Goal: Task Accomplishment & Management: Manage account settings

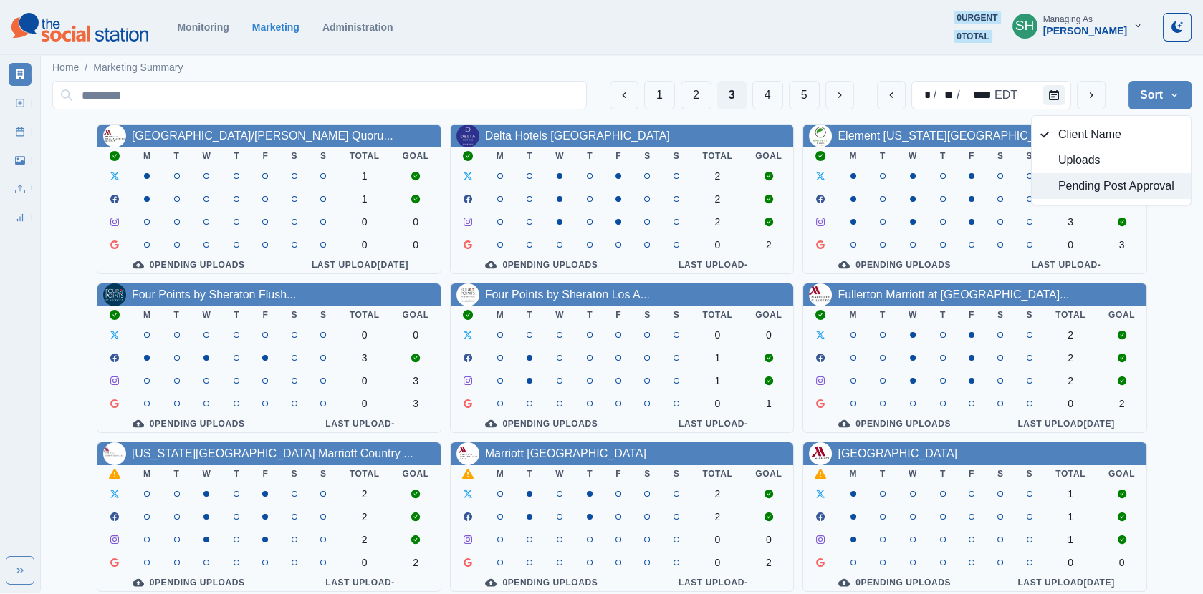
click at [1132, 178] on span "Pending Post Approval" at bounding box center [1120, 186] width 124 height 17
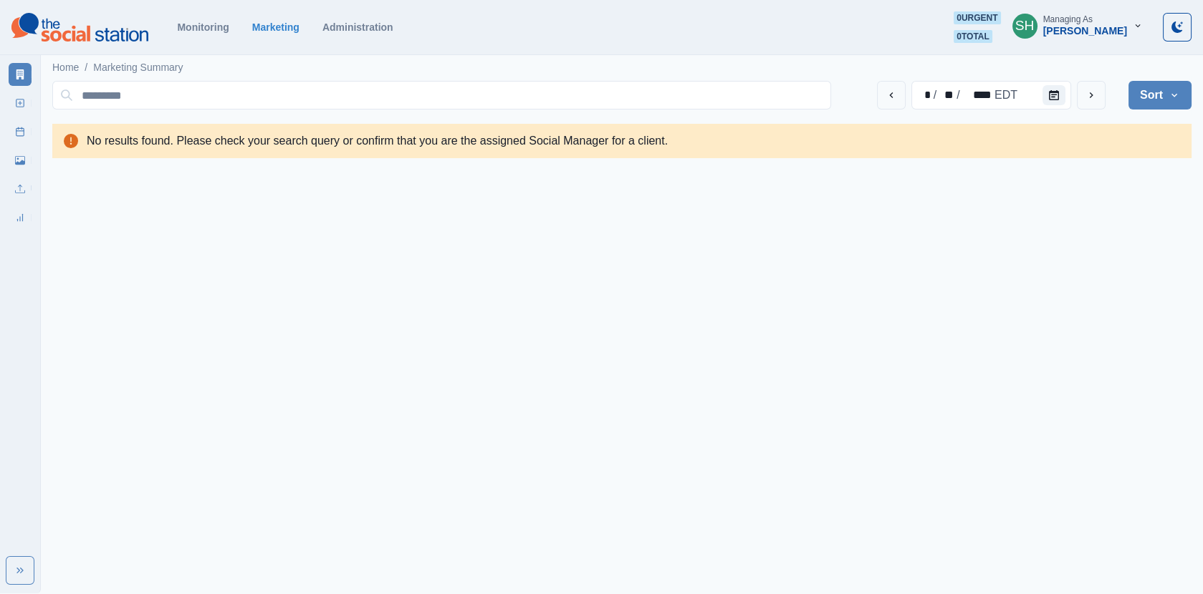
click at [1065, 24] on div "Managing As" at bounding box center [1067, 19] width 49 height 10
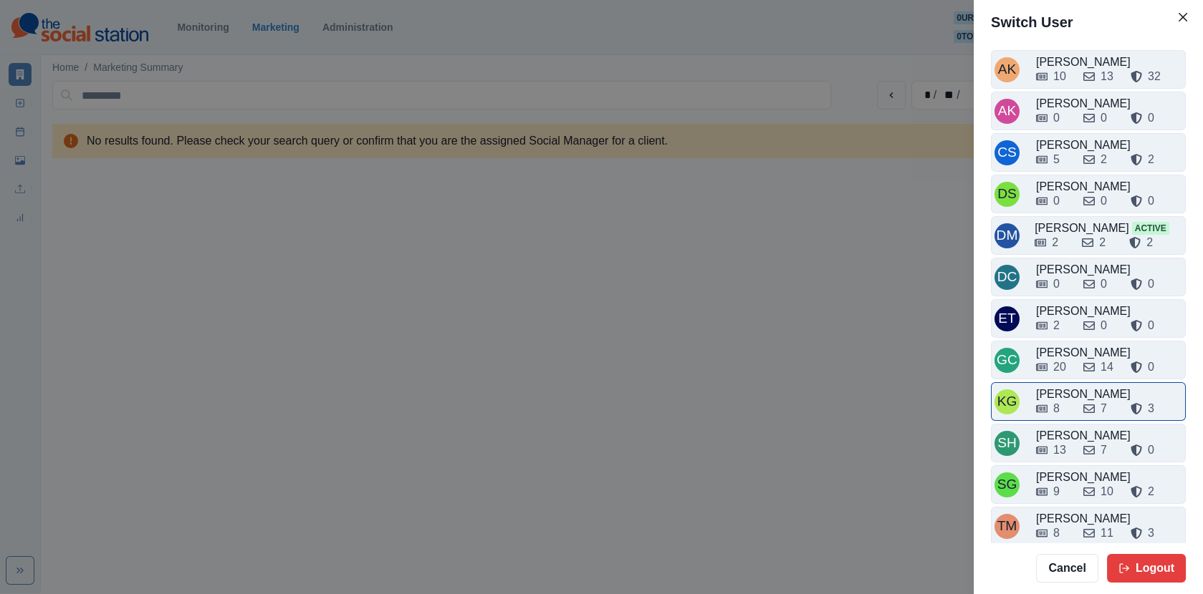
click at [1069, 395] on div "8 7 3" at bounding box center [1109, 406] width 146 height 23
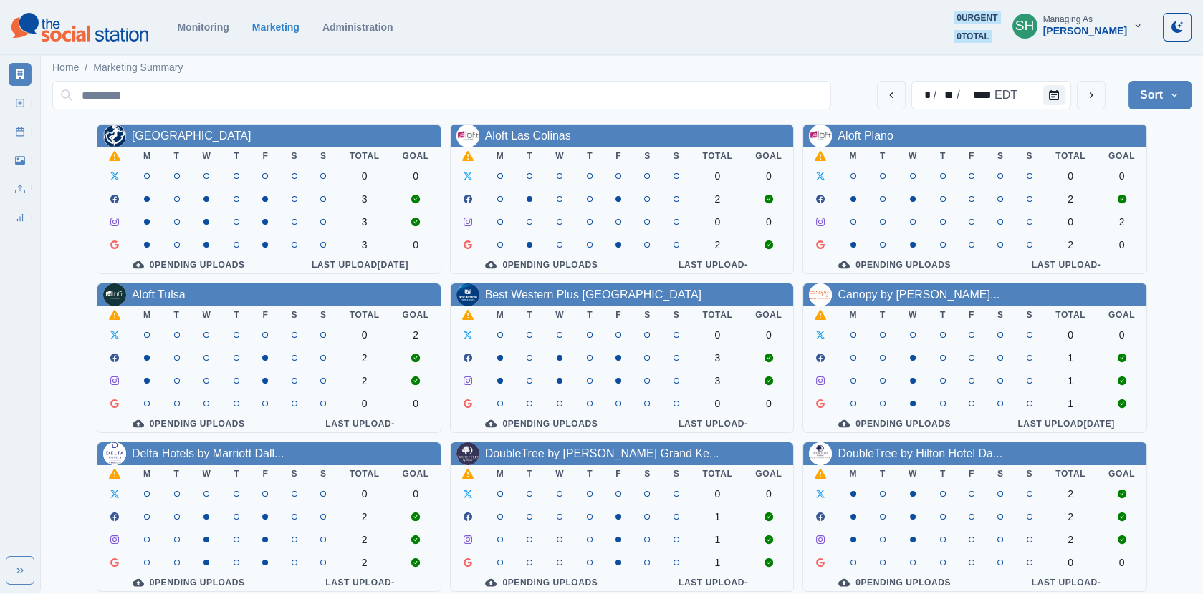
click at [1112, 21] on div "Managing As [PERSON_NAME]" at bounding box center [1085, 25] width 84 height 22
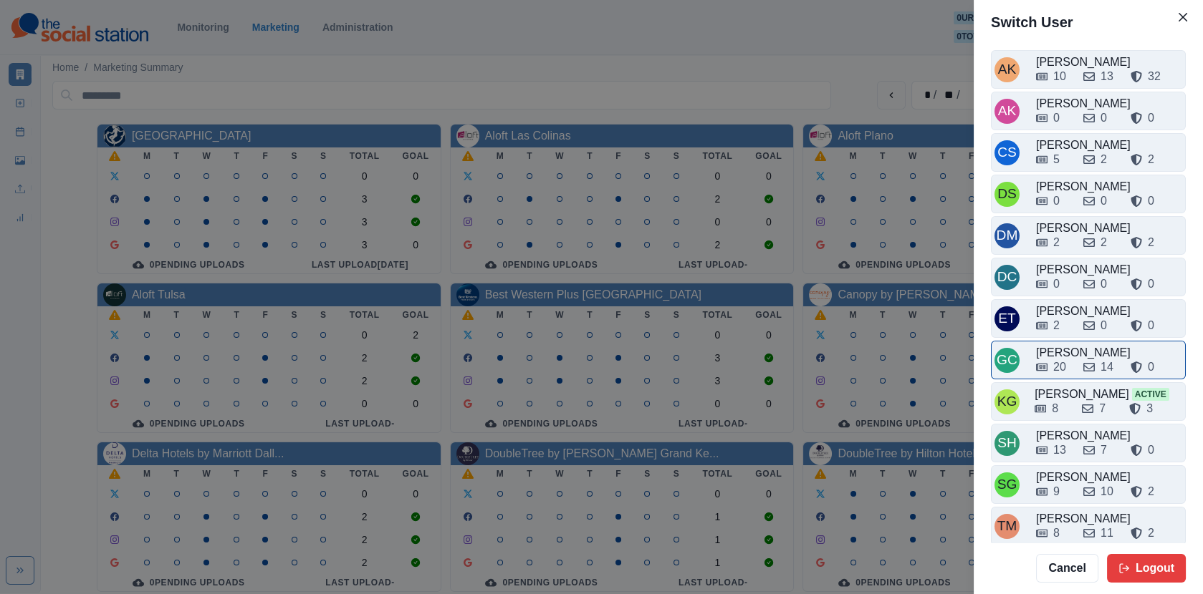
click at [1066, 359] on div "20" at bounding box center [1054, 367] width 36 height 17
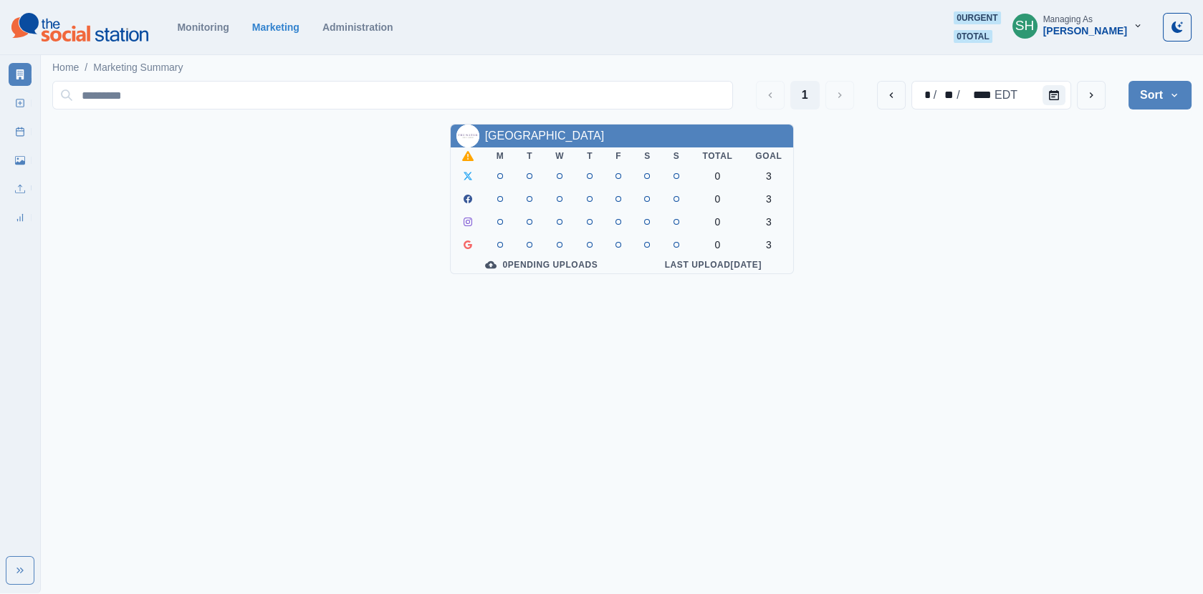
click at [1159, 92] on button "Sort" at bounding box center [1159, 95] width 63 height 29
click at [1084, 22] on div "Managing As" at bounding box center [1067, 19] width 49 height 10
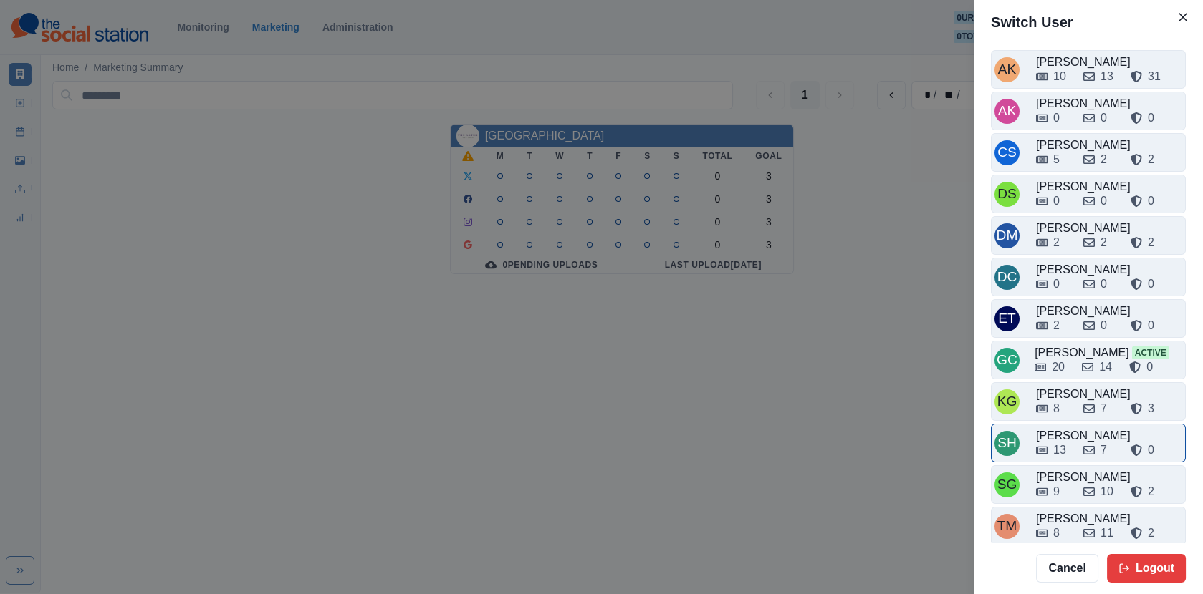
click at [1057, 442] on div "13" at bounding box center [1059, 450] width 13 height 17
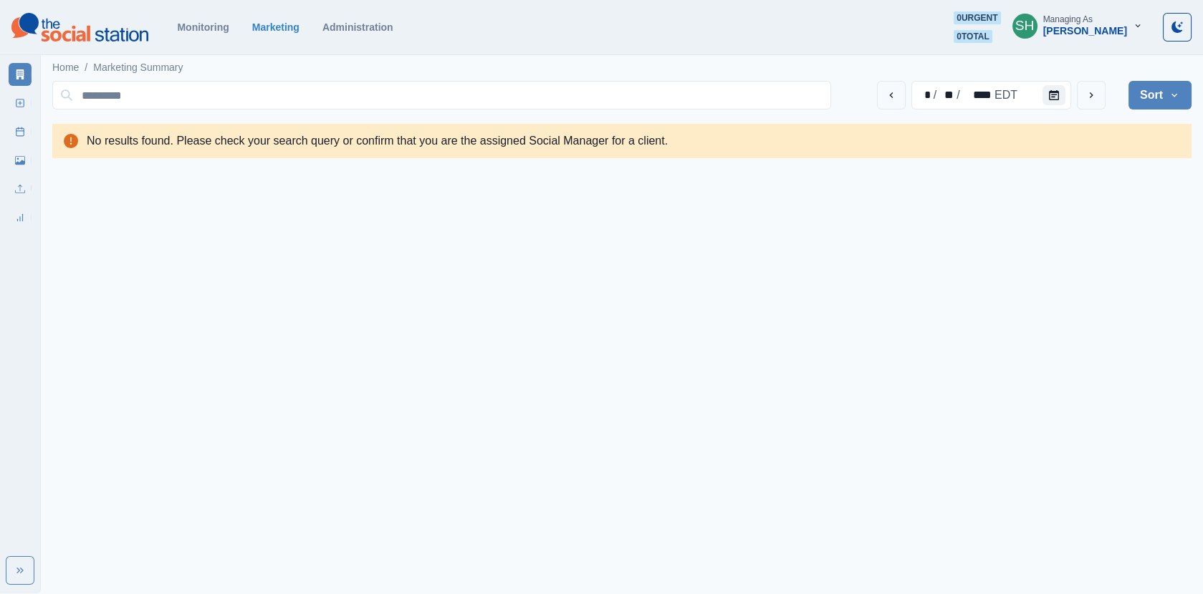
click at [1122, 13] on button "SH Managing As [PERSON_NAME]" at bounding box center [1077, 25] width 153 height 29
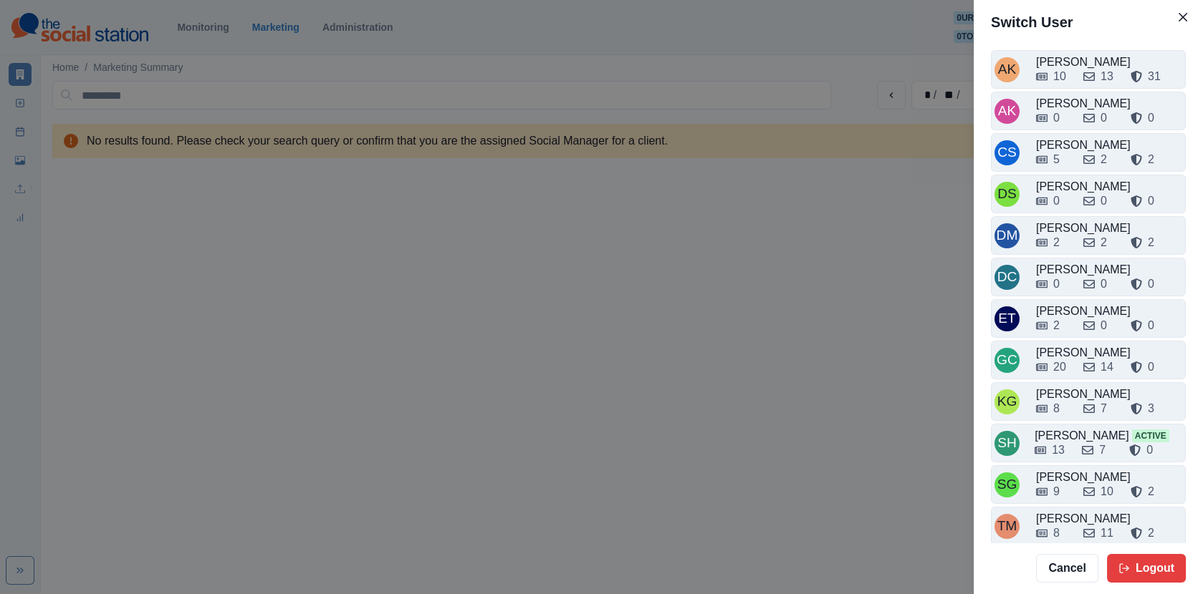
click at [1108, 32] on header "Switch User" at bounding box center [1087, 22] width 229 height 44
click at [1174, 19] on button "Close" at bounding box center [1182, 17] width 23 height 23
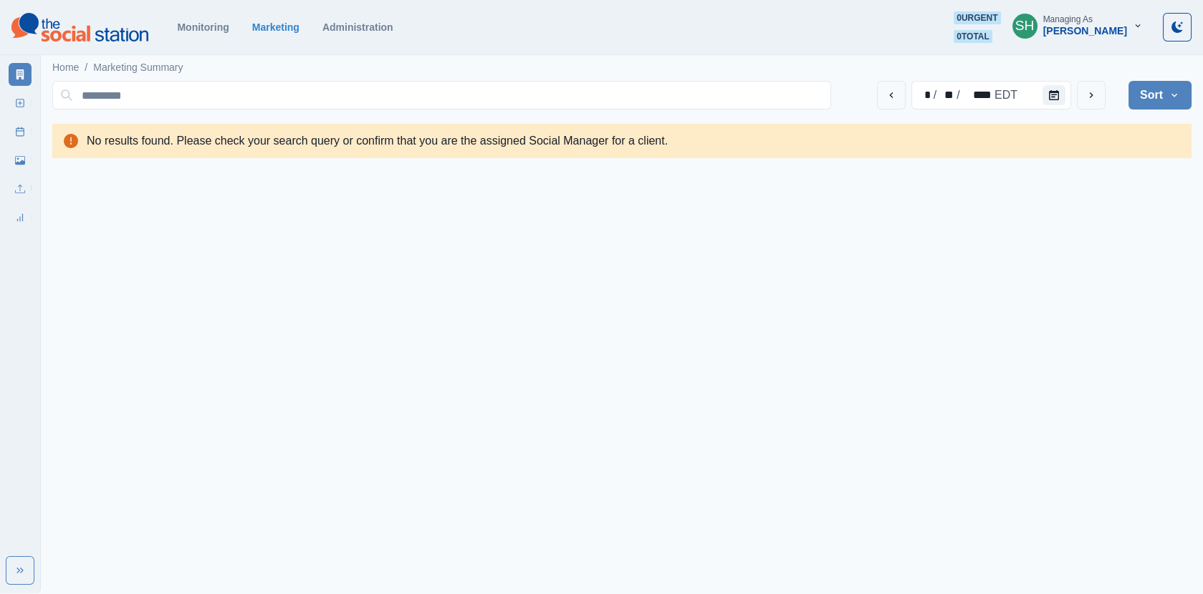
click at [1145, 100] on button "Sort" at bounding box center [1159, 95] width 63 height 29
click at [1105, 130] on span "Client Name" at bounding box center [1120, 134] width 124 height 17
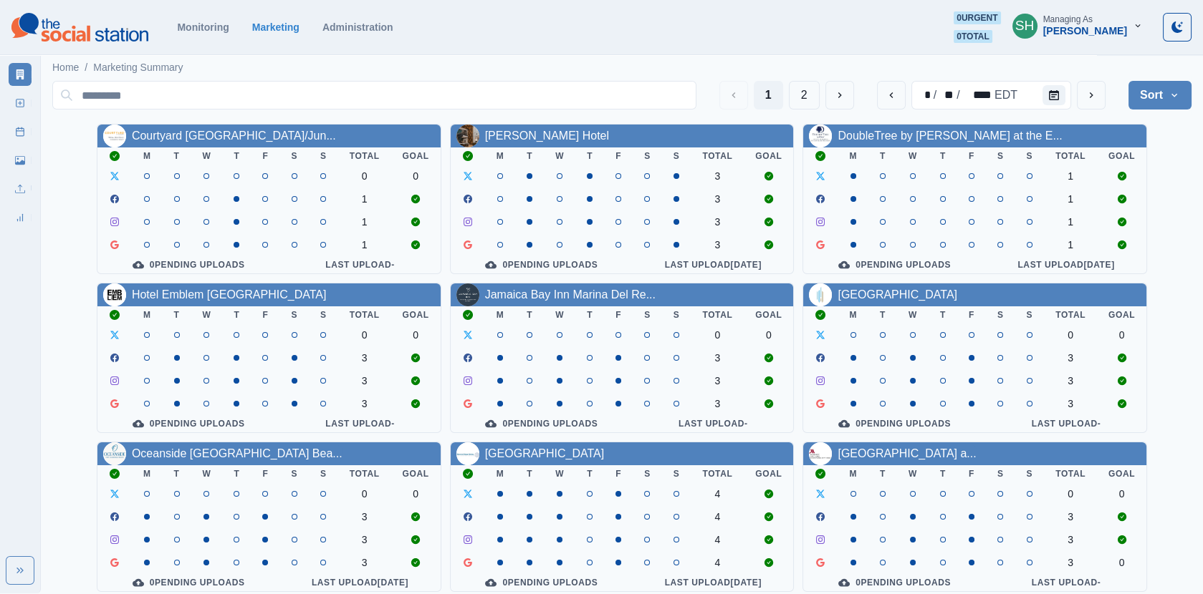
click at [1097, 34] on div "[PERSON_NAME]" at bounding box center [1085, 31] width 84 height 12
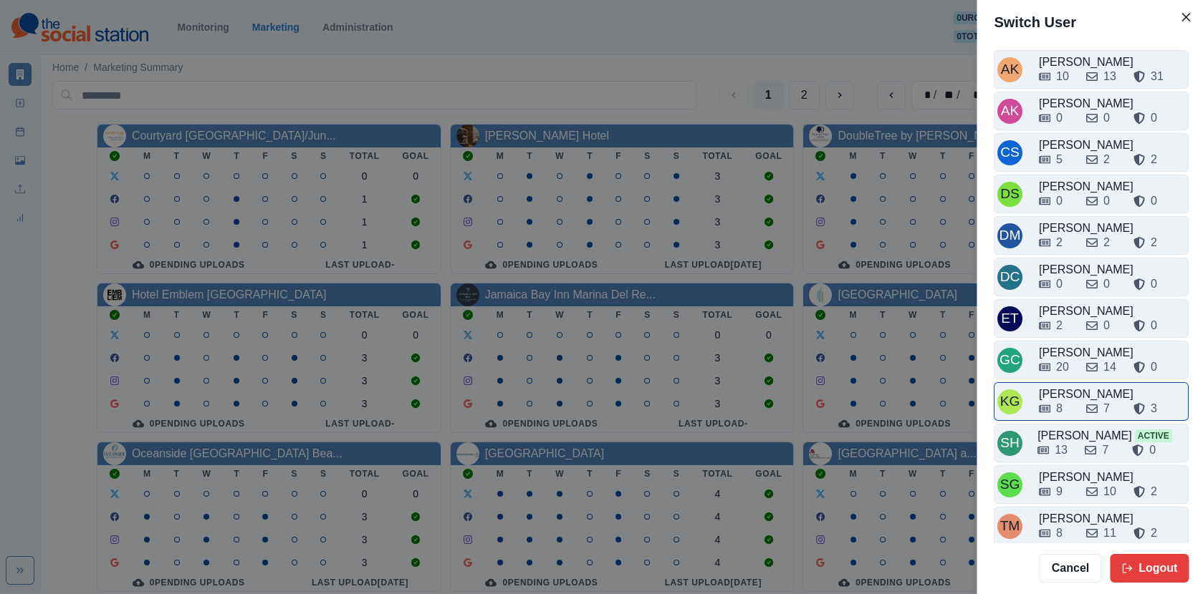
scroll to position [4, 0]
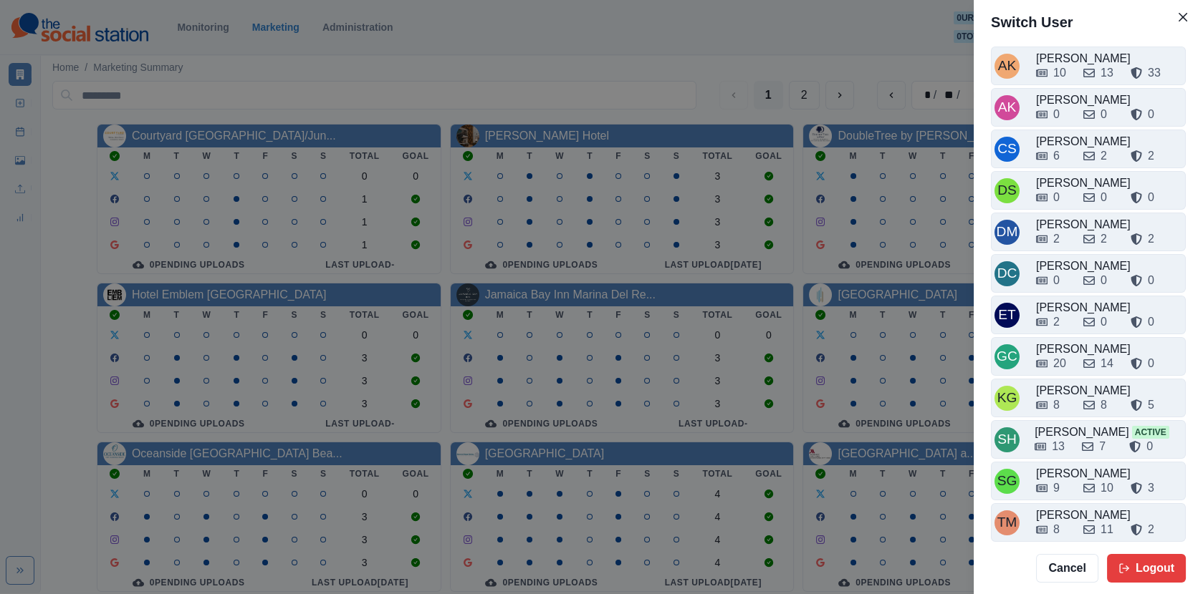
click at [520, 168] on div "Switch User AK [PERSON_NAME] 10 13 33 AK [PERSON_NAME] 0 0 0 CS [PERSON_NAME] 6…" at bounding box center [601, 297] width 1203 height 594
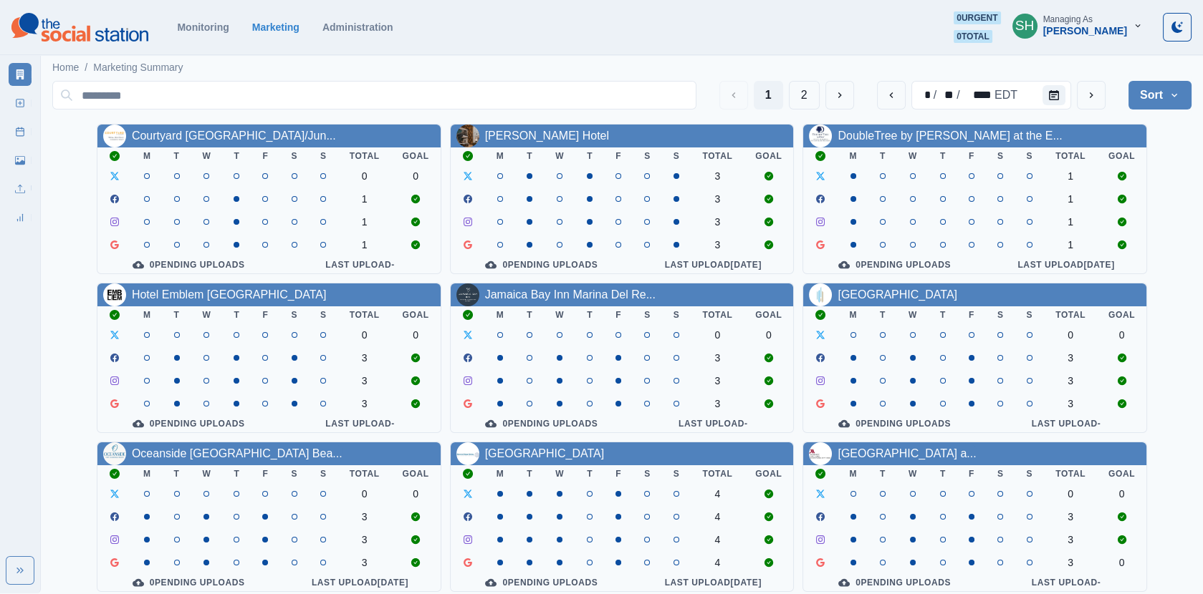
click at [1091, 29] on div "[PERSON_NAME]" at bounding box center [1085, 31] width 84 height 12
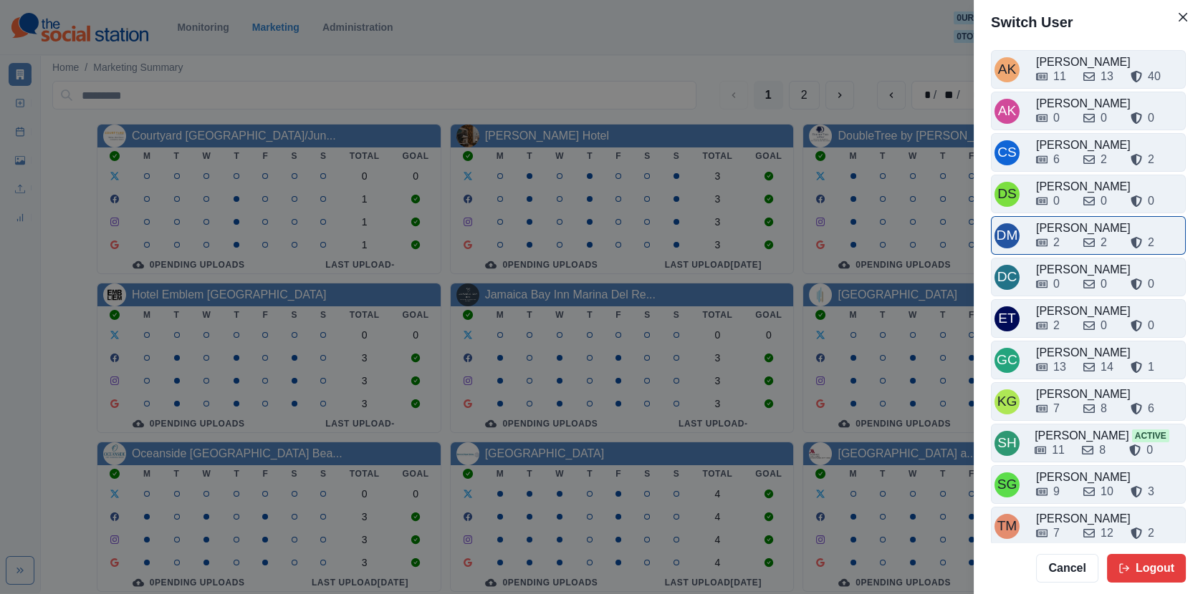
click at [1074, 224] on div "[PERSON_NAME]" at bounding box center [1109, 228] width 146 height 17
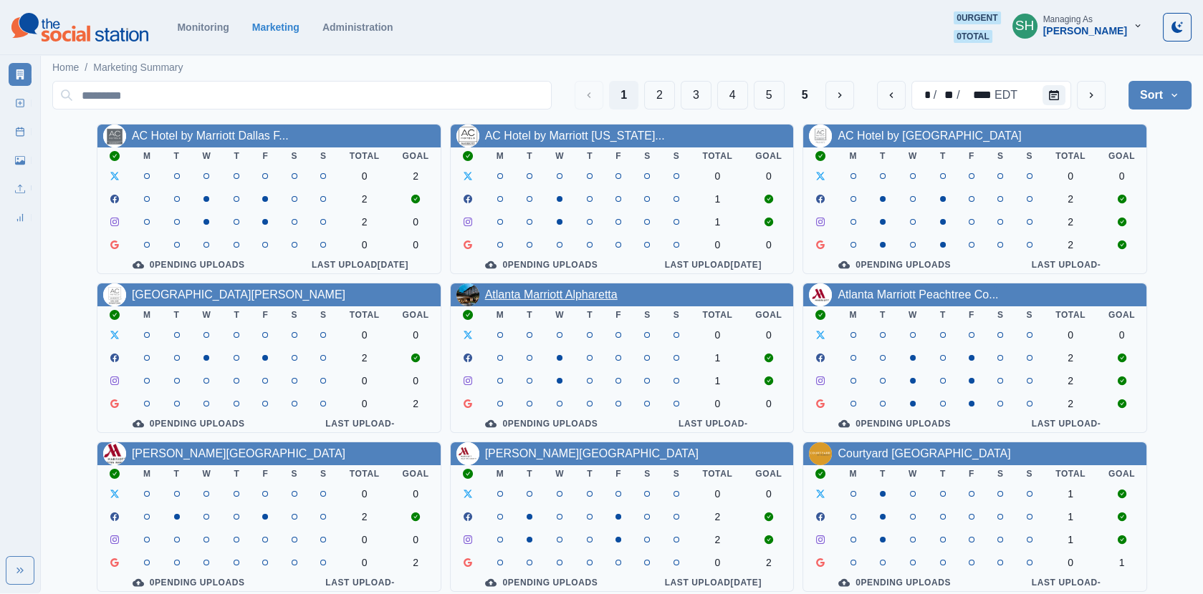
click at [563, 290] on link "Atlanta Marriott Alpharetta" at bounding box center [551, 295] width 133 height 12
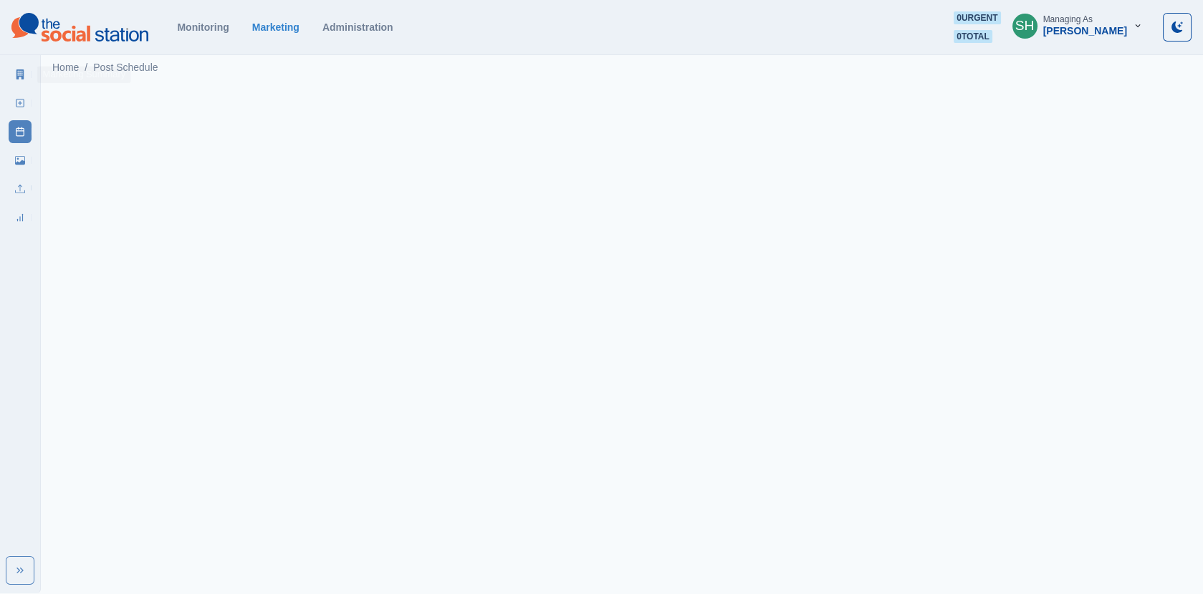
click at [26, 71] on link "Marketing Summary" at bounding box center [20, 74] width 23 height 23
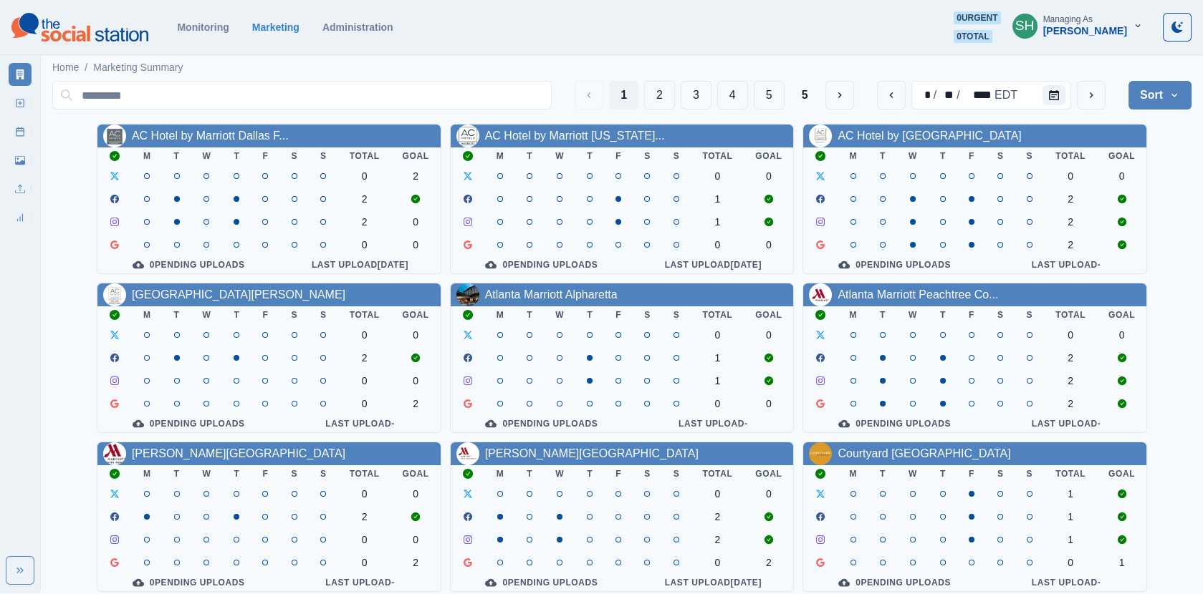
click at [908, 280] on div "AC Hotel by Marriott Dallas F... M T W T F S S Total Goal 0 2 2 2 0 0 0 0 Pendi…" at bounding box center [621, 437] width 1139 height 627
click at [908, 284] on div "Atlanta Marriott Peachtree Co..." at bounding box center [974, 295] width 343 height 23
click at [900, 295] on link "Atlanta Marriott Peachtree Co..." at bounding box center [917, 295] width 160 height 12
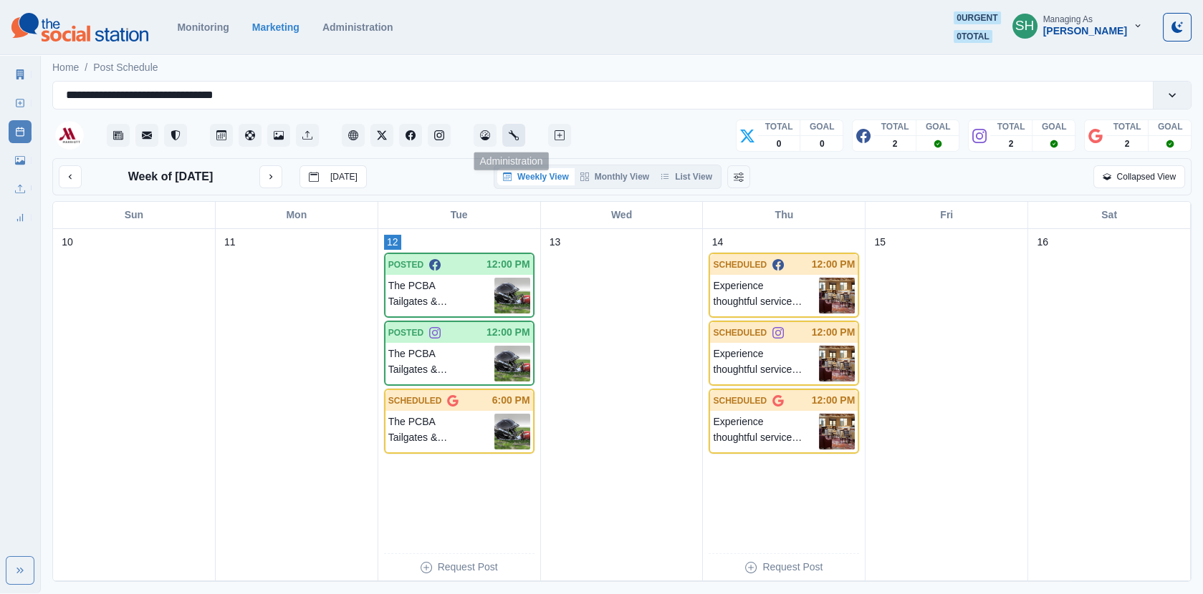
click at [504, 124] on button "Administration" at bounding box center [513, 135] width 23 height 23
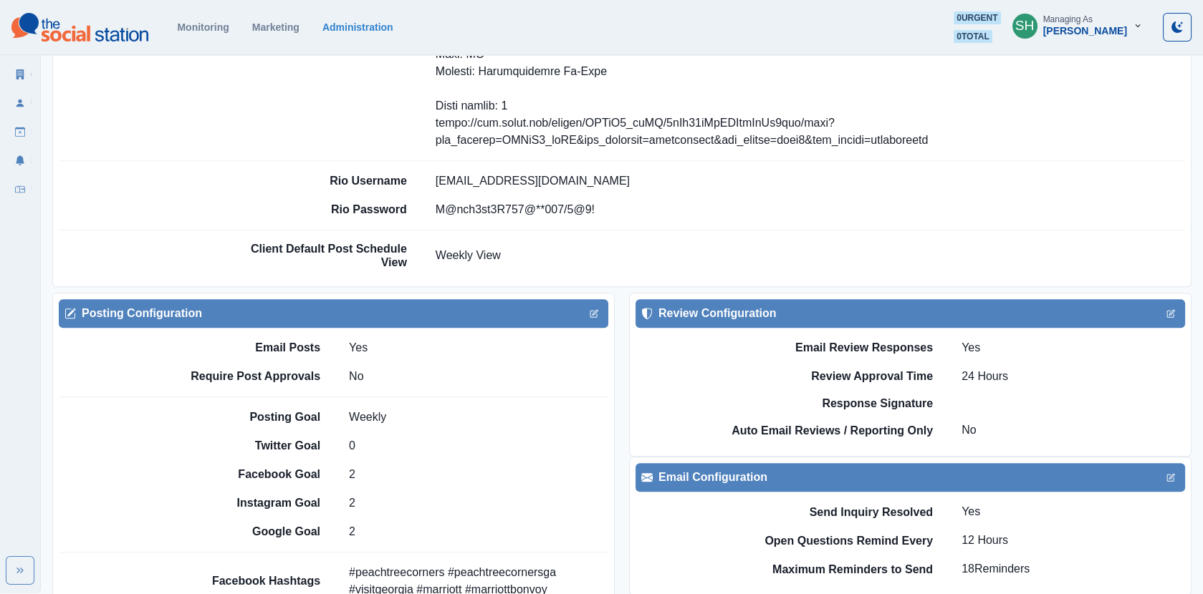
scroll to position [1756, 0]
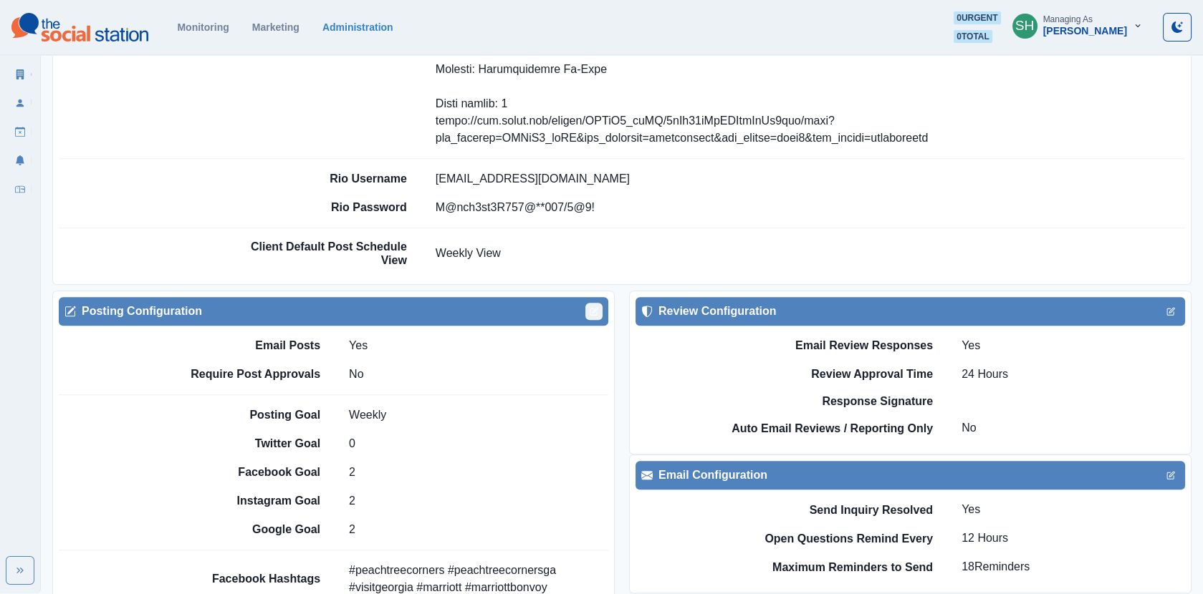
click at [587, 303] on button "Edit" at bounding box center [593, 311] width 17 height 17
select select "****"
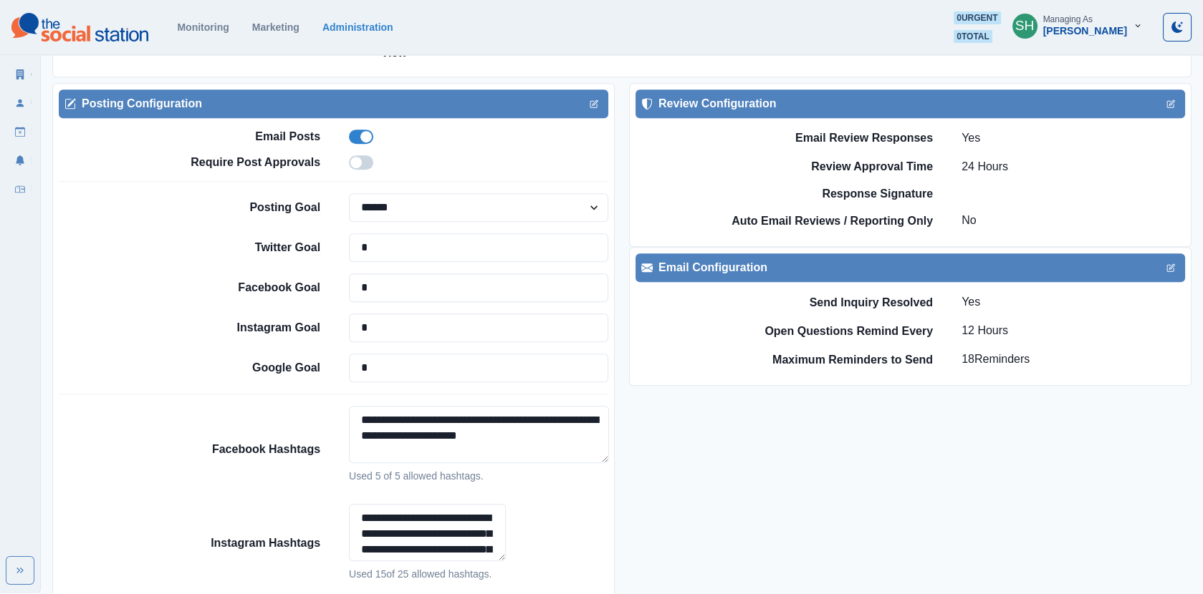
scroll to position [1978, 0]
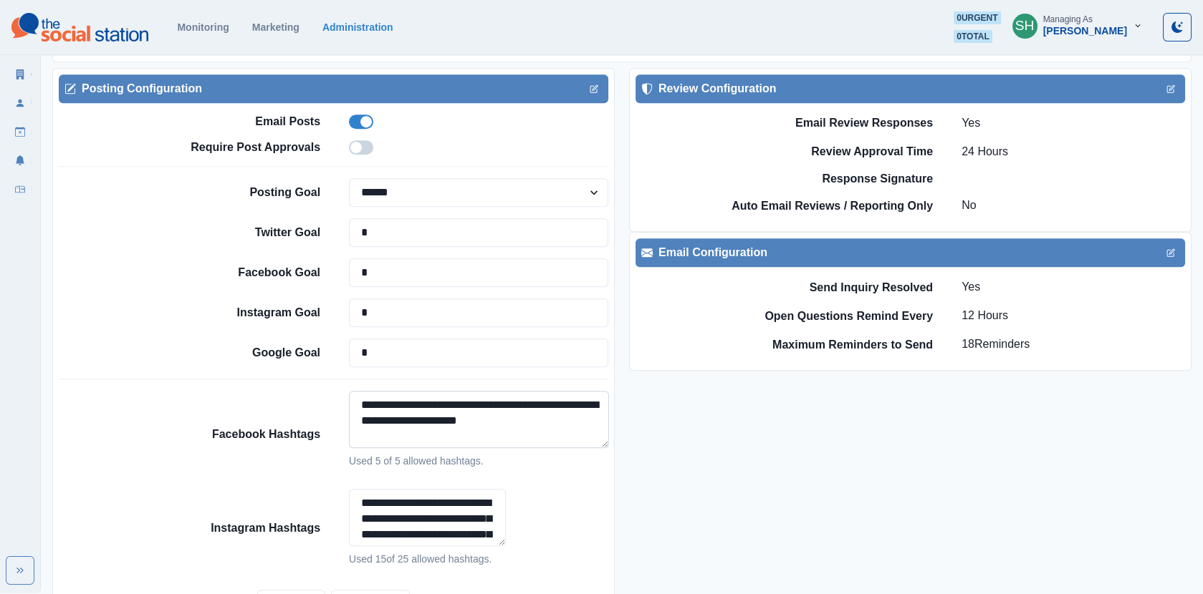
drag, startPoint x: 576, startPoint y: 366, endPoint x: 471, endPoint y: 365, distance: 104.6
click at [471, 391] on textarea "**********" at bounding box center [479, 419] width 260 height 57
drag, startPoint x: 426, startPoint y: 377, endPoint x: 370, endPoint y: 377, distance: 55.9
click at [370, 391] on textarea "**********" at bounding box center [479, 419] width 260 height 57
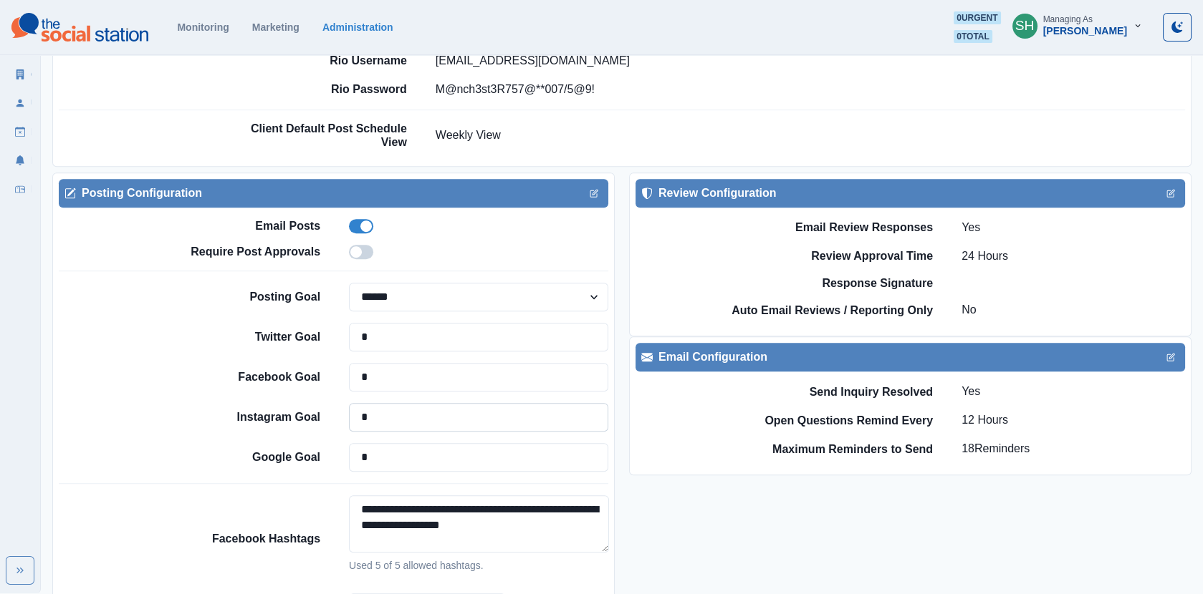
scroll to position [1882, 0]
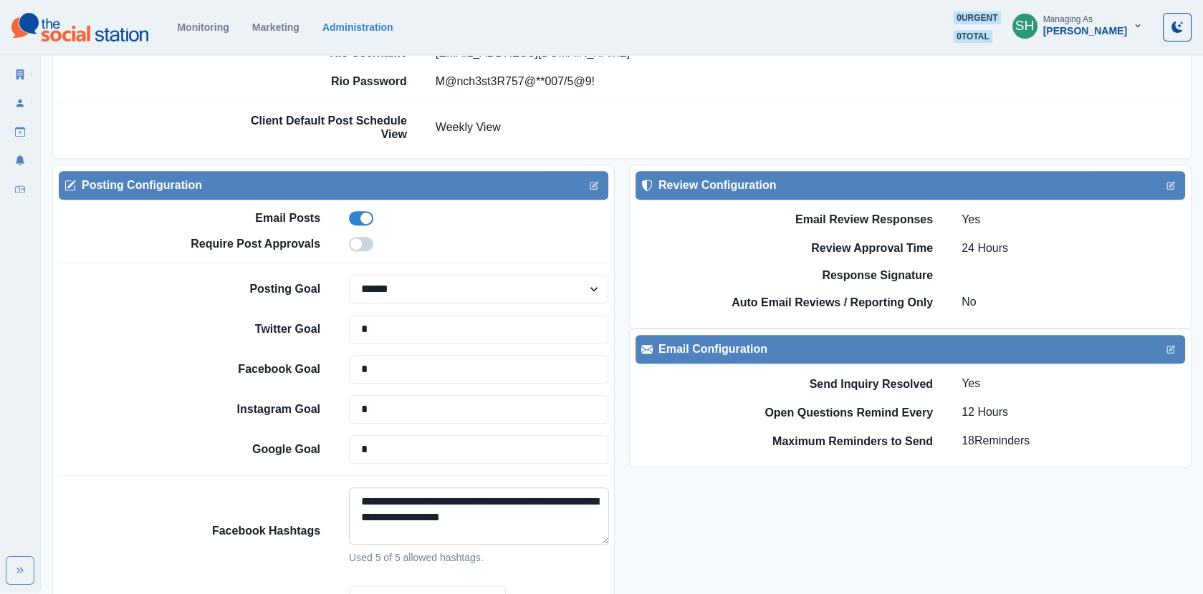
drag, startPoint x: 426, startPoint y: 478, endPoint x: 465, endPoint y: 462, distance: 42.0
click at [465, 488] on textarea "**********" at bounding box center [479, 516] width 260 height 57
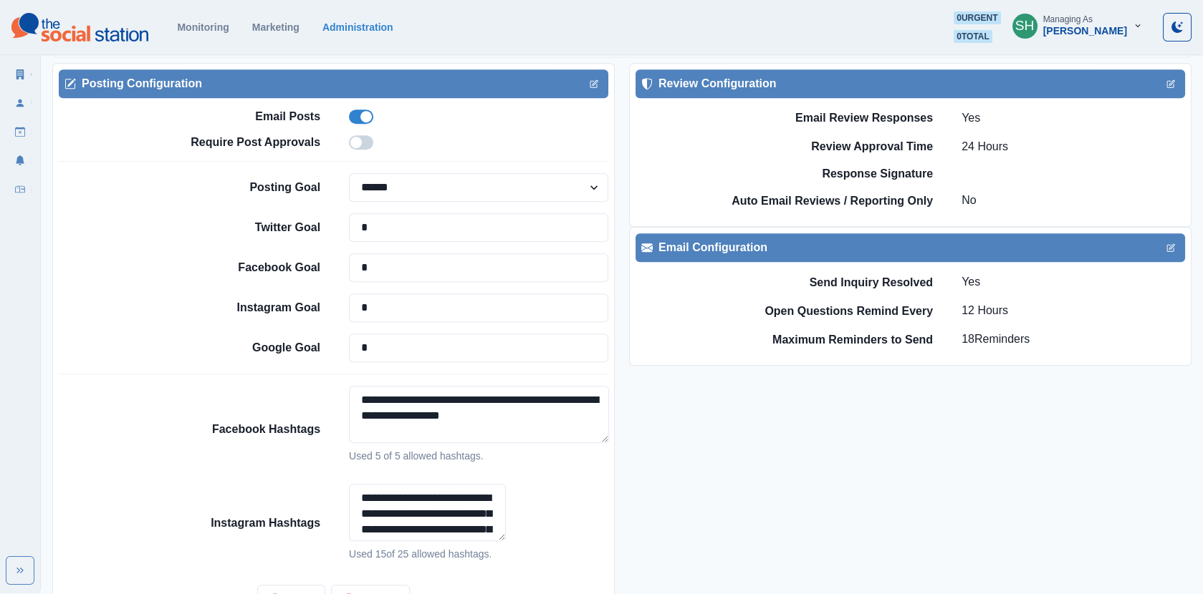
scroll to position [2015, 0]
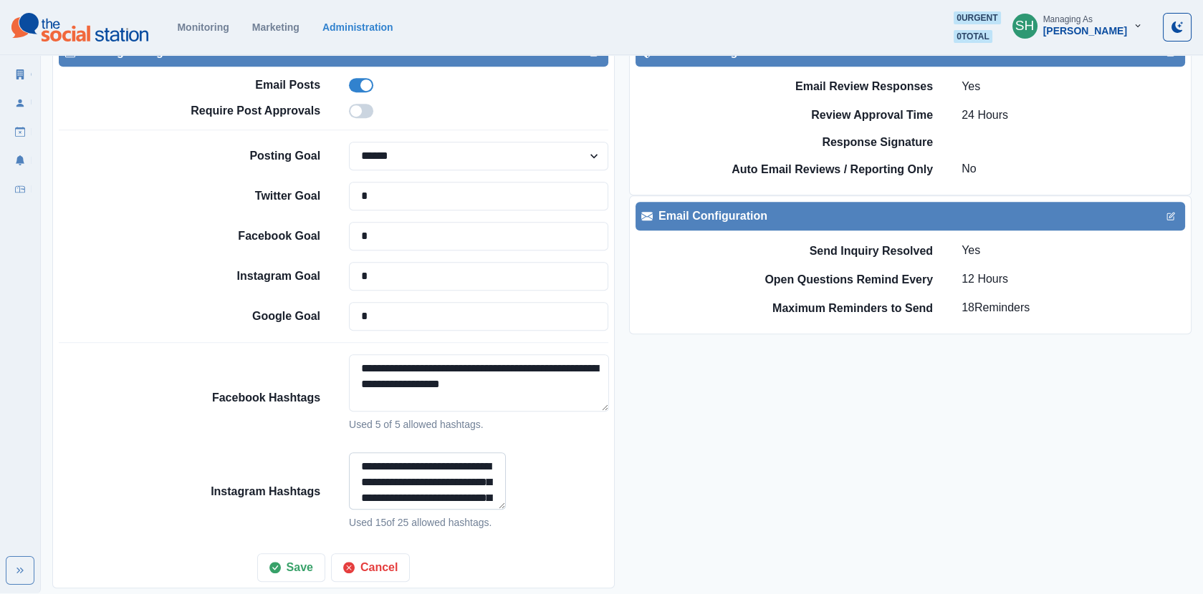
type textarea "**********"
click at [478, 453] on textarea "**********" at bounding box center [427, 481] width 157 height 57
paste textarea "**********"
type textarea "**********"
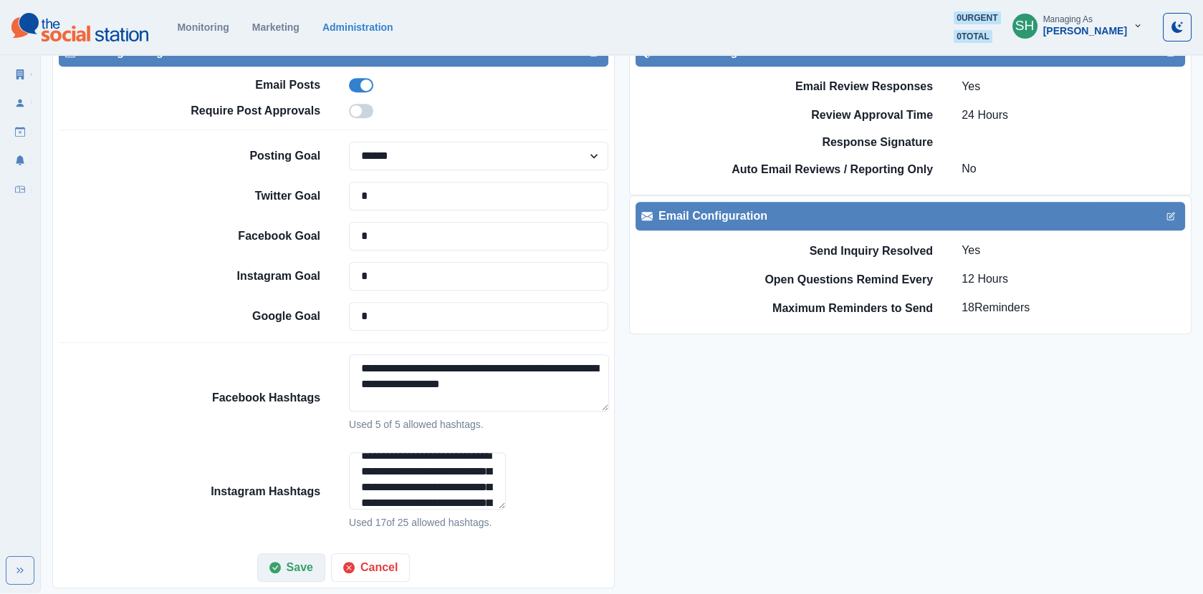
click at [310, 554] on button "Save" at bounding box center [291, 568] width 68 height 29
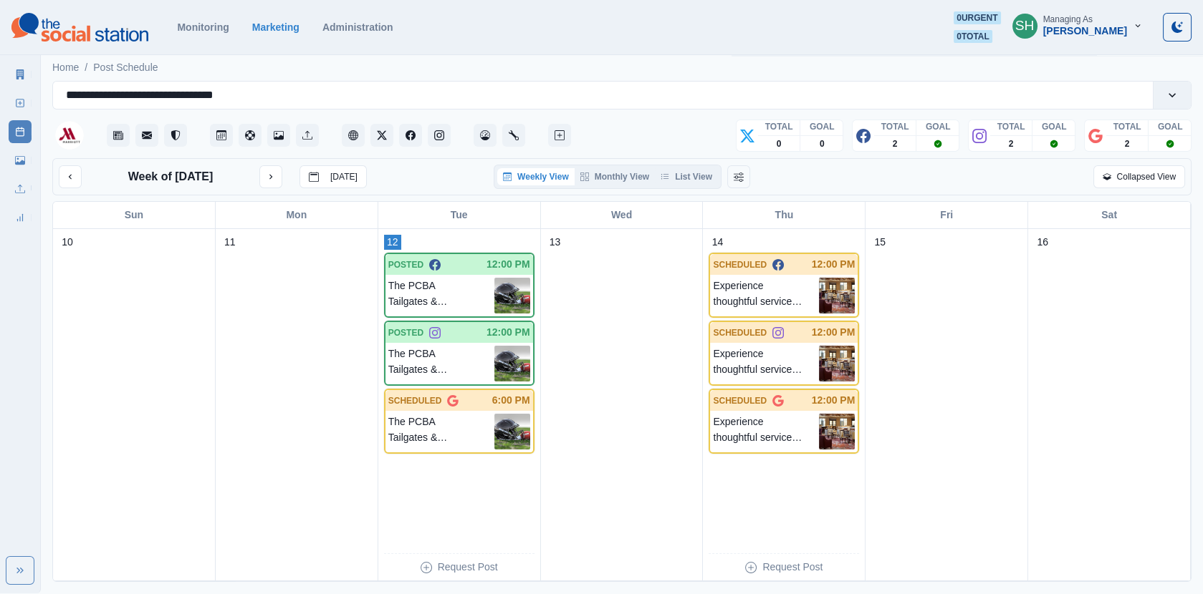
click at [15, 61] on div "Marketing Summary" at bounding box center [20, 71] width 23 height 29
click at [16, 66] on link "Marketing Summary" at bounding box center [20, 74] width 23 height 23
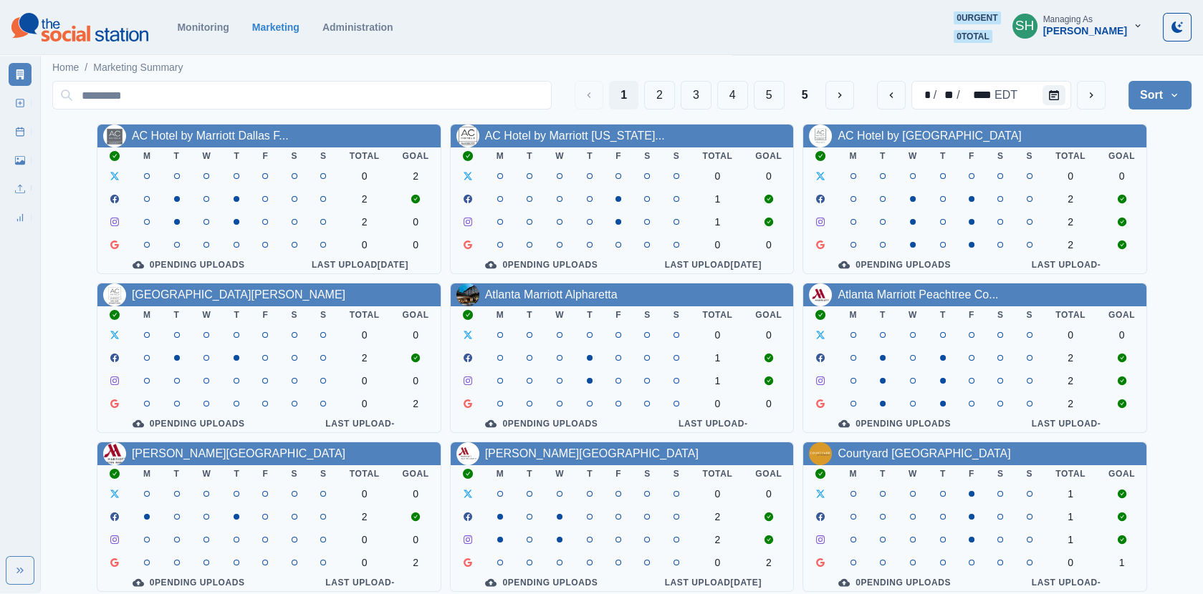
click at [1077, 28] on div "[PERSON_NAME]" at bounding box center [1085, 31] width 84 height 12
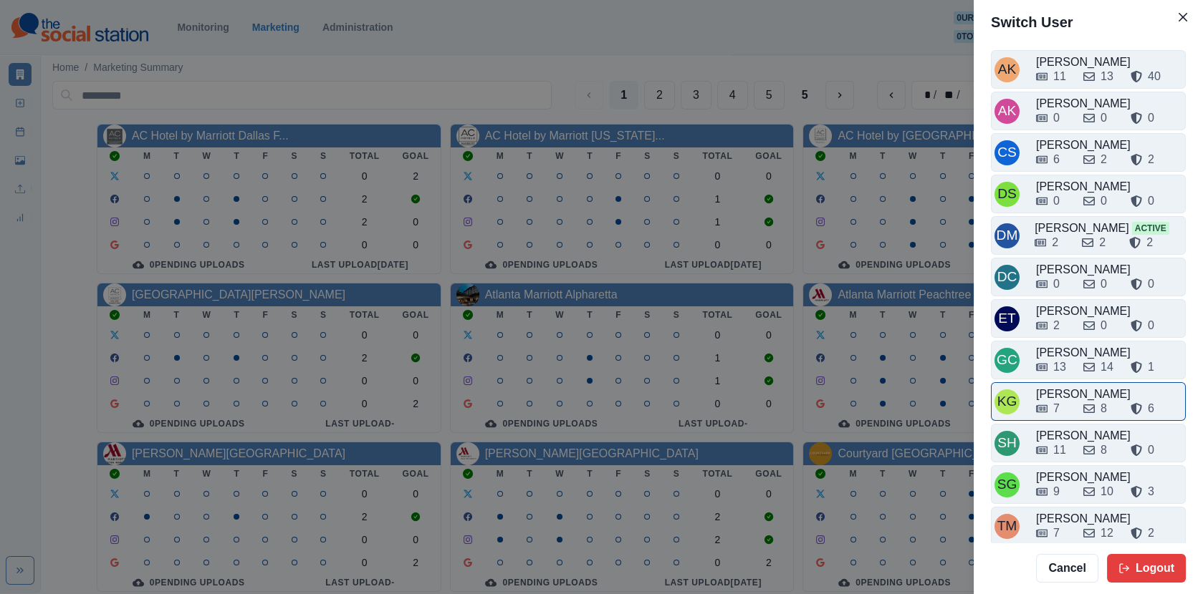
click at [1060, 413] on div "KG [PERSON_NAME] 7 8 6" at bounding box center [1088, 401] width 195 height 39
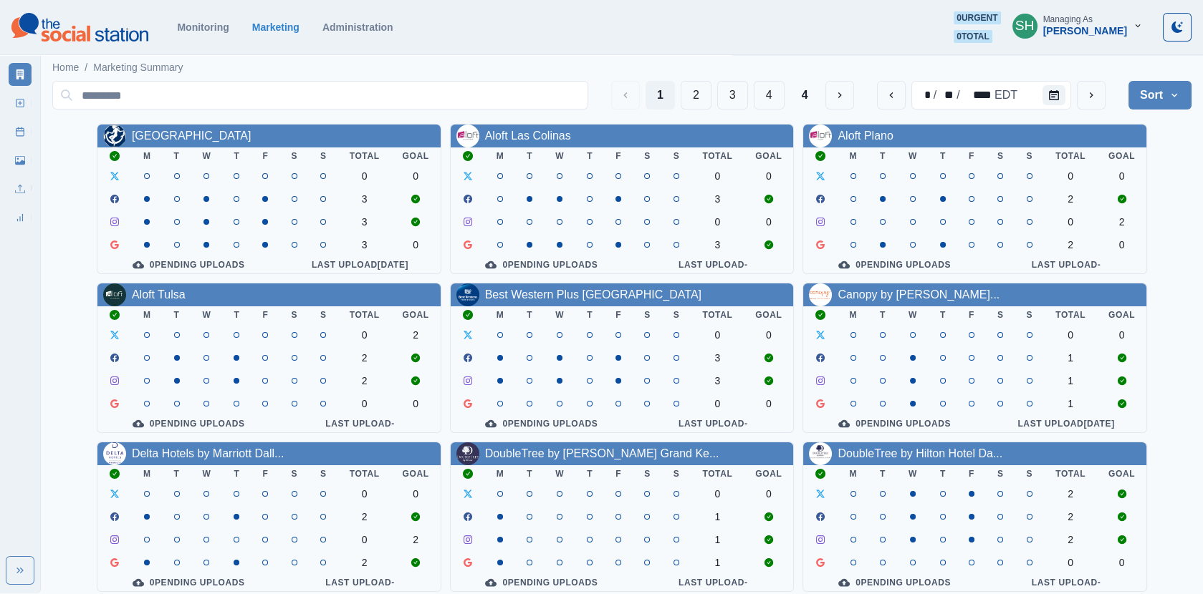
click at [1102, 22] on div "Managing As [PERSON_NAME]" at bounding box center [1085, 25] width 84 height 22
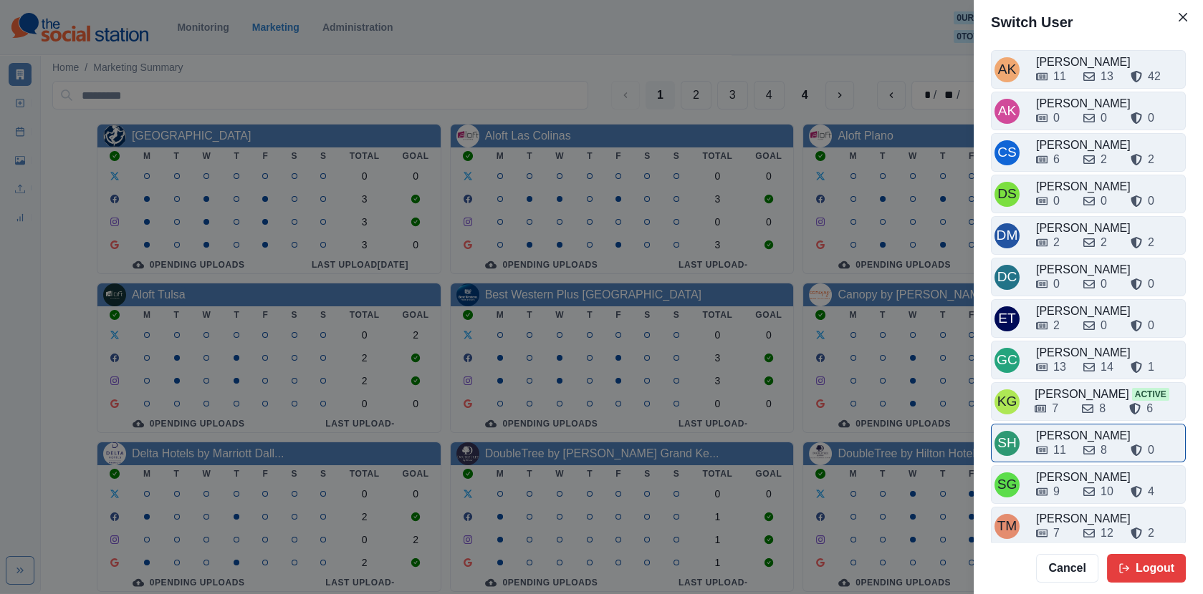
click at [1061, 428] on div "[PERSON_NAME]" at bounding box center [1109, 436] width 146 height 17
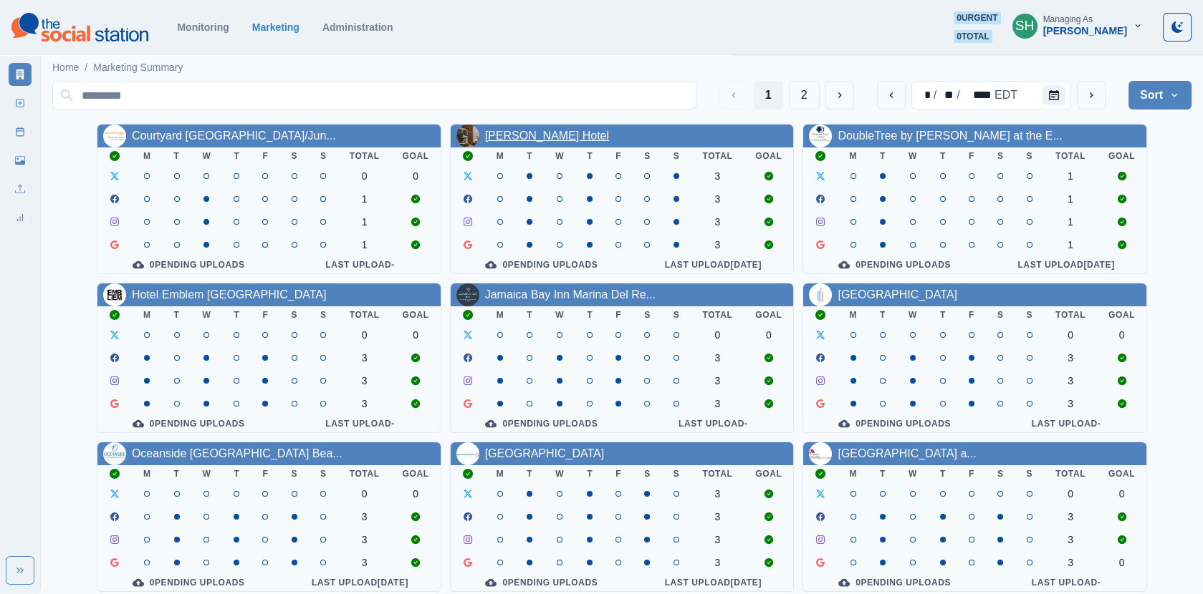
click at [581, 134] on link "[PERSON_NAME] Hotel" at bounding box center [547, 136] width 124 height 12
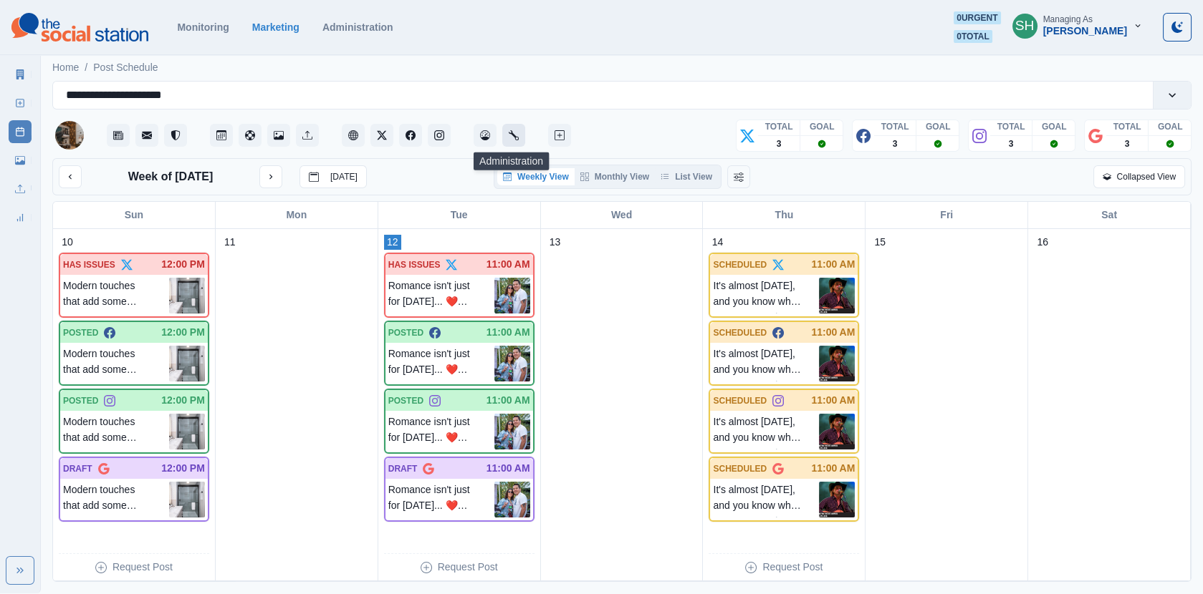
click at [515, 138] on icon "Administration" at bounding box center [514, 135] width 10 height 10
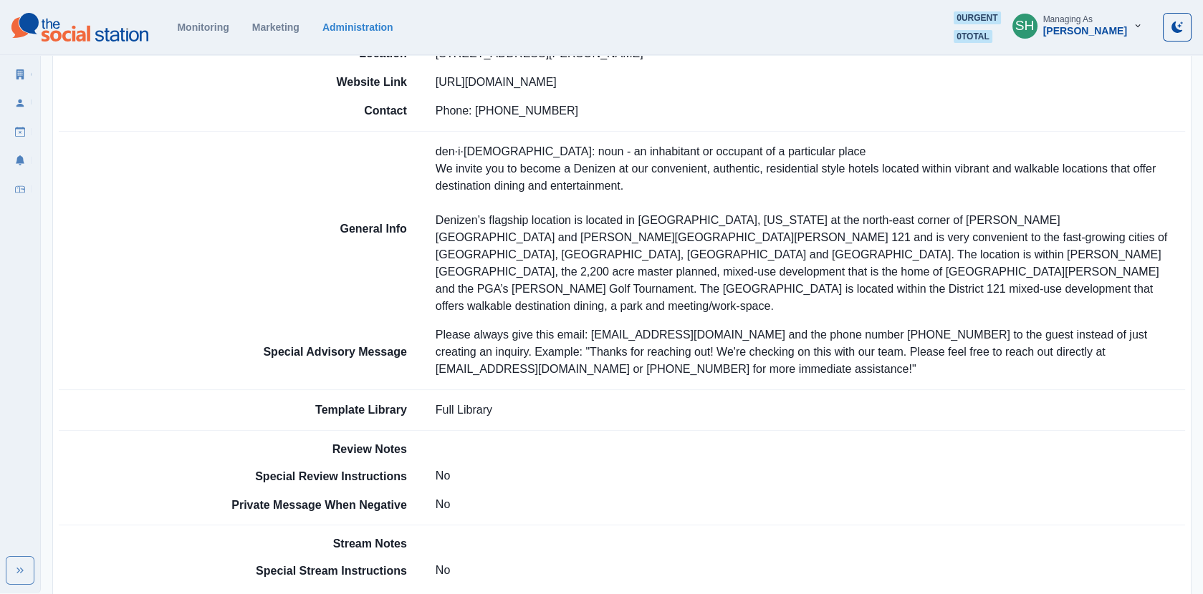
scroll to position [369, 0]
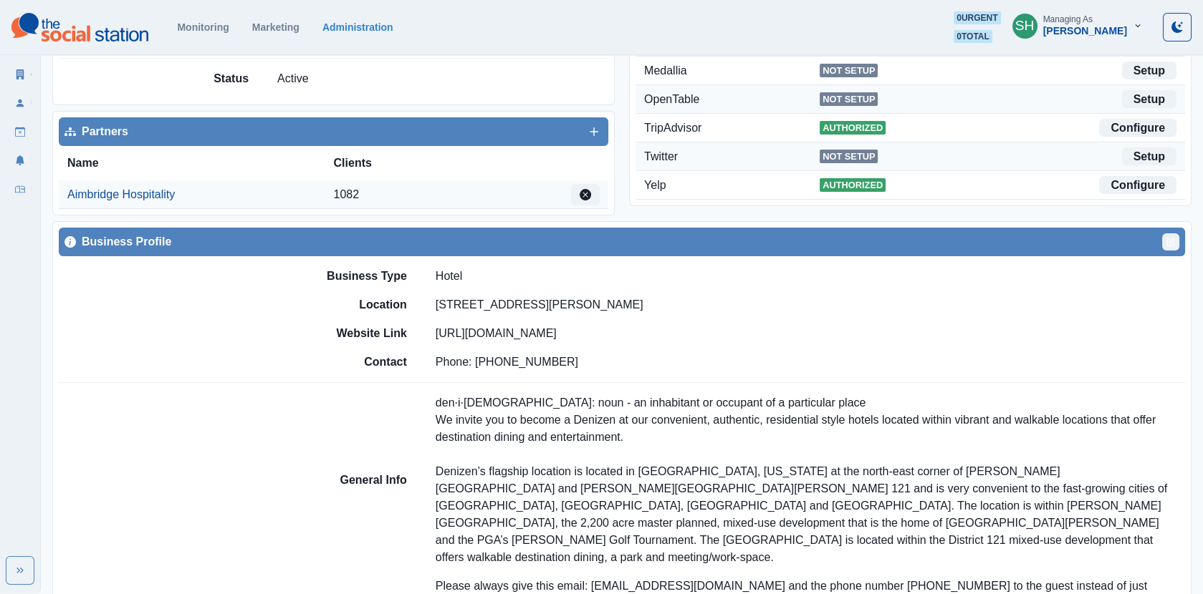
click at [1171, 239] on icon "Edit" at bounding box center [1171, 241] width 5 height 5
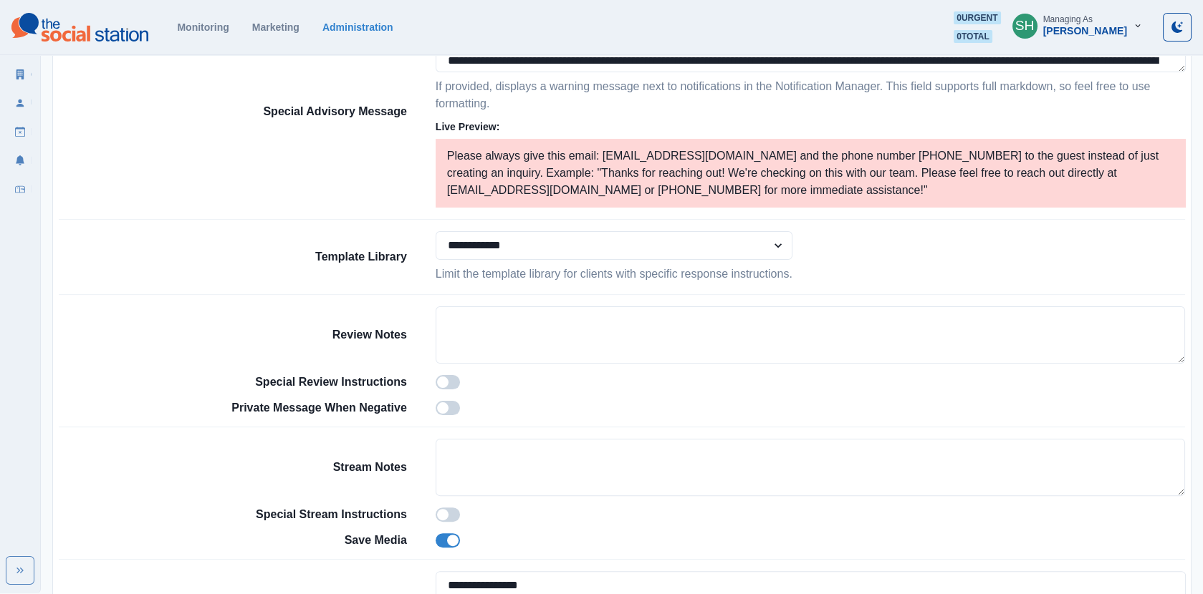
scroll to position [1352, 0]
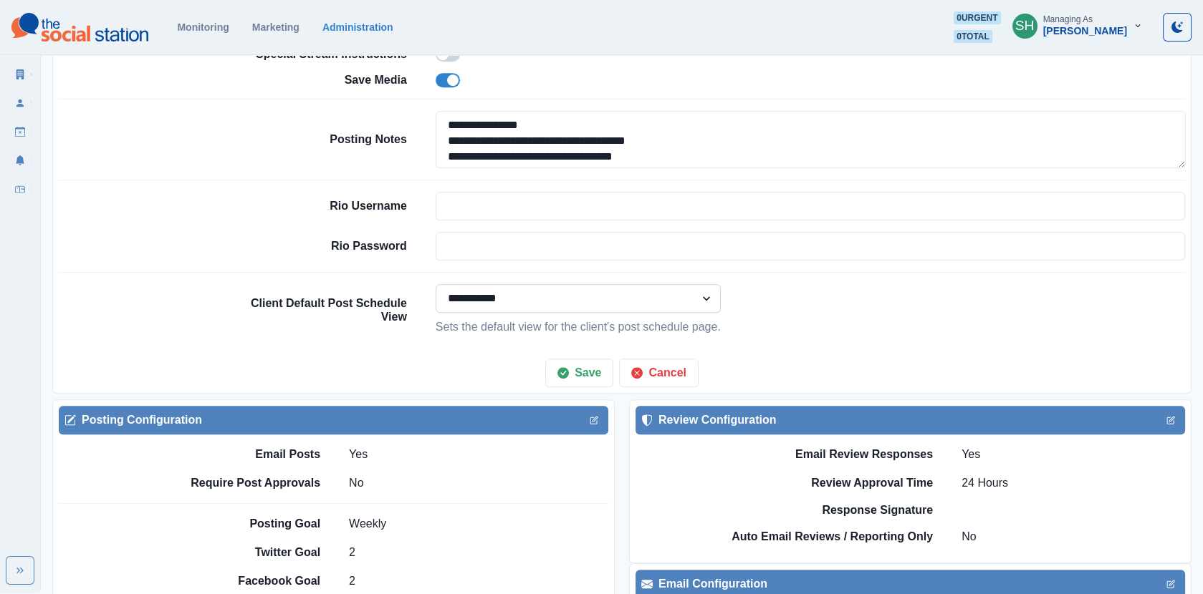
click at [503, 286] on select "**********" at bounding box center [577, 298] width 285 height 29
select select "*******"
click at [576, 367] on button "Save" at bounding box center [579, 373] width 68 height 29
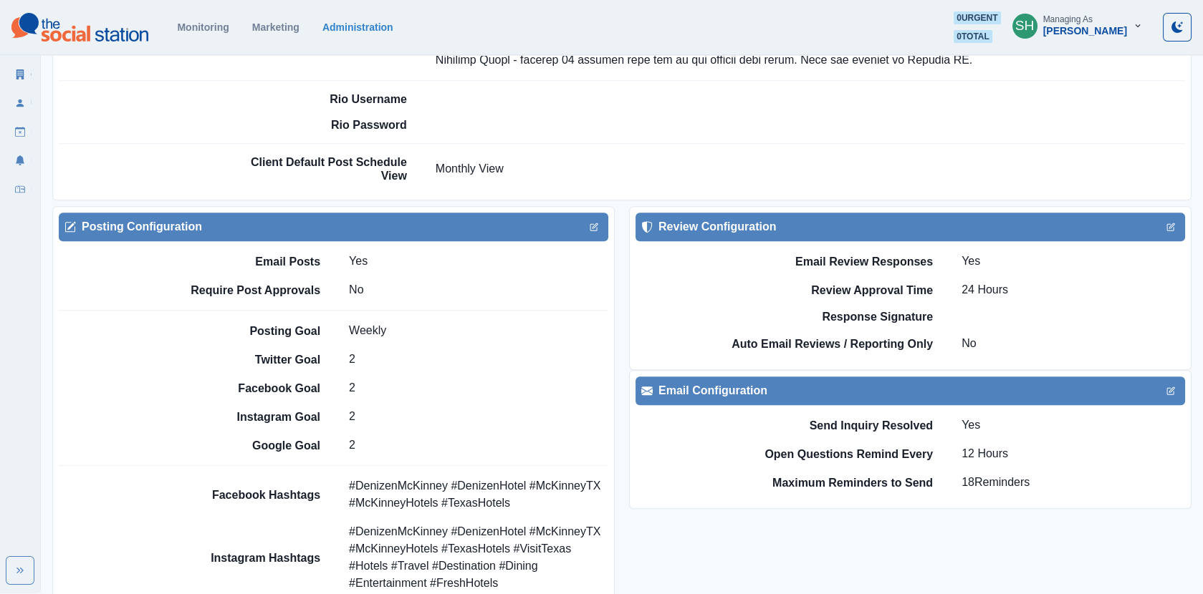
scroll to position [1639, 0]
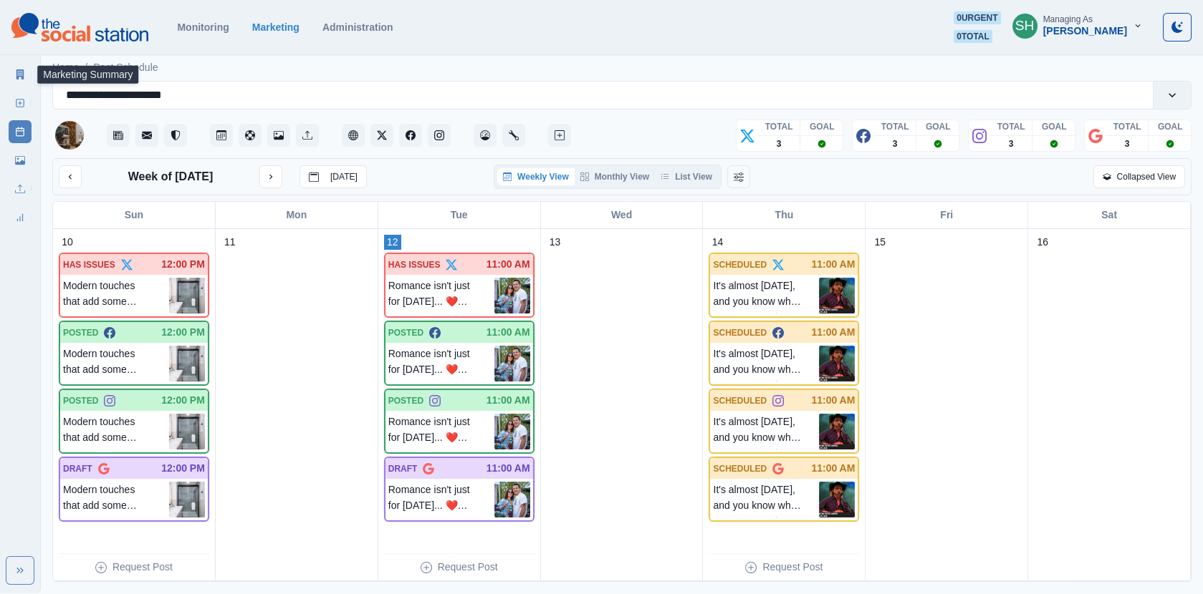
click at [12, 70] on link "Marketing Summary" at bounding box center [20, 74] width 23 height 23
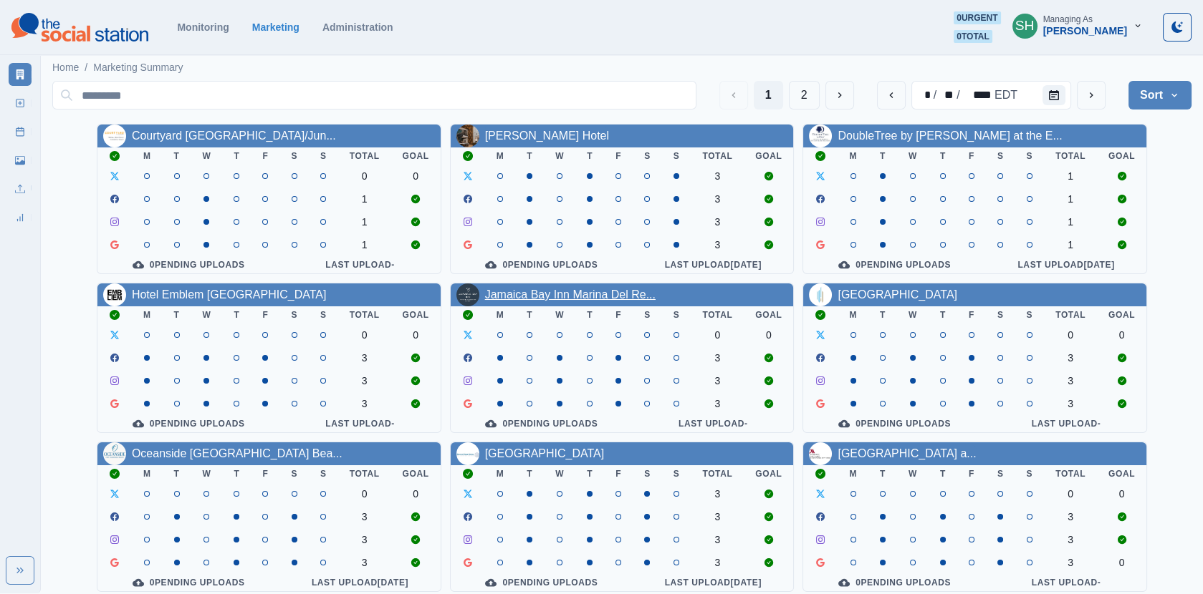
scroll to position [173, 0]
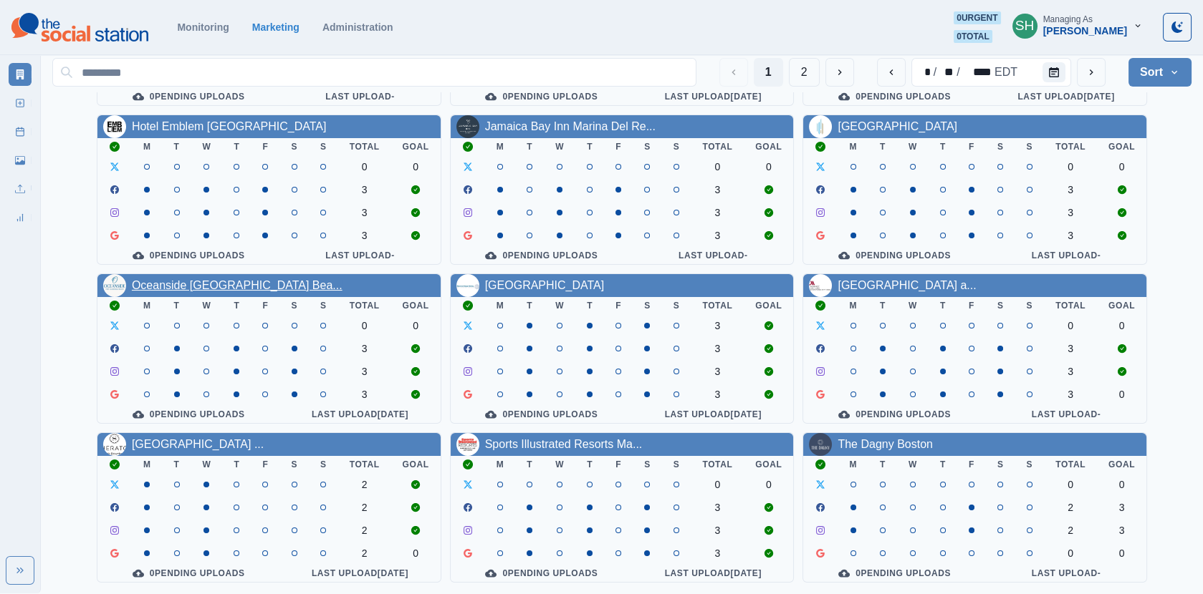
click at [271, 279] on link "Oceanside [GEOGRAPHIC_DATA] Bea..." at bounding box center [237, 285] width 211 height 12
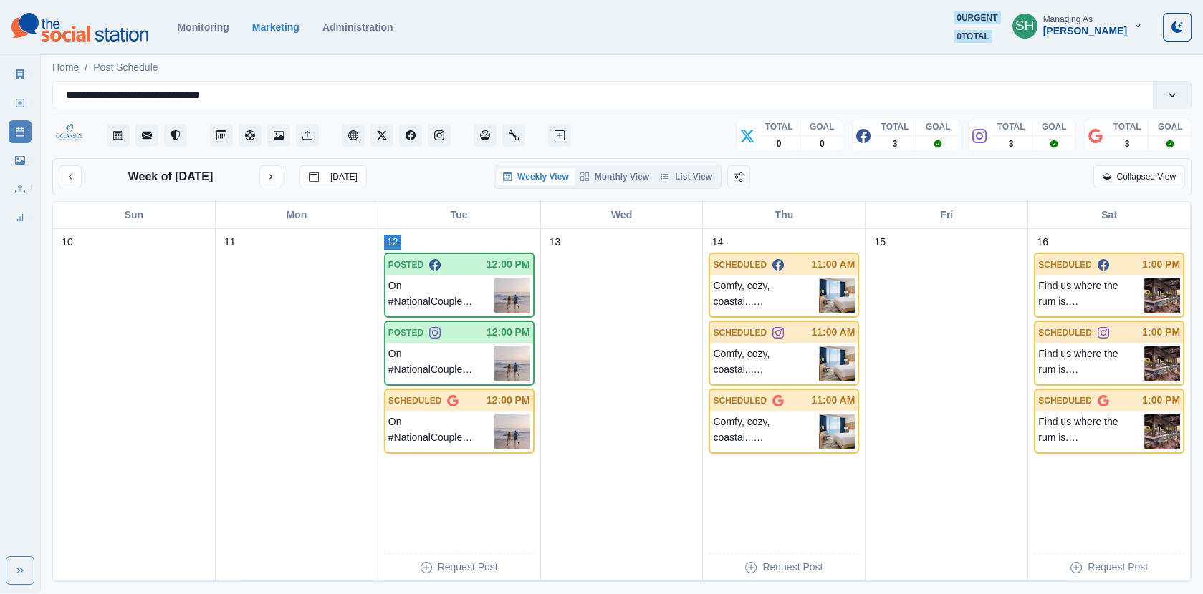
click at [525, 139] on div at bounding box center [312, 135] width 521 height 34
click at [516, 139] on icon "Administration" at bounding box center [514, 135] width 10 height 10
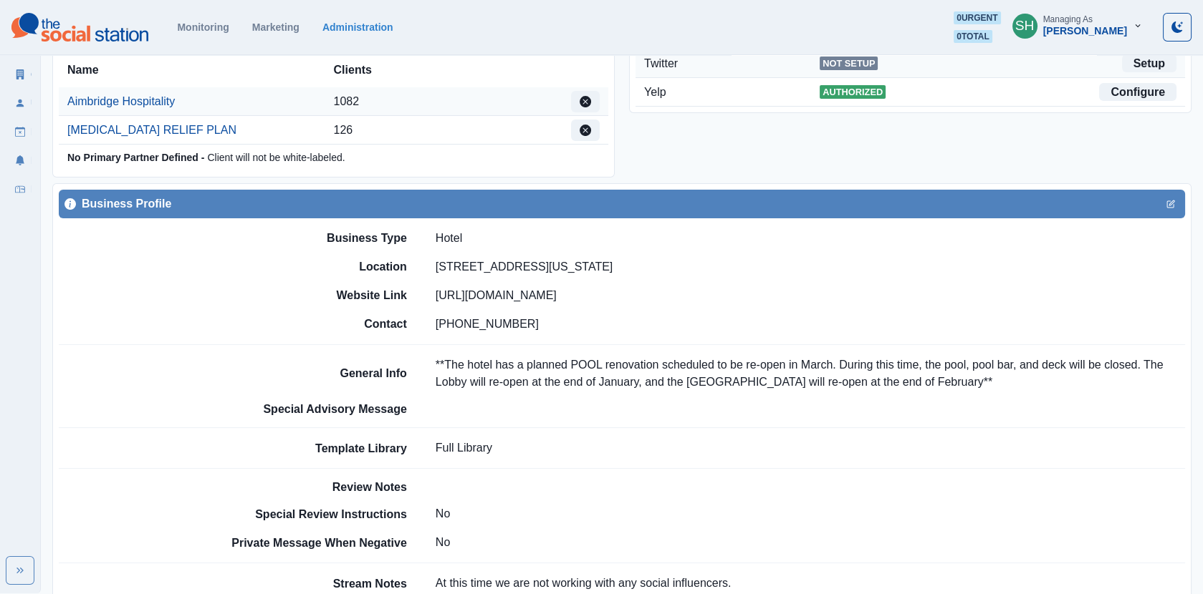
scroll to position [531, 0]
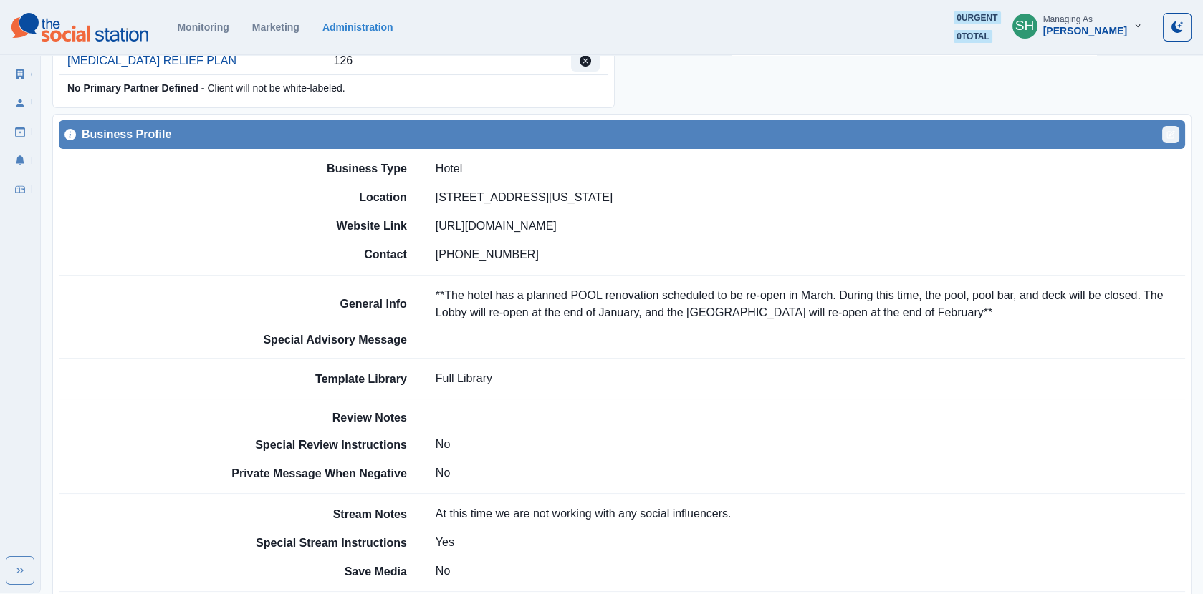
click at [1173, 131] on icon "Edit" at bounding box center [1170, 134] width 9 height 9
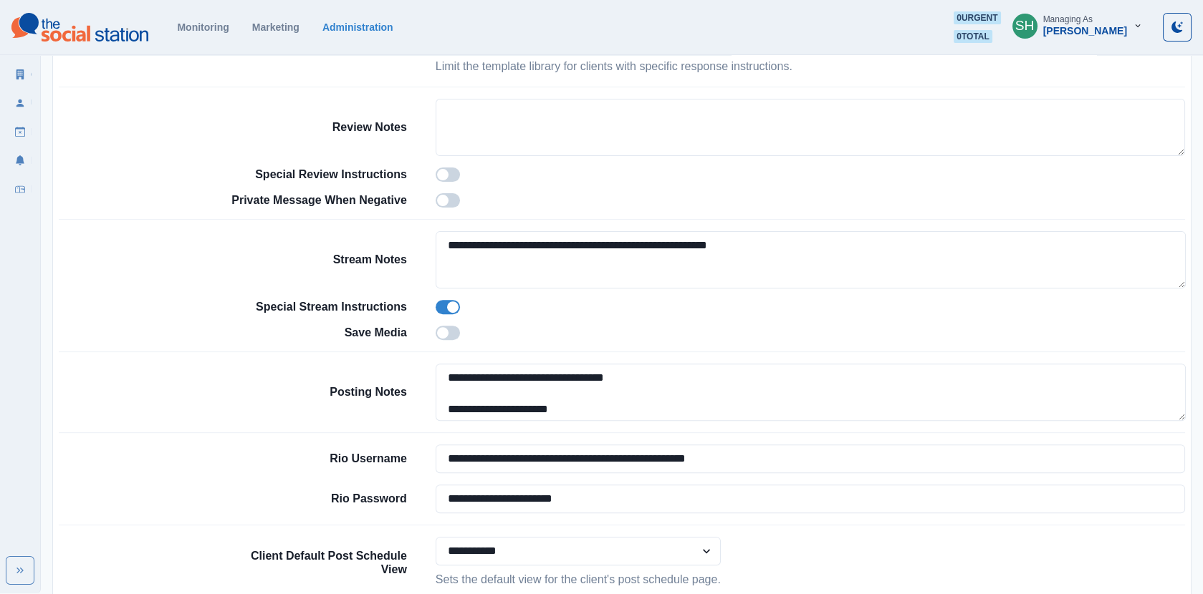
scroll to position [1287, 0]
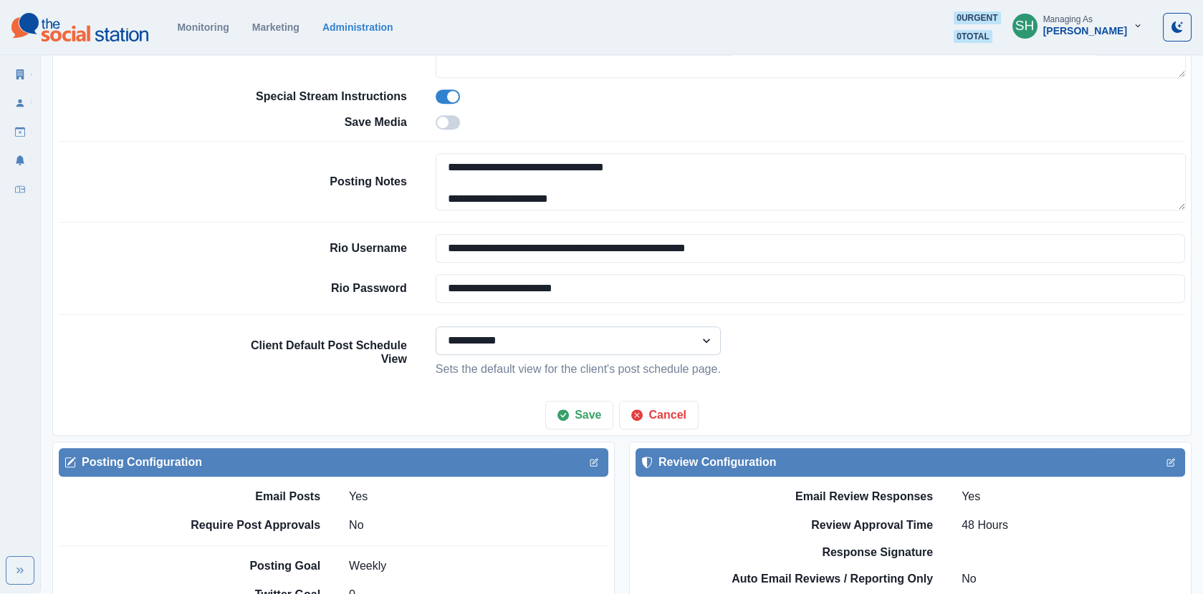
click at [524, 333] on select "**********" at bounding box center [577, 341] width 285 height 29
select select "*******"
click at [586, 410] on button "Save" at bounding box center [579, 415] width 68 height 29
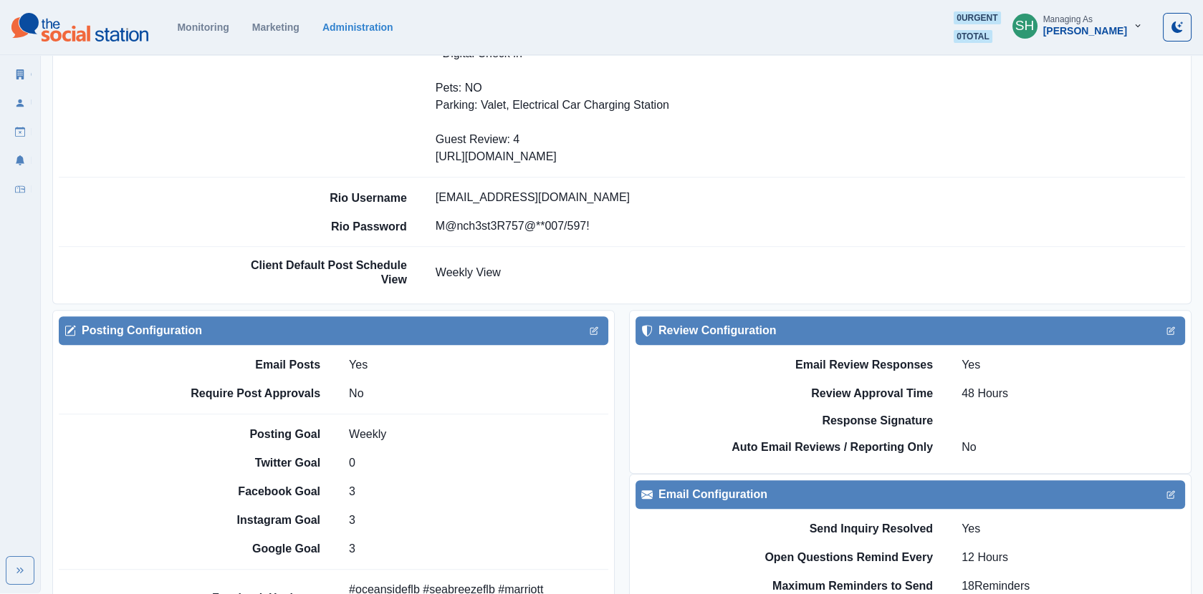
scroll to position [1375, 0]
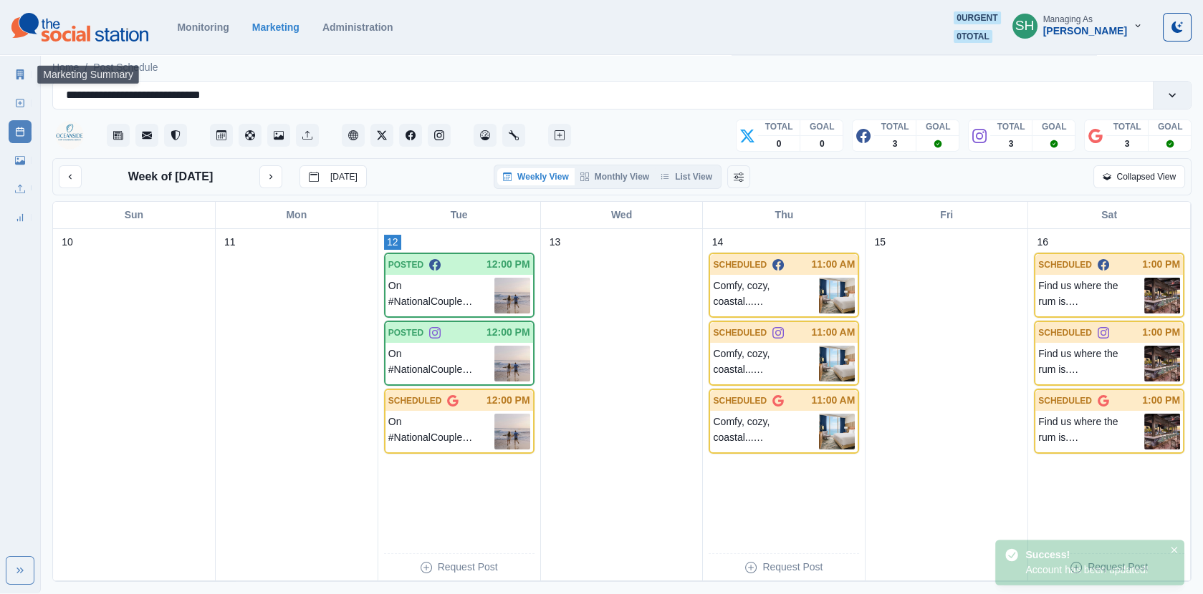
click at [23, 69] on icon at bounding box center [20, 74] width 8 height 10
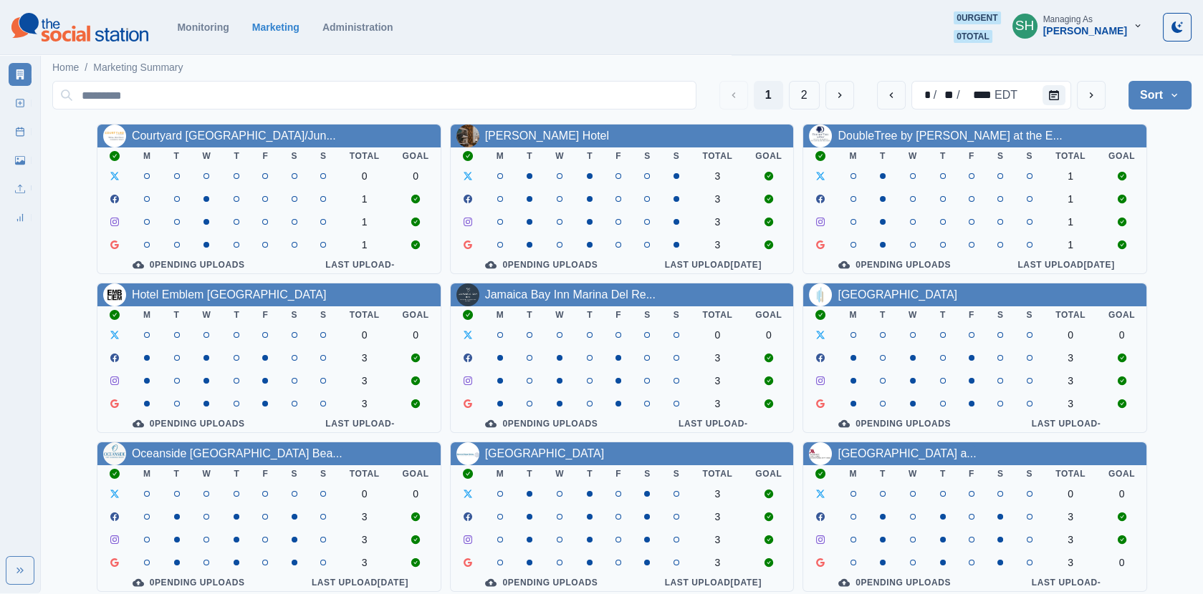
scroll to position [173, 0]
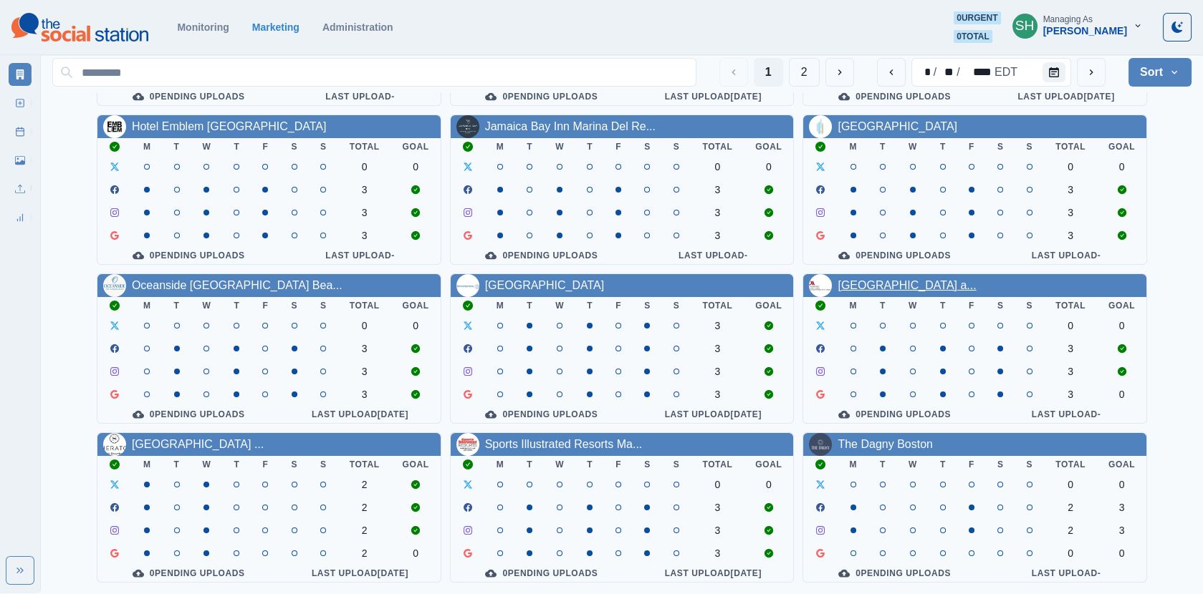
click at [904, 281] on link "[GEOGRAPHIC_DATA] a..." at bounding box center [906, 285] width 138 height 12
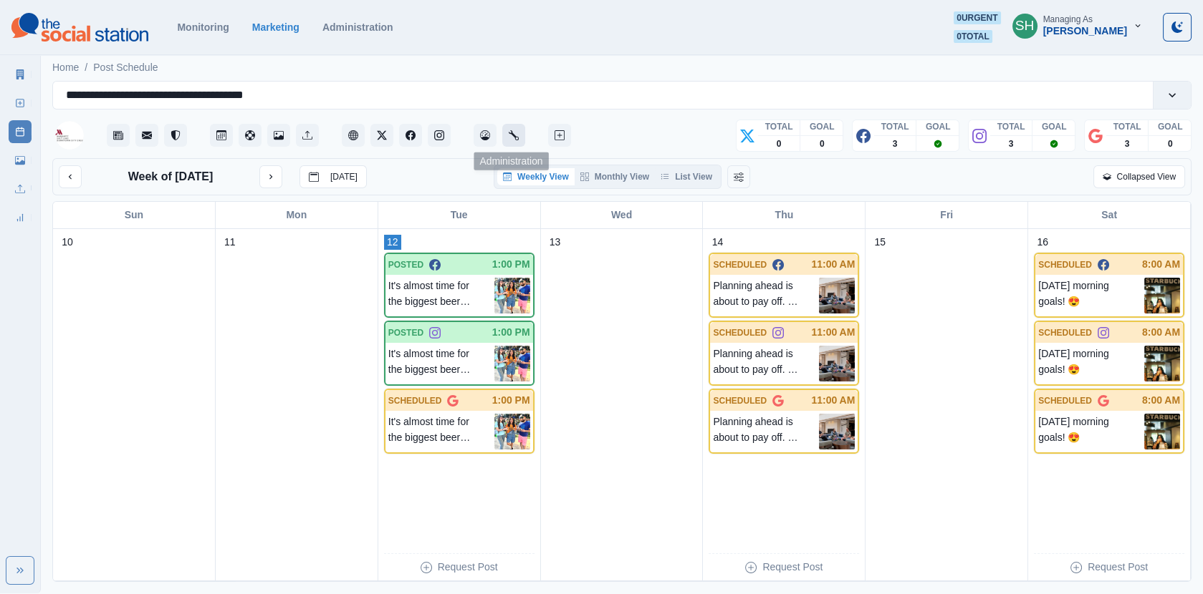
click at [506, 138] on button "Administration" at bounding box center [513, 135] width 23 height 23
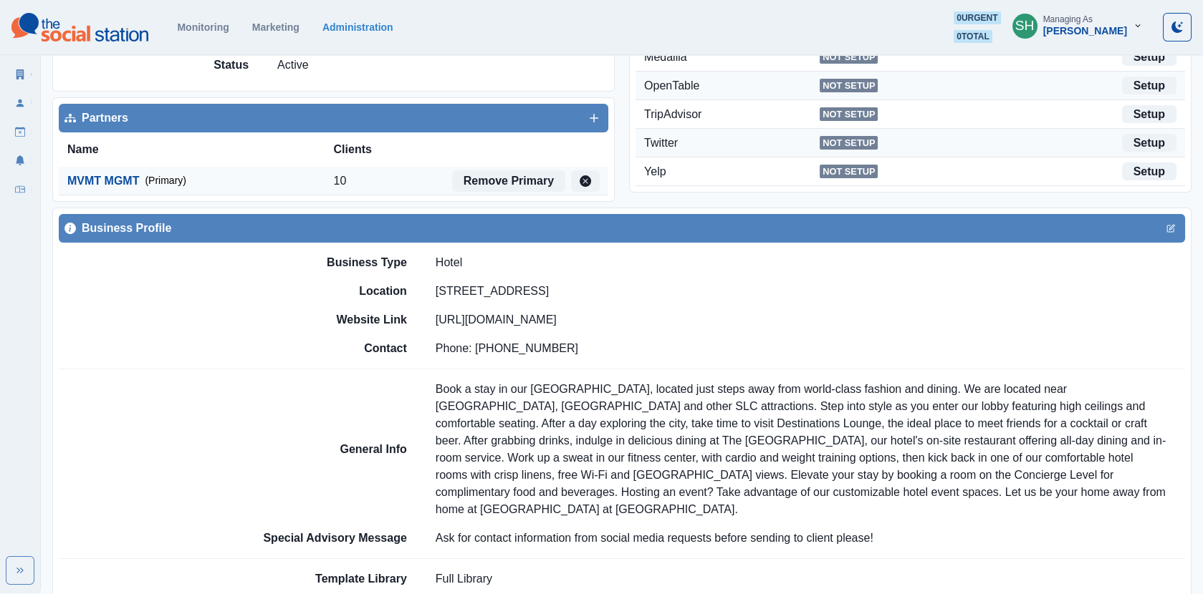
scroll to position [457, 0]
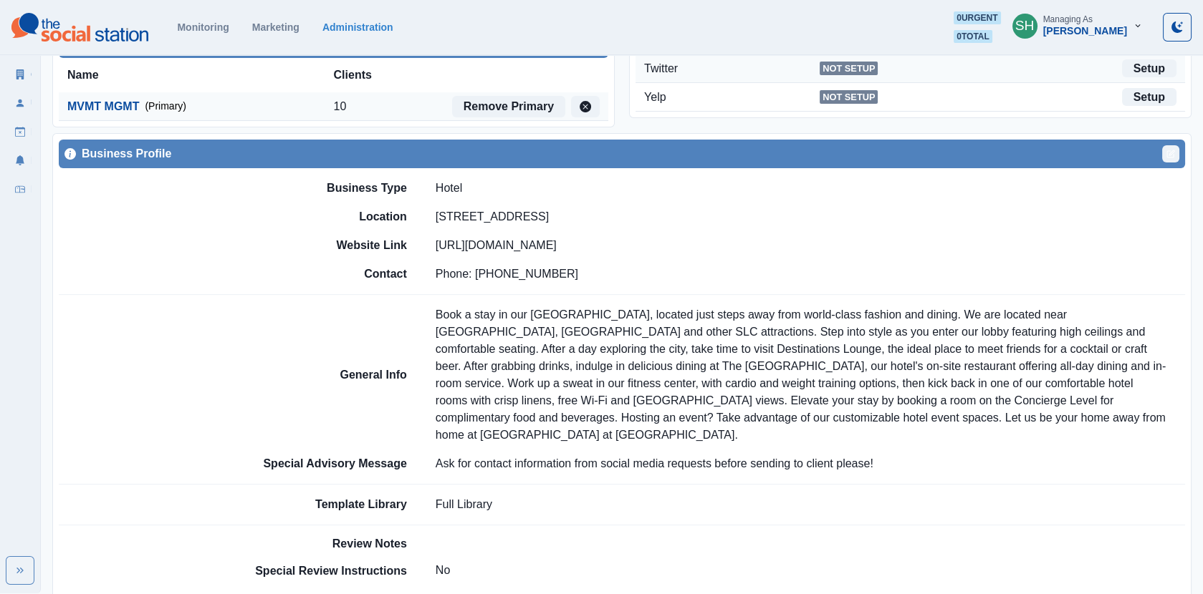
click at [1168, 151] on icon "Edit" at bounding box center [1170, 154] width 9 height 9
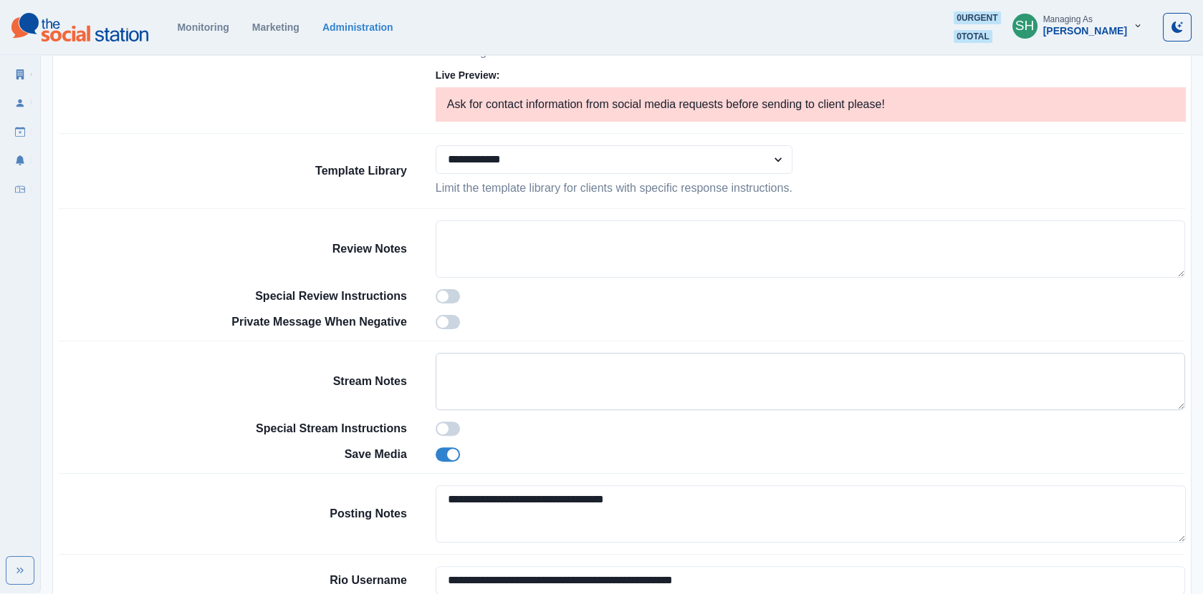
scroll to position [1192, 0]
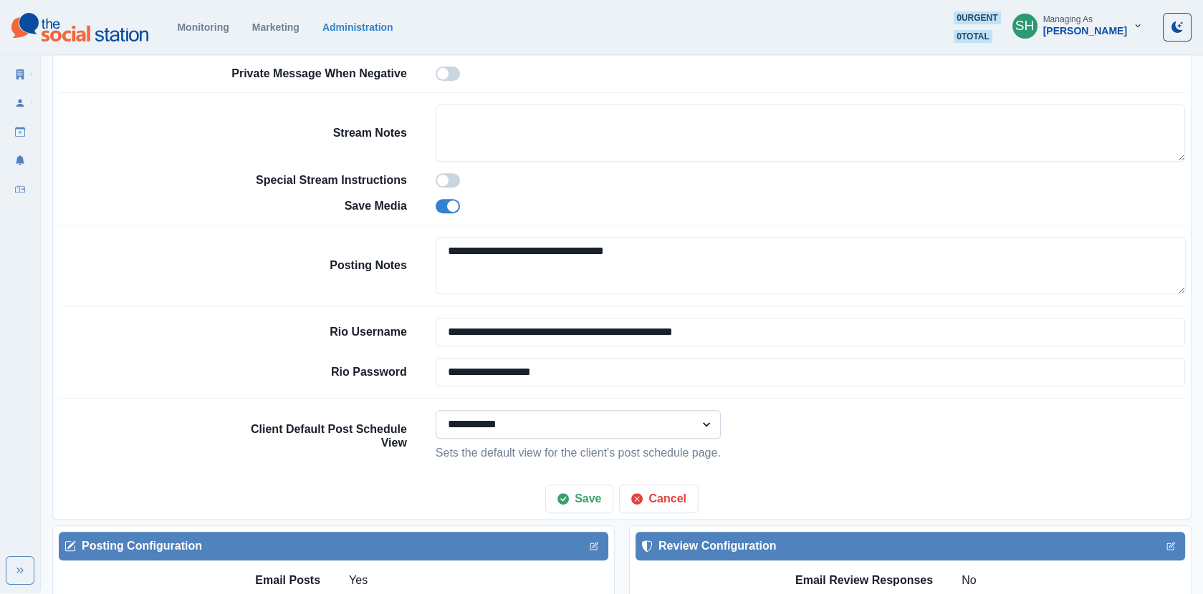
click at [501, 424] on select "**********" at bounding box center [577, 424] width 285 height 29
select select "*******"
click at [569, 485] on button "Save" at bounding box center [579, 499] width 68 height 29
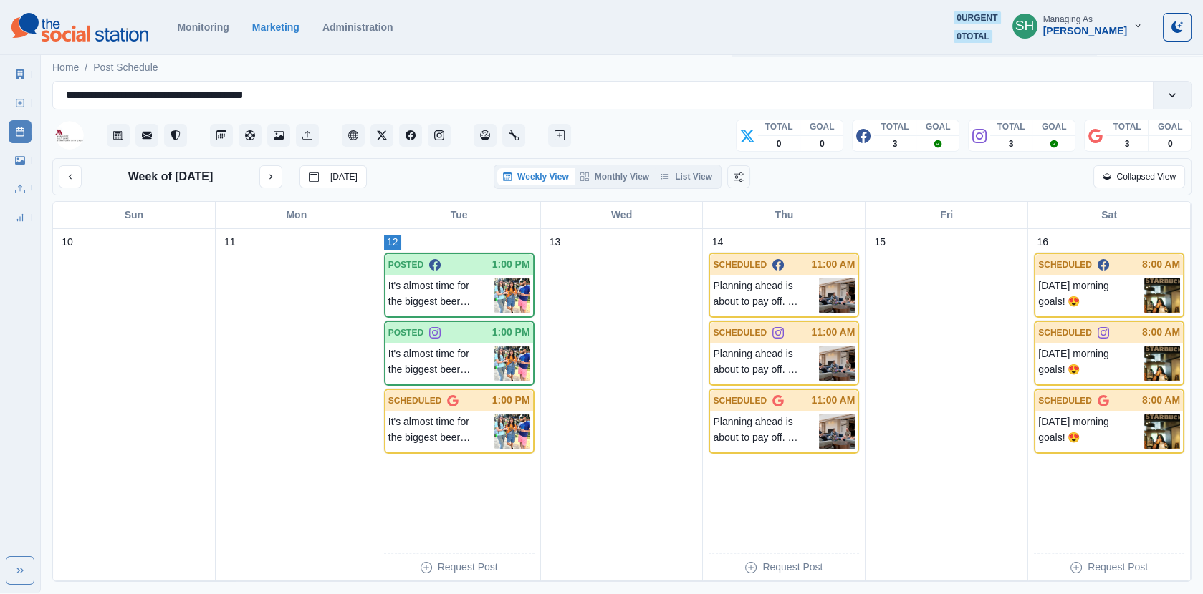
click at [19, 62] on div "Marketing Summary" at bounding box center [20, 71] width 23 height 29
click at [18, 69] on link "Marketing Summary" at bounding box center [20, 74] width 23 height 23
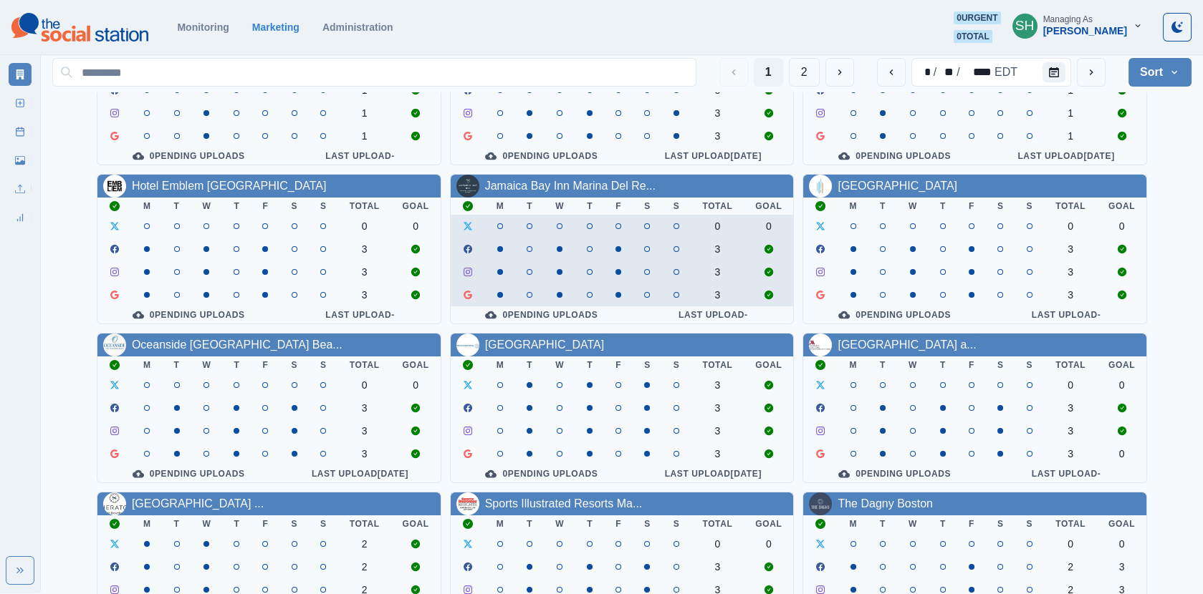
scroll to position [173, 0]
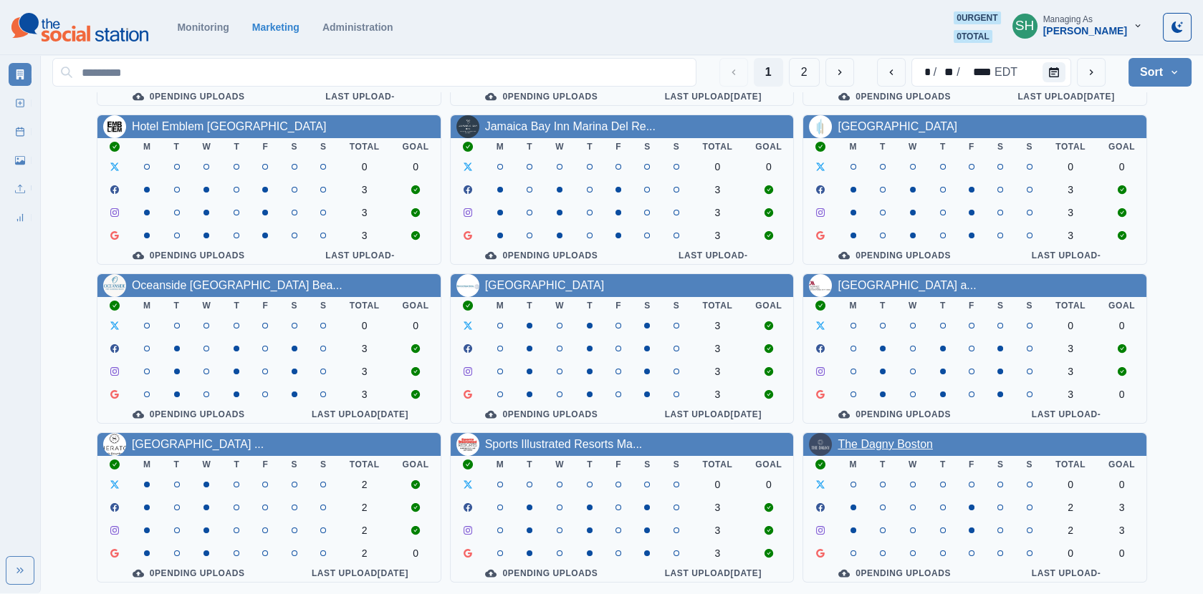
click at [864, 444] on link "The Dagny Boston" at bounding box center [884, 444] width 95 height 12
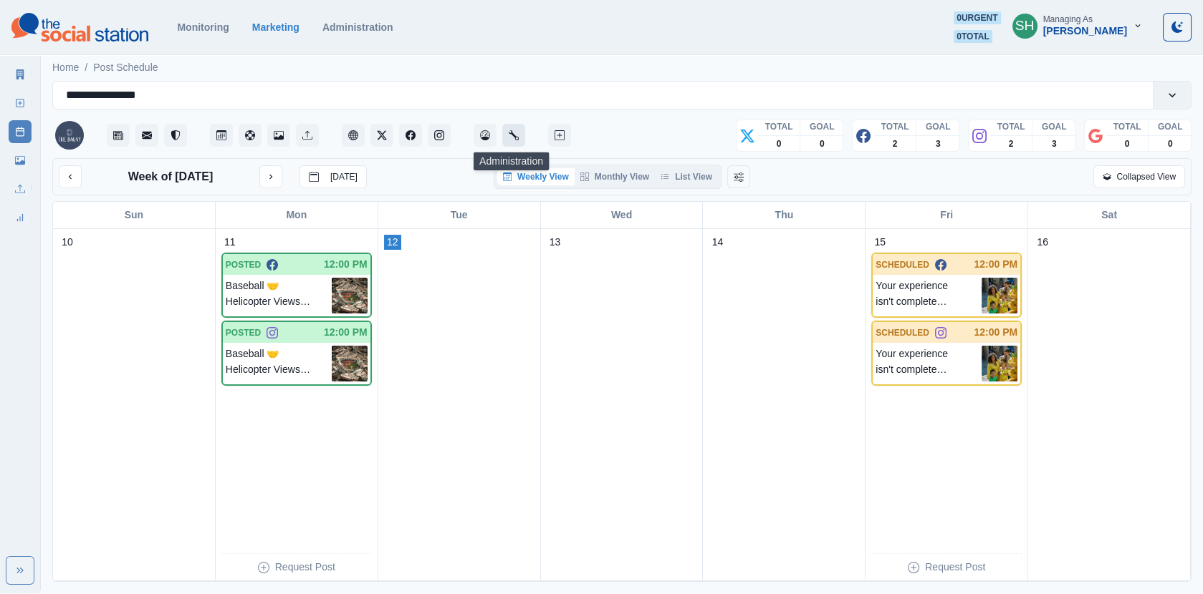
click at [518, 142] on button "Administration" at bounding box center [513, 135] width 23 height 23
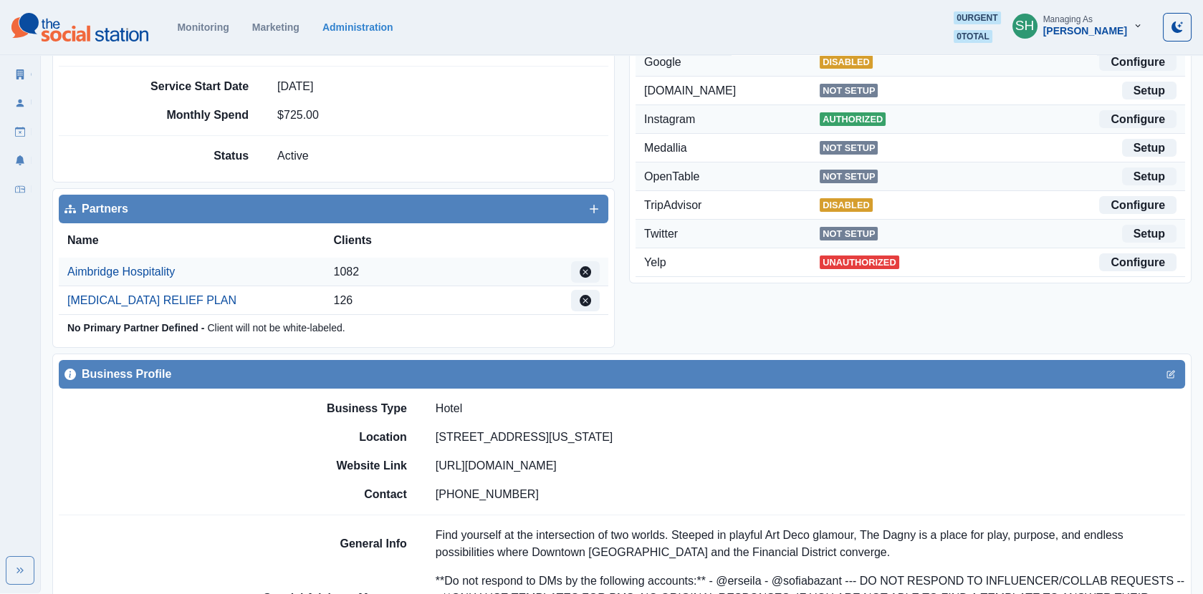
scroll to position [408, 0]
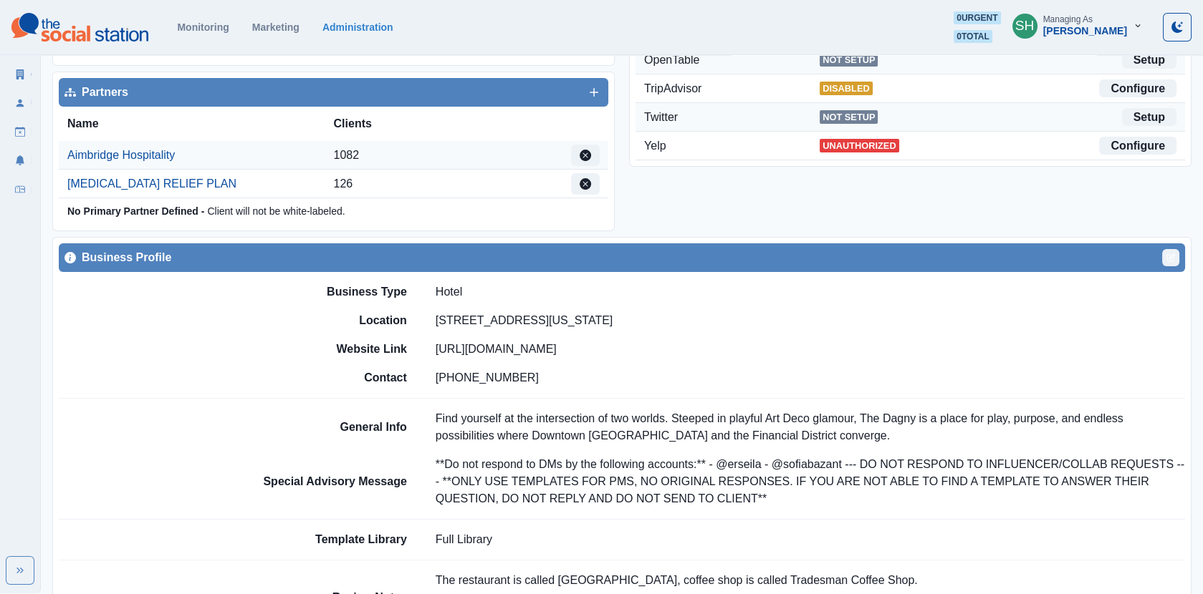
click at [1167, 259] on icon "Edit" at bounding box center [1170, 258] width 9 height 9
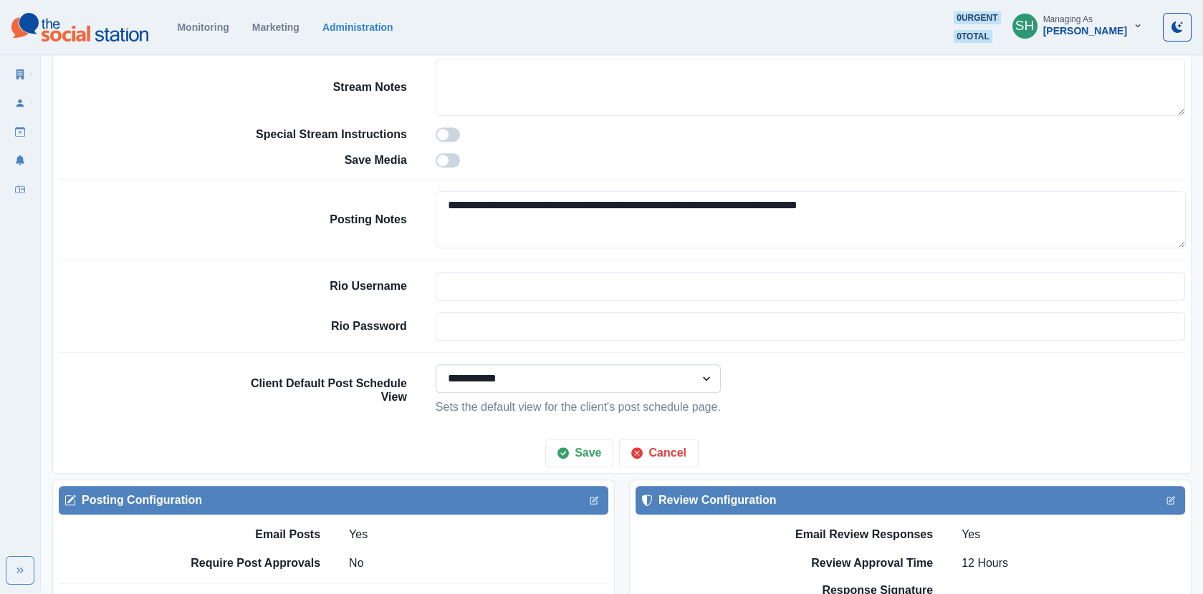
scroll to position [1274, 0]
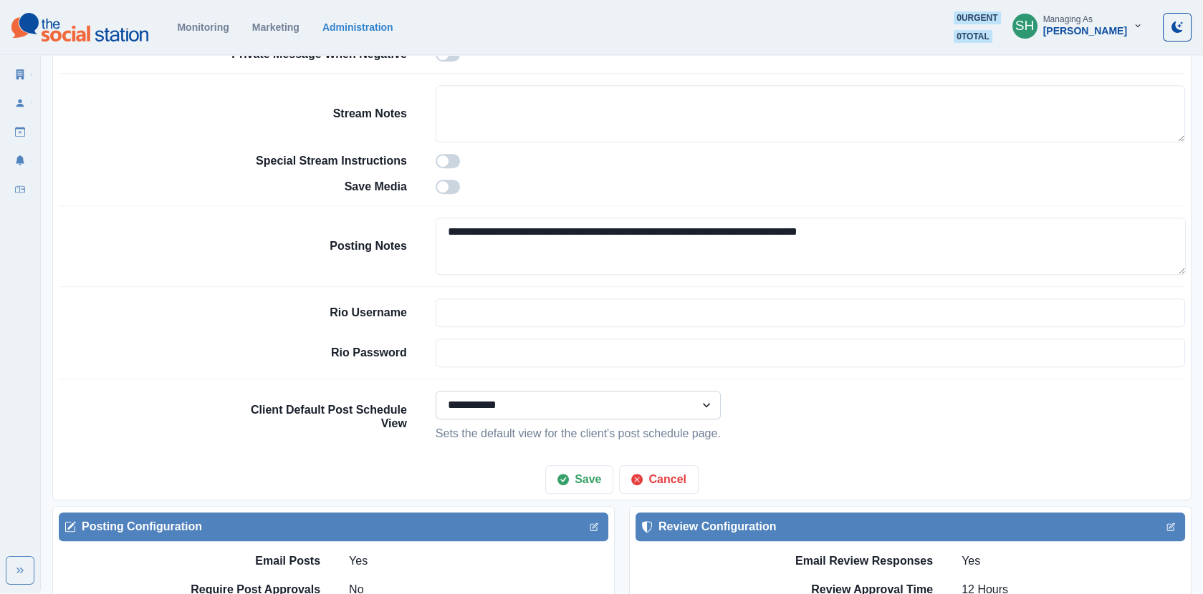
click at [493, 400] on select "**********" at bounding box center [577, 405] width 285 height 29
select select "*******"
click at [589, 471] on button "Save" at bounding box center [579, 480] width 68 height 29
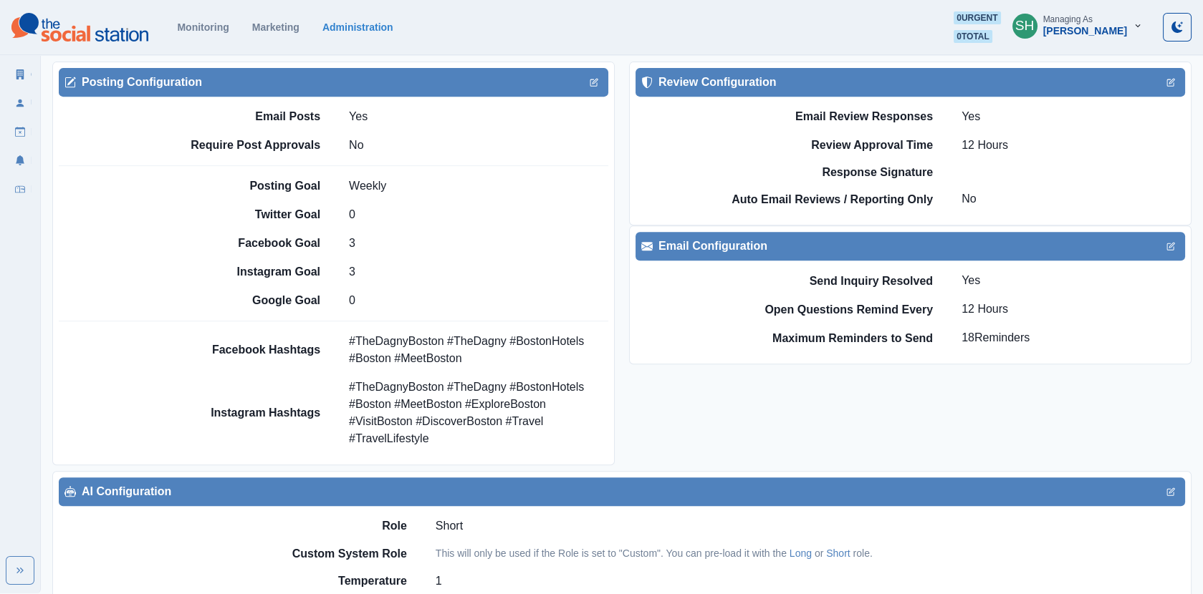
scroll to position [1001, 0]
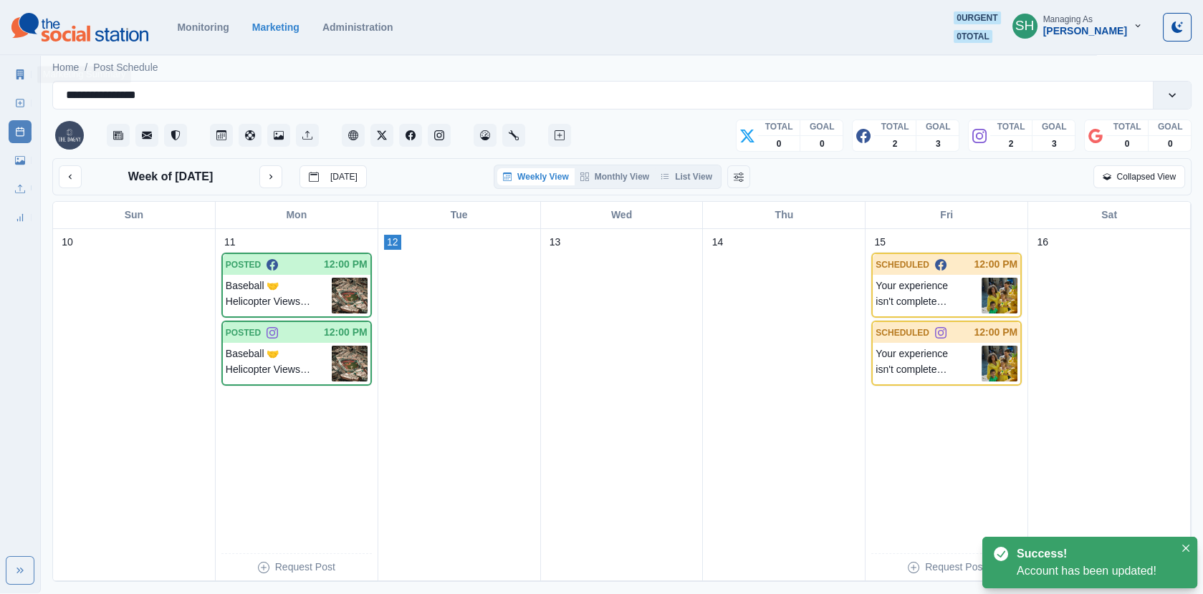
click at [19, 63] on link "Marketing Summary" at bounding box center [20, 74] width 23 height 23
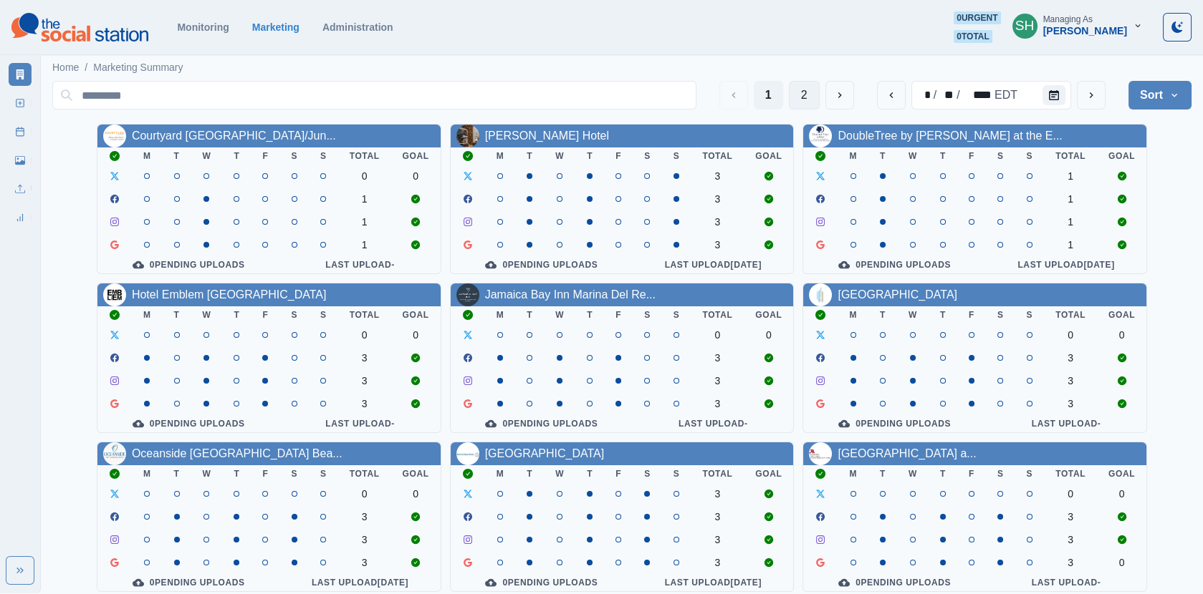
click at [806, 94] on button "2" at bounding box center [804, 95] width 31 height 29
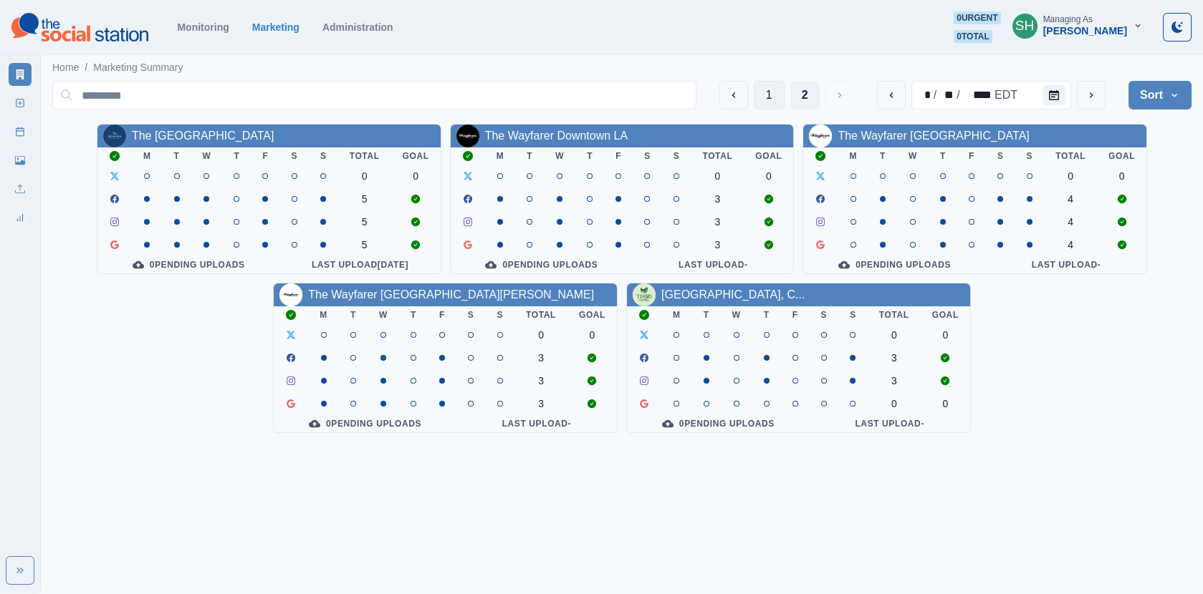
click at [777, 100] on button "1" at bounding box center [768, 95] width 31 height 29
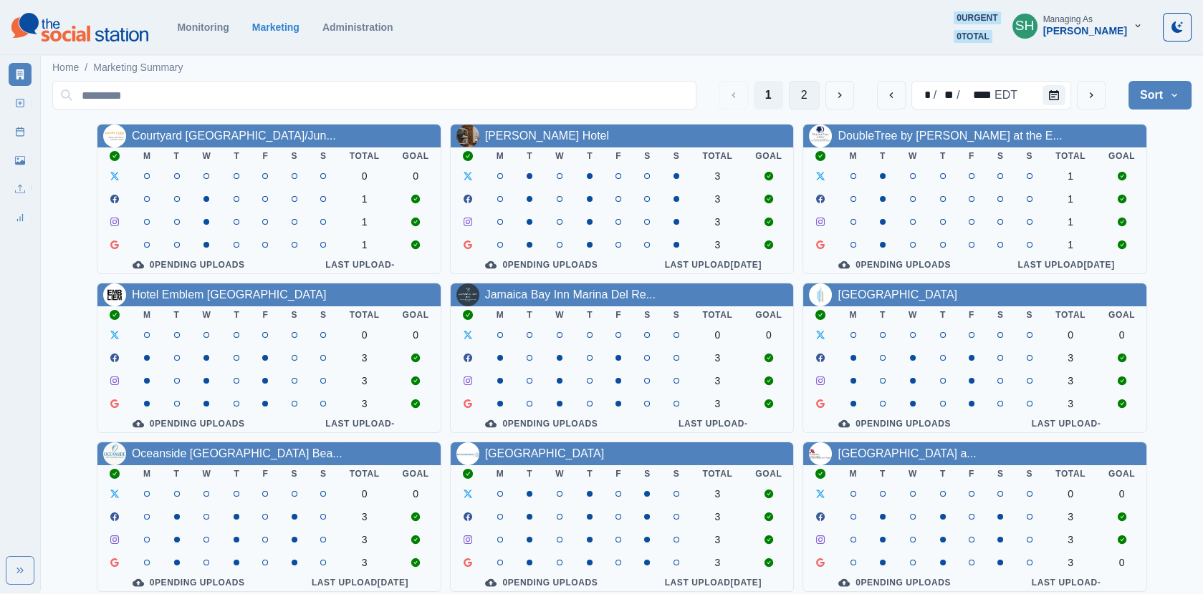
click at [803, 90] on button "2" at bounding box center [804, 95] width 31 height 29
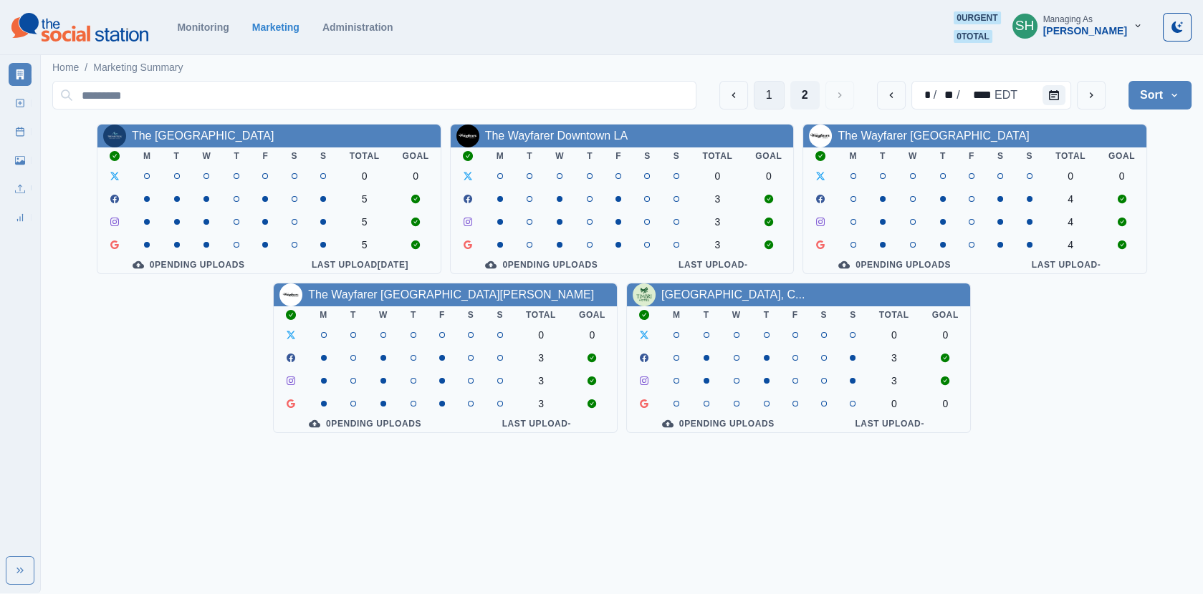
click at [766, 92] on button "1" at bounding box center [768, 95] width 31 height 29
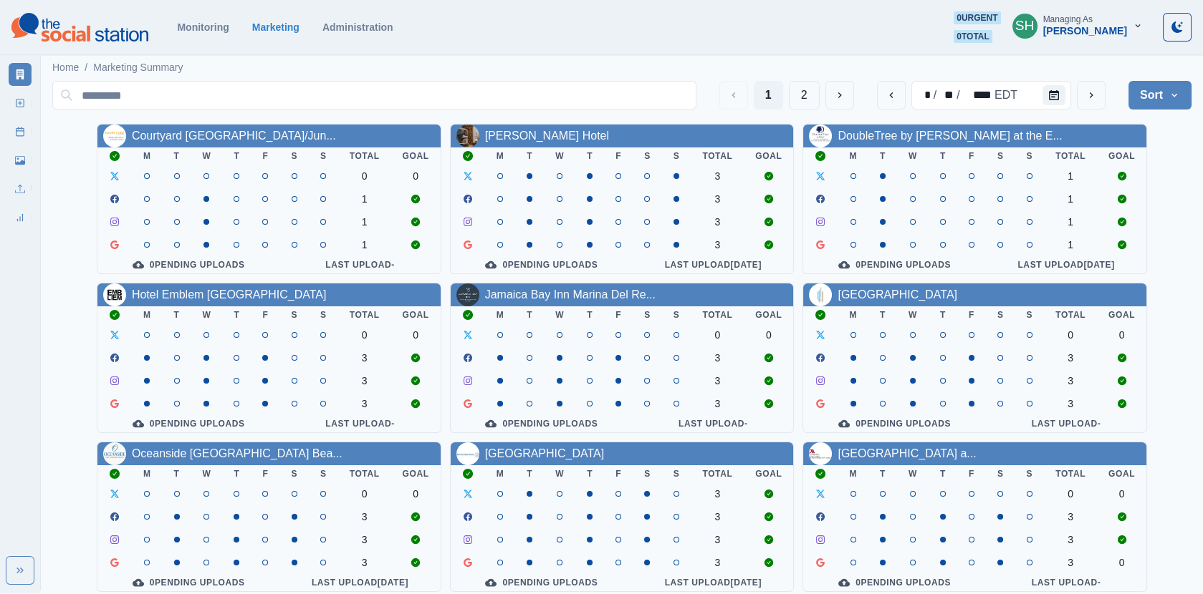
click at [1088, 23] on div "Managing As" at bounding box center [1067, 19] width 49 height 10
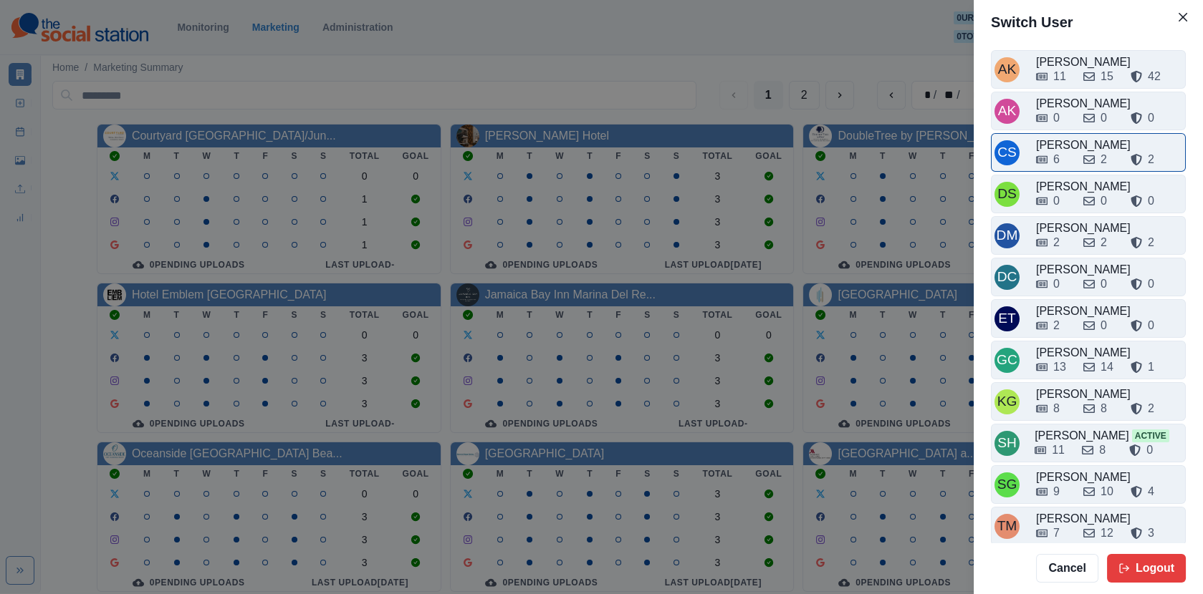
click at [1066, 168] on div "CS Crizalyn Servida 6 2 2" at bounding box center [1088, 152] width 195 height 39
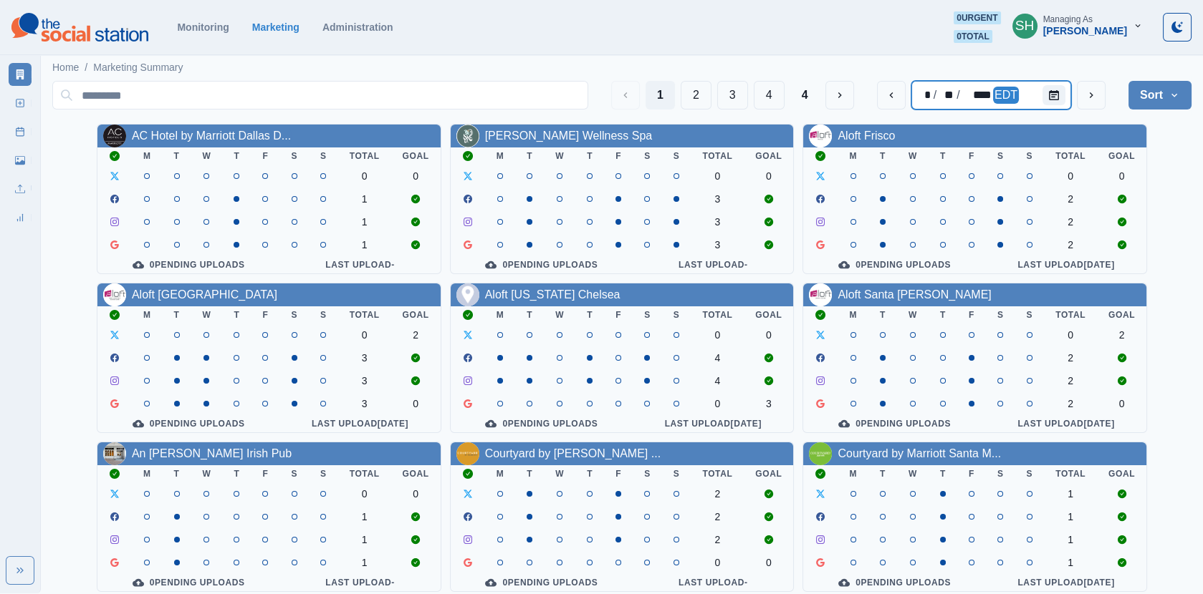
click at [1054, 83] on div at bounding box center [1056, 95] width 29 height 29
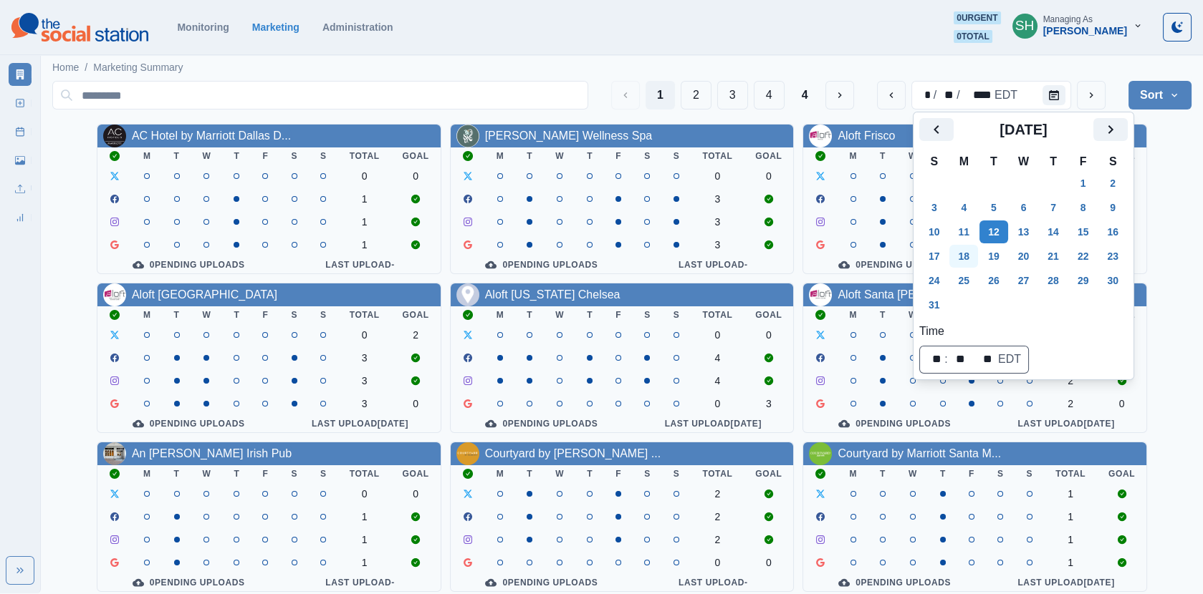
click at [963, 248] on button "18" at bounding box center [963, 256] width 29 height 23
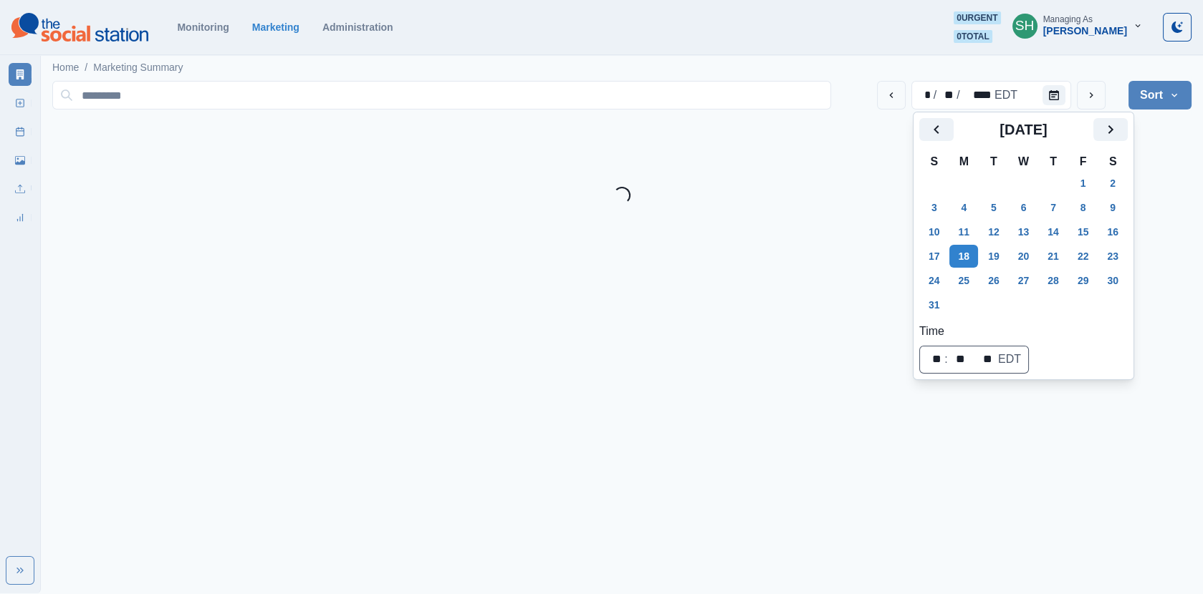
click at [1169, 187] on div "Loading..." at bounding box center [621, 195] width 1139 height 17
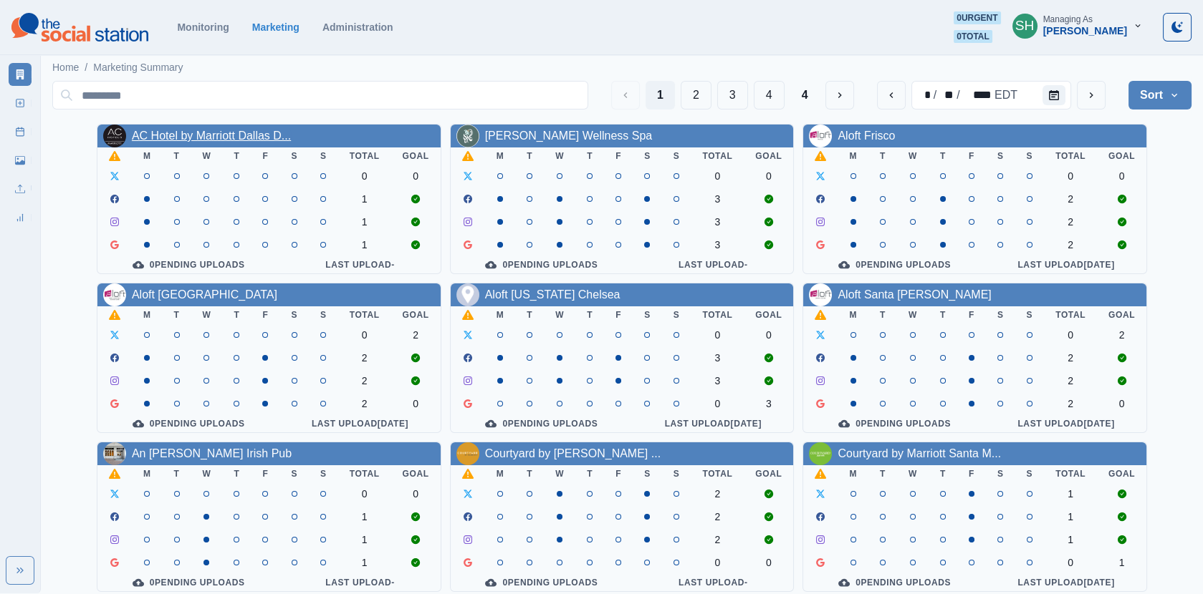
click at [236, 138] on link "AC Hotel by Marriott Dallas D..." at bounding box center [211, 136] width 159 height 12
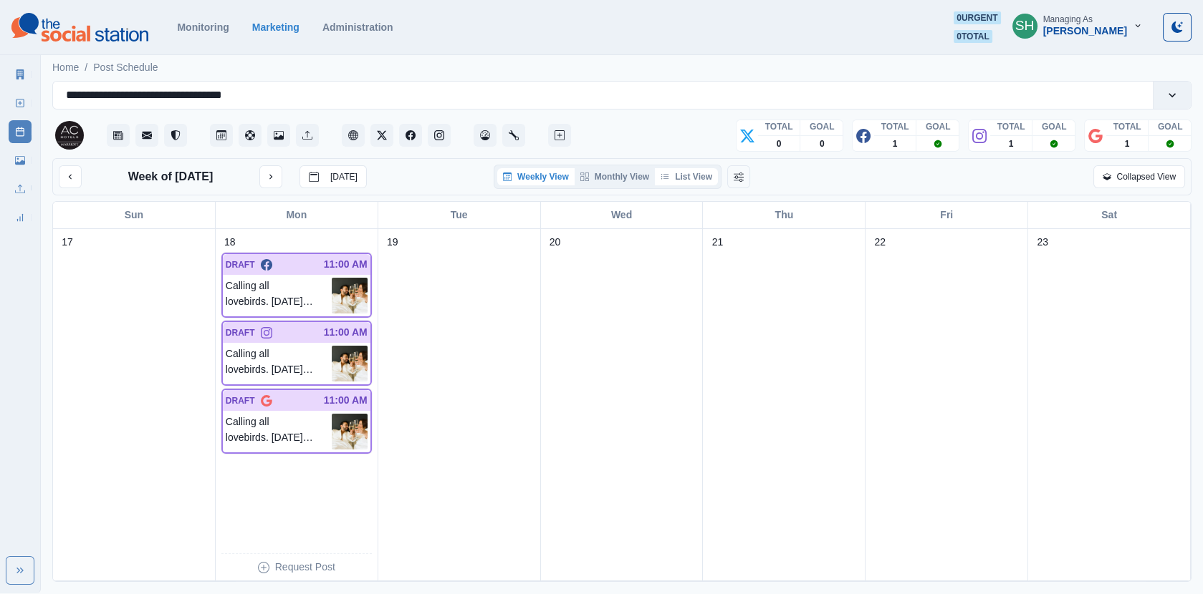
click at [692, 178] on button "List View" at bounding box center [686, 176] width 63 height 17
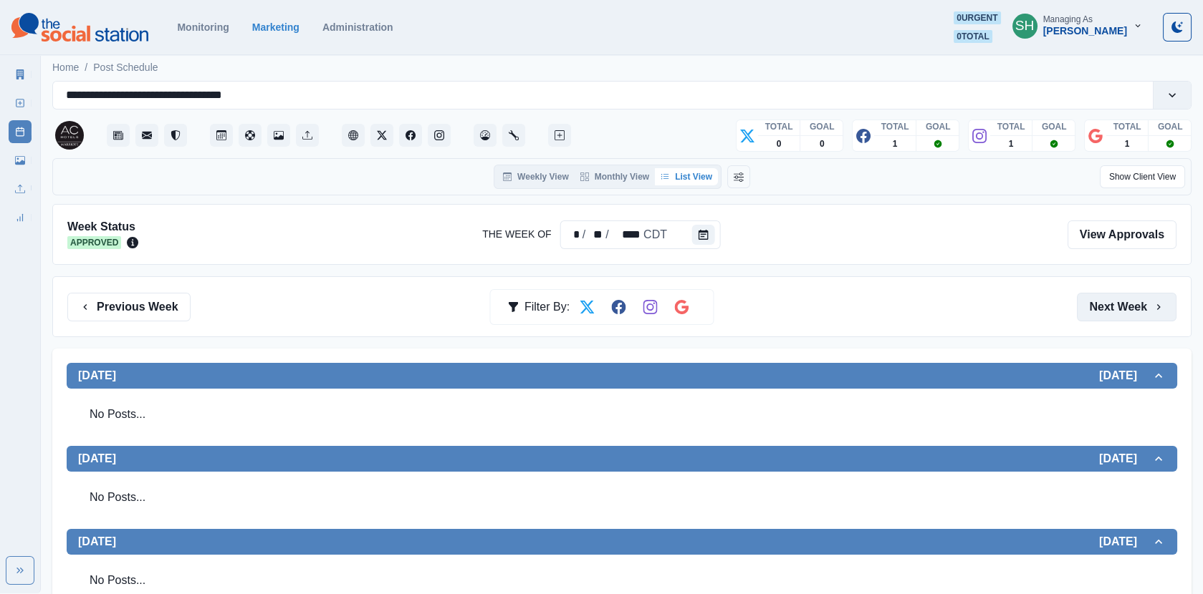
click at [1124, 309] on button "Next Week" at bounding box center [1127, 307] width 100 height 29
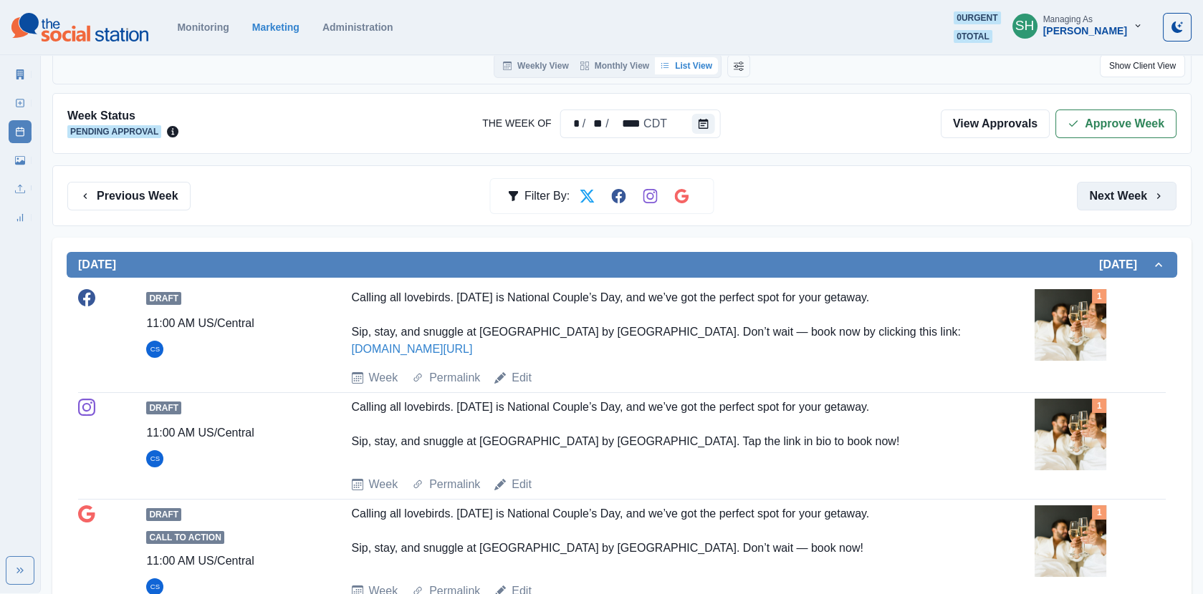
scroll to position [266, 0]
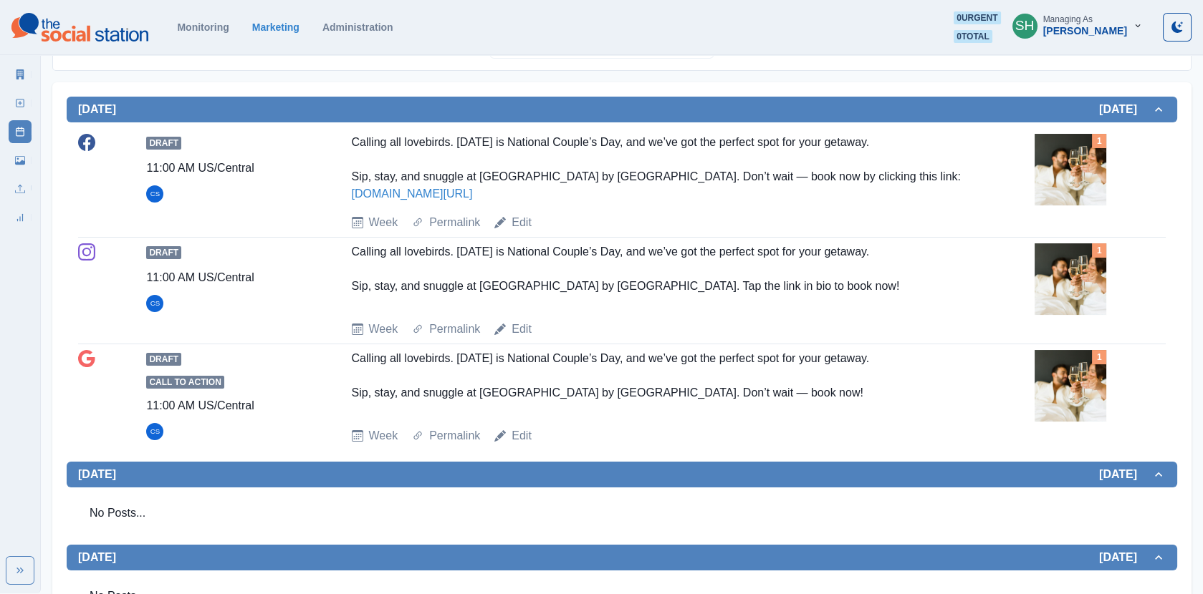
click at [1096, 256] on img at bounding box center [1070, 280] width 72 height 72
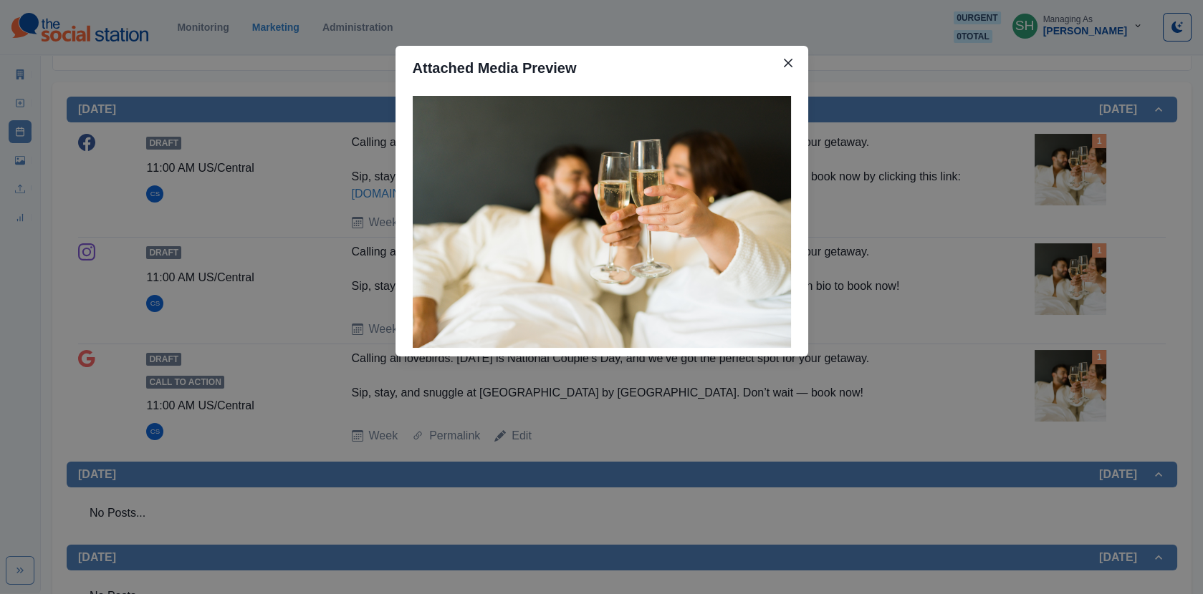
click at [1047, 204] on div "Attached Media Preview" at bounding box center [601, 297] width 1203 height 594
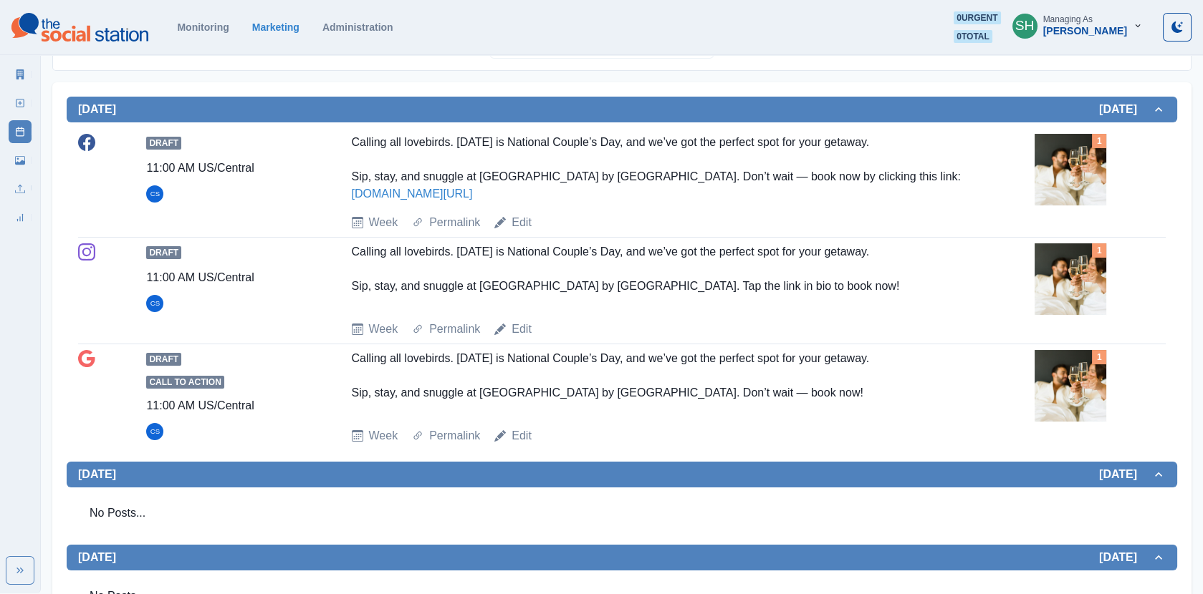
click at [1049, 272] on img at bounding box center [1070, 280] width 72 height 72
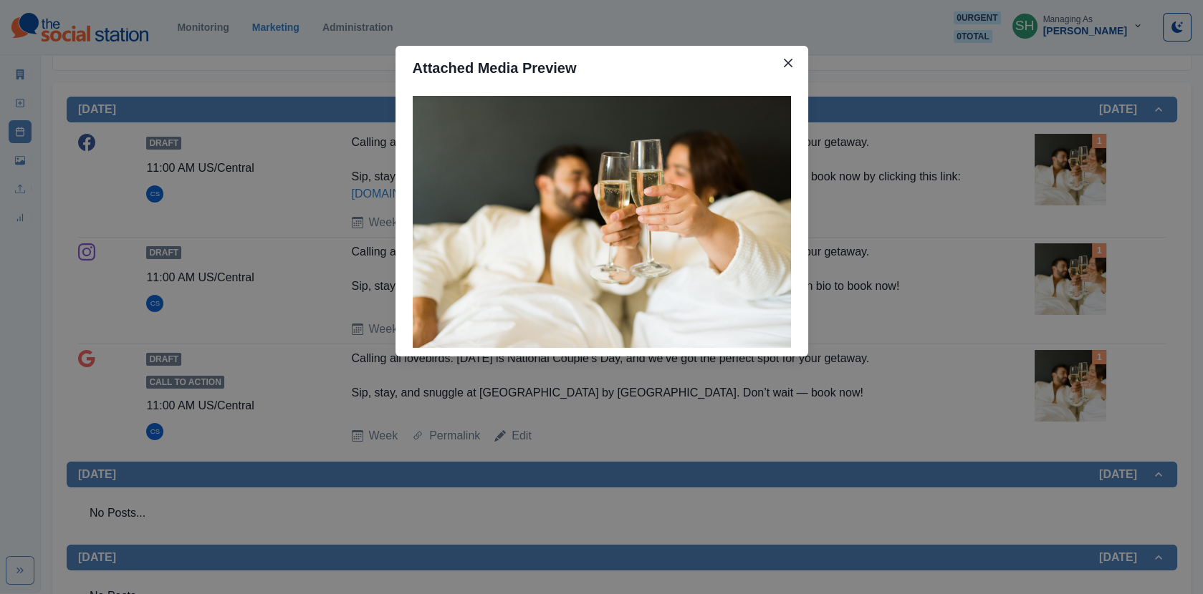
click at [1019, 217] on div "Attached Media Preview" at bounding box center [601, 297] width 1203 height 594
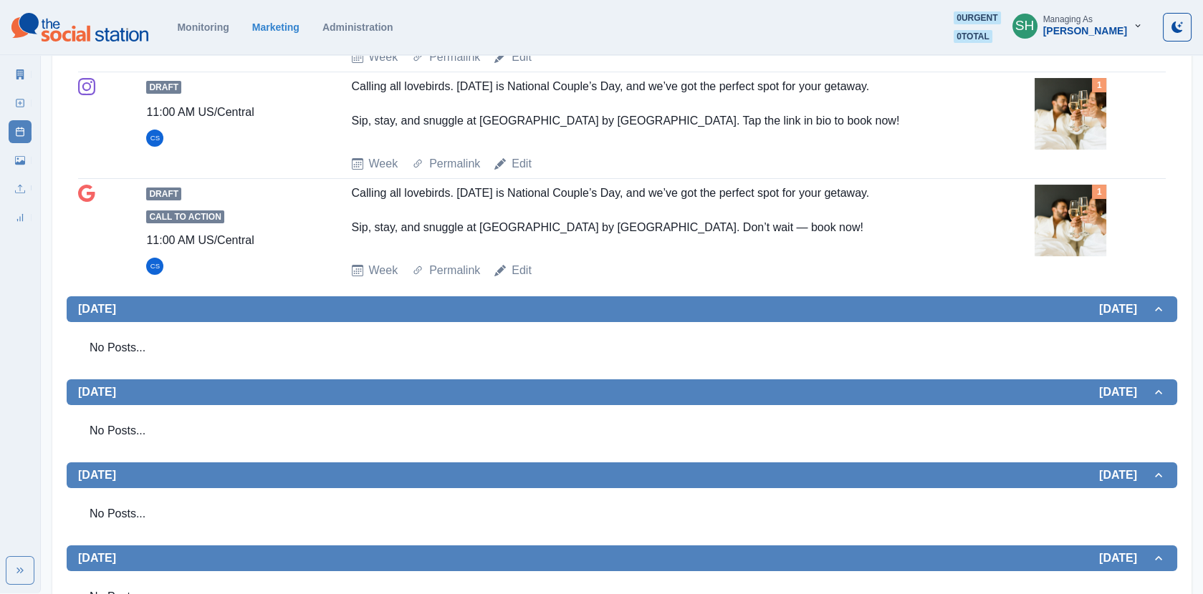
scroll to position [0, 0]
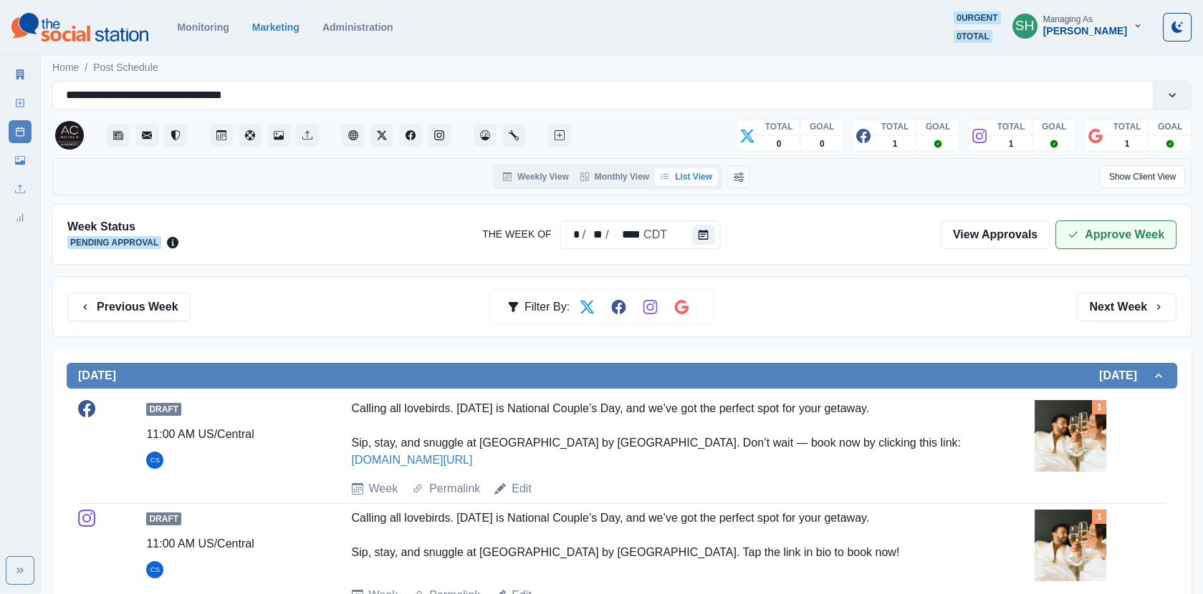
click at [1103, 241] on button "Approve Week" at bounding box center [1115, 235] width 121 height 29
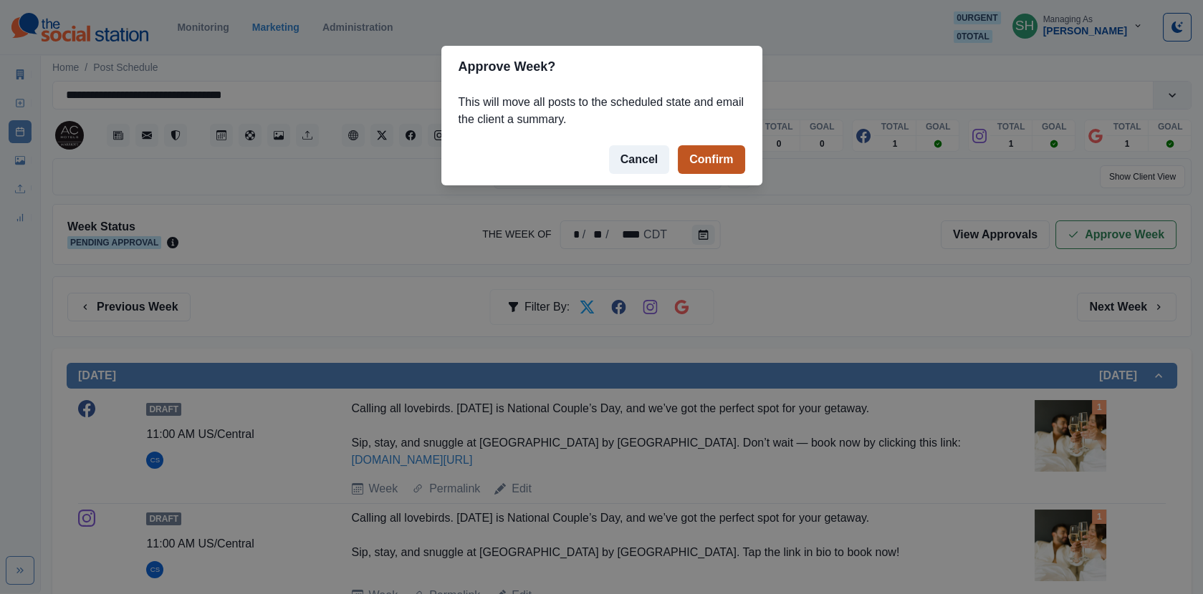
click at [711, 153] on button "Confirm" at bounding box center [711, 159] width 67 height 29
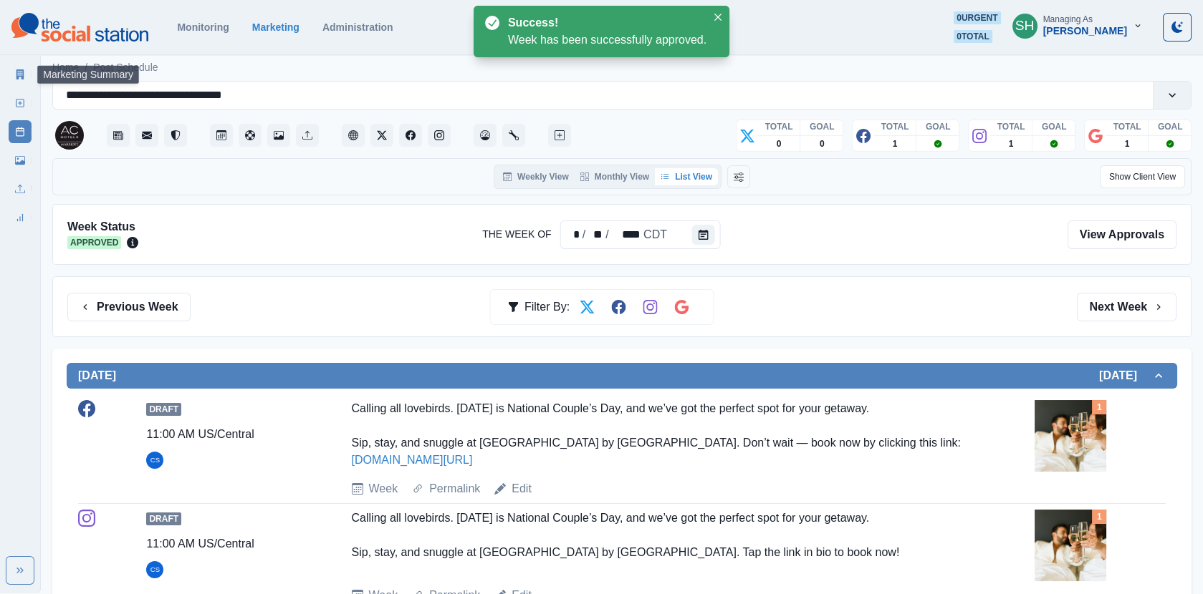
click at [22, 80] on link "Marketing Summary" at bounding box center [20, 74] width 23 height 23
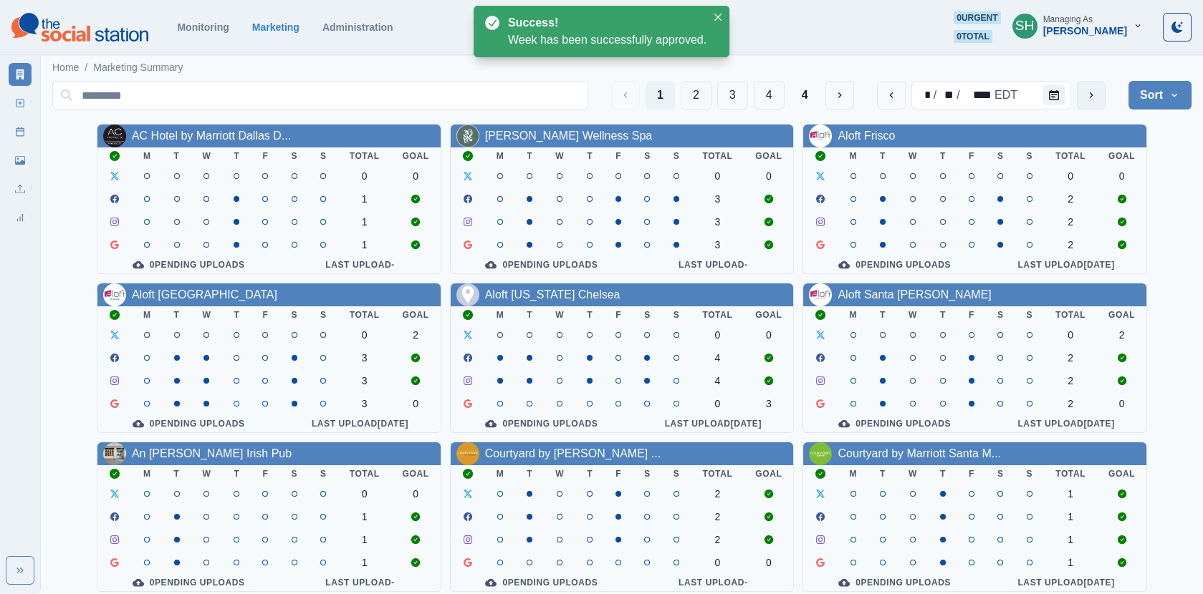
click at [1095, 90] on icon "next" at bounding box center [1090, 95] width 11 height 11
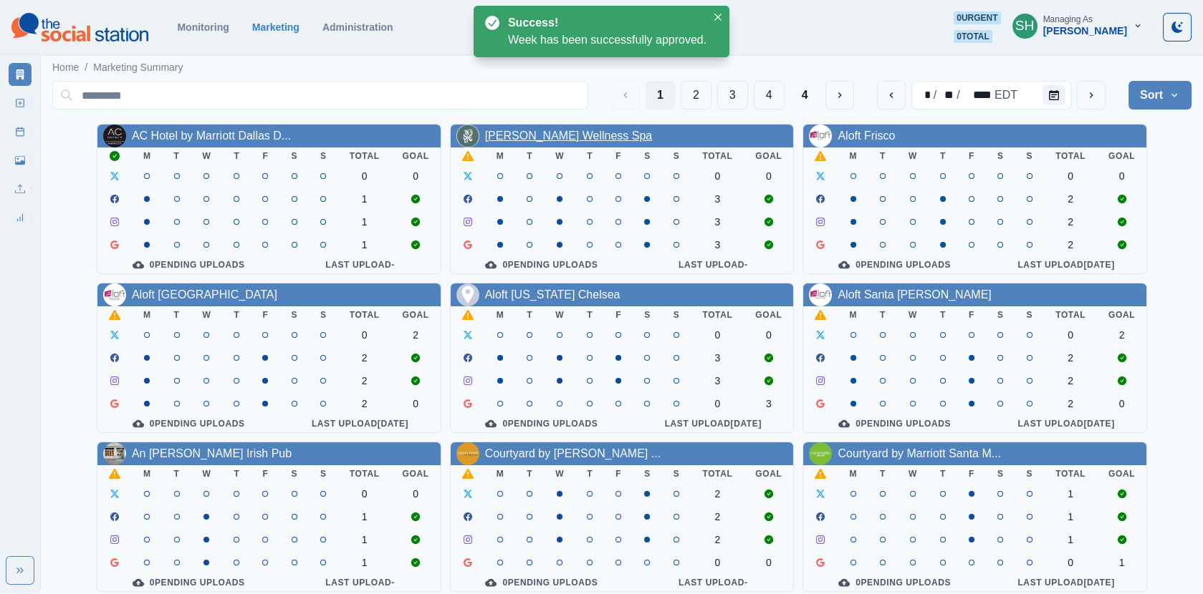
click at [540, 131] on link "[PERSON_NAME] Wellness Spa" at bounding box center [569, 136] width 168 height 12
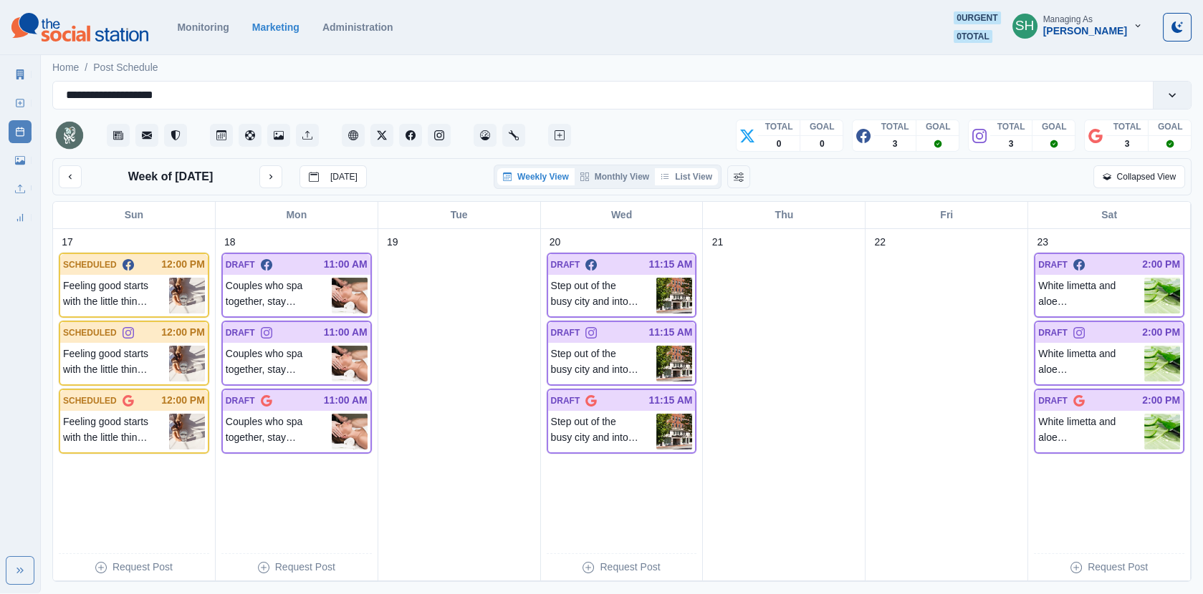
click at [675, 177] on button "List View" at bounding box center [686, 176] width 63 height 17
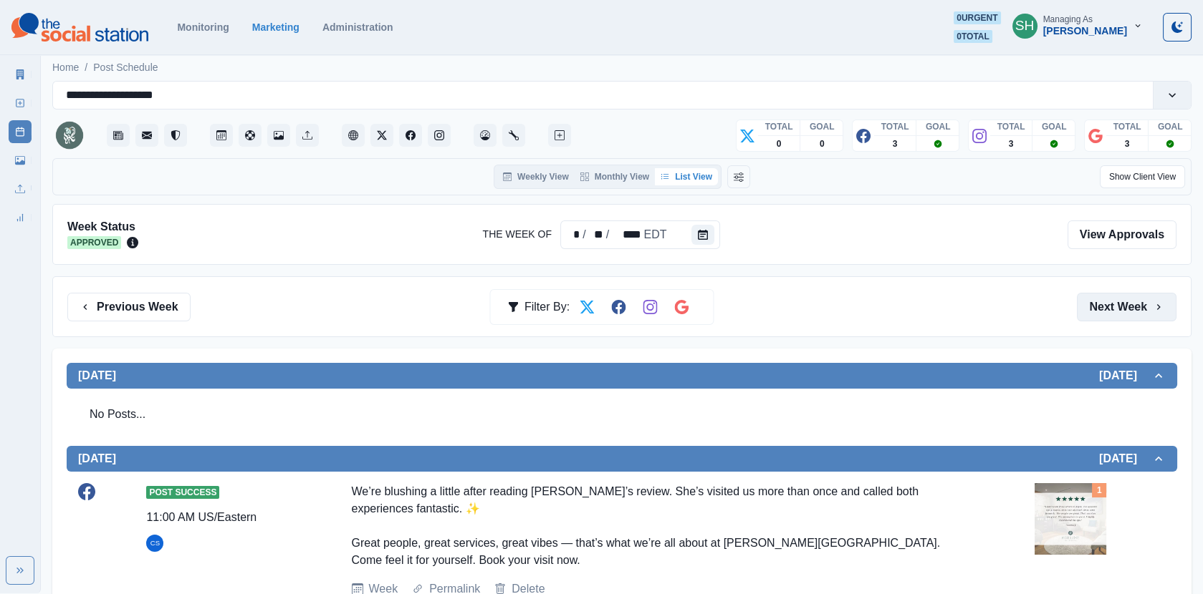
click at [1109, 314] on button "Next Week" at bounding box center [1127, 307] width 100 height 29
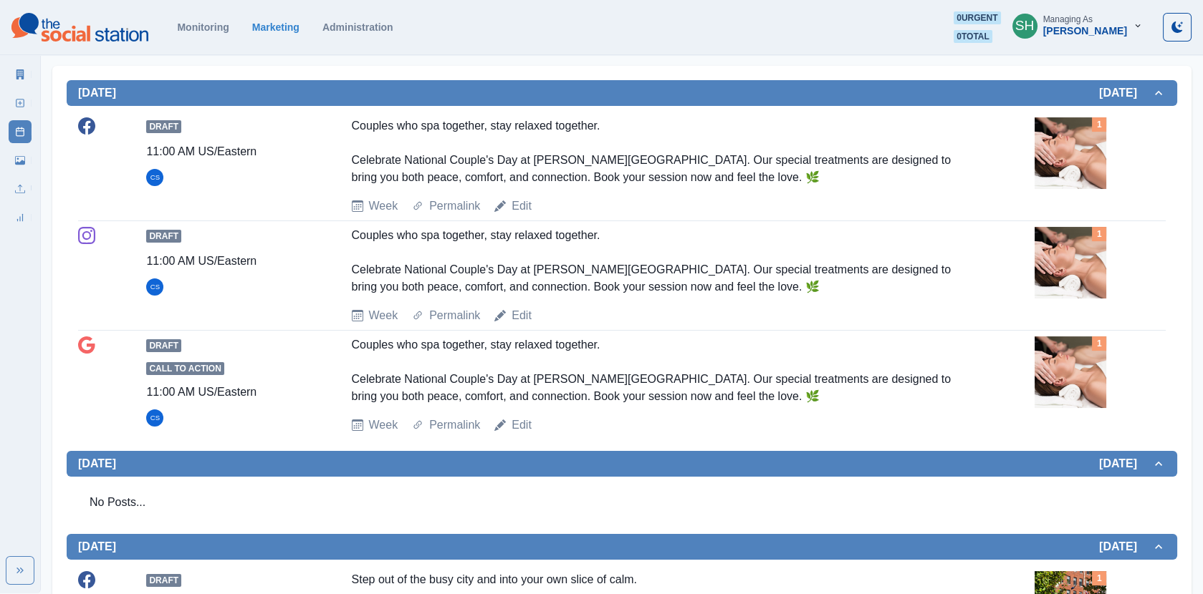
scroll to position [98, 0]
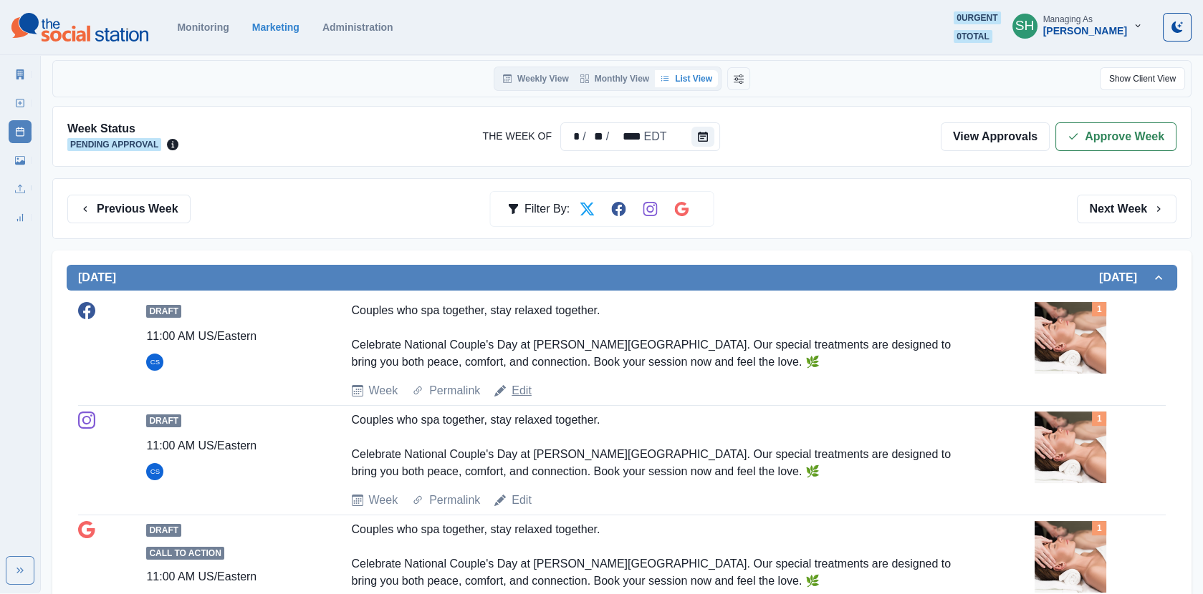
click at [514, 385] on link "Edit" at bounding box center [521, 390] width 20 height 17
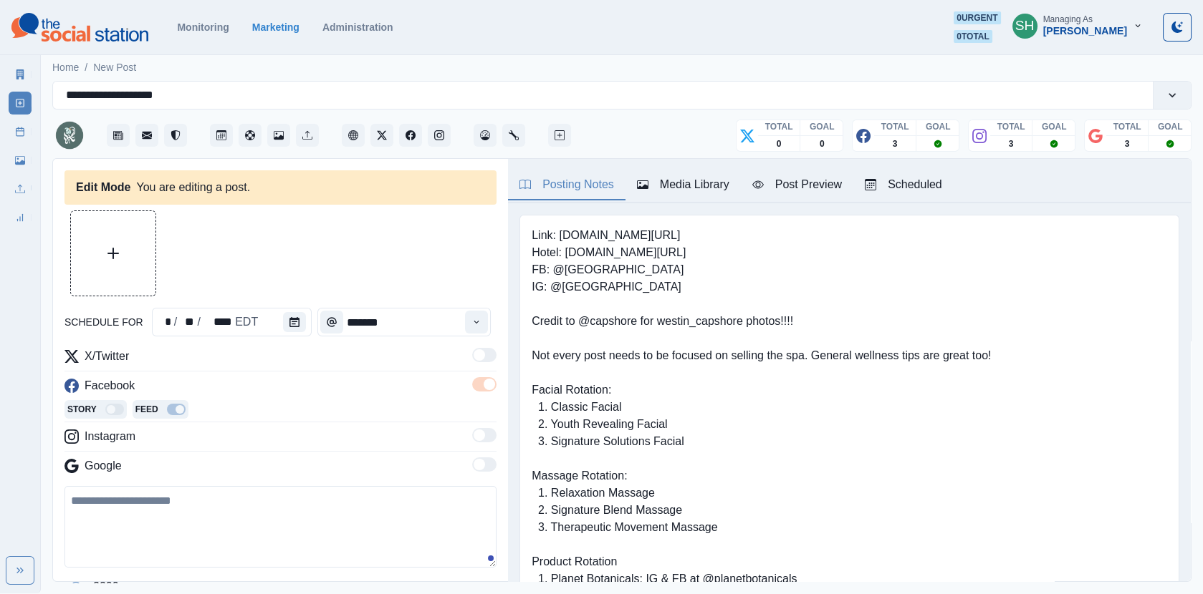
type input "********"
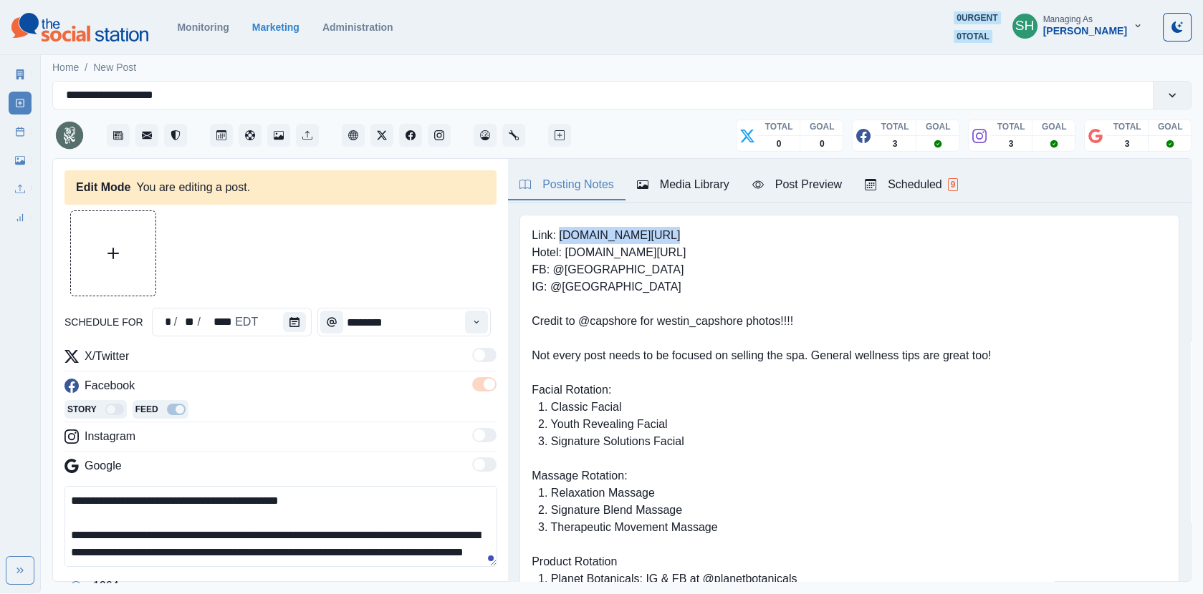
drag, startPoint x: 674, startPoint y: 236, endPoint x: 557, endPoint y: 231, distance: 116.9
click at [557, 231] on pre "Link: [DOMAIN_NAME][URL] Hotel: [DOMAIN_NAME][URL] FB: @[GEOGRAPHIC_DATA] IG: @…" at bounding box center [760, 450] width 459 height 447
copy pre "[DOMAIN_NAME][URL]"
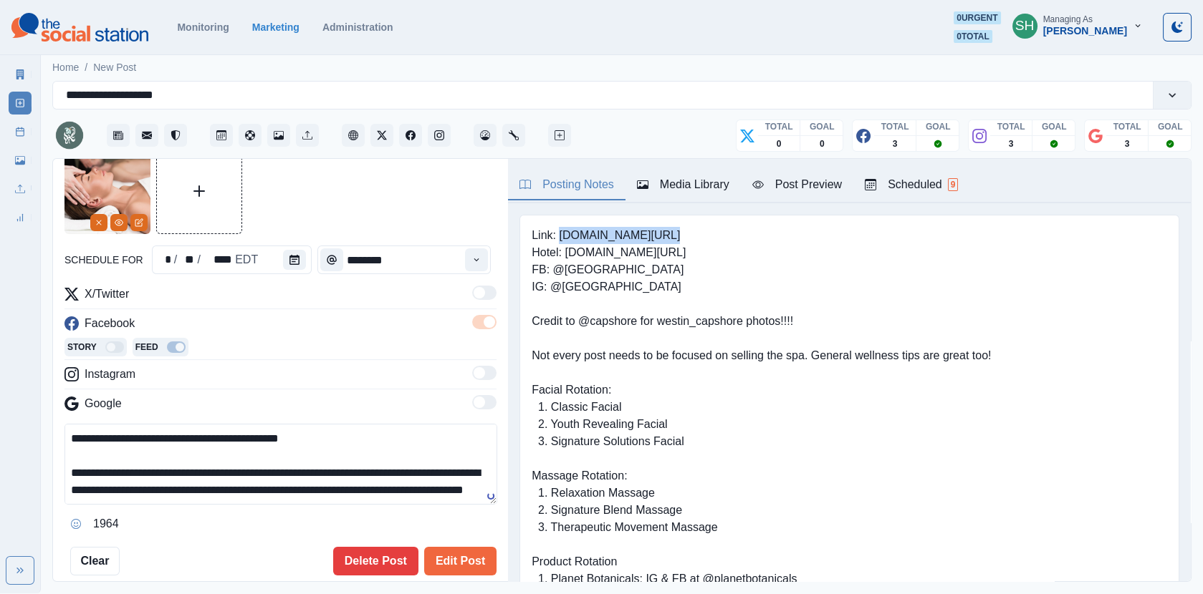
scroll to position [16, 0]
click at [222, 486] on textarea "**********" at bounding box center [280, 464] width 433 height 81
paste textarea "**********"
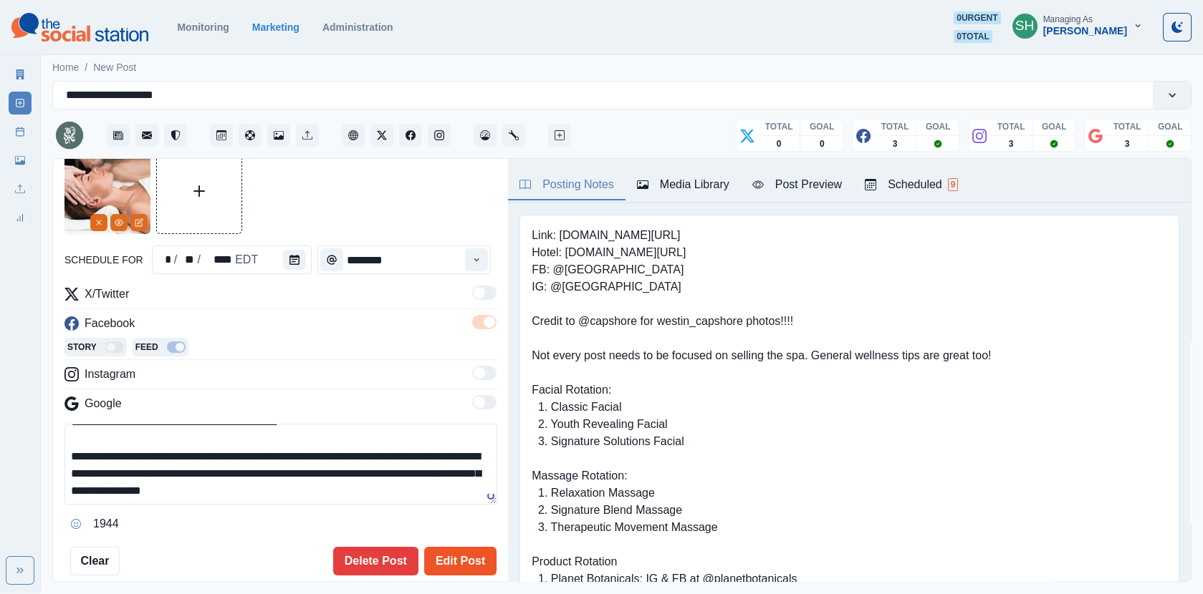
type textarea "**********"
click at [466, 555] on button "Edit Post" at bounding box center [460, 561] width 72 height 29
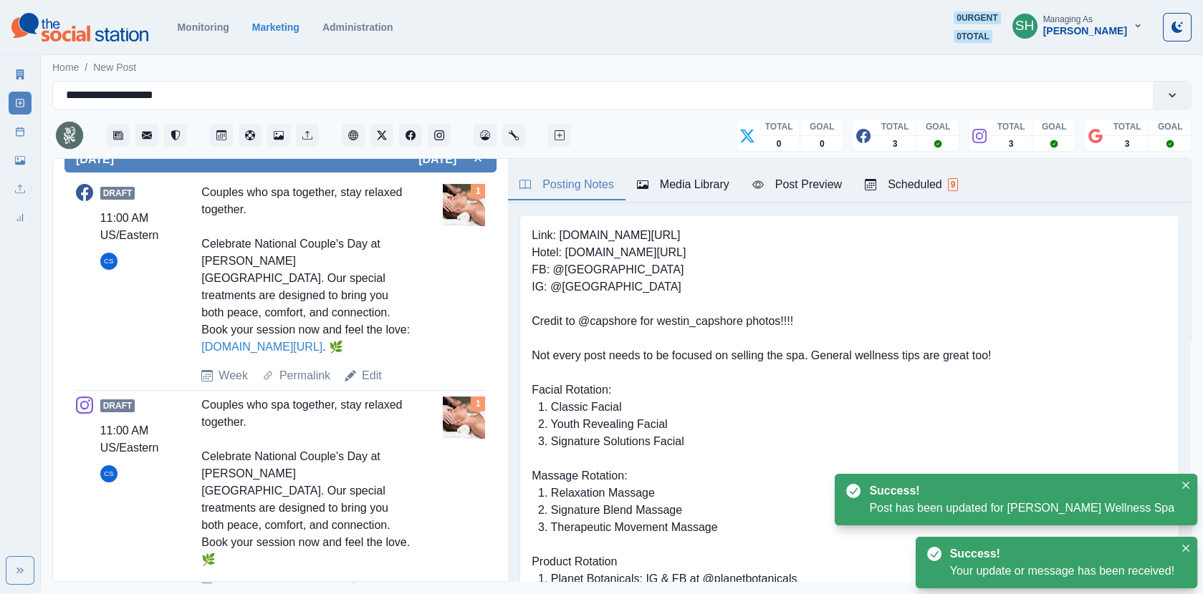
scroll to position [653, 0]
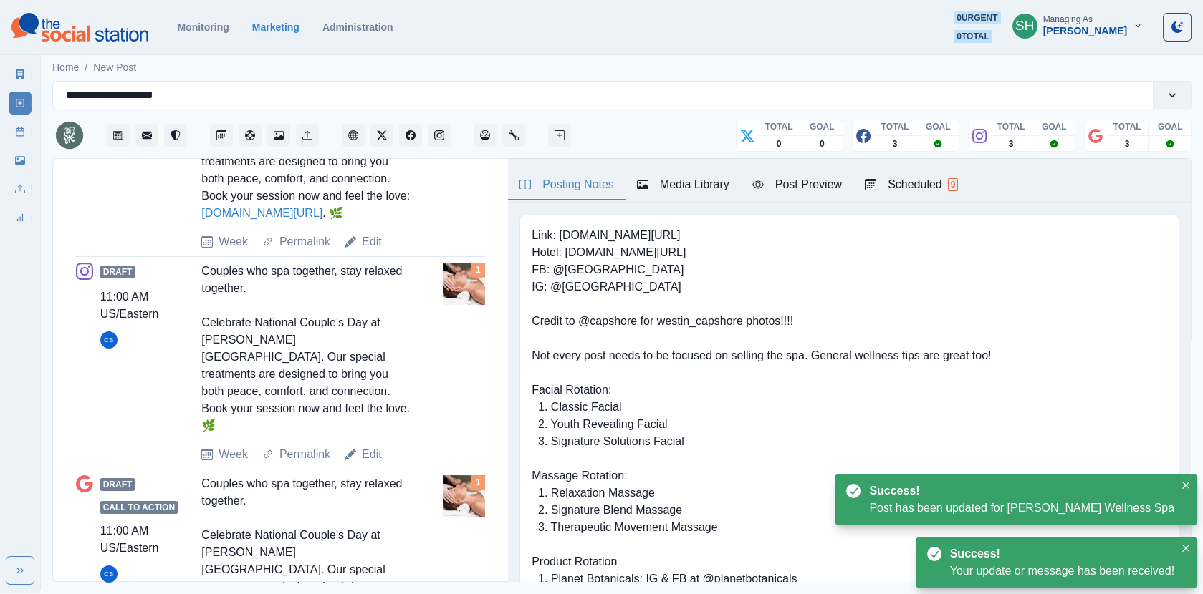
click at [369, 407] on div "Draft 11:00 AM US/Eastern CS Couples who spa together, stay relaxed together. C…" at bounding box center [280, 363] width 409 height 201
click at [369, 446] on link "Edit" at bounding box center [372, 454] width 20 height 17
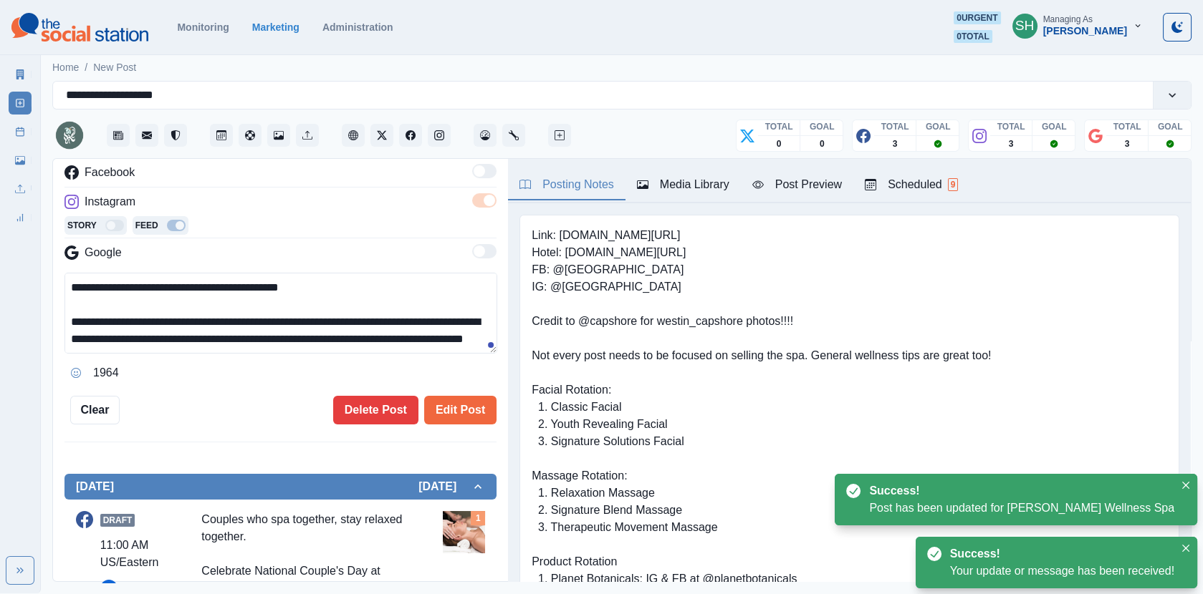
scroll to position [16, 0]
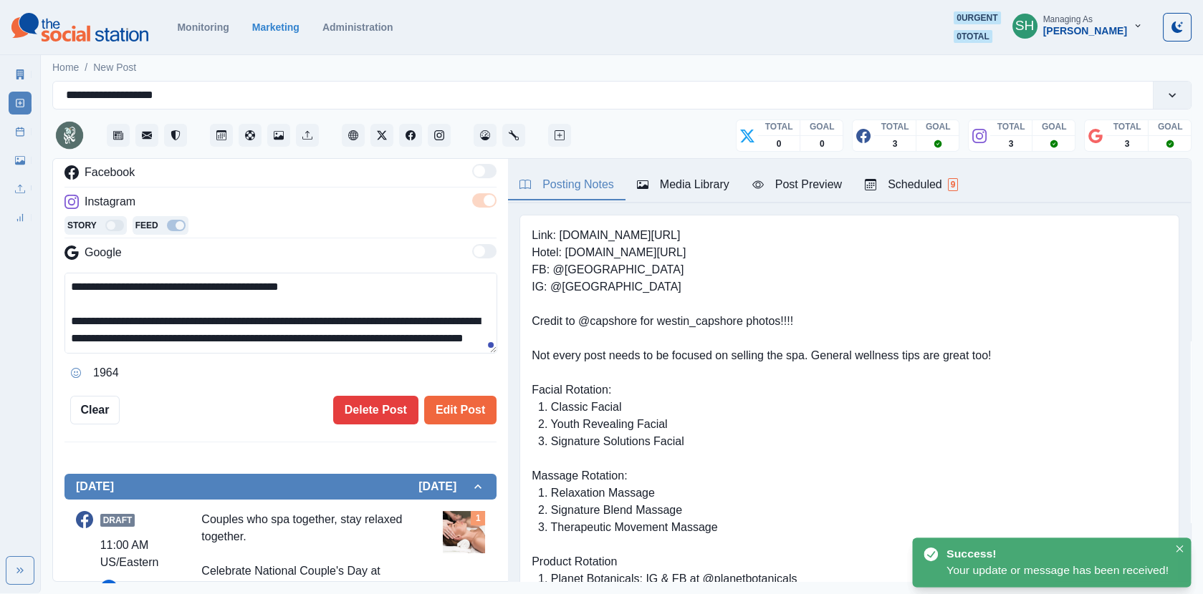
click at [133, 332] on textarea "**********" at bounding box center [280, 313] width 433 height 81
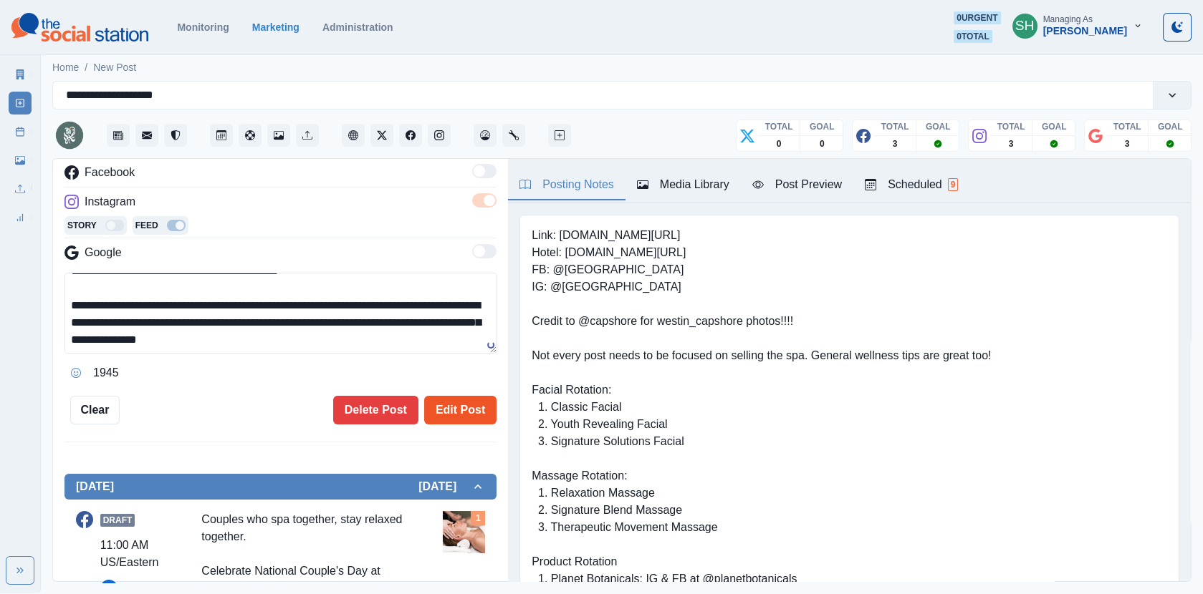
type textarea "**********"
click at [447, 398] on button "Edit Post" at bounding box center [460, 410] width 72 height 29
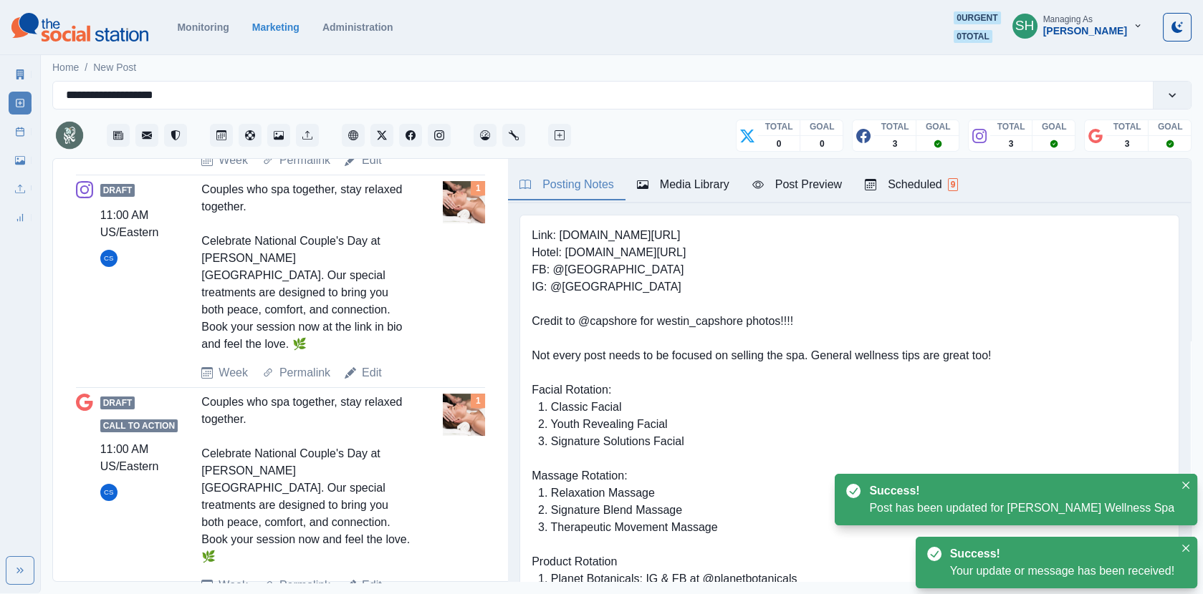
click at [18, 131] on line at bounding box center [20, 131] width 8 height 0
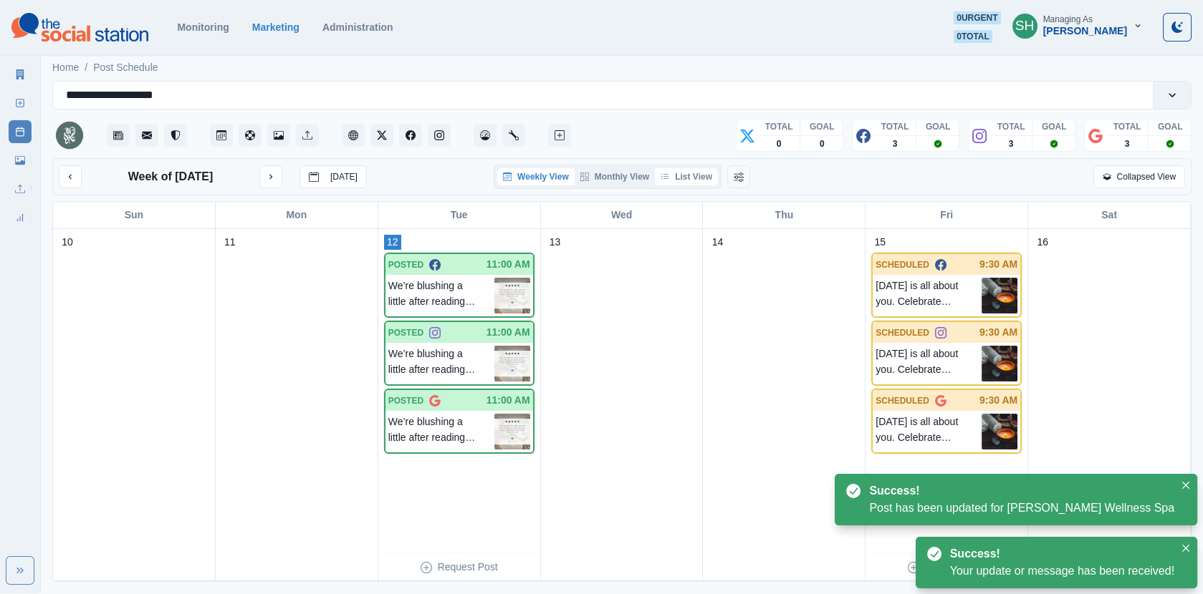
click at [688, 182] on button "List View" at bounding box center [686, 176] width 63 height 17
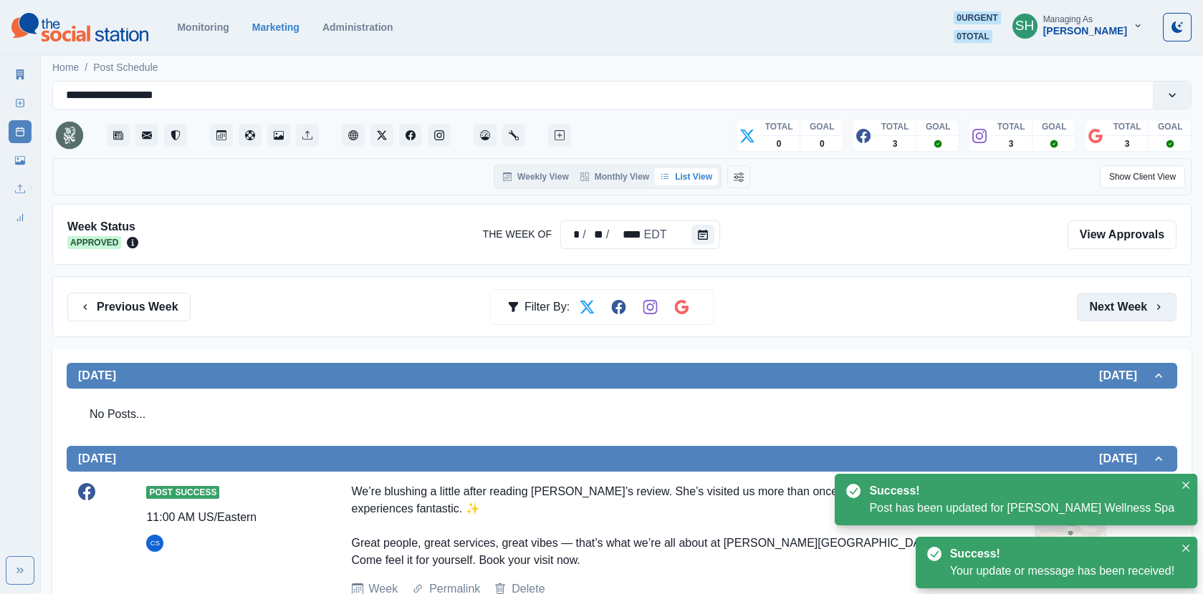
click at [1139, 299] on button "Next Week" at bounding box center [1127, 307] width 100 height 29
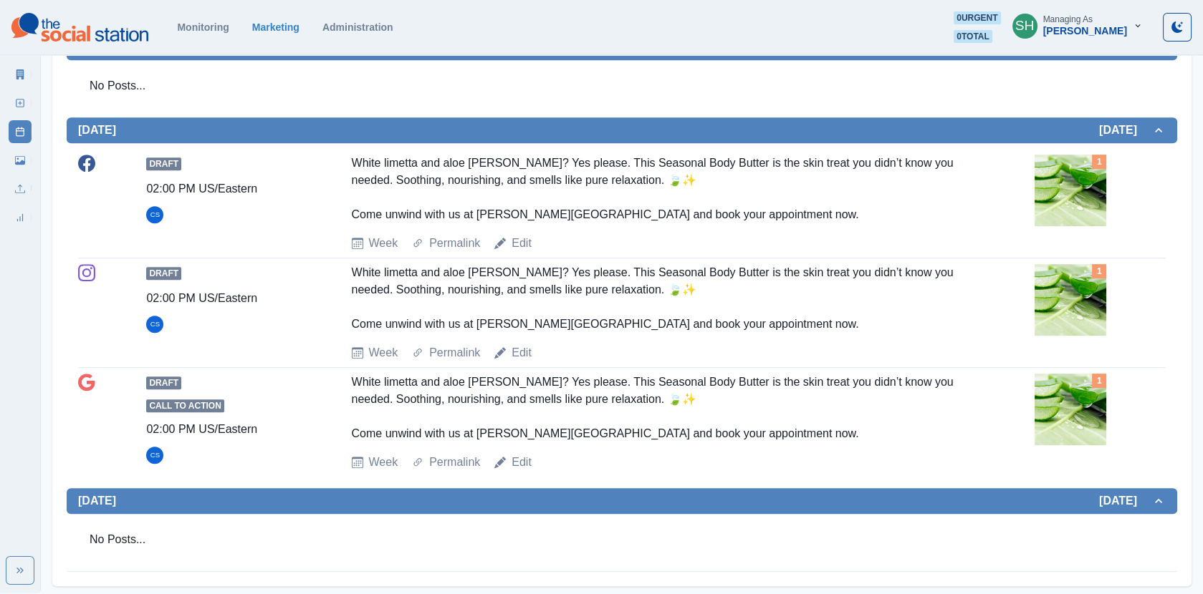
scroll to position [1453, 0]
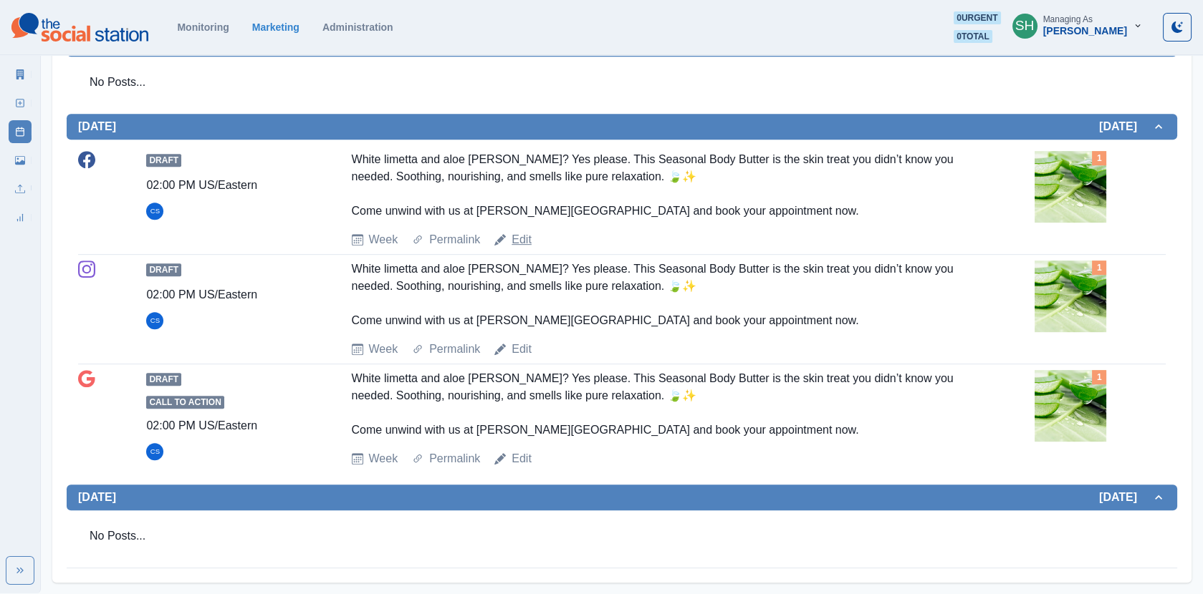
click at [511, 249] on link "Edit" at bounding box center [521, 239] width 20 height 17
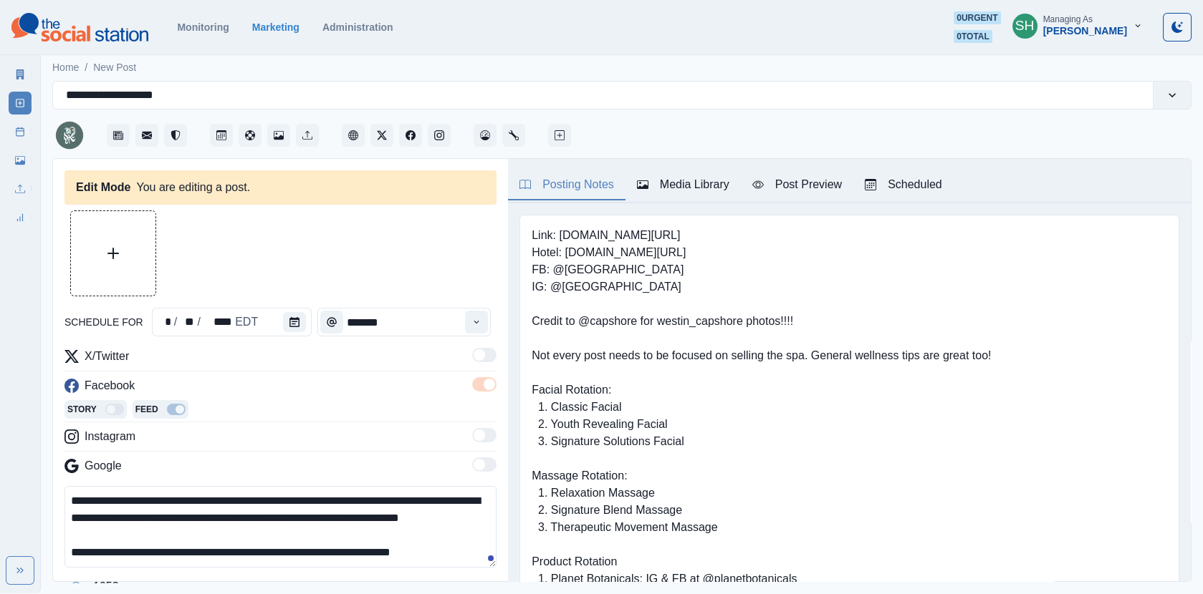
type input "*******"
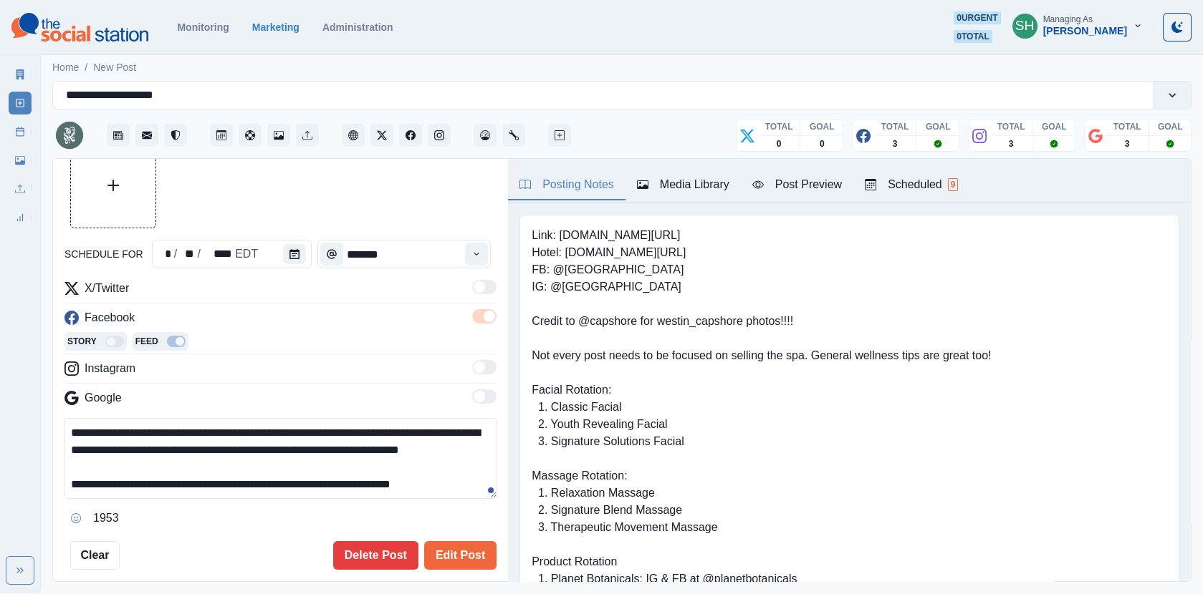
click at [102, 437] on textarea "**********" at bounding box center [280, 458] width 433 height 81
click at [106, 438] on textarea "**********" at bounding box center [280, 458] width 433 height 81
click at [350, 130] on icon "Client Website" at bounding box center [353, 135] width 10 height 10
click at [172, 434] on textarea "**********" at bounding box center [280, 458] width 433 height 81
click at [200, 430] on textarea "**********" at bounding box center [280, 458] width 433 height 81
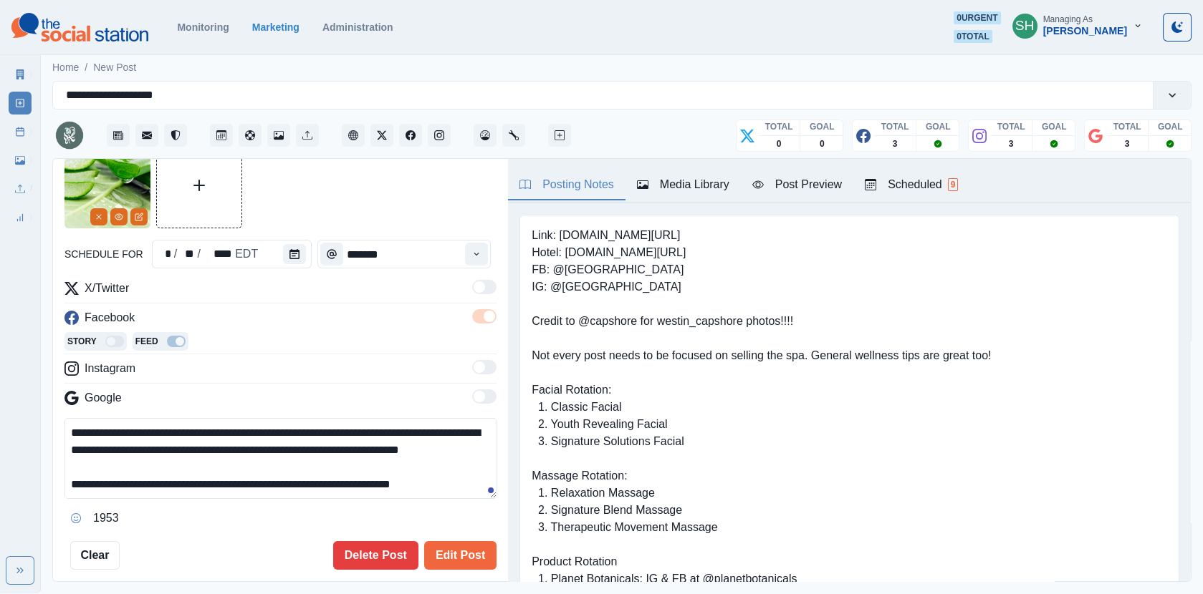
drag, startPoint x: 162, startPoint y: 433, endPoint x: 153, endPoint y: 433, distance: 9.3
click at [153, 433] on textarea "**********" at bounding box center [280, 458] width 433 height 81
type textarea "**********"
drag, startPoint x: 211, startPoint y: 427, endPoint x: 19, endPoint y: 427, distance: 192.0
click at [19, 427] on div "**********" at bounding box center [601, 297] width 1203 height 594
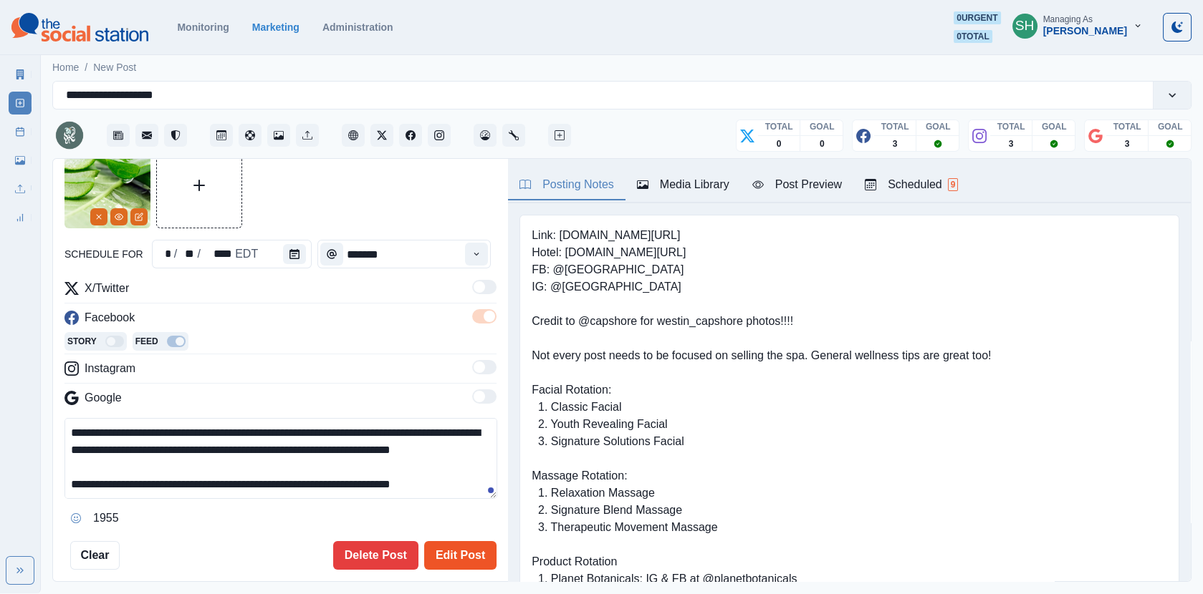
click at [454, 546] on button "Edit Post" at bounding box center [460, 555] width 72 height 29
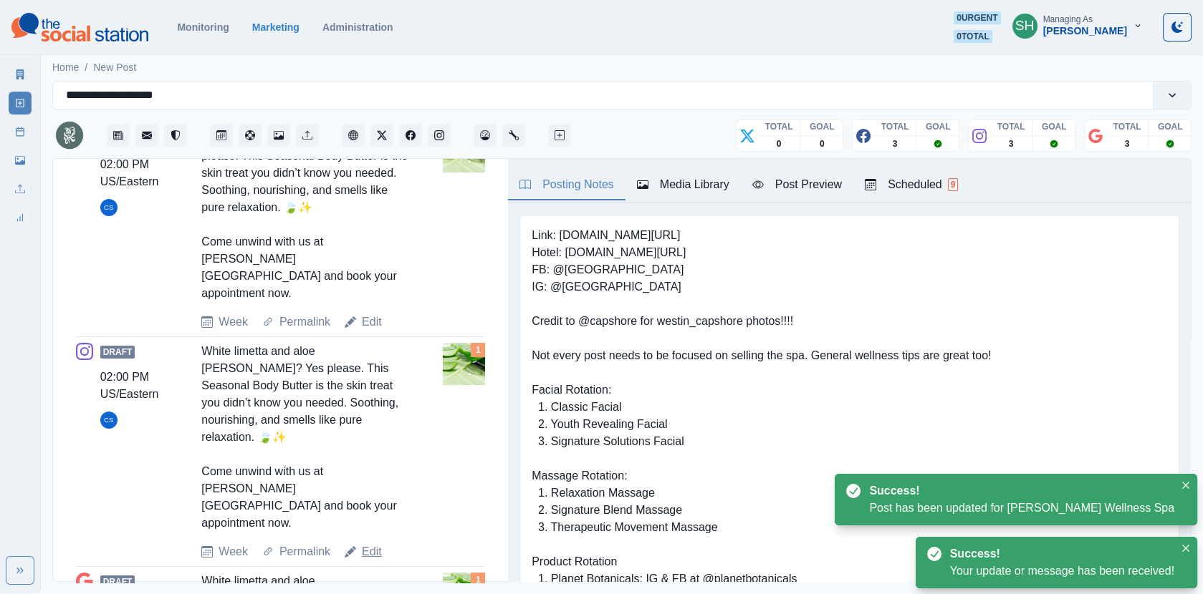
click at [374, 544] on link "Edit" at bounding box center [372, 552] width 20 height 17
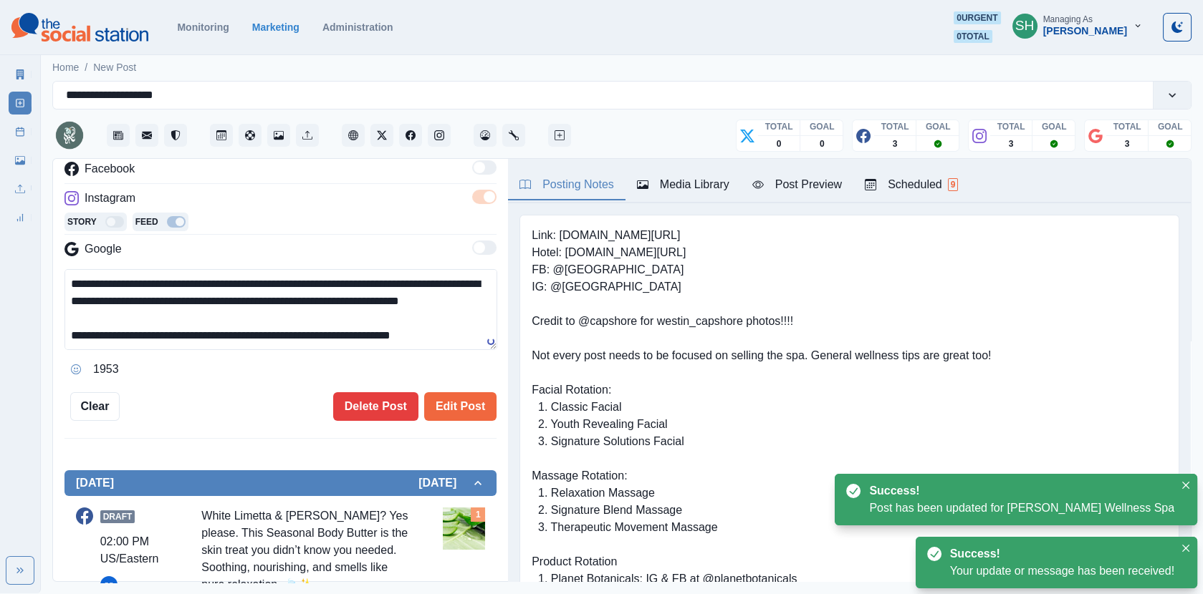
scroll to position [25, 0]
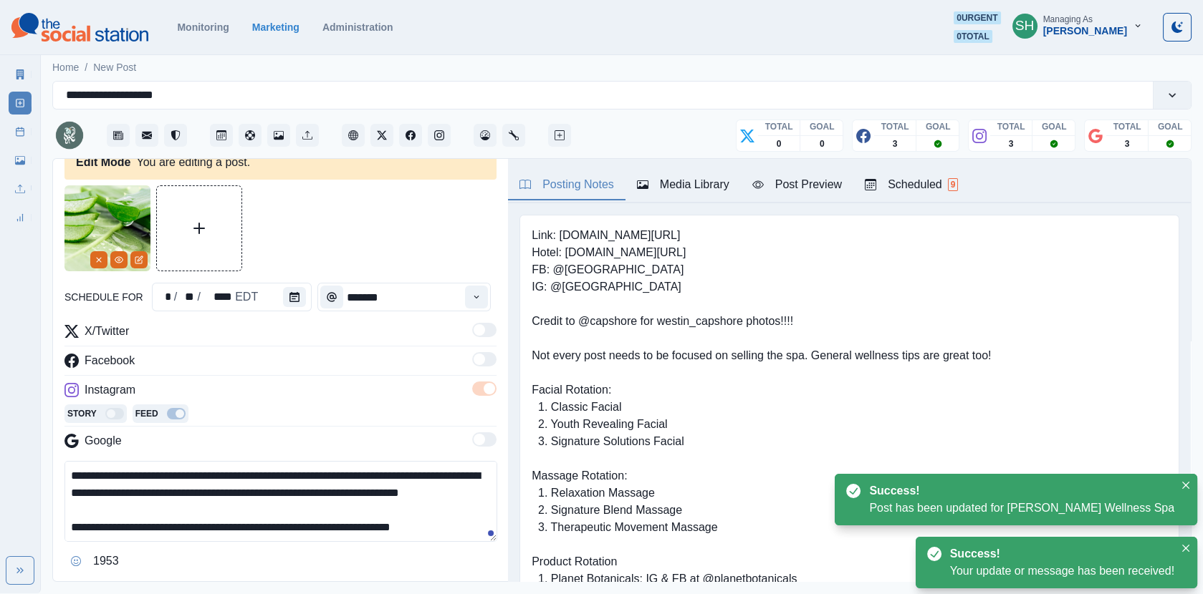
drag, startPoint x: 217, startPoint y: 468, endPoint x: 31, endPoint y: 468, distance: 186.2
click at [31, 468] on div "**********" at bounding box center [601, 297] width 1203 height 594
paste textarea
type textarea "**********"
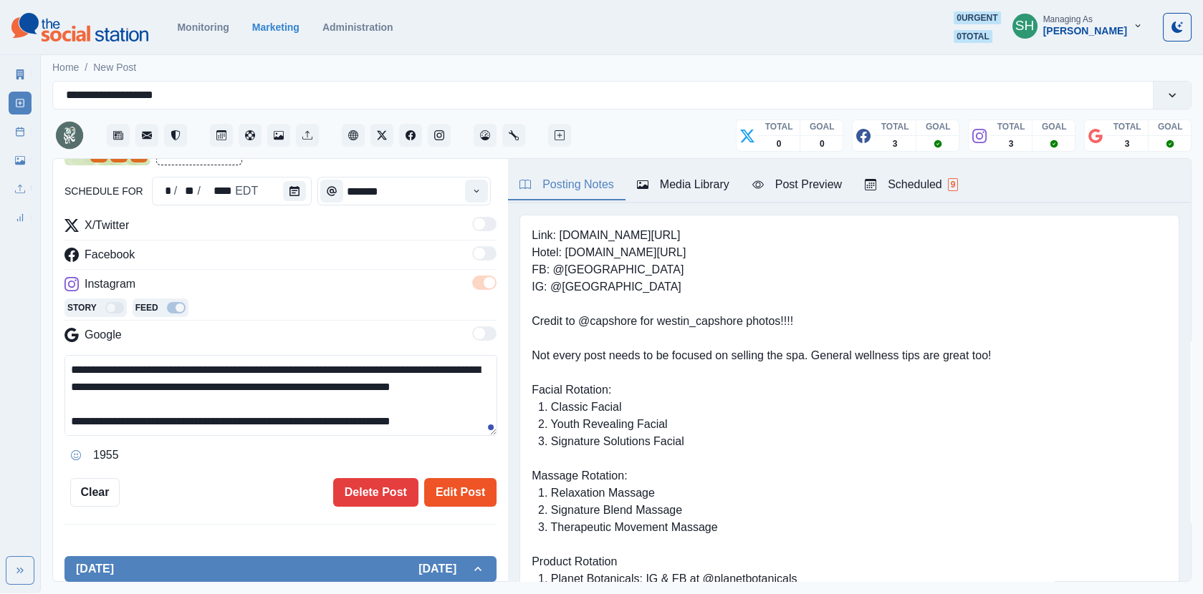
click at [440, 491] on button "Edit Post" at bounding box center [460, 492] width 72 height 29
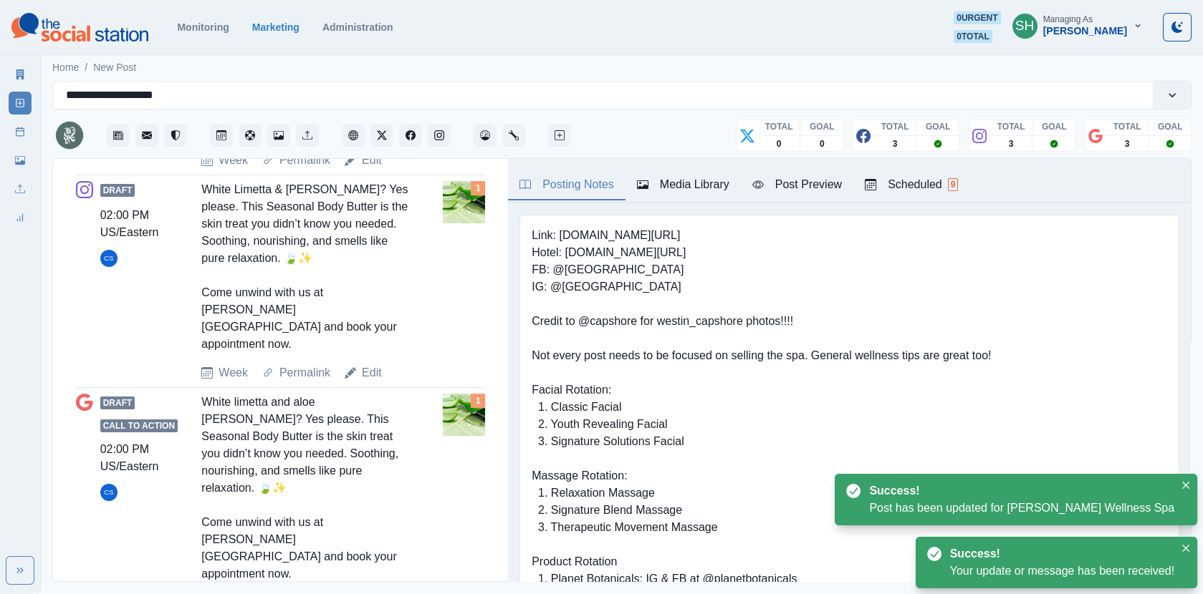
click at [377, 594] on link "Edit" at bounding box center [372, 602] width 20 height 17
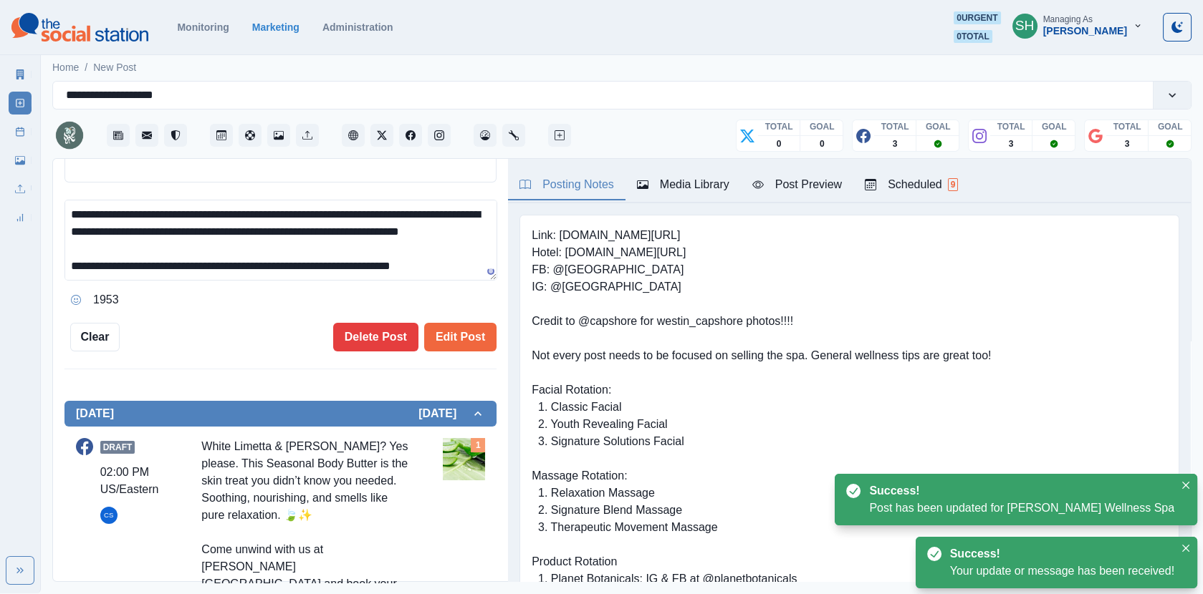
scroll to position [284, 0]
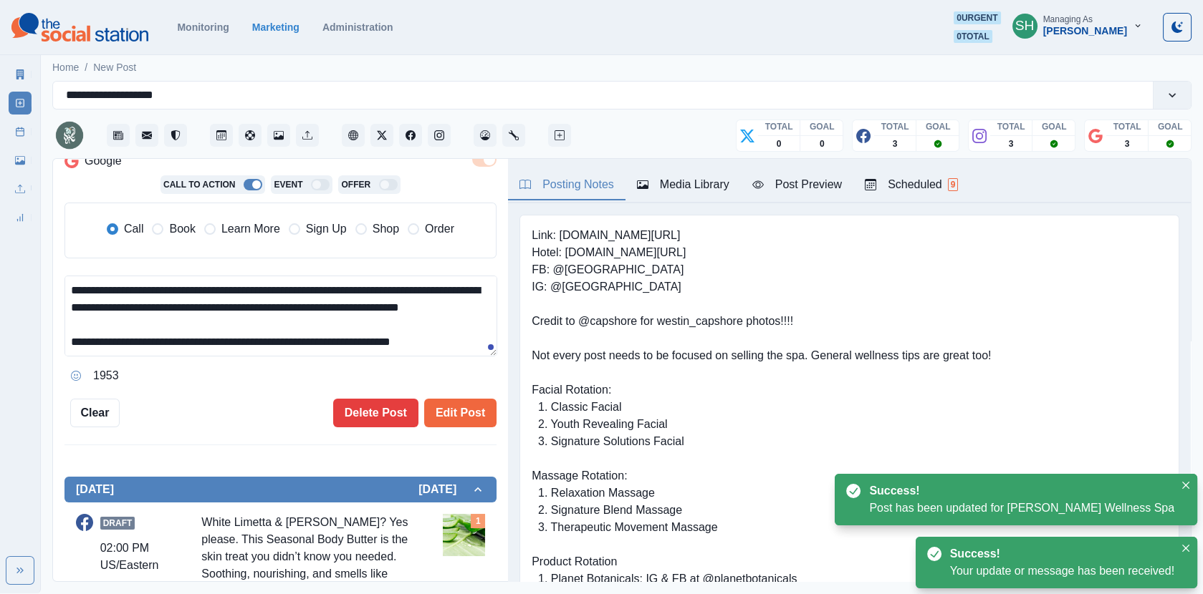
drag, startPoint x: 216, startPoint y: 284, endPoint x: 4, endPoint y: 287, distance: 212.7
click at [4, 287] on div "**********" at bounding box center [601, 297] width 1203 height 594
paste textarea
click at [169, 229] on span "Book" at bounding box center [182, 229] width 26 height 17
type textarea "**********"
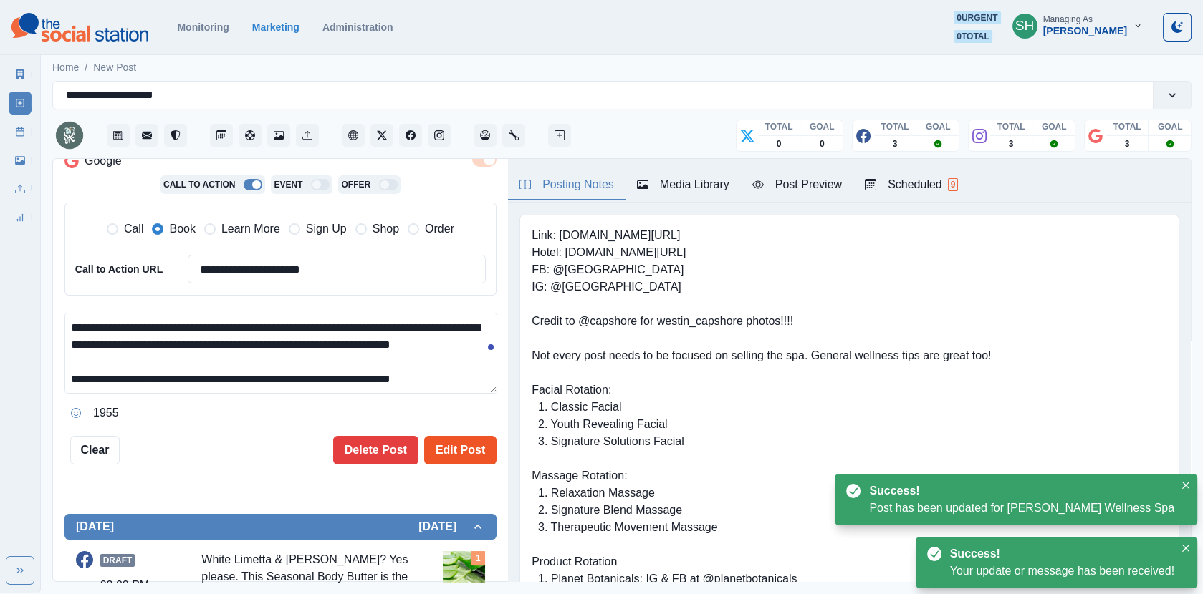
click at [446, 455] on button "Edit Post" at bounding box center [460, 450] width 72 height 29
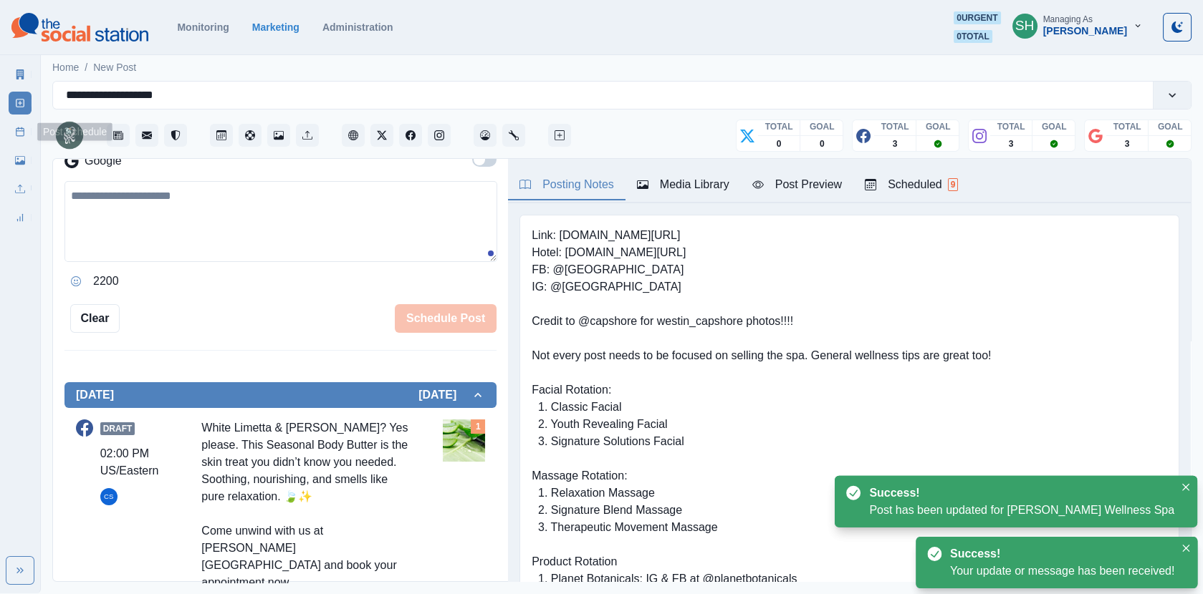
click at [22, 125] on link "Post Schedule" at bounding box center [20, 131] width 23 height 23
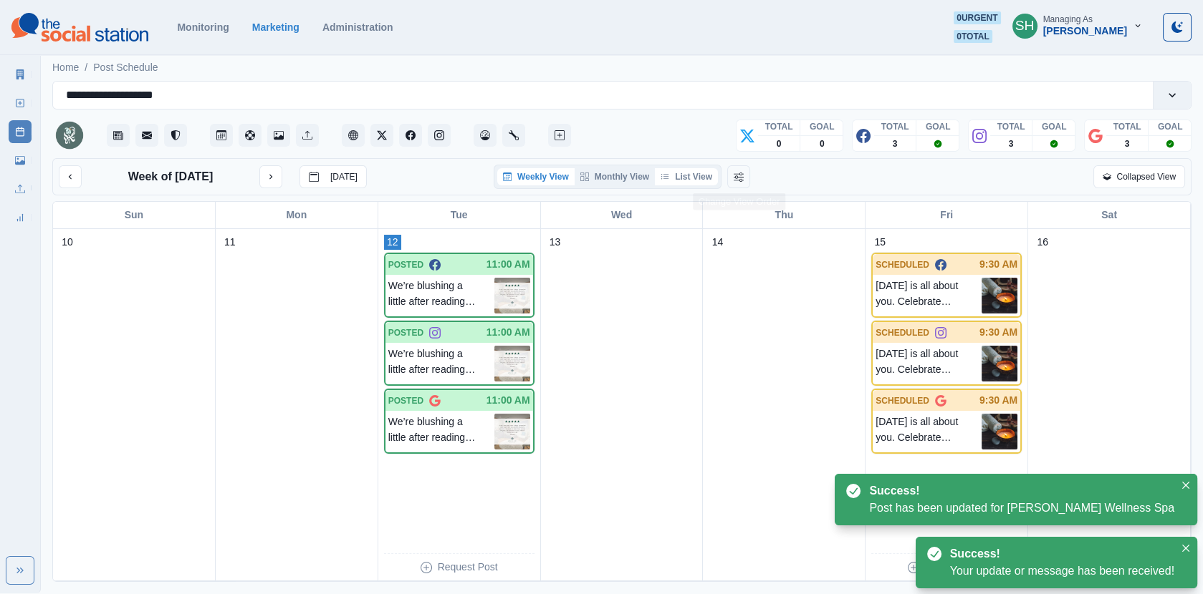
click at [700, 169] on button "List View" at bounding box center [686, 176] width 63 height 17
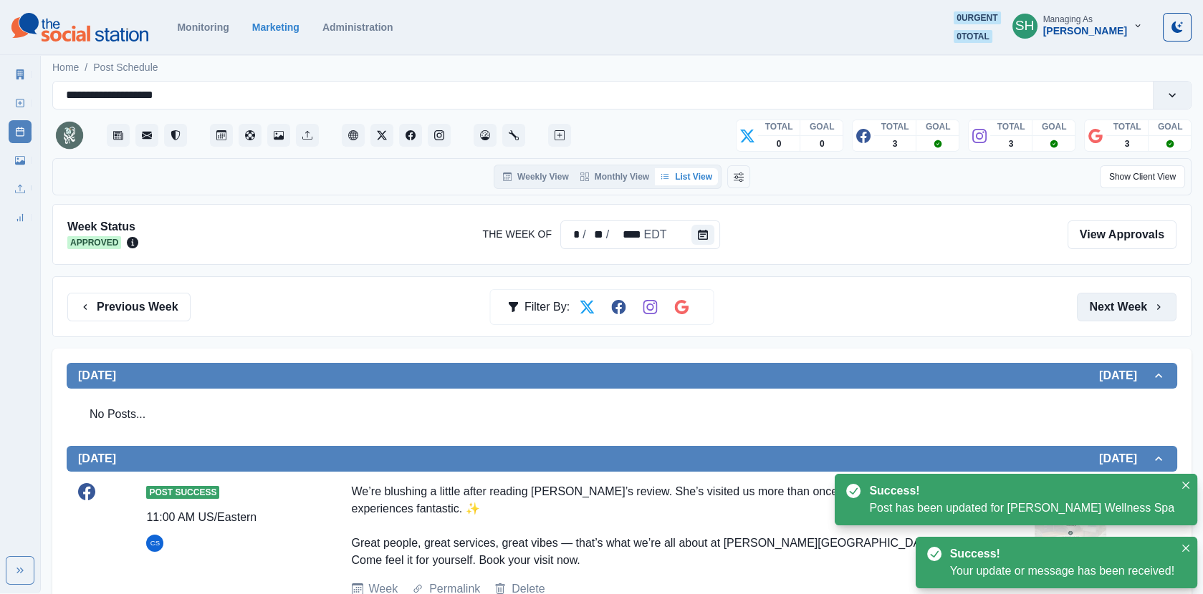
click at [1125, 308] on button "Next Week" at bounding box center [1127, 307] width 100 height 29
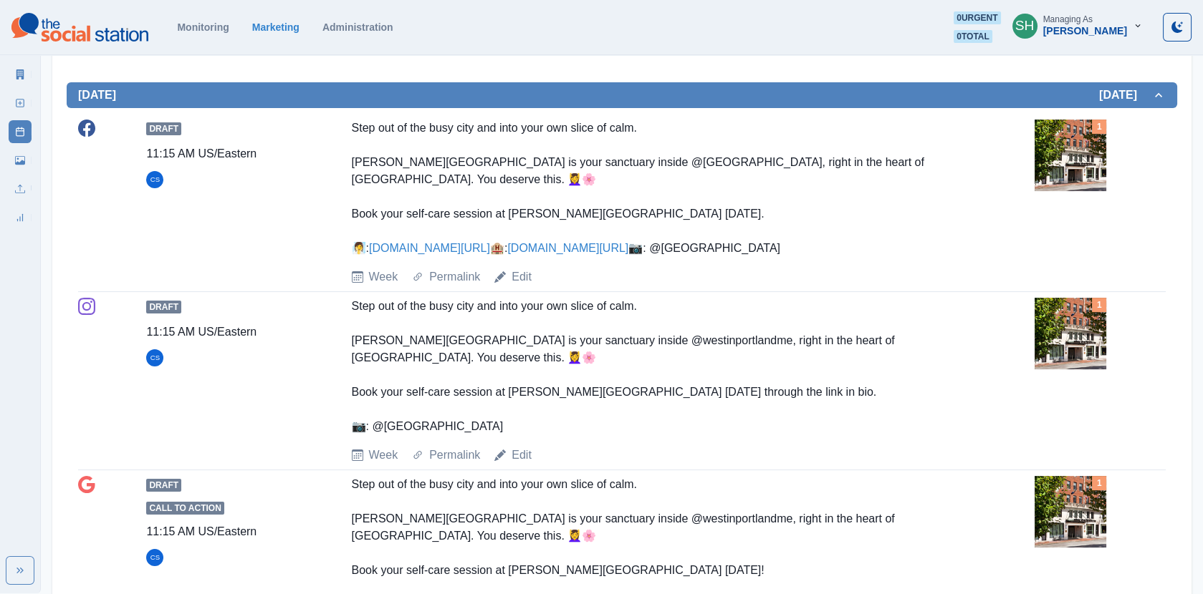
scroll to position [38, 0]
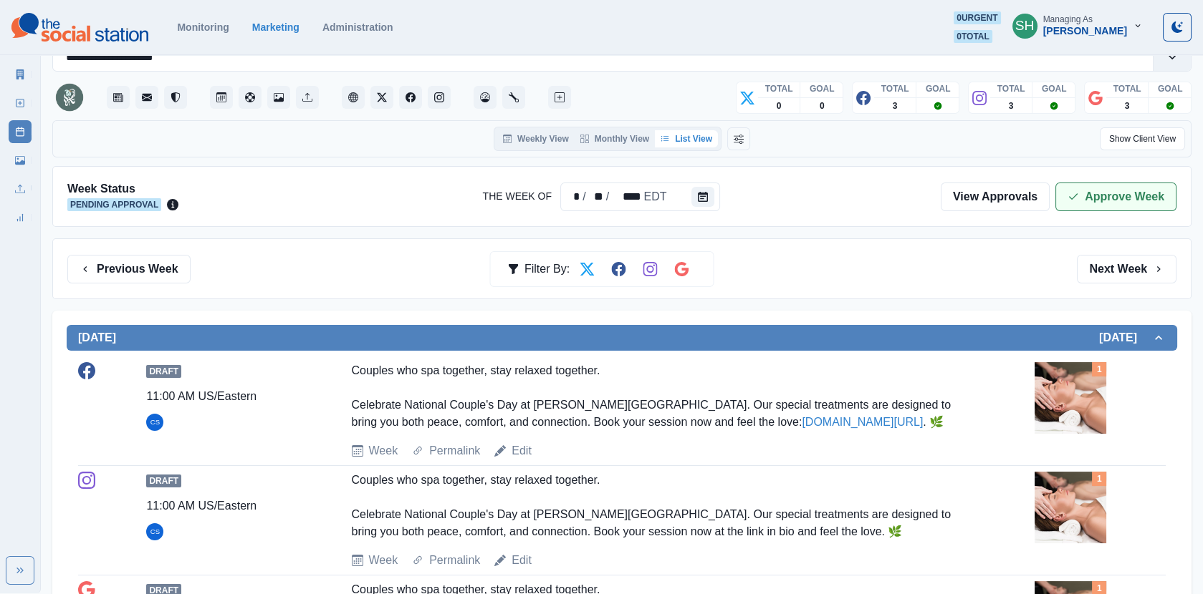
click at [1081, 189] on button "Approve Week" at bounding box center [1115, 197] width 121 height 29
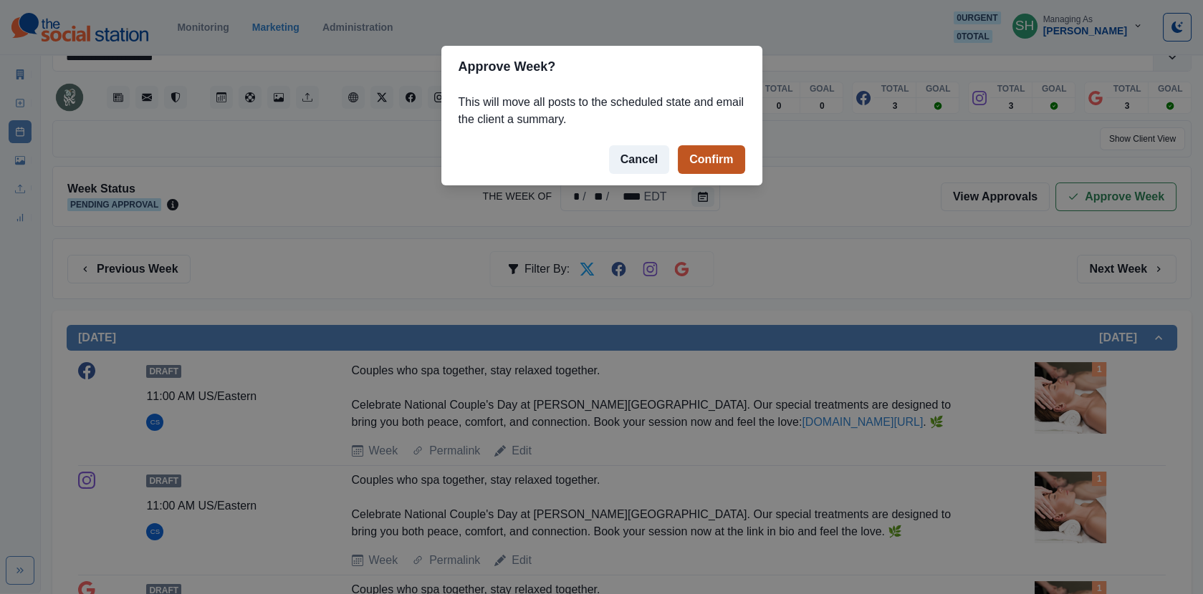
click at [703, 164] on button "Confirm" at bounding box center [711, 159] width 67 height 29
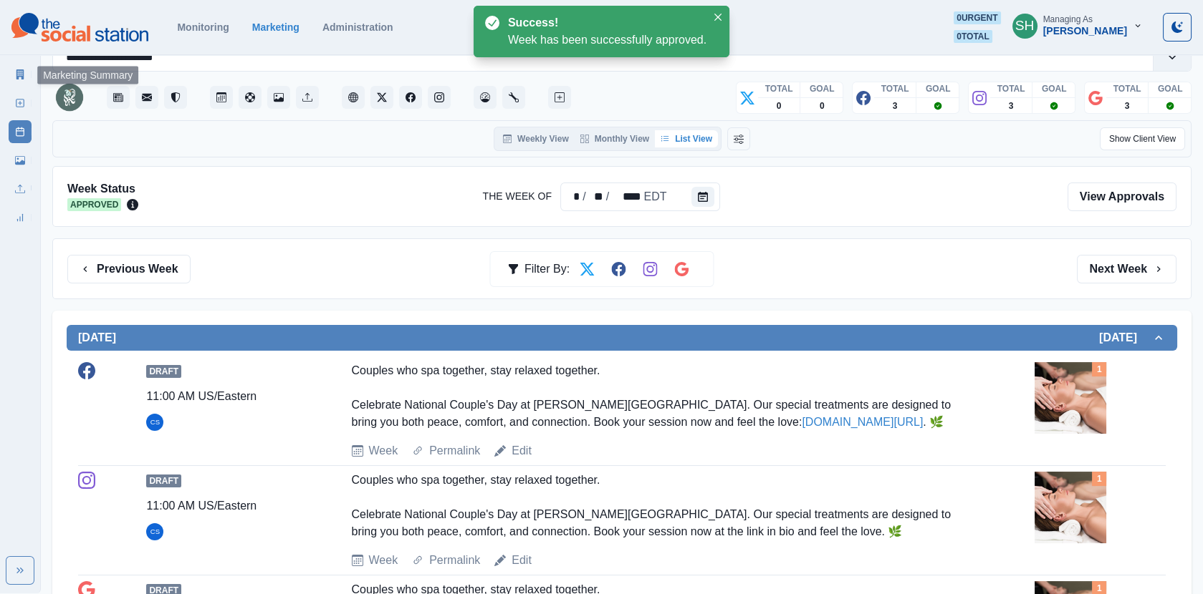
click at [22, 72] on icon at bounding box center [20, 74] width 10 height 10
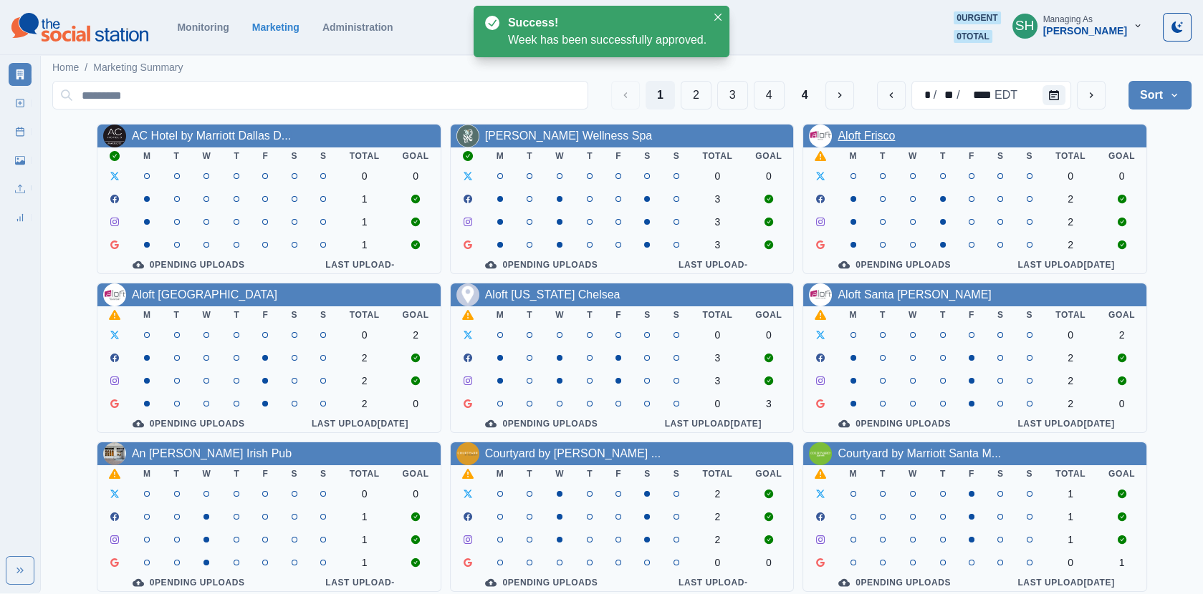
click at [855, 131] on link "Aloft Frisco" at bounding box center [865, 136] width 57 height 12
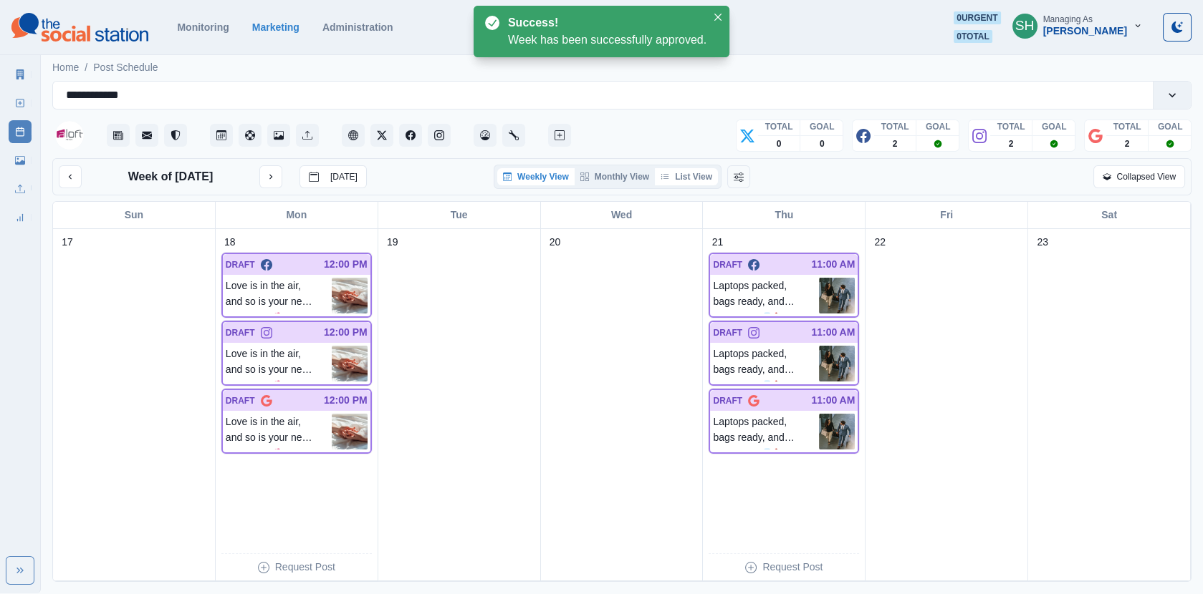
click at [698, 180] on button "List View" at bounding box center [686, 176] width 63 height 17
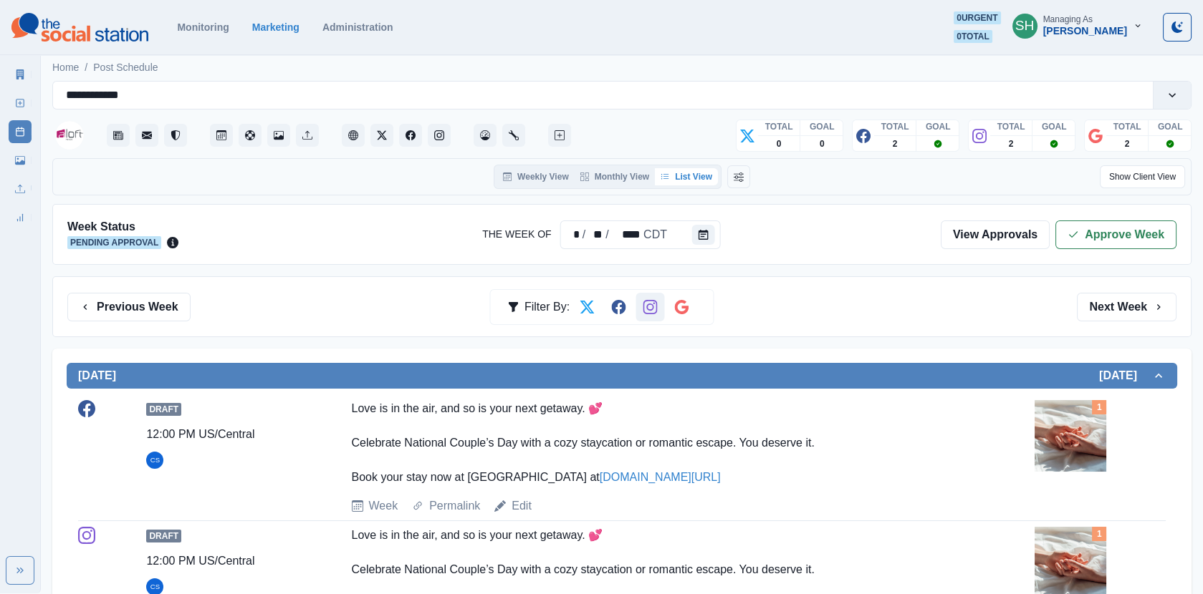
scroll to position [410, 0]
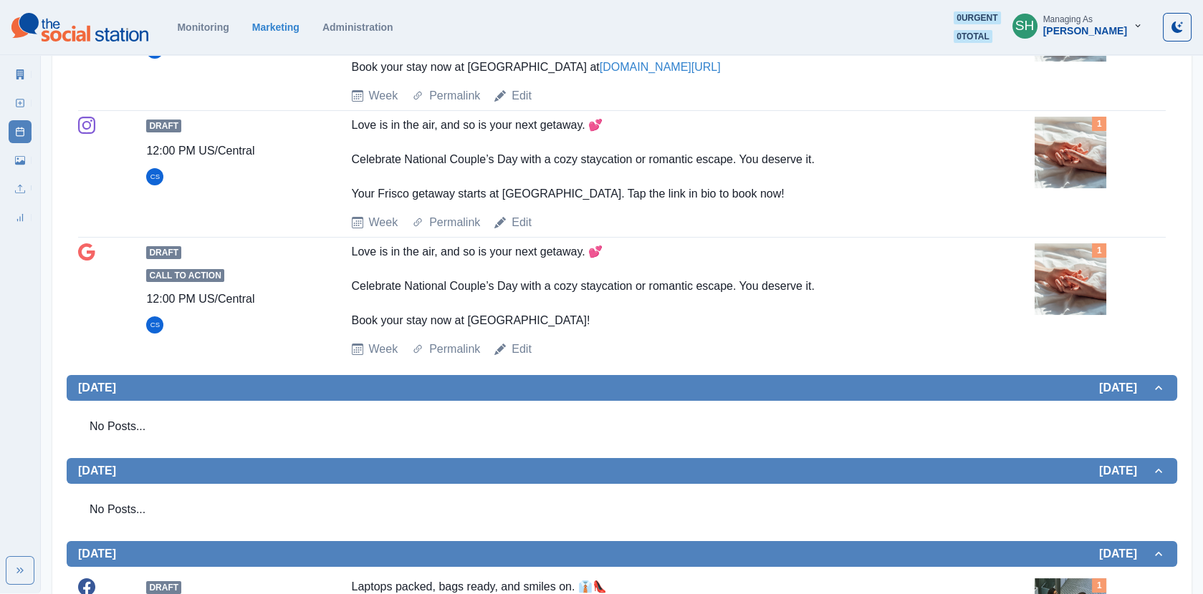
click at [1058, 265] on img at bounding box center [1070, 280] width 72 height 72
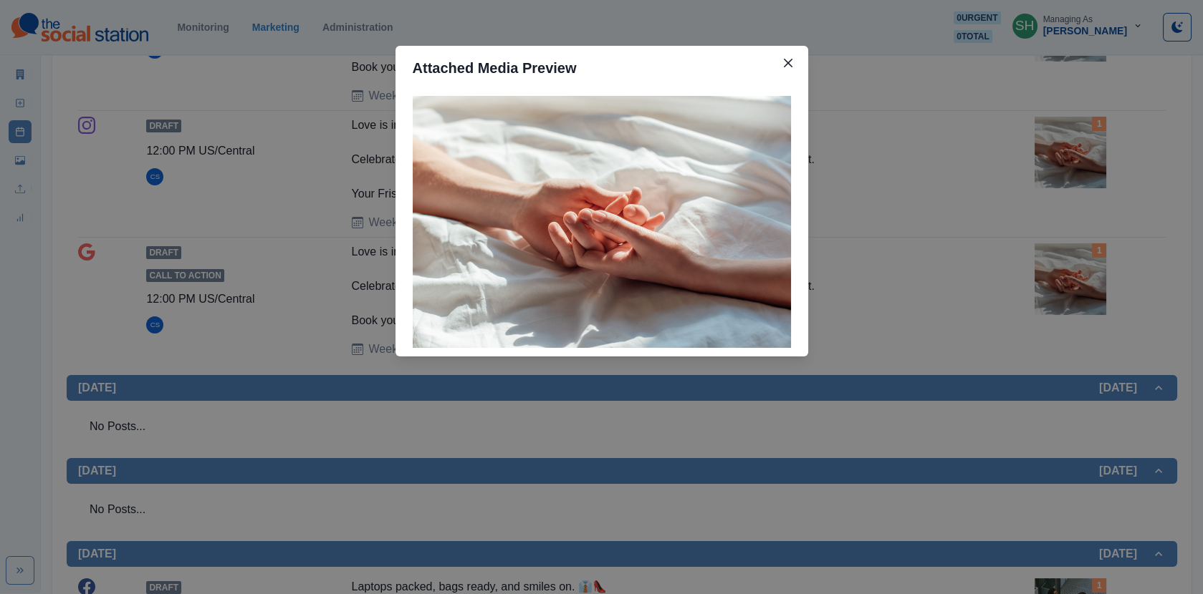
click at [1032, 259] on div "Attached Media Preview" at bounding box center [601, 297] width 1203 height 594
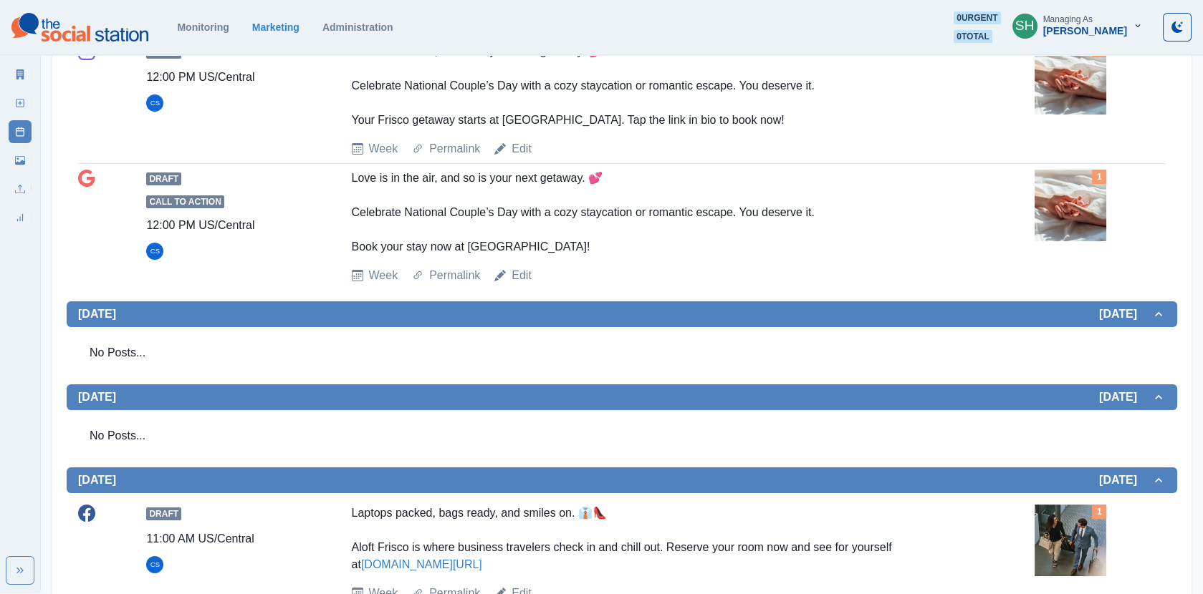
scroll to position [486, 0]
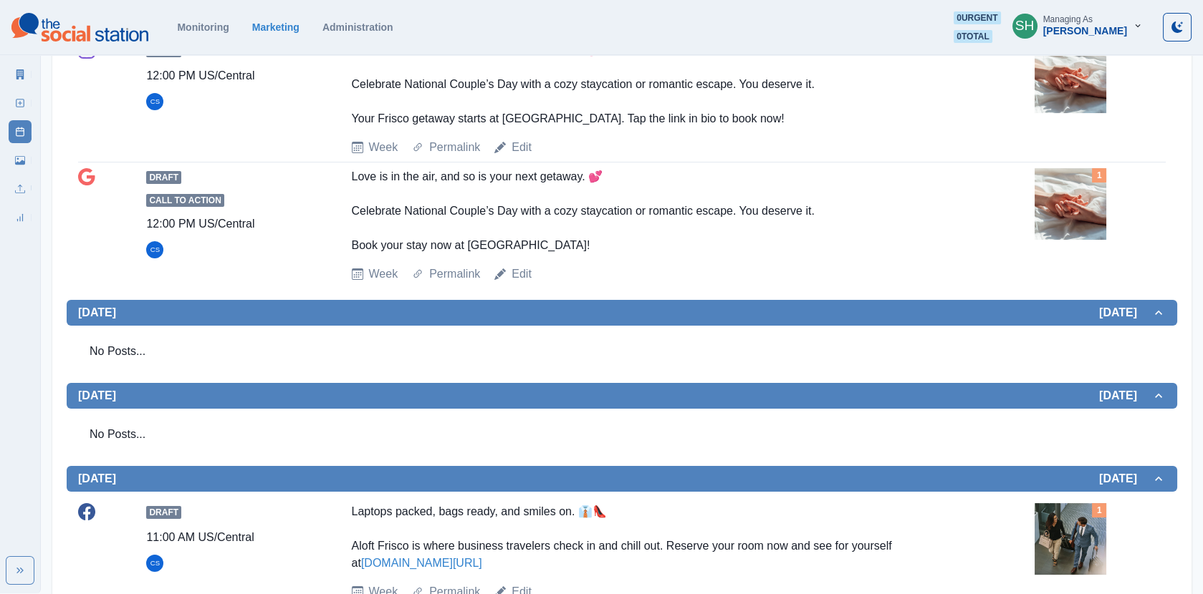
click at [1078, 208] on img at bounding box center [1070, 204] width 72 height 72
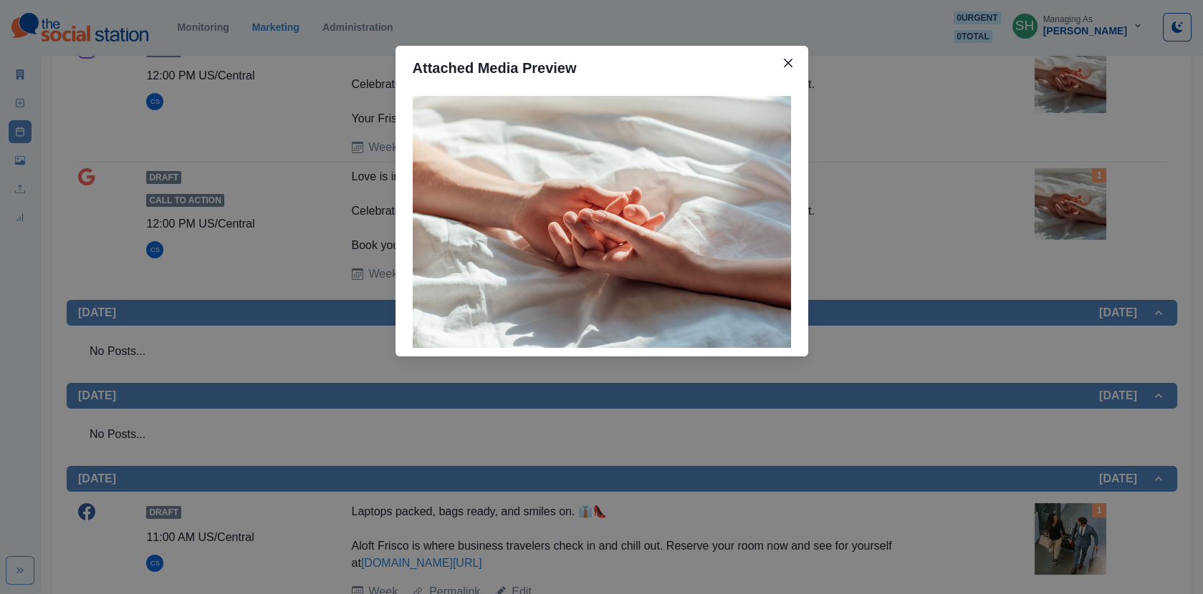
click at [1078, 208] on div "Attached Media Preview" at bounding box center [601, 297] width 1203 height 594
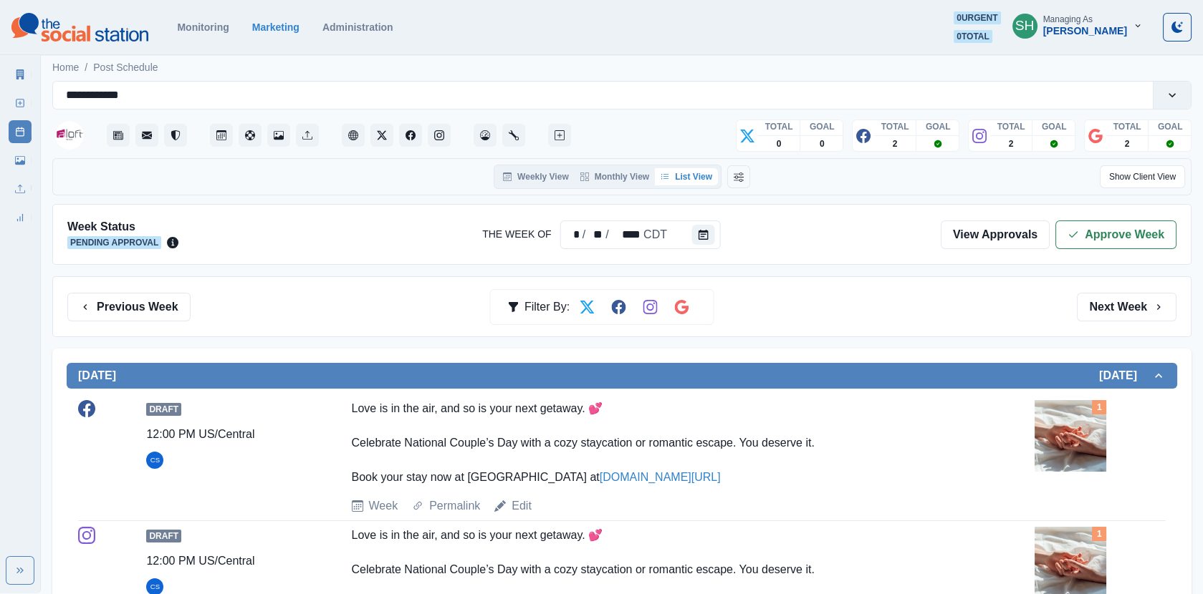
scroll to position [251, 0]
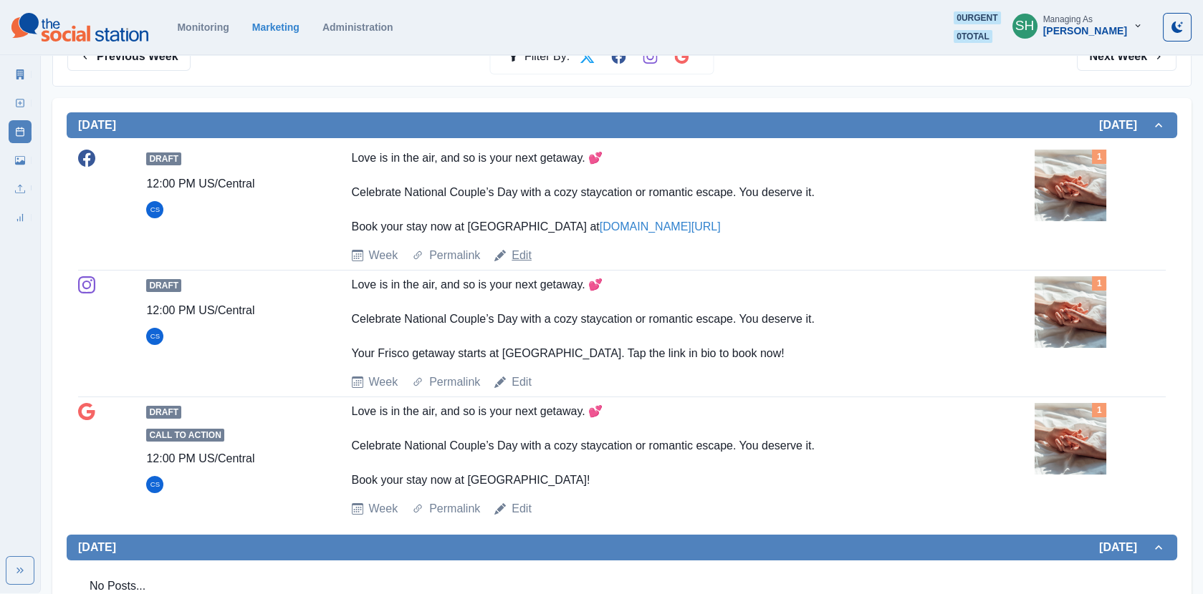
click at [513, 256] on link "Edit" at bounding box center [521, 255] width 20 height 17
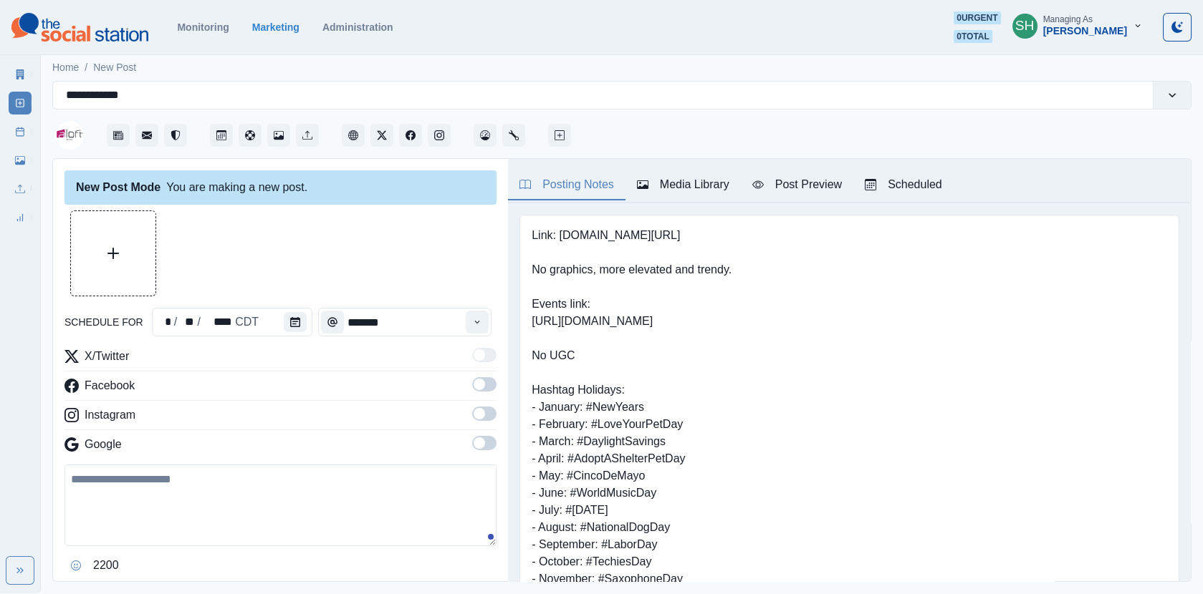
type input "********"
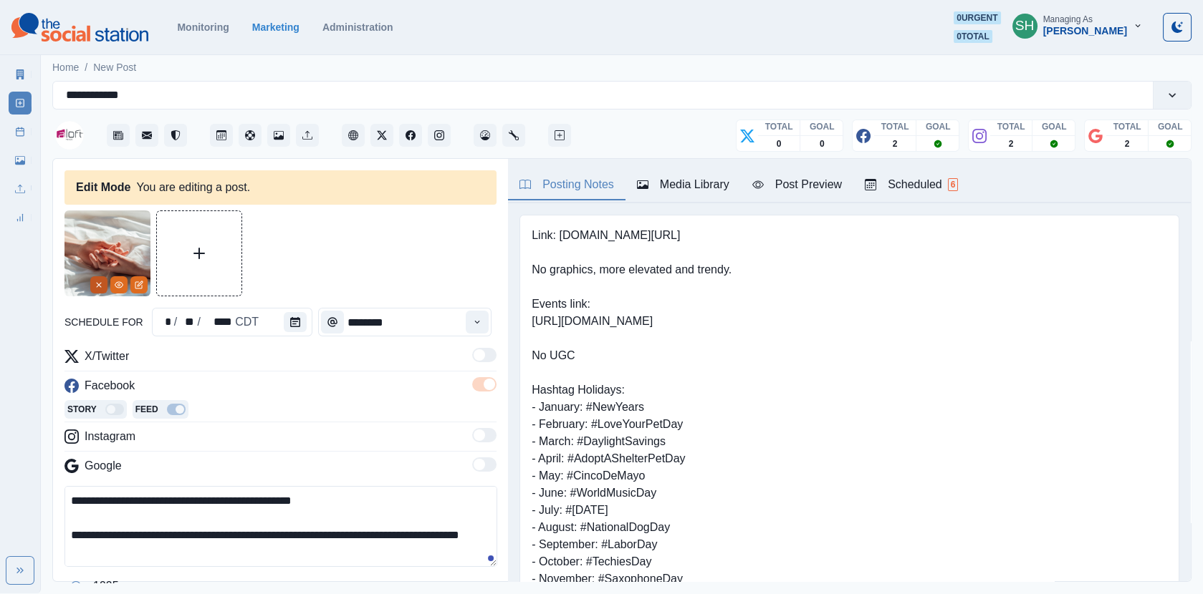
click at [99, 285] on line "Remove" at bounding box center [99, 285] width 4 height 4
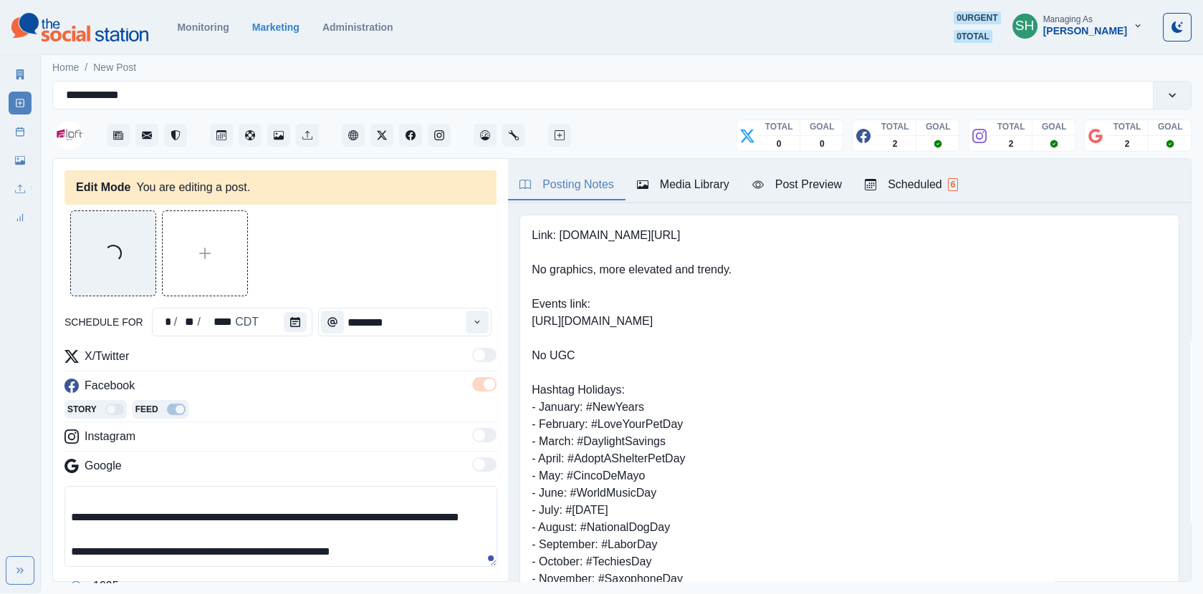
scroll to position [11, 0]
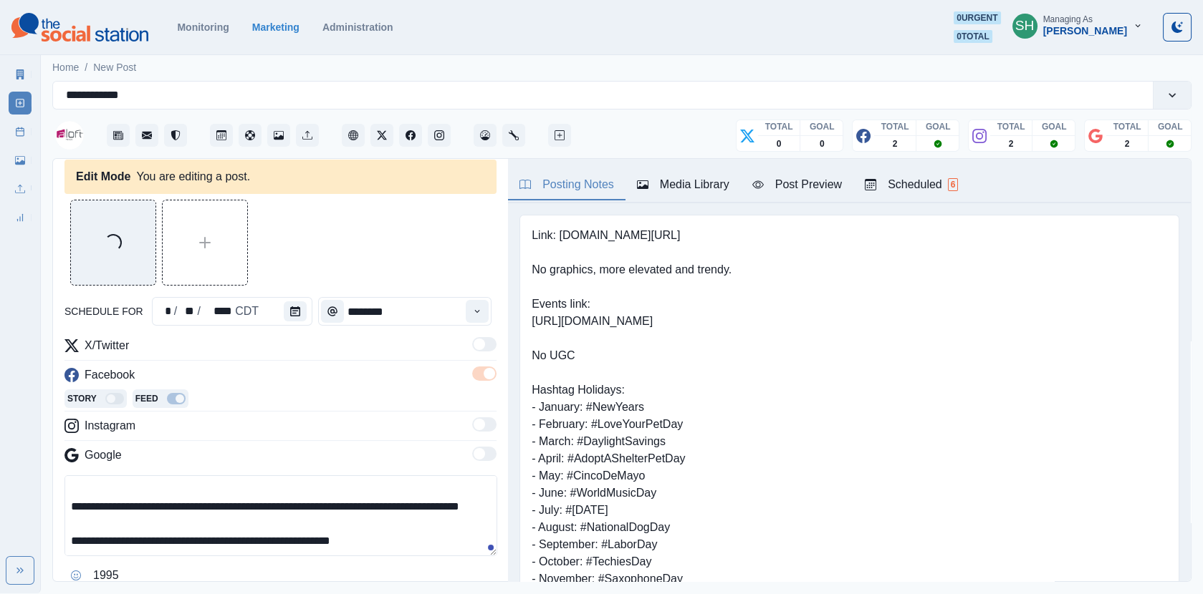
click at [425, 548] on textarea "**********" at bounding box center [280, 516] width 433 height 81
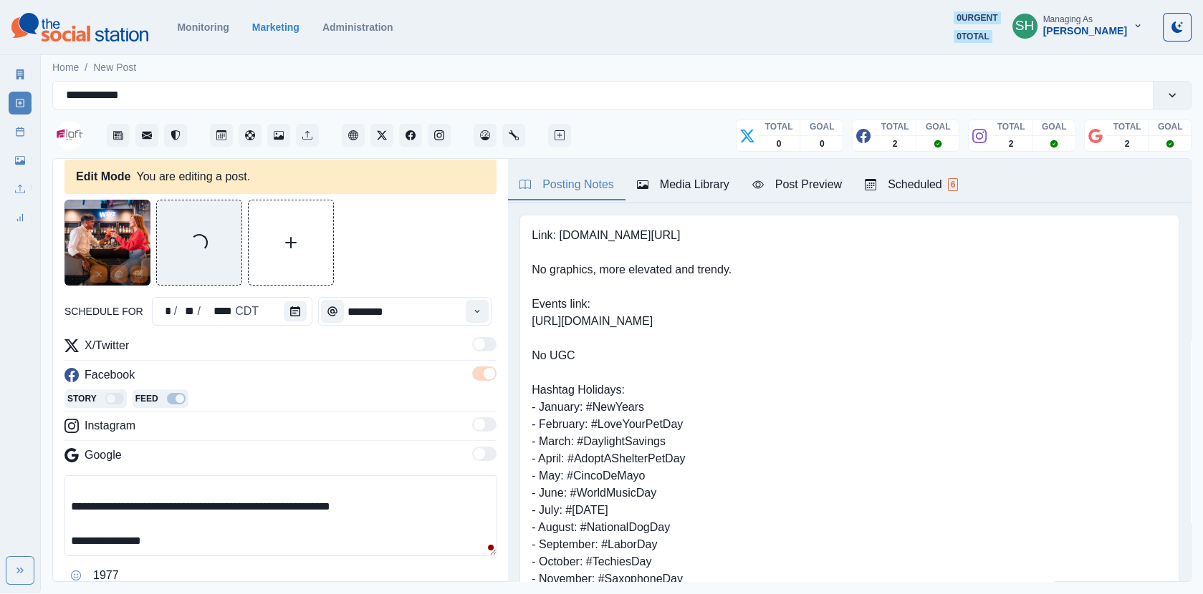
drag, startPoint x: 175, startPoint y: 545, endPoint x: 10, endPoint y: 545, distance: 165.5
click at [10, 545] on div "**********" at bounding box center [601, 297] width 1203 height 594
type textarea "**********"
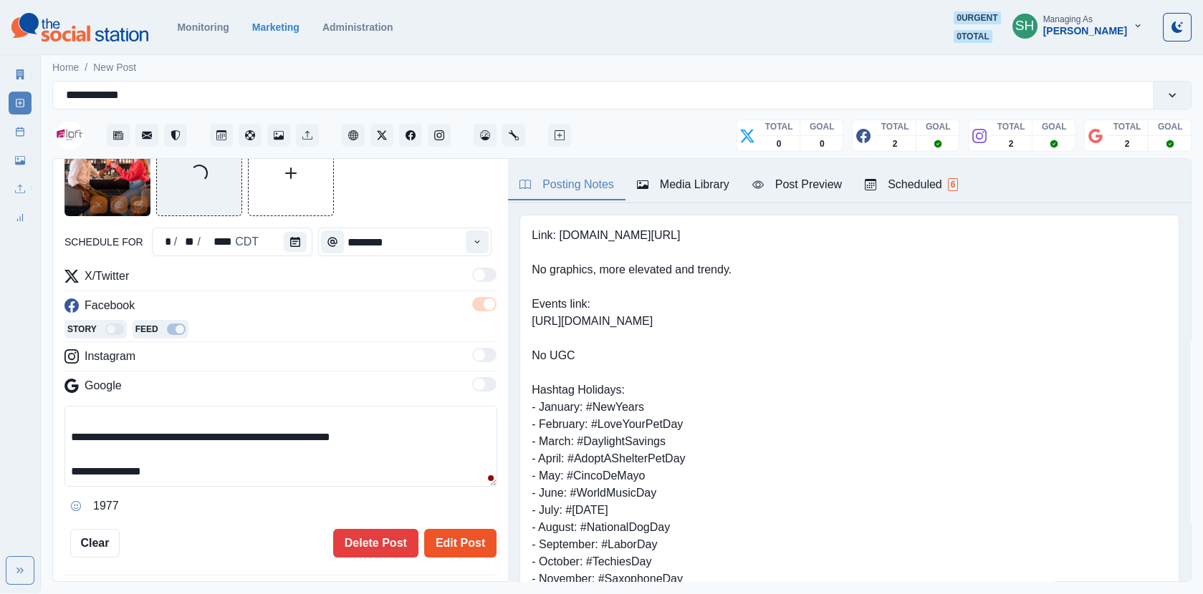
click at [451, 533] on button "Edit Post" at bounding box center [460, 543] width 72 height 29
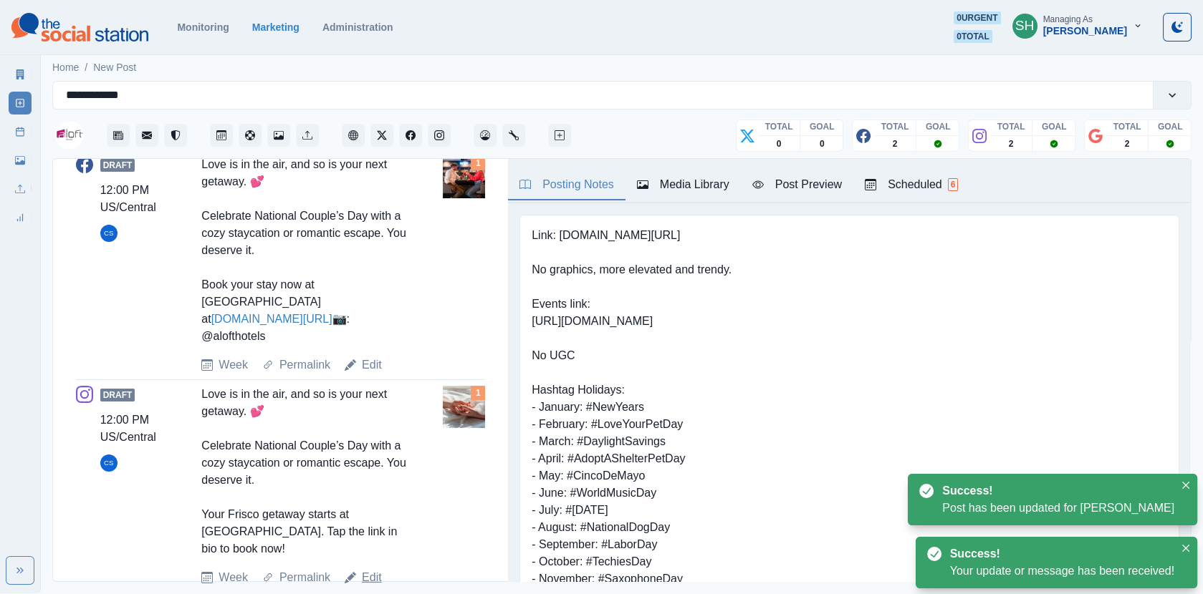
click at [379, 569] on link "Edit" at bounding box center [372, 577] width 20 height 17
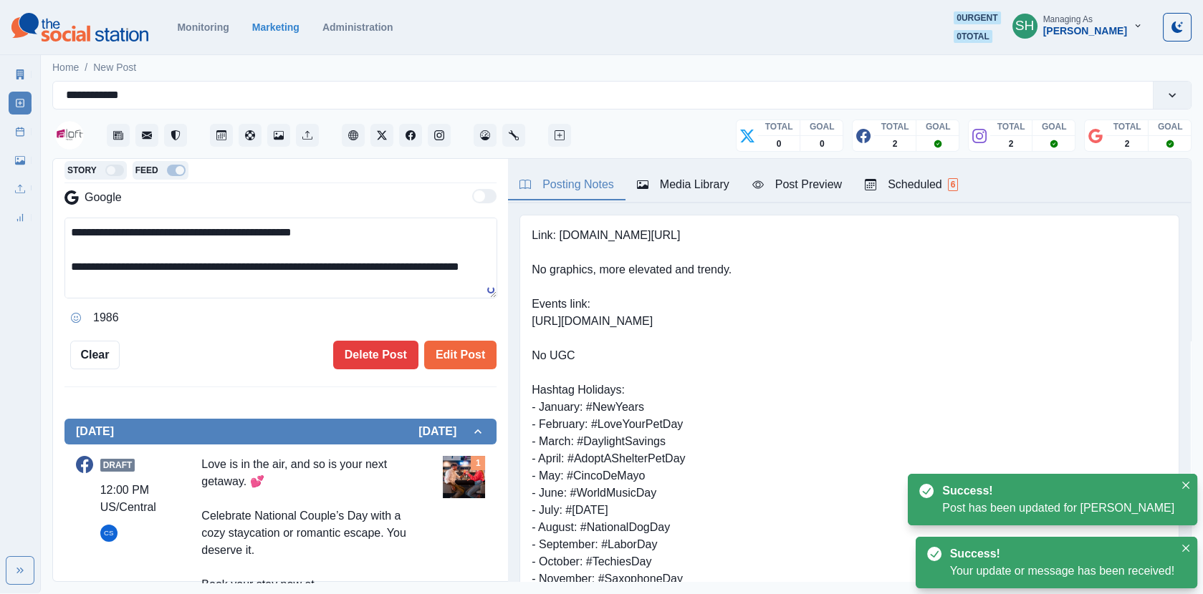
scroll to position [34, 0]
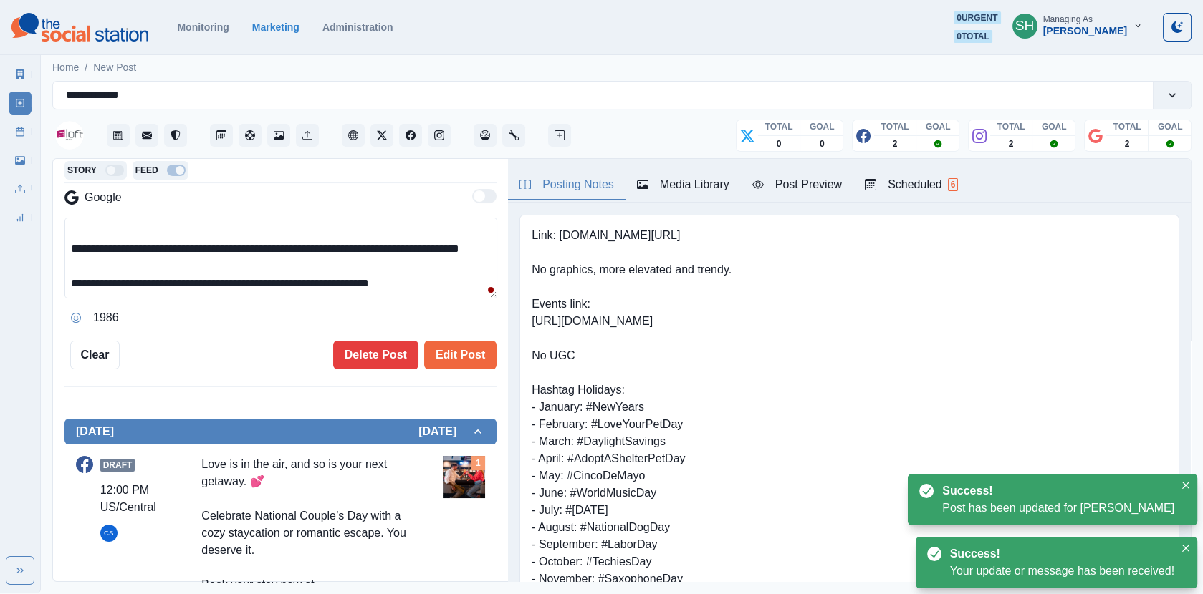
click at [442, 285] on textarea "**********" at bounding box center [280, 258] width 433 height 81
paste textarea "**********"
type textarea "**********"
click at [695, 182] on div "Media Library" at bounding box center [683, 184] width 92 height 17
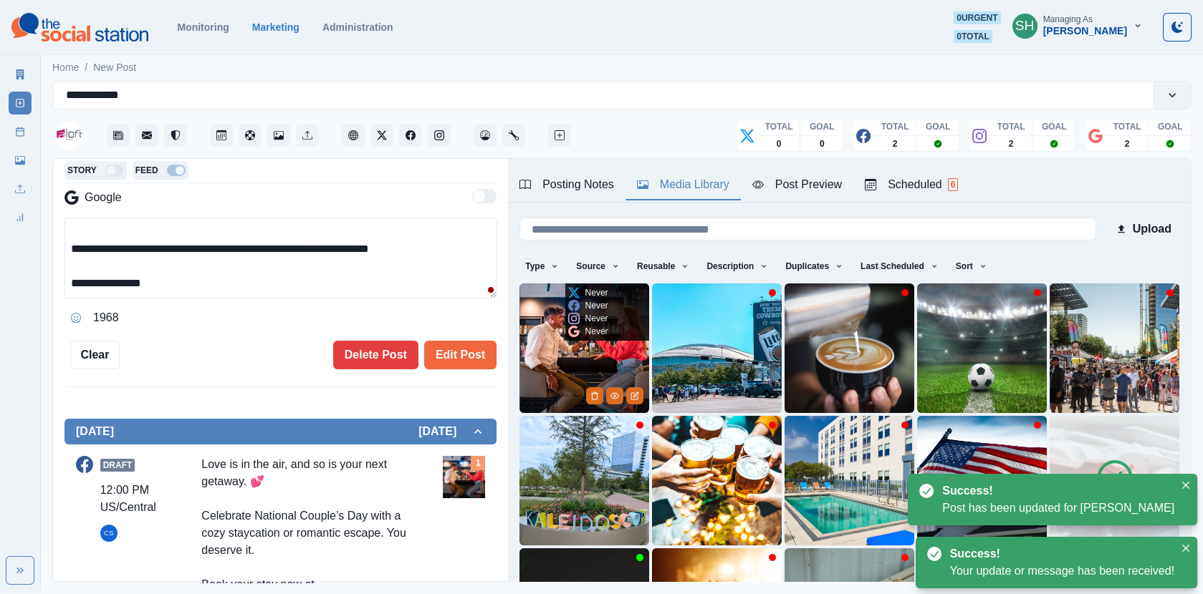
click at [595, 356] on img at bounding box center [584, 349] width 130 height 130
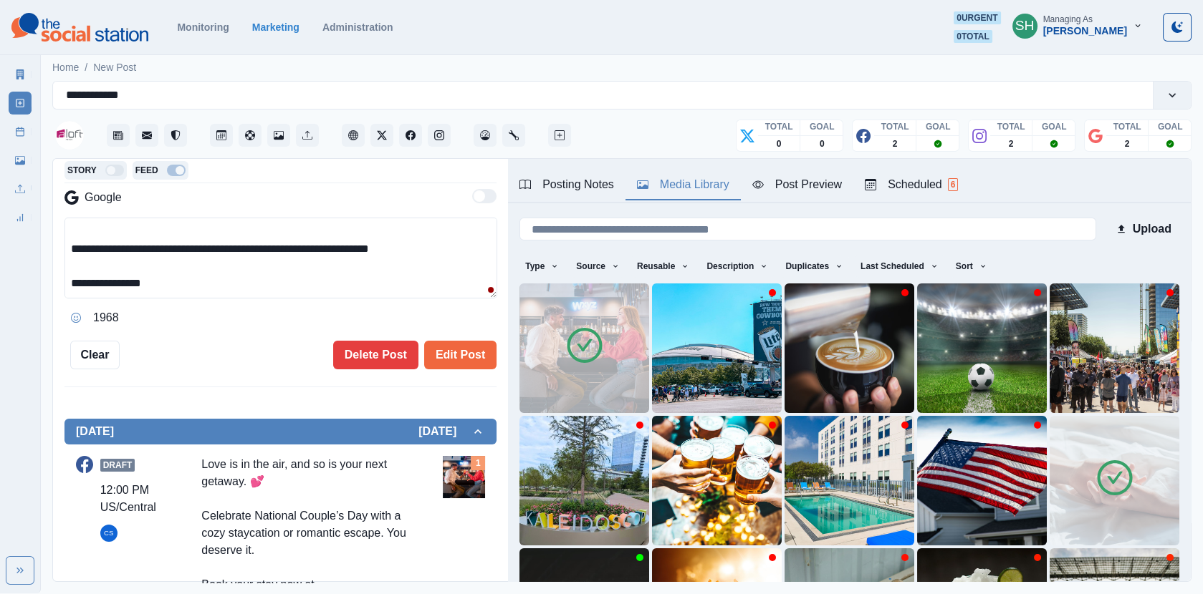
click at [1081, 486] on img at bounding box center [1114, 481] width 130 height 130
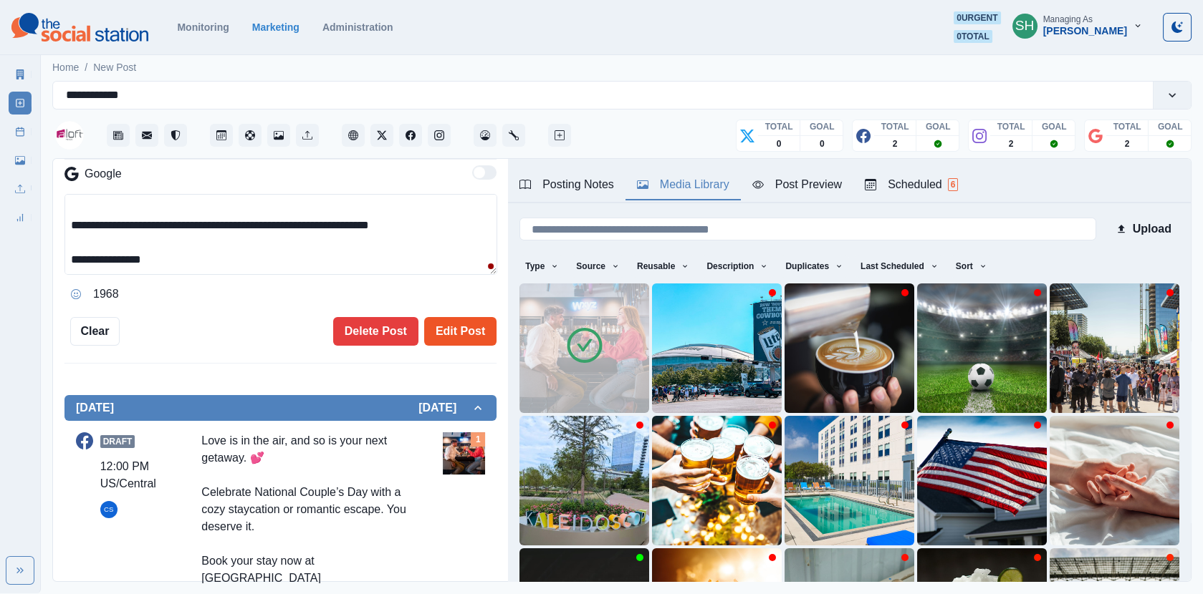
click at [430, 334] on button "Edit Post" at bounding box center [460, 331] width 72 height 29
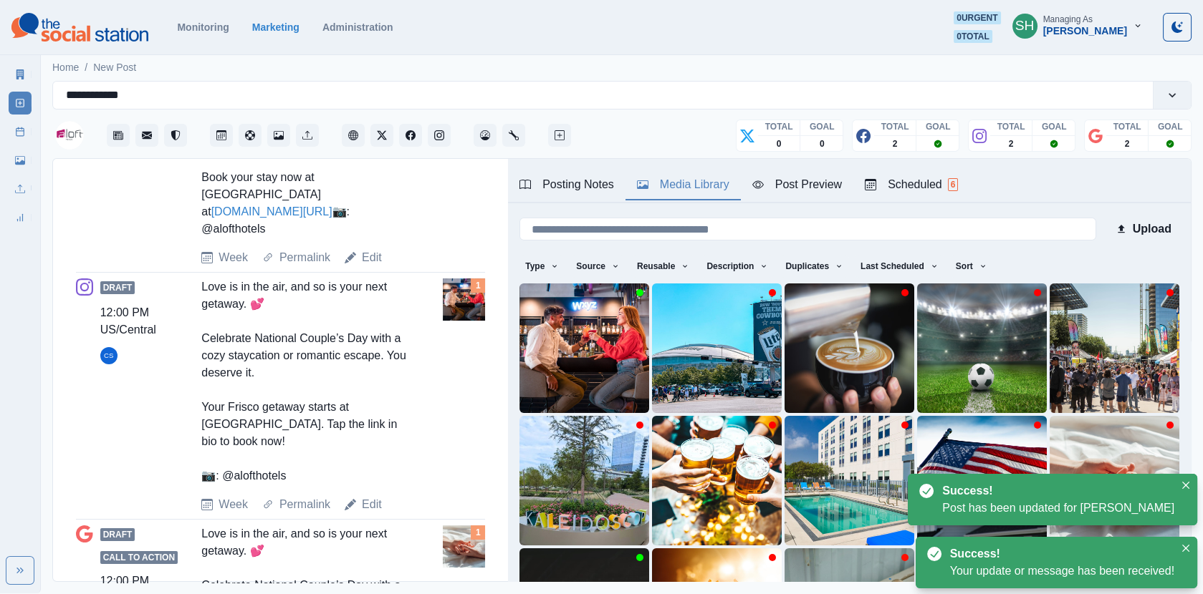
scroll to position [786, 0]
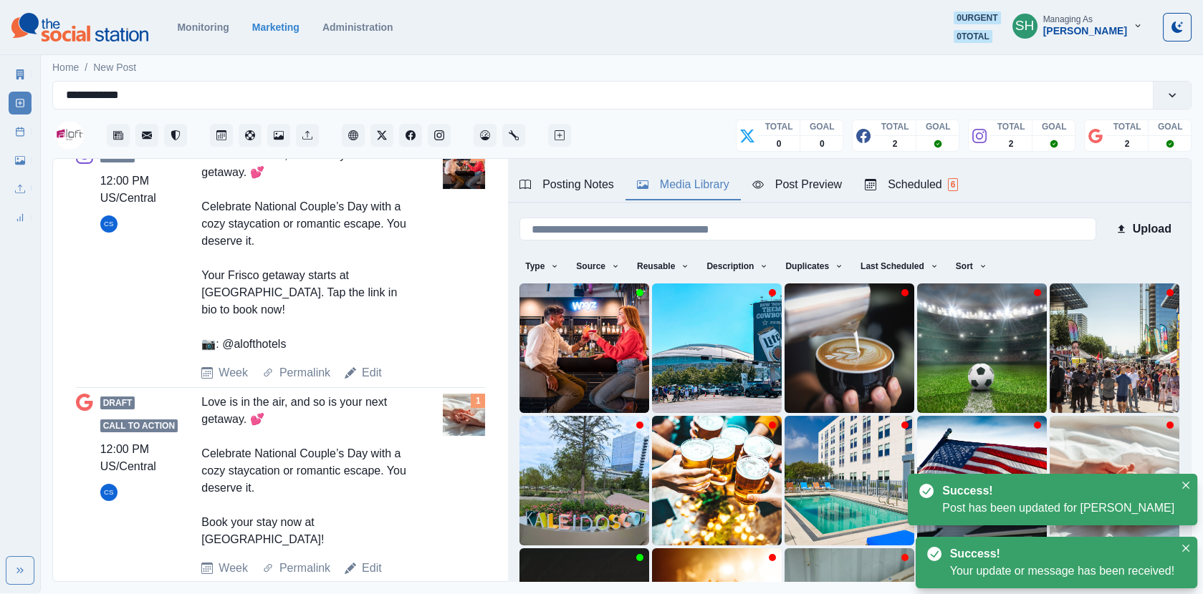
click at [360, 560] on div "Edit" at bounding box center [363, 568] width 37 height 17
click at [367, 560] on link "Edit" at bounding box center [372, 568] width 20 height 17
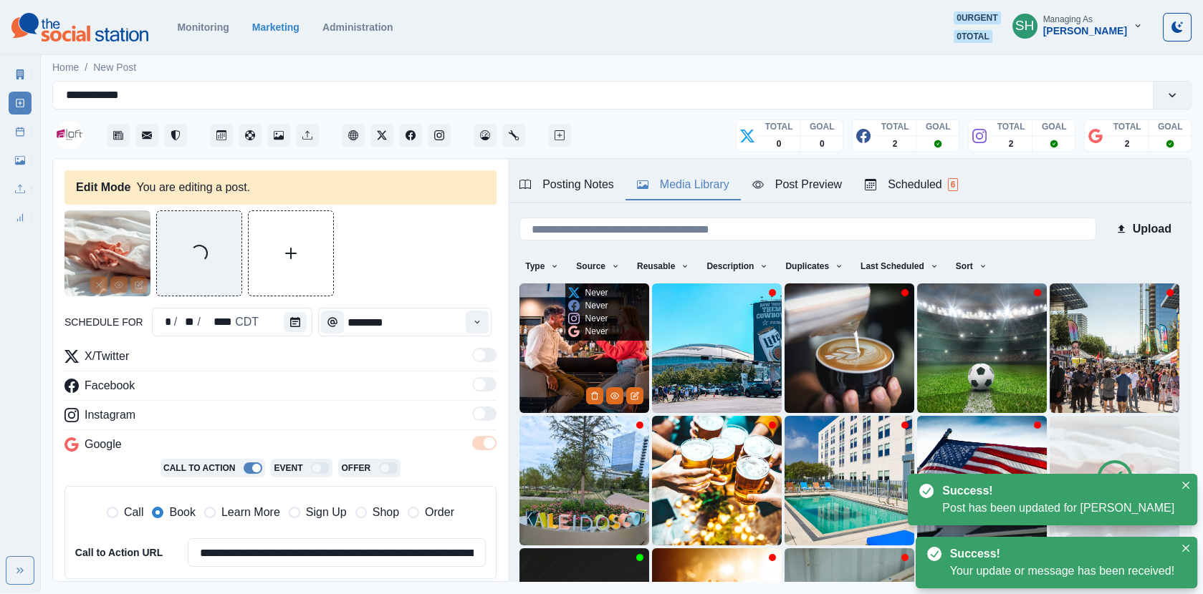
click at [529, 382] on img at bounding box center [584, 349] width 130 height 130
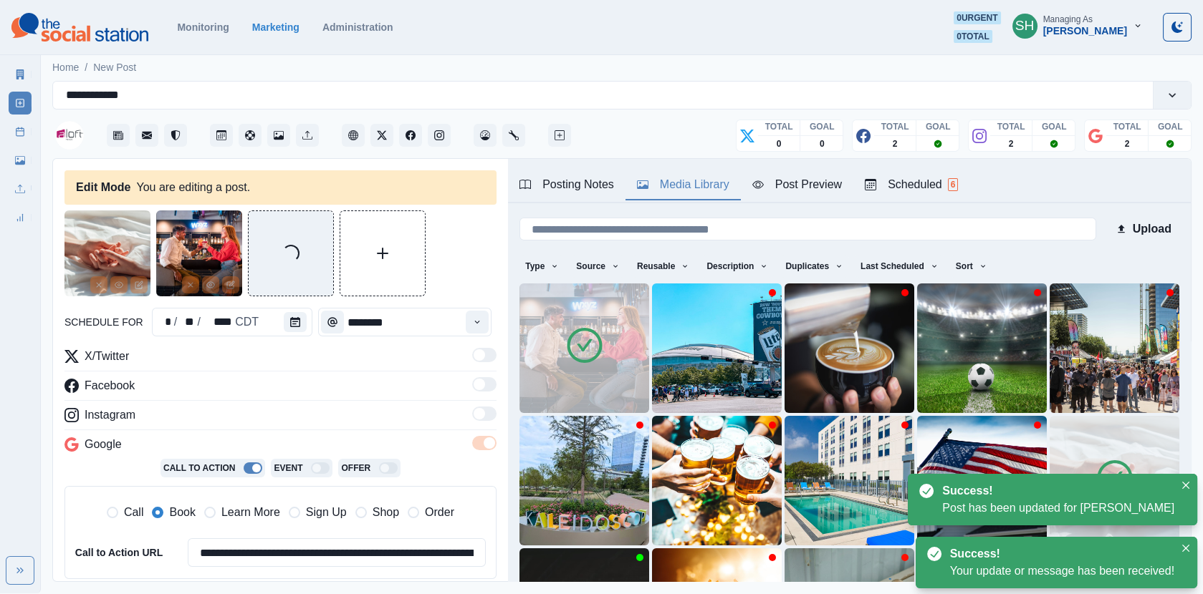
click at [1099, 490] on div "Success!" at bounding box center [1055, 491] width 226 height 17
click at [1092, 453] on img at bounding box center [1114, 481] width 130 height 130
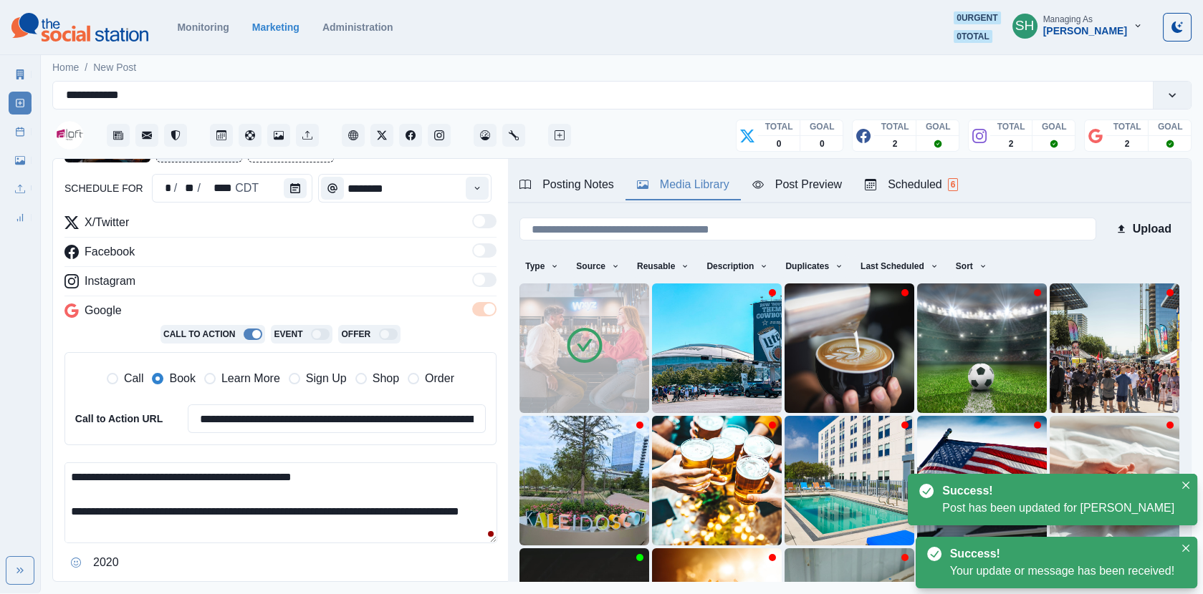
scroll to position [34, 0]
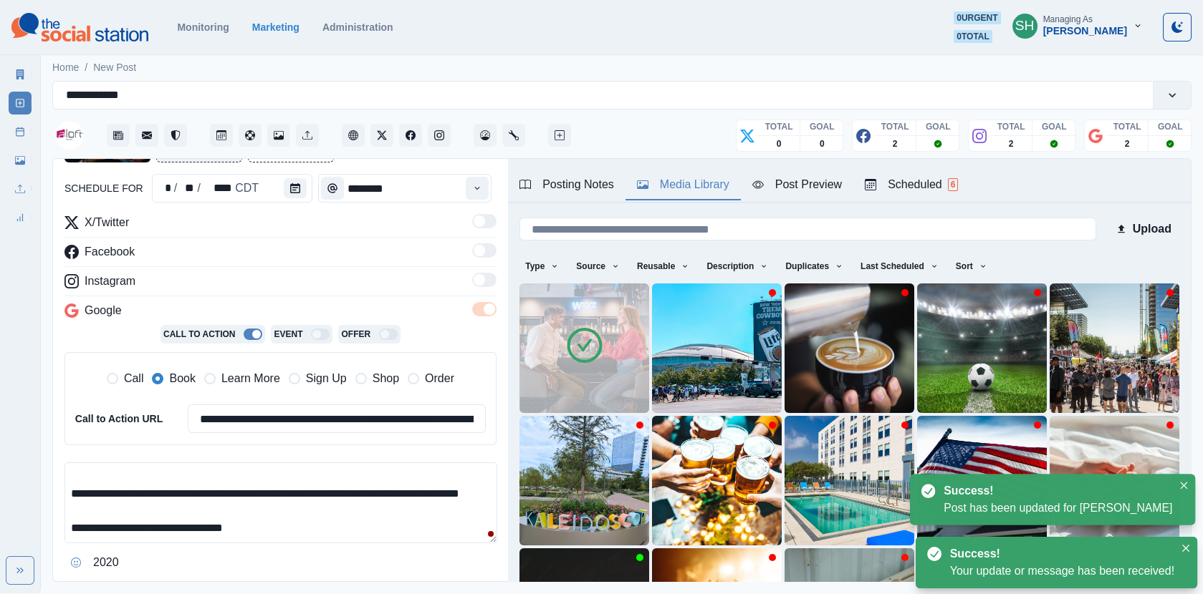
click at [271, 521] on textarea "**********" at bounding box center [280, 503] width 433 height 81
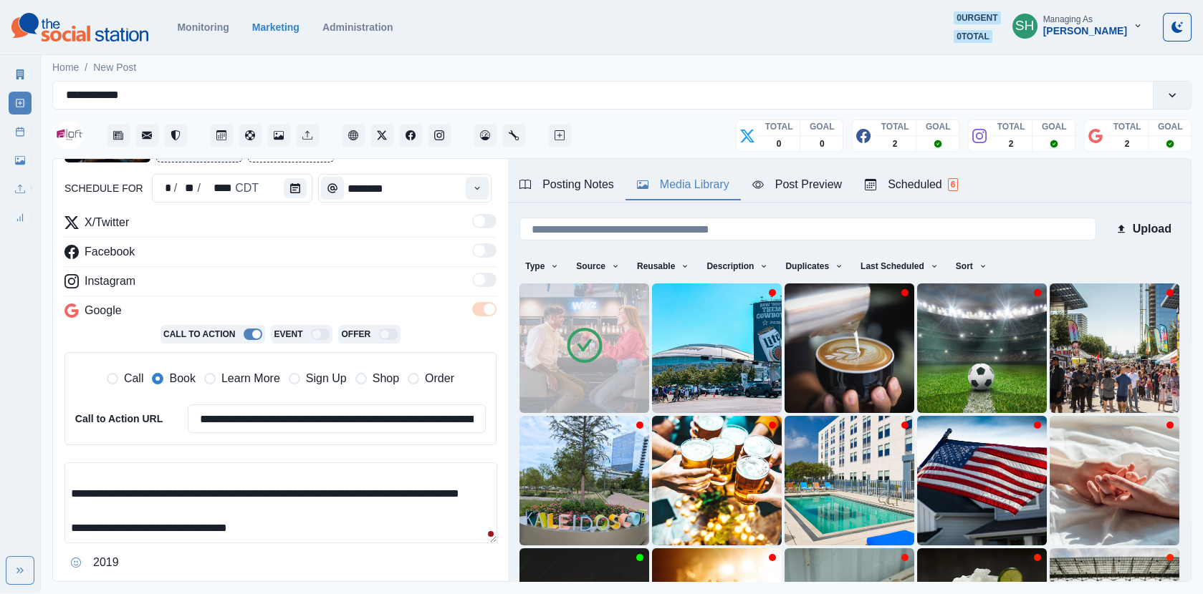
scroll to position [61, 0]
paste textarea "**********"
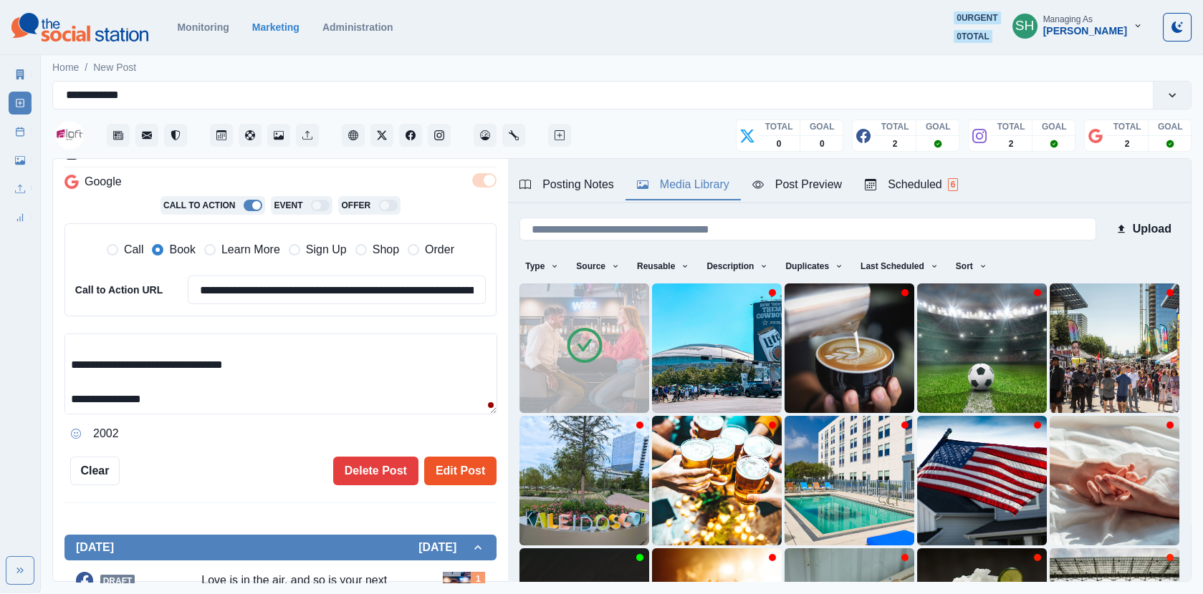
type textarea "**********"
click at [461, 474] on button "Edit Post" at bounding box center [460, 471] width 72 height 29
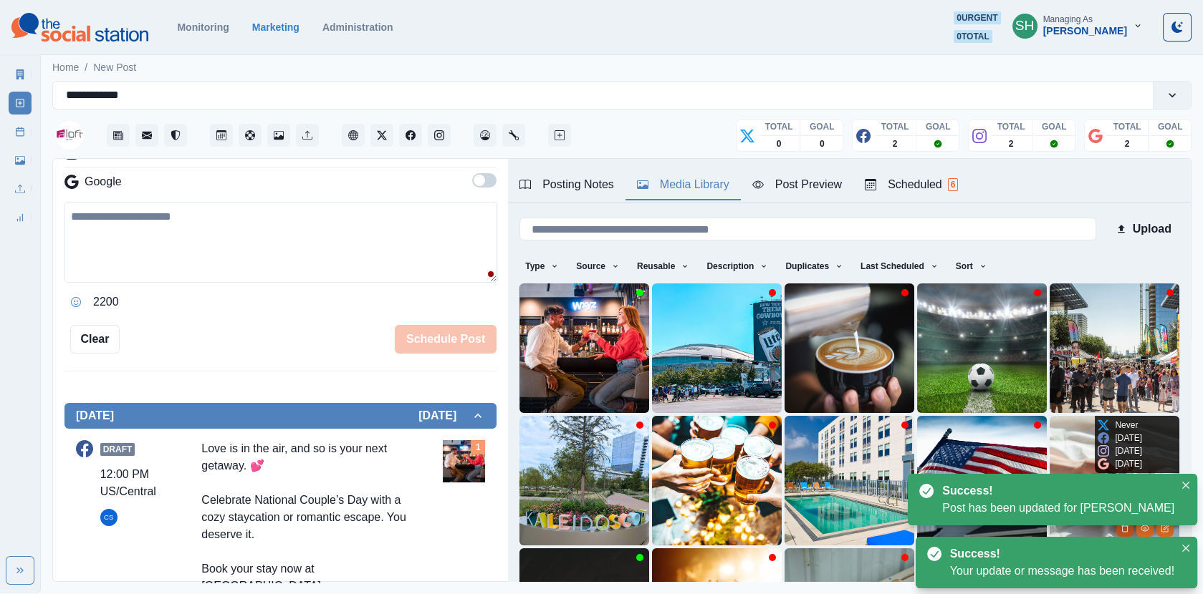
click at [1125, 529] on icon "Delete Media" at bounding box center [1124, 528] width 9 height 9
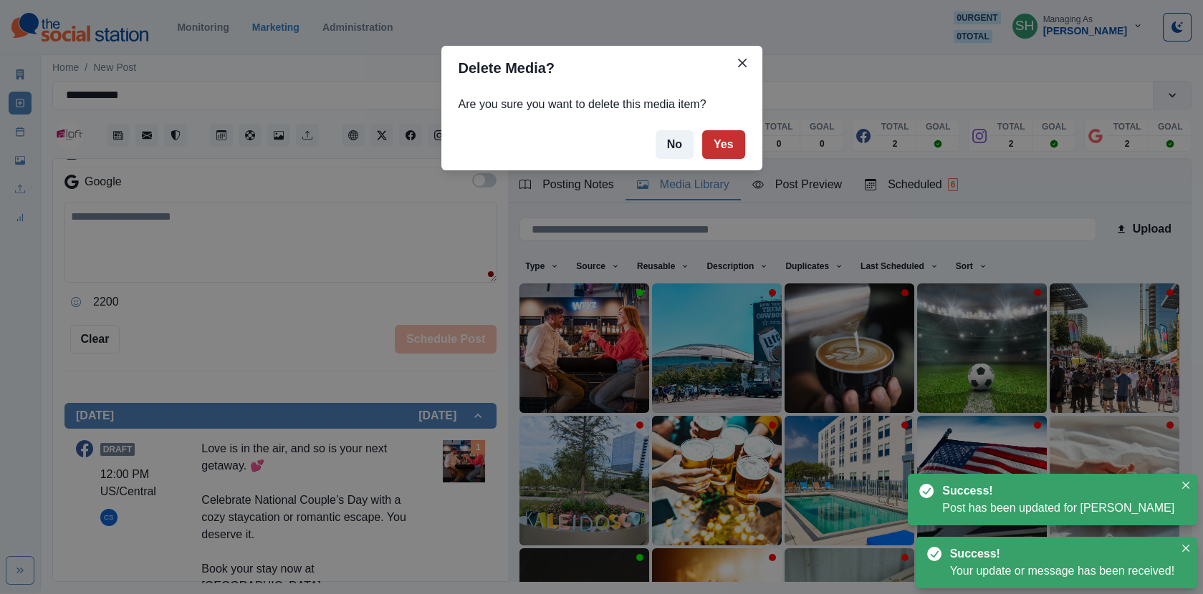
click at [728, 144] on button "Yes" at bounding box center [723, 144] width 43 height 29
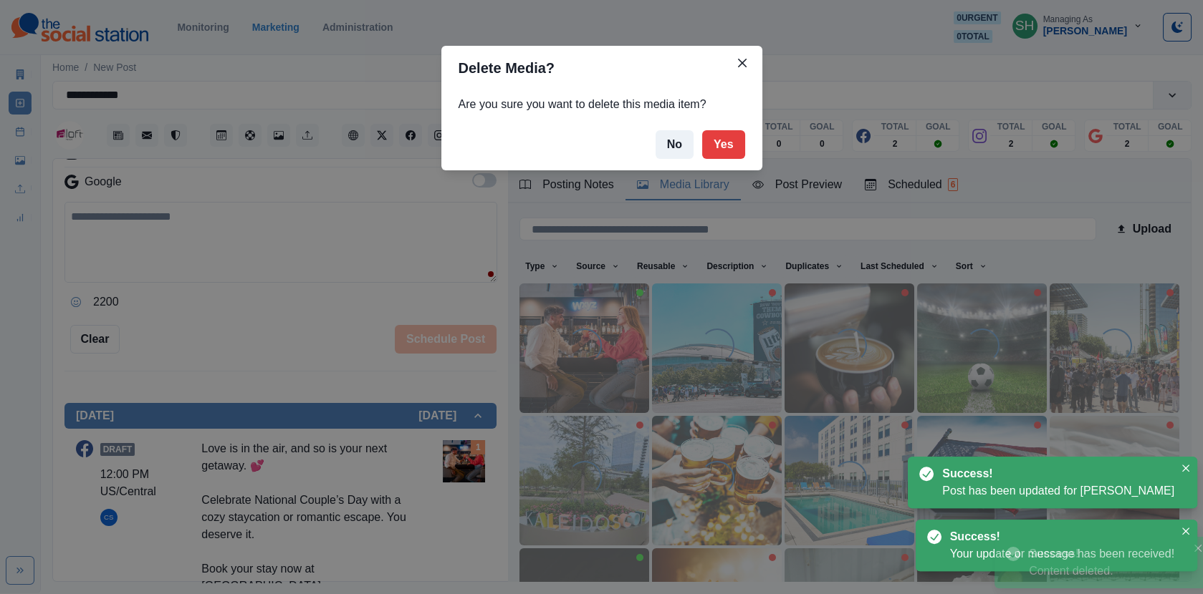
click at [170, 251] on div "Delete Media? Are you sure you want to delete this media item? No Yes" at bounding box center [601, 297] width 1203 height 594
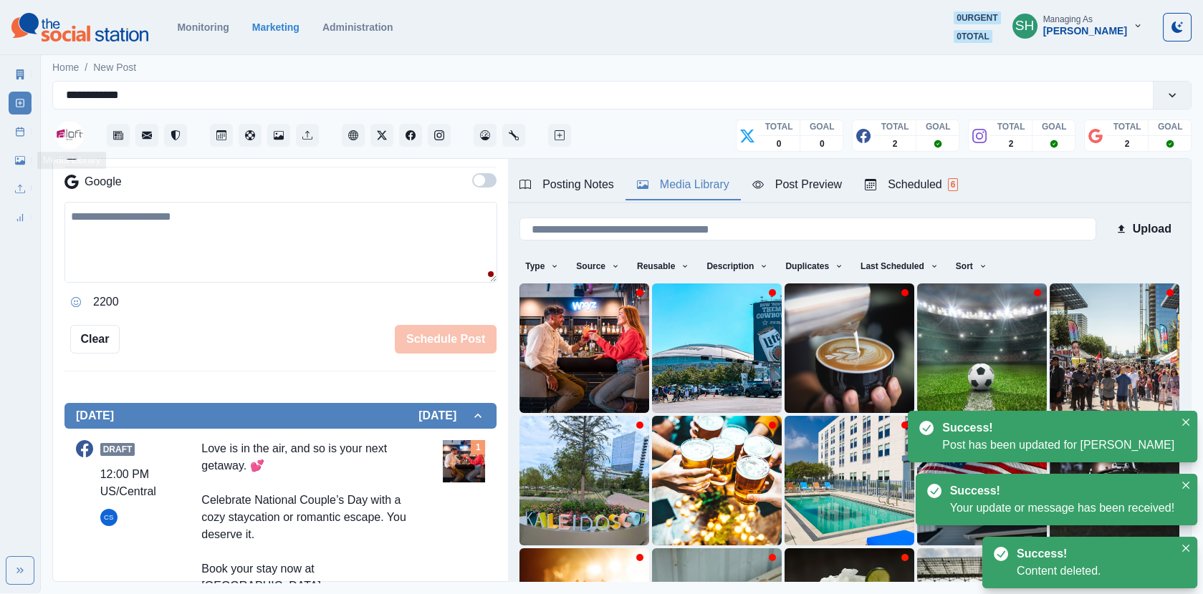
click at [23, 135] on rect at bounding box center [20, 132] width 8 height 8
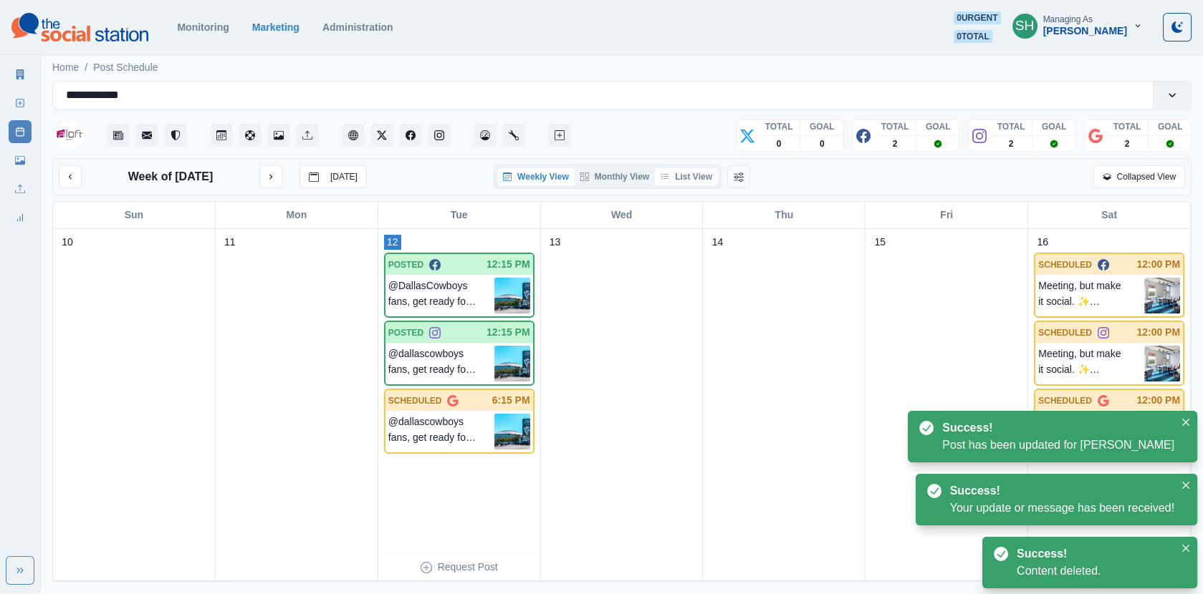
click at [692, 175] on button "List View" at bounding box center [686, 176] width 63 height 17
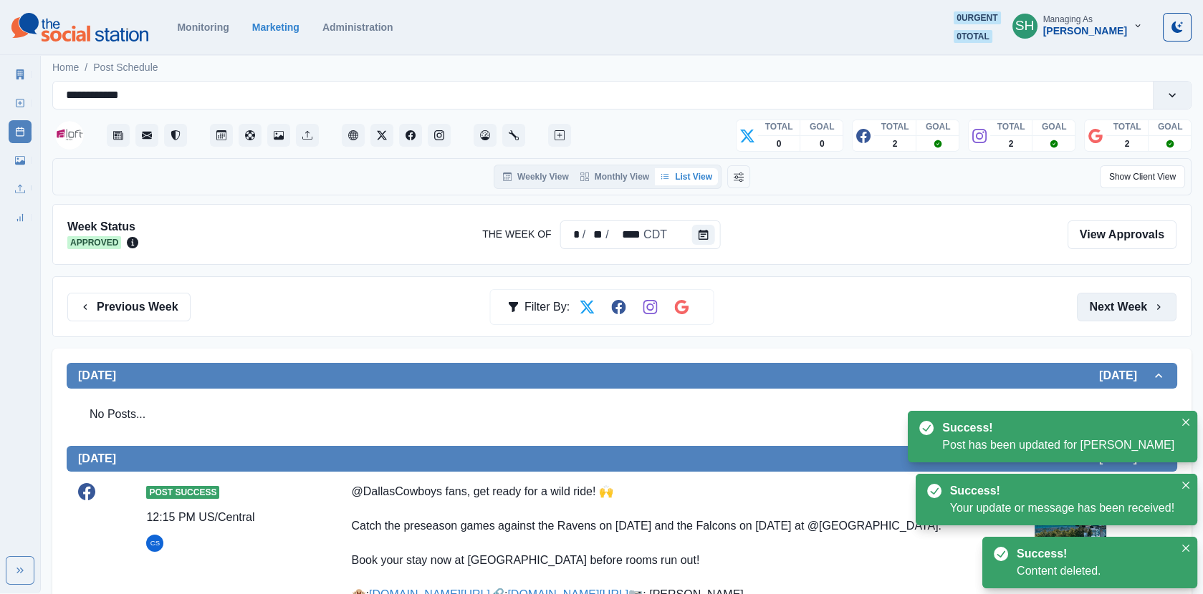
click at [1135, 312] on button "Next Week" at bounding box center [1127, 307] width 100 height 29
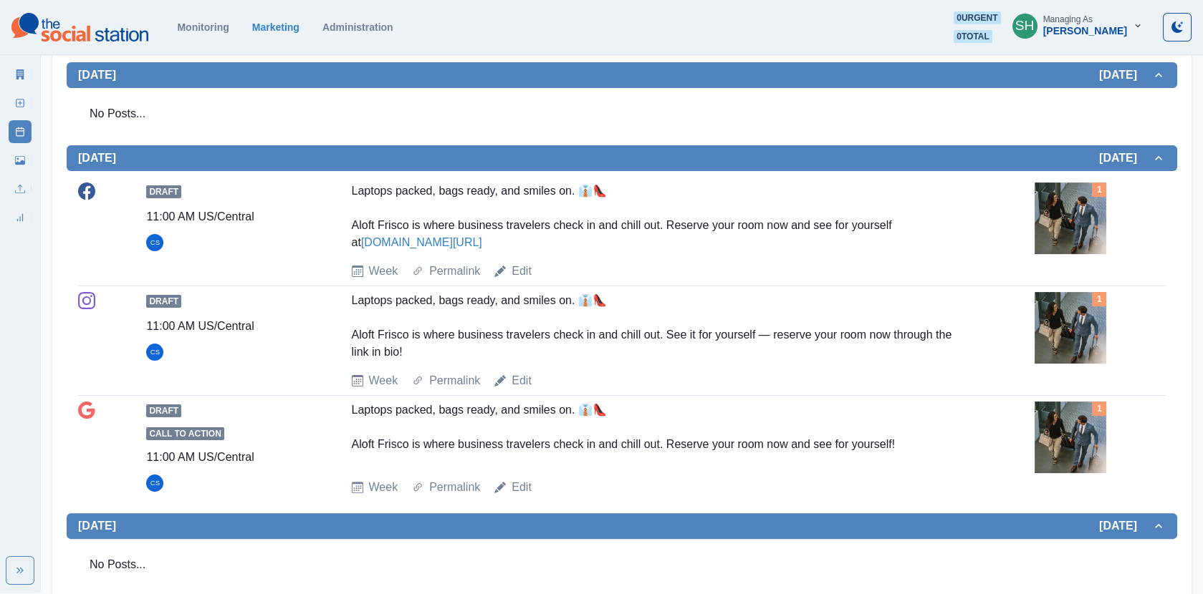
scroll to position [905, 0]
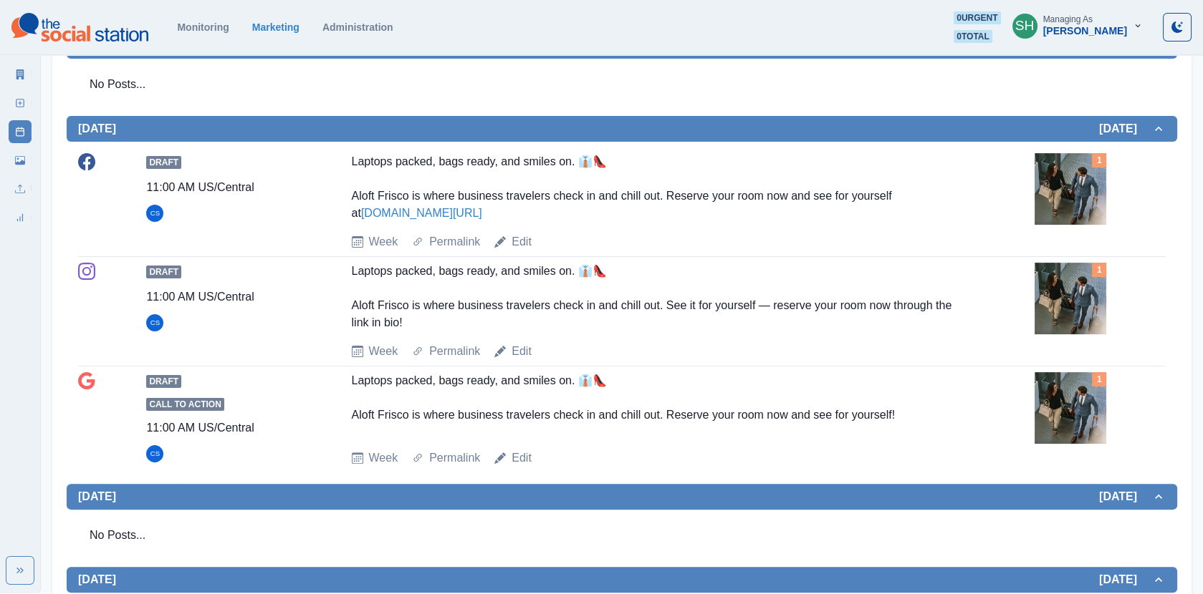
click at [1097, 223] on img at bounding box center [1070, 189] width 72 height 72
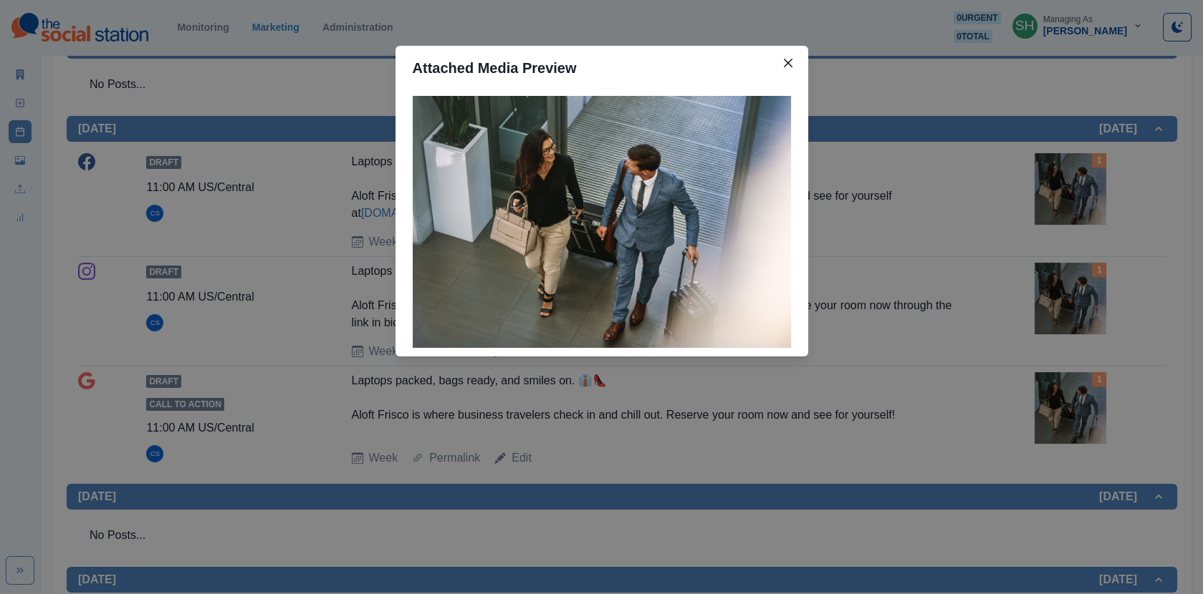
click at [948, 232] on div "Attached Media Preview" at bounding box center [601, 297] width 1203 height 594
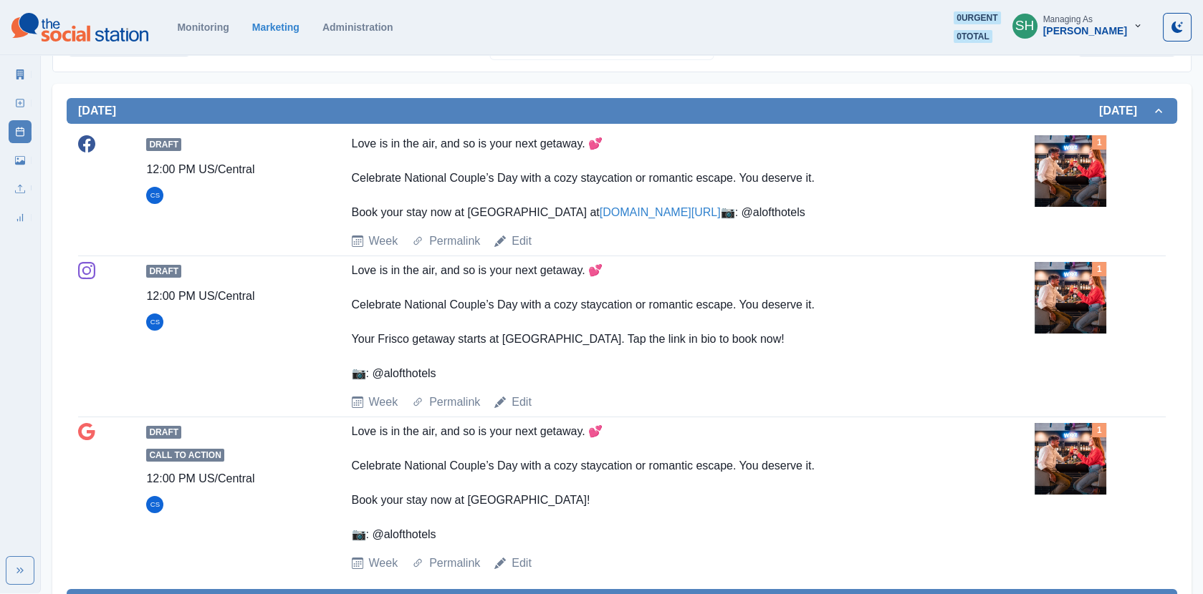
scroll to position [0, 0]
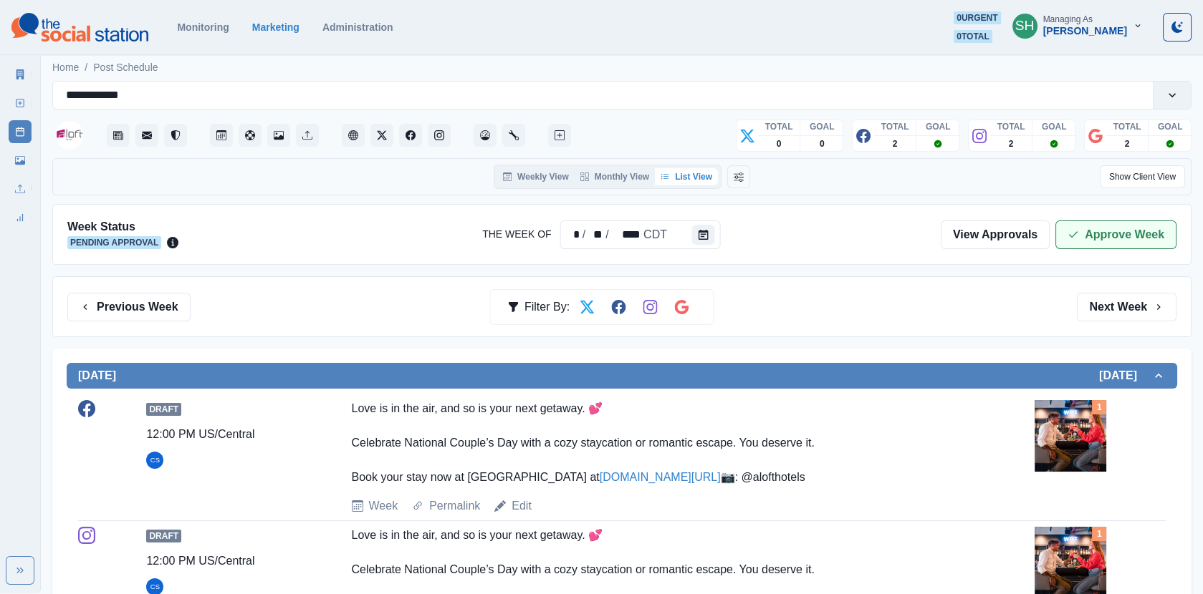
click at [1079, 236] on icon "button" at bounding box center [1072, 234] width 11 height 11
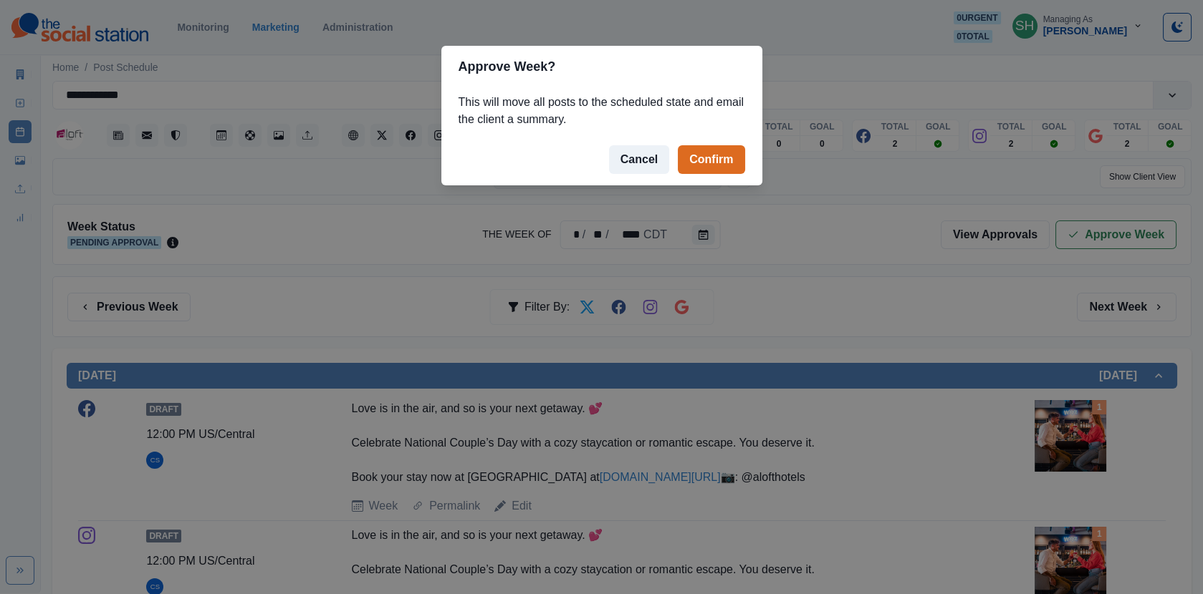
click at [675, 150] on footer "Cancel Confirm" at bounding box center [601, 160] width 321 height 52
click at [690, 157] on button "Confirm" at bounding box center [711, 159] width 67 height 29
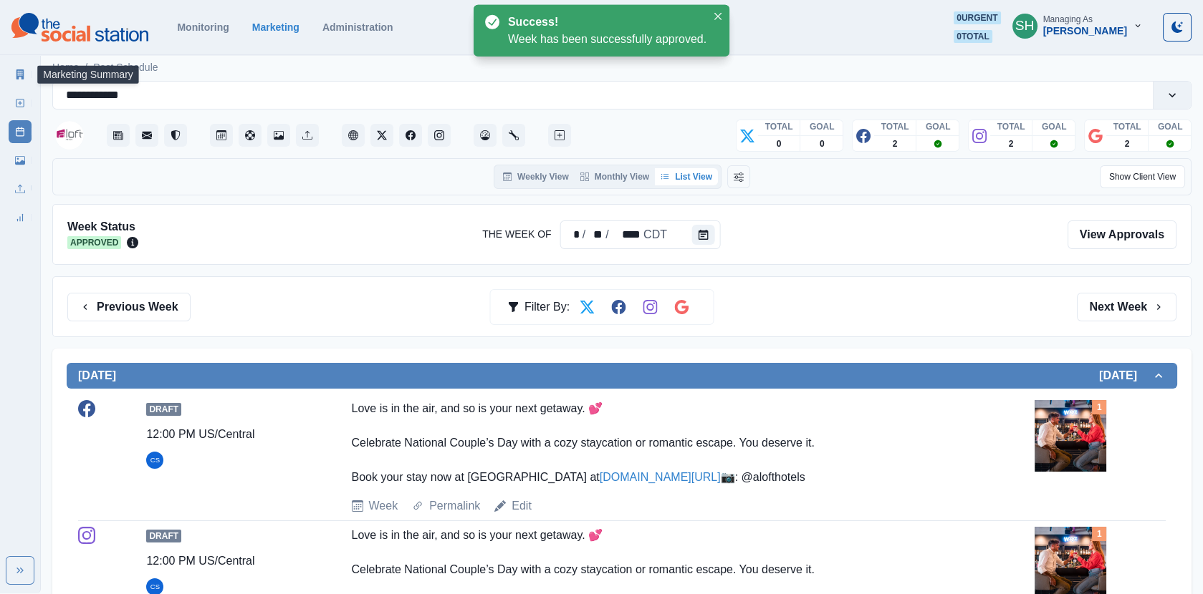
click at [21, 69] on icon at bounding box center [20, 74] width 8 height 10
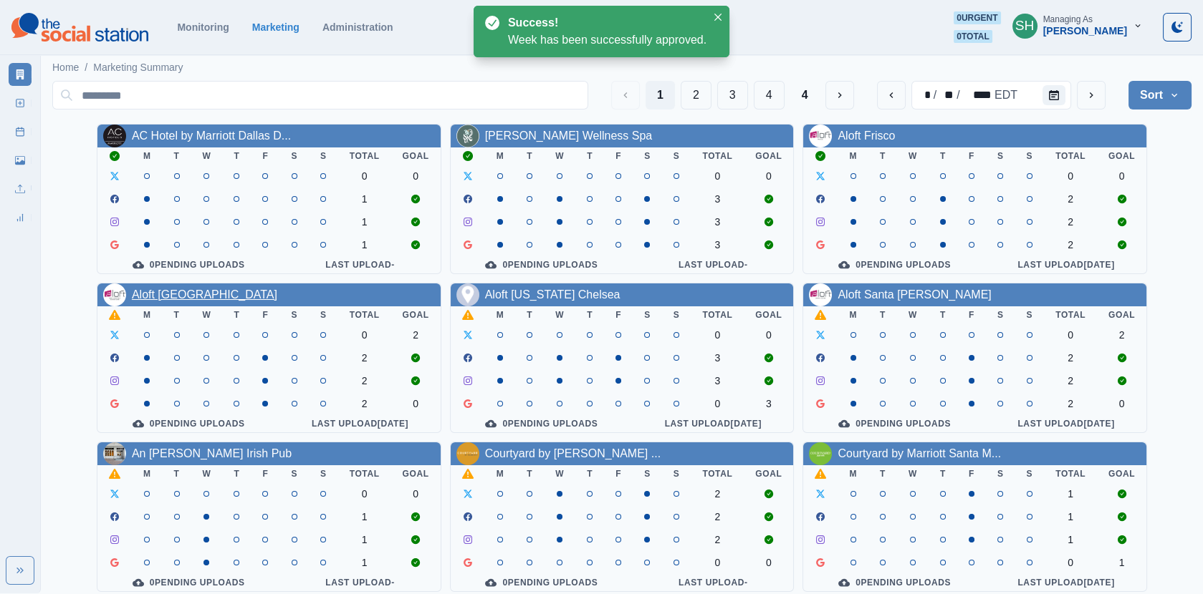
click at [226, 297] on link "Aloft [GEOGRAPHIC_DATA]" at bounding box center [204, 295] width 145 height 12
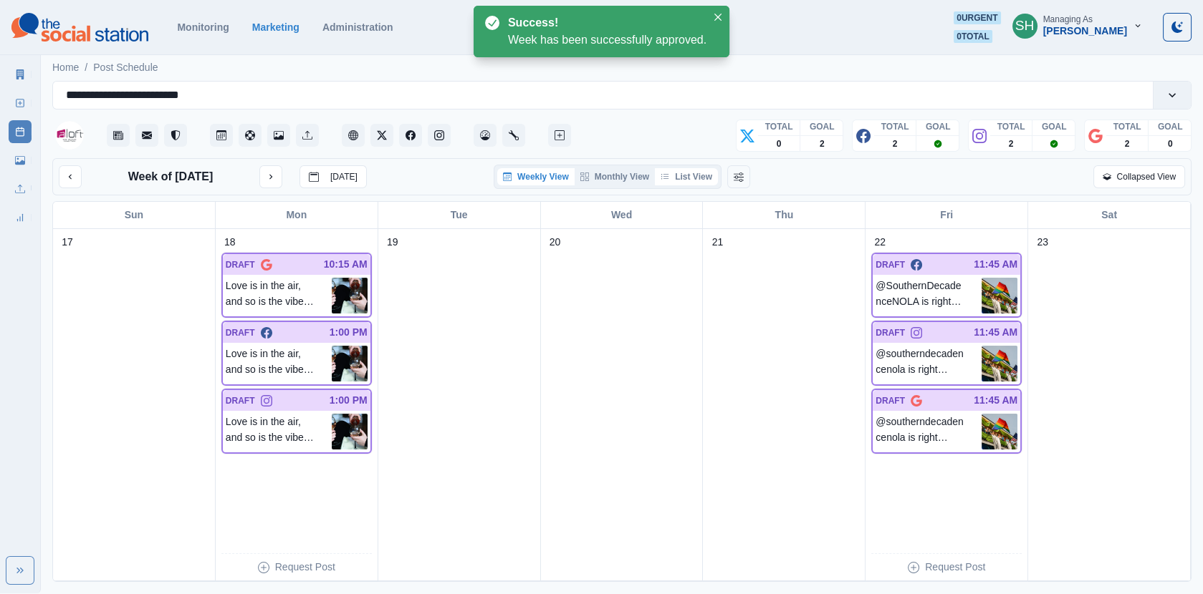
click at [677, 177] on button "List View" at bounding box center [686, 176] width 63 height 17
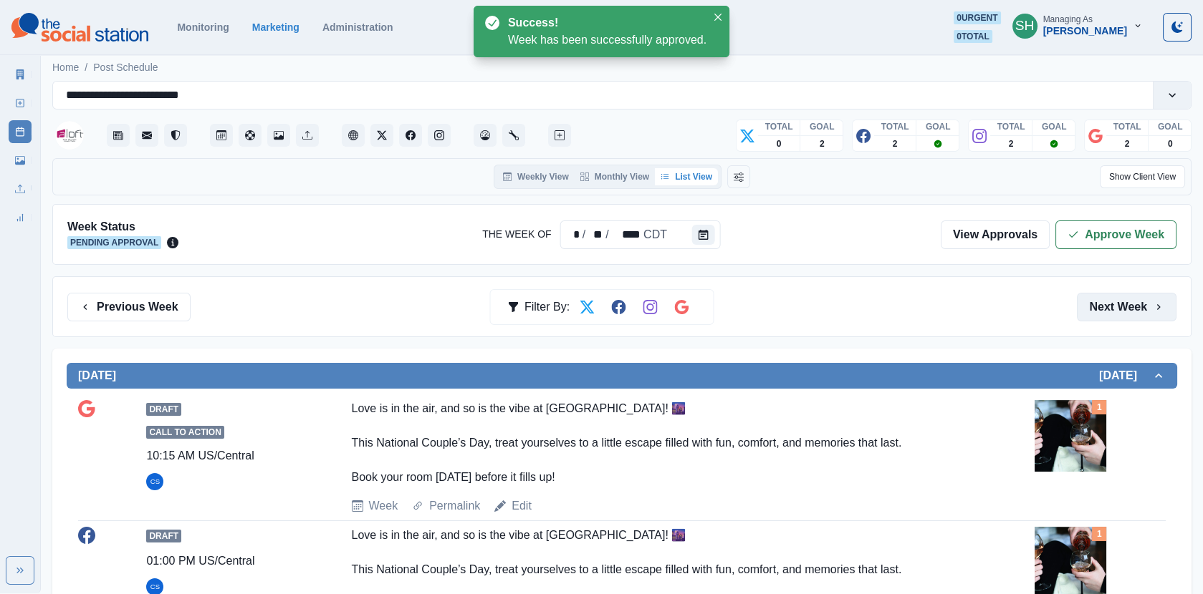
click at [1156, 297] on button "Next Week" at bounding box center [1127, 307] width 100 height 29
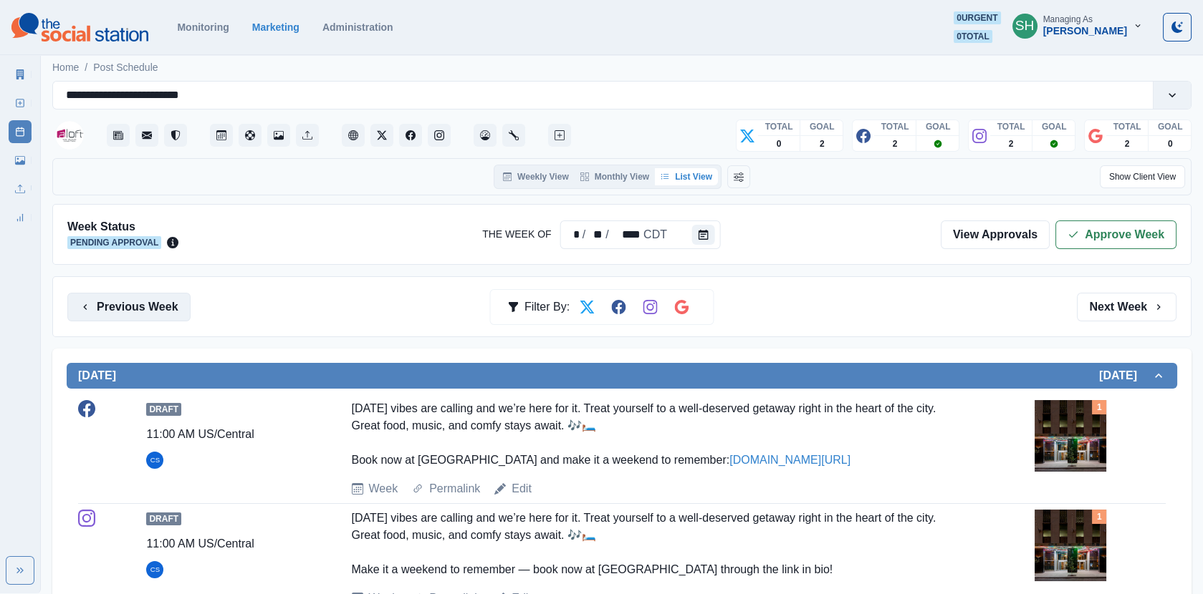
click at [133, 293] on button "Previous Week" at bounding box center [128, 307] width 123 height 29
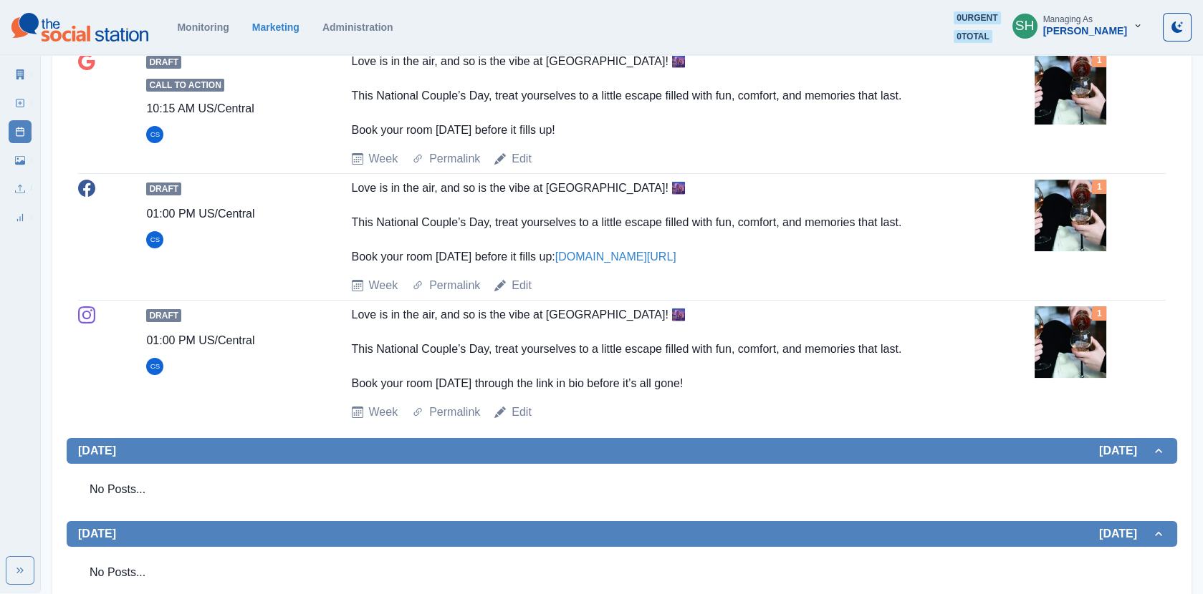
click at [1045, 104] on img at bounding box center [1070, 89] width 72 height 72
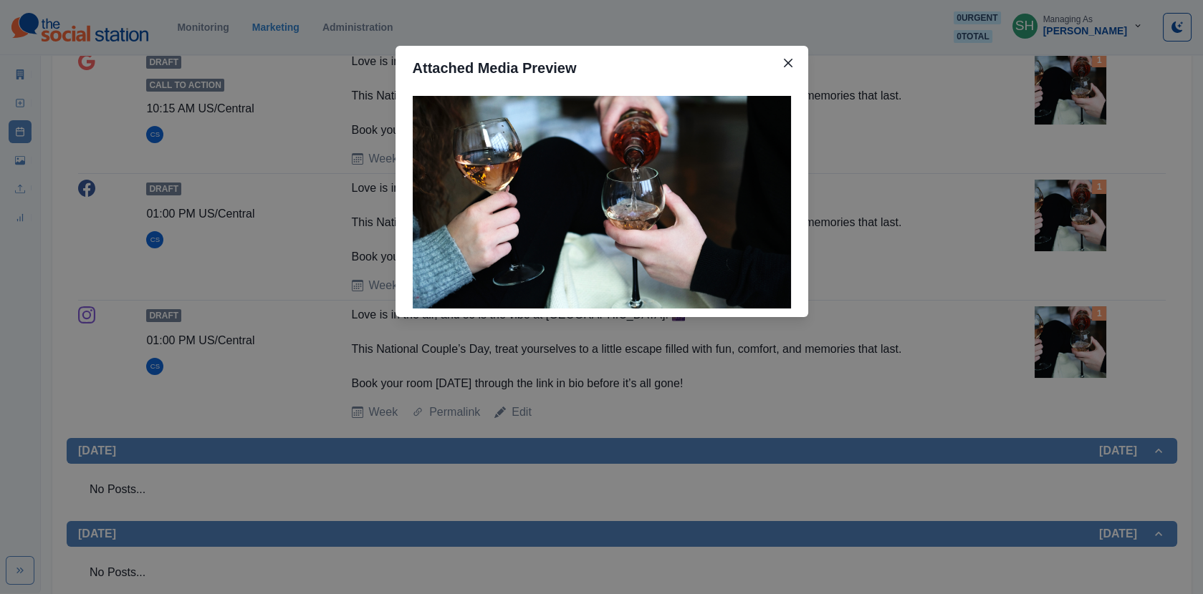
click at [988, 138] on div "Attached Media Preview" at bounding box center [601, 297] width 1203 height 594
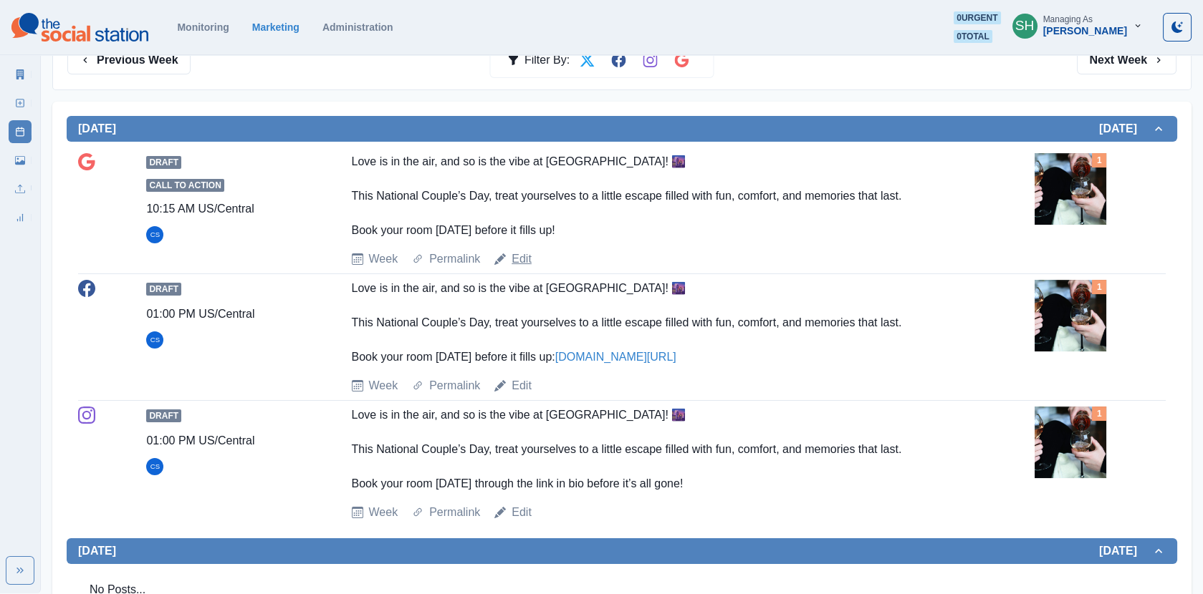
click at [531, 256] on link "Edit" at bounding box center [521, 259] width 20 height 17
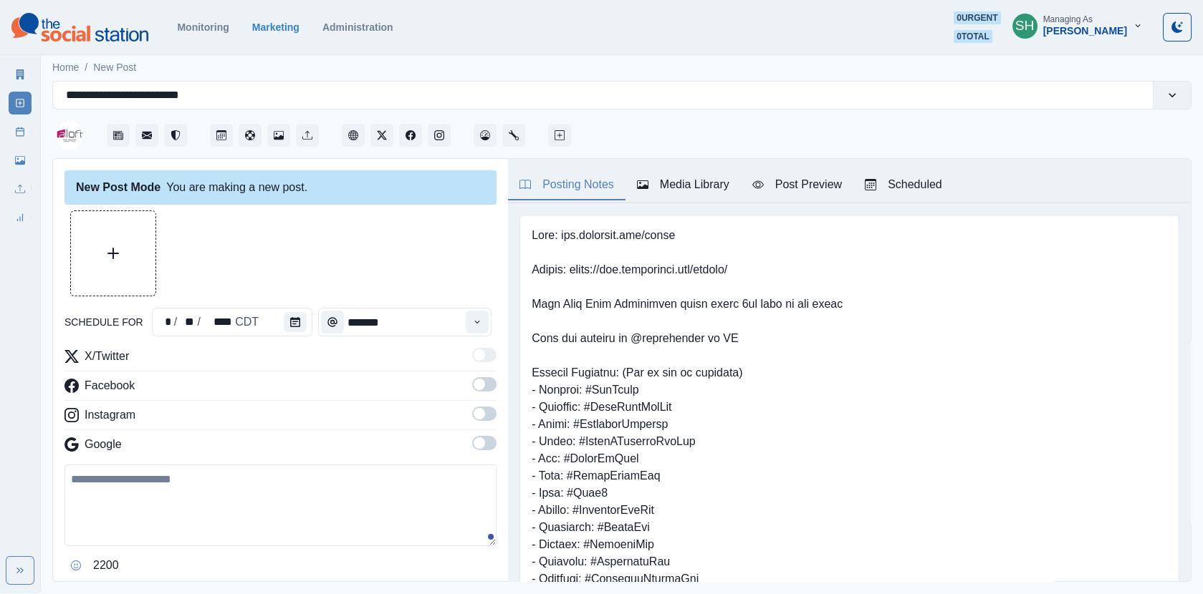
type input "********"
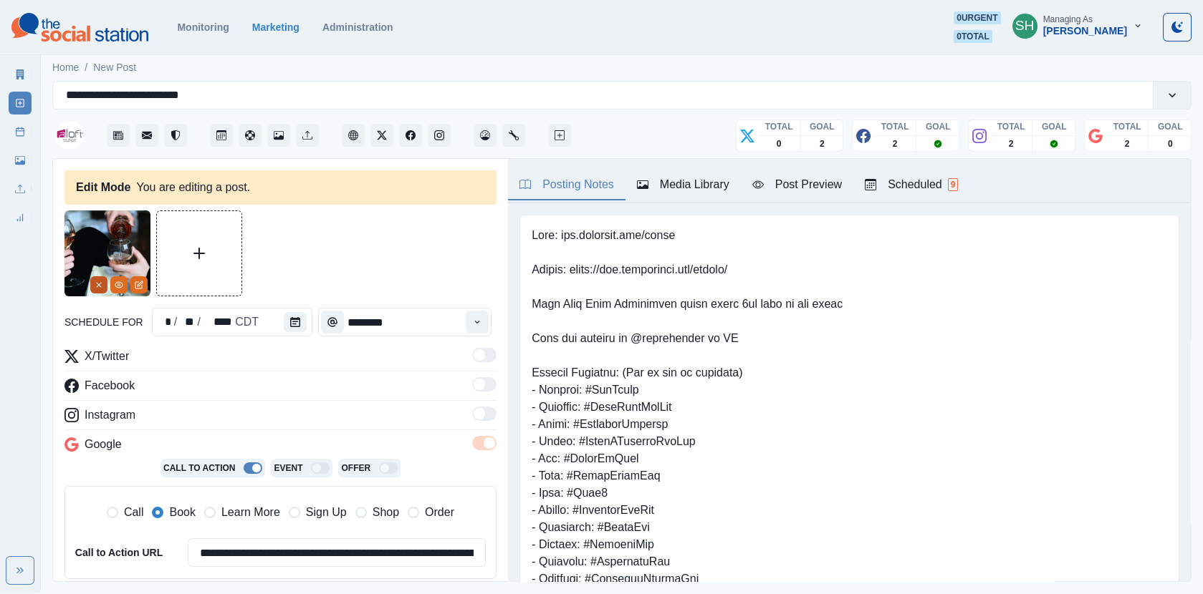
click at [97, 286] on line "Remove" at bounding box center [99, 285] width 4 height 4
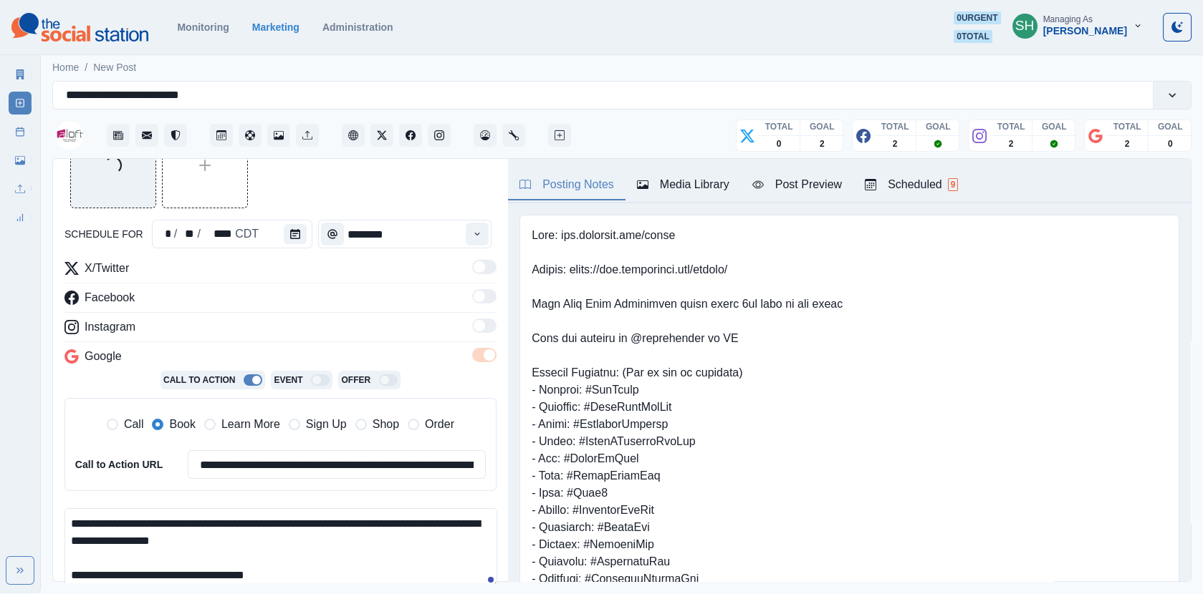
scroll to position [127, 0]
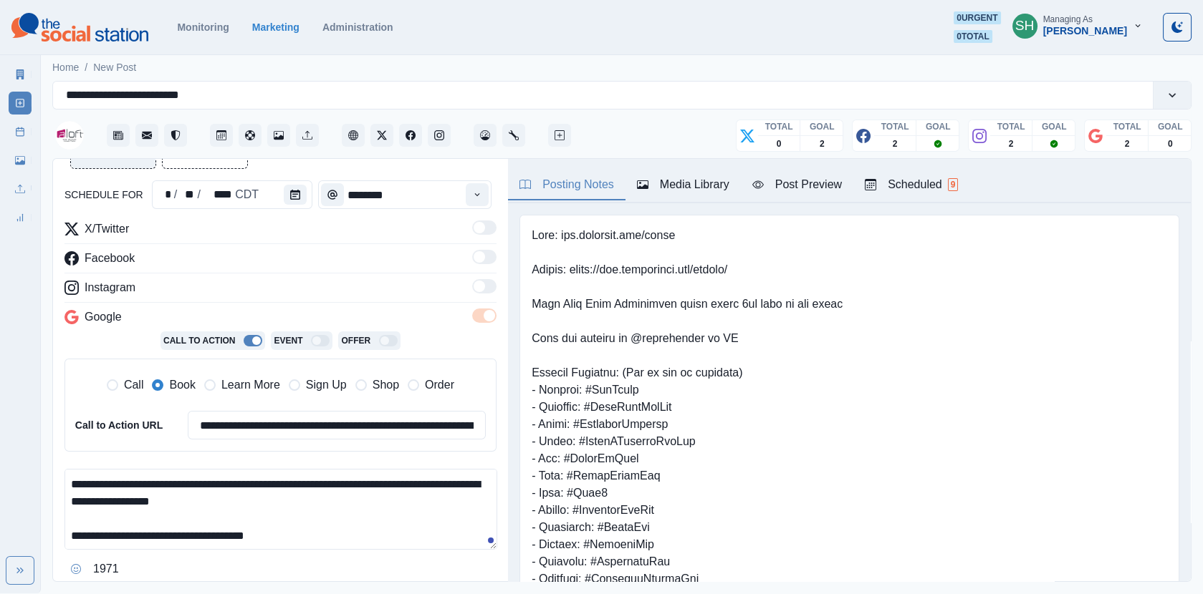
click at [301, 534] on textarea "**********" at bounding box center [280, 509] width 433 height 81
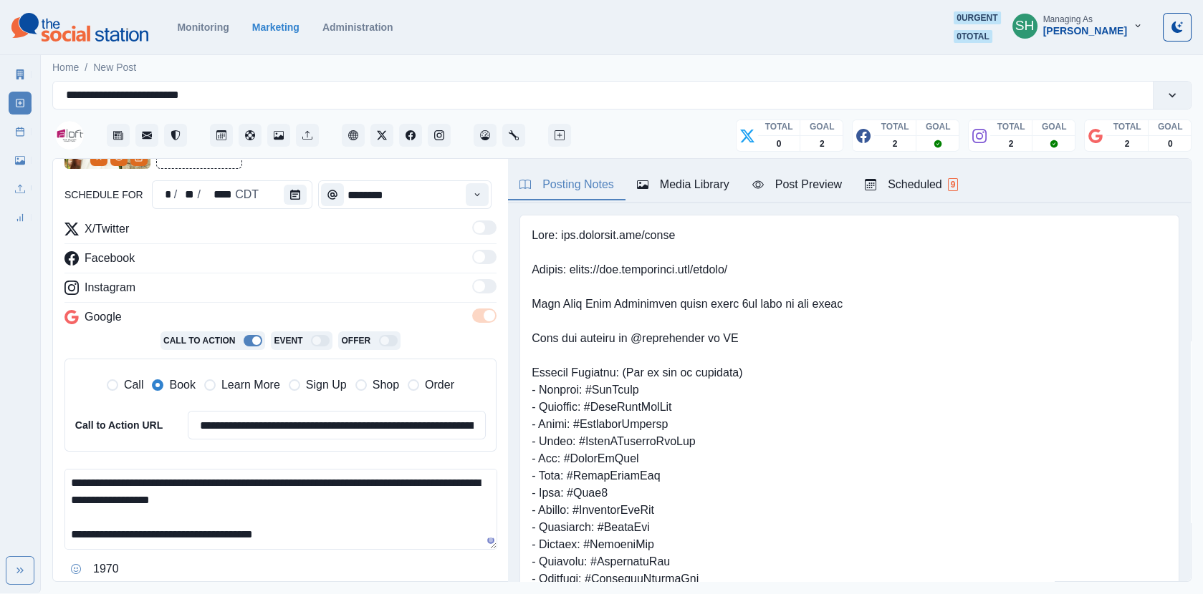
scroll to position [61, 0]
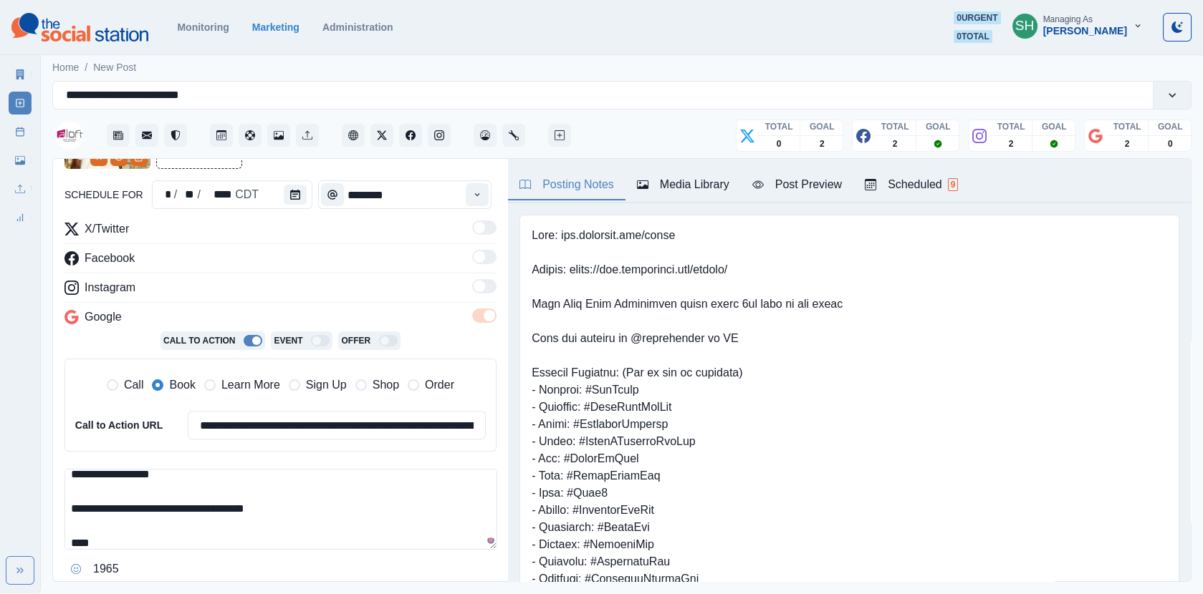
paste textarea "**********"
click at [66, 504] on textarea "**********" at bounding box center [280, 509] width 433 height 81
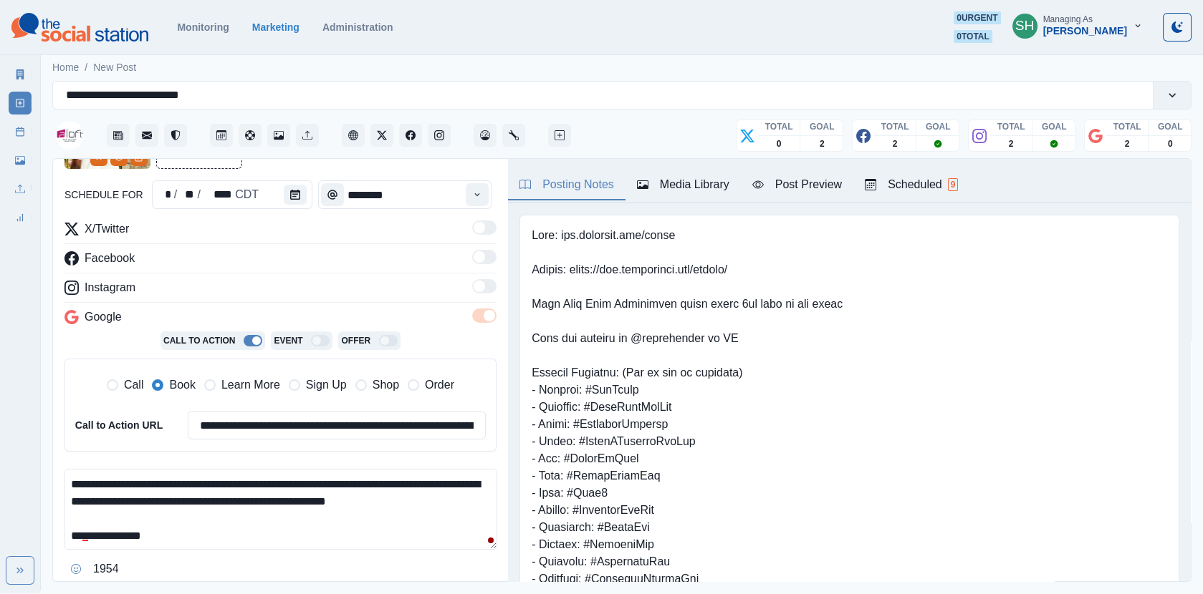
scroll to position [0, 0]
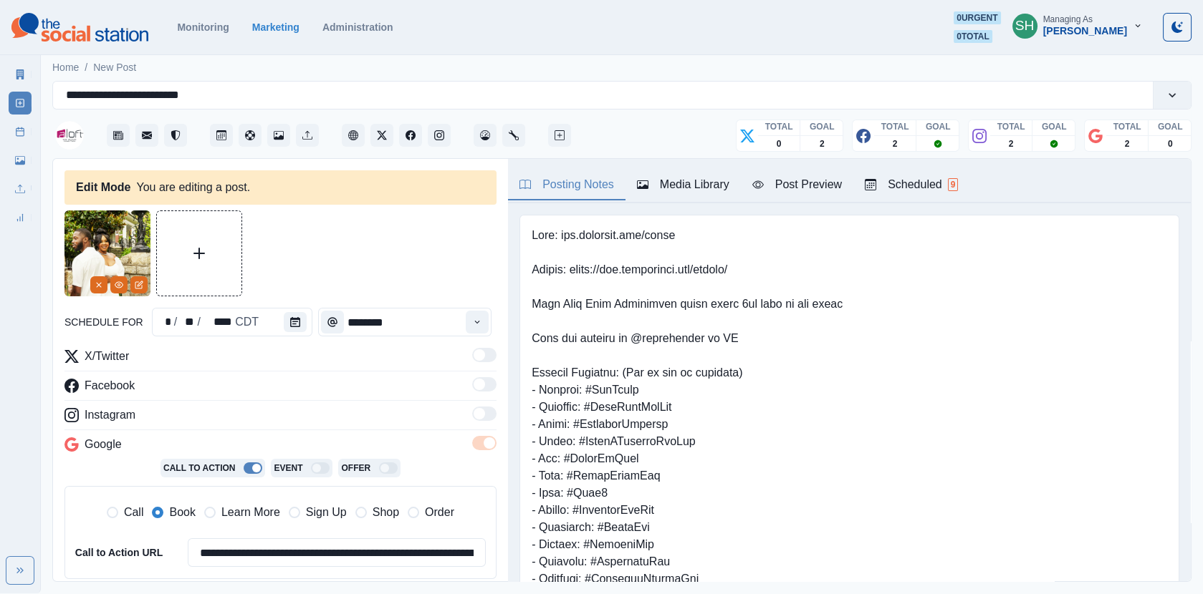
type textarea "**********"
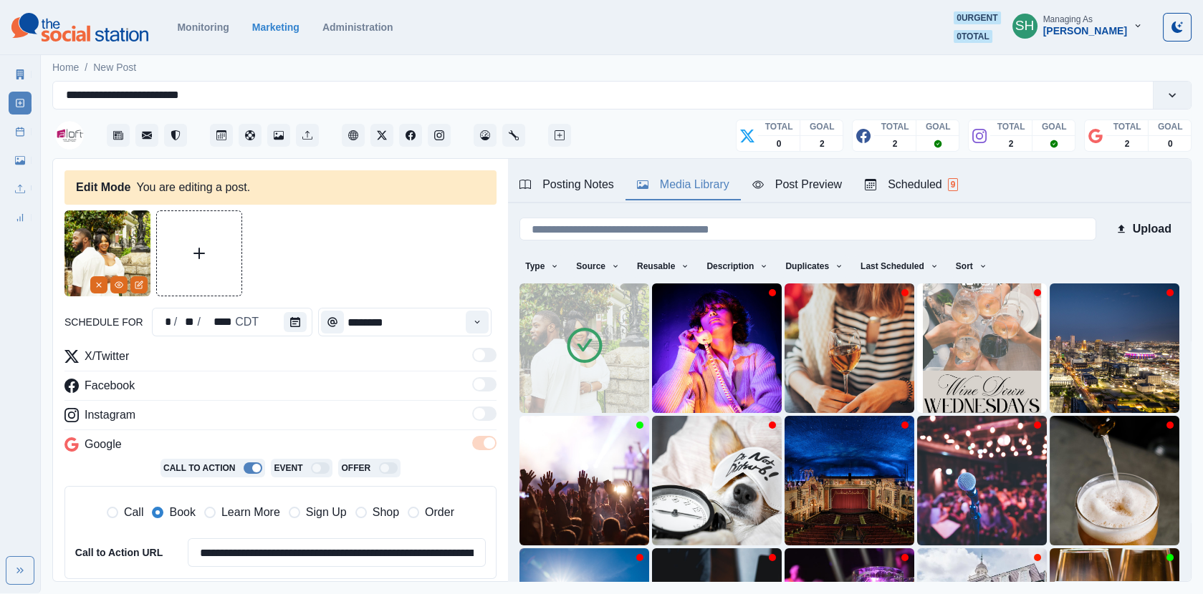
click at [659, 185] on div "Media Library" at bounding box center [683, 184] width 92 height 17
click at [615, 331] on img at bounding box center [584, 349] width 130 height 130
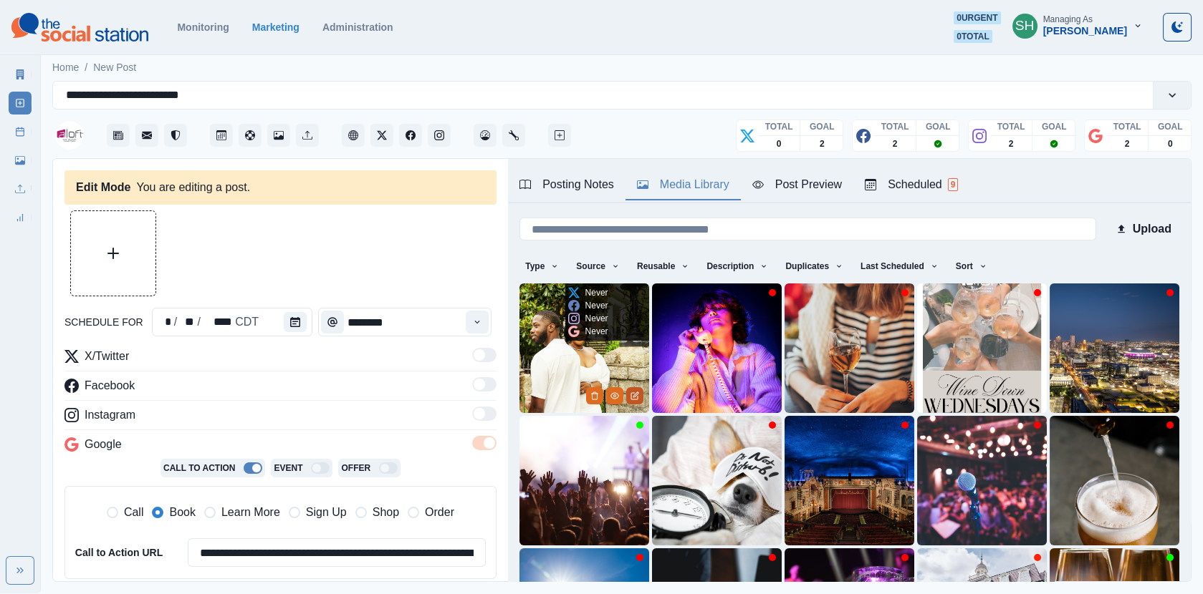
click at [631, 395] on icon "Edit Media" at bounding box center [634, 396] width 6 height 6
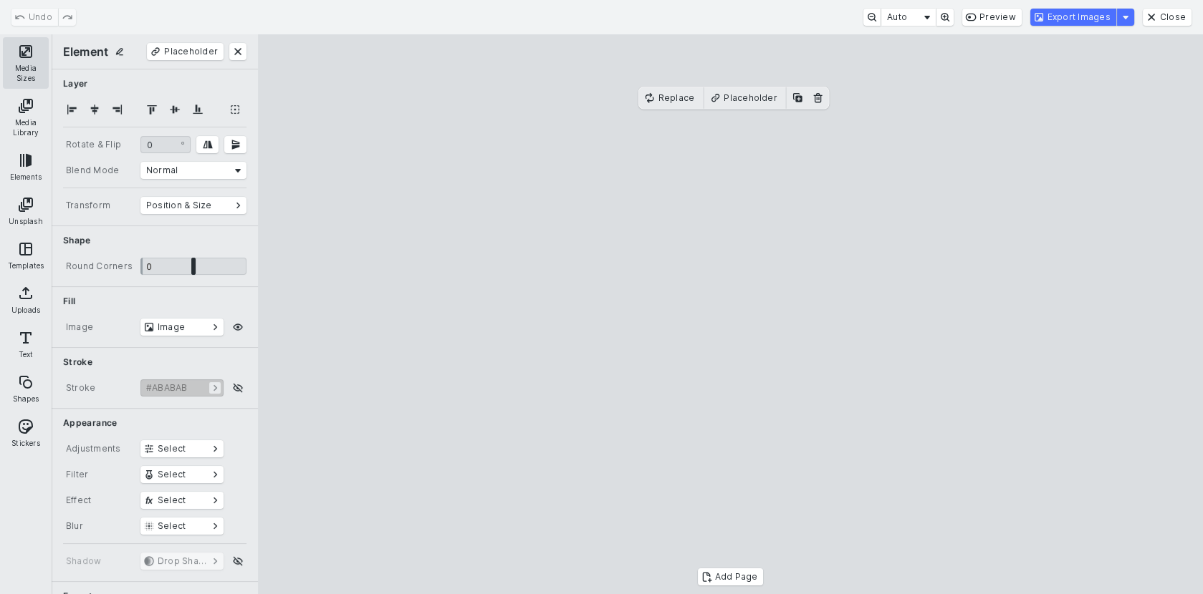
click at [34, 62] on button "Media Sizes" at bounding box center [26, 63] width 46 height 52
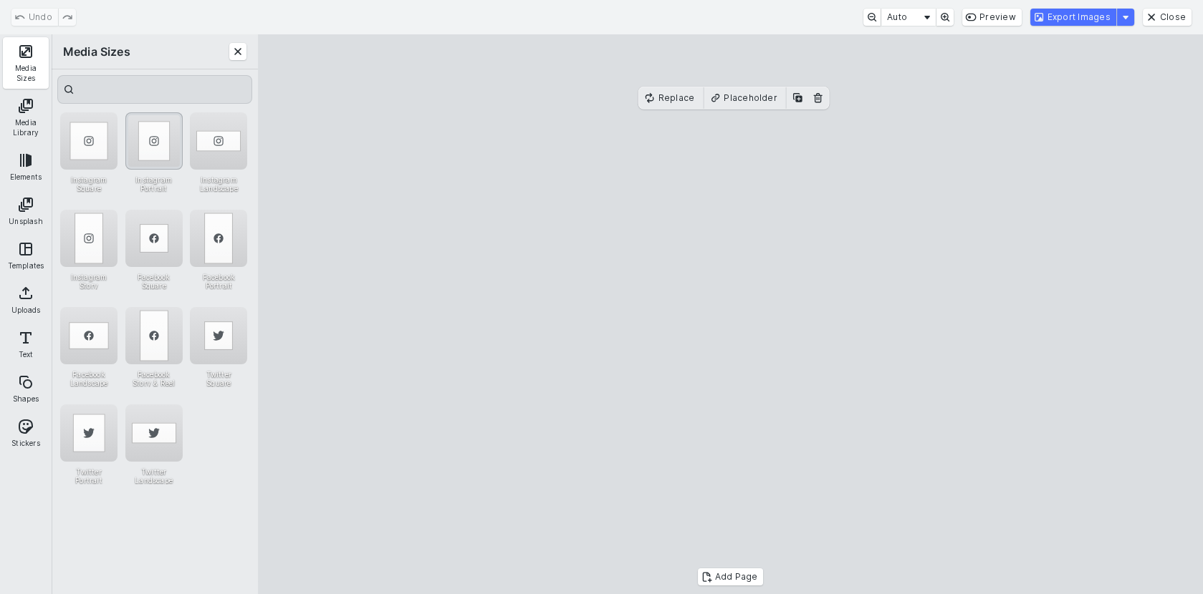
click at [153, 146] on div "Instagram Portrait" at bounding box center [153, 140] width 57 height 57
click at [731, 314] on cesdk-canvas "Editor canvas" at bounding box center [731, 314] width 0 height 0
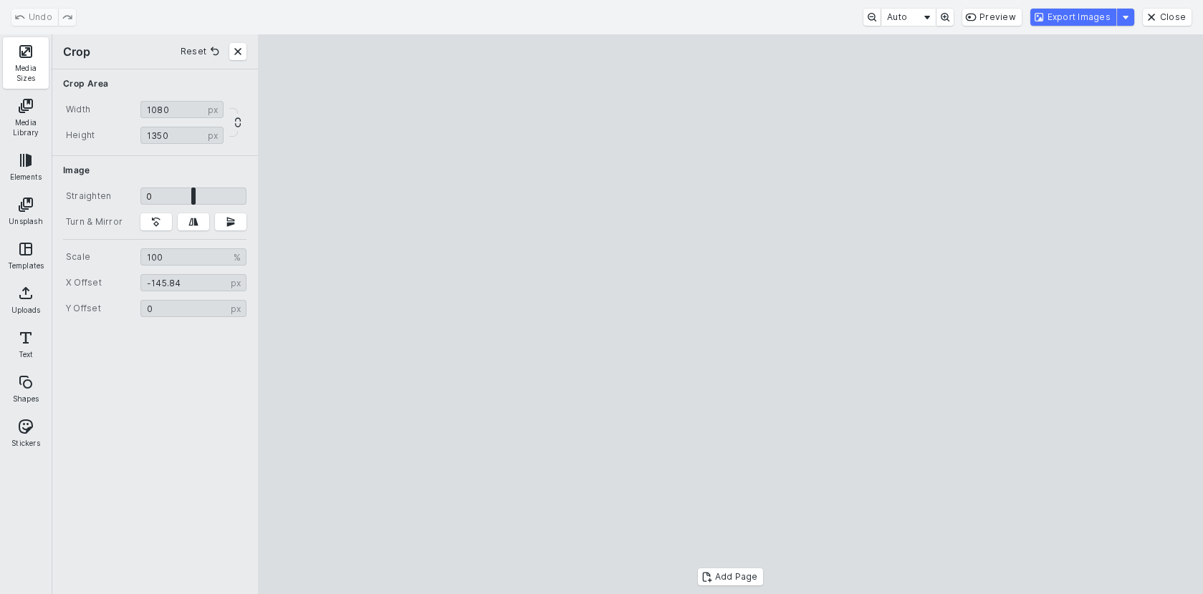
type input "*******"
drag, startPoint x: 728, startPoint y: 240, endPoint x: 783, endPoint y: 249, distance: 55.8
click at [731, 314] on cesdk-canvas "Editor canvas" at bounding box center [731, 314] width 0 height 0
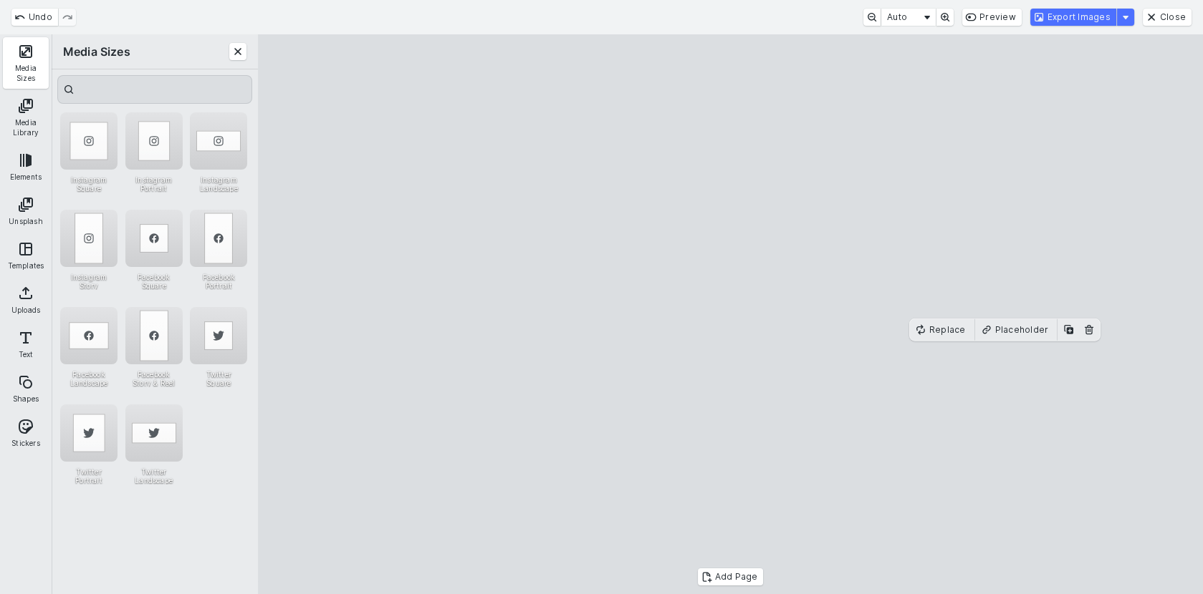
click at [731, 314] on cesdk-canvas "Editor canvas" at bounding box center [731, 314] width 0 height 0
click at [164, 433] on div "Twitter Landscape" at bounding box center [153, 433] width 57 height 57
click at [731, 314] on cesdk-canvas "Editor canvas" at bounding box center [731, 314] width 0 height 0
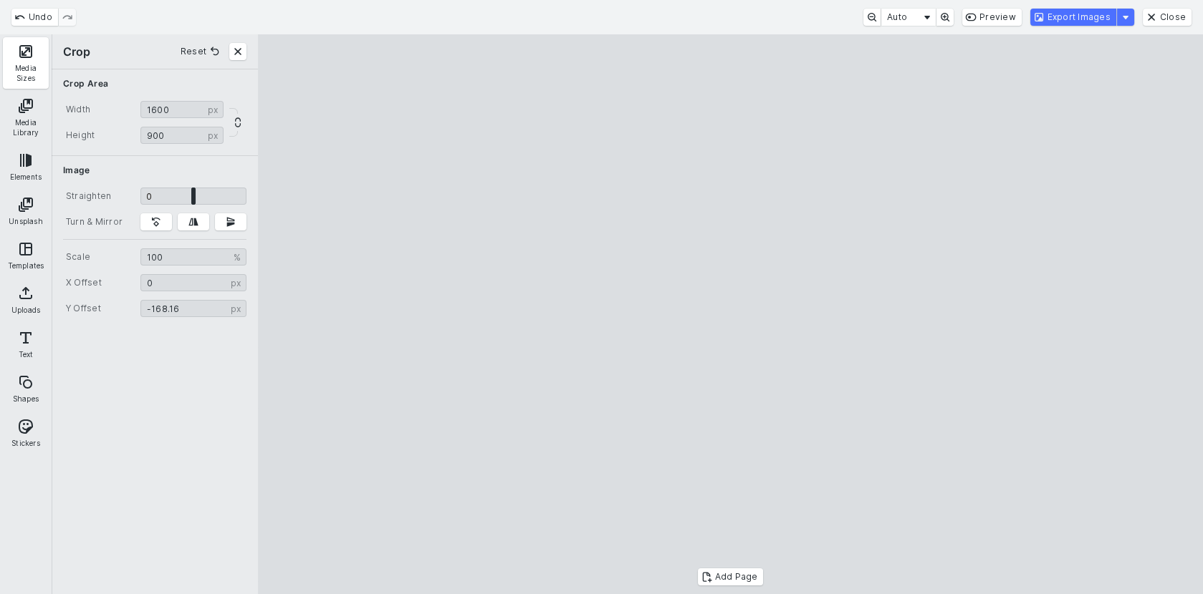
click at [731, 314] on cesdk-canvas "Editor canvas" at bounding box center [731, 314] width 0 height 0
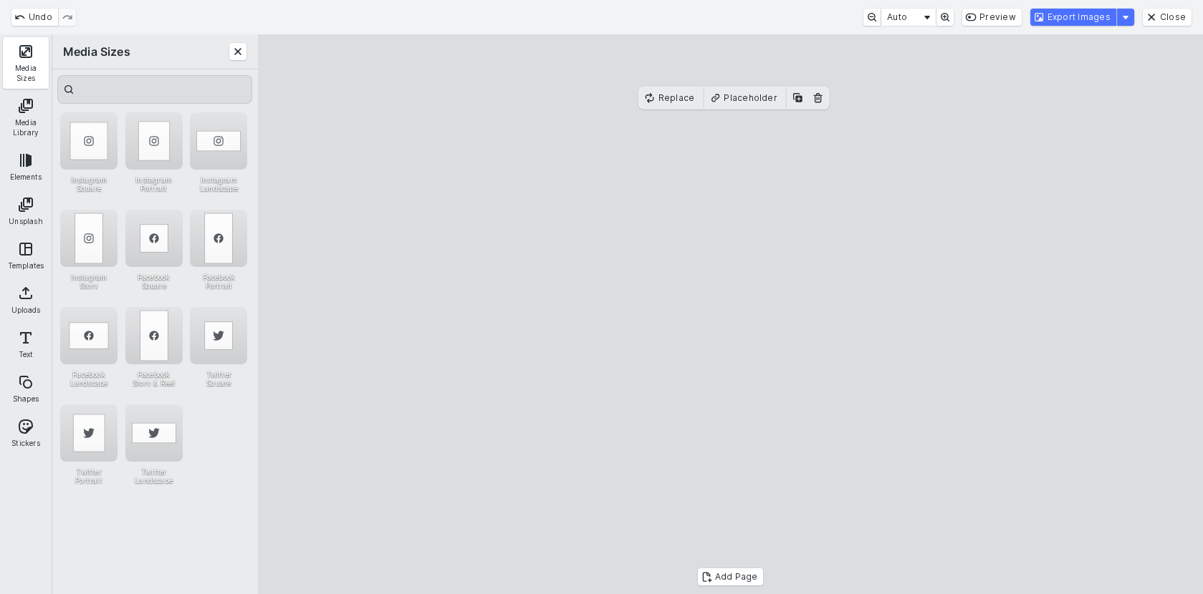
click at [731, 314] on cesdk-canvas "Editor canvas" at bounding box center [731, 314] width 0 height 0
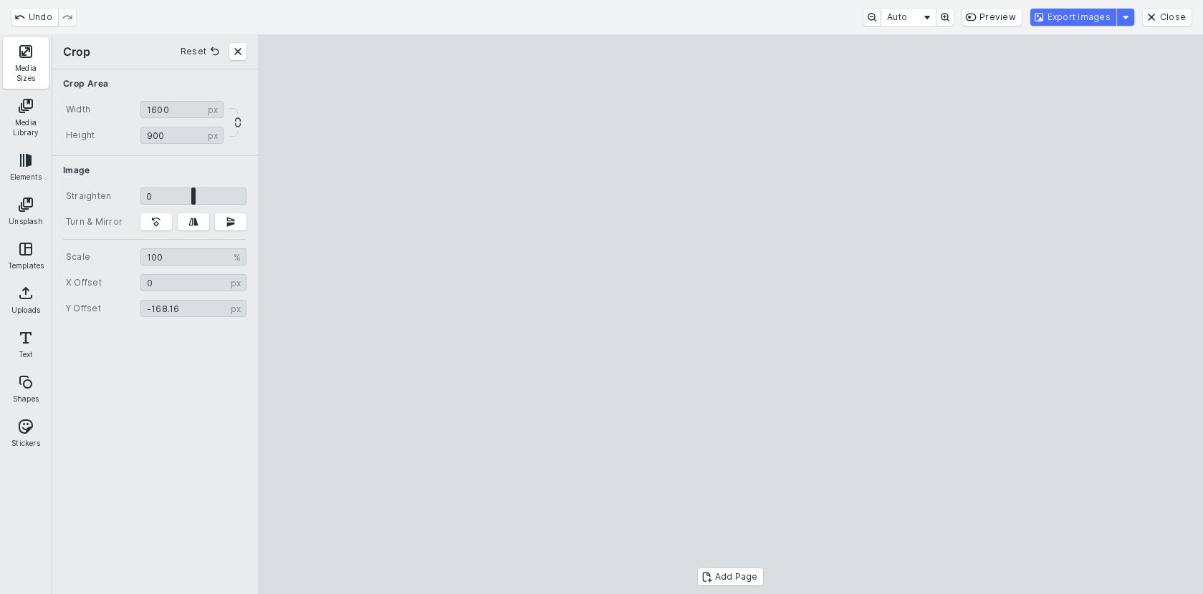
click at [731, 314] on cesdk-canvas "Editor canvas" at bounding box center [731, 314] width 0 height 0
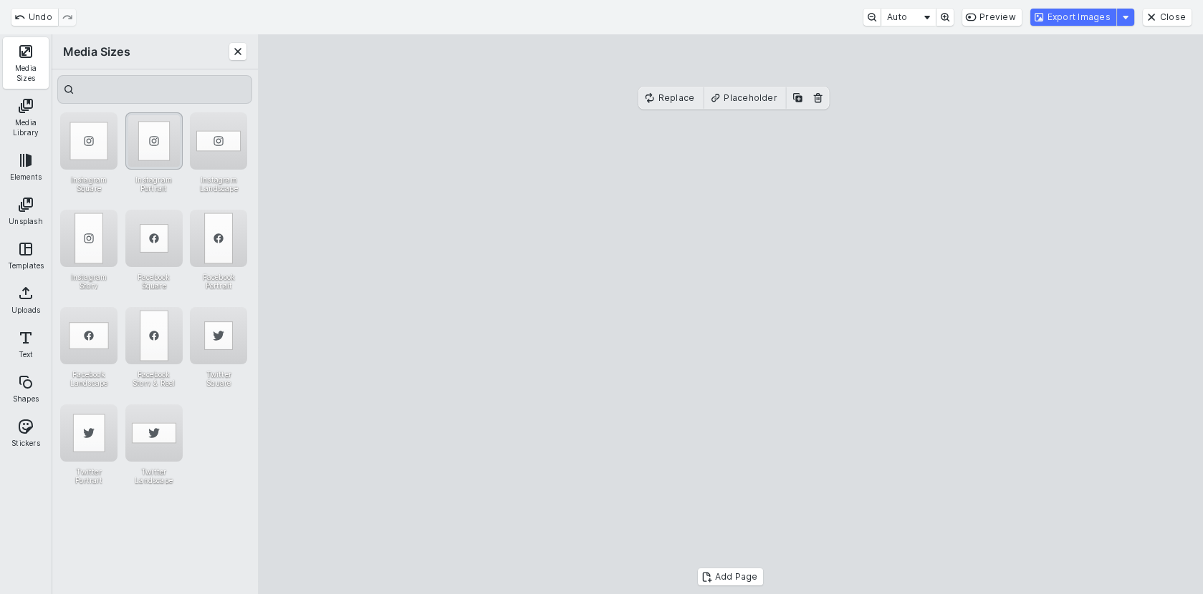
click at [149, 150] on div "Instagram Portrait" at bounding box center [153, 140] width 57 height 57
click at [731, 314] on cesdk-canvas "Editor canvas" at bounding box center [731, 314] width 0 height 0
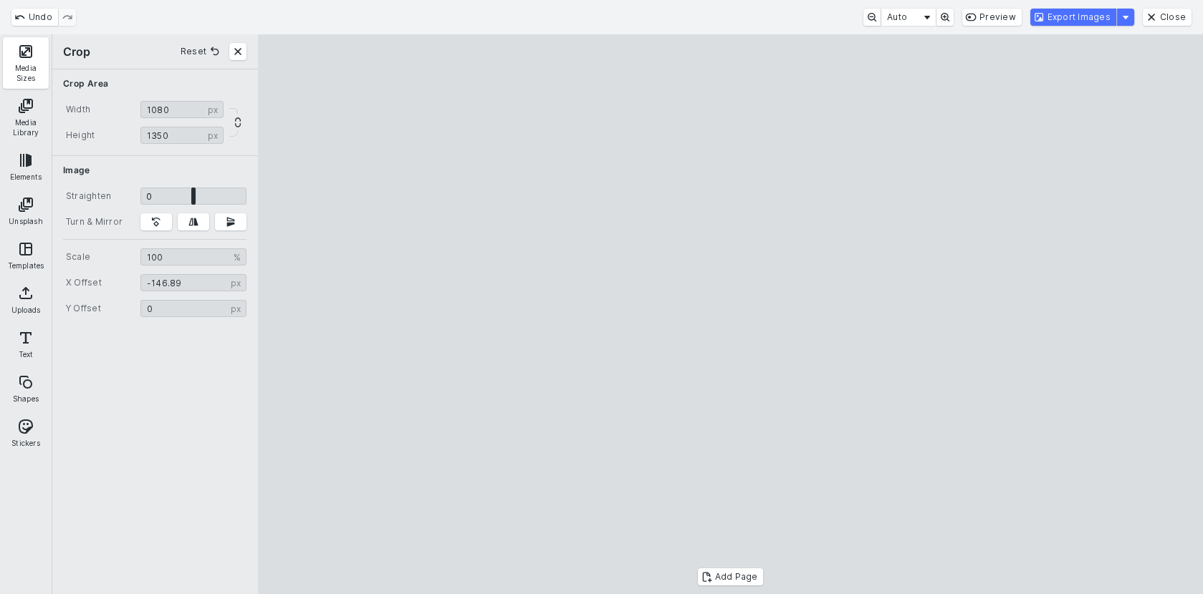
drag, startPoint x: 633, startPoint y: 255, endPoint x: 691, endPoint y: 268, distance: 59.4
click at [731, 314] on cesdk-canvas "Editor canvas" at bounding box center [731, 314] width 0 height 0
type input "*******"
click at [731, 314] on cesdk-canvas "Editor canvas" at bounding box center [731, 314] width 0 height 0
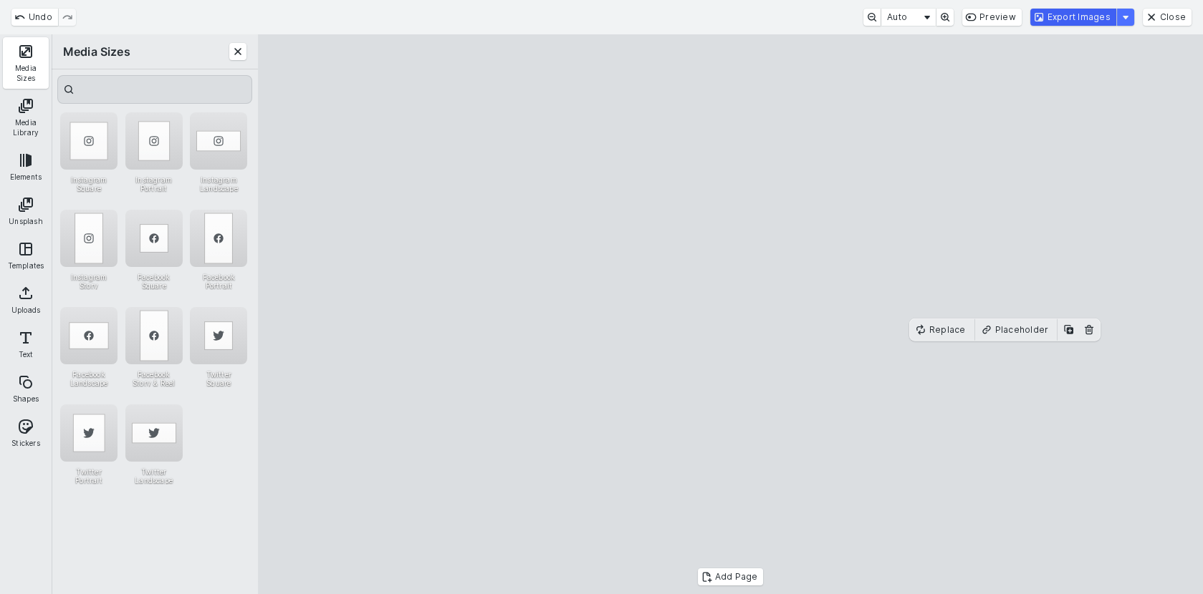
click at [1066, 13] on button "Export Images" at bounding box center [1073, 17] width 86 height 17
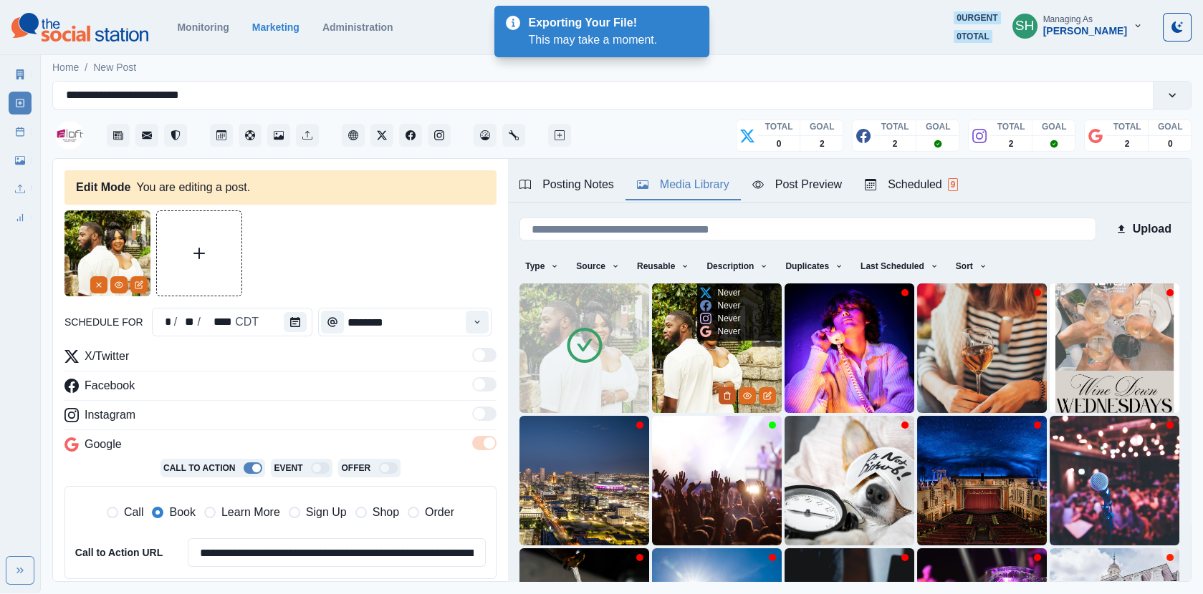
click at [731, 392] on icon "Delete Media" at bounding box center [727, 396] width 9 height 9
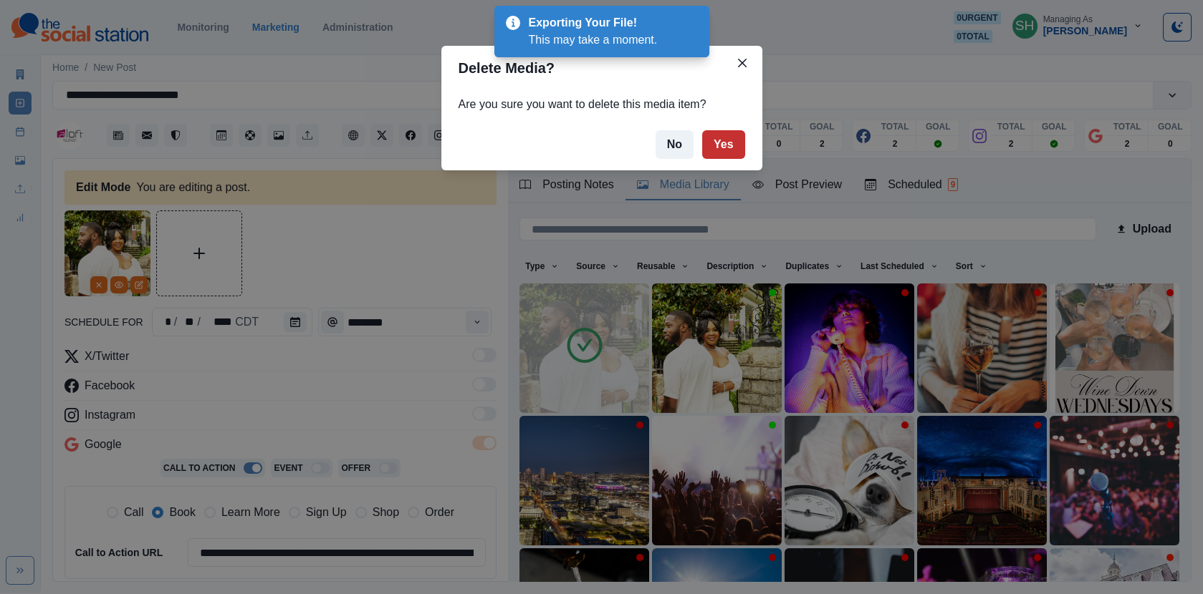
click at [731, 147] on button "Yes" at bounding box center [723, 144] width 43 height 29
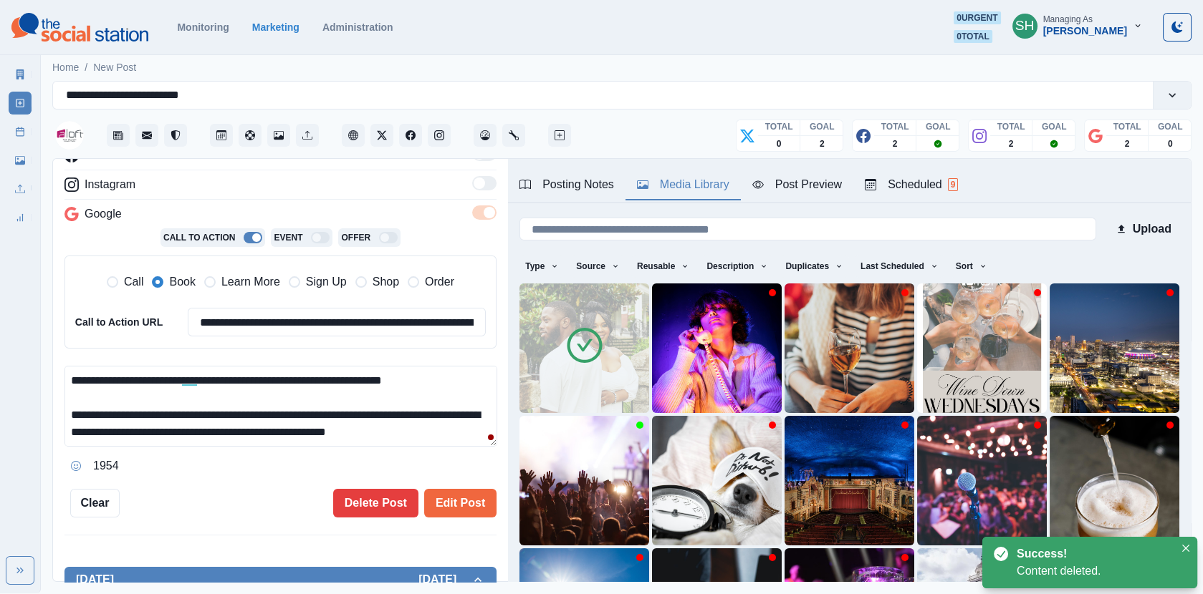
drag, startPoint x: 268, startPoint y: 428, endPoint x: 268, endPoint y: 274, distance: 153.3
click at [268, 274] on div "**********" at bounding box center [280, 297] width 432 height 360
click at [467, 489] on button "Edit Post" at bounding box center [460, 503] width 72 height 29
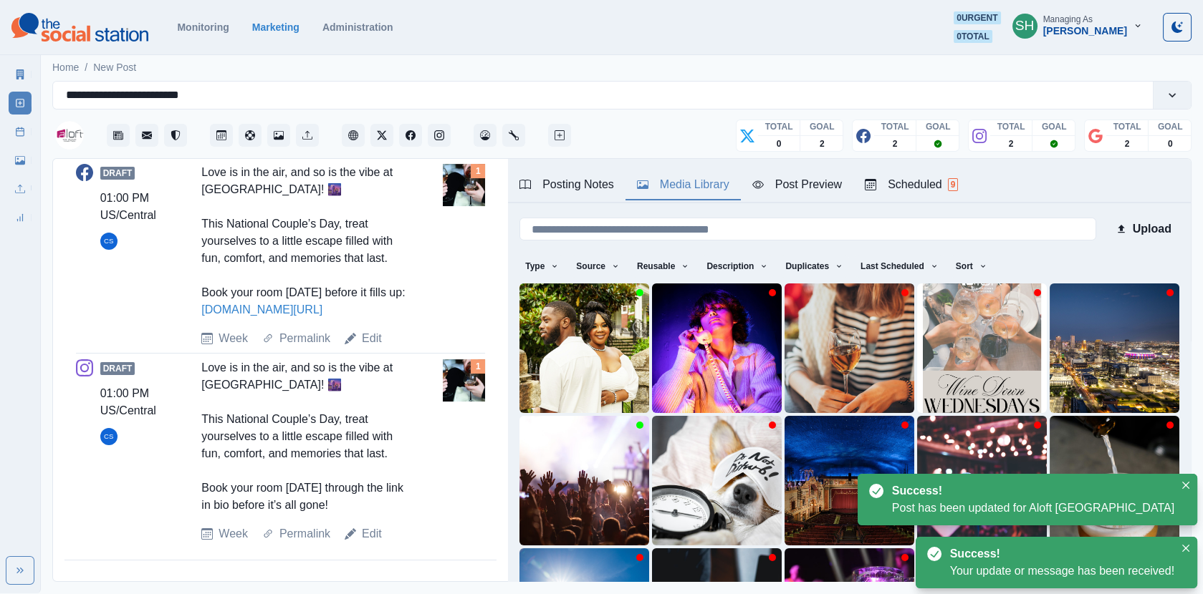
scroll to position [451, 0]
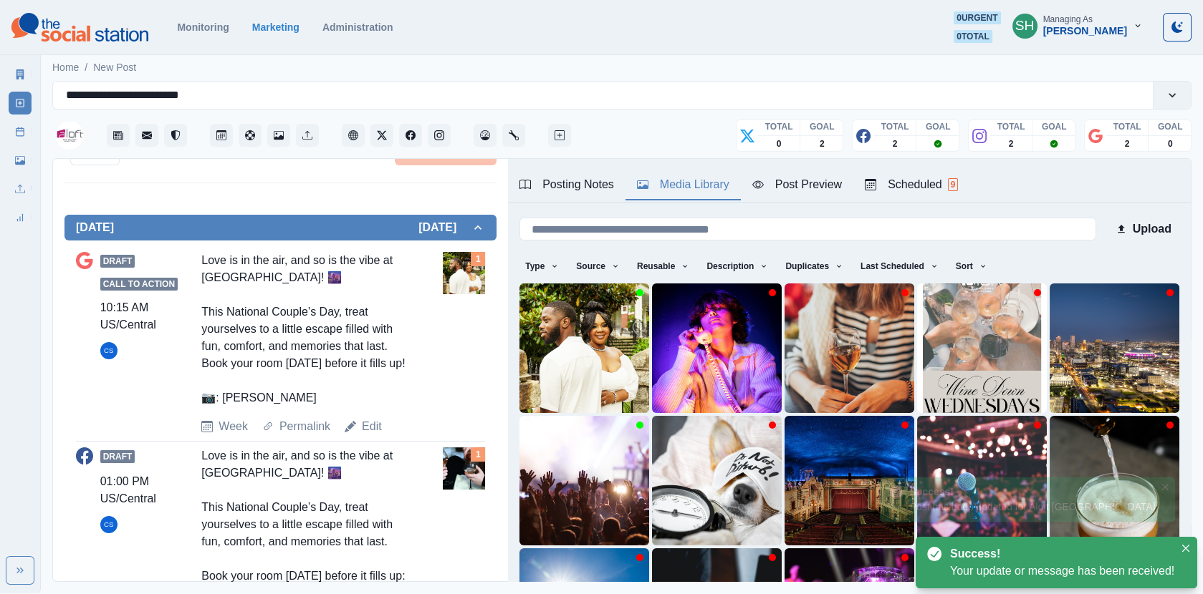
drag, startPoint x: 311, startPoint y: 391, endPoint x: 197, endPoint y: 390, distance: 113.9
click at [197, 390] on div "Draft Call to Action 10:15 AM US/Central CS Love is in the air, and so is the v…" at bounding box center [280, 343] width 409 height 183
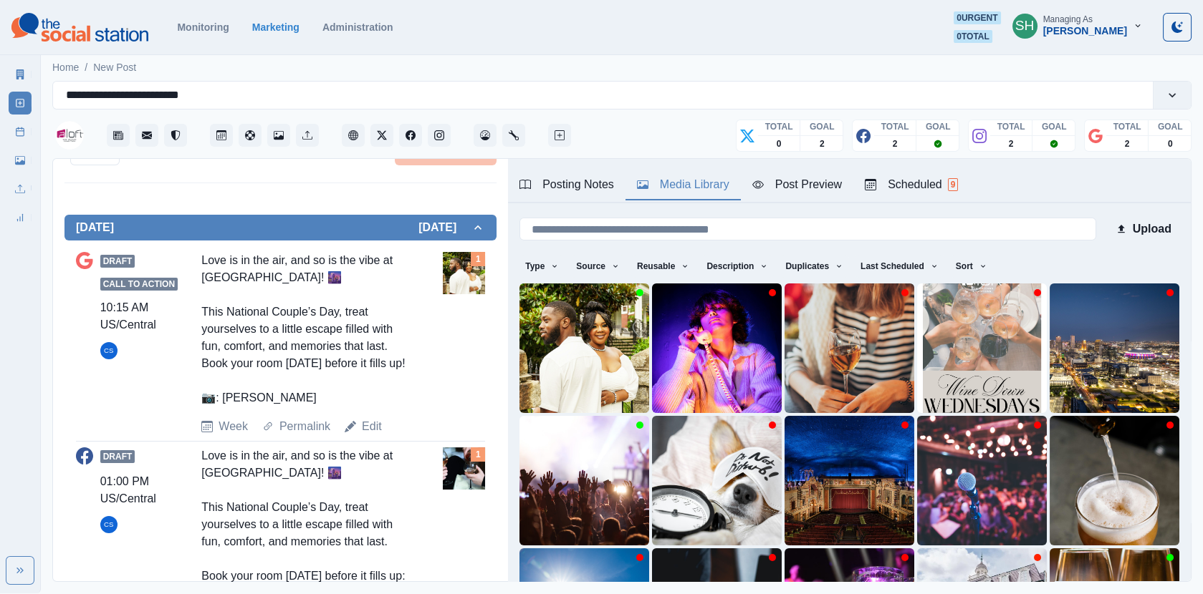
copy div ": [PERSON_NAME]"
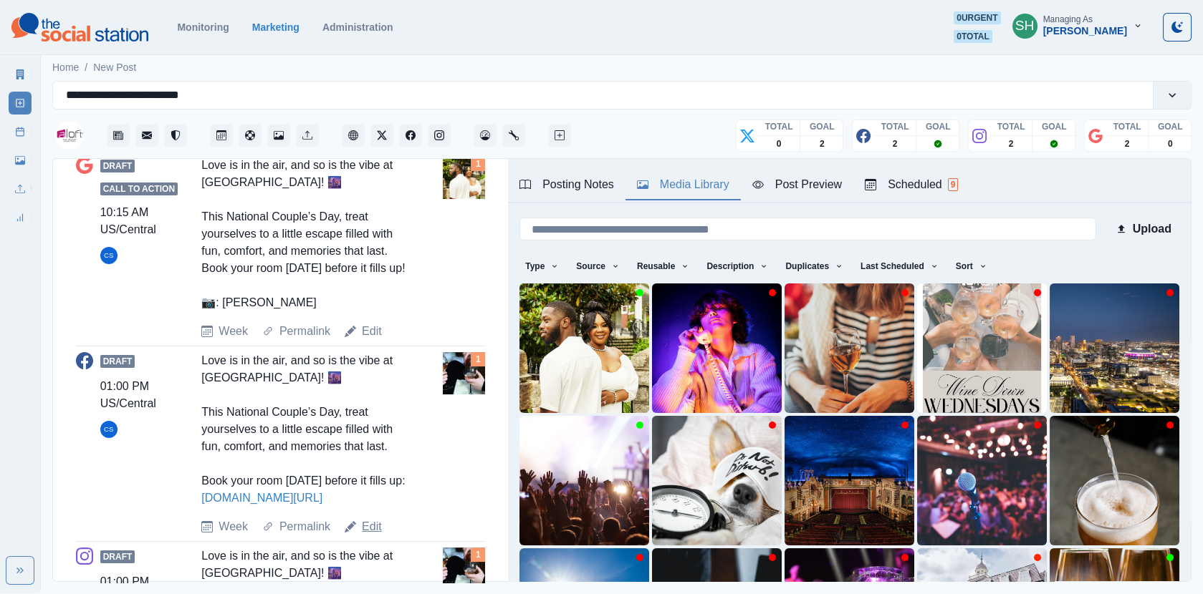
click at [372, 521] on link "Edit" at bounding box center [372, 527] width 20 height 17
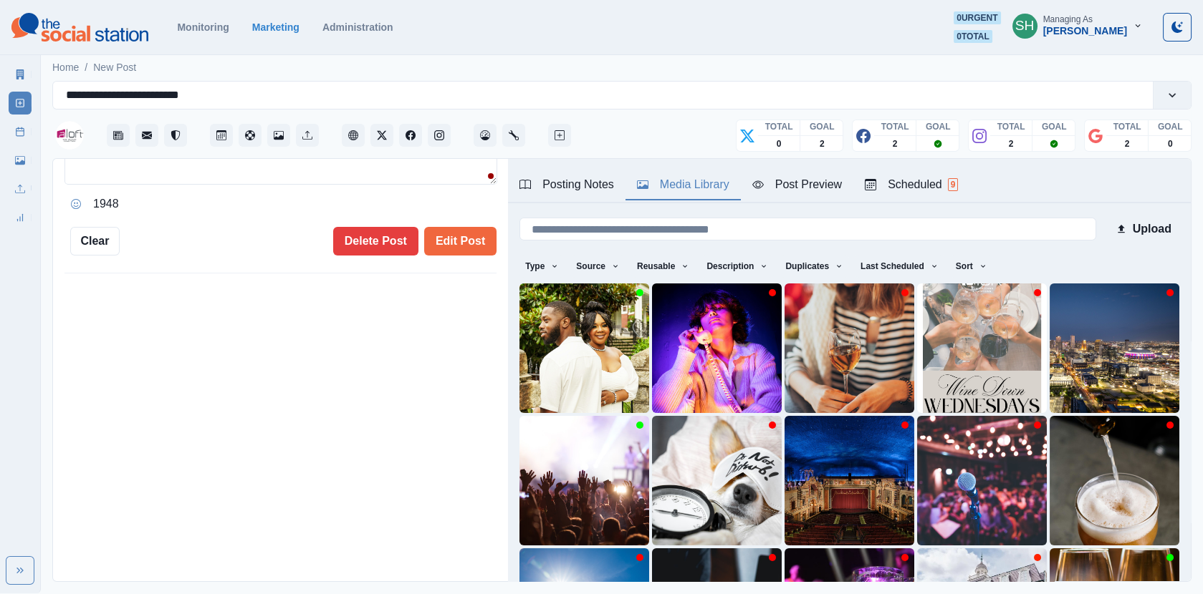
type input "*******"
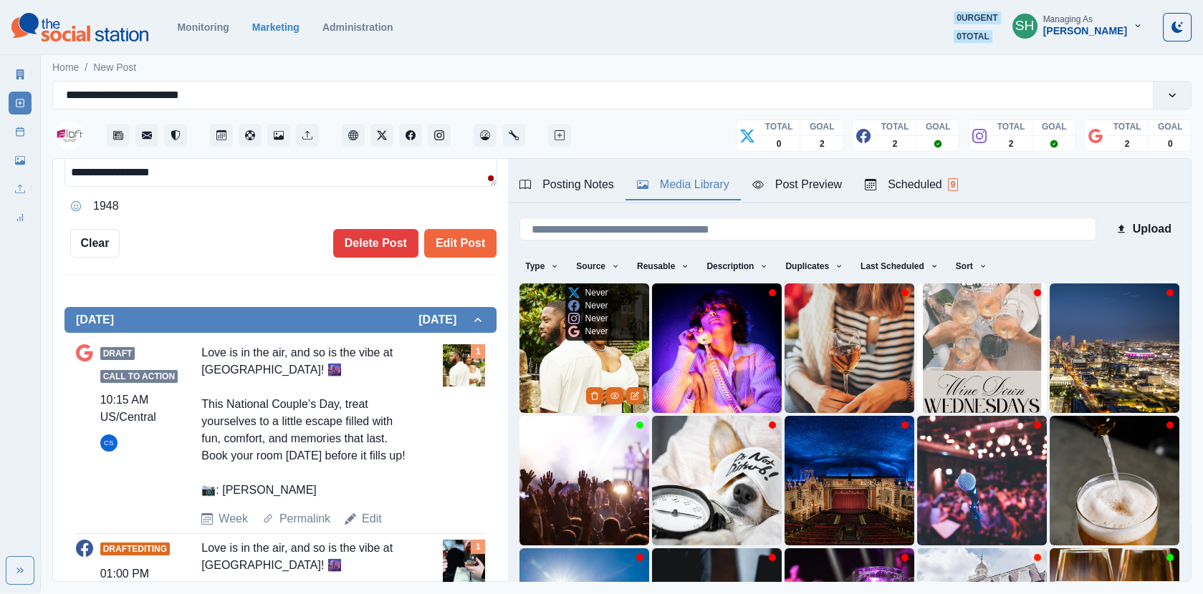
click at [557, 365] on img at bounding box center [584, 349] width 130 height 130
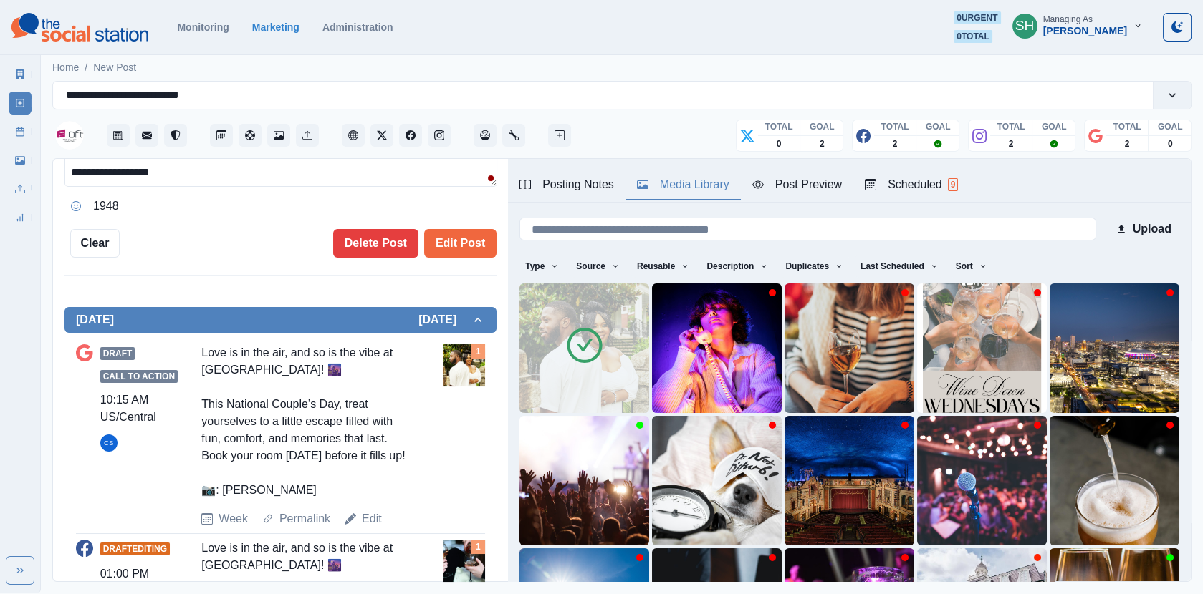
scroll to position [125, 0]
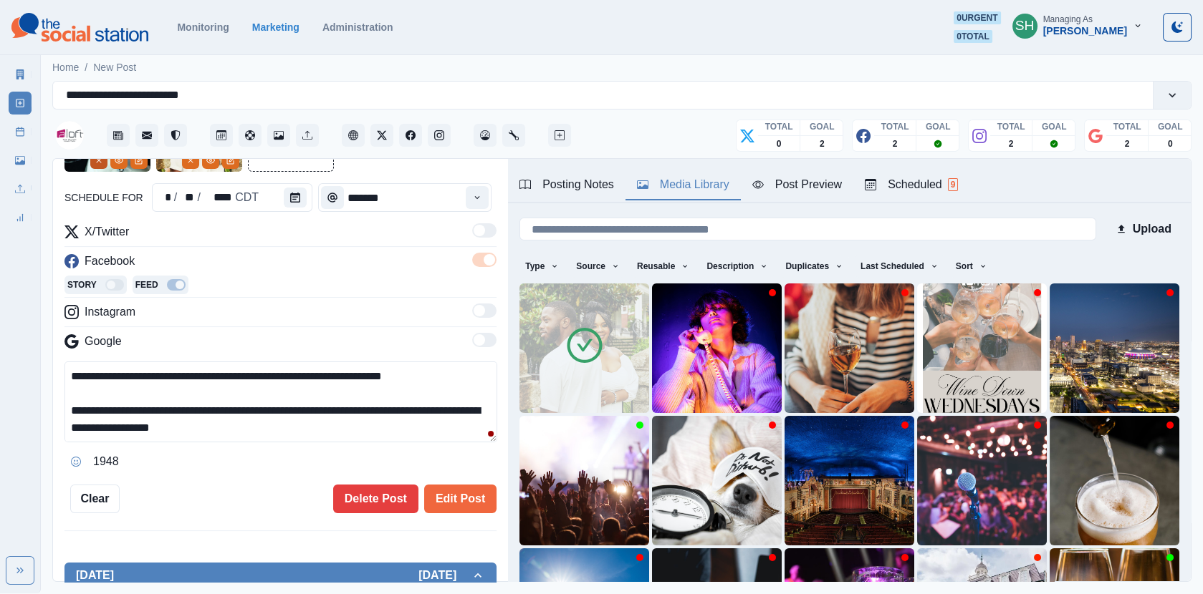
click at [97, 164] on button "Remove" at bounding box center [98, 160] width 17 height 17
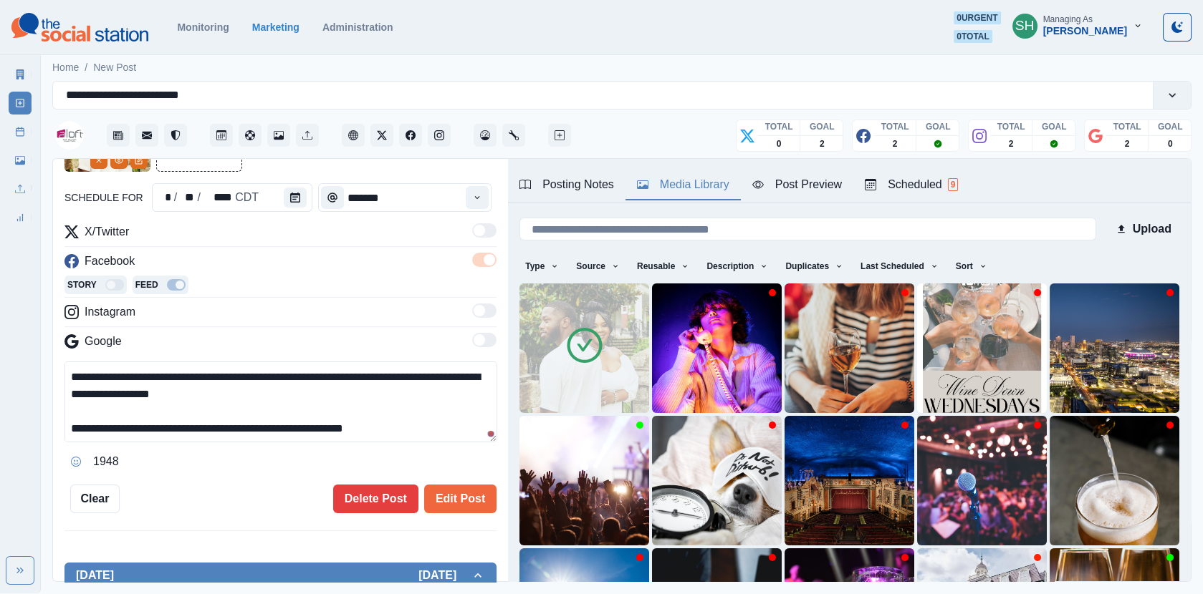
click at [69, 426] on textarea "**********" at bounding box center [280, 402] width 433 height 81
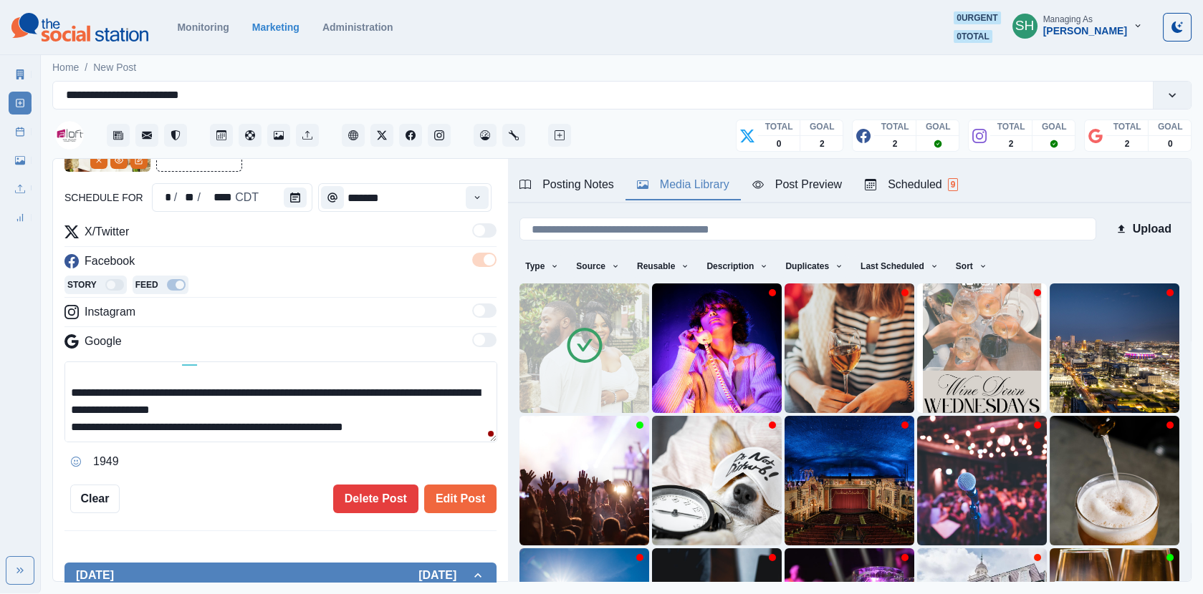
scroll to position [16, 0]
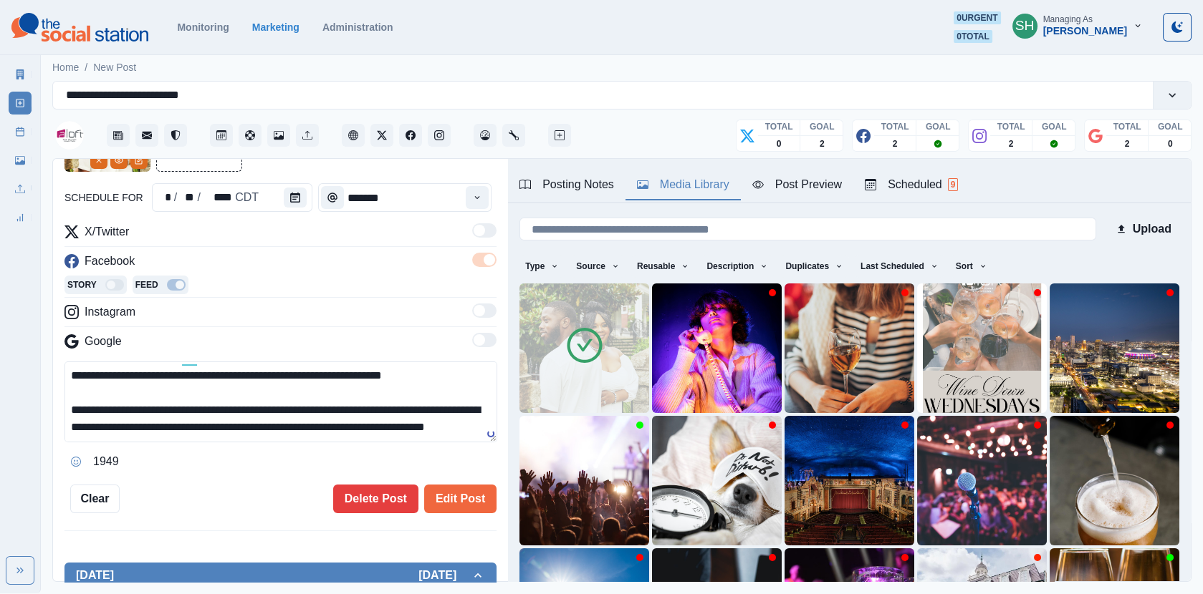
click at [222, 428] on textarea "**********" at bounding box center [280, 402] width 433 height 81
paste textarea "**********"
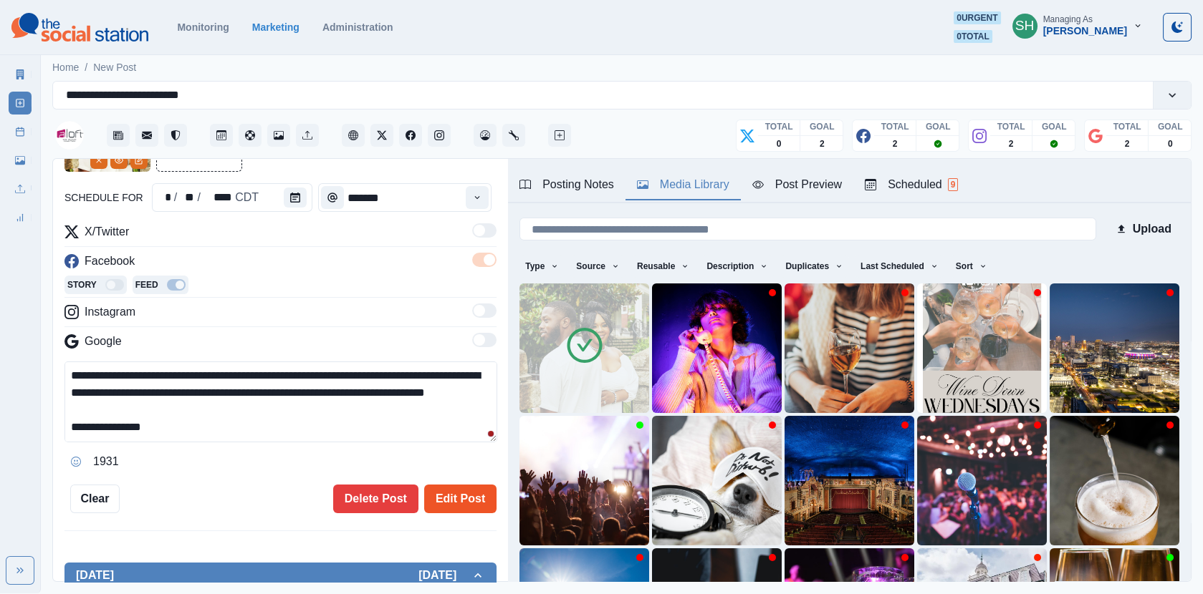
type textarea "**********"
click at [449, 491] on button "Edit Post" at bounding box center [460, 499] width 72 height 29
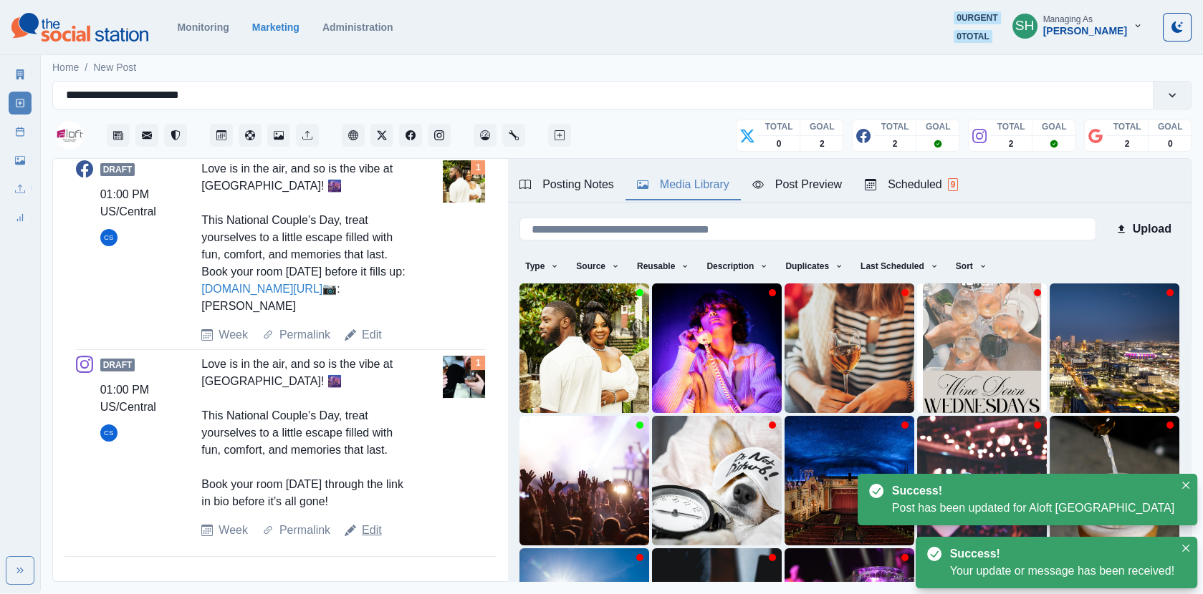
click at [365, 527] on link "Edit" at bounding box center [372, 530] width 20 height 17
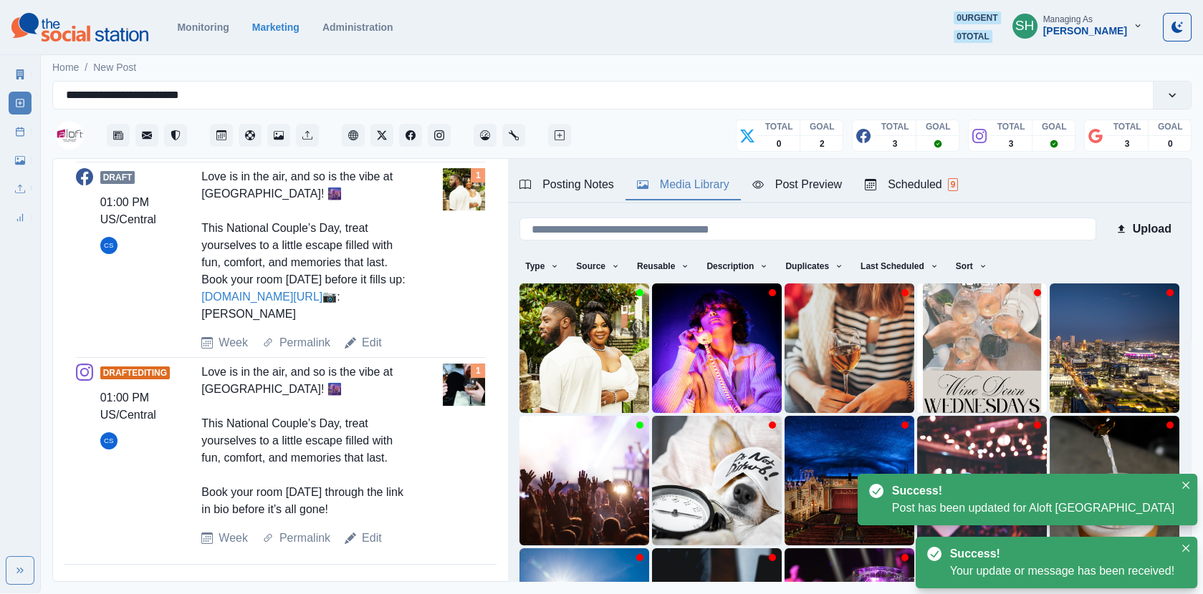
scroll to position [143, 0]
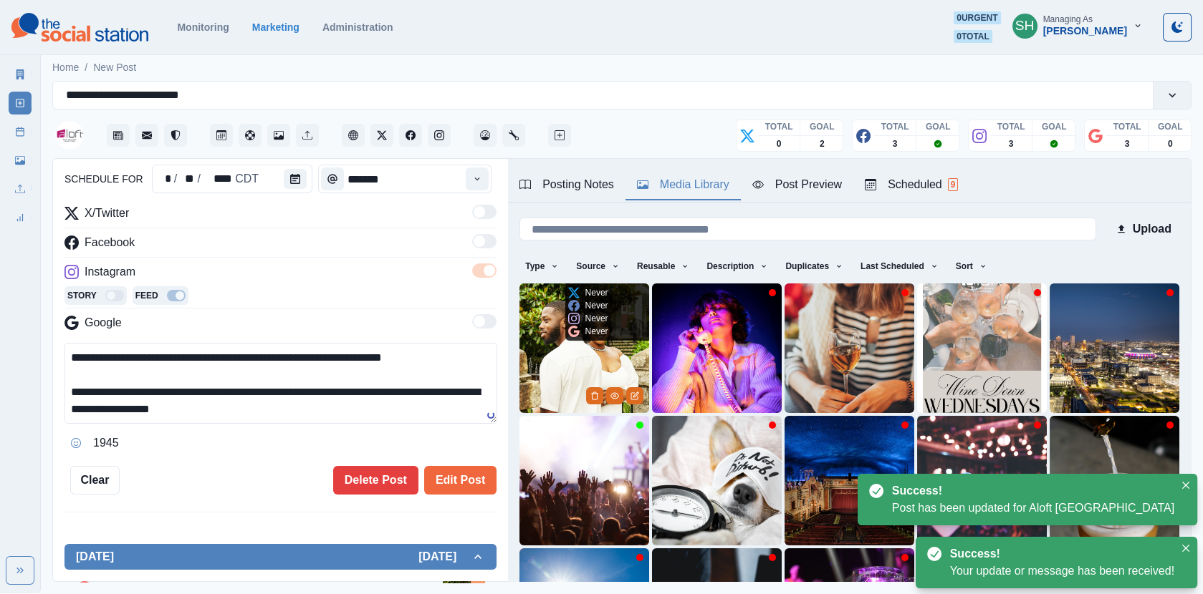
click at [592, 337] on div "Never Never Never Never" at bounding box center [588, 312] width 46 height 57
click at [584, 371] on img at bounding box center [584, 349] width 130 height 130
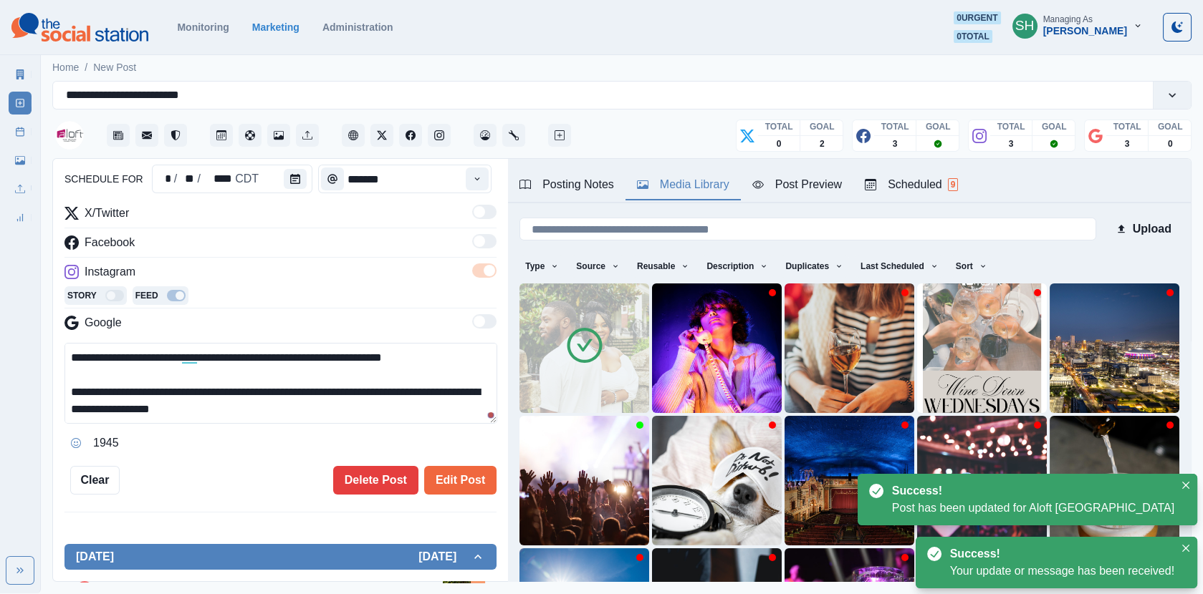
scroll to position [34, 0]
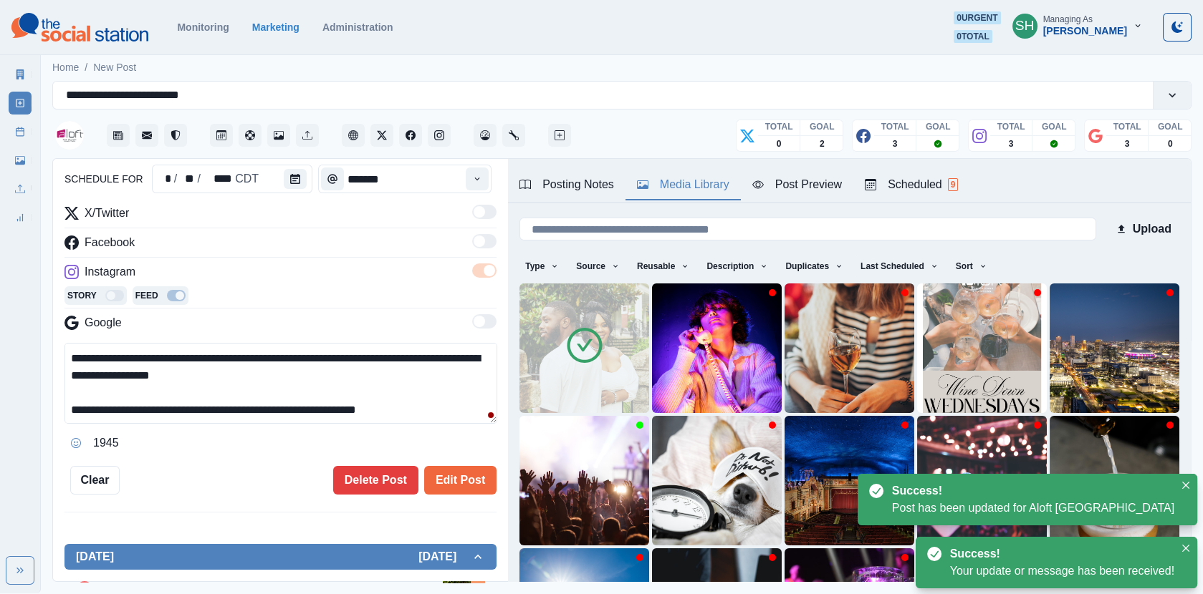
click at [67, 408] on textarea "**********" at bounding box center [280, 383] width 433 height 81
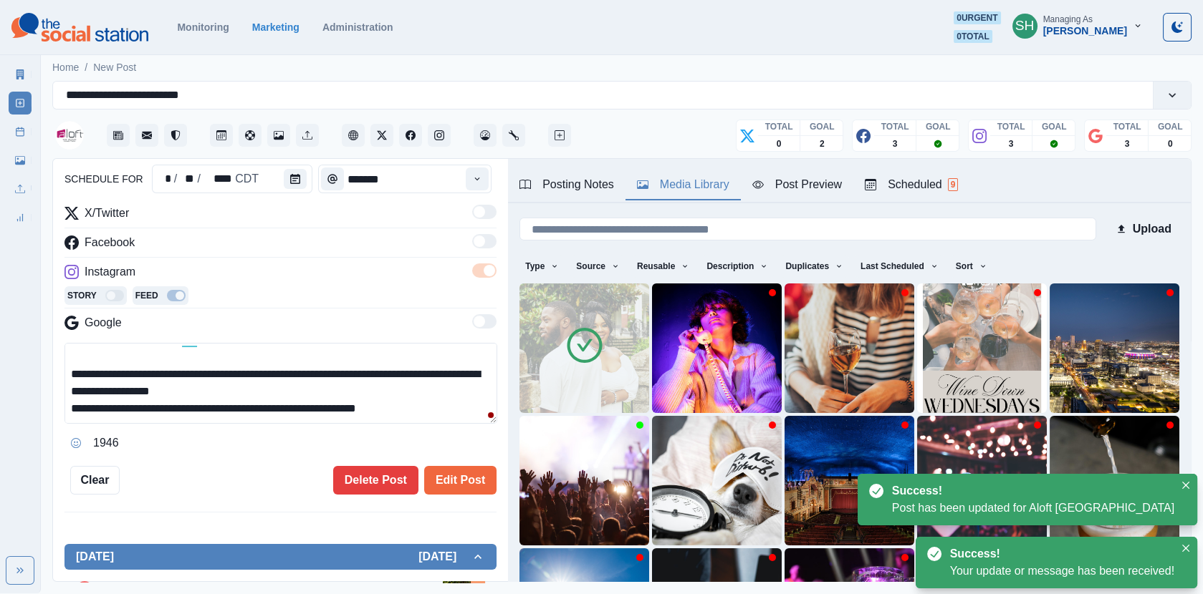
scroll to position [16, 0]
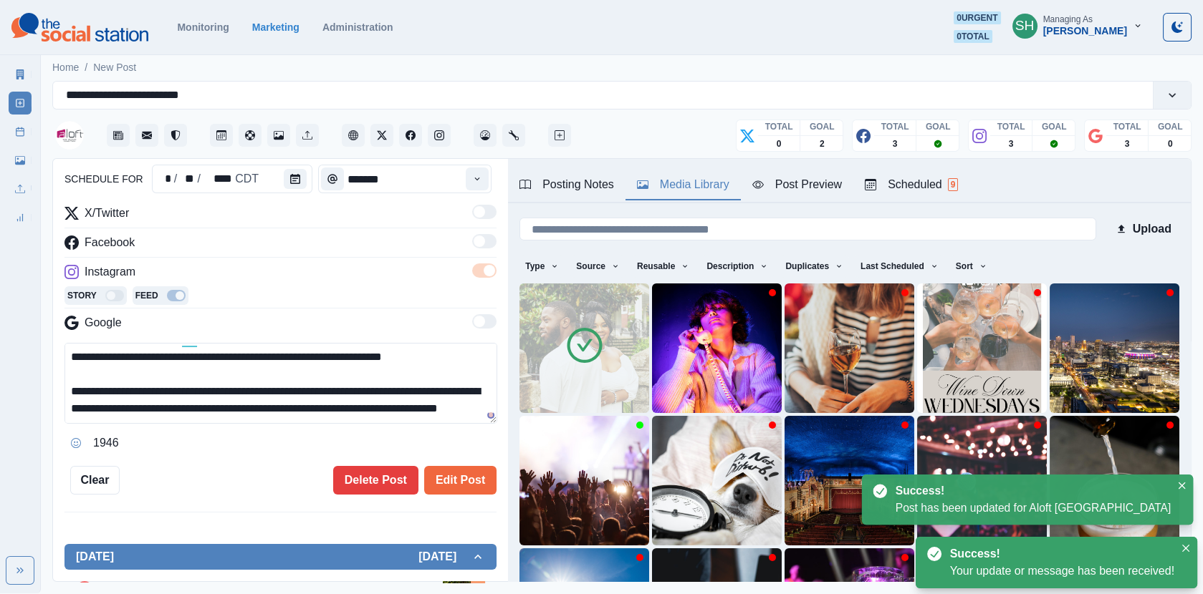
click at [216, 418] on textarea "**********" at bounding box center [280, 383] width 433 height 81
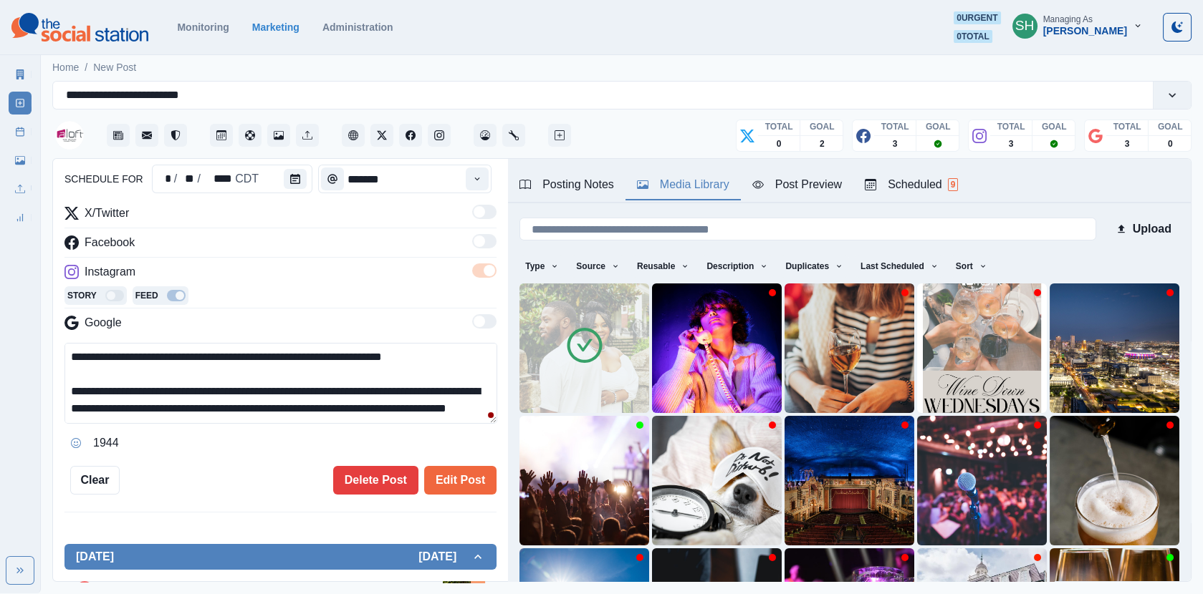
scroll to position [44, 0]
paste textarea "**********"
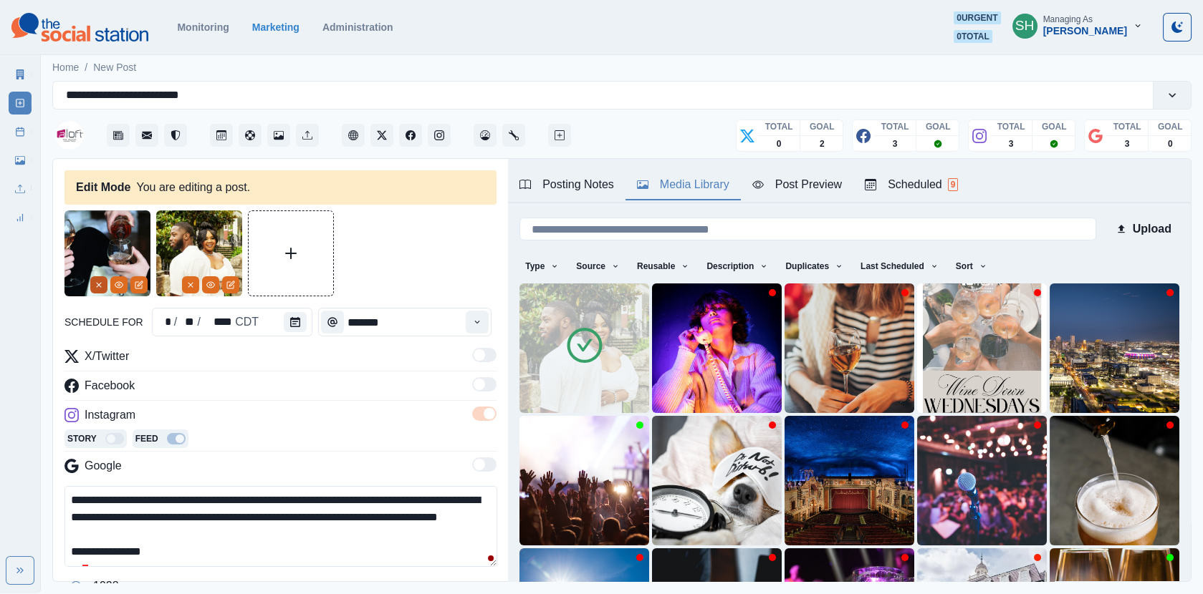
type textarea "**********"
click at [95, 284] on icon "Remove" at bounding box center [99, 285] width 9 height 9
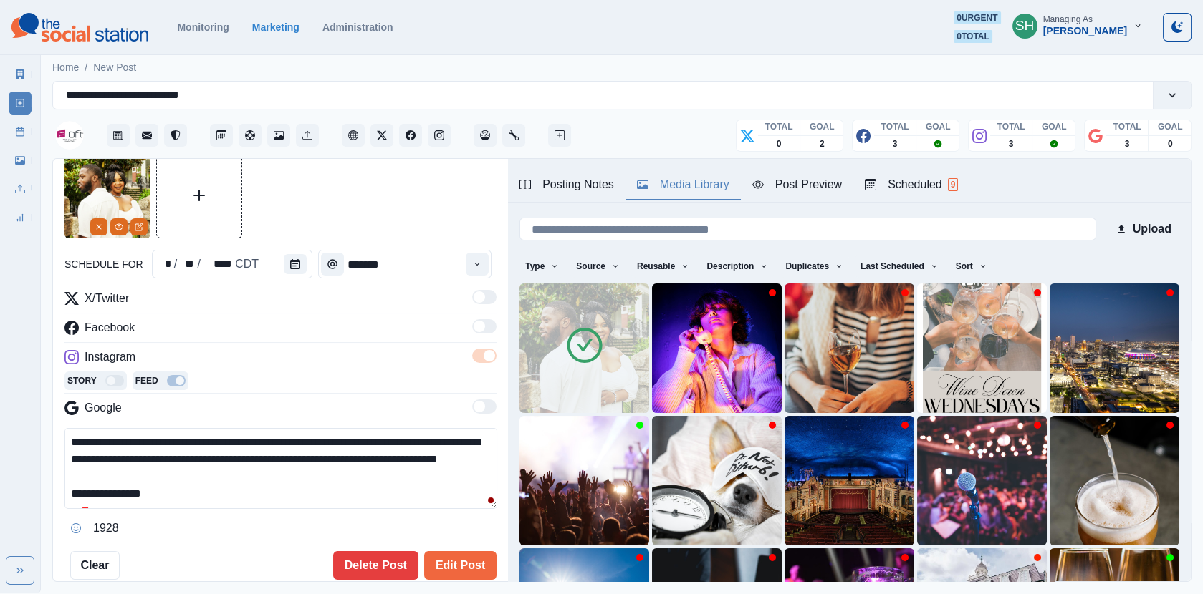
scroll to position [137, 0]
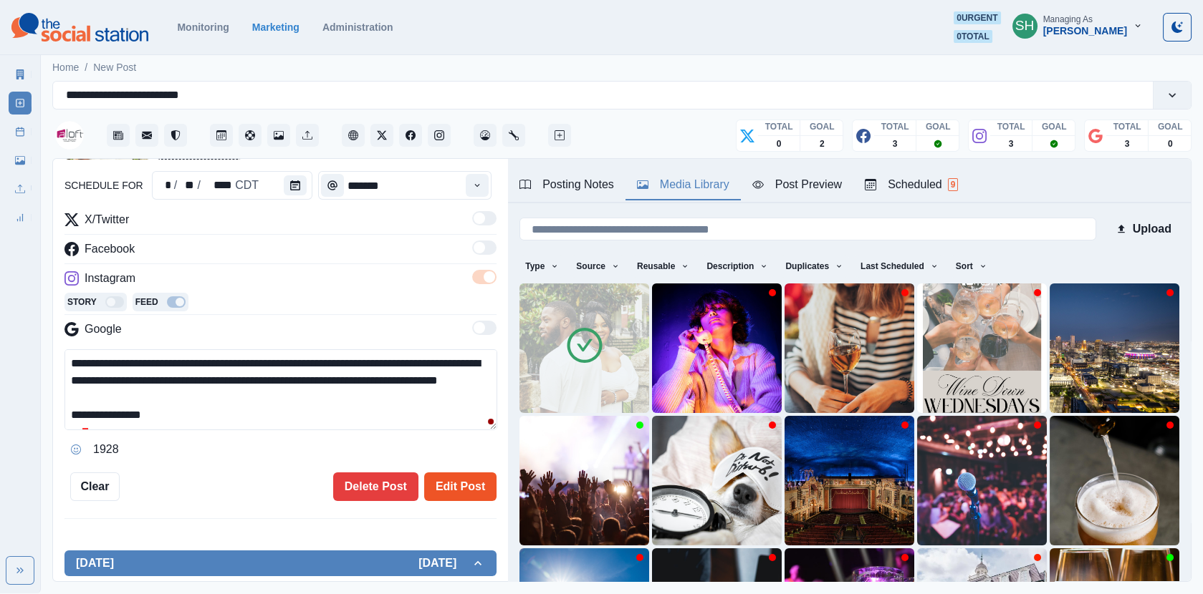
click at [466, 476] on button "Edit Post" at bounding box center [460, 487] width 72 height 29
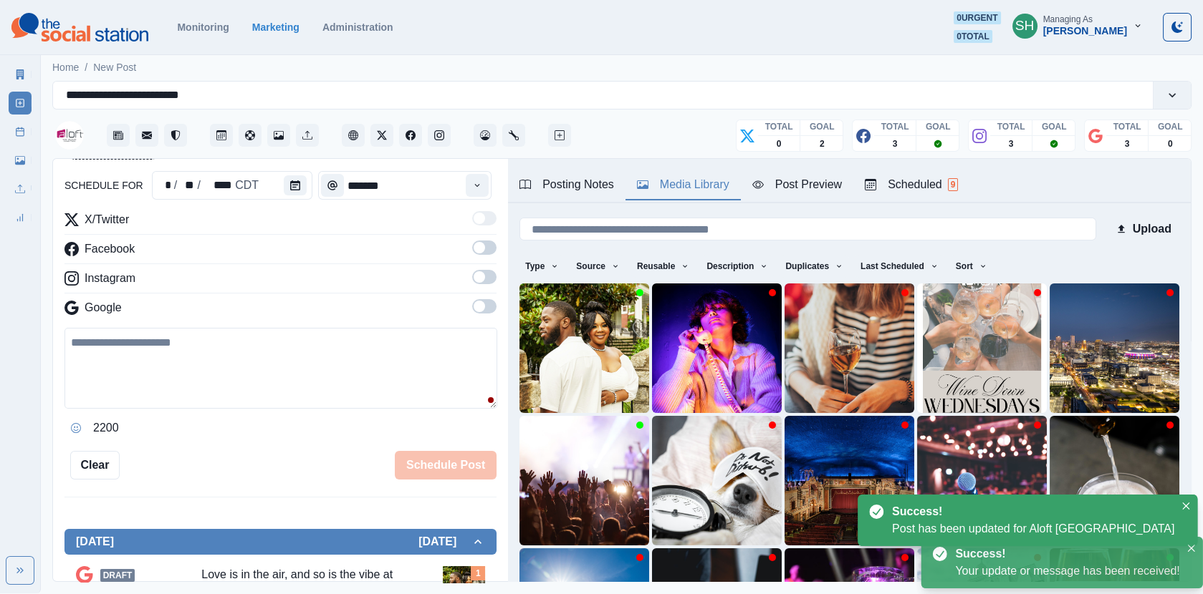
click at [19, 134] on icon at bounding box center [20, 132] width 10 height 10
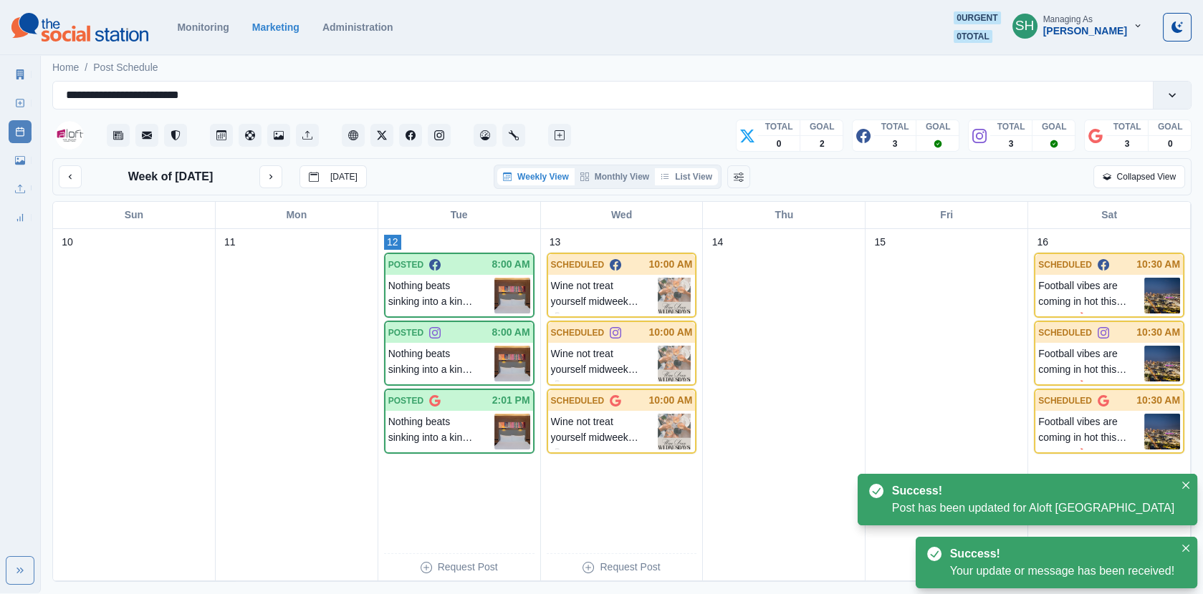
click at [698, 175] on button "List View" at bounding box center [686, 176] width 63 height 17
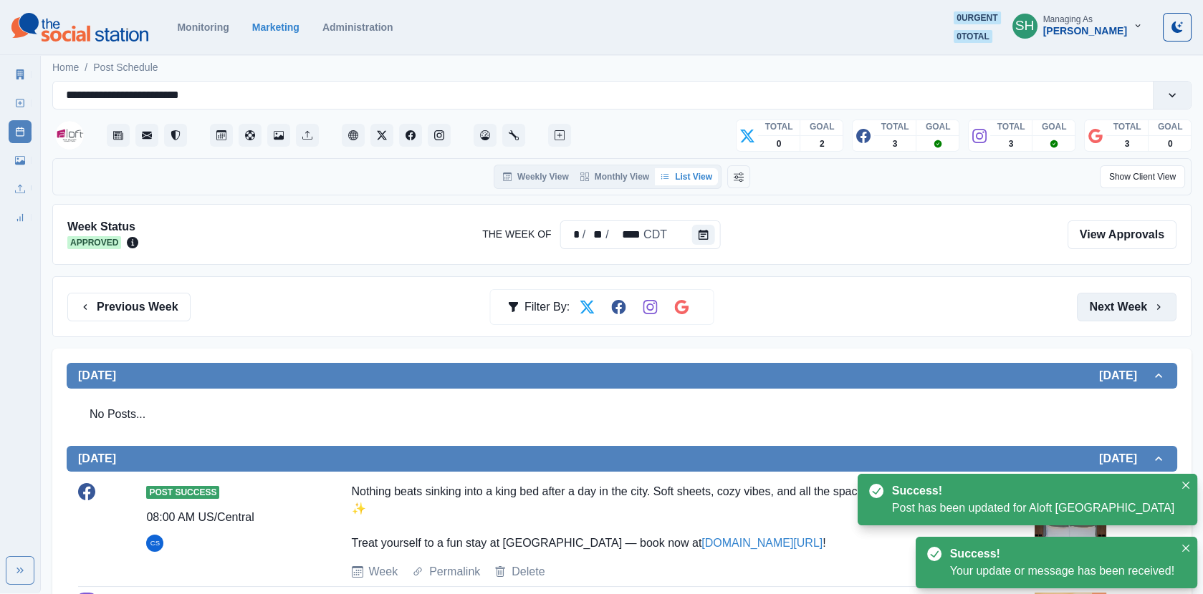
click at [1117, 298] on button "Next Week" at bounding box center [1127, 307] width 100 height 29
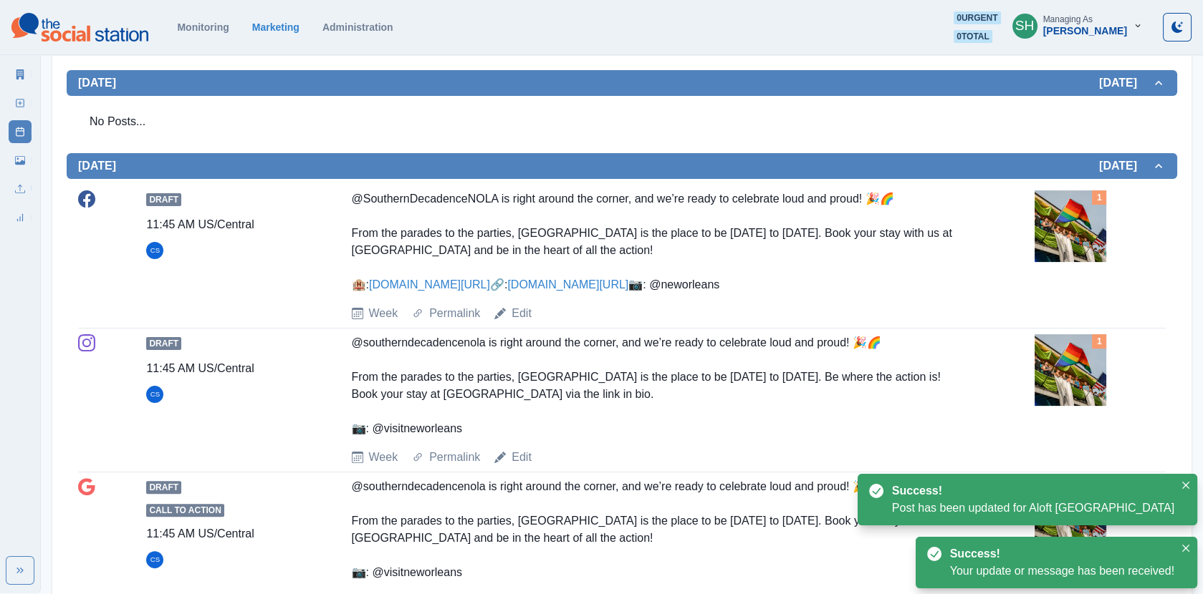
scroll to position [997, 0]
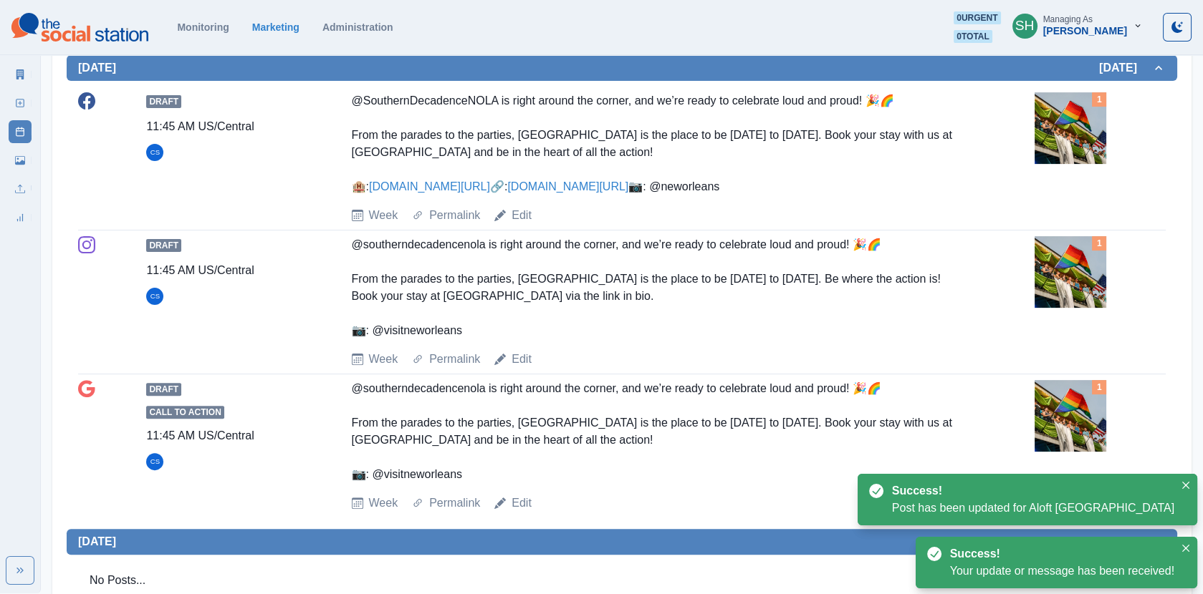
click at [1069, 164] on img at bounding box center [1070, 128] width 72 height 72
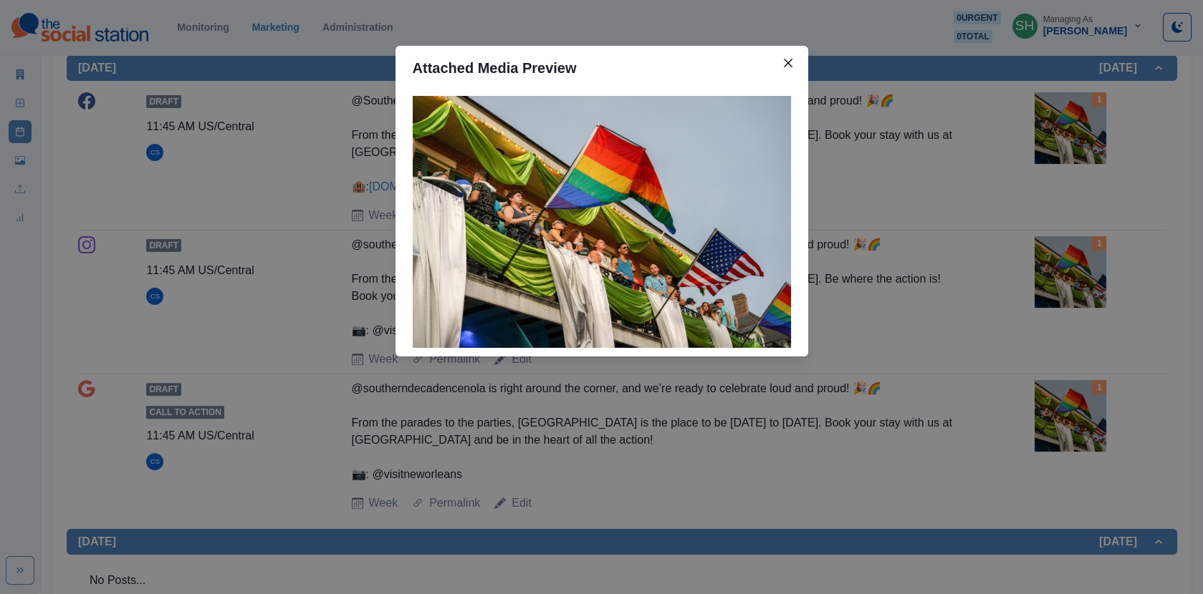
click at [907, 155] on div "Attached Media Preview" at bounding box center [601, 297] width 1203 height 594
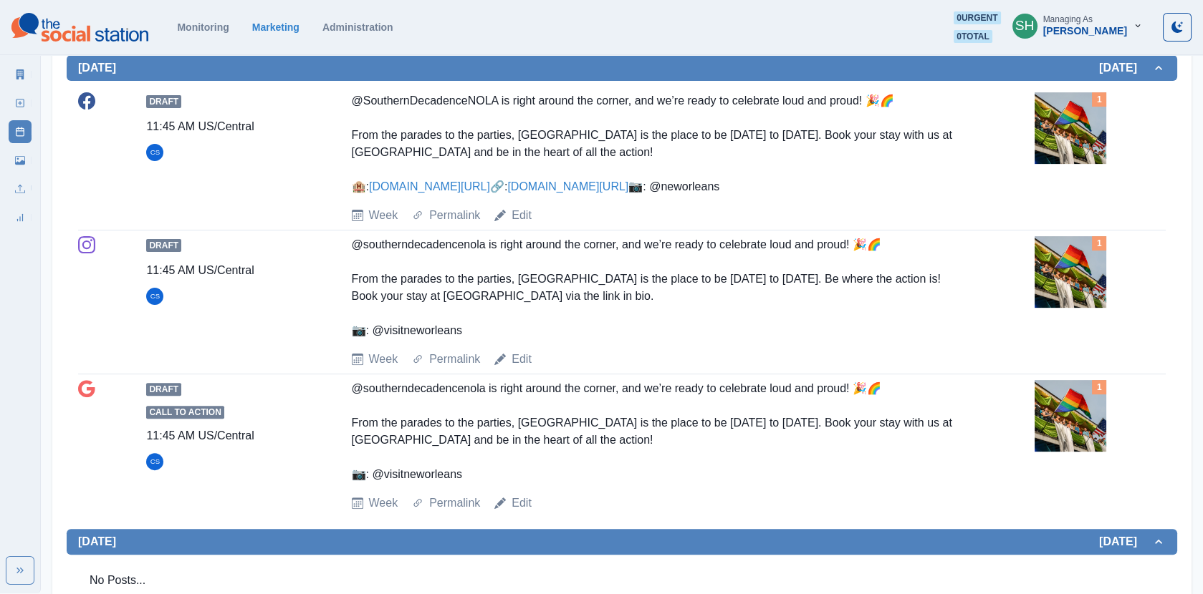
click at [507, 193] on link "[DOMAIN_NAME][URL]" at bounding box center [567, 186] width 121 height 12
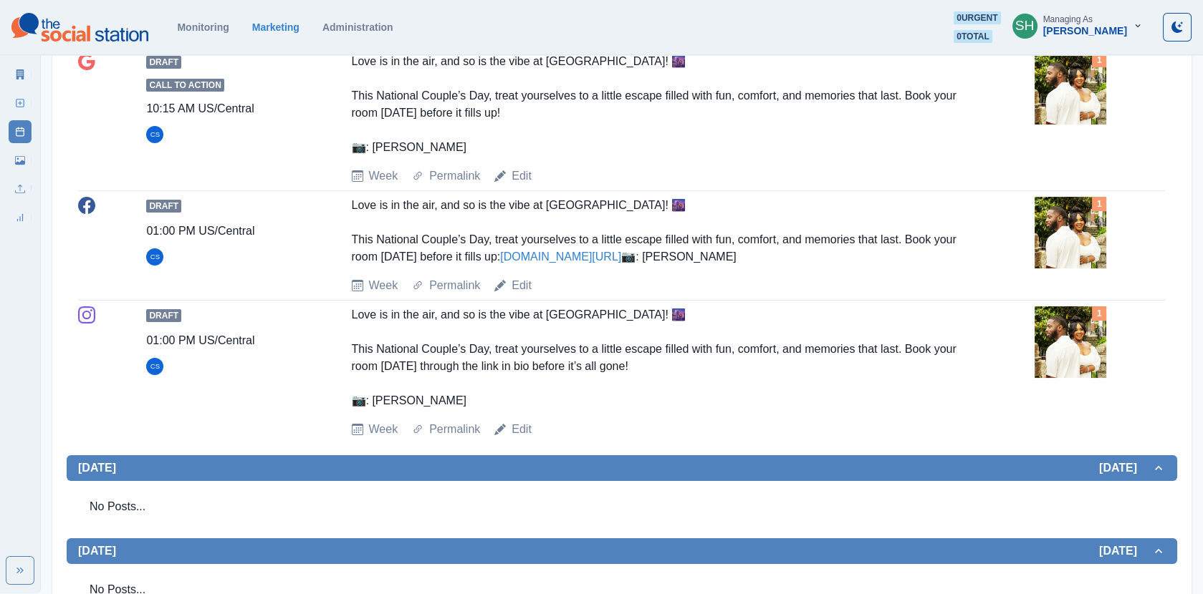
scroll to position [0, 0]
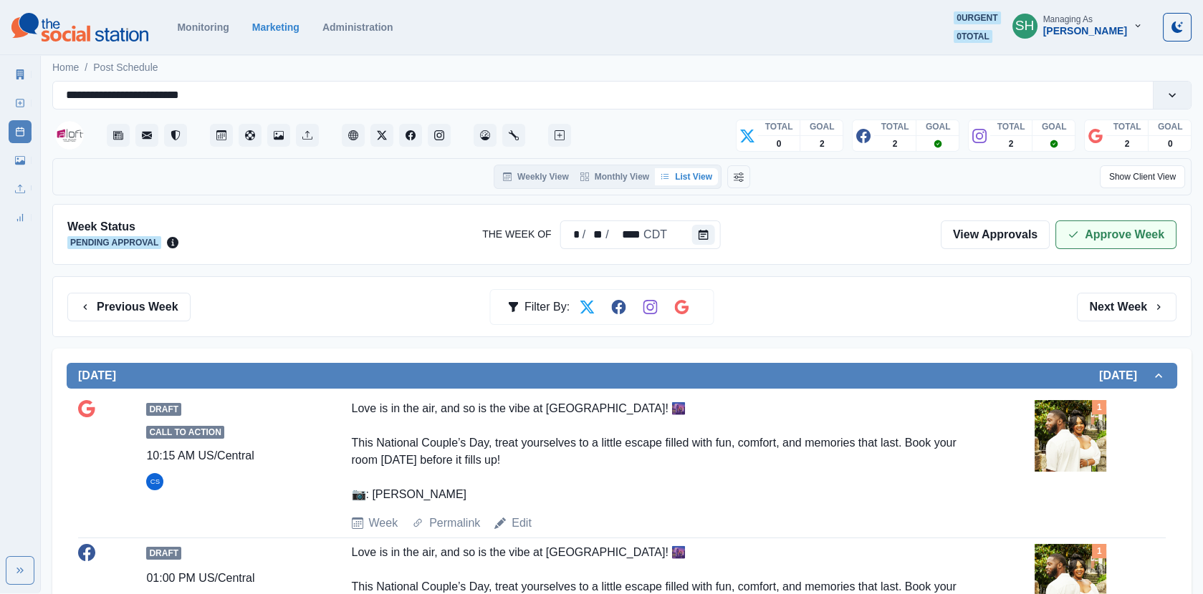
click at [1081, 240] on button "Approve Week" at bounding box center [1115, 235] width 121 height 29
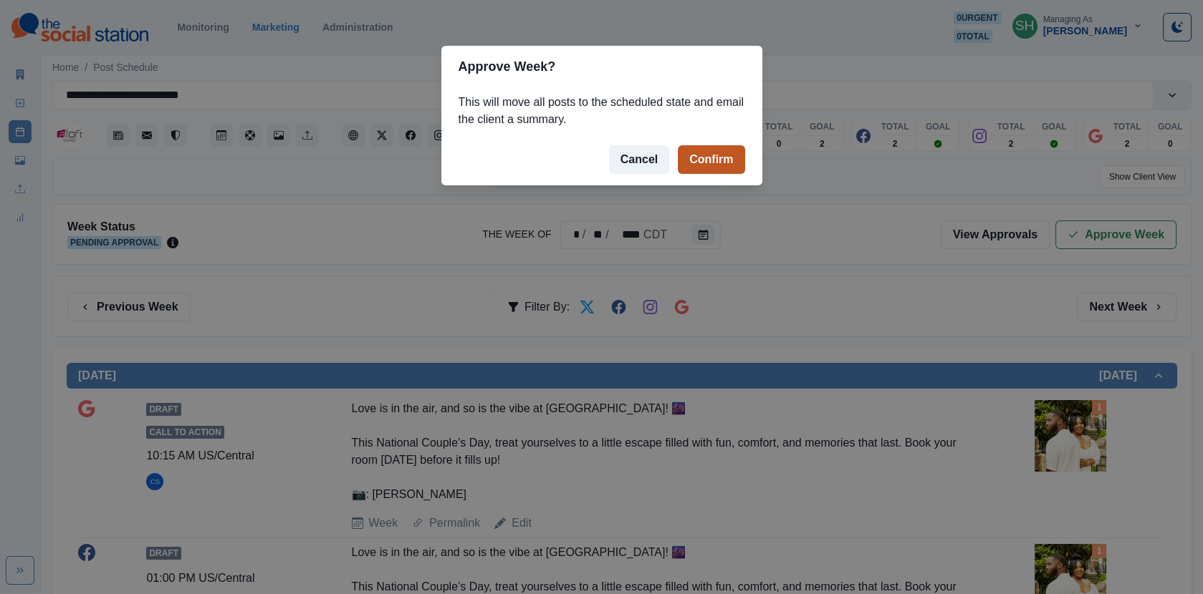
click at [706, 165] on button "Confirm" at bounding box center [711, 159] width 67 height 29
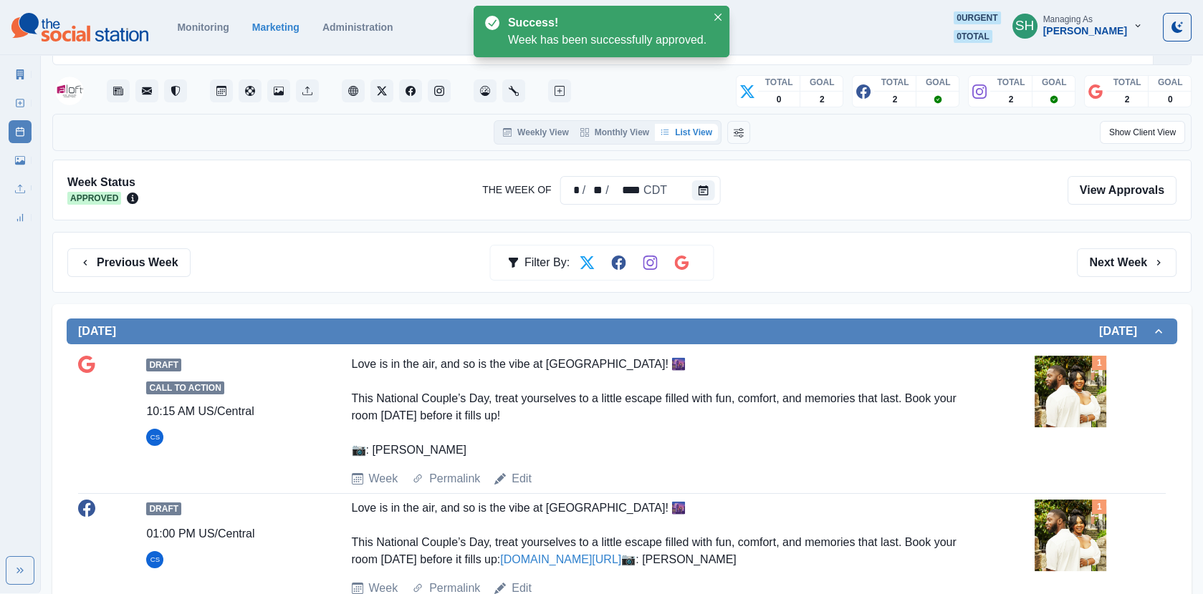
scroll to position [1, 0]
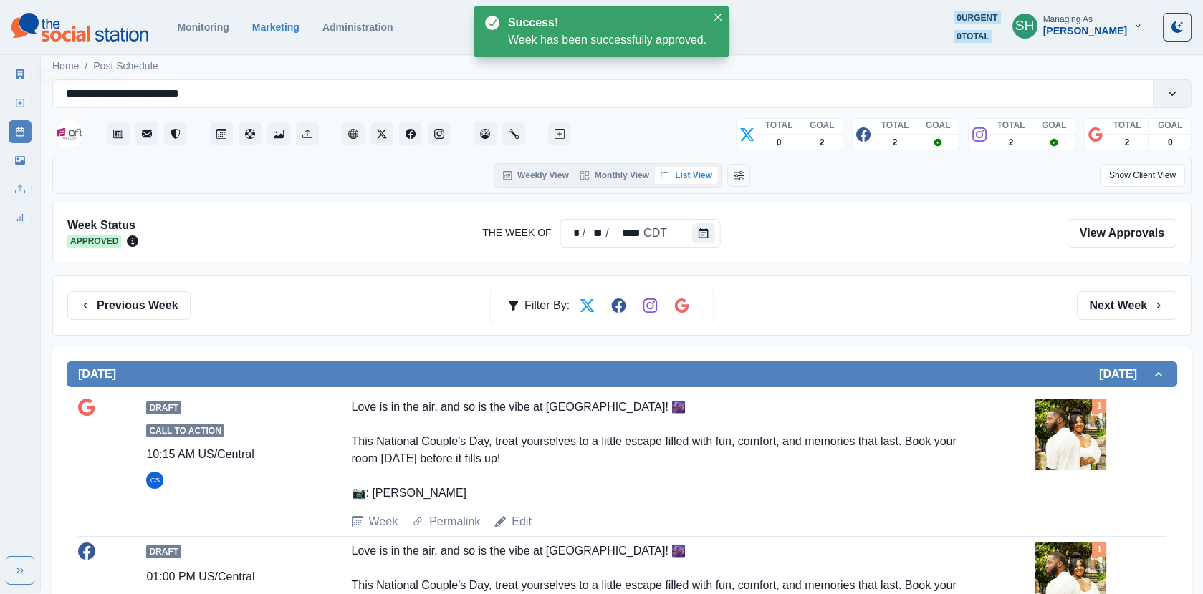
click at [19, 77] on icon at bounding box center [20, 74] width 8 height 10
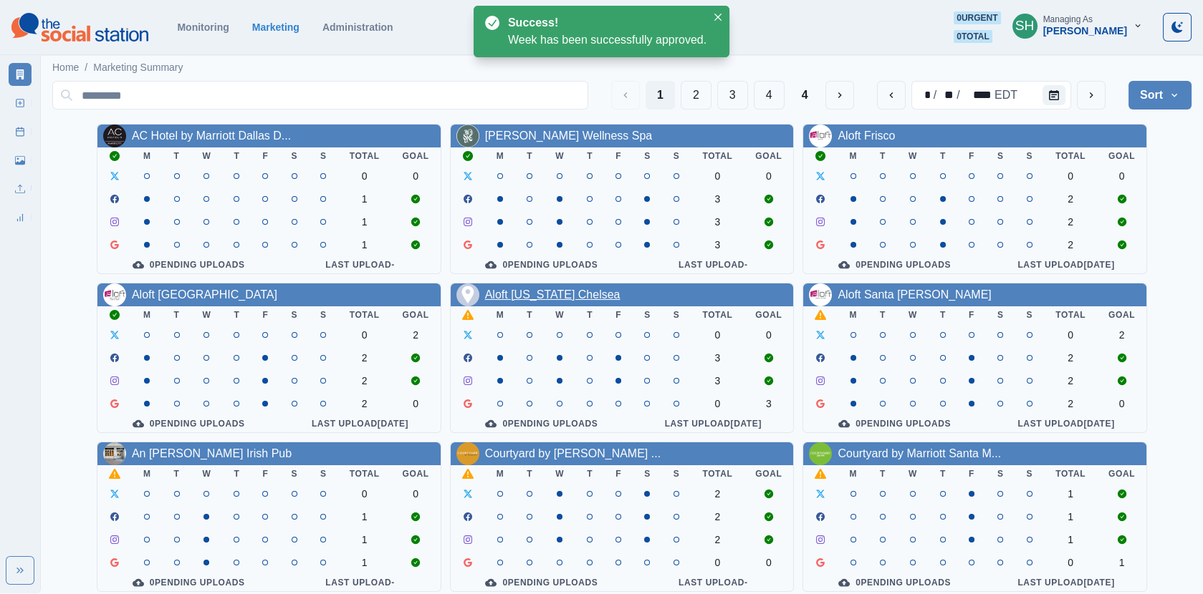
click at [559, 298] on link "Aloft [US_STATE] Chelsea" at bounding box center [552, 295] width 135 height 12
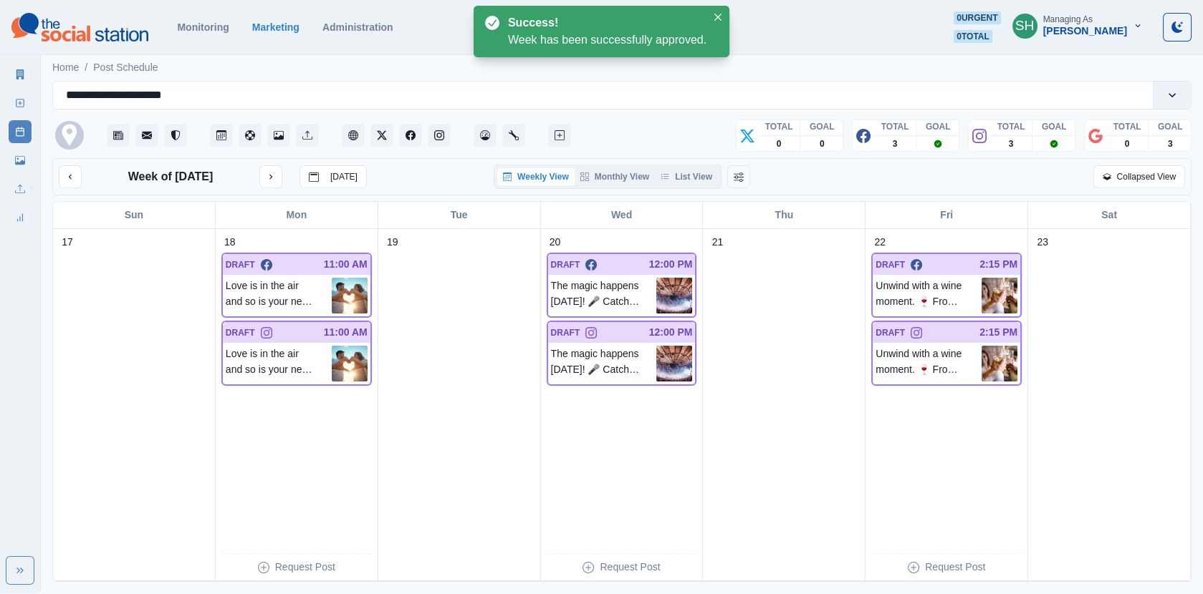
click at [685, 166] on div "Weekly View Monthly View List View" at bounding box center [607, 177] width 228 height 24
click at [685, 170] on button "List View" at bounding box center [686, 176] width 63 height 17
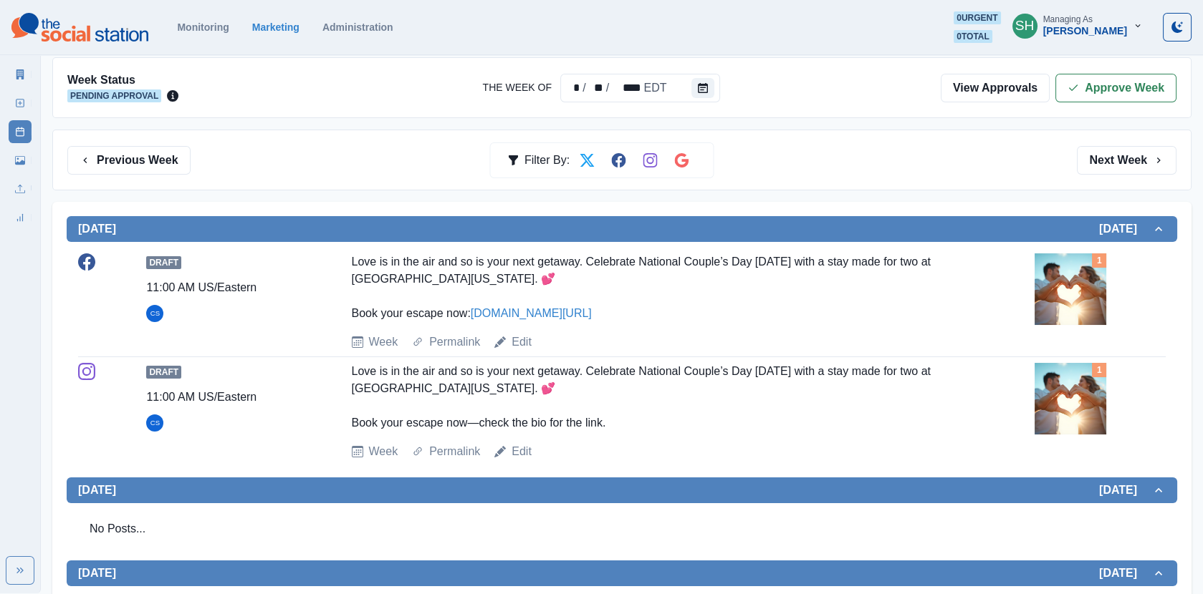
scroll to position [154, 0]
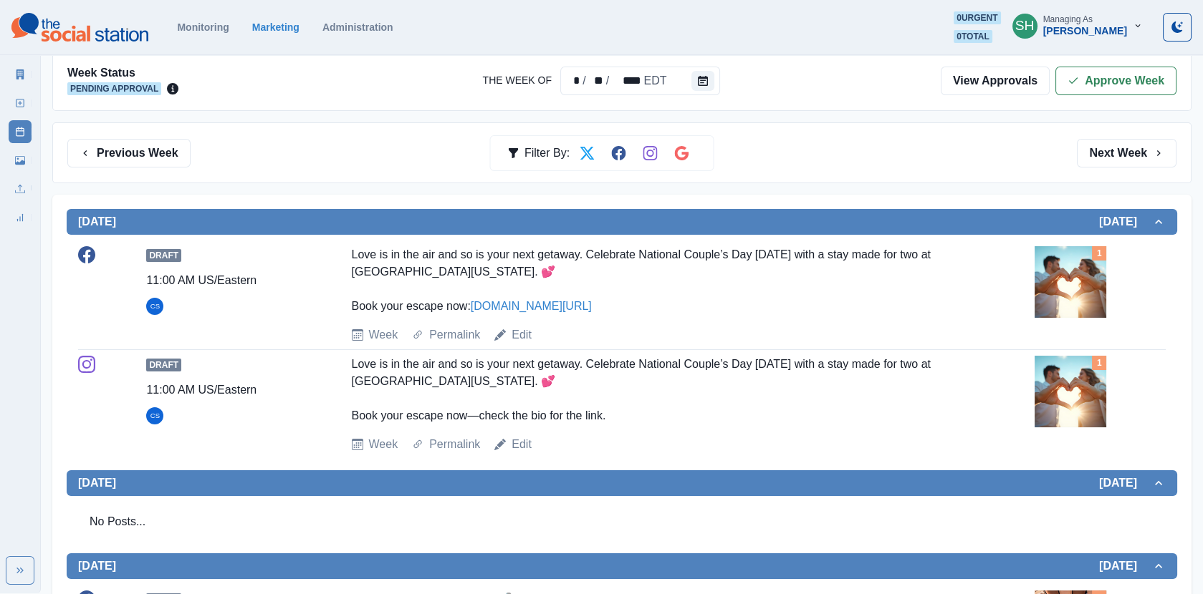
click at [1087, 283] on img at bounding box center [1070, 282] width 72 height 72
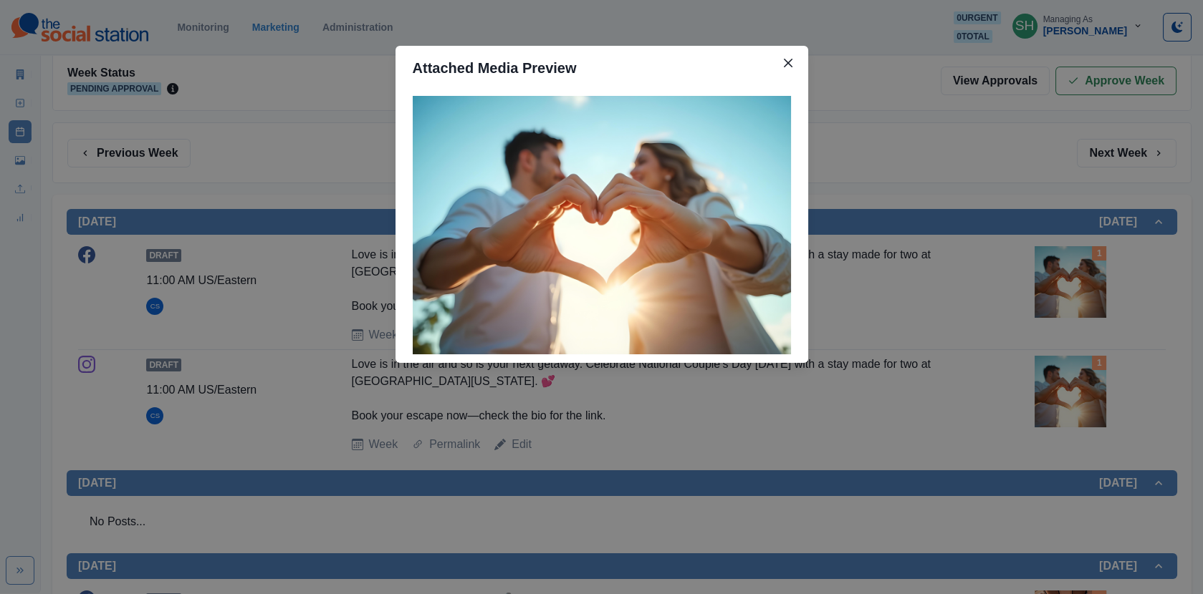
click at [959, 216] on div "Attached Media Preview" at bounding box center [601, 297] width 1203 height 594
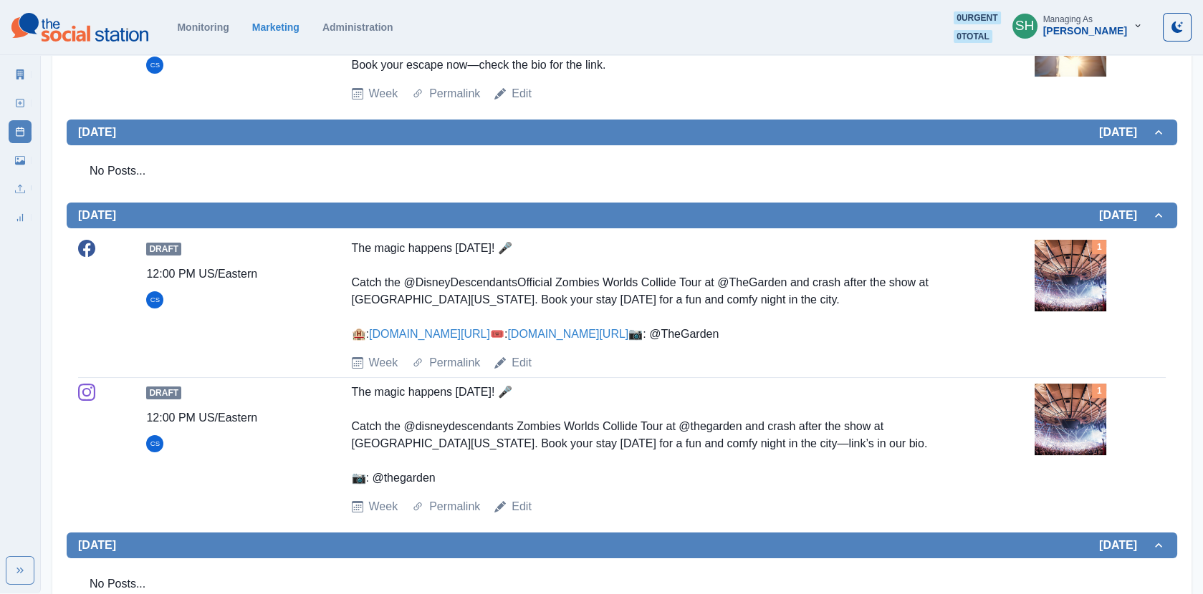
scroll to position [578, 0]
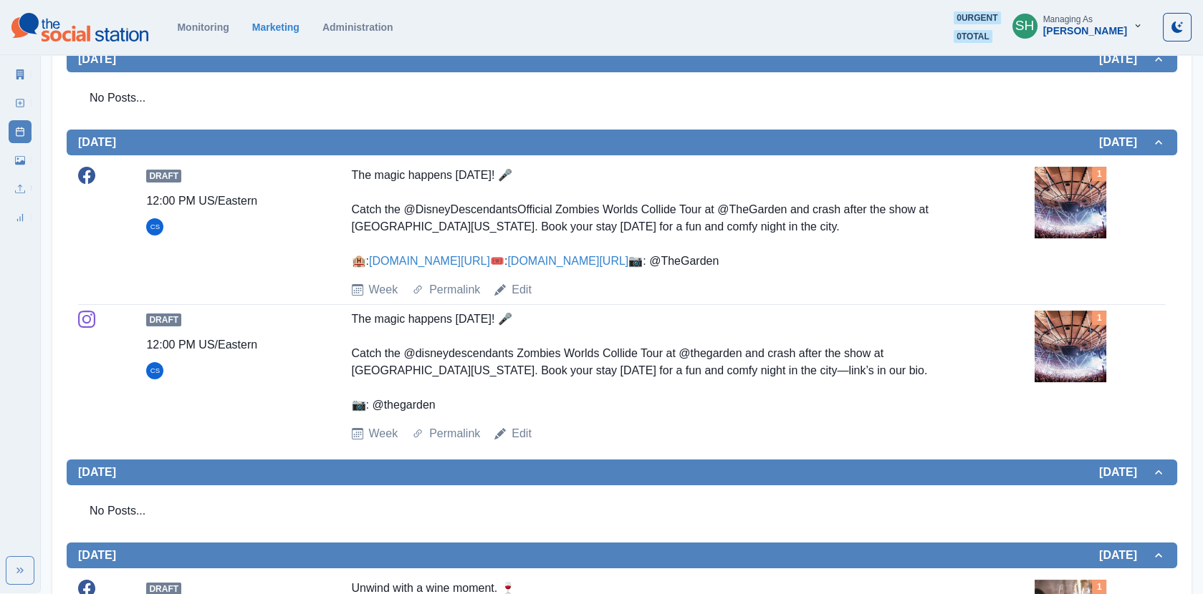
click at [1056, 234] on img at bounding box center [1070, 203] width 72 height 72
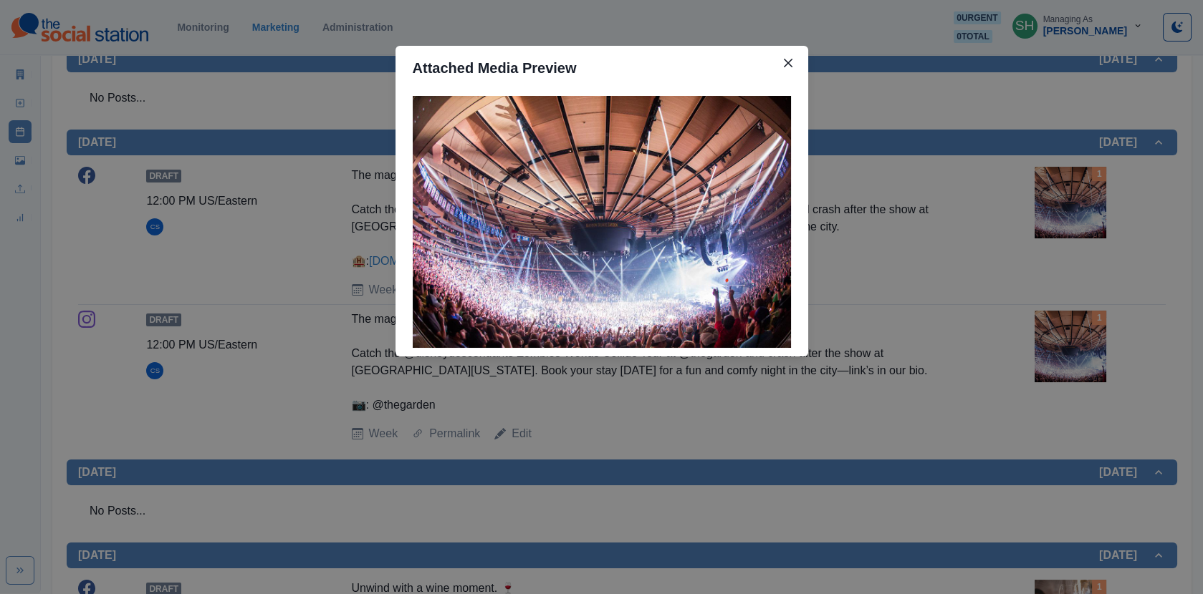
click at [933, 203] on div "Attached Media Preview" at bounding box center [601, 297] width 1203 height 594
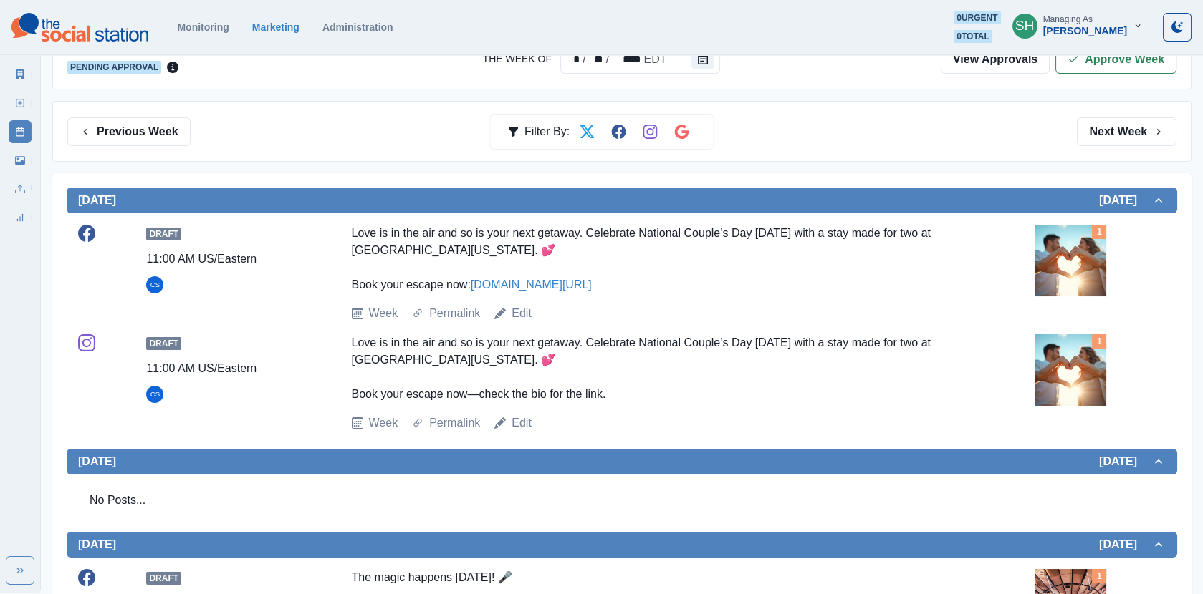
scroll to position [188, 0]
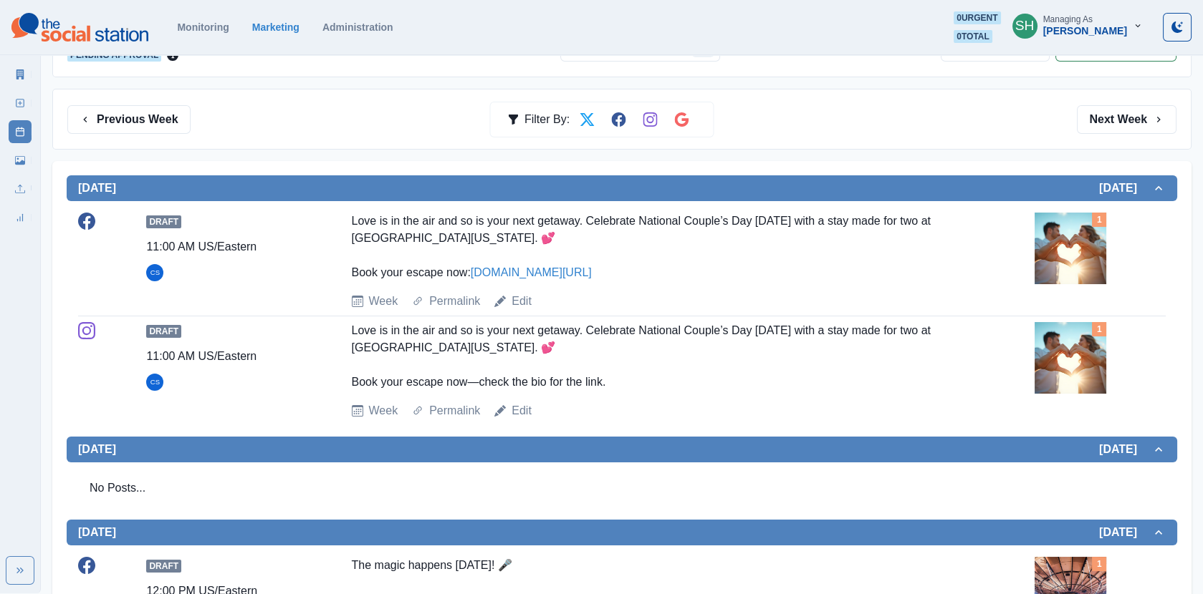
click at [1094, 265] on img at bounding box center [1070, 249] width 72 height 72
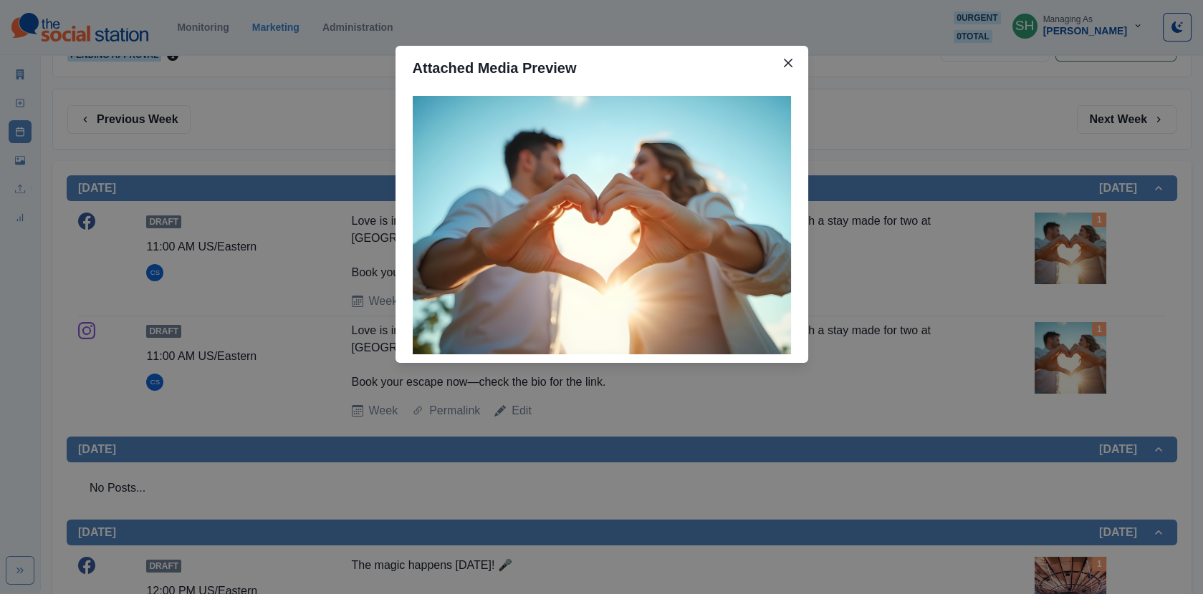
click at [264, 91] on div "Attached Media Preview" at bounding box center [601, 297] width 1203 height 594
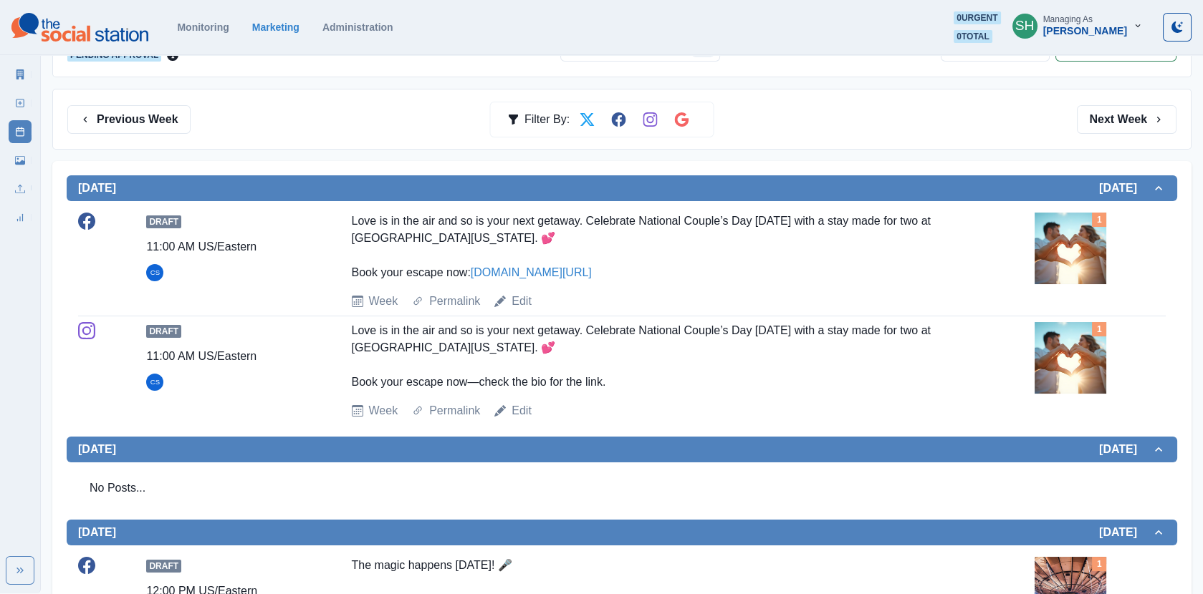
click at [19, 67] on link "Marketing Summary" at bounding box center [20, 74] width 23 height 23
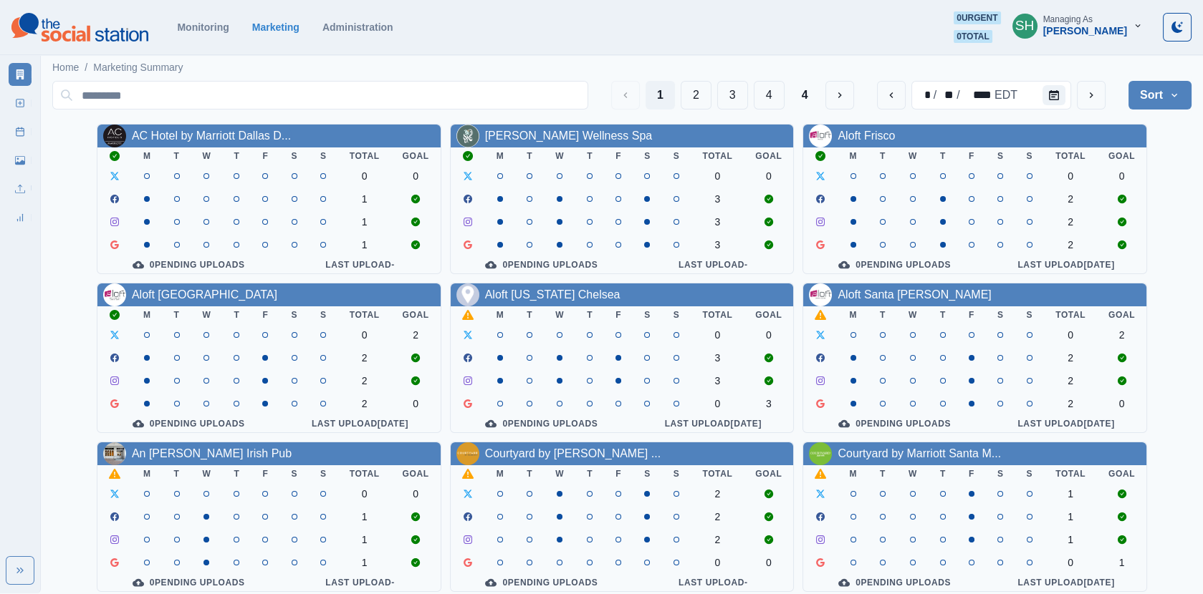
click at [239, 304] on div "Aloft [GEOGRAPHIC_DATA]" at bounding box center [204, 295] width 145 height 17
click at [230, 302] on div "Aloft [GEOGRAPHIC_DATA]" at bounding box center [204, 295] width 145 height 17
click at [219, 297] on link "Aloft [GEOGRAPHIC_DATA]" at bounding box center [204, 295] width 145 height 12
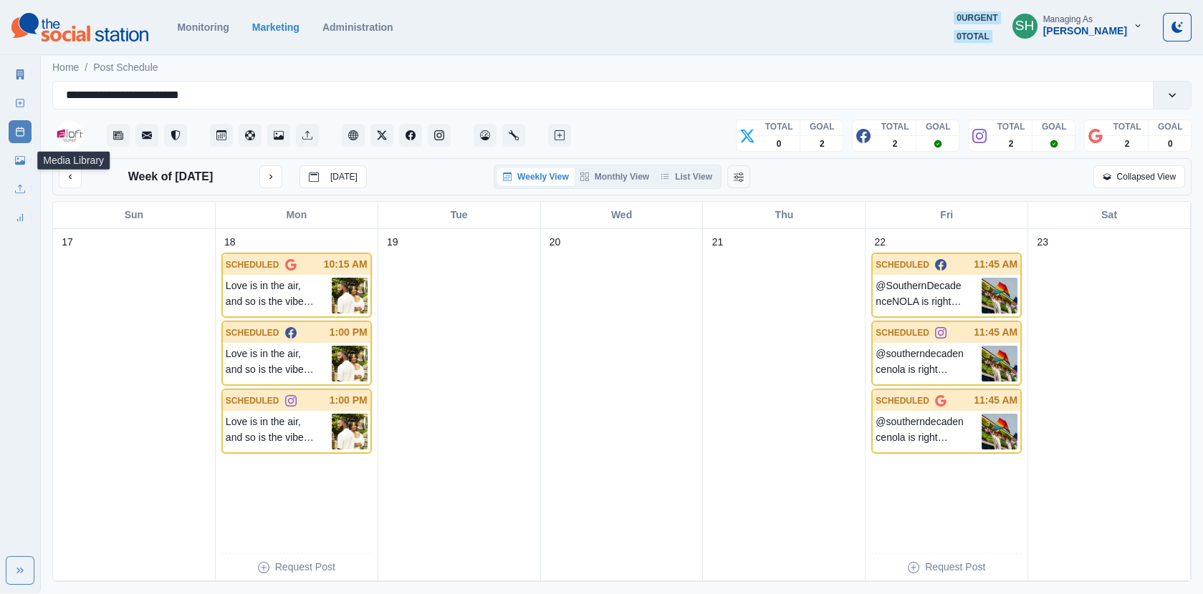
click at [23, 159] on icon at bounding box center [20, 160] width 10 height 10
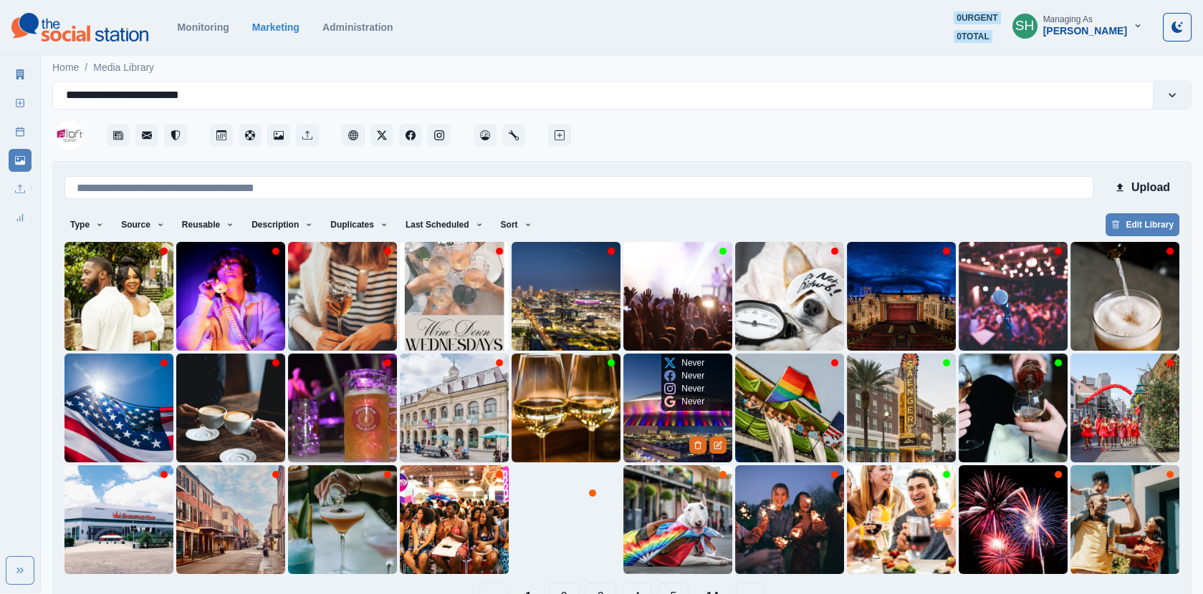
scroll to position [40, 0]
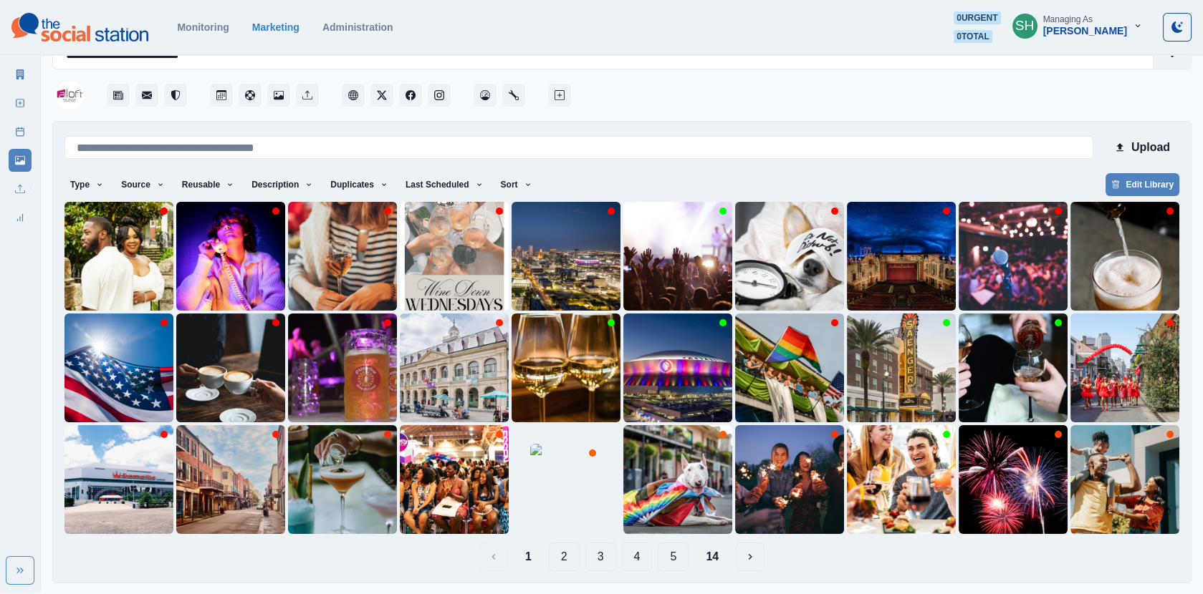
click at [574, 554] on button "2" at bounding box center [564, 557] width 31 height 29
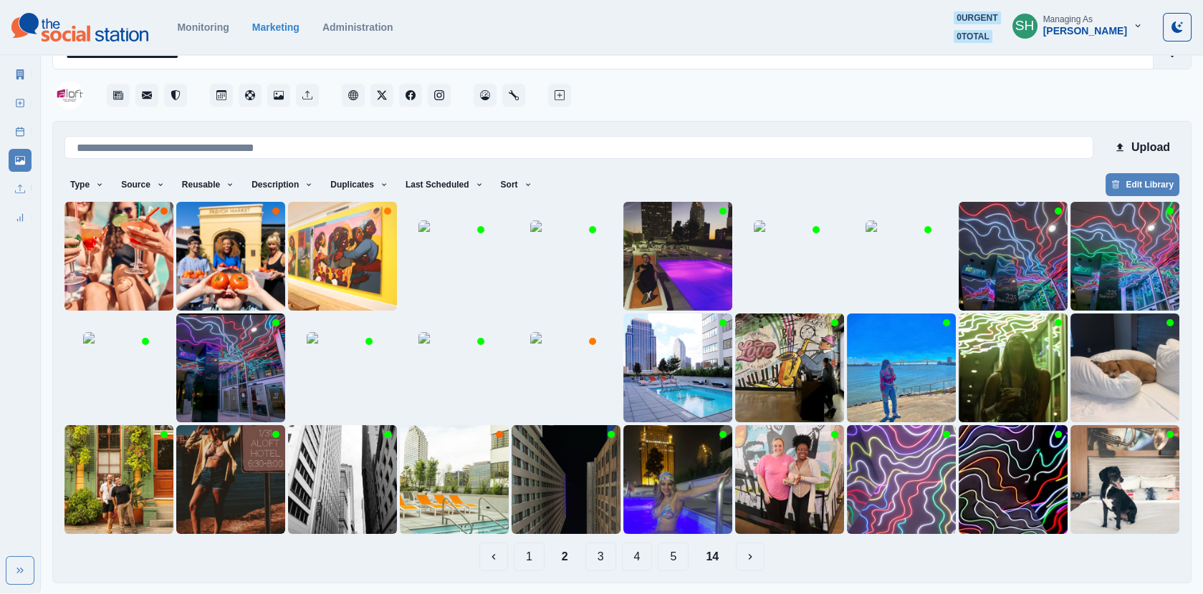
click at [533, 561] on button "1" at bounding box center [529, 557] width 31 height 29
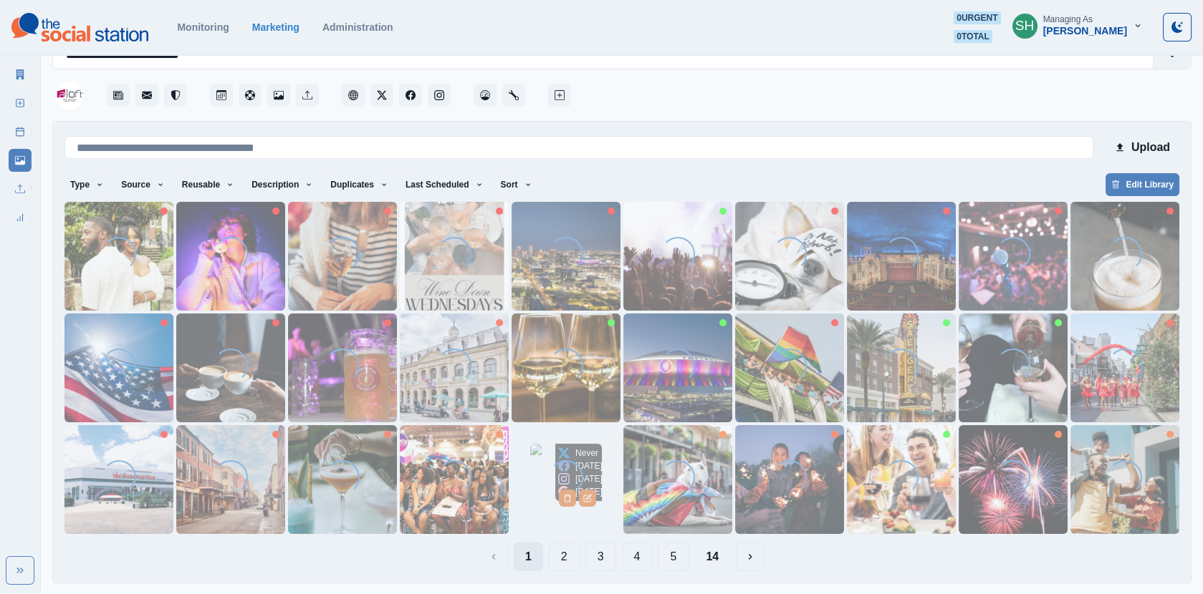
scroll to position [0, 0]
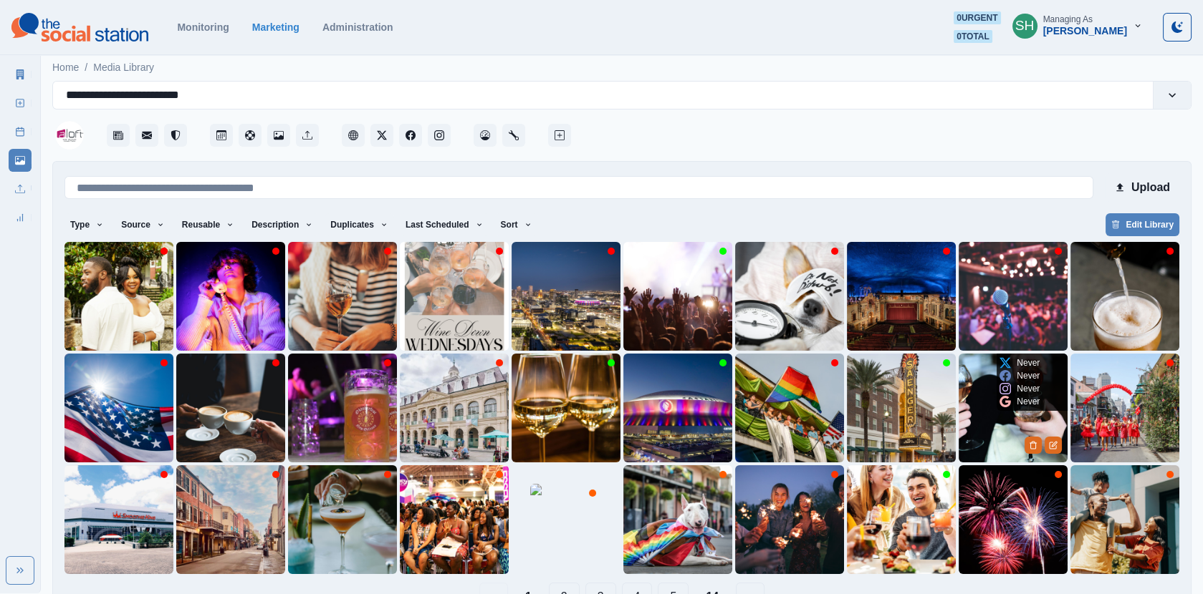
click at [1011, 423] on img at bounding box center [1012, 408] width 109 height 109
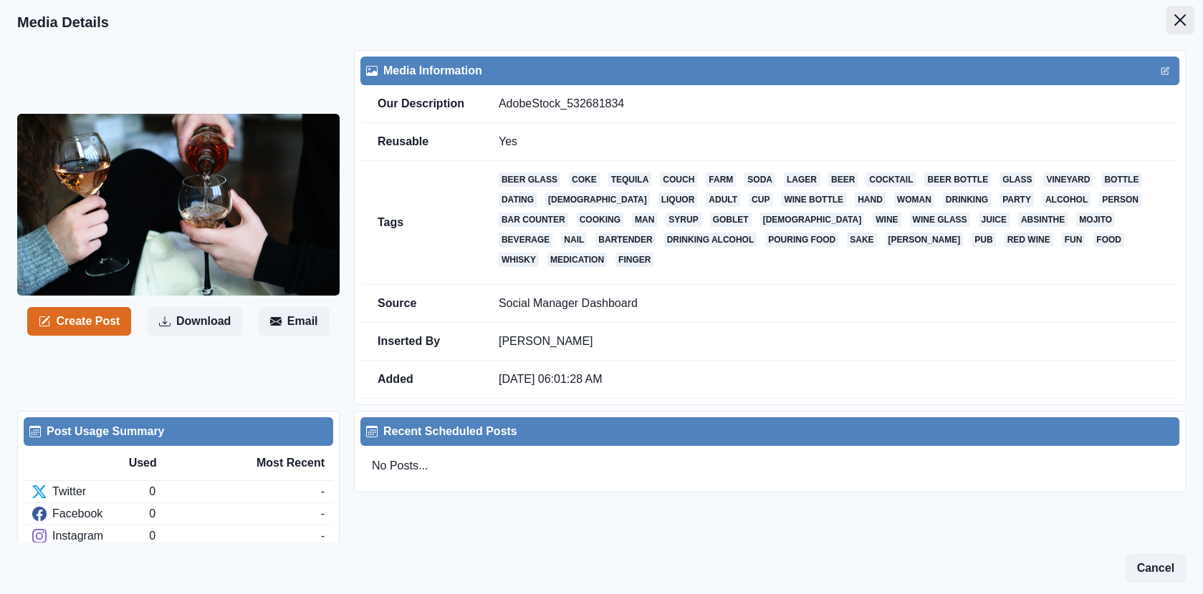
click at [1190, 22] on button "Close" at bounding box center [1179, 20] width 29 height 29
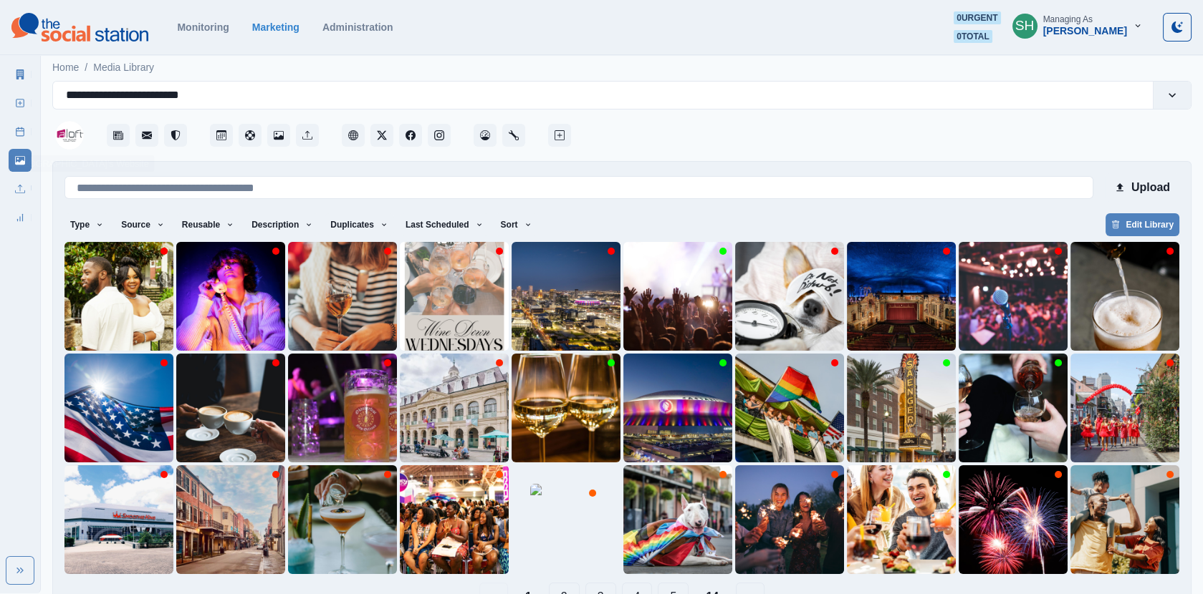
click at [23, 134] on icon at bounding box center [20, 132] width 10 height 10
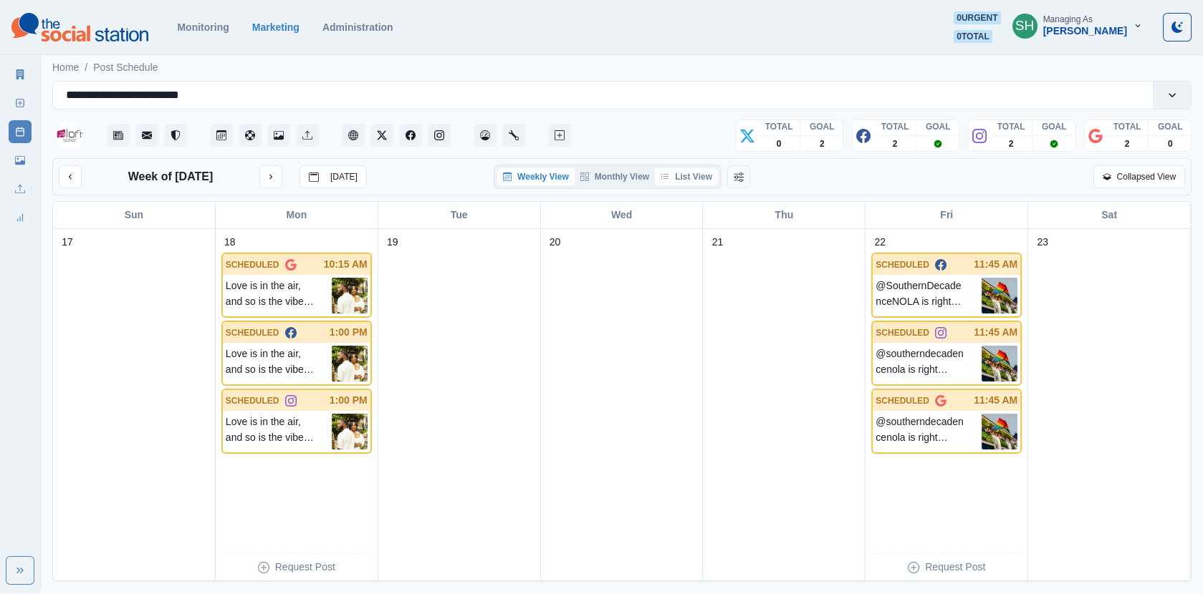
click at [714, 172] on button "List View" at bounding box center [686, 176] width 63 height 17
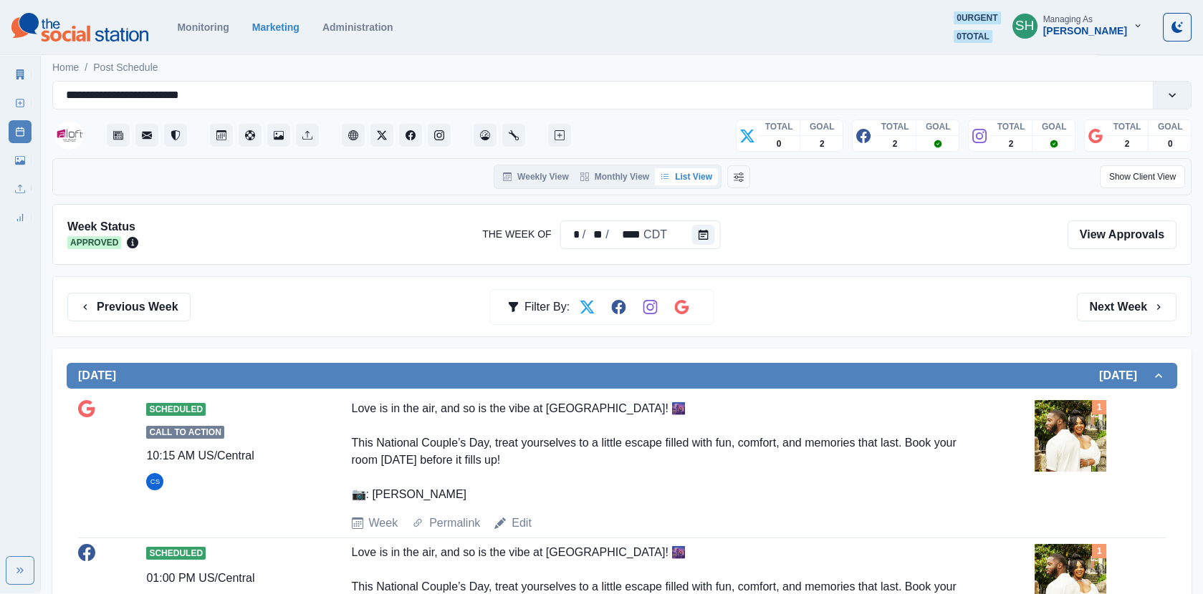
click at [1074, 442] on img at bounding box center [1070, 436] width 72 height 72
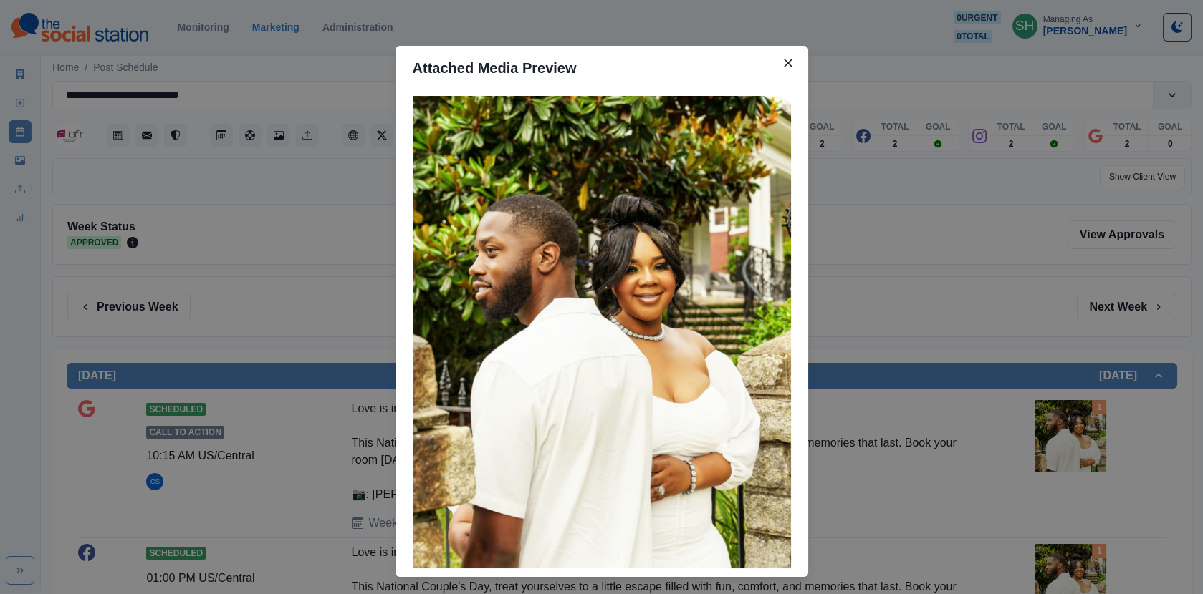
click at [201, 203] on div "Attached Media Preview" at bounding box center [601, 297] width 1203 height 594
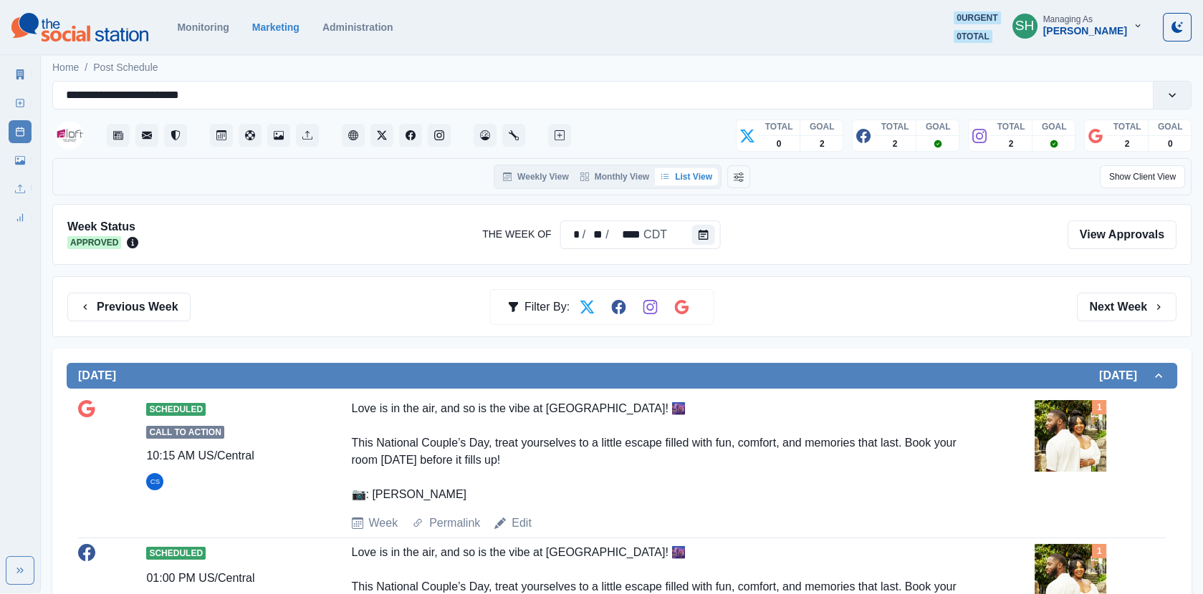
click at [19, 66] on link "Marketing Summary" at bounding box center [20, 74] width 23 height 23
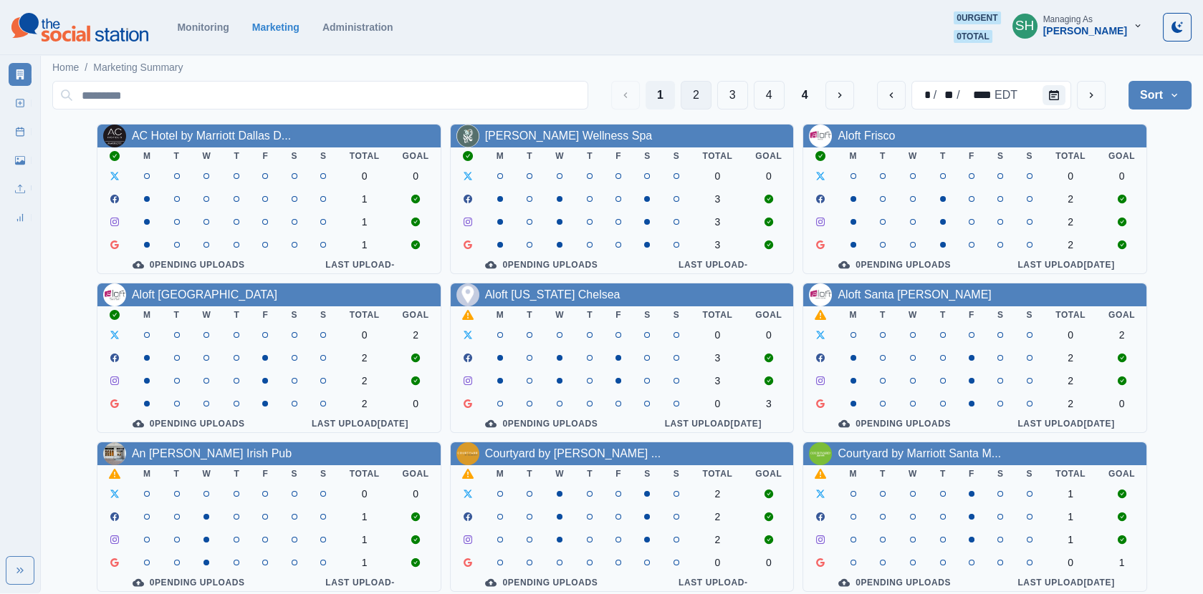
click at [697, 96] on button "2" at bounding box center [695, 95] width 31 height 29
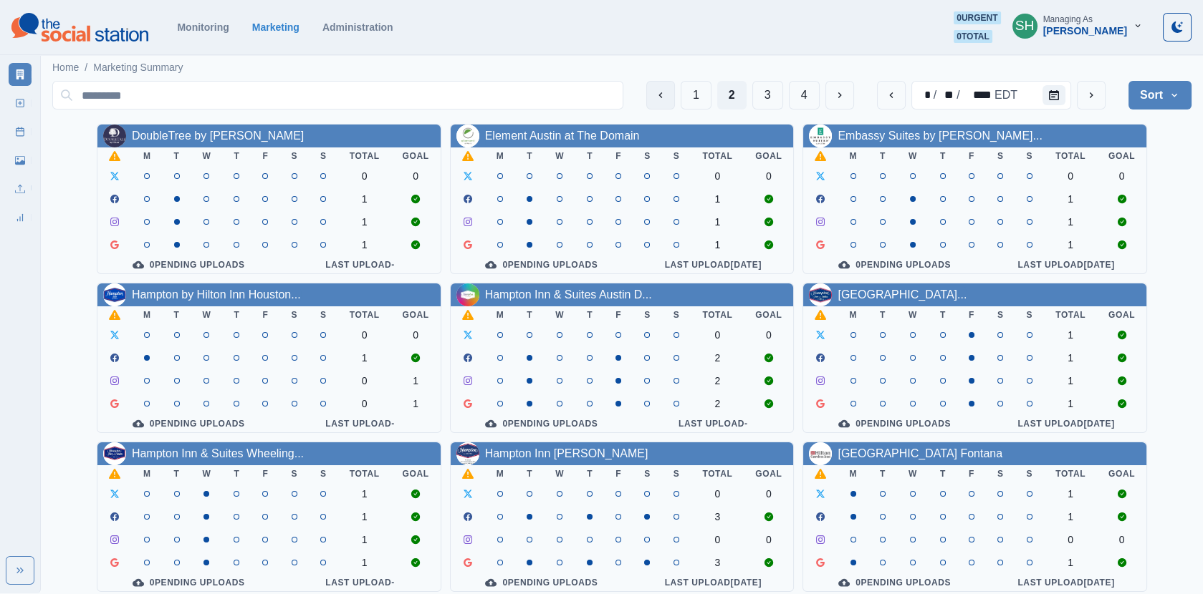
click at [650, 96] on button "Previous" at bounding box center [660, 95] width 29 height 29
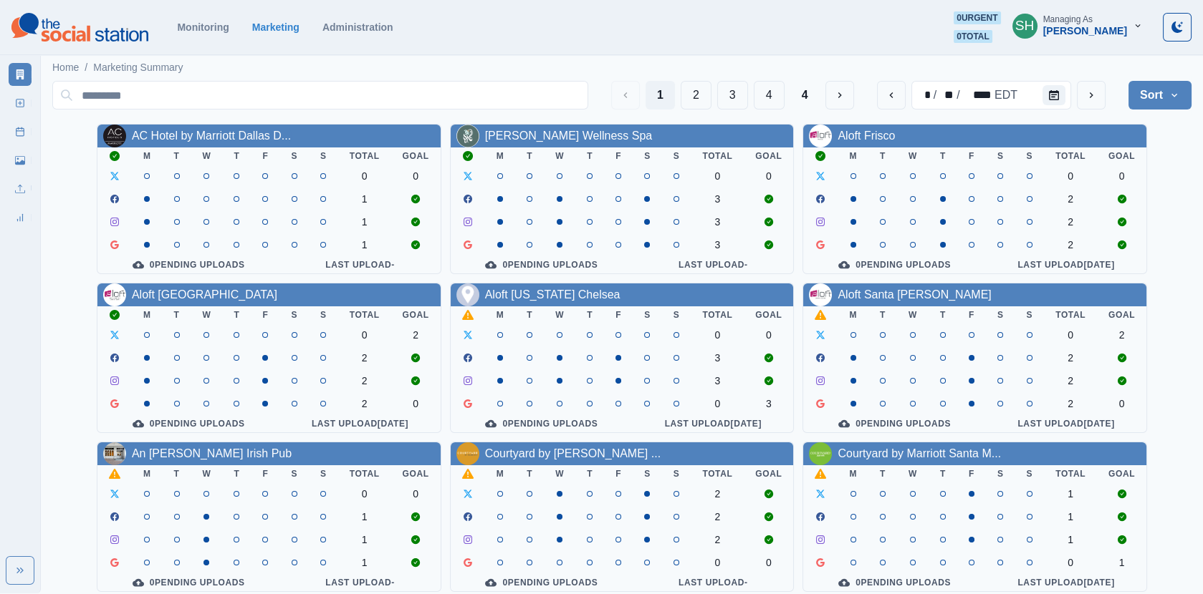
click at [554, 285] on div "Aloft [US_STATE] Chelsea" at bounding box center [622, 295] width 343 height 23
click at [553, 296] on link "Aloft [US_STATE] Chelsea" at bounding box center [552, 295] width 135 height 12
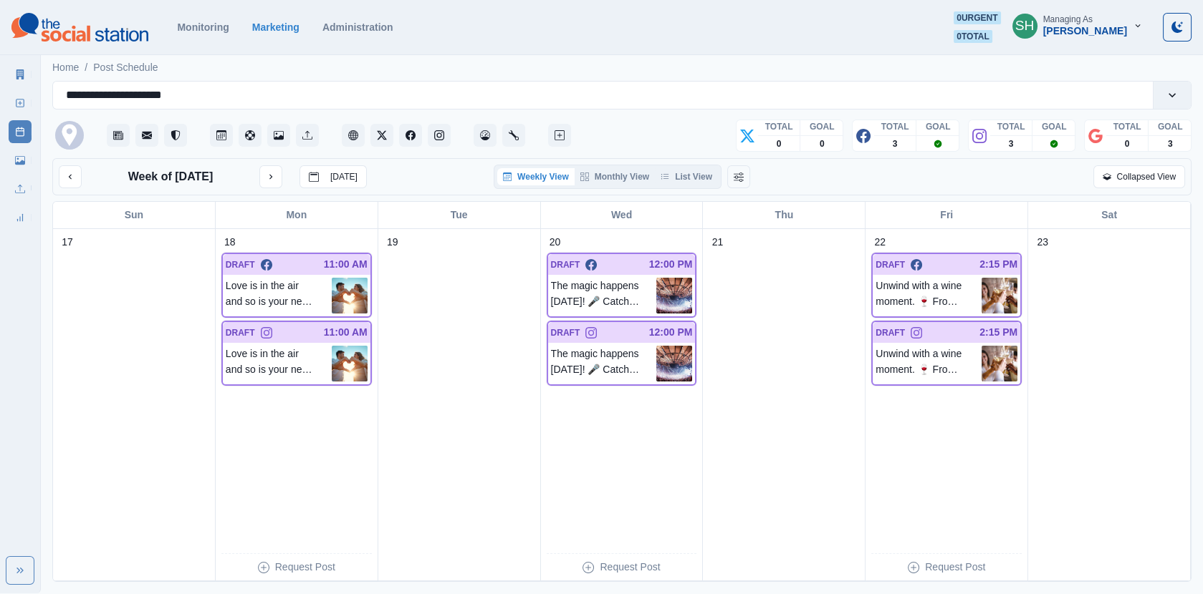
click at [693, 189] on div "Week of [DATE] [DATE] Weekly View Monthly View List View Collapsed View" at bounding box center [621, 176] width 1139 height 37
click at [683, 168] on button "List View" at bounding box center [686, 176] width 63 height 17
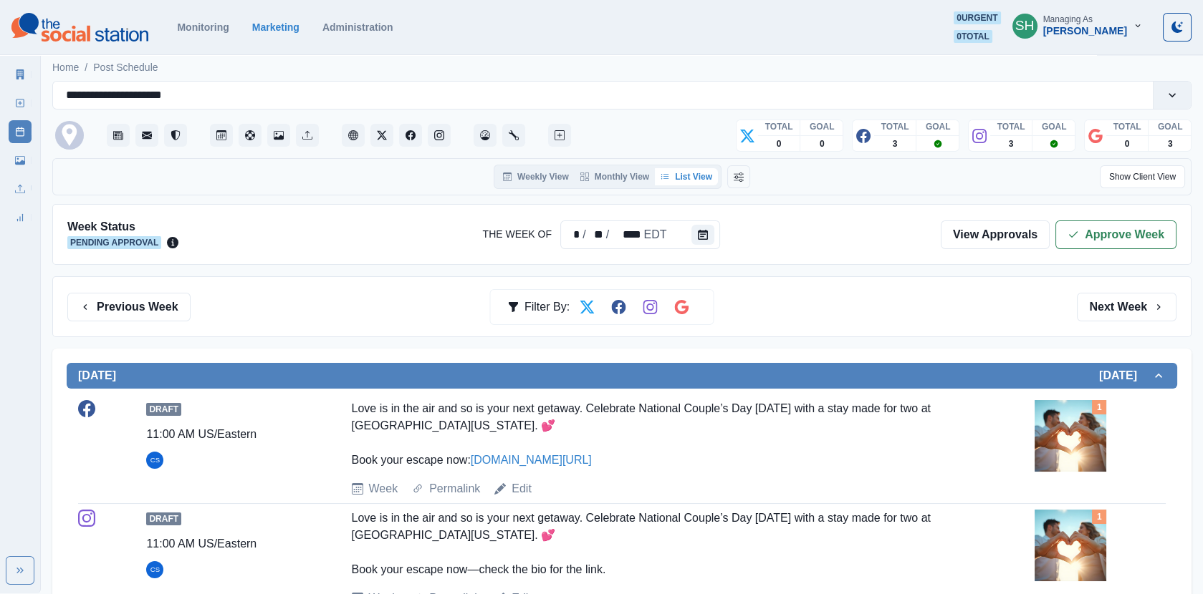
scroll to position [116, 0]
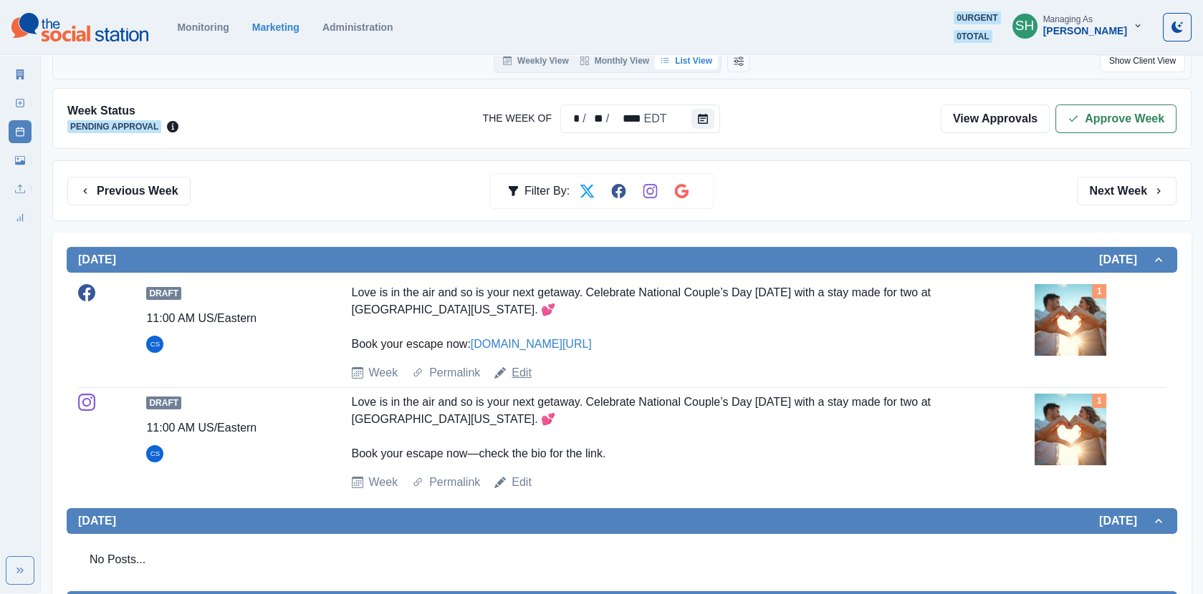
click at [520, 372] on link "Edit" at bounding box center [521, 373] width 20 height 17
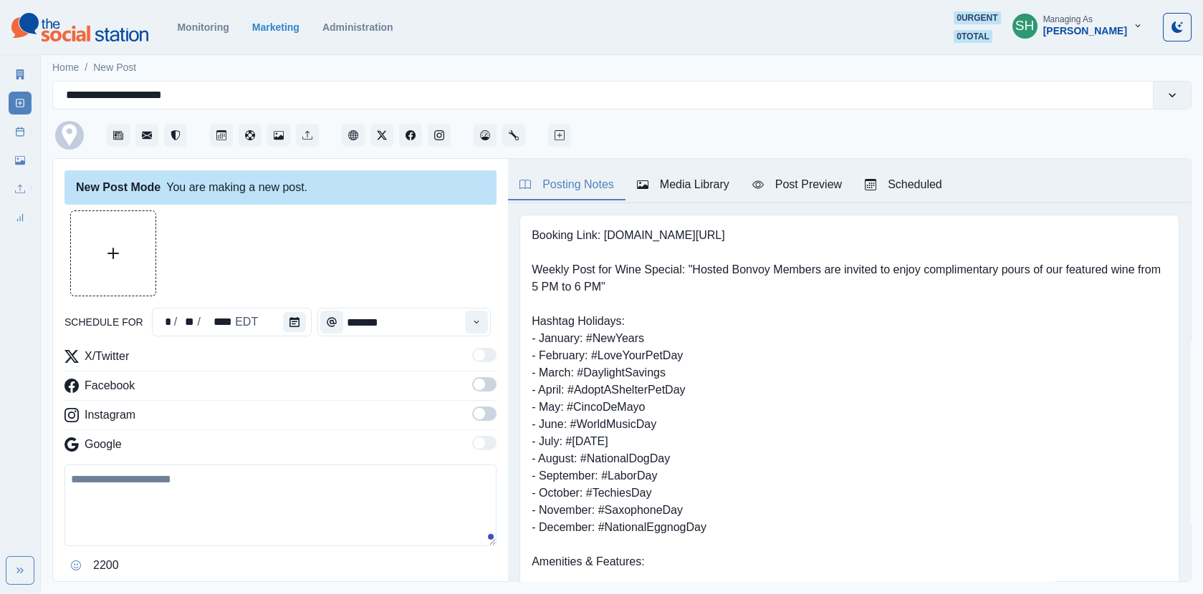
type input "********"
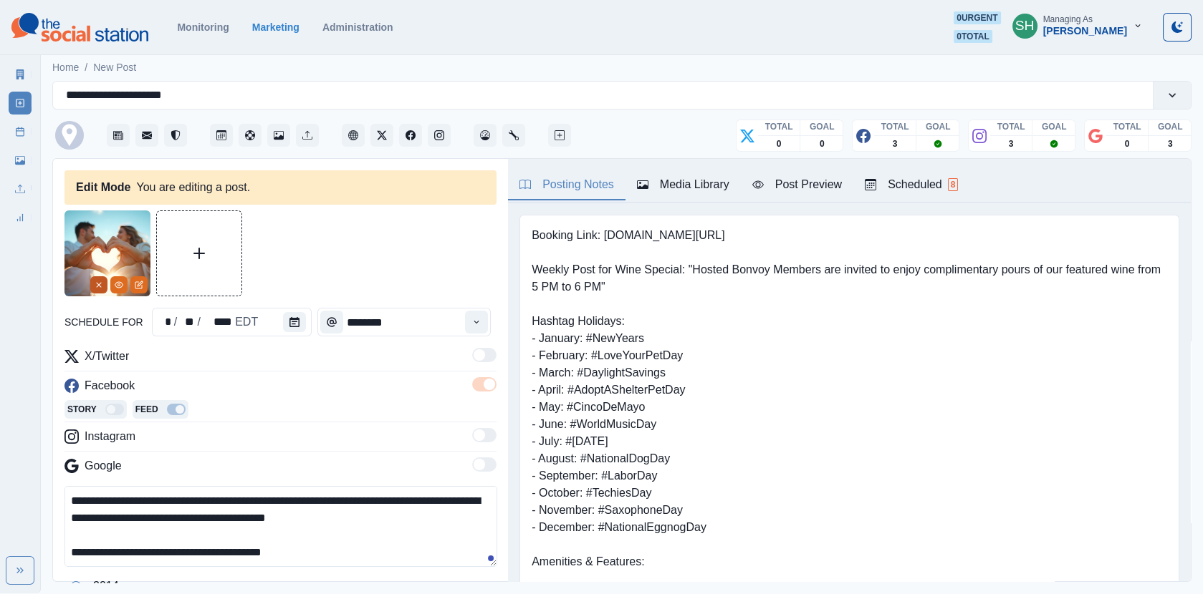
click at [100, 283] on line "Remove" at bounding box center [99, 285] width 4 height 4
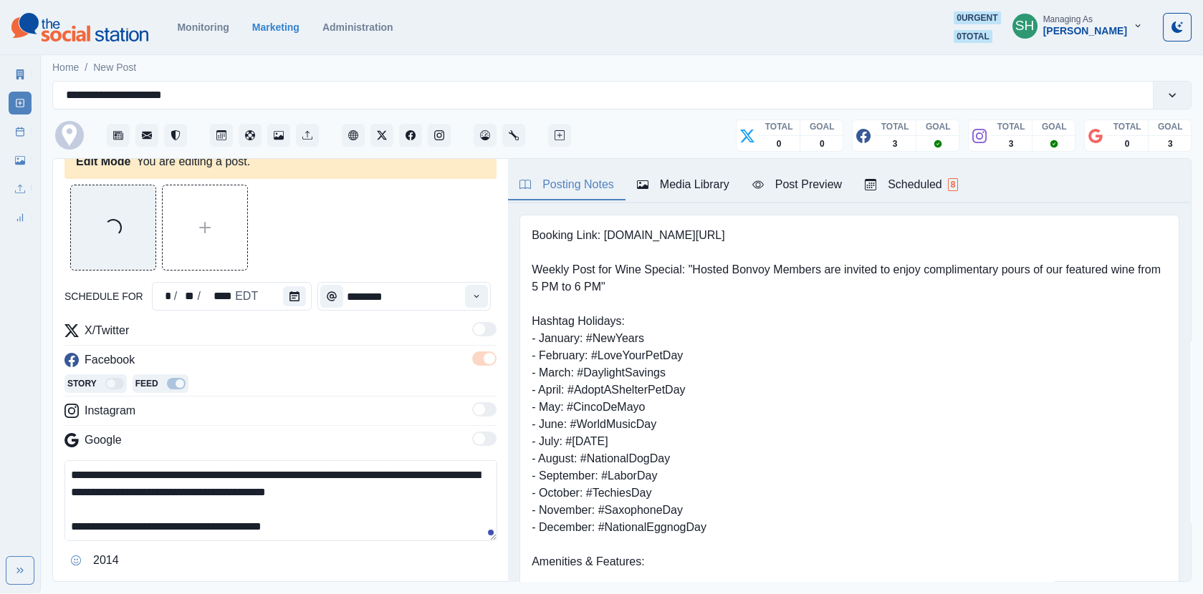
click at [359, 536] on textarea "**********" at bounding box center [280, 501] width 433 height 81
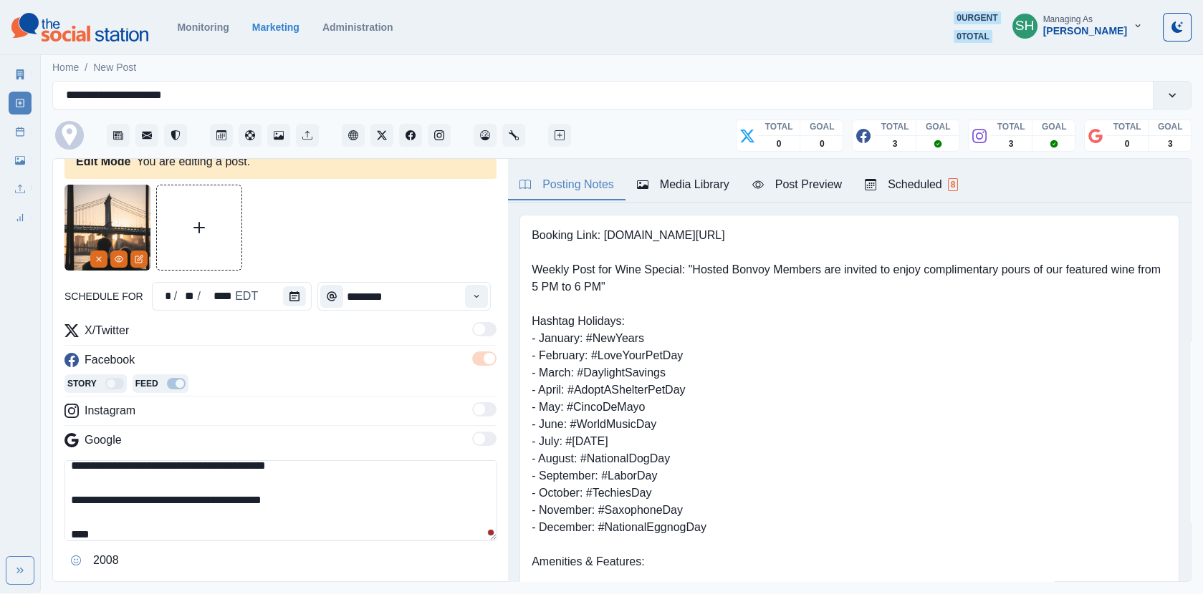
paste textarea "**********"
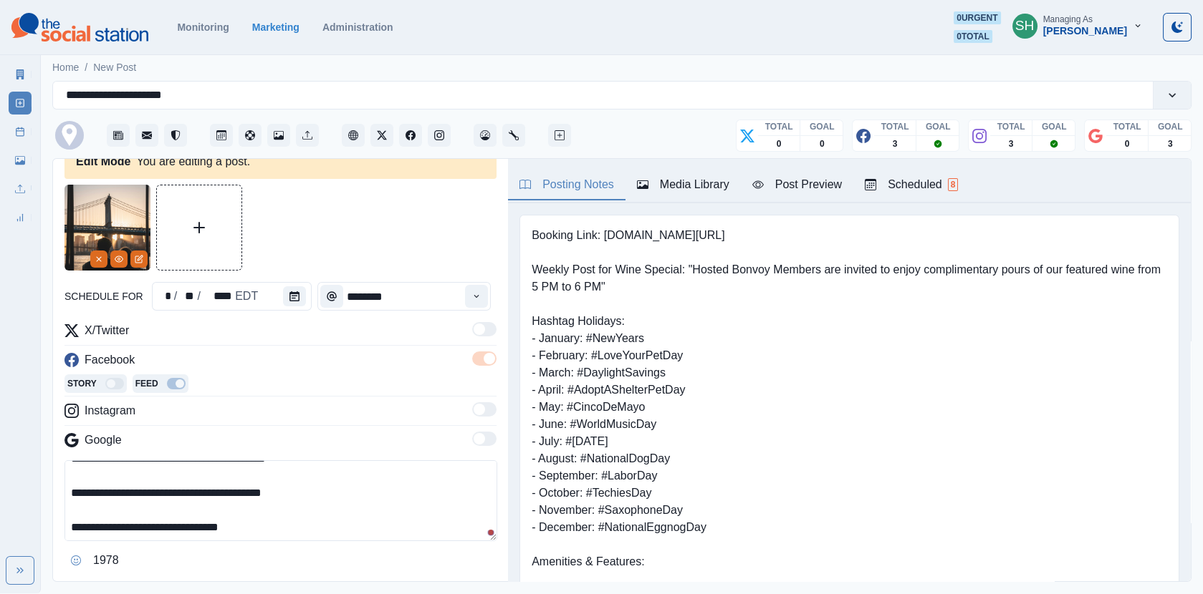
drag, startPoint x: 260, startPoint y: 534, endPoint x: -1, endPoint y: 533, distance: 261.4
click at [0, 533] on html "**********" at bounding box center [601, 297] width 1203 height 594
type textarea "**********"
click at [686, 190] on div "Media Library" at bounding box center [683, 184] width 92 height 17
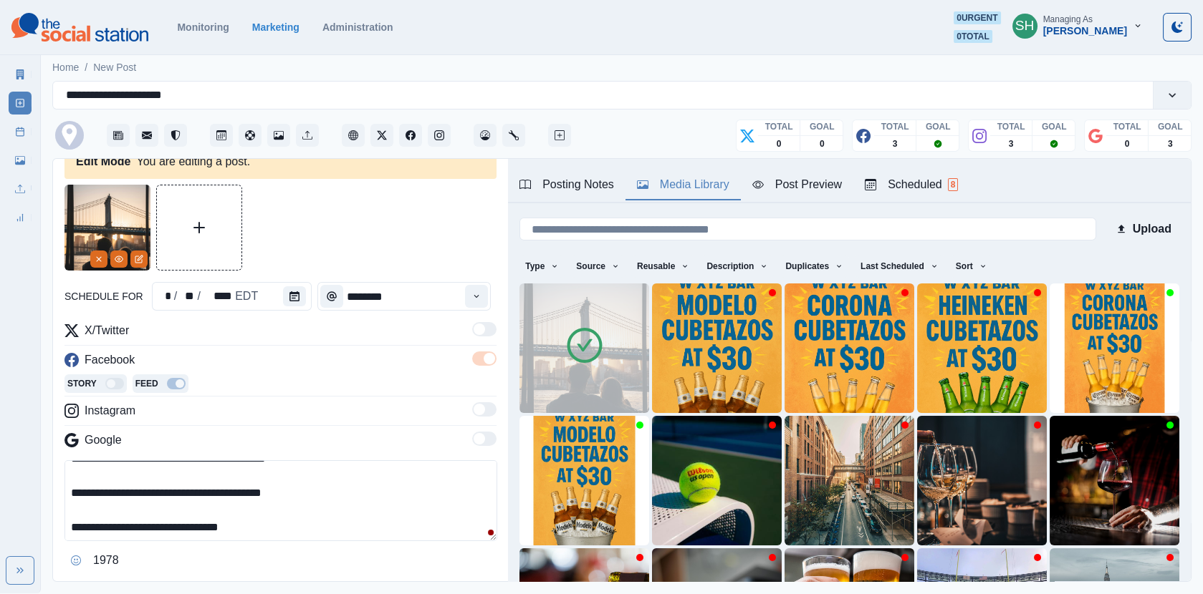
scroll to position [102, 0]
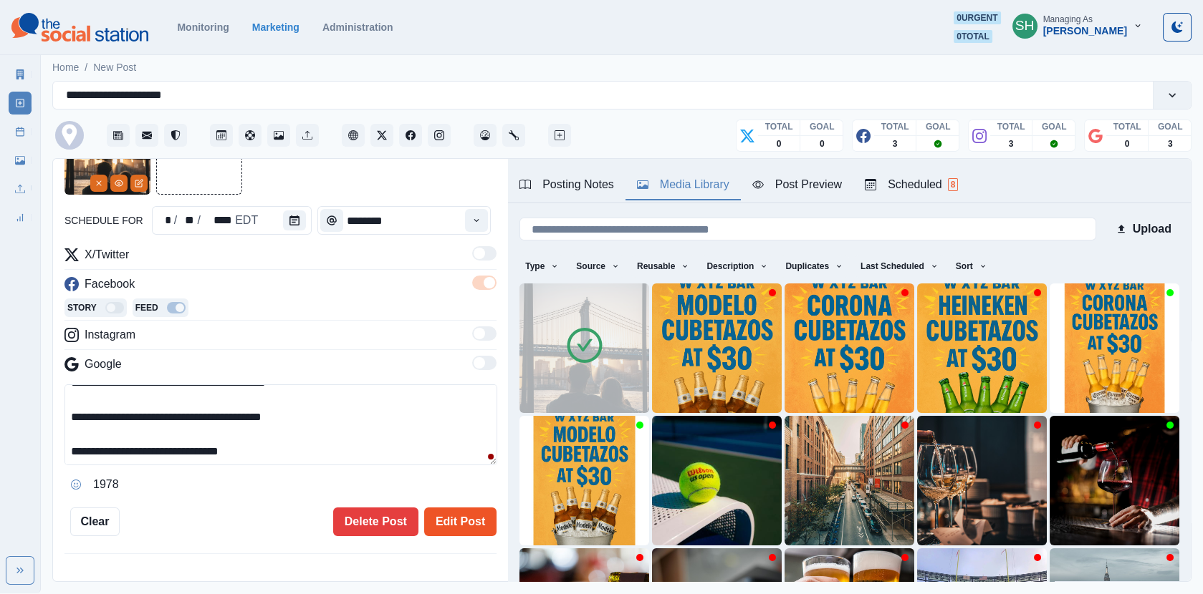
click at [465, 522] on button "Edit Post" at bounding box center [460, 522] width 72 height 29
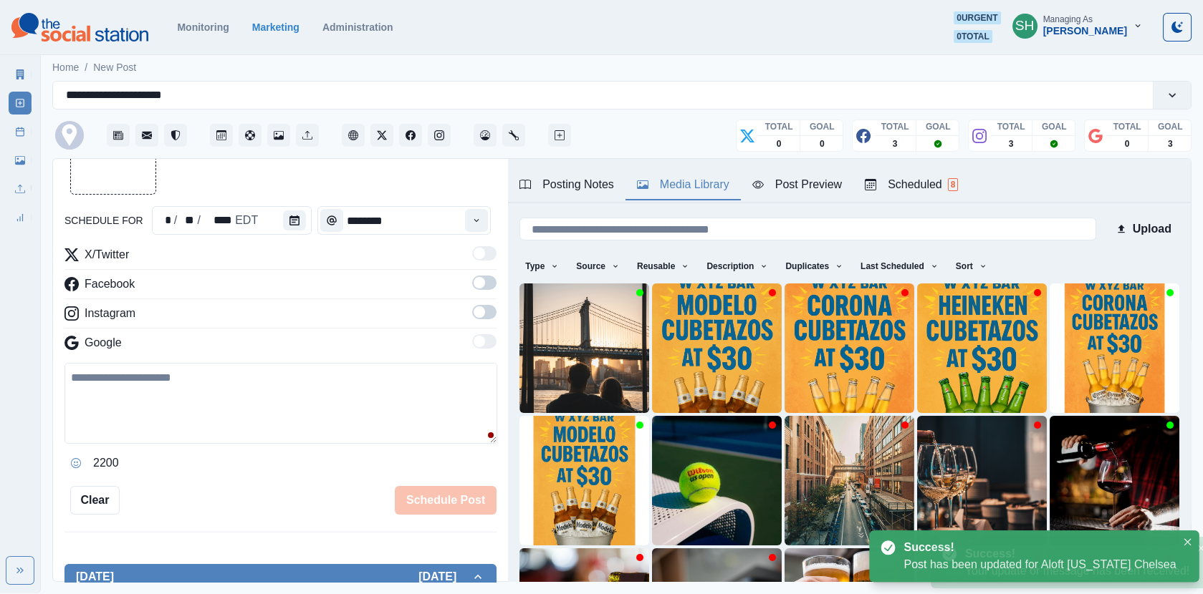
scroll to position [506, 0]
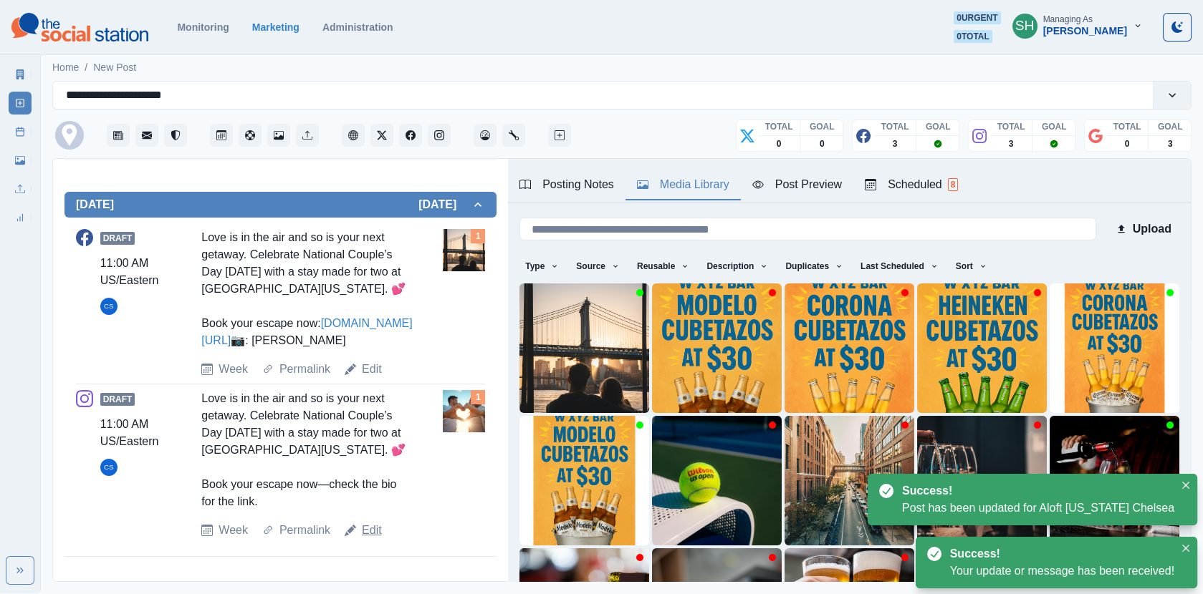
click at [367, 524] on link "Edit" at bounding box center [372, 530] width 20 height 17
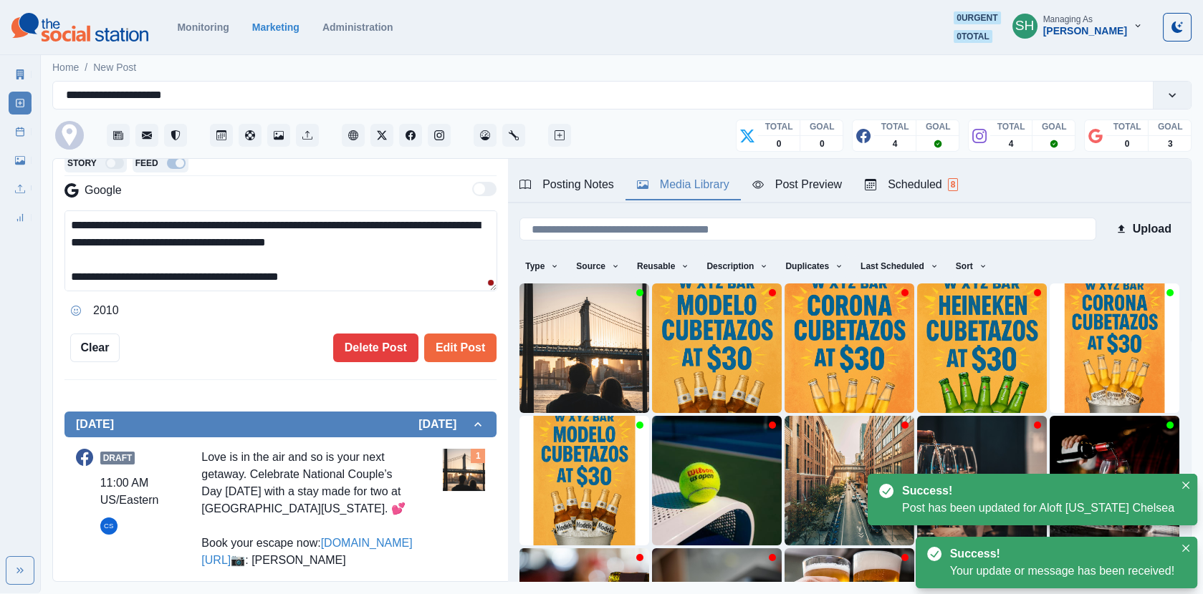
scroll to position [23, 0]
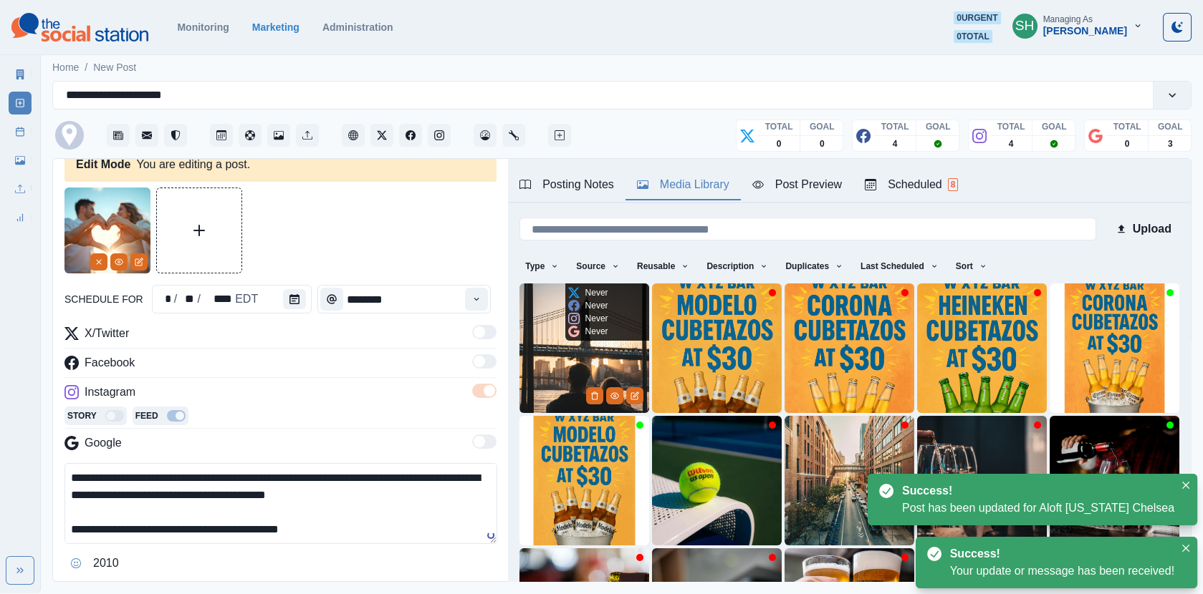
click at [571, 354] on img at bounding box center [584, 349] width 130 height 130
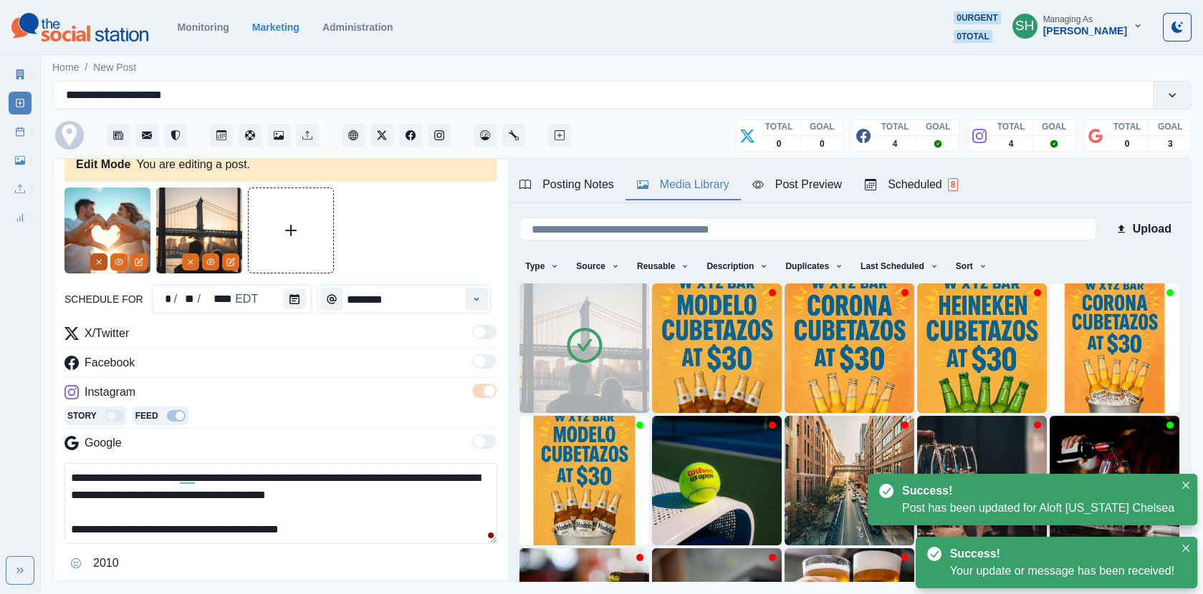
click at [93, 266] on button "Remove" at bounding box center [98, 262] width 17 height 17
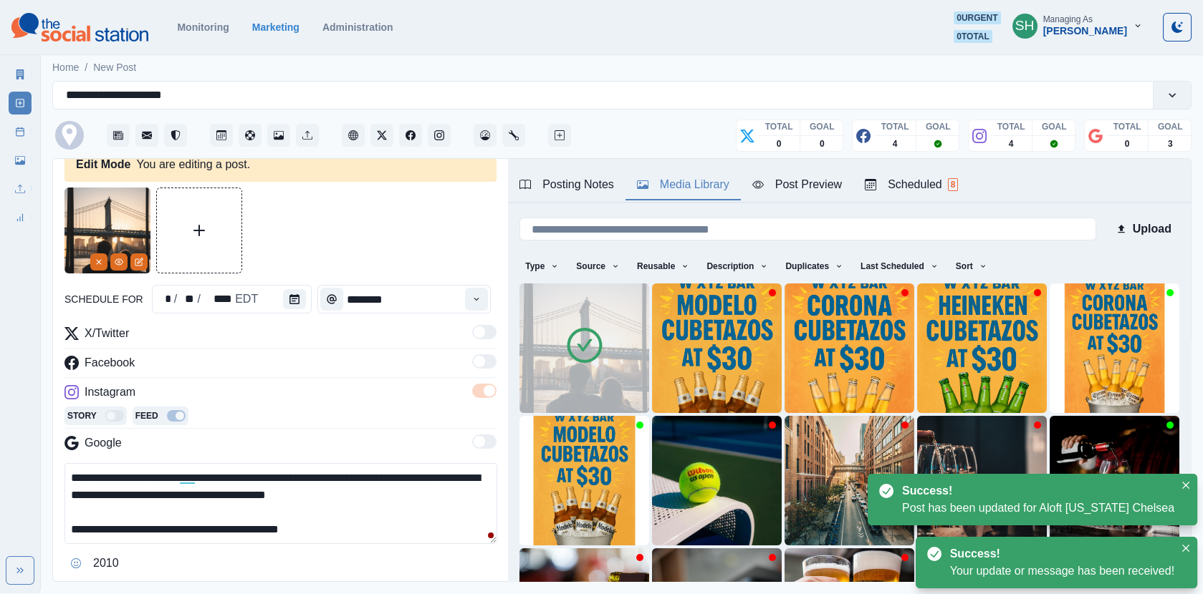
click at [345, 526] on textarea "**********" at bounding box center [280, 503] width 433 height 81
paste textarea "**********"
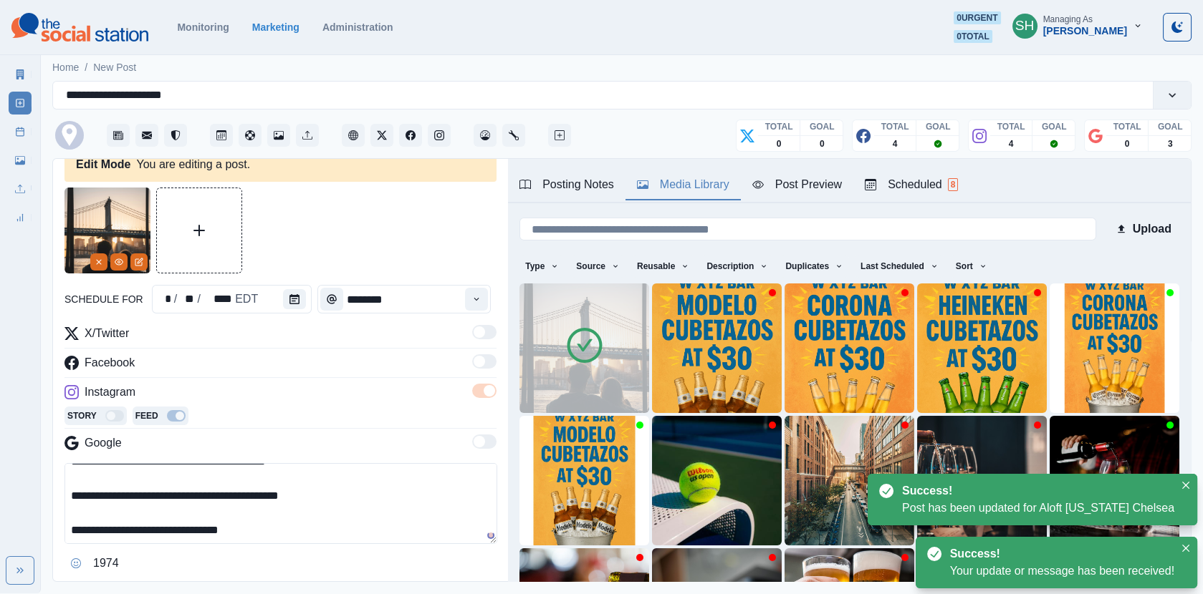
scroll to position [112, 0]
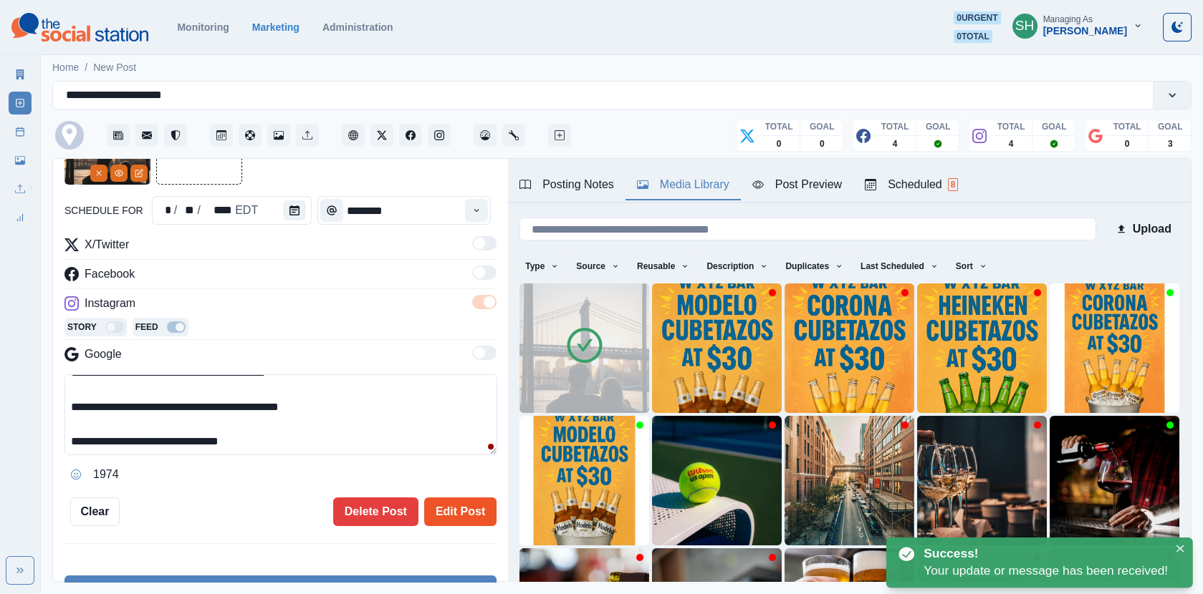
type textarea "**********"
click at [463, 503] on button "Edit Post" at bounding box center [460, 512] width 72 height 29
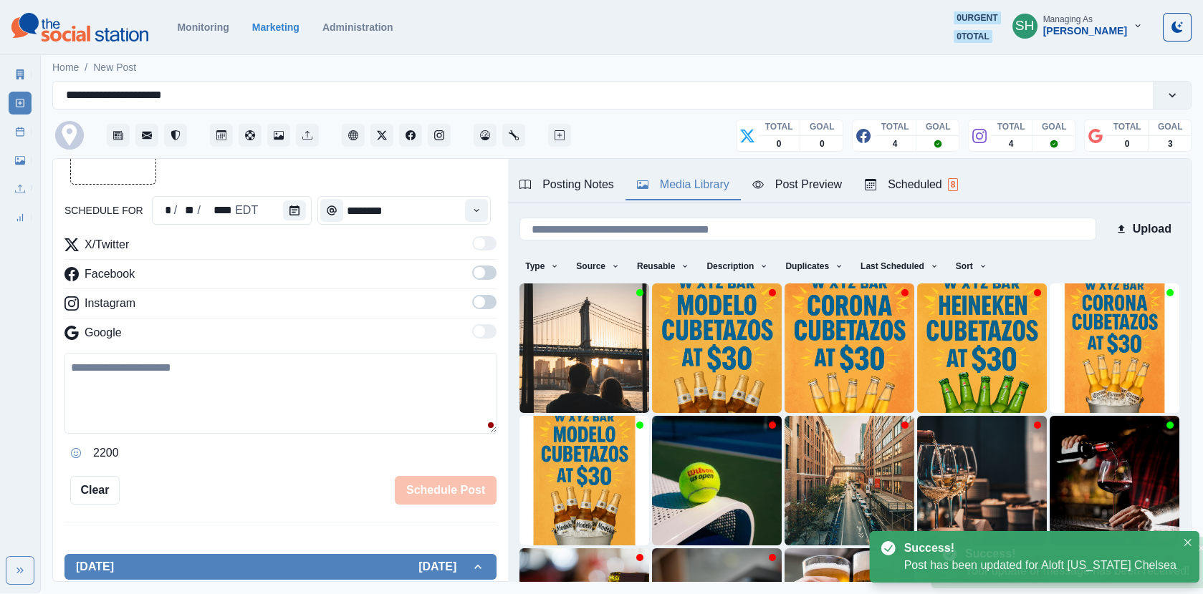
click at [18, 131] on line at bounding box center [20, 131] width 8 height 0
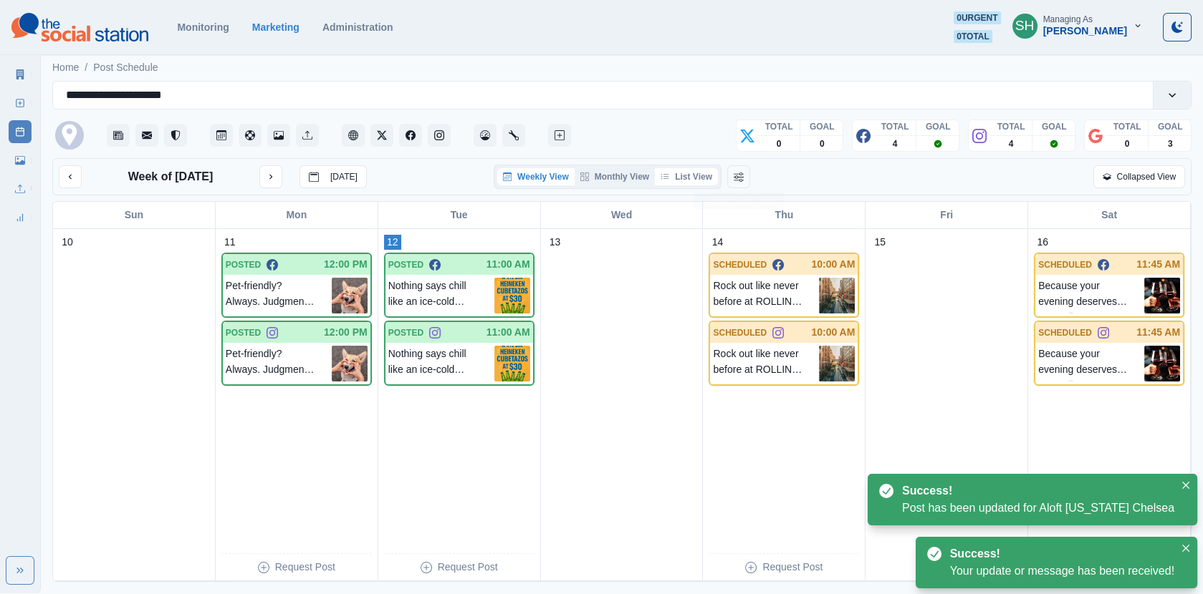
click at [692, 171] on button "List View" at bounding box center [686, 176] width 63 height 17
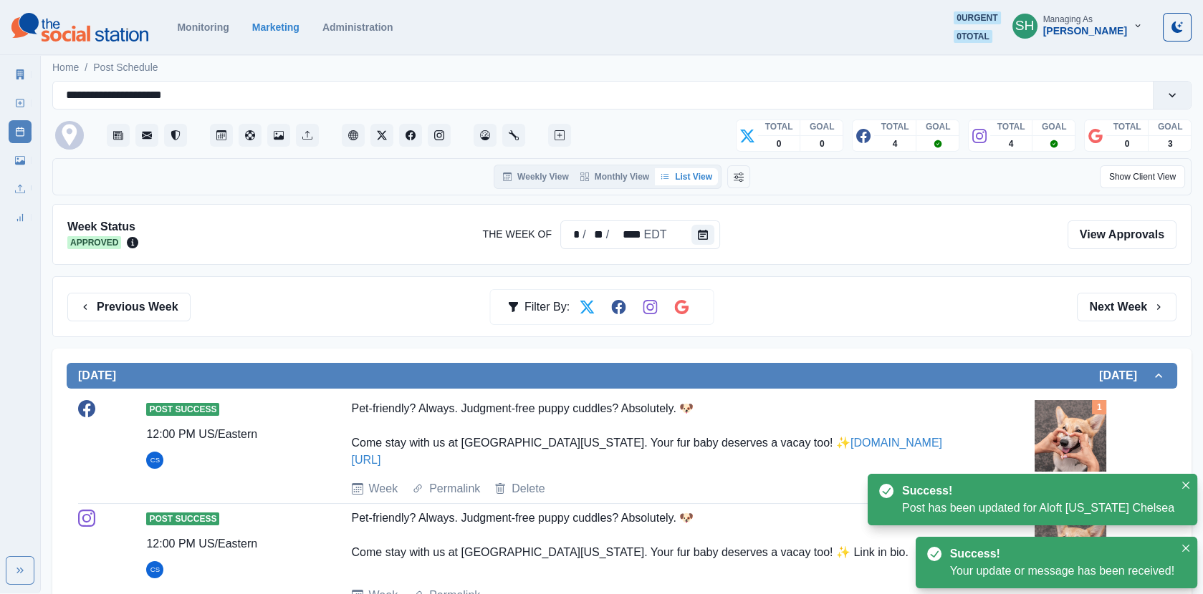
scroll to position [14, 0]
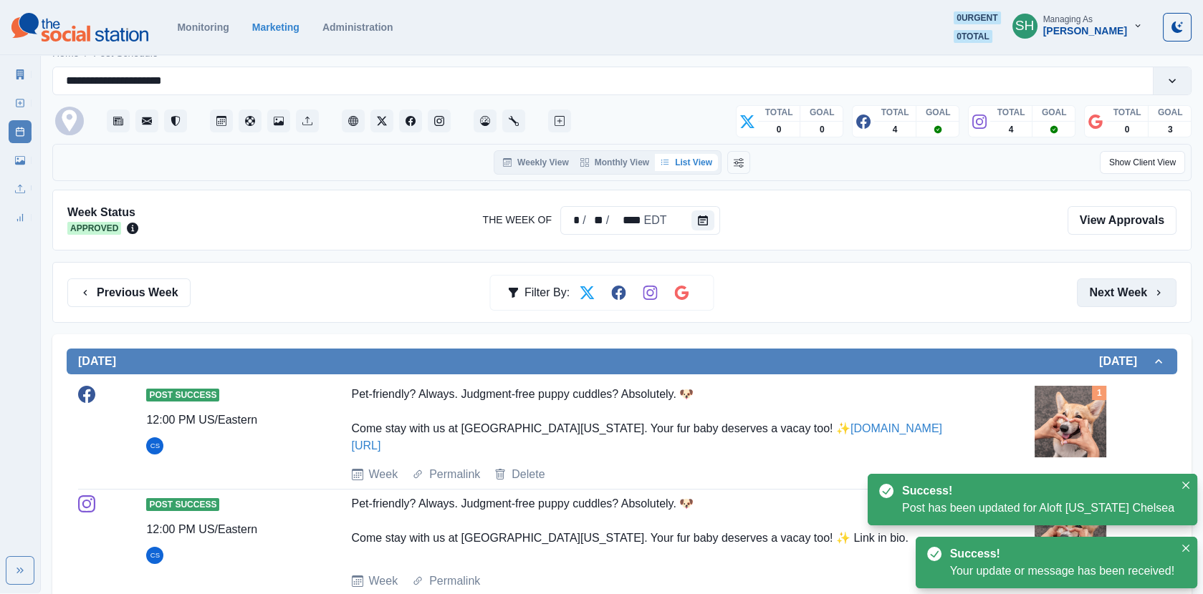
click at [1120, 298] on button "Next Week" at bounding box center [1127, 293] width 100 height 29
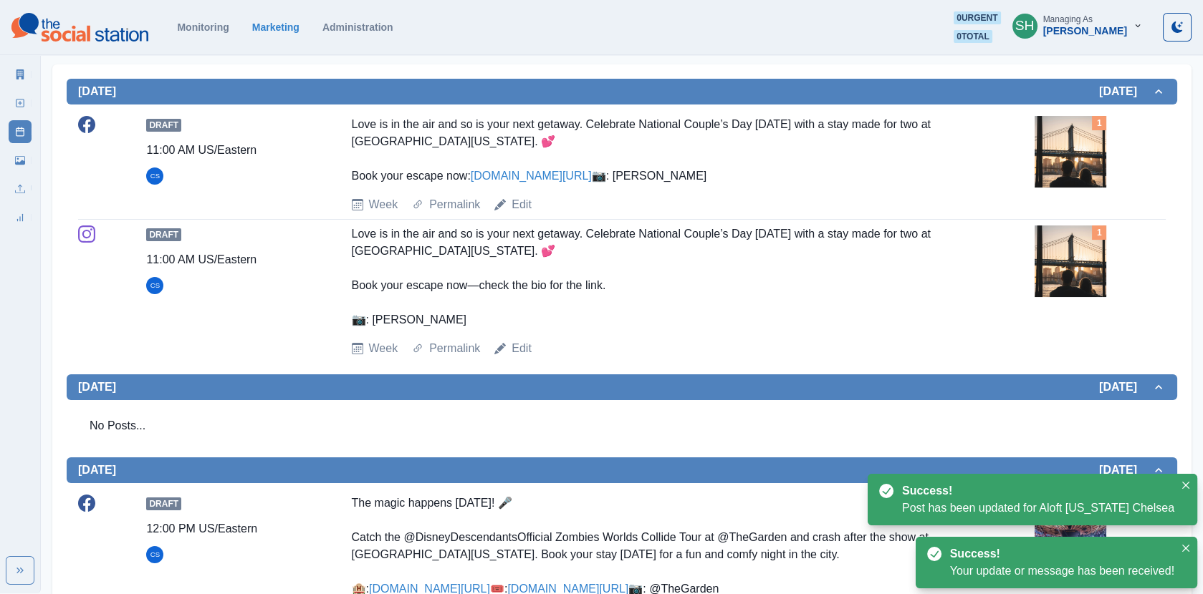
scroll to position [217, 0]
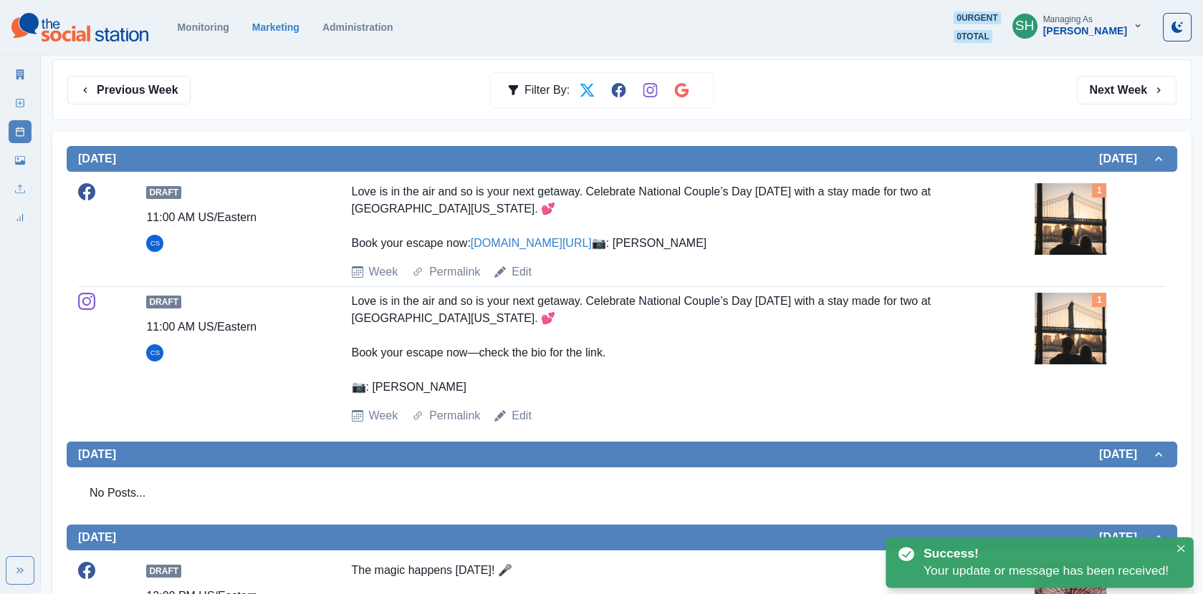
click at [1060, 226] on img at bounding box center [1070, 219] width 72 height 72
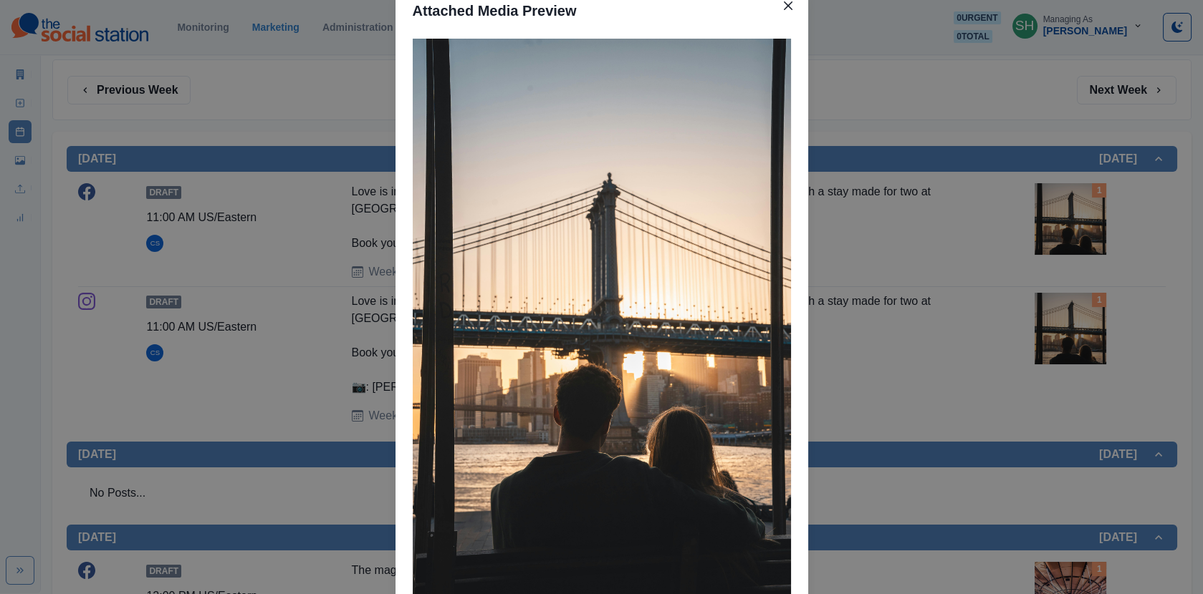
scroll to position [77, 0]
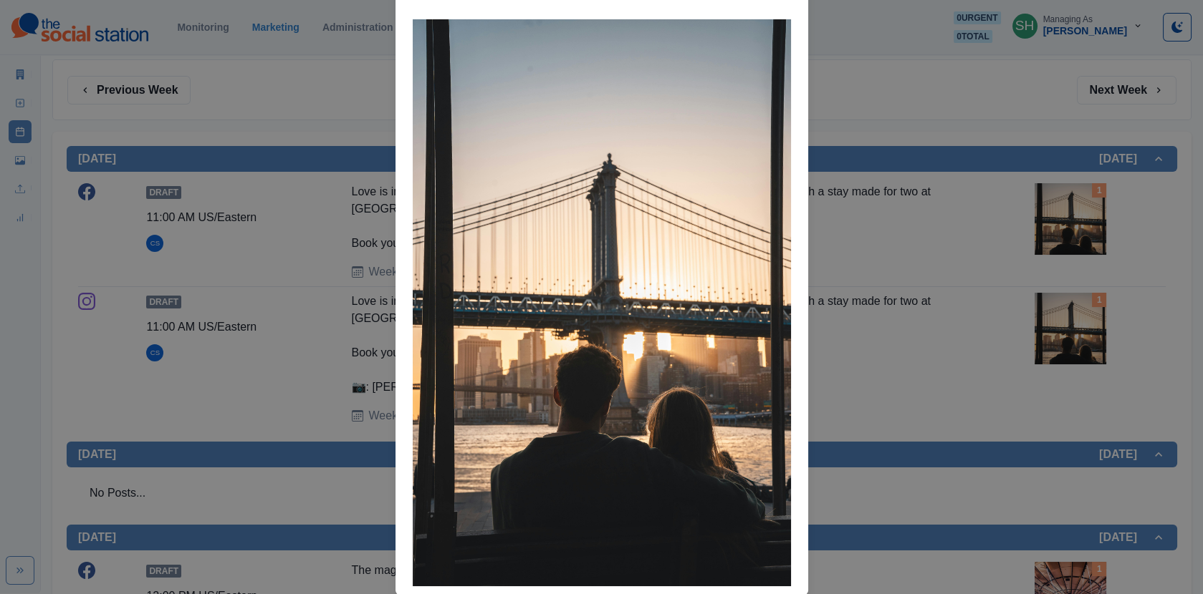
click at [333, 221] on div "Attached Media Preview" at bounding box center [601, 297] width 1203 height 594
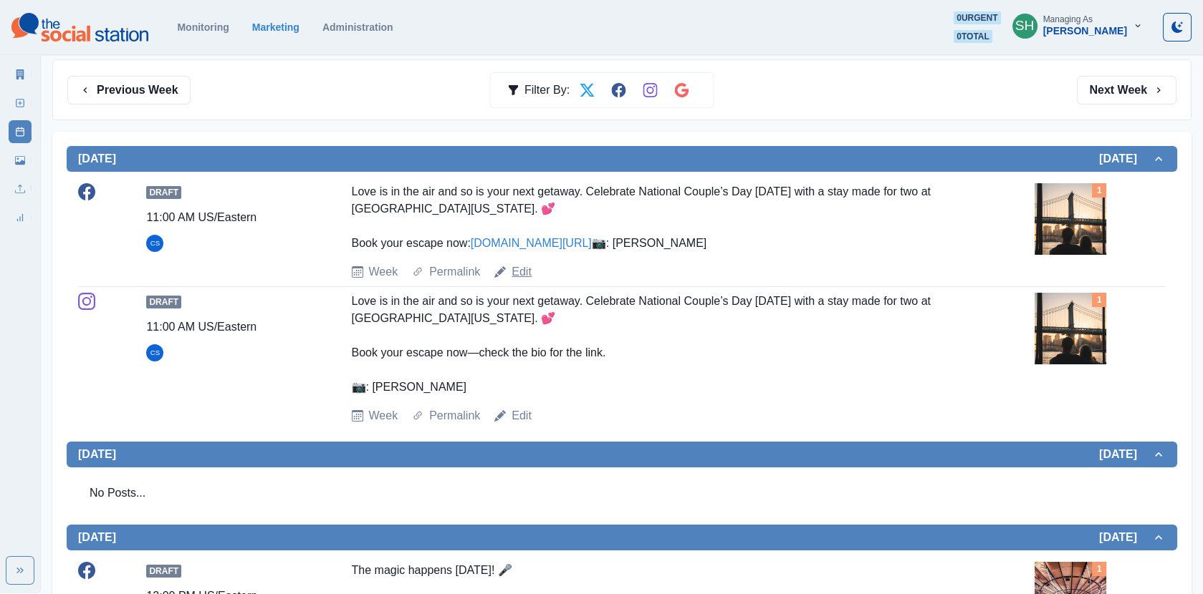
click at [517, 281] on link "Edit" at bounding box center [521, 272] width 20 height 17
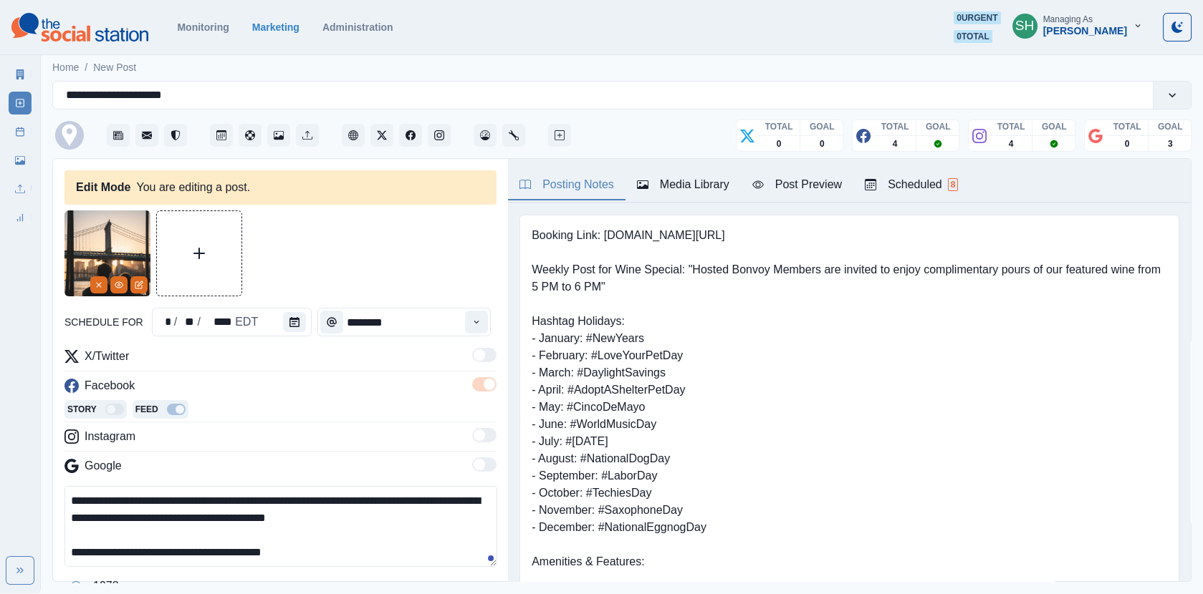
click at [687, 166] on div "Posting Notes Media Library Post Preview Scheduled 8" at bounding box center [849, 181] width 683 height 44
click at [687, 180] on div "Media Library" at bounding box center [683, 184] width 92 height 17
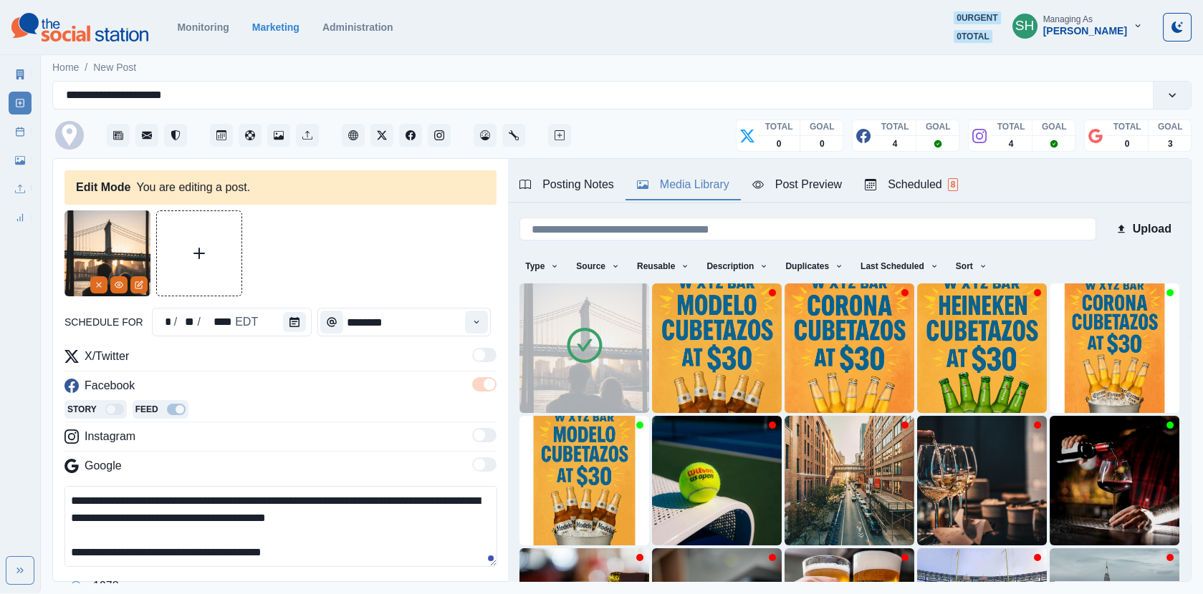
click at [602, 355] on icon at bounding box center [584, 346] width 40 height 40
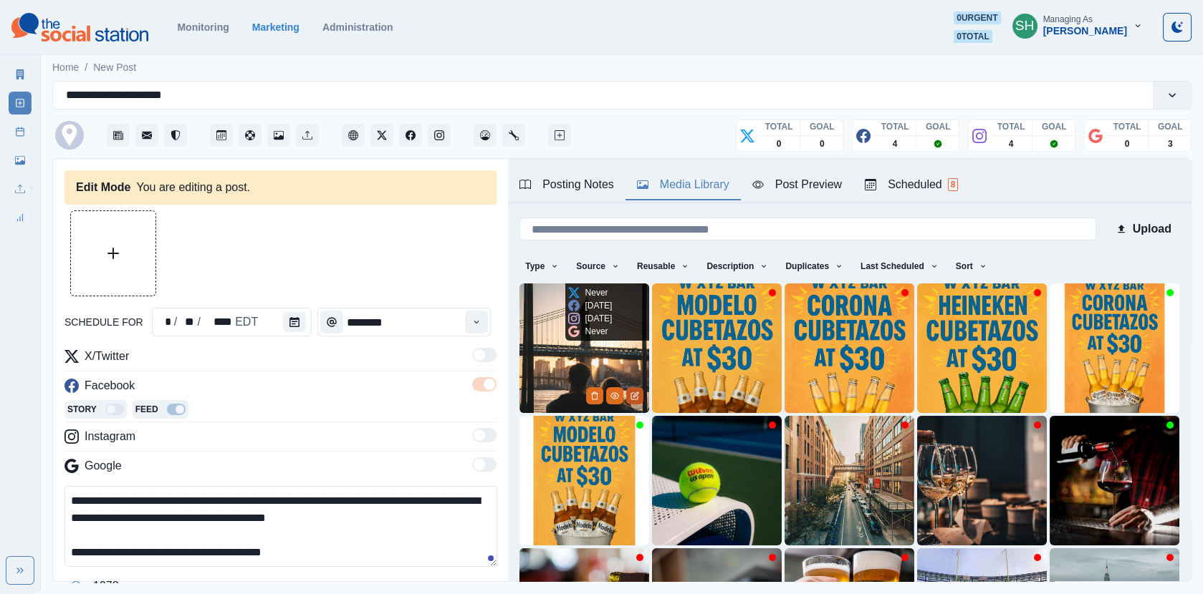
click at [638, 398] on icon "Edit Media" at bounding box center [634, 396] width 9 height 9
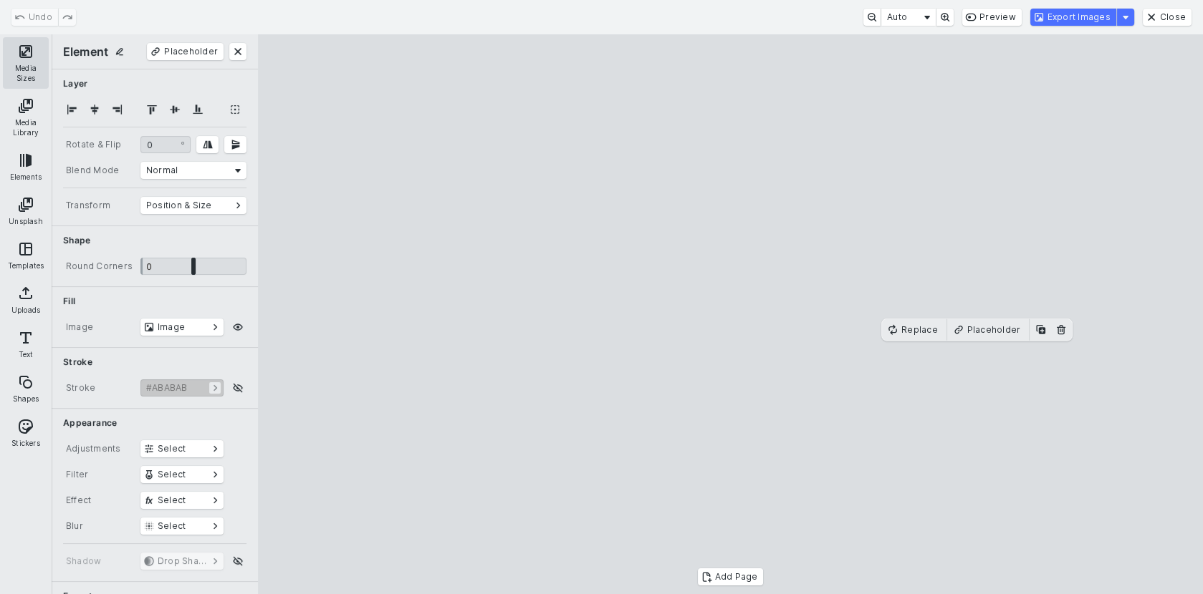
click at [38, 72] on button "Media Sizes" at bounding box center [26, 63] width 46 height 52
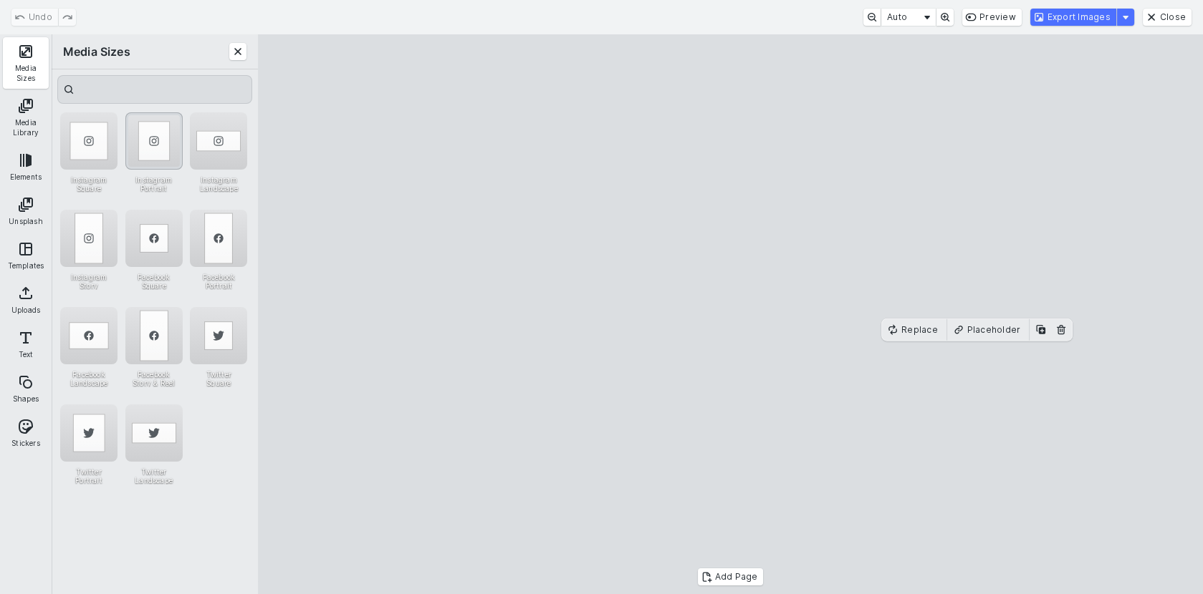
click at [145, 158] on div "Instagram Portrait" at bounding box center [153, 140] width 57 height 57
click at [731, 314] on cesdk-canvas "Editor canvas" at bounding box center [731, 314] width 0 height 0
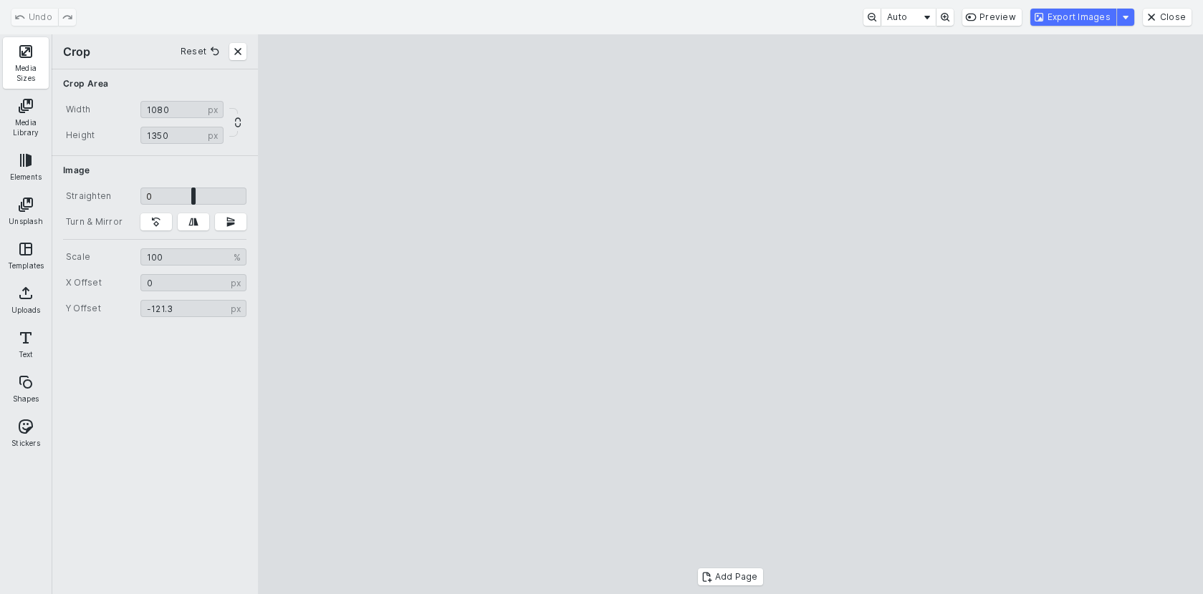
drag, startPoint x: 746, startPoint y: 338, endPoint x: 771, endPoint y: 341, distance: 25.2
click at [731, 314] on cesdk-canvas "Editor canvas" at bounding box center [731, 314] width 0 height 0
type input "*******"
click at [731, 314] on cesdk-canvas "Editor canvas" at bounding box center [731, 314] width 0 height 0
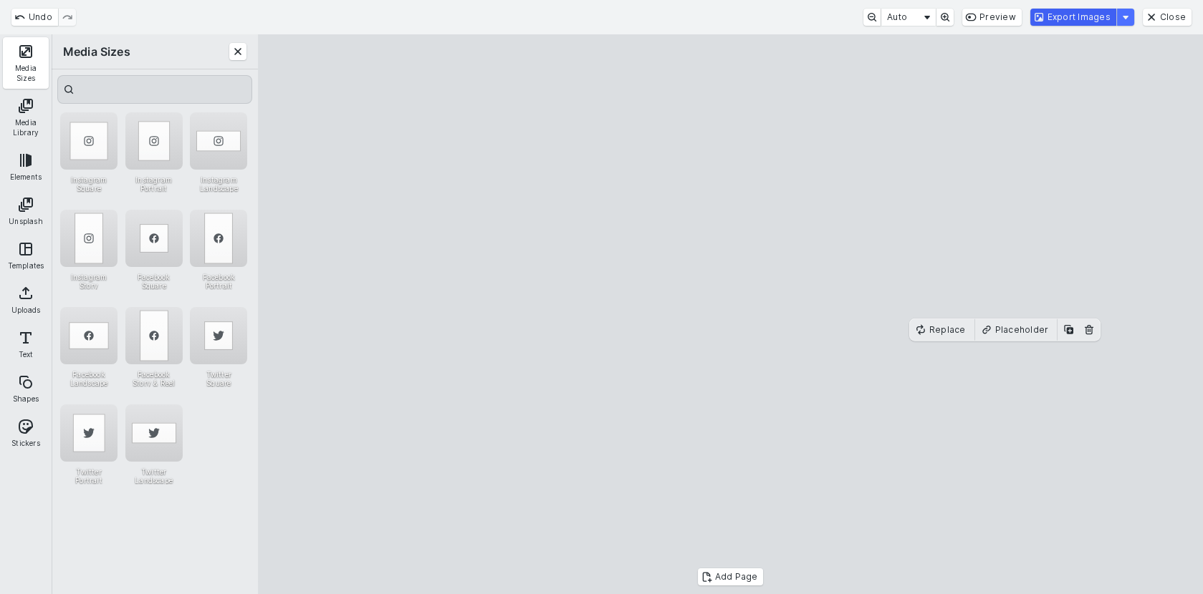
click at [1077, 19] on button "Export Images" at bounding box center [1073, 17] width 86 height 17
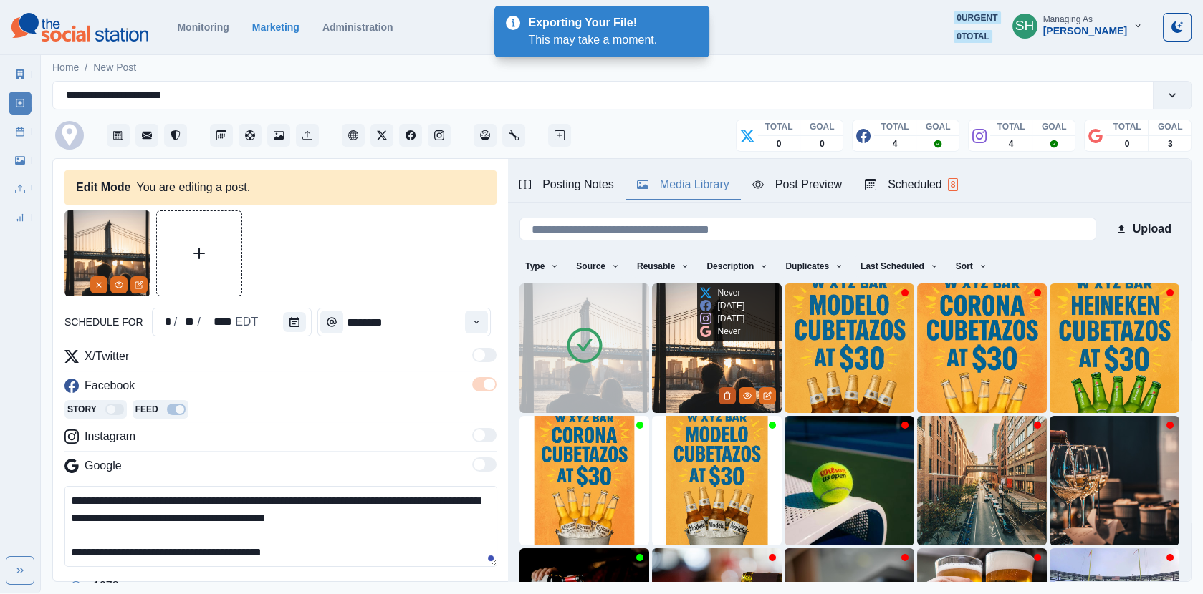
click at [723, 392] on icon "Delete Media" at bounding box center [727, 396] width 9 height 9
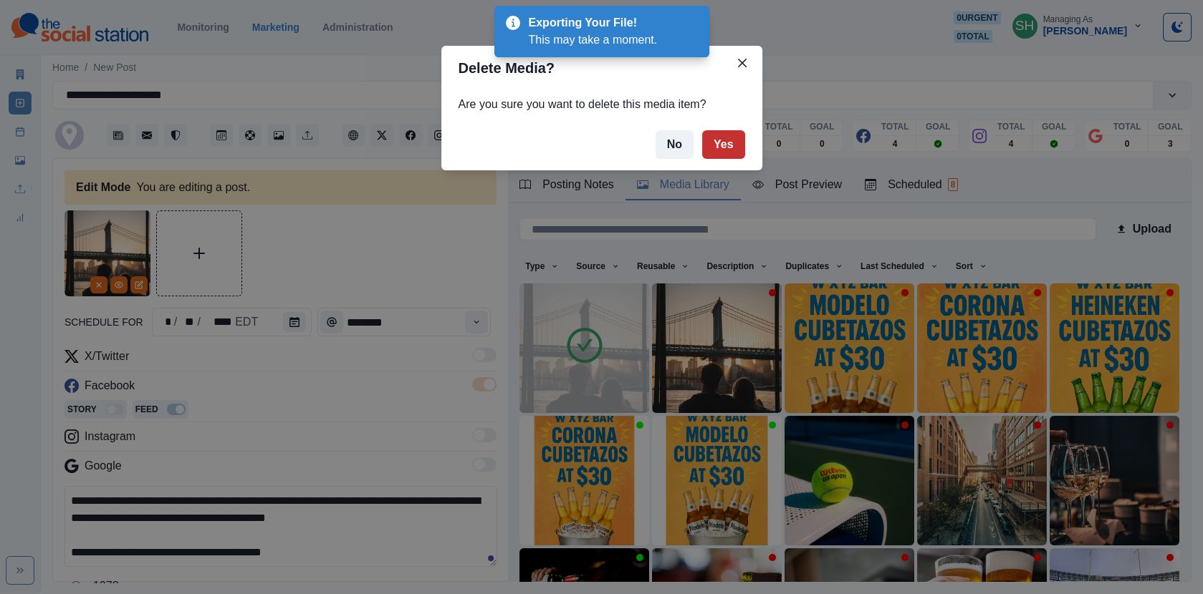
click at [718, 145] on button "Yes" at bounding box center [723, 144] width 43 height 29
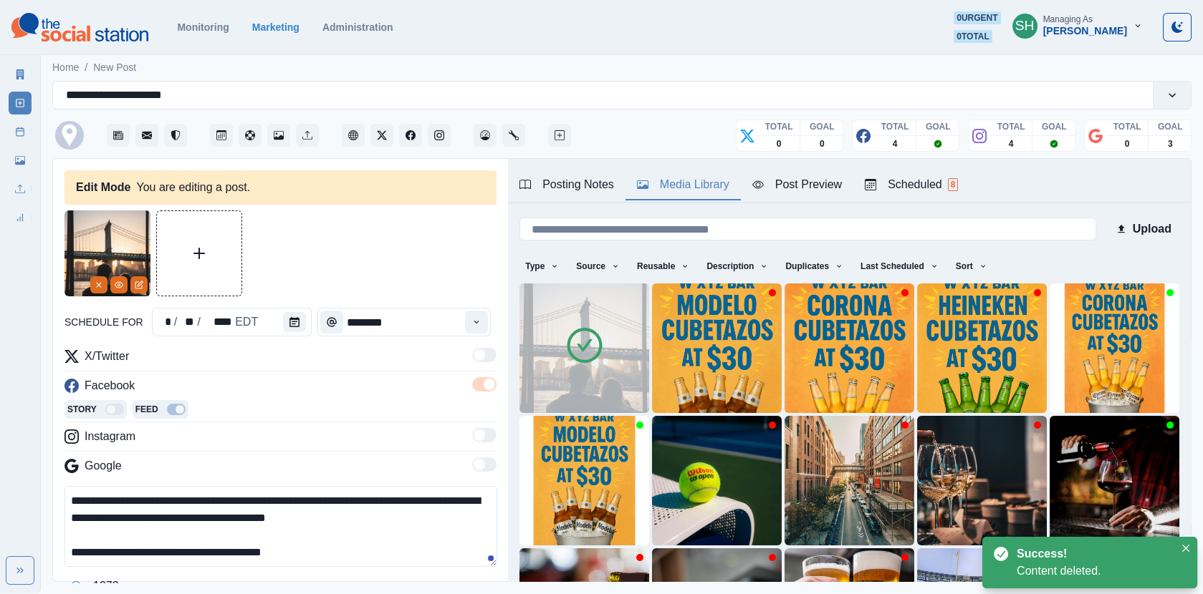
scroll to position [131, 0]
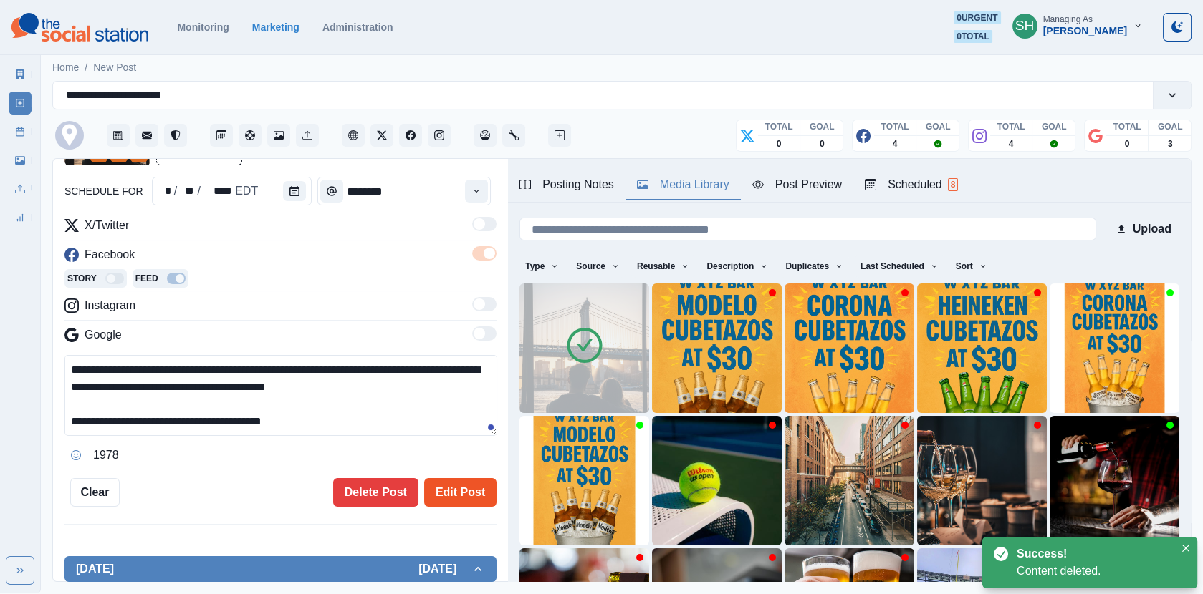
click at [435, 478] on button "Edit Post" at bounding box center [460, 492] width 72 height 29
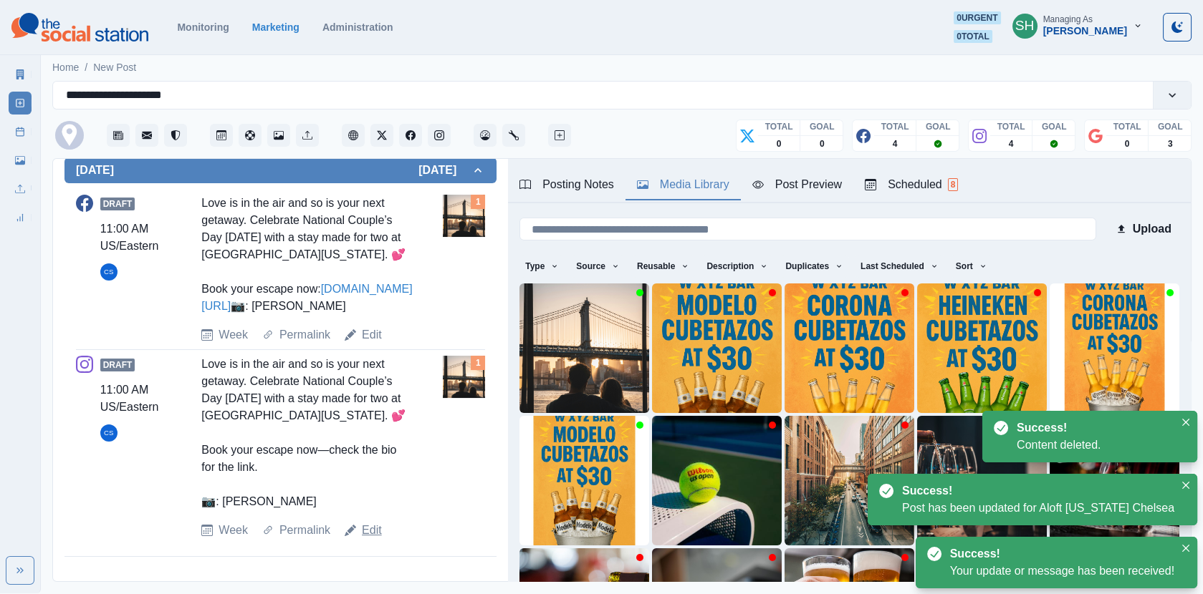
click at [368, 539] on link "Edit" at bounding box center [372, 530] width 20 height 17
type textarea "**********"
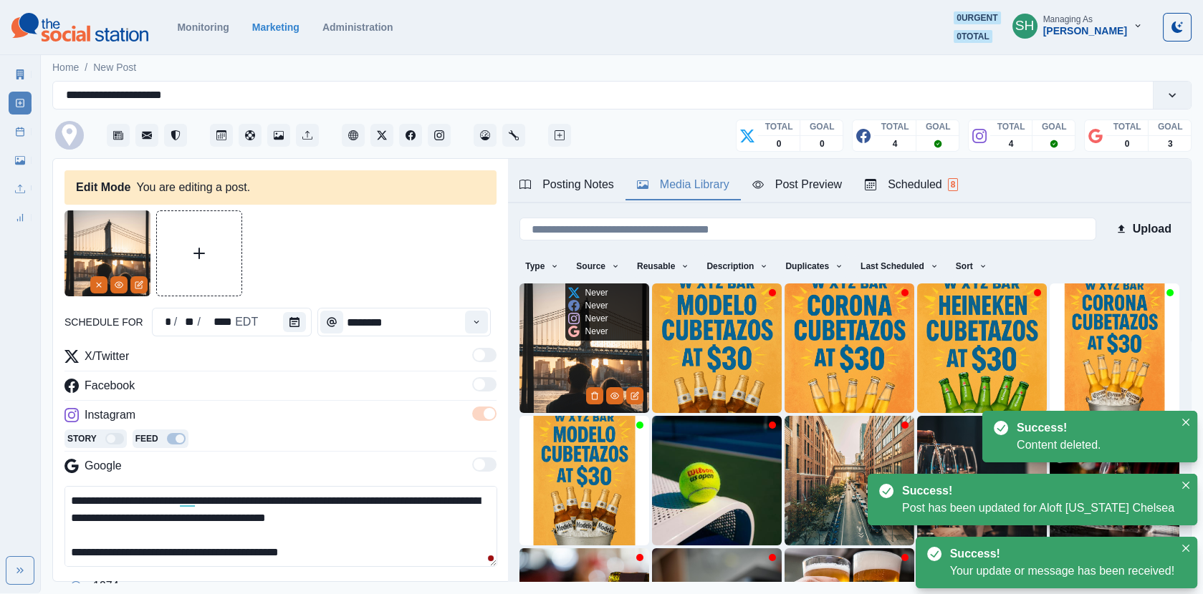
click at [541, 372] on img at bounding box center [584, 349] width 130 height 130
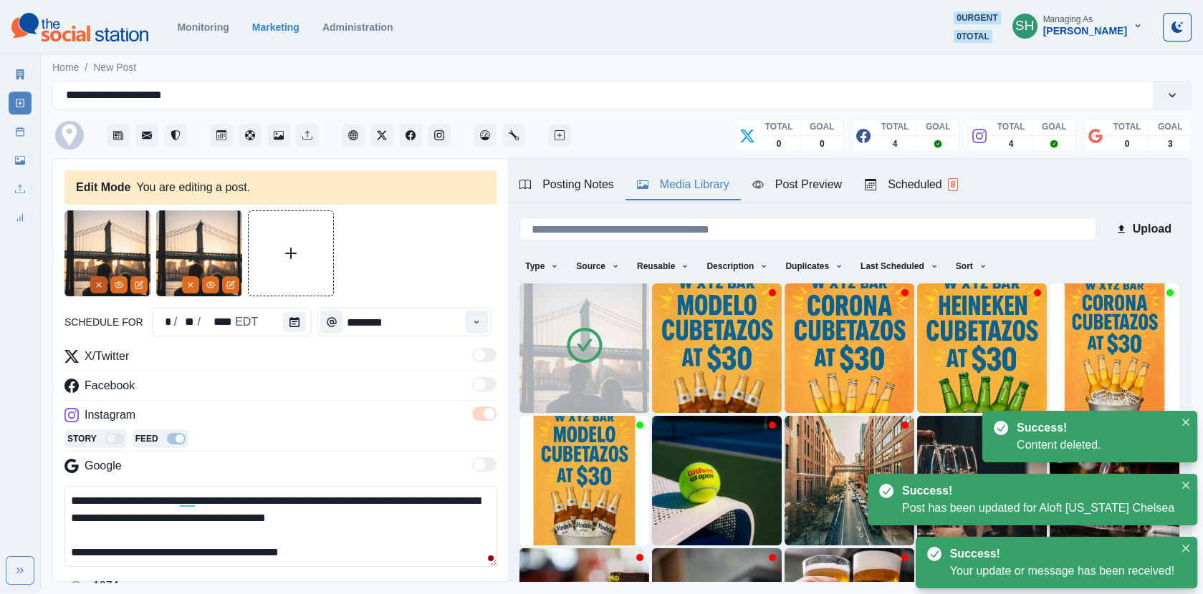
click at [97, 285] on icon "Remove" at bounding box center [99, 285] width 9 height 9
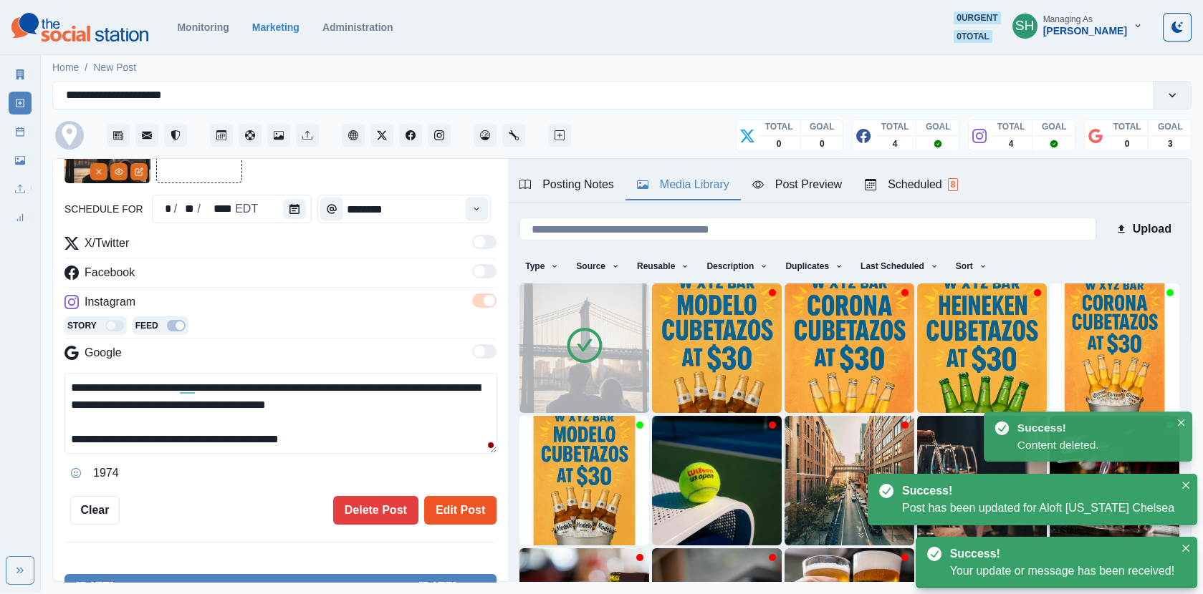
scroll to position [176, 0]
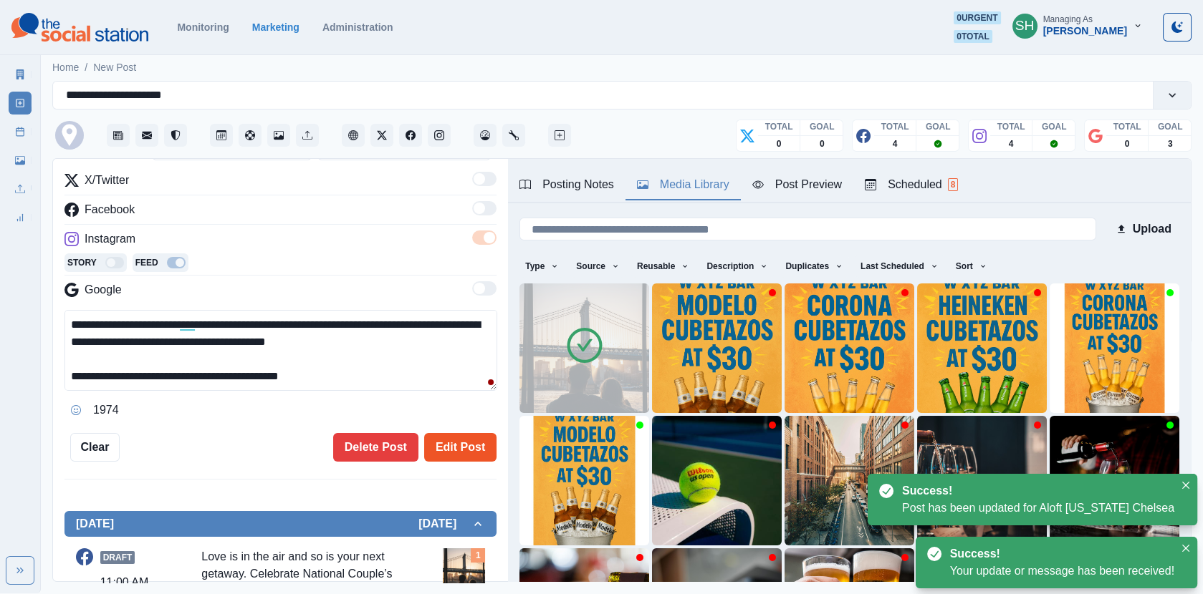
click at [458, 456] on button "Edit Post" at bounding box center [460, 447] width 72 height 29
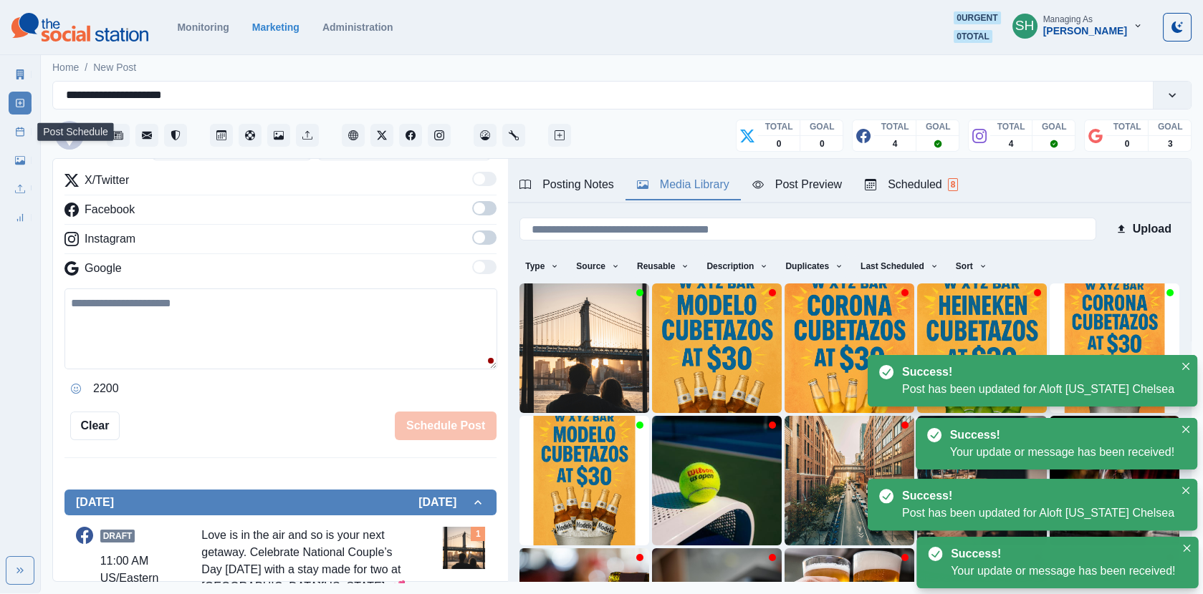
click at [9, 127] on link "Post Schedule" at bounding box center [20, 131] width 23 height 23
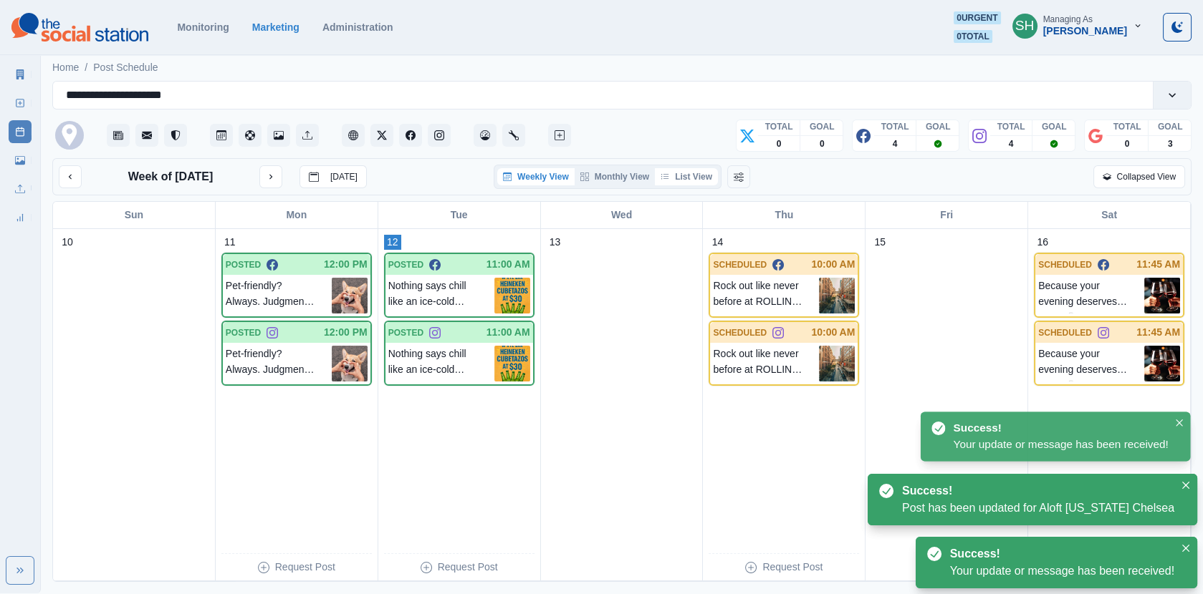
click at [704, 176] on button "List View" at bounding box center [686, 176] width 63 height 17
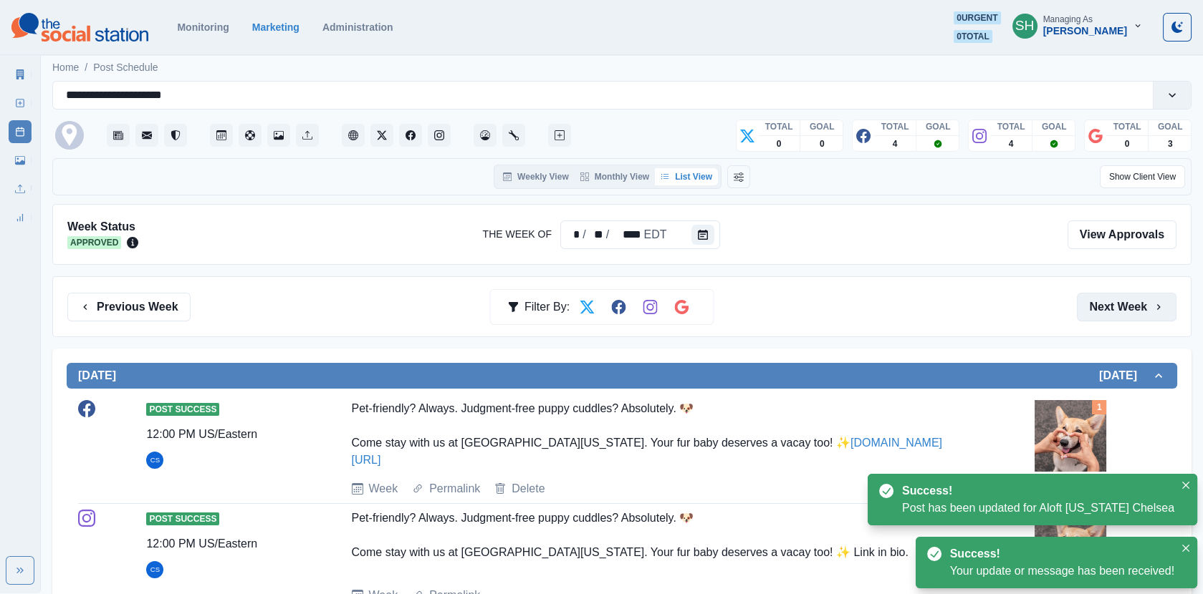
click at [1100, 310] on button "Next Week" at bounding box center [1127, 307] width 100 height 29
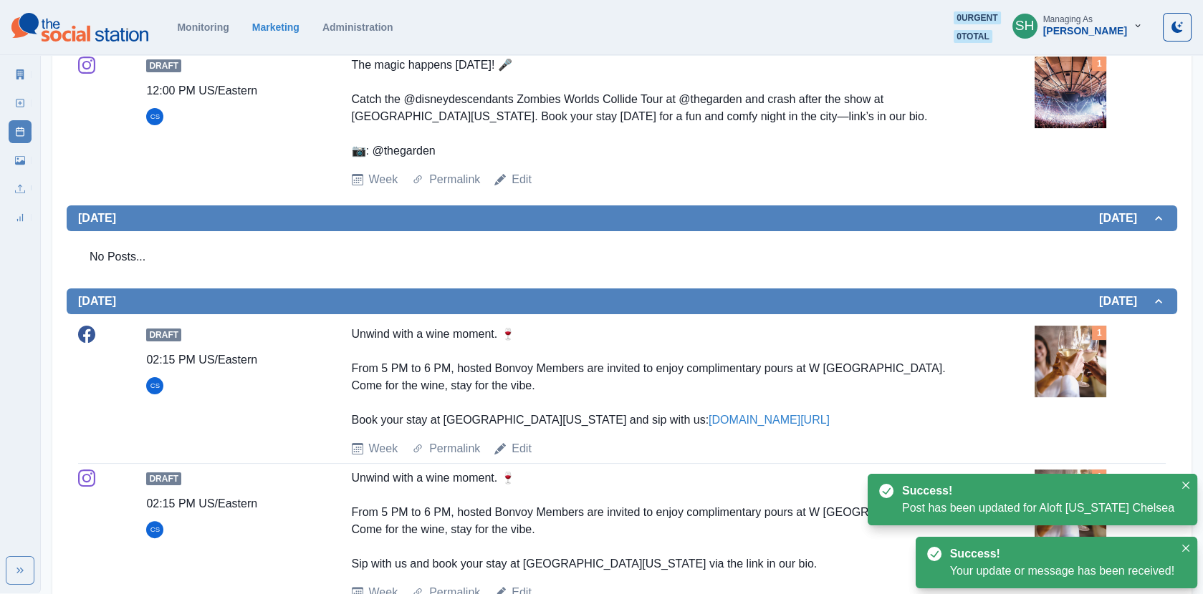
scroll to position [683, 0]
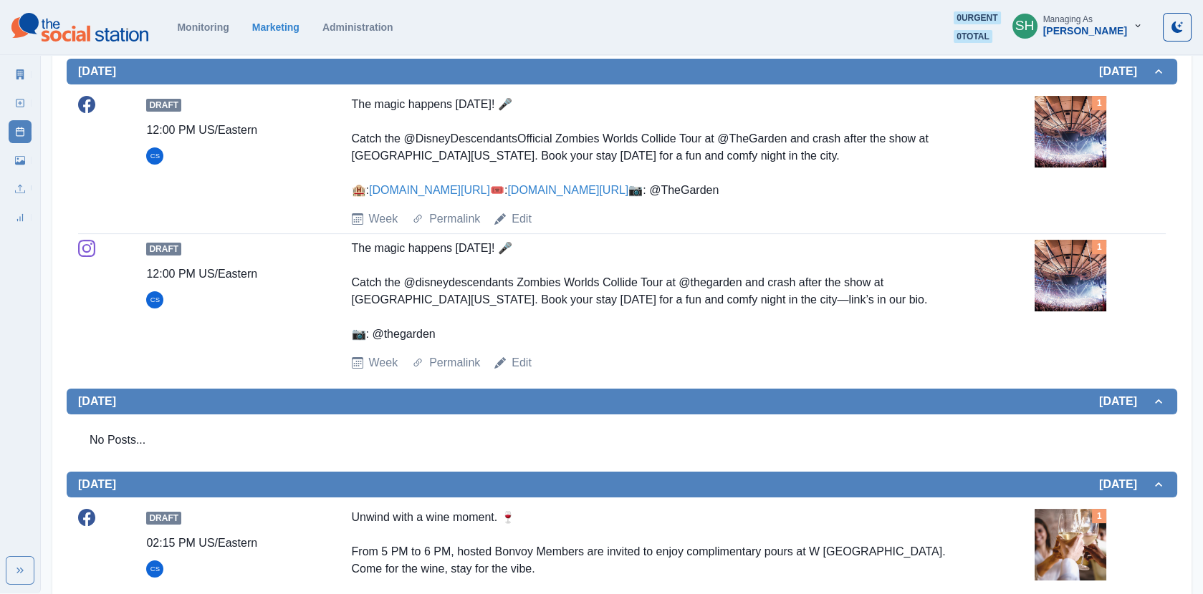
click at [1078, 168] on img at bounding box center [1070, 132] width 72 height 72
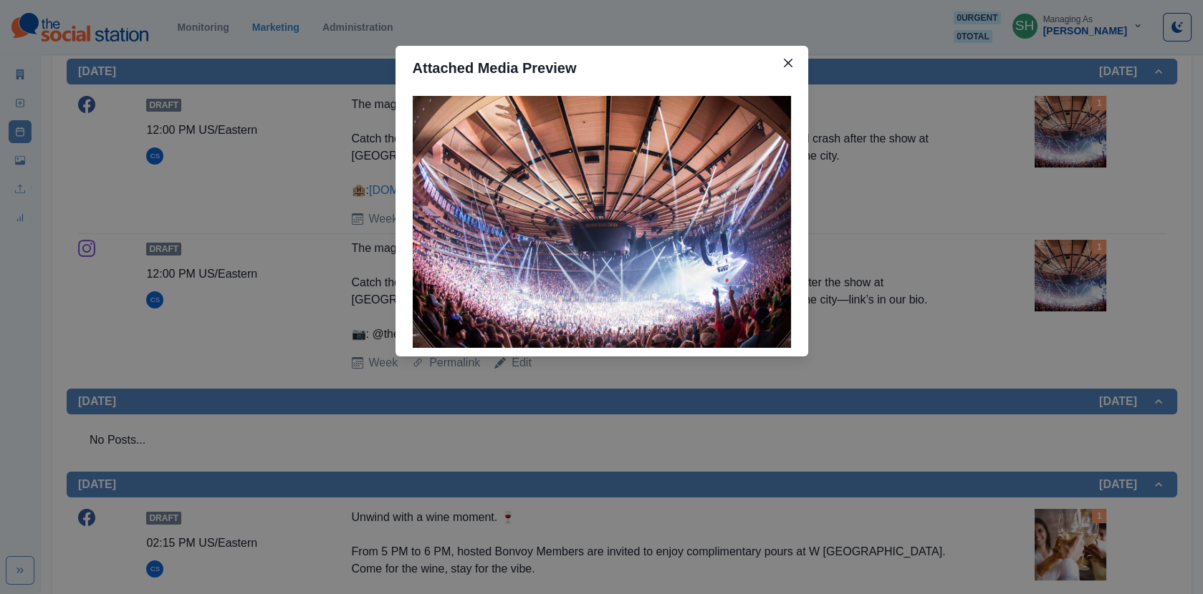
click at [1078, 180] on div "Attached Media Preview" at bounding box center [601, 297] width 1203 height 594
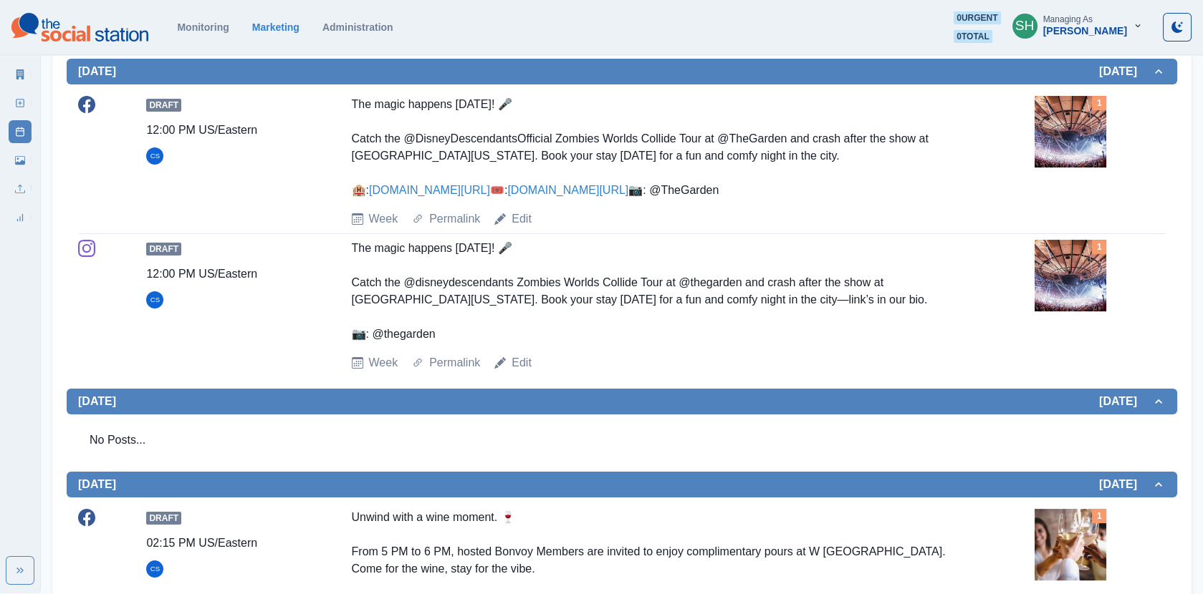
click at [507, 196] on link "[DOMAIN_NAME][URL]" at bounding box center [567, 190] width 121 height 12
click at [1072, 165] on img at bounding box center [1070, 132] width 72 height 72
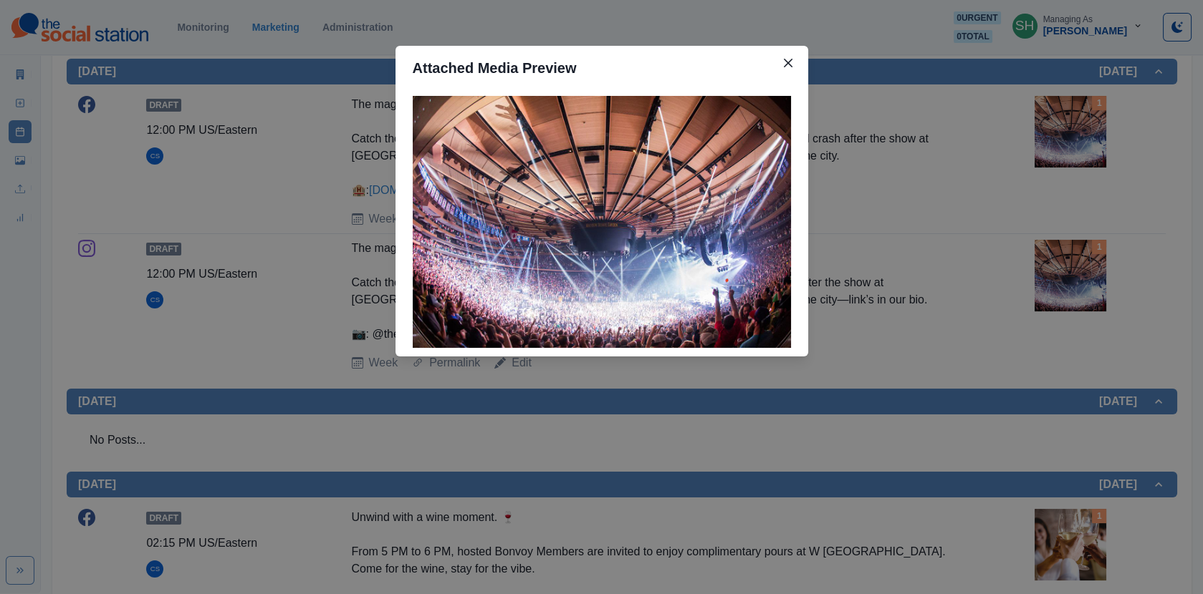
click at [286, 299] on div "Attached Media Preview" at bounding box center [601, 297] width 1203 height 594
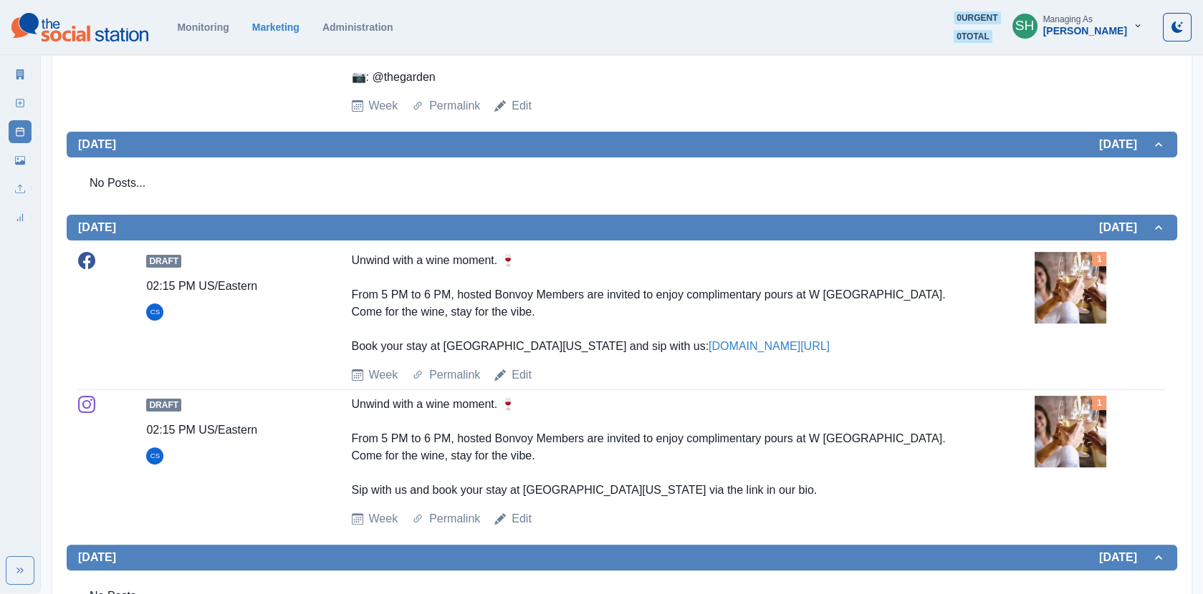
scroll to position [1166, 0]
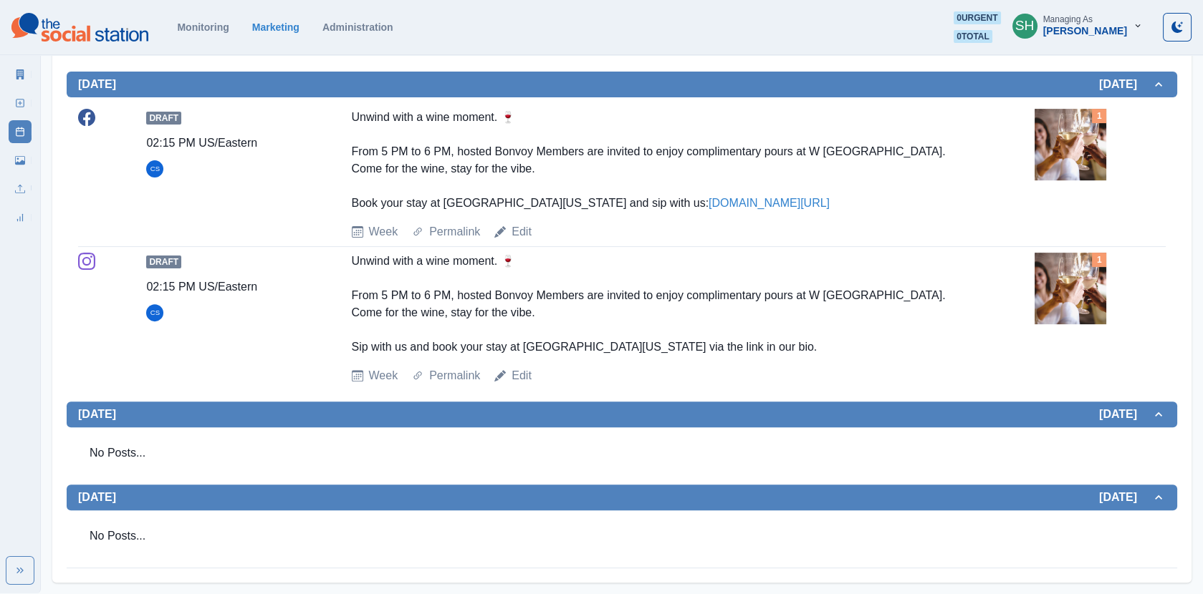
click at [1066, 153] on img at bounding box center [1070, 145] width 72 height 72
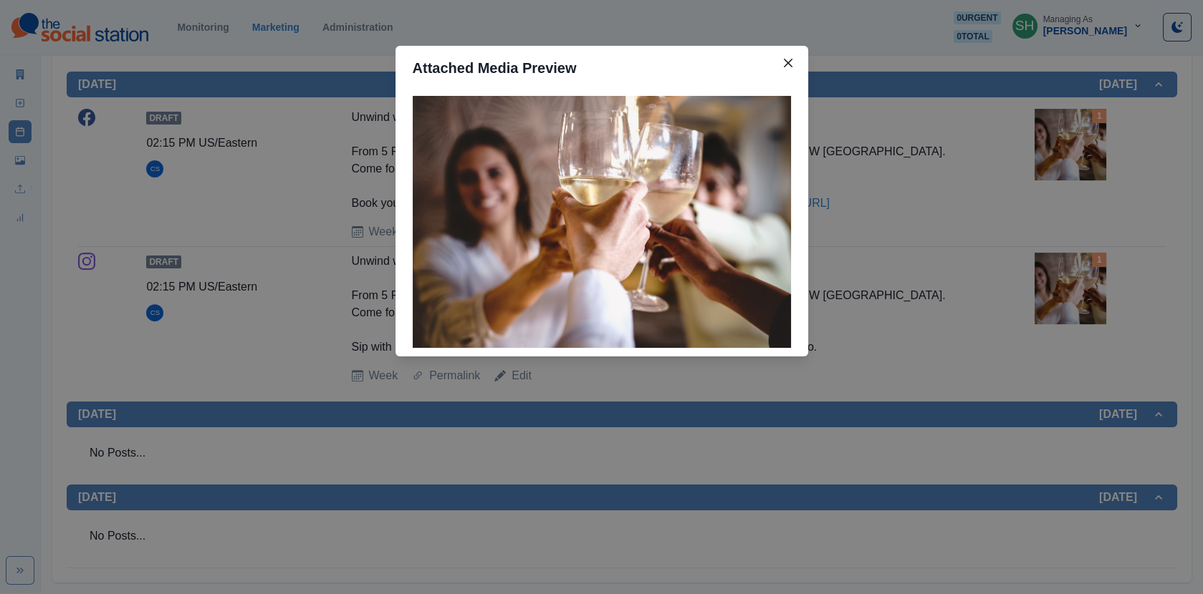
click at [973, 152] on div "Attached Media Preview" at bounding box center [601, 297] width 1203 height 594
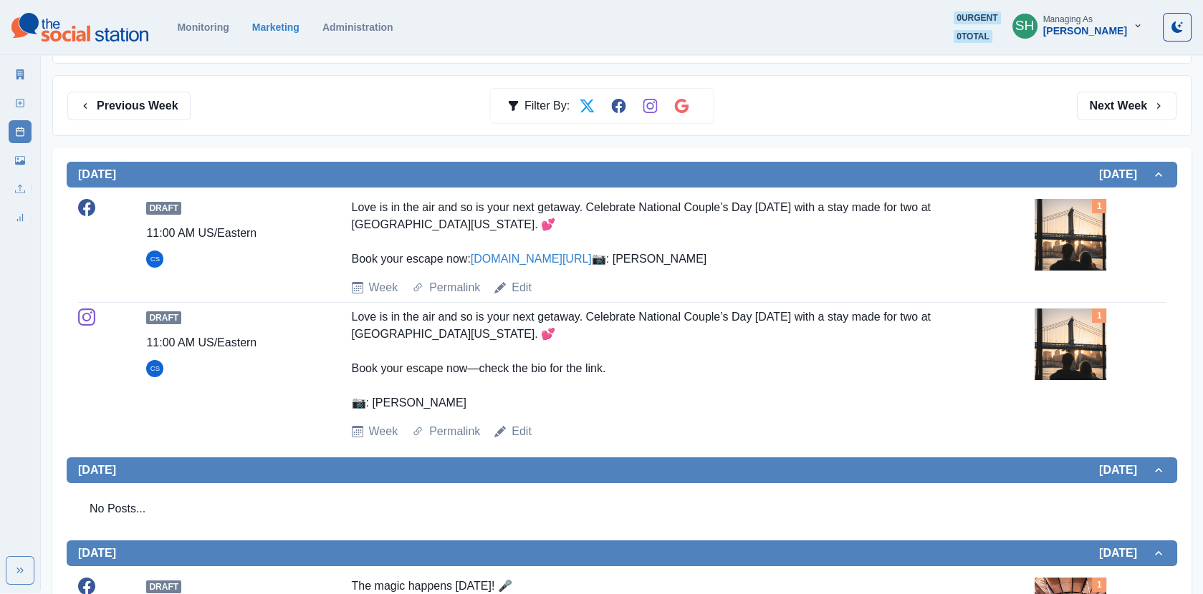
scroll to position [0, 0]
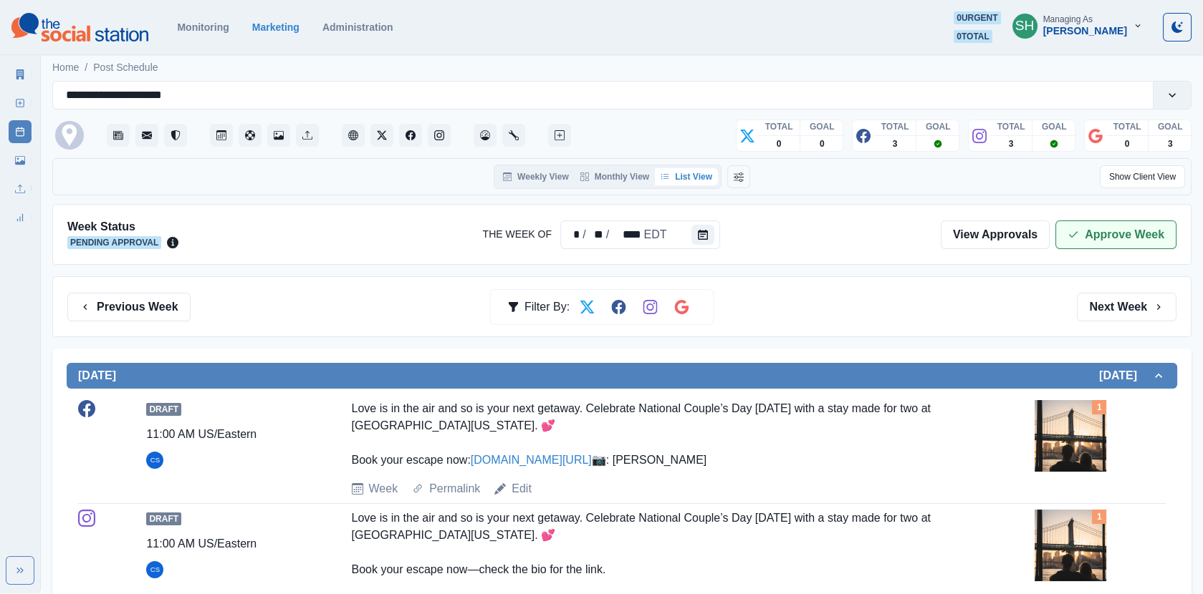
click at [1104, 222] on button "Approve Week" at bounding box center [1115, 235] width 121 height 29
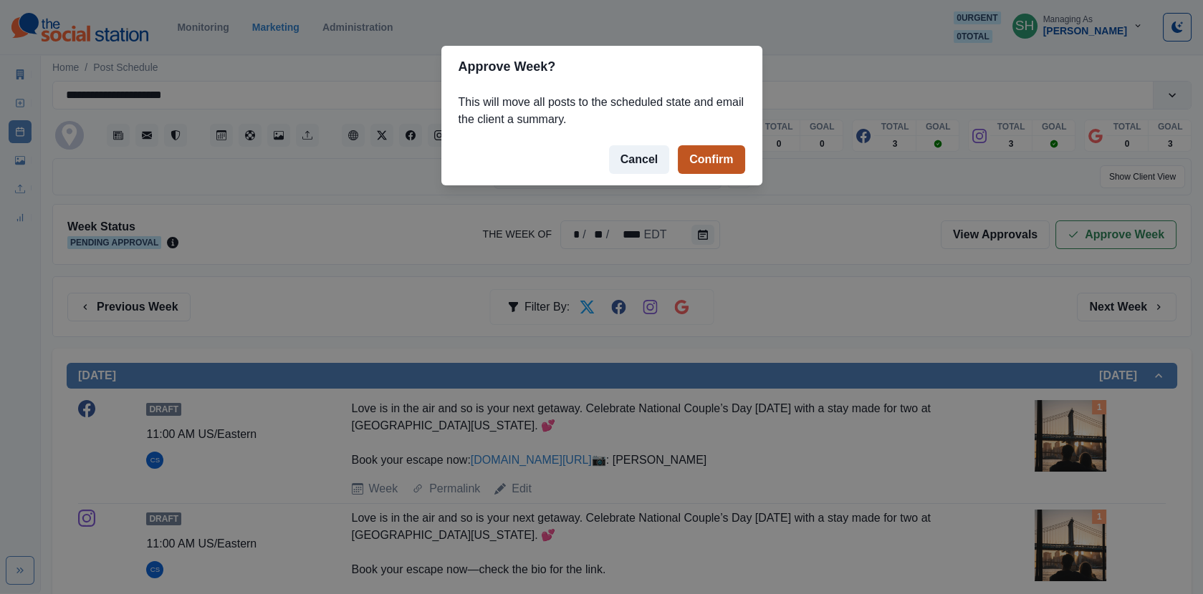
click at [706, 164] on button "Confirm" at bounding box center [711, 159] width 67 height 29
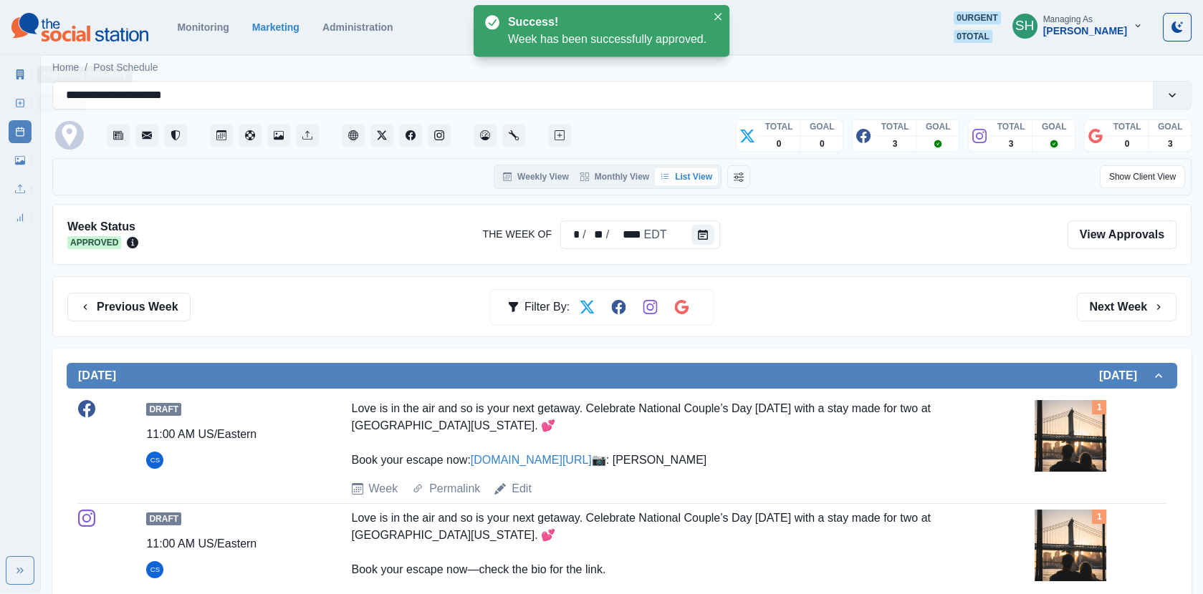
click at [23, 72] on icon at bounding box center [20, 74] width 8 height 10
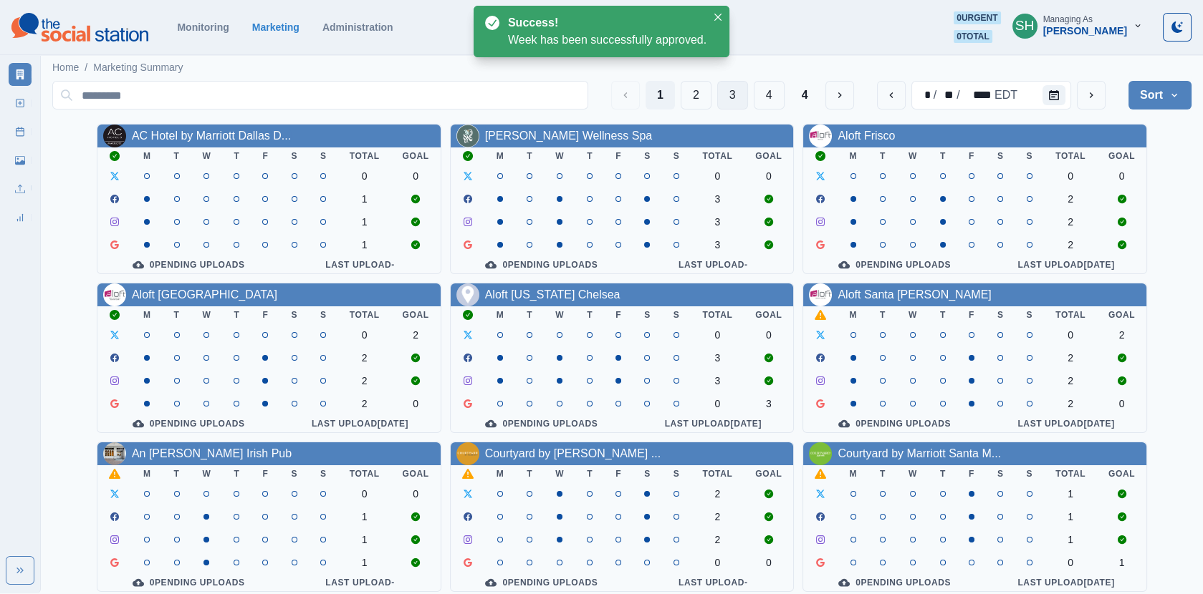
click at [736, 96] on button "3" at bounding box center [732, 95] width 31 height 29
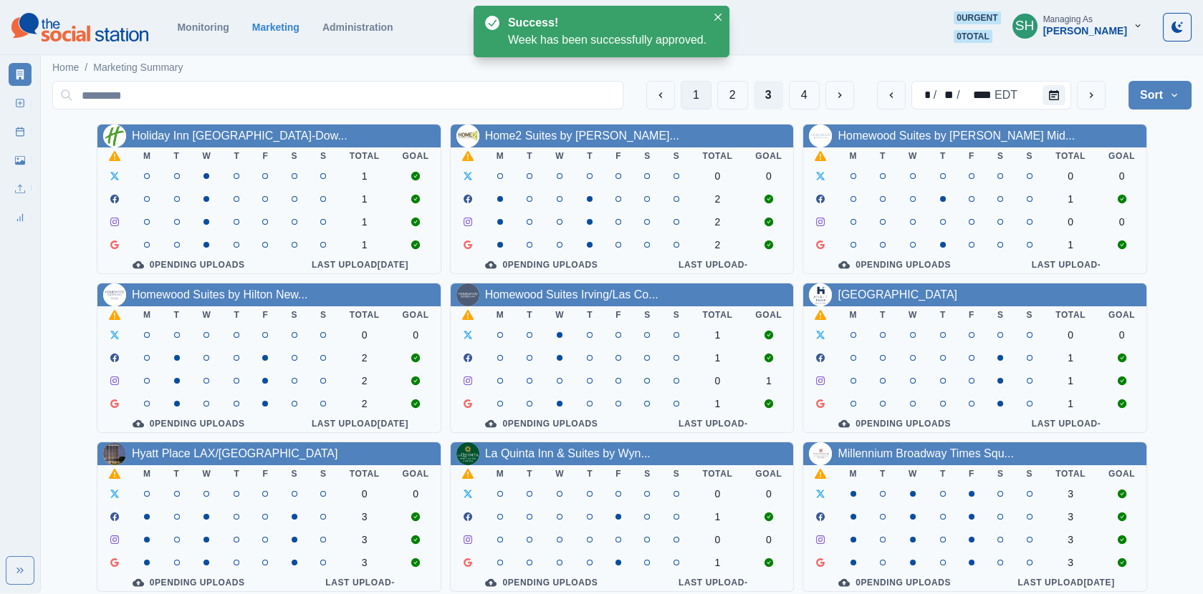
click at [697, 94] on button "1" at bounding box center [695, 95] width 31 height 29
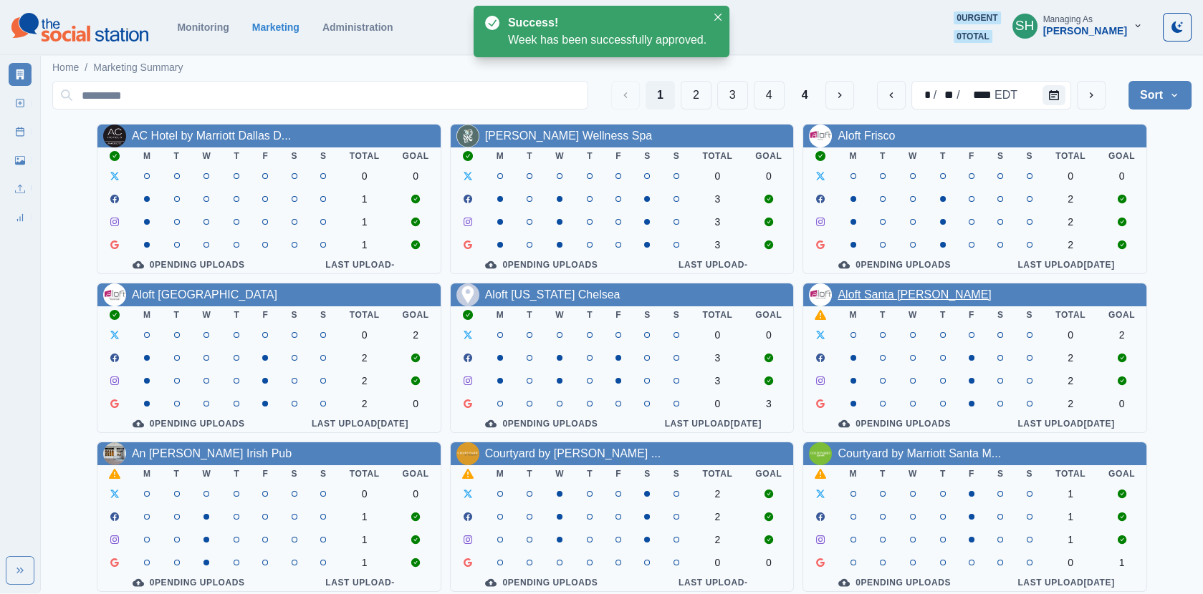
click at [887, 293] on link "Aloft Santa [PERSON_NAME]" at bounding box center [913, 295] width 153 height 12
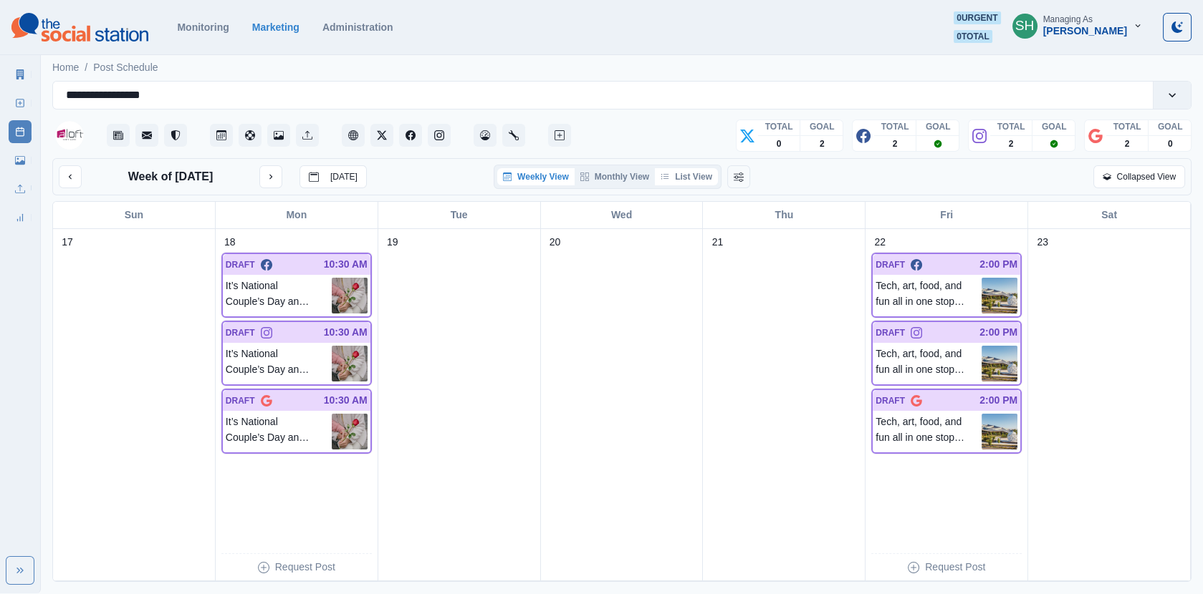
click at [688, 181] on button "List View" at bounding box center [686, 176] width 63 height 17
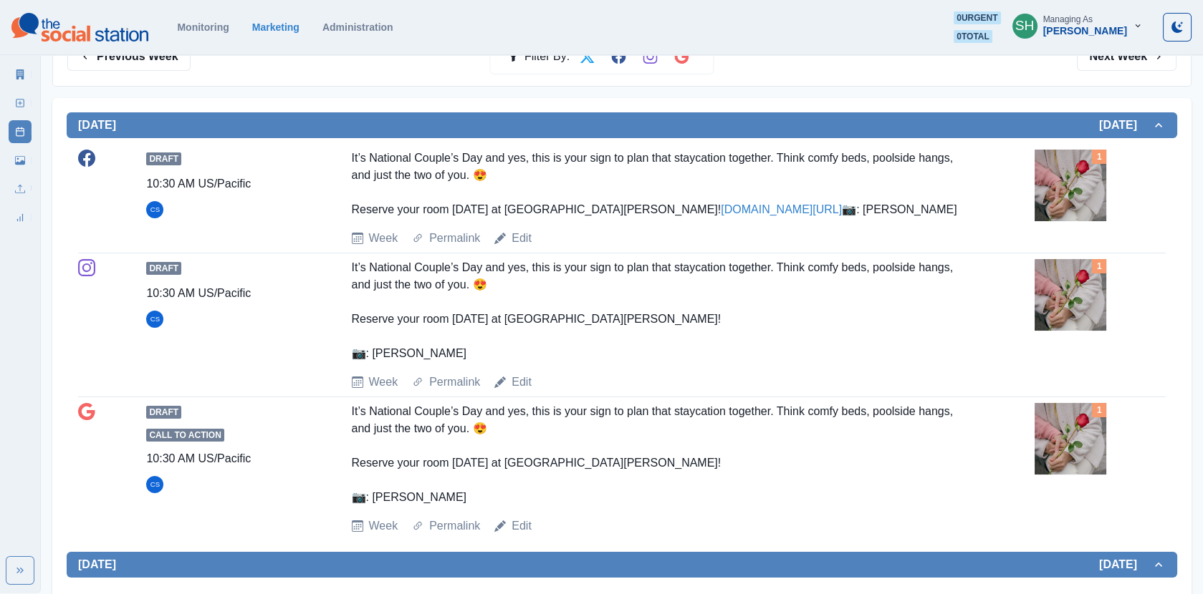
scroll to position [252, 0]
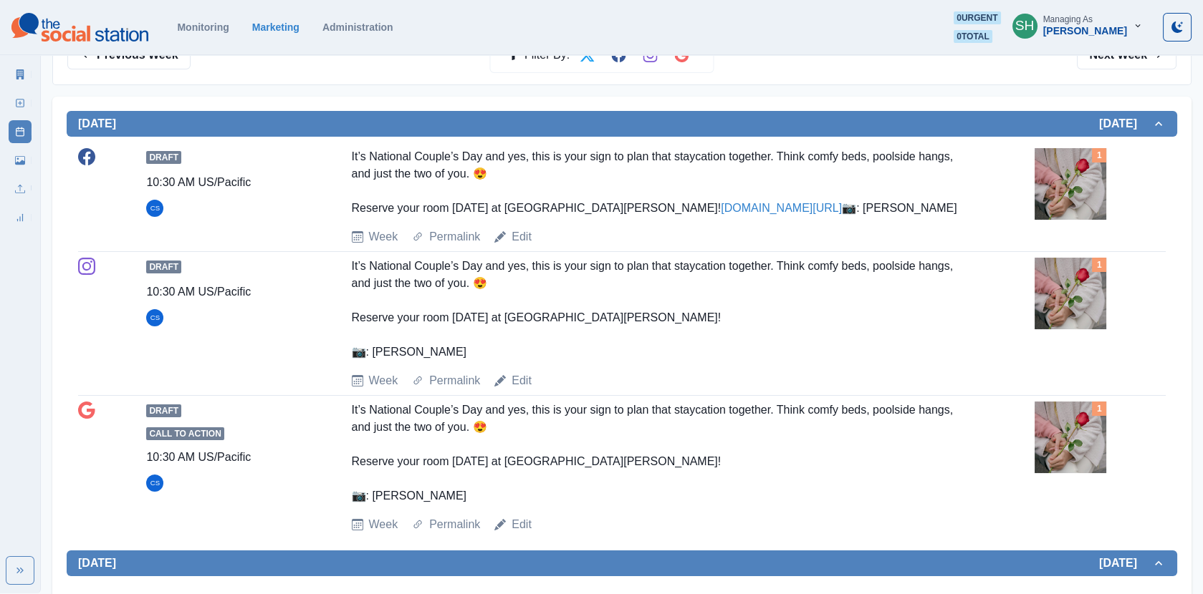
click at [1102, 178] on img at bounding box center [1070, 184] width 72 height 72
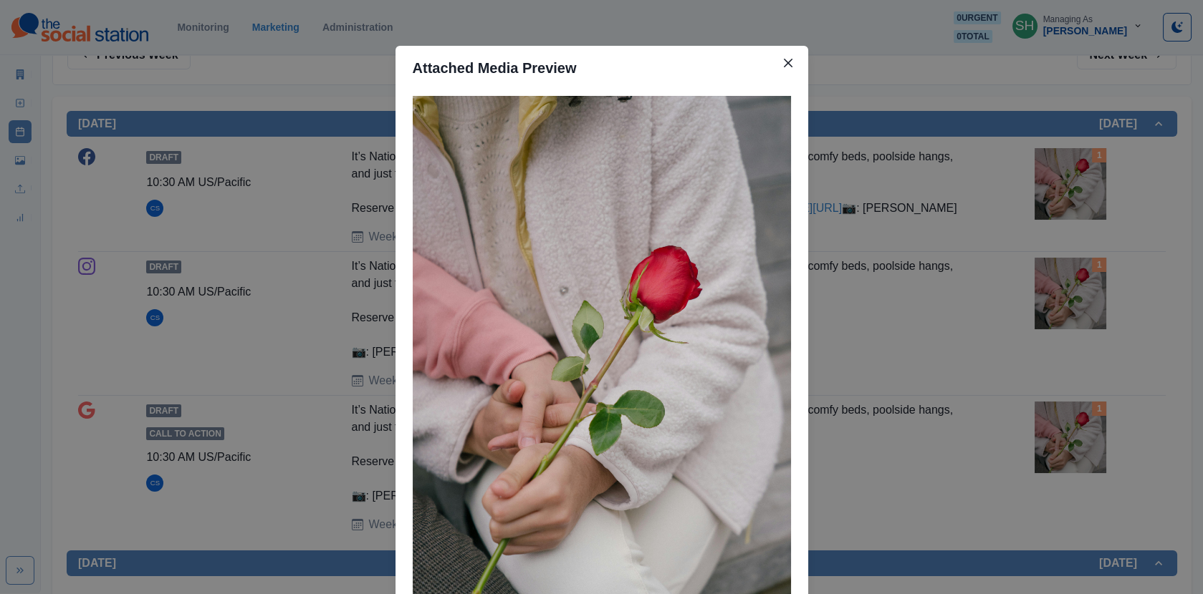
click at [996, 183] on div "Attached Media Preview" at bounding box center [601, 297] width 1203 height 594
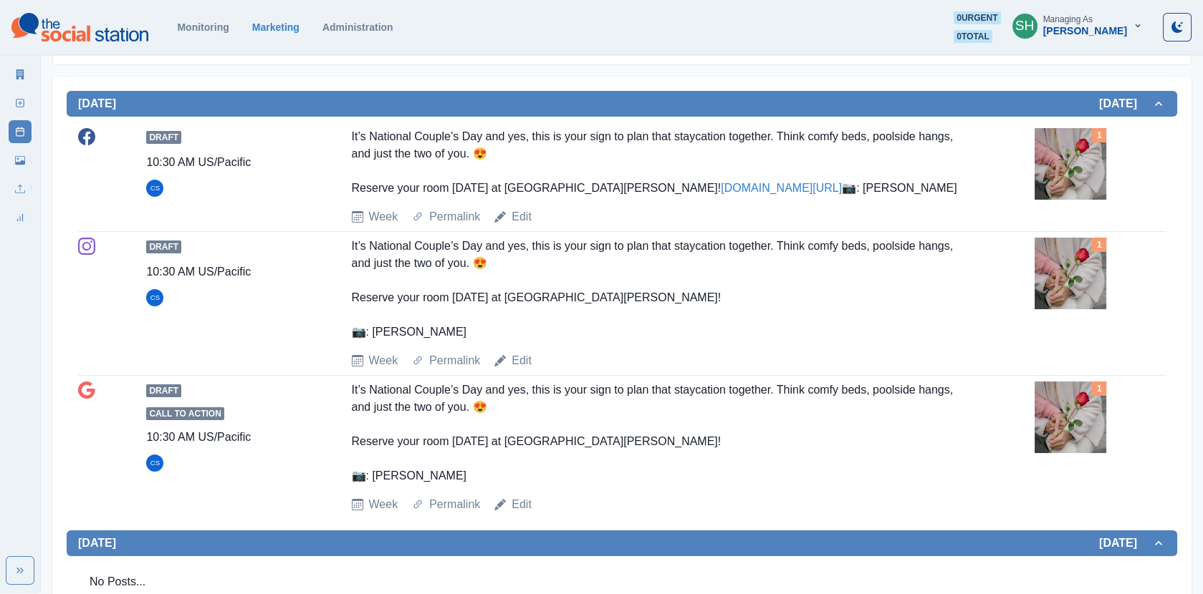
scroll to position [280, 0]
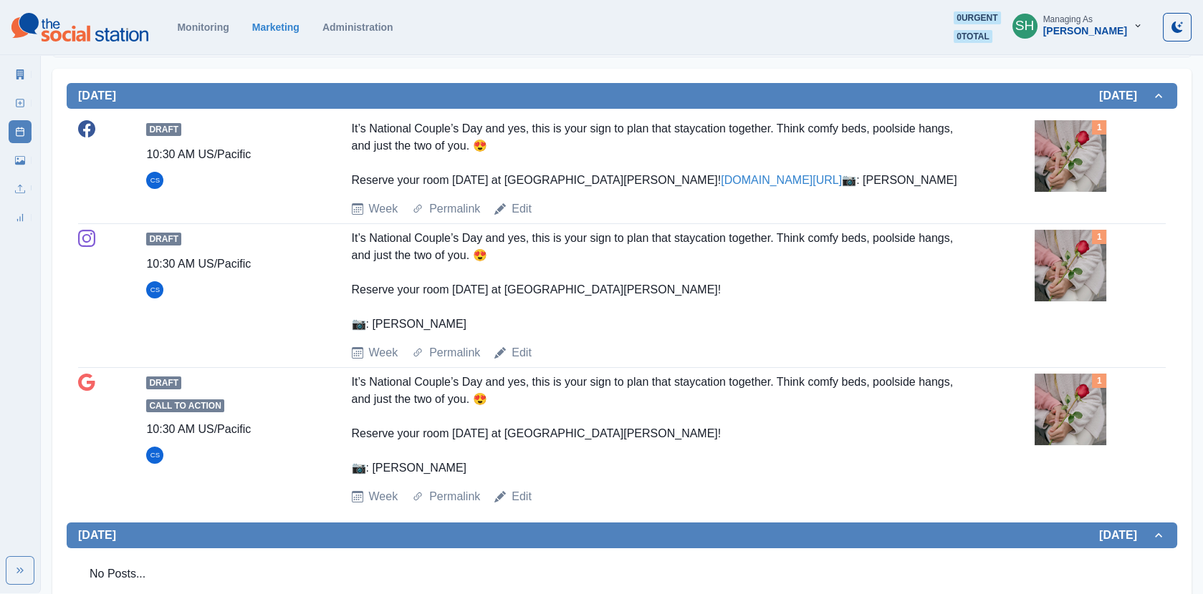
click at [1053, 145] on img at bounding box center [1070, 156] width 72 height 72
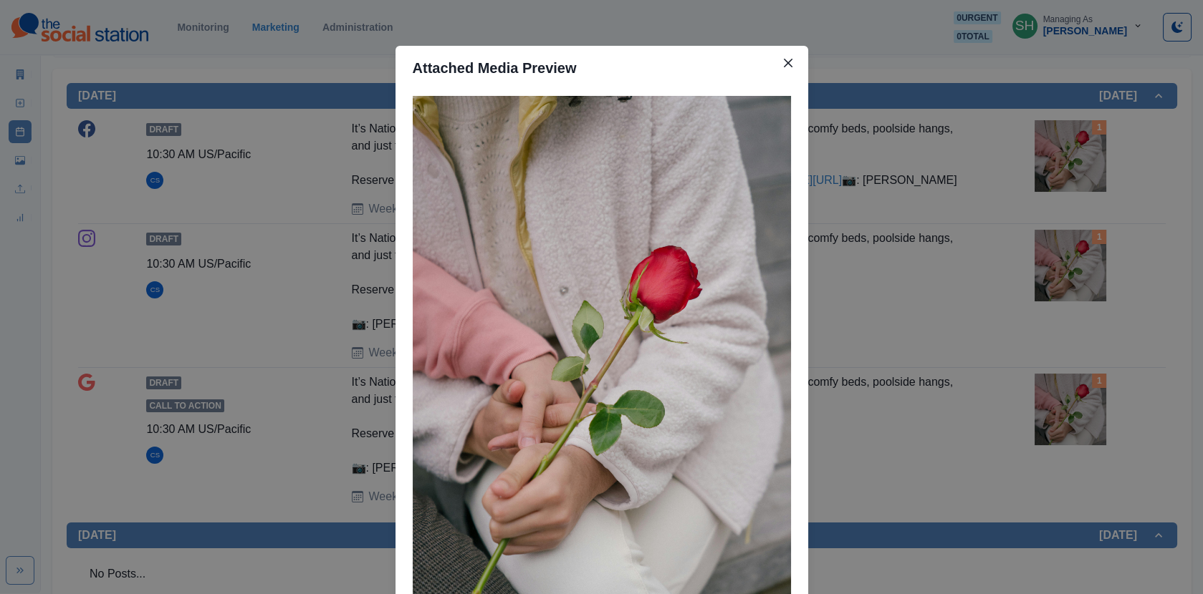
click at [949, 160] on div "Attached Media Preview" at bounding box center [601, 297] width 1203 height 594
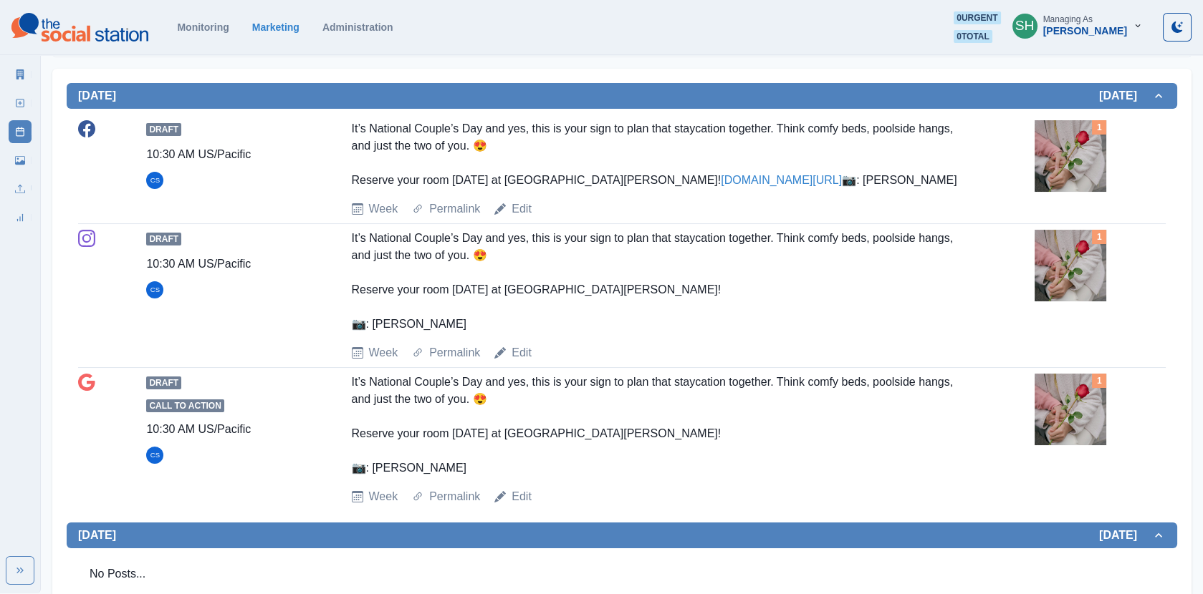
click at [1040, 164] on img at bounding box center [1070, 156] width 72 height 72
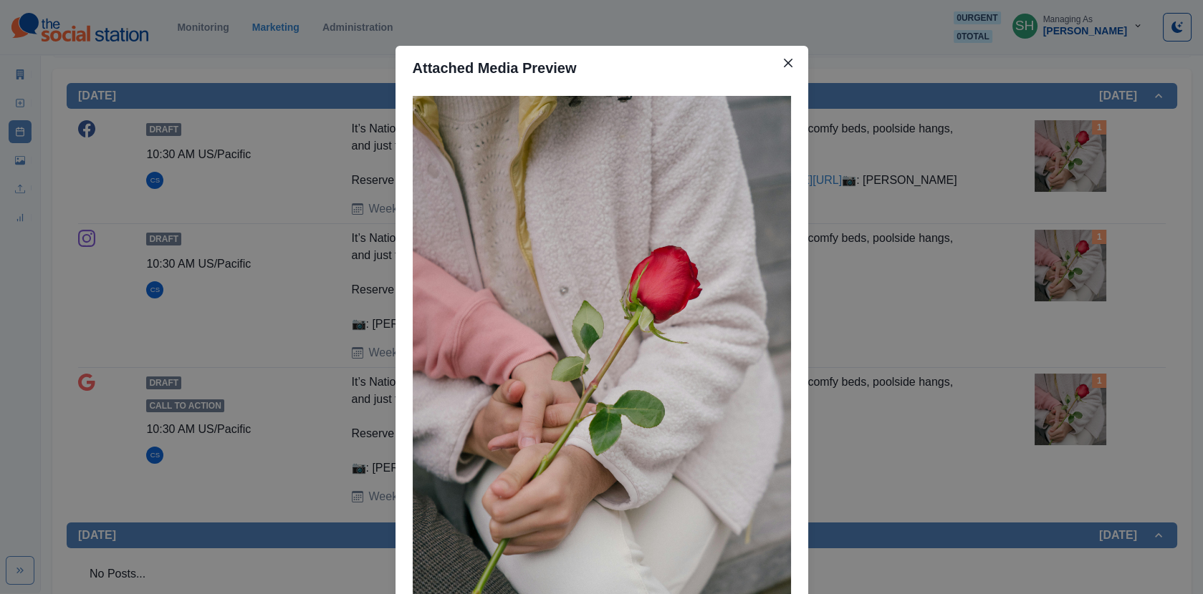
click at [827, 201] on div "Attached Media Preview" at bounding box center [601, 297] width 1203 height 594
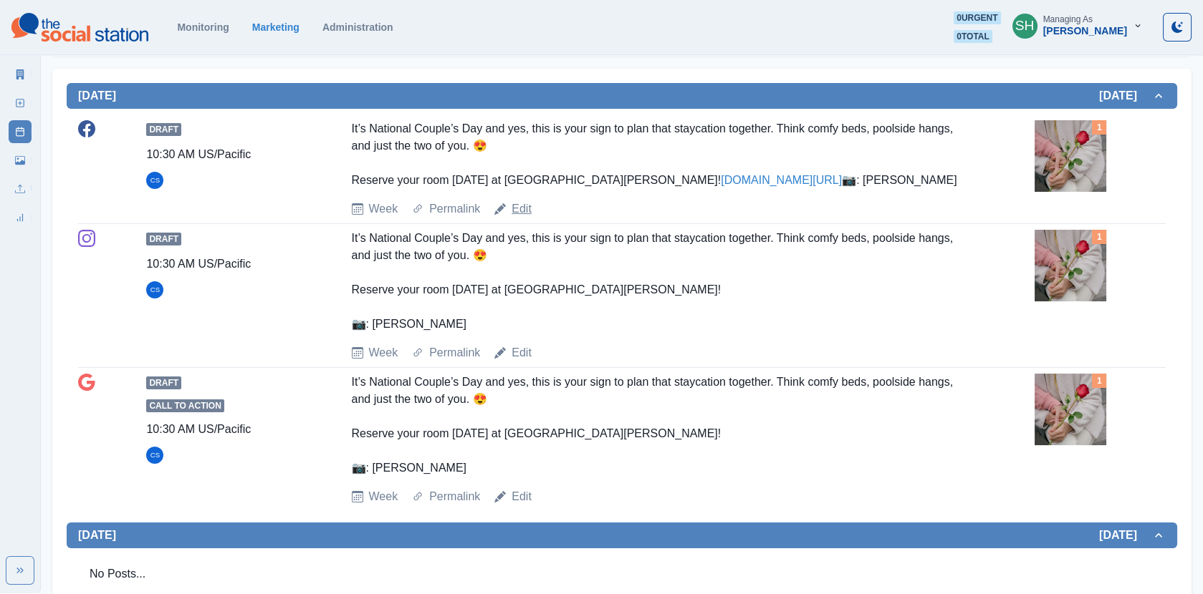
click at [519, 218] on link "Edit" at bounding box center [521, 209] width 20 height 17
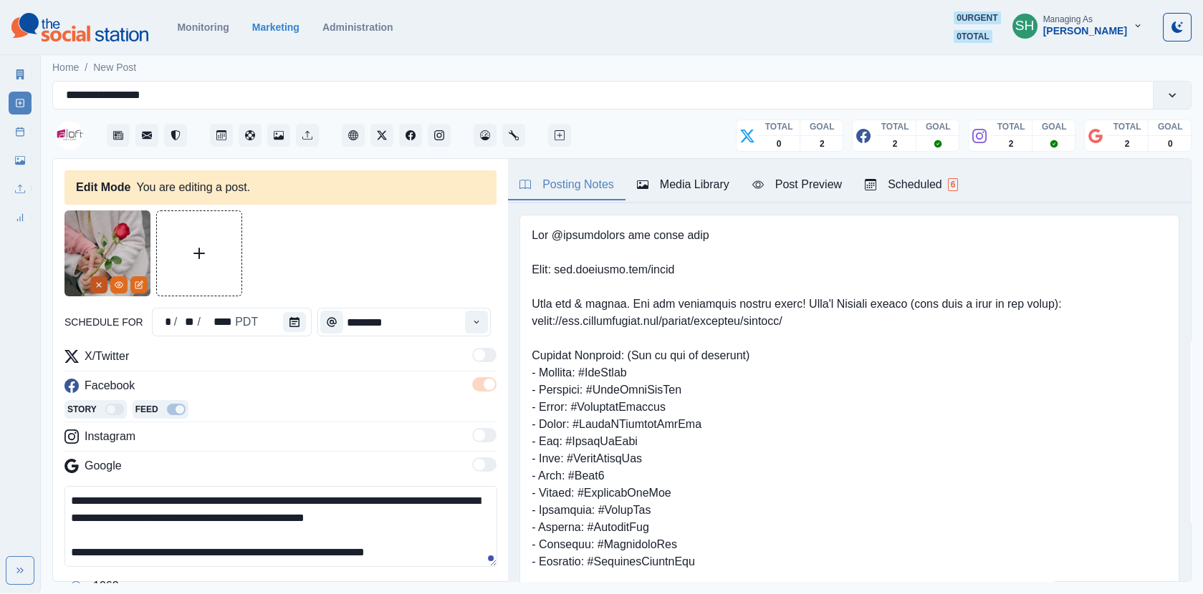
click at [95, 281] on icon "Remove" at bounding box center [99, 285] width 9 height 9
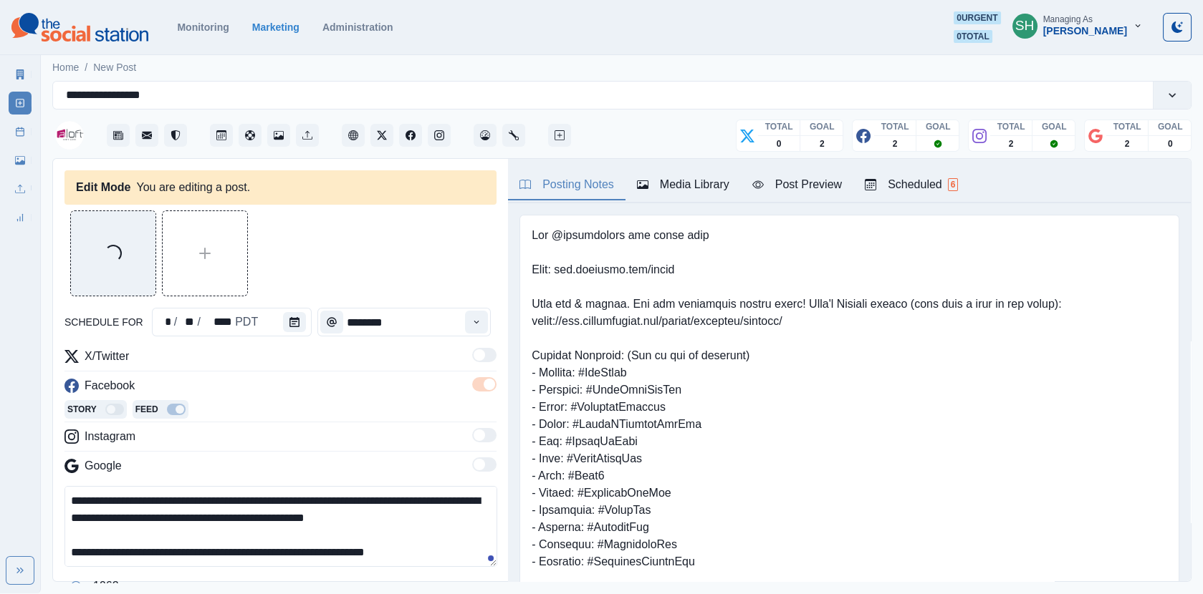
click at [713, 188] on div "Media Library" at bounding box center [683, 184] width 92 height 17
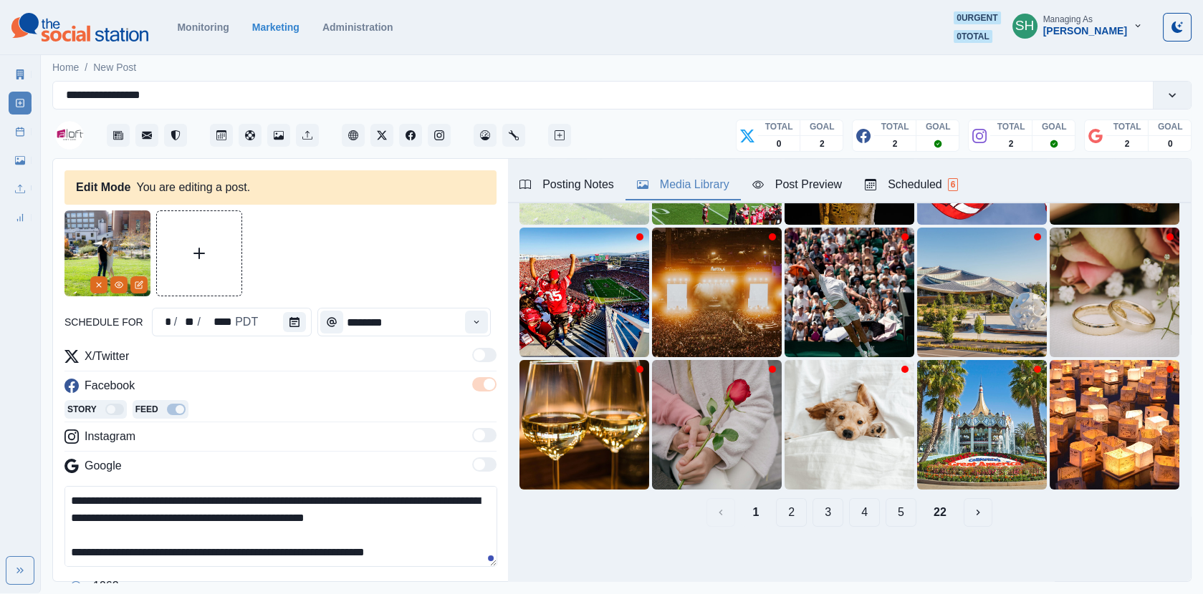
scroll to position [26, 0]
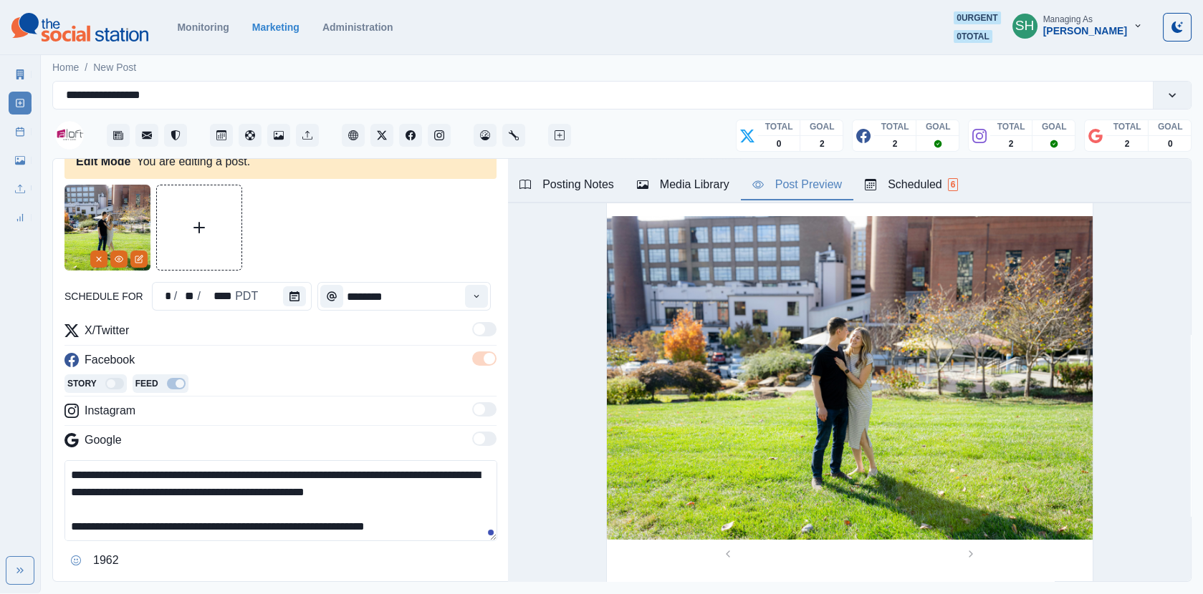
click at [820, 180] on div "Post Preview" at bounding box center [797, 184] width 90 height 17
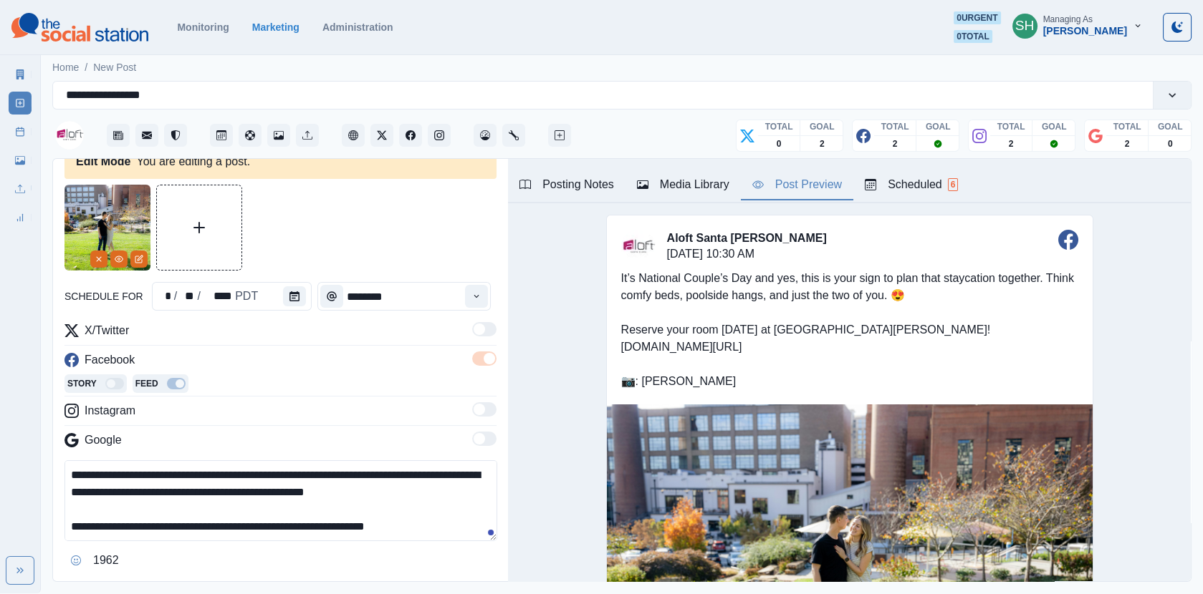
drag, startPoint x: 212, startPoint y: 492, endPoint x: 156, endPoint y: 493, distance: 55.9
click at [156, 493] on textarea "**********" at bounding box center [280, 501] width 433 height 81
drag, startPoint x: 469, startPoint y: 485, endPoint x: 411, endPoint y: 274, distance: 219.1
click at [411, 274] on div "**********" at bounding box center [280, 399] width 432 height 428
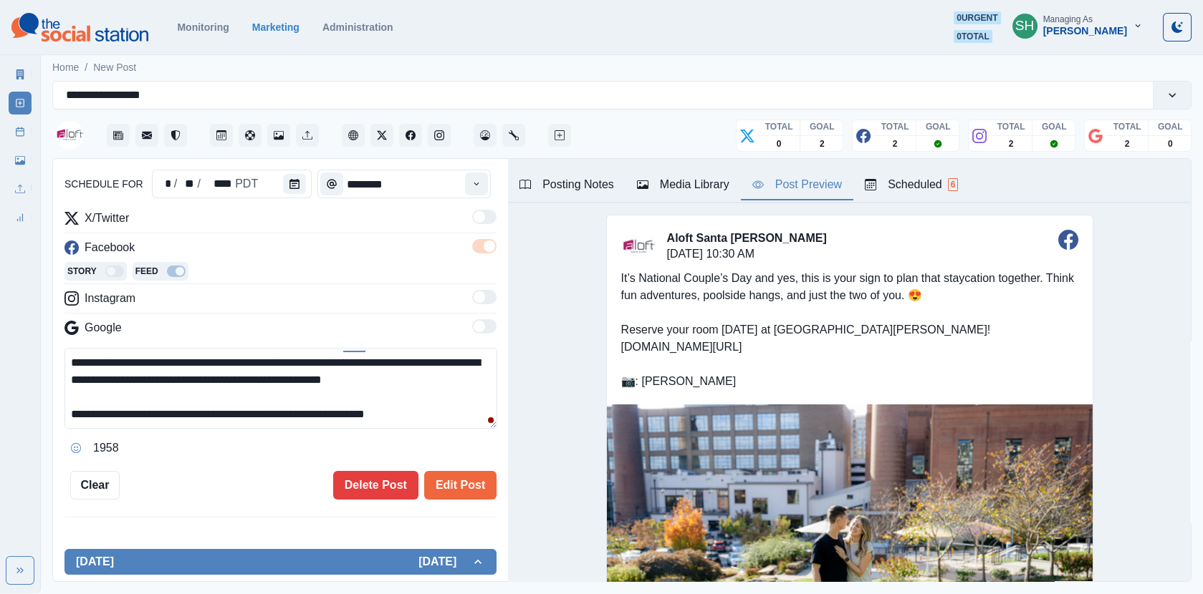
scroll to position [34, 0]
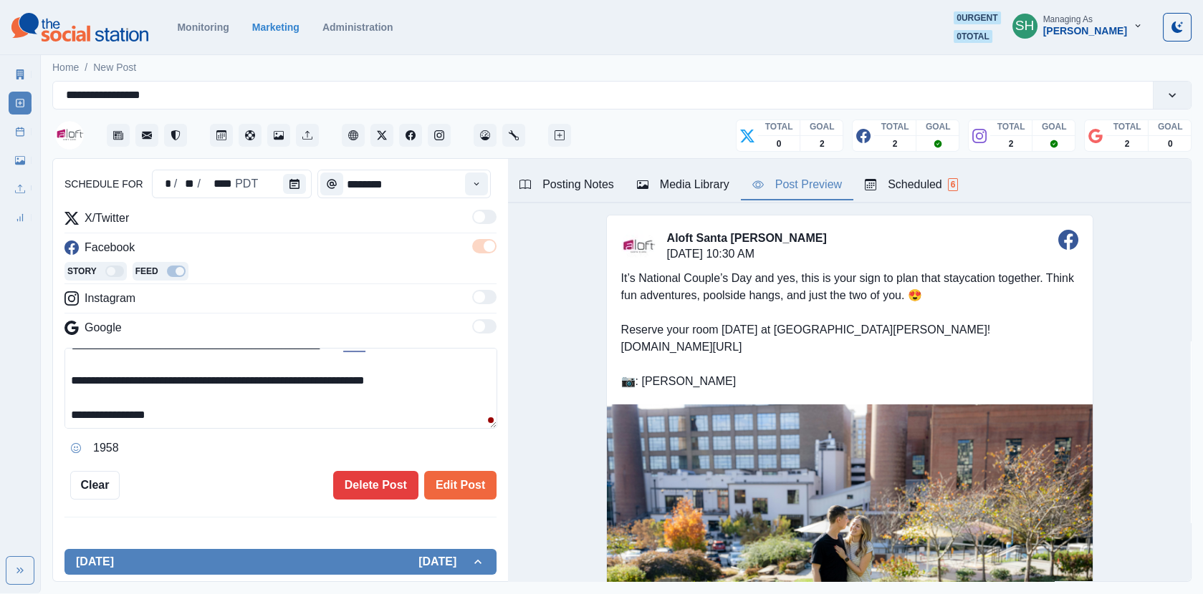
drag, startPoint x: 234, startPoint y: 405, endPoint x: 95, endPoint y: 408, distance: 139.0
click at [95, 408] on textarea "**********" at bounding box center [280, 388] width 433 height 81
paste textarea "**********"
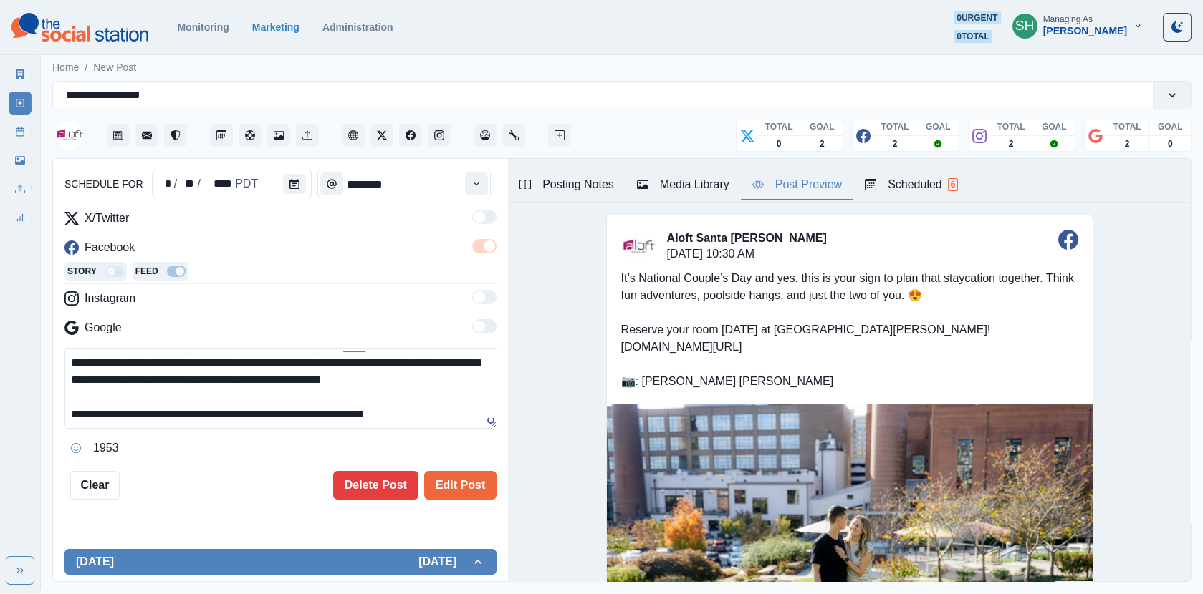
drag, startPoint x: 198, startPoint y: 410, endPoint x: 174, endPoint y: 219, distance: 192.8
click at [174, 219] on div "**********" at bounding box center [280, 335] width 432 height 250
type textarea "**********"
click at [450, 478] on button "Edit Post" at bounding box center [460, 485] width 72 height 29
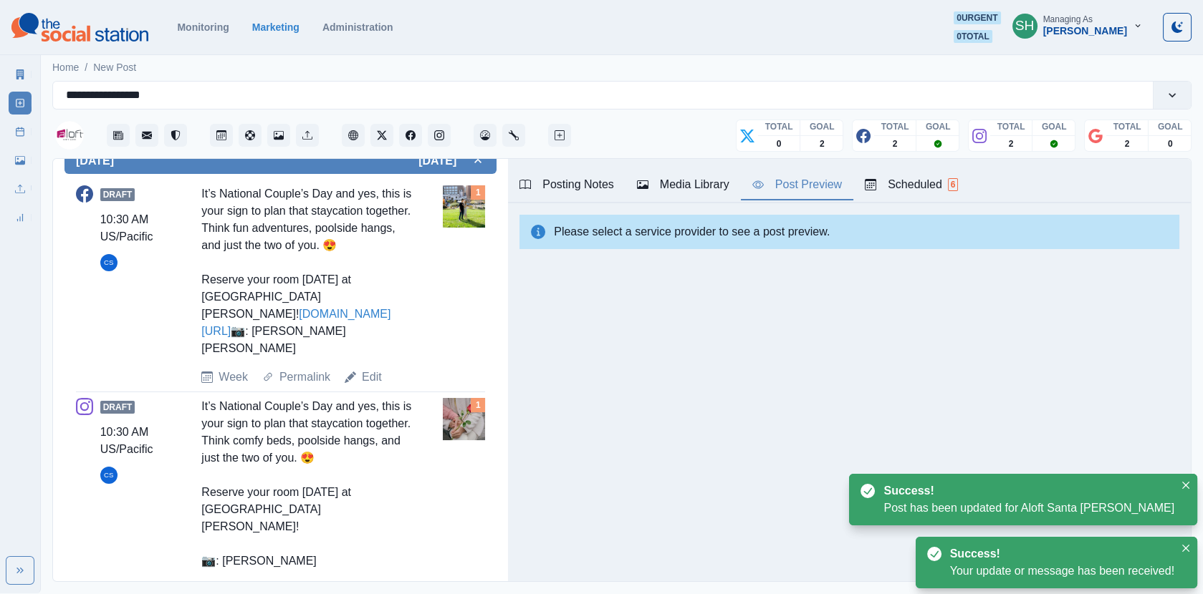
scroll to position [600, 0]
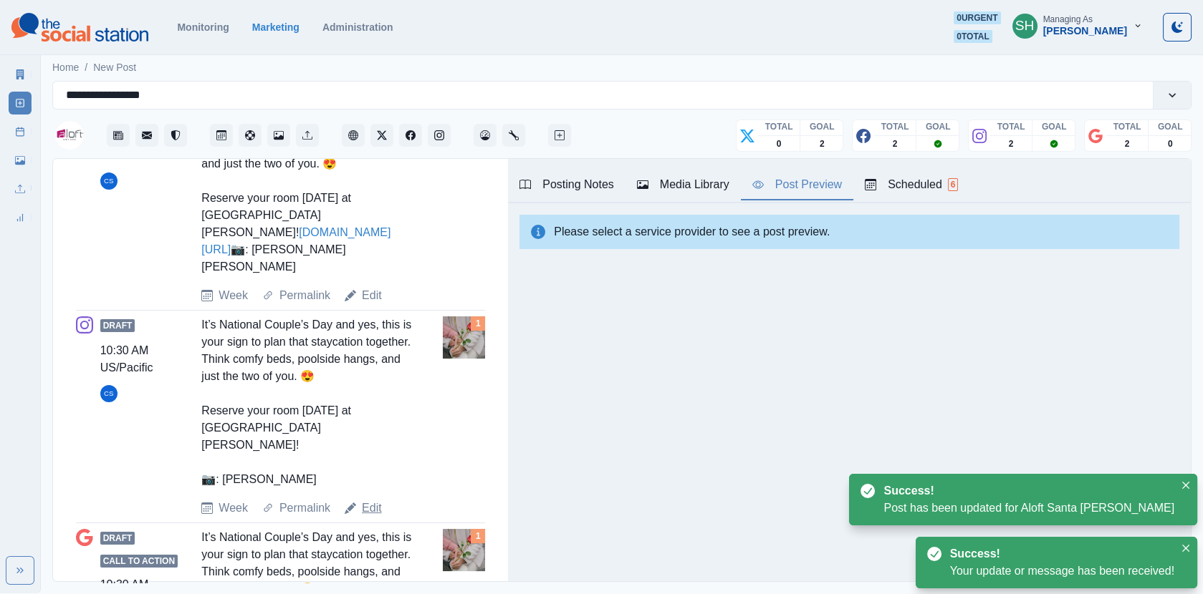
click at [372, 500] on link "Edit" at bounding box center [372, 508] width 20 height 17
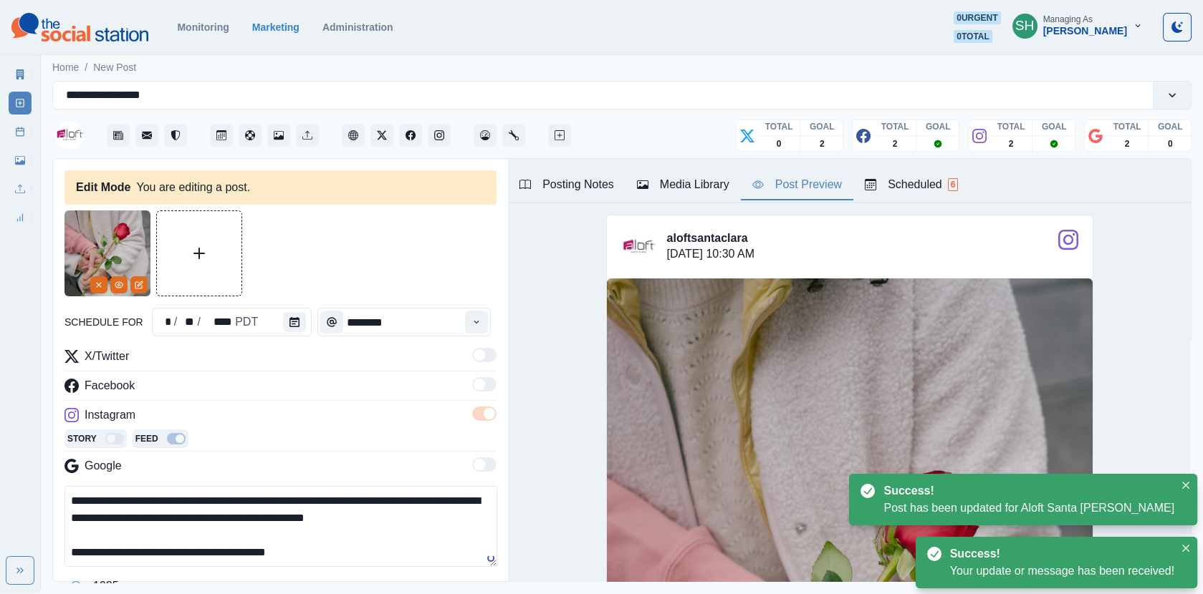
click at [710, 193] on button "Media Library" at bounding box center [682, 185] width 115 height 30
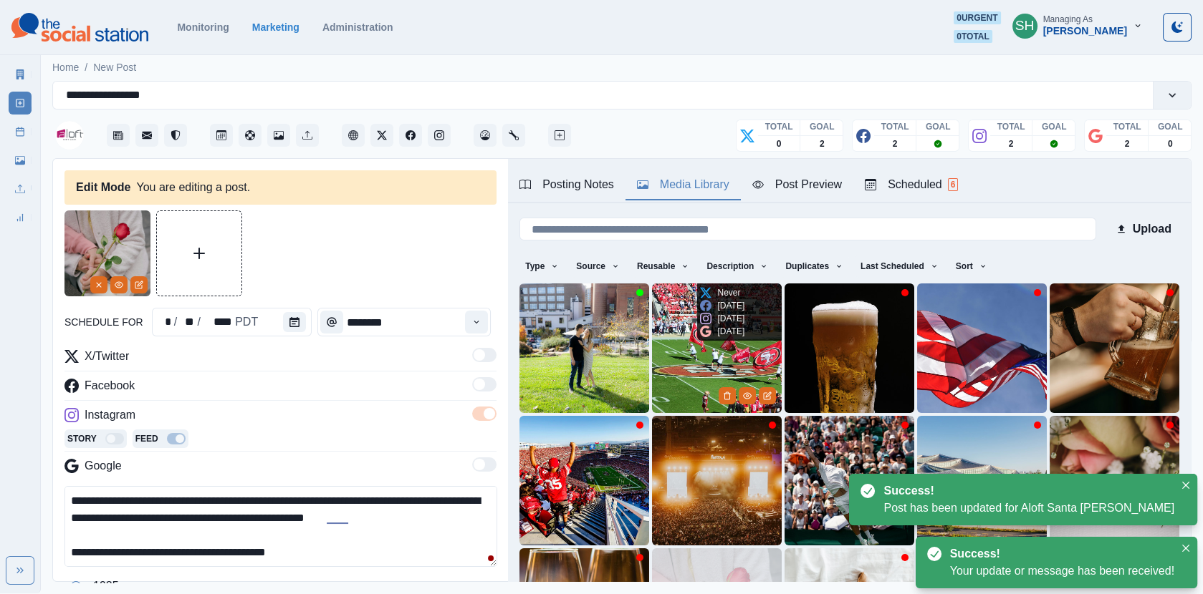
click at [605, 342] on img at bounding box center [584, 349] width 130 height 130
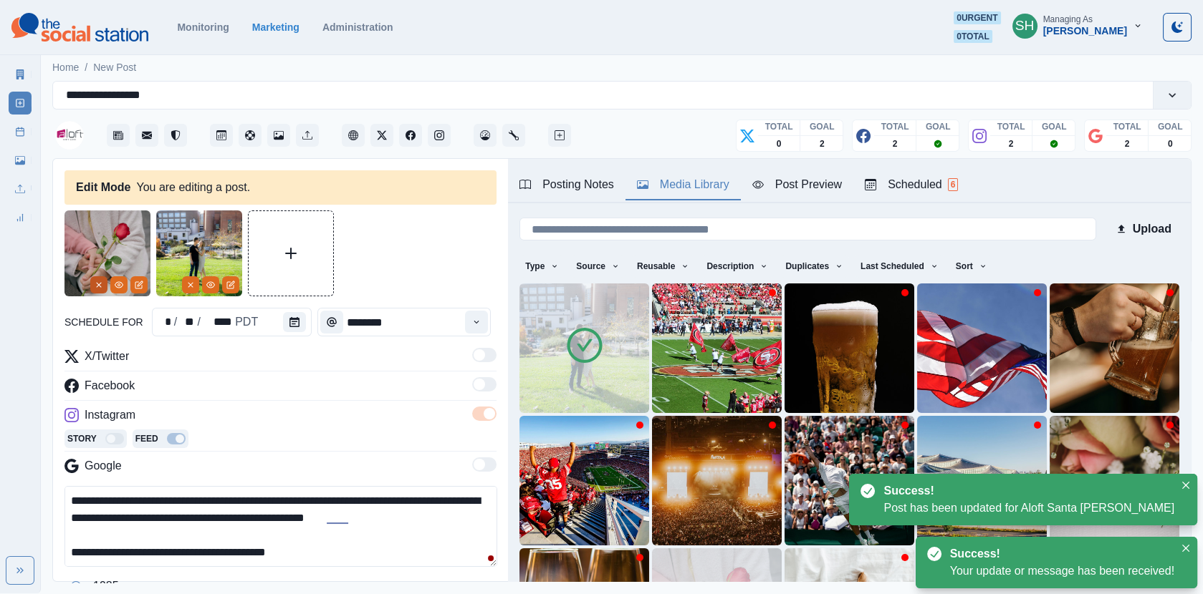
click at [98, 289] on button "Remove" at bounding box center [98, 284] width 17 height 17
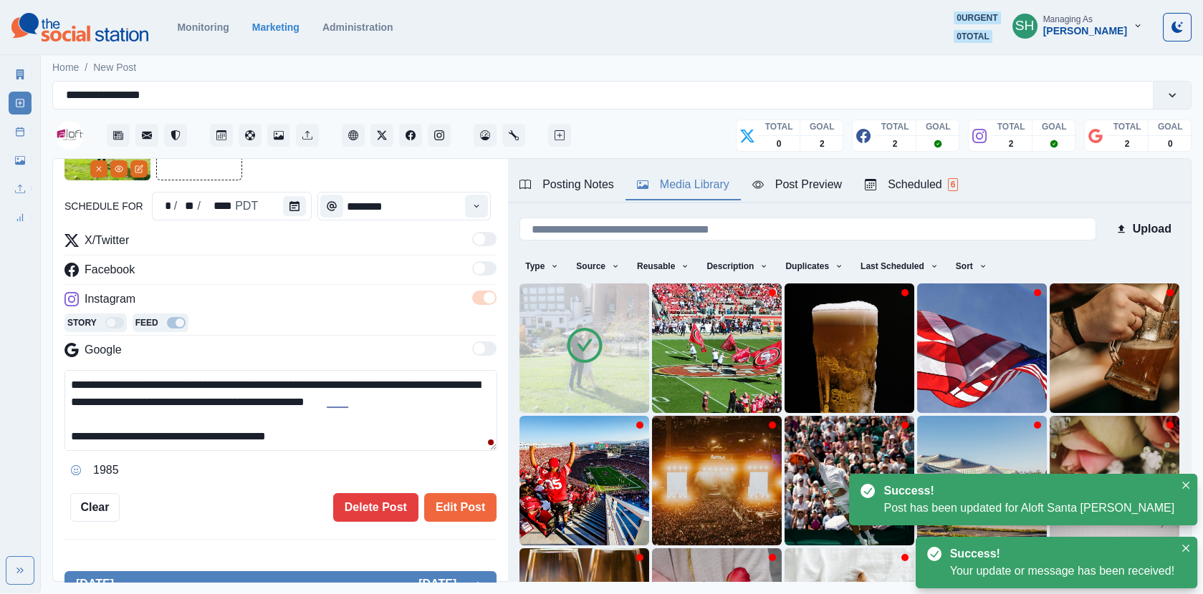
scroll to position [34, 0]
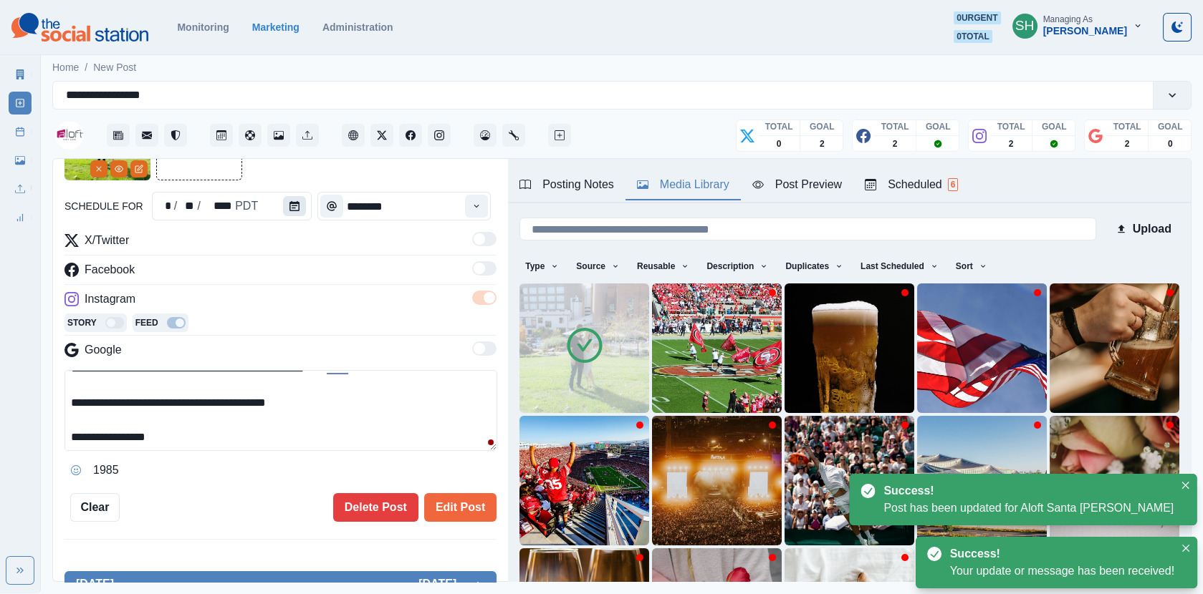
drag, startPoint x: 283, startPoint y: 433, endPoint x: 289, endPoint y: 204, distance: 229.3
click at [289, 204] on div "**********" at bounding box center [280, 309] width 432 height 428
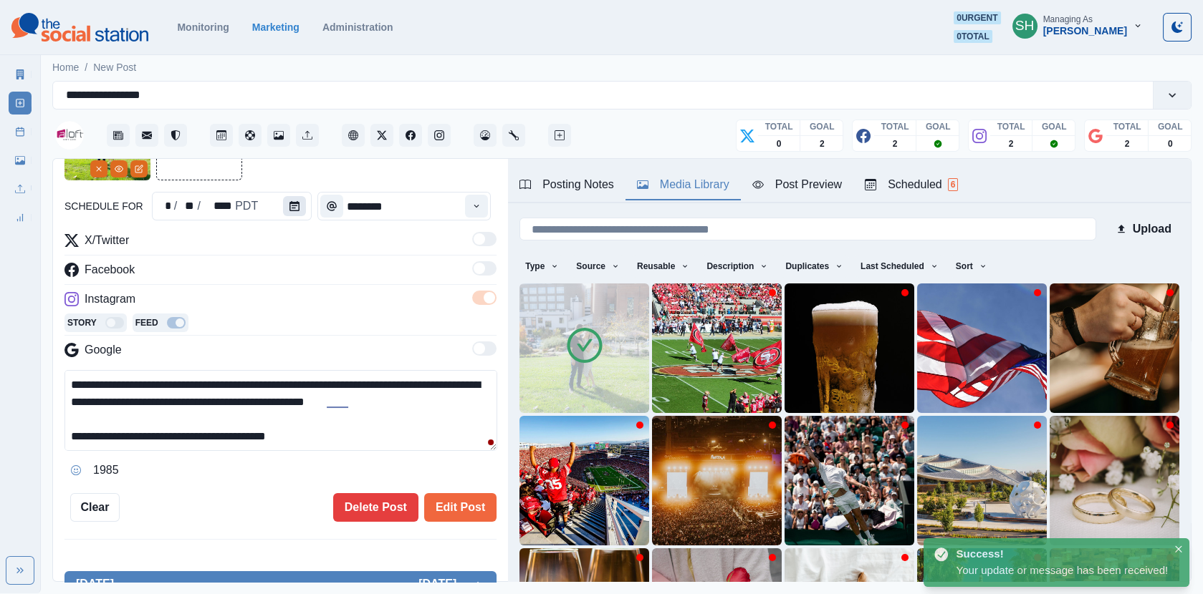
paste textarea "**********"
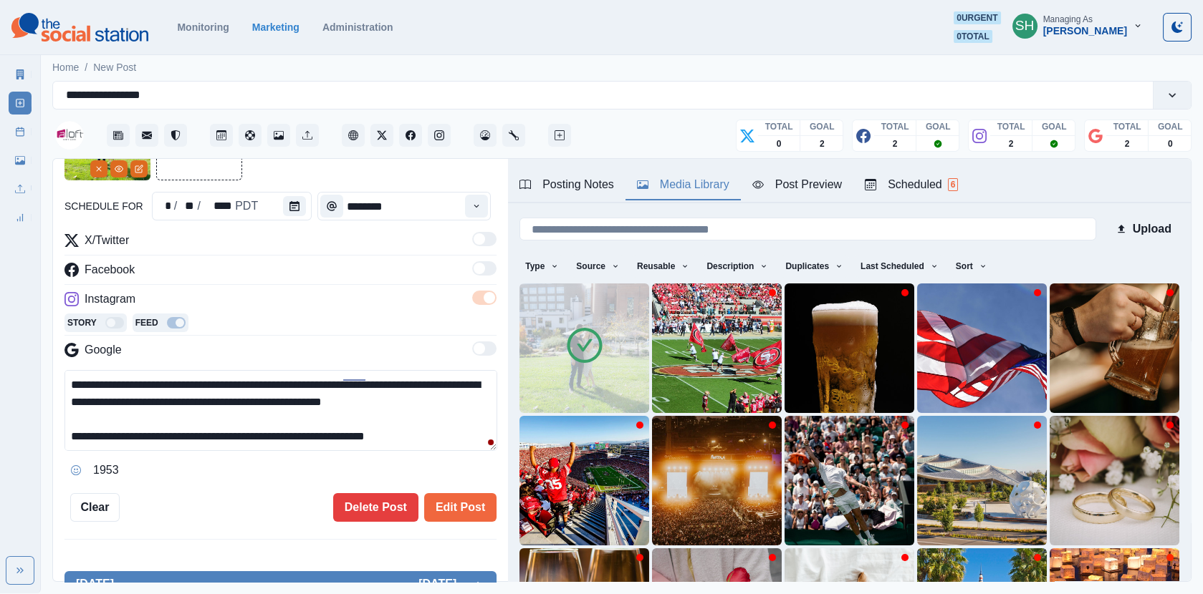
scroll to position [27, 0]
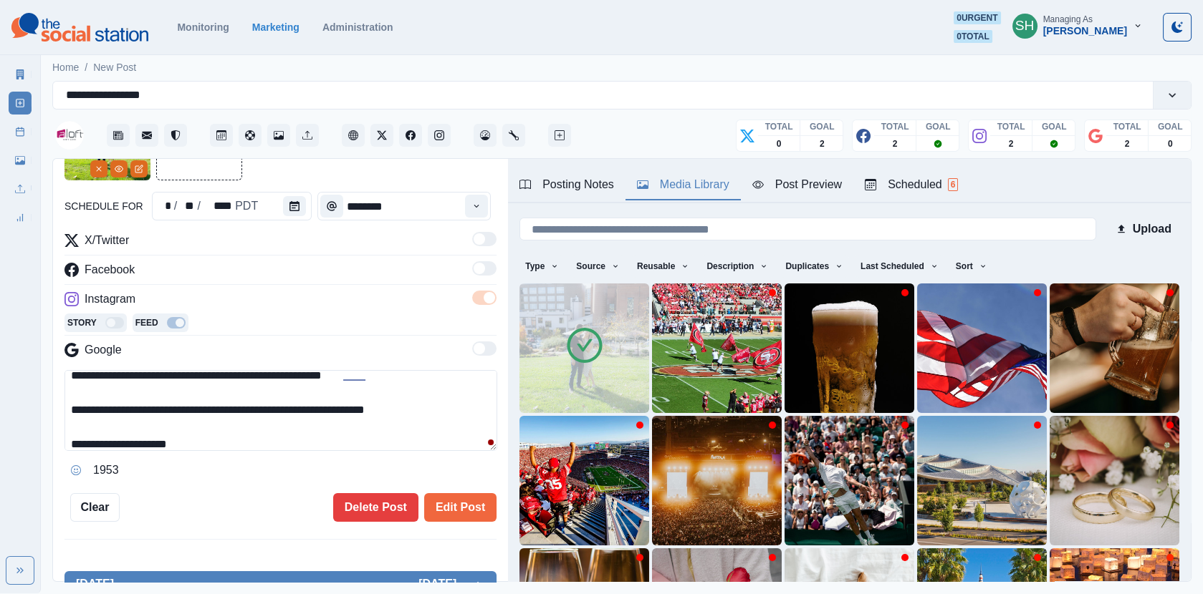
drag, startPoint x: 391, startPoint y: 406, endPoint x: 306, endPoint y: 405, distance: 85.2
click at [306, 405] on textarea "**********" at bounding box center [280, 410] width 433 height 81
click at [201, 410] on textarea "**********" at bounding box center [280, 410] width 433 height 81
drag, startPoint x: 304, startPoint y: 405, endPoint x: 224, endPoint y: 404, distance: 80.2
click at [224, 404] on textarea "**********" at bounding box center [280, 410] width 433 height 81
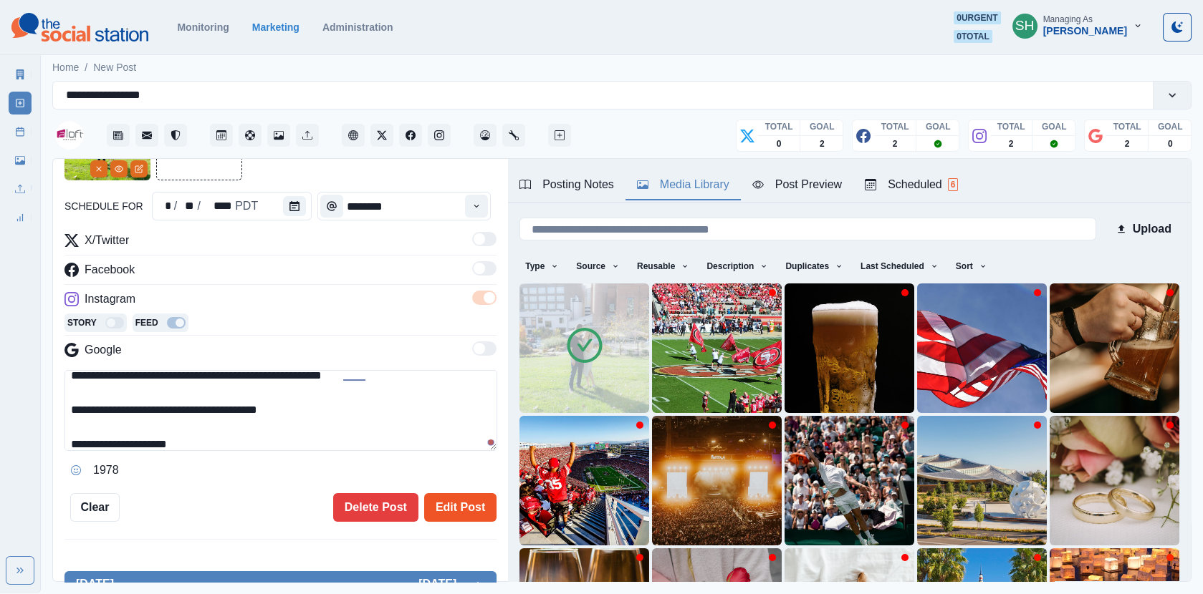
type textarea "**********"
click at [454, 510] on button "Edit Post" at bounding box center [460, 507] width 72 height 29
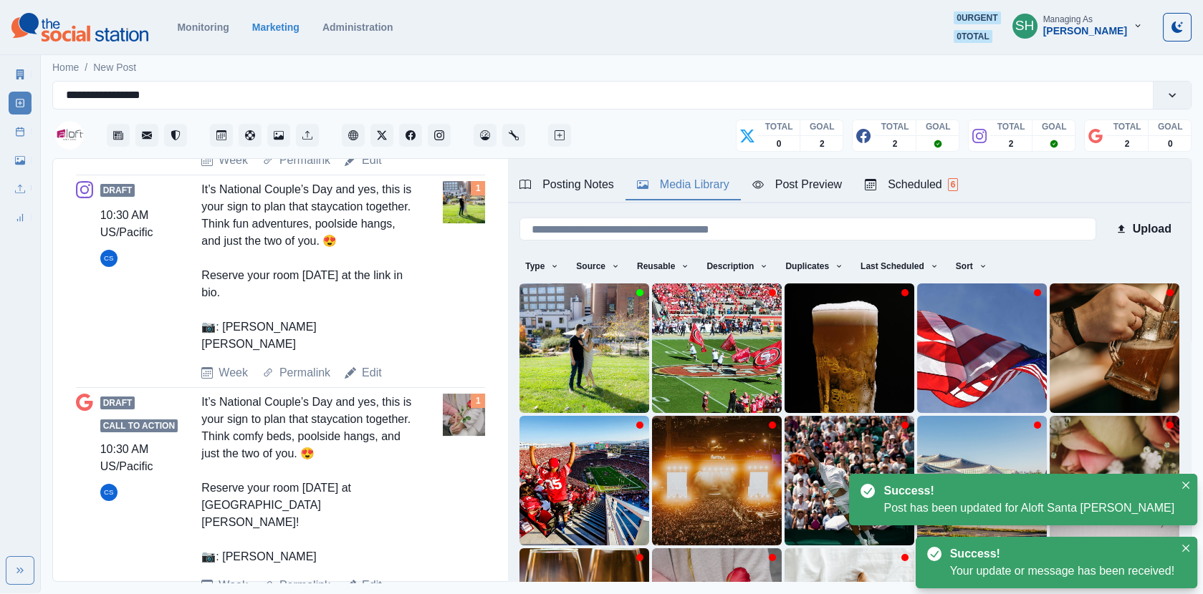
click at [371, 577] on link "Edit" at bounding box center [372, 585] width 20 height 17
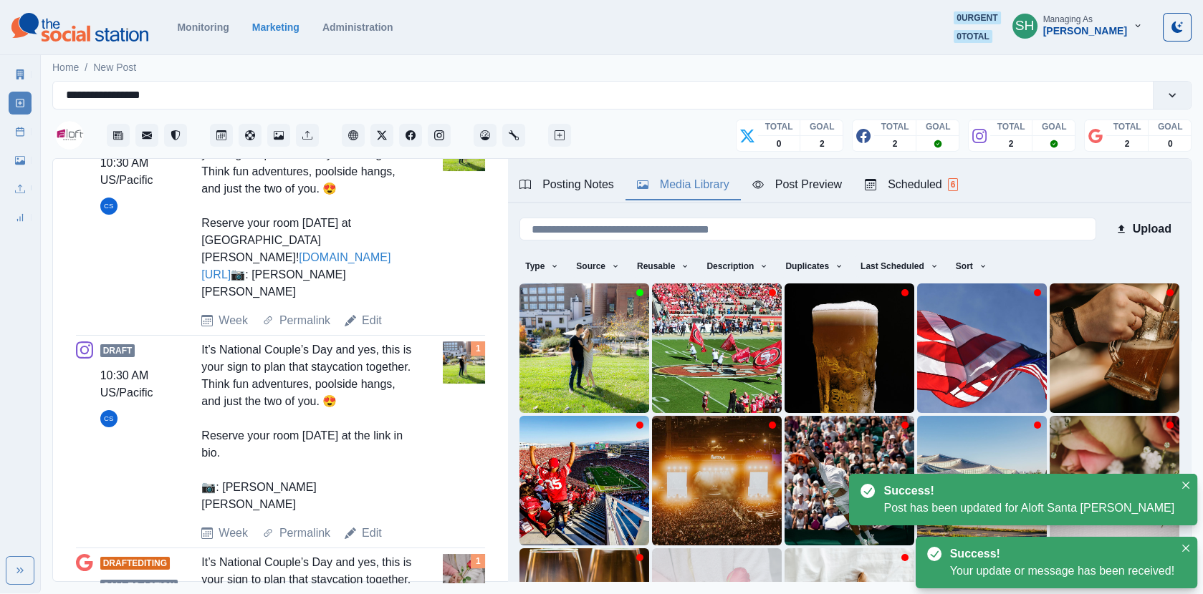
scroll to position [236, 0]
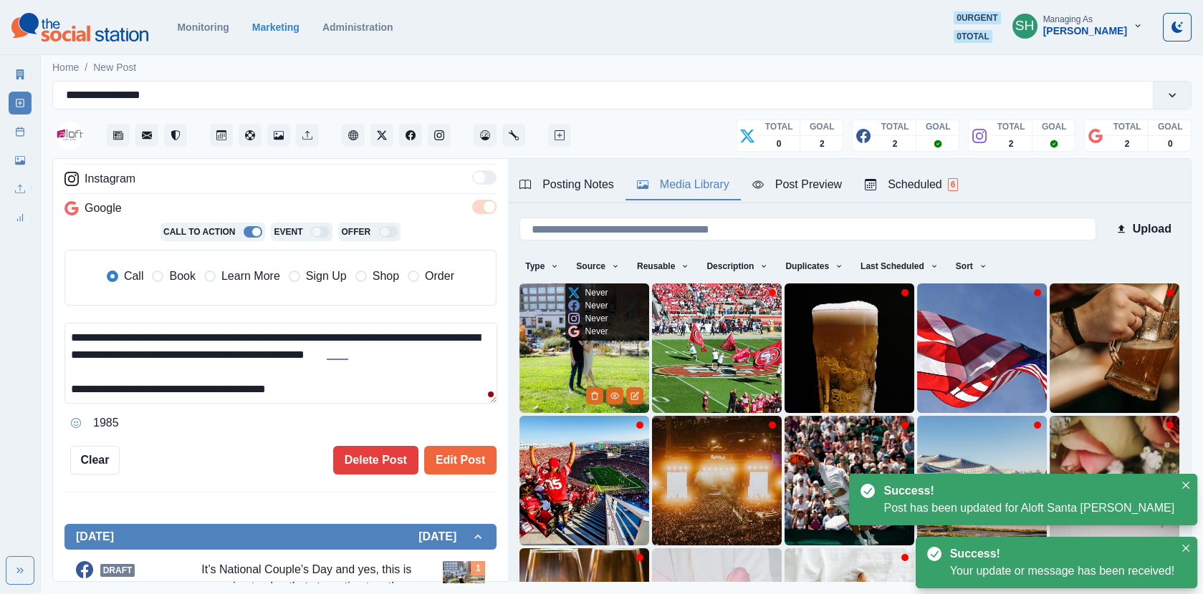
click at [566, 362] on img at bounding box center [584, 349] width 130 height 130
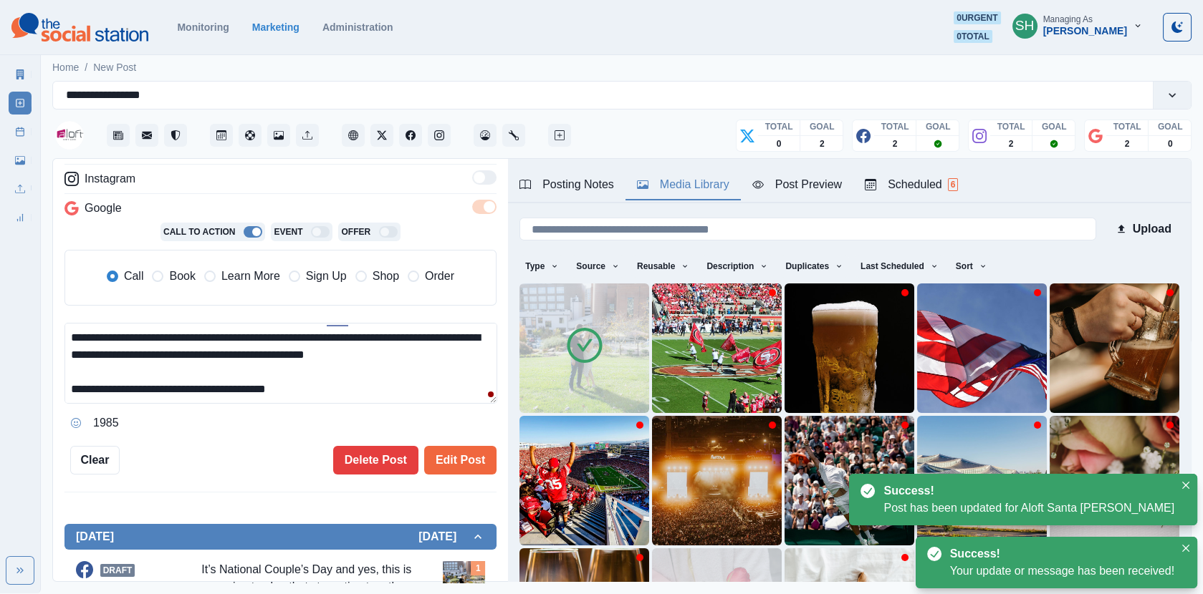
scroll to position [34, 0]
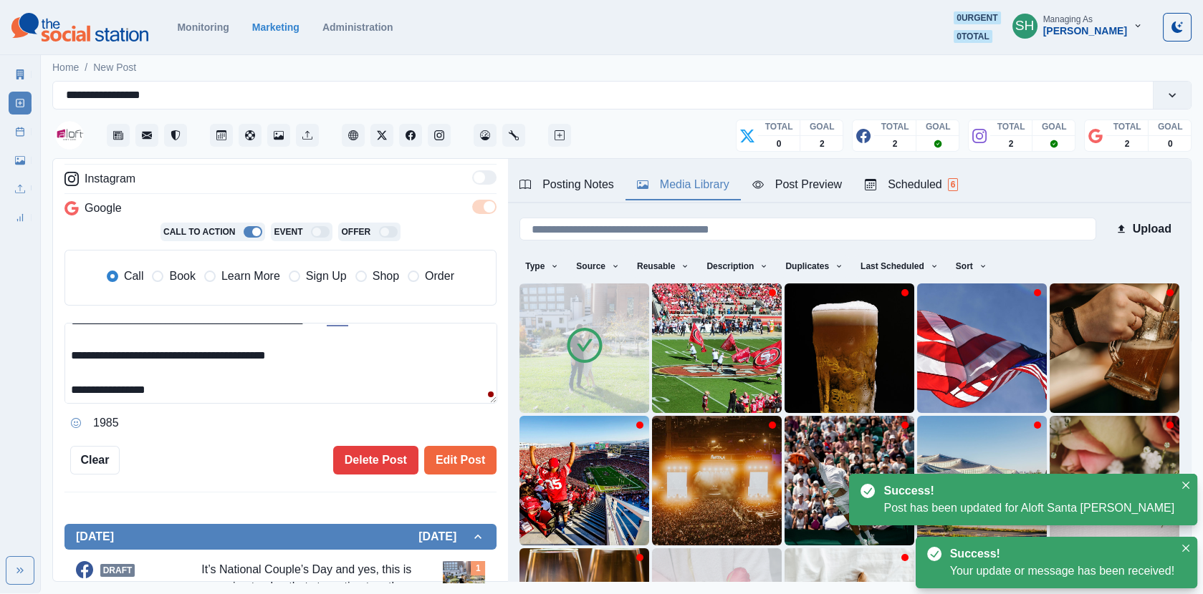
drag, startPoint x: 298, startPoint y: 390, endPoint x: 298, endPoint y: 223, distance: 166.2
click at [298, 225] on div "**********" at bounding box center [280, 273] width 432 height 323
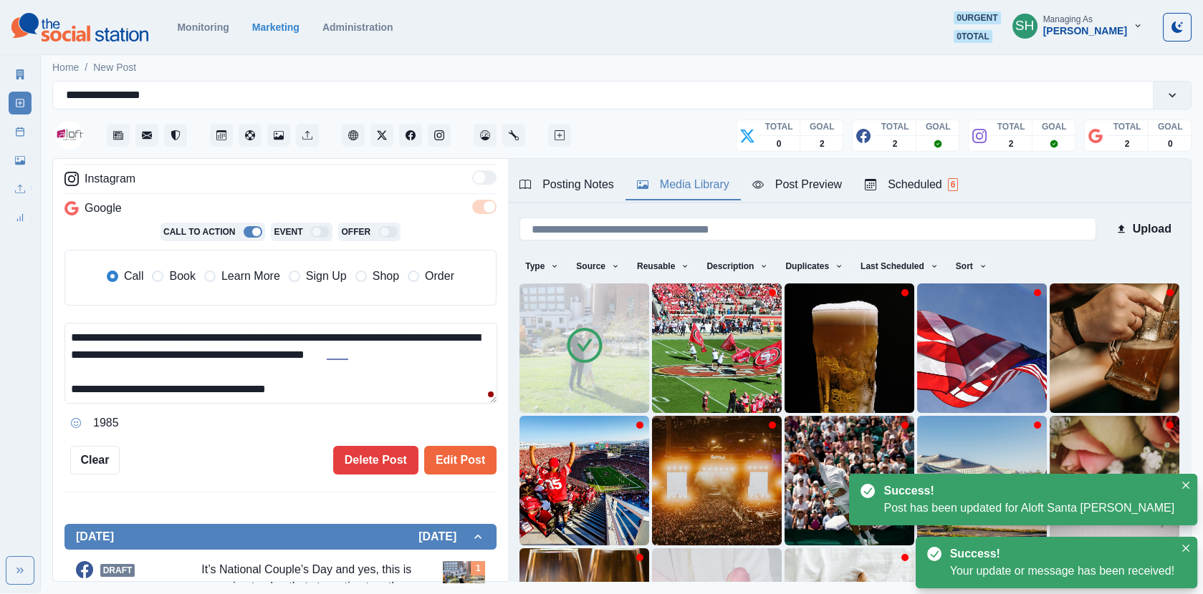
paste textarea "**********"
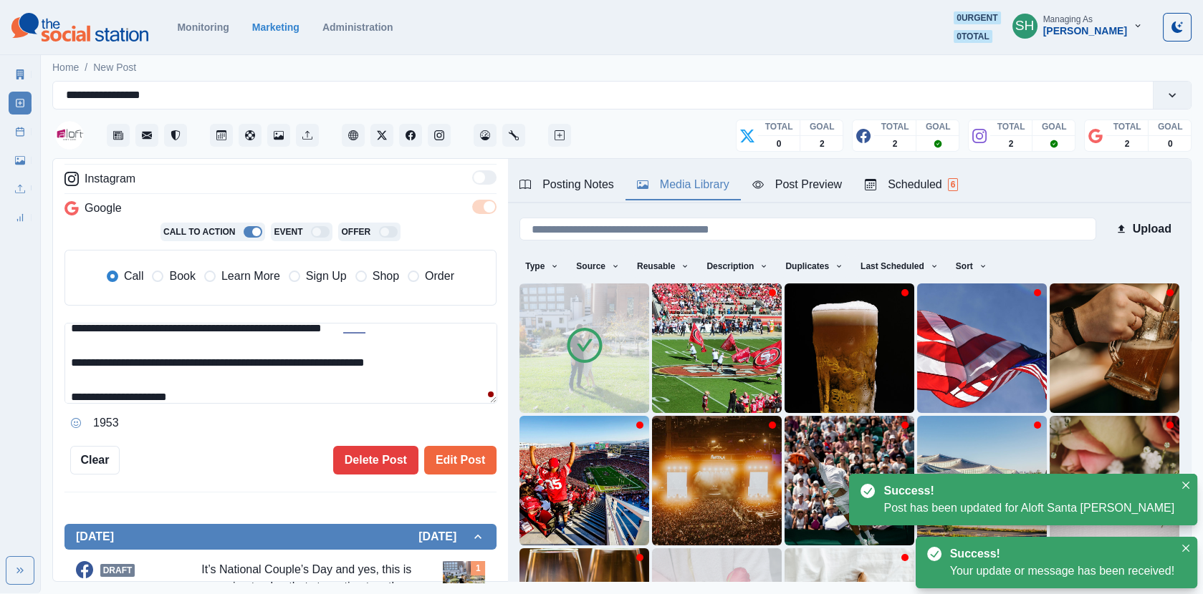
drag, startPoint x: 308, startPoint y: 362, endPoint x: 544, endPoint y: 362, distance: 236.4
click at [544, 362] on div "**********" at bounding box center [621, 371] width 1137 height 424
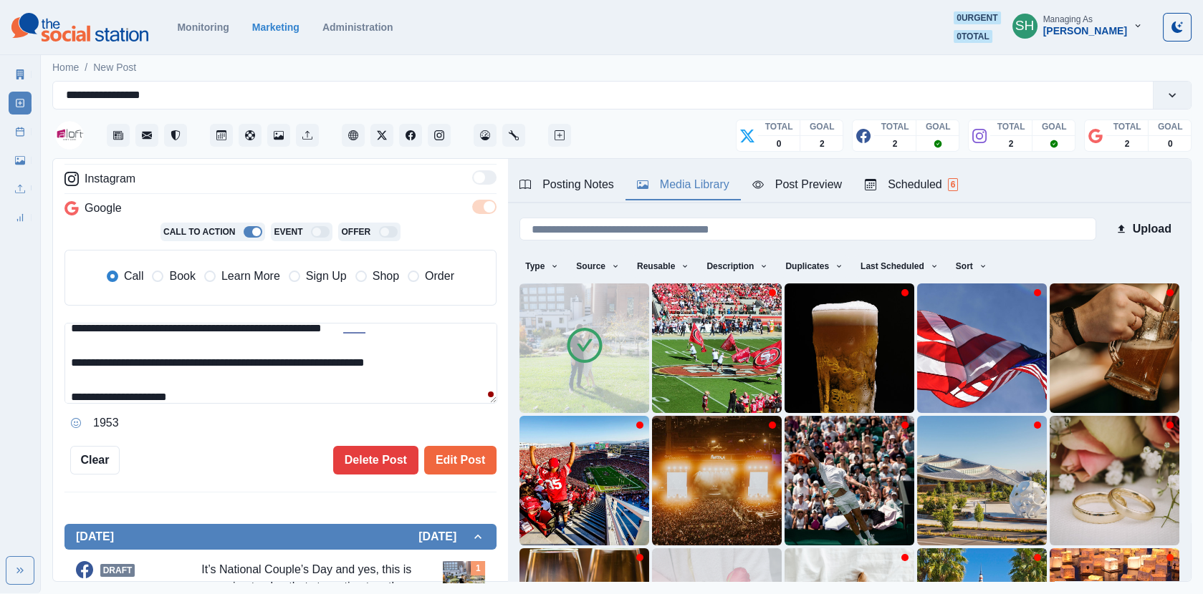
drag, startPoint x: 443, startPoint y: 362, endPoint x: 309, endPoint y: 362, distance: 134.7
click at [309, 362] on textarea "**********" at bounding box center [280, 363] width 433 height 81
click at [174, 274] on span "Book" at bounding box center [182, 276] width 26 height 17
type textarea "**********"
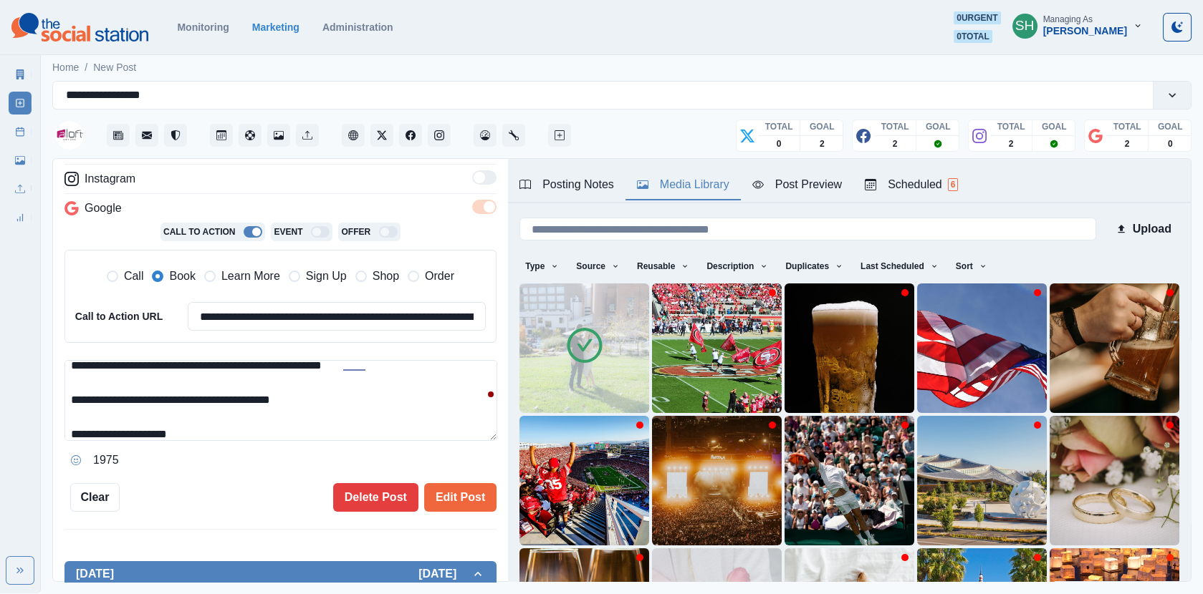
scroll to position [0, 0]
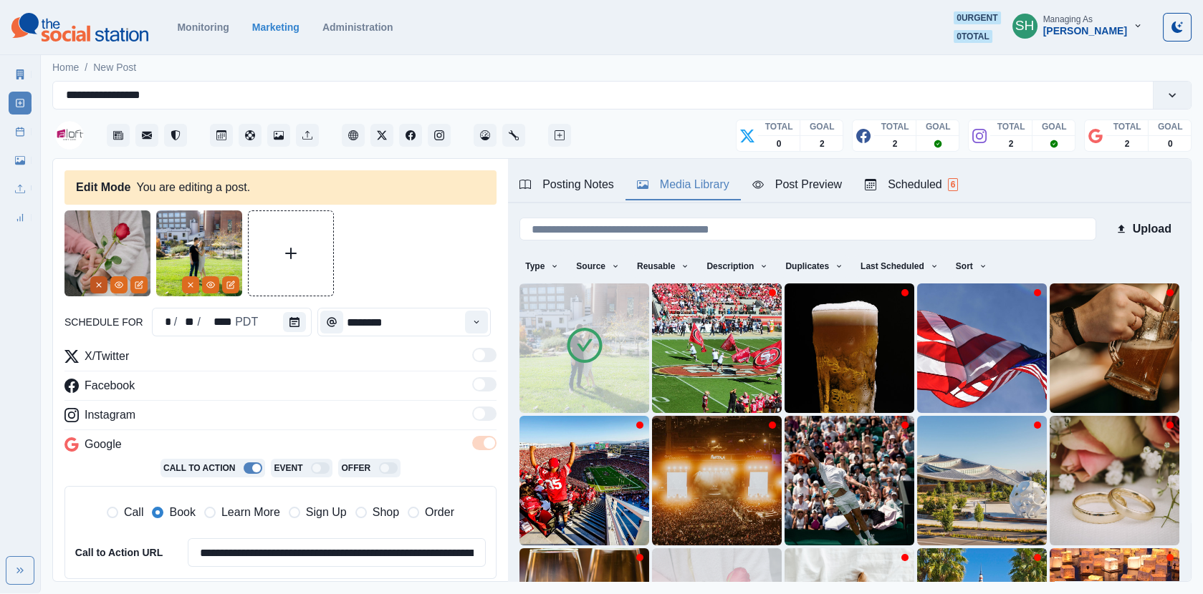
click at [97, 287] on icon "Remove" at bounding box center [99, 285] width 9 height 9
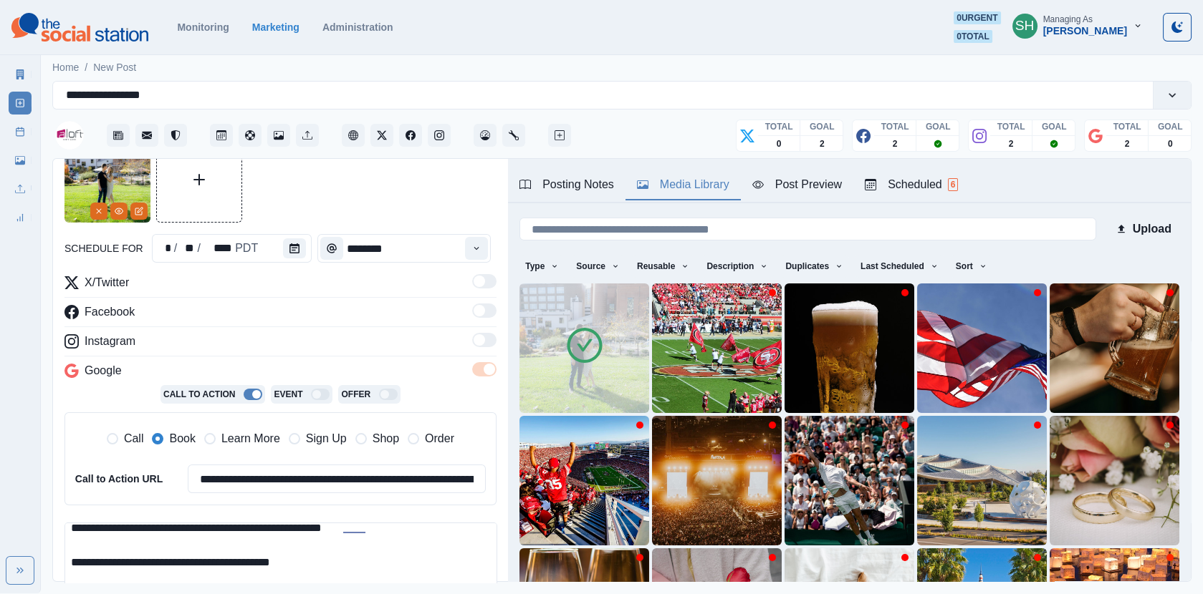
scroll to position [205, 0]
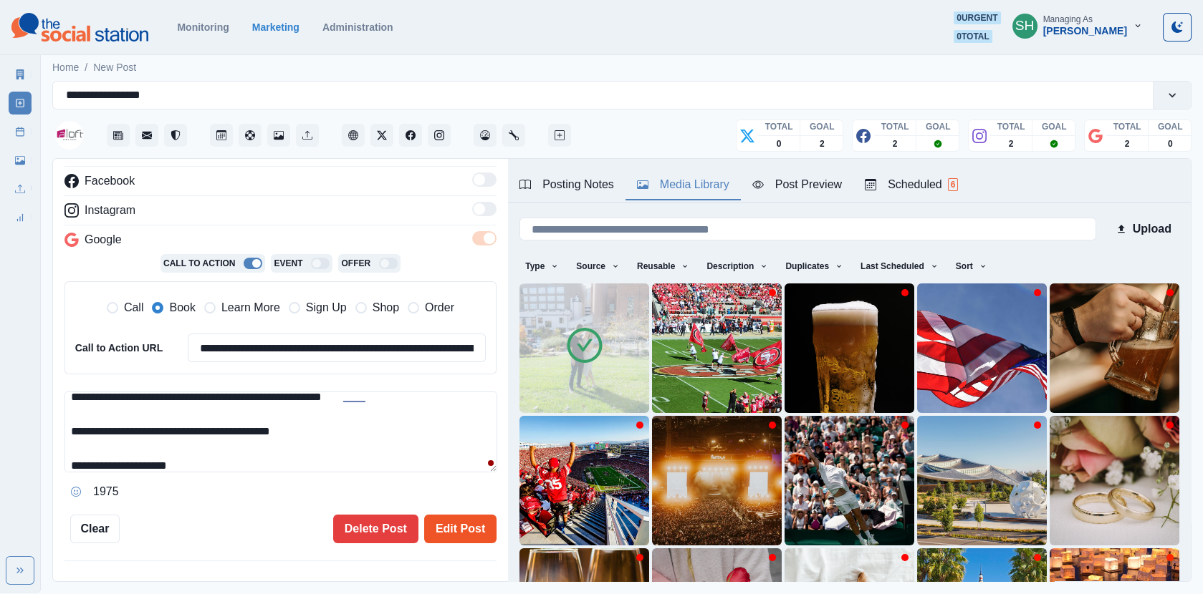
click at [443, 520] on button "Edit Post" at bounding box center [460, 529] width 72 height 29
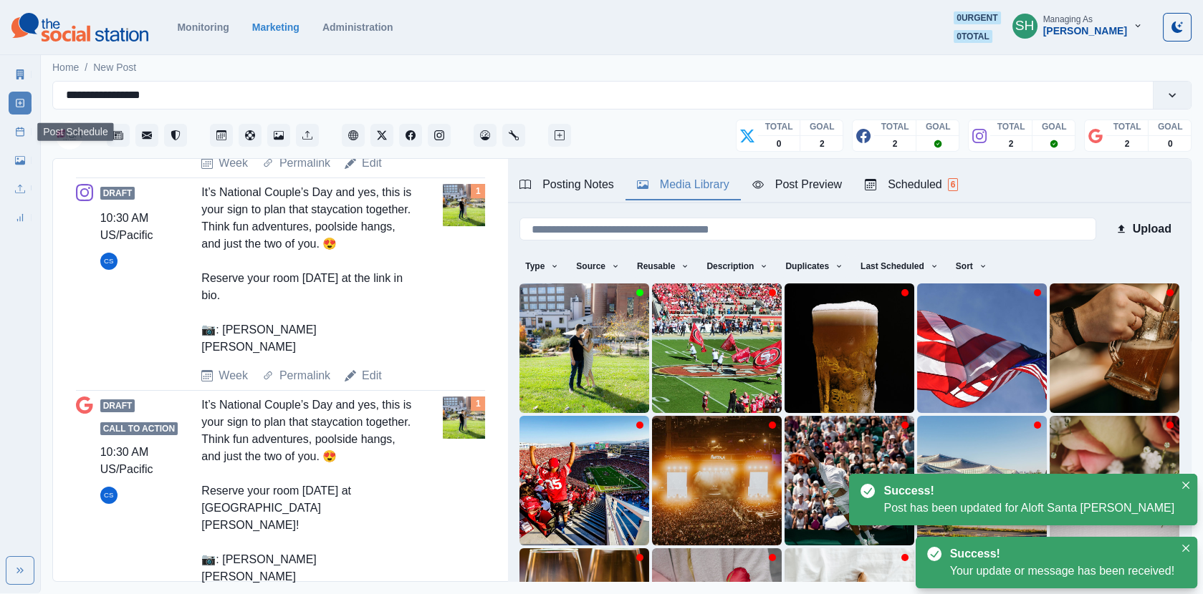
click at [22, 140] on link "Post Schedule" at bounding box center [20, 131] width 23 height 23
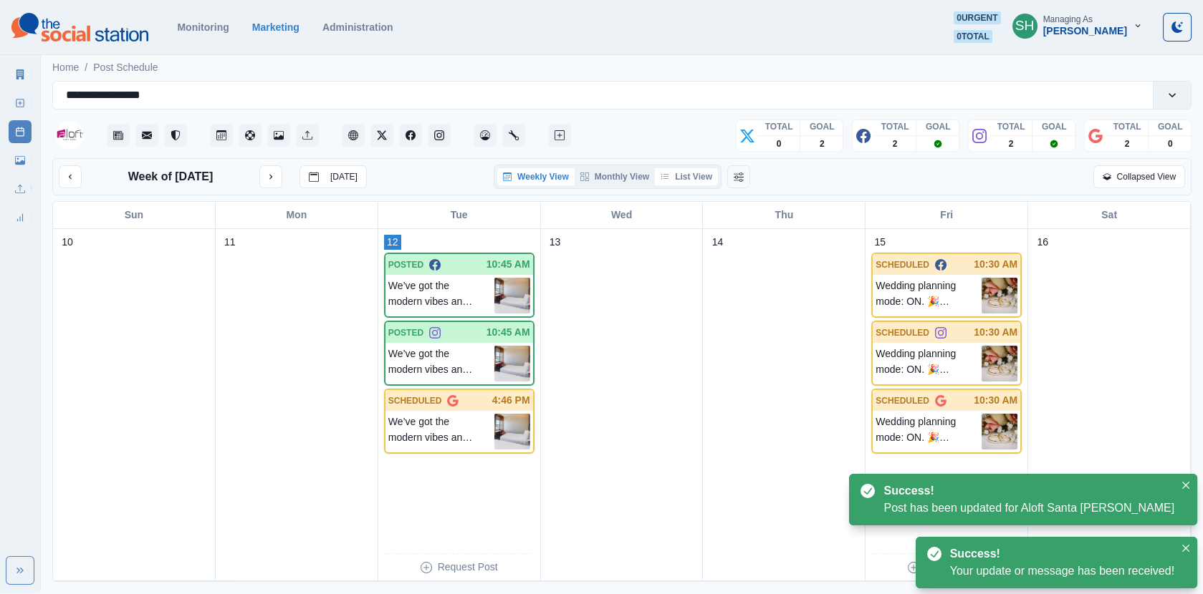
click at [690, 182] on button "List View" at bounding box center [686, 176] width 63 height 17
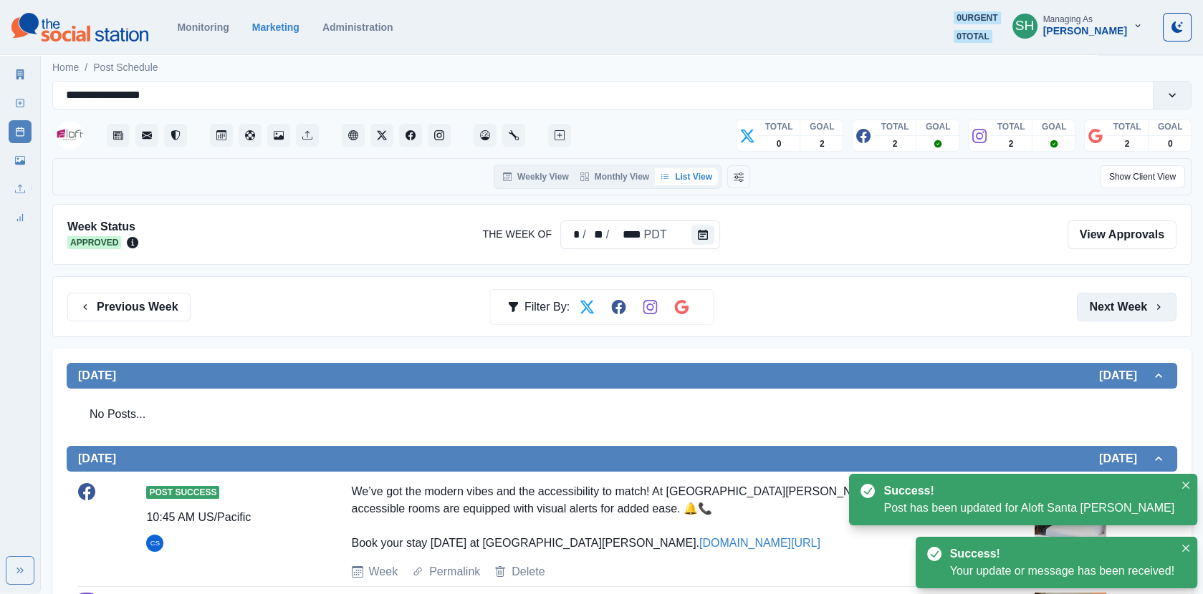
click at [1105, 317] on button "Next Week" at bounding box center [1127, 307] width 100 height 29
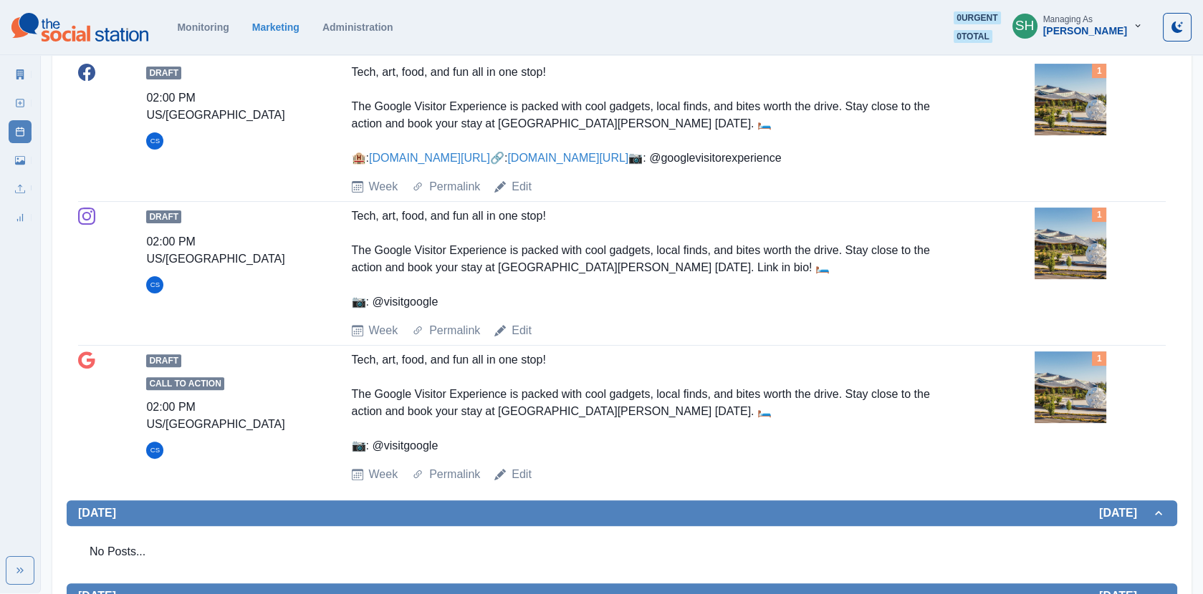
click at [1069, 130] on img at bounding box center [1070, 100] width 72 height 72
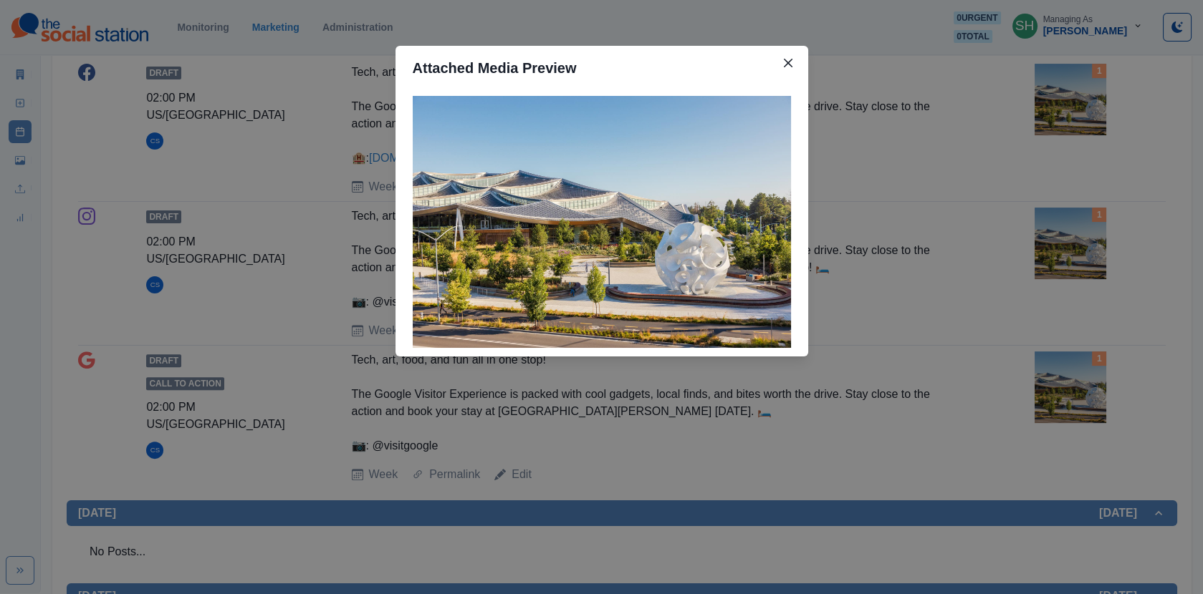
click at [983, 157] on div "Attached Media Preview" at bounding box center [601, 297] width 1203 height 594
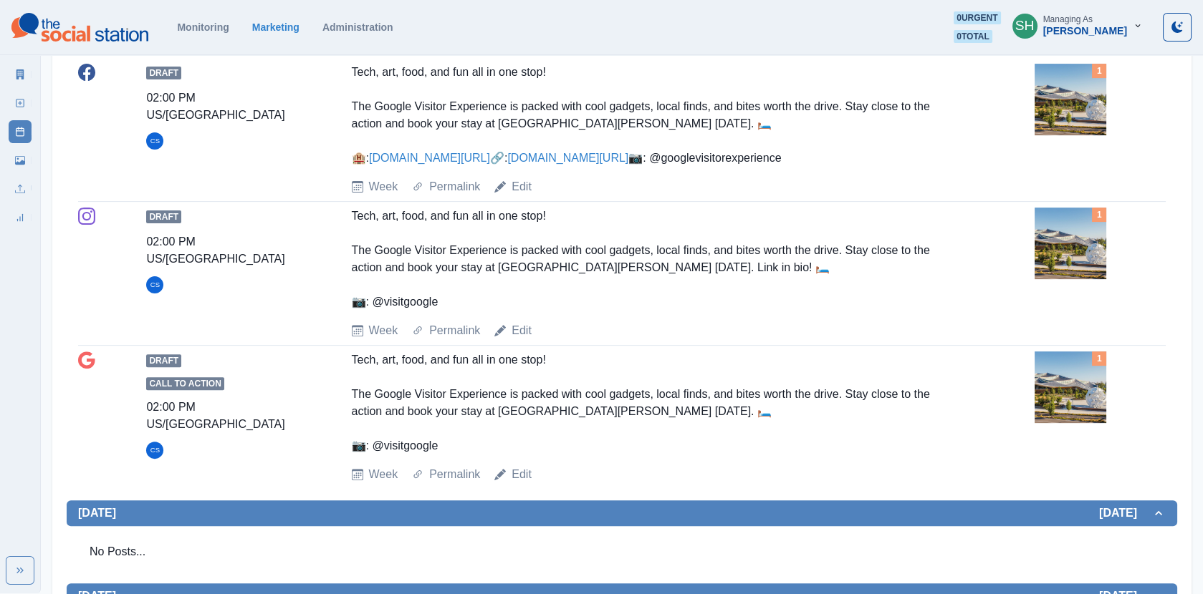
click at [507, 164] on link "[DOMAIN_NAME][URL]" at bounding box center [567, 158] width 121 height 12
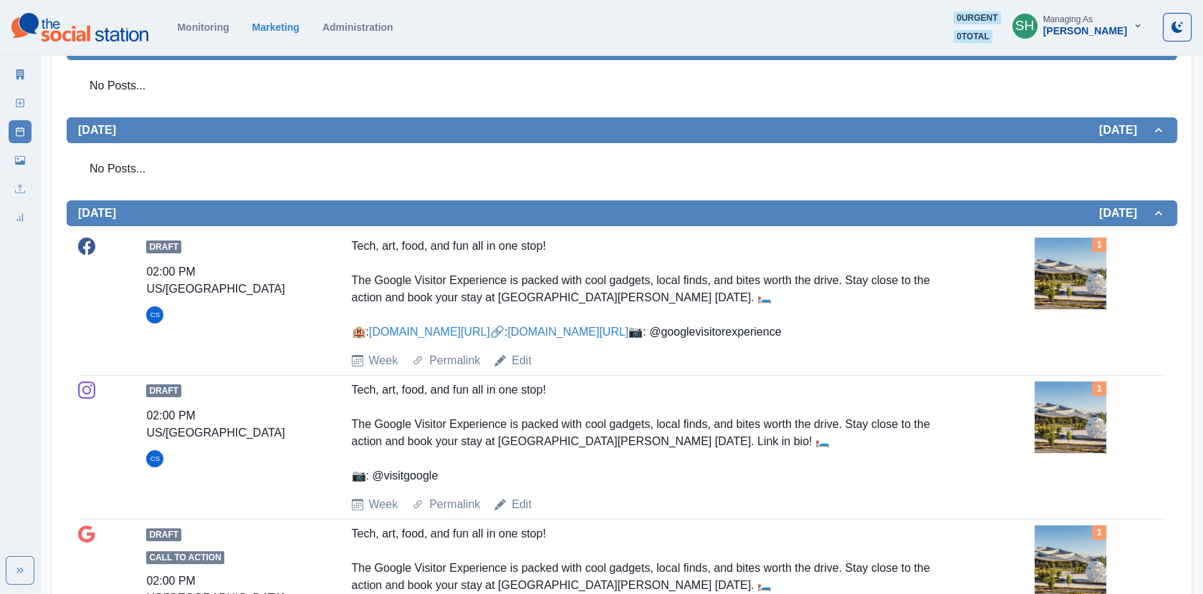
scroll to position [93, 0]
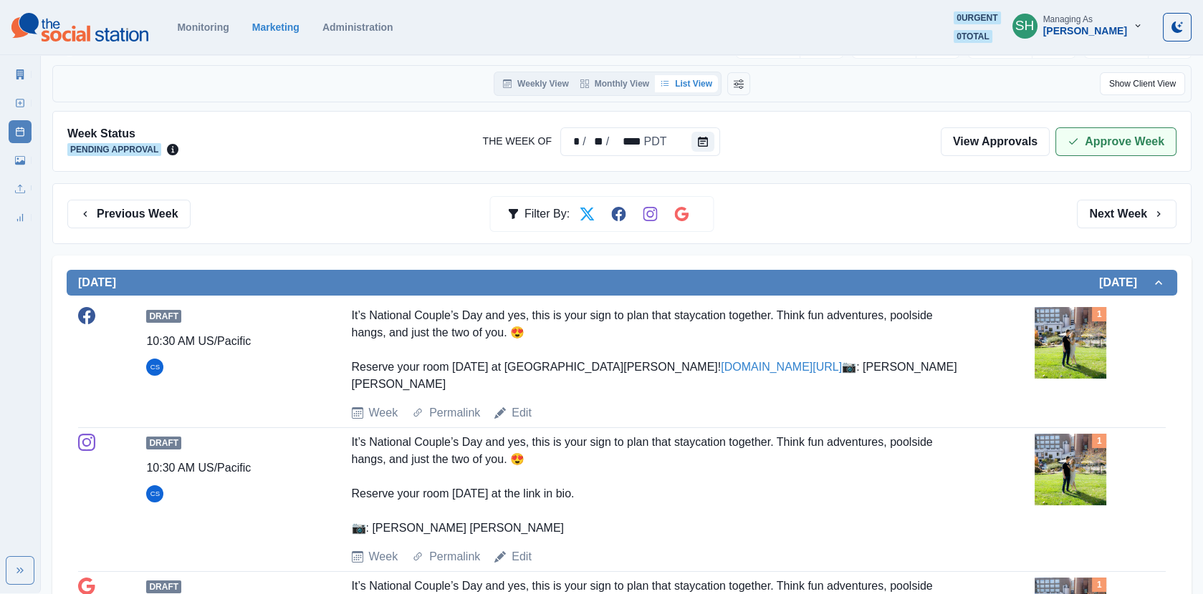
click at [1082, 137] on button "Approve Week" at bounding box center [1115, 141] width 121 height 29
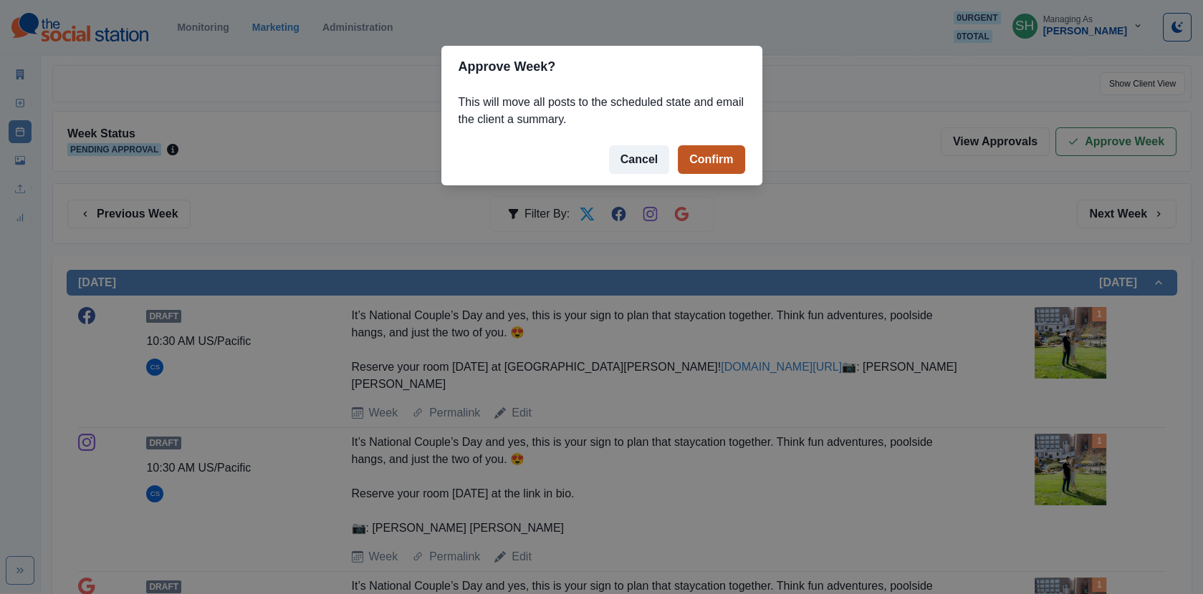
click at [721, 161] on button "Confirm" at bounding box center [711, 159] width 67 height 29
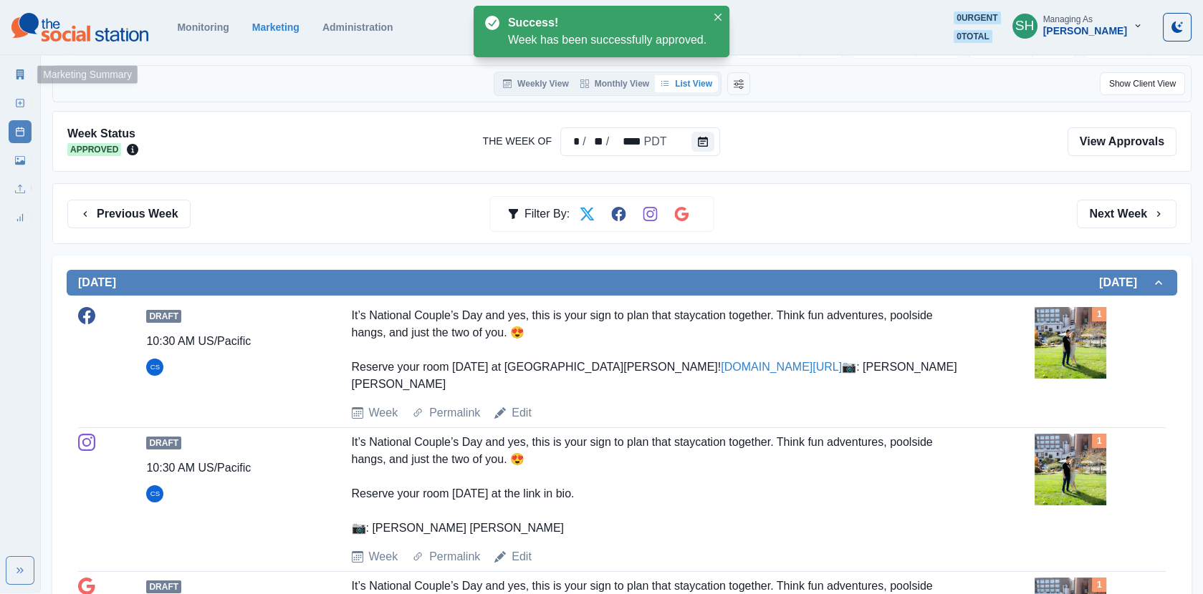
click at [20, 72] on icon at bounding box center [20, 74] width 8 height 10
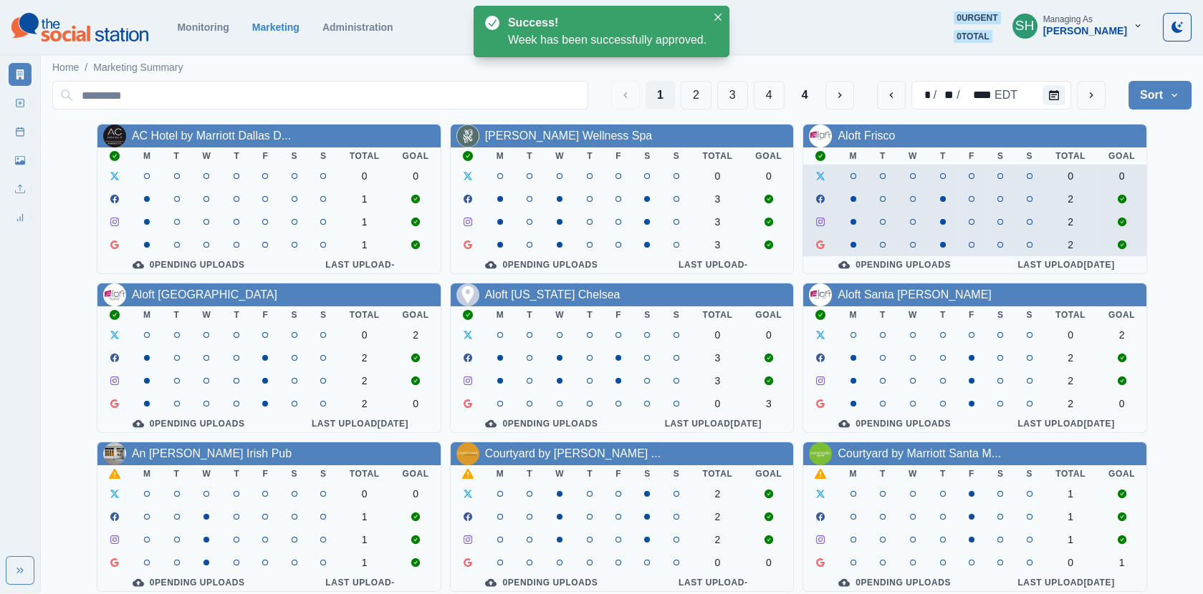
scroll to position [173, 0]
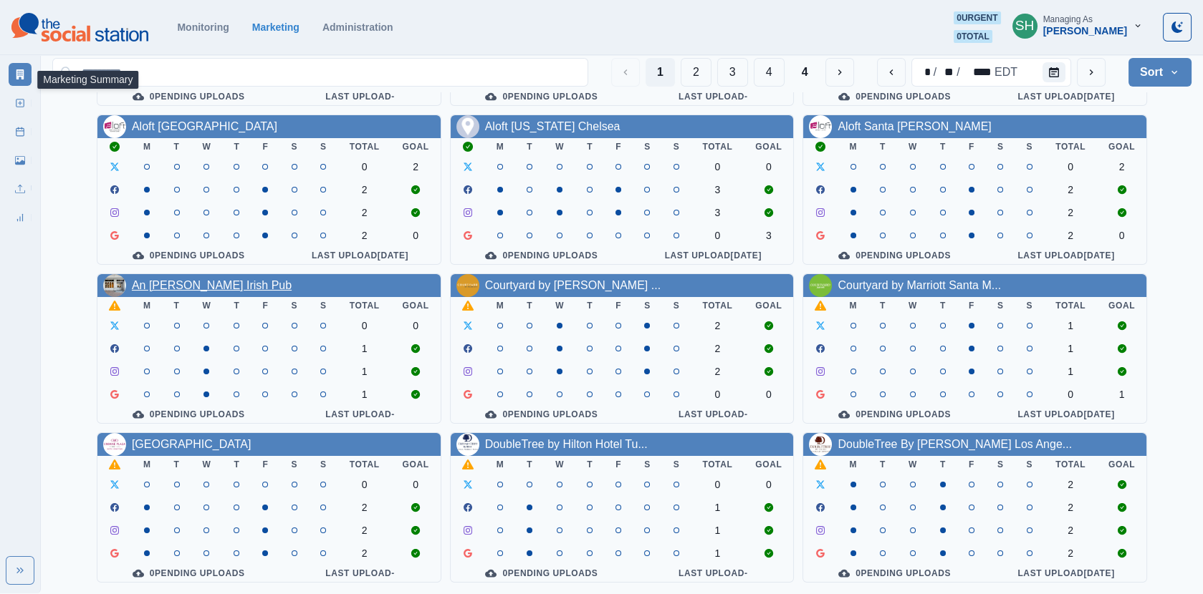
click at [215, 284] on link "An [PERSON_NAME] Irish Pub" at bounding box center [212, 285] width 160 height 12
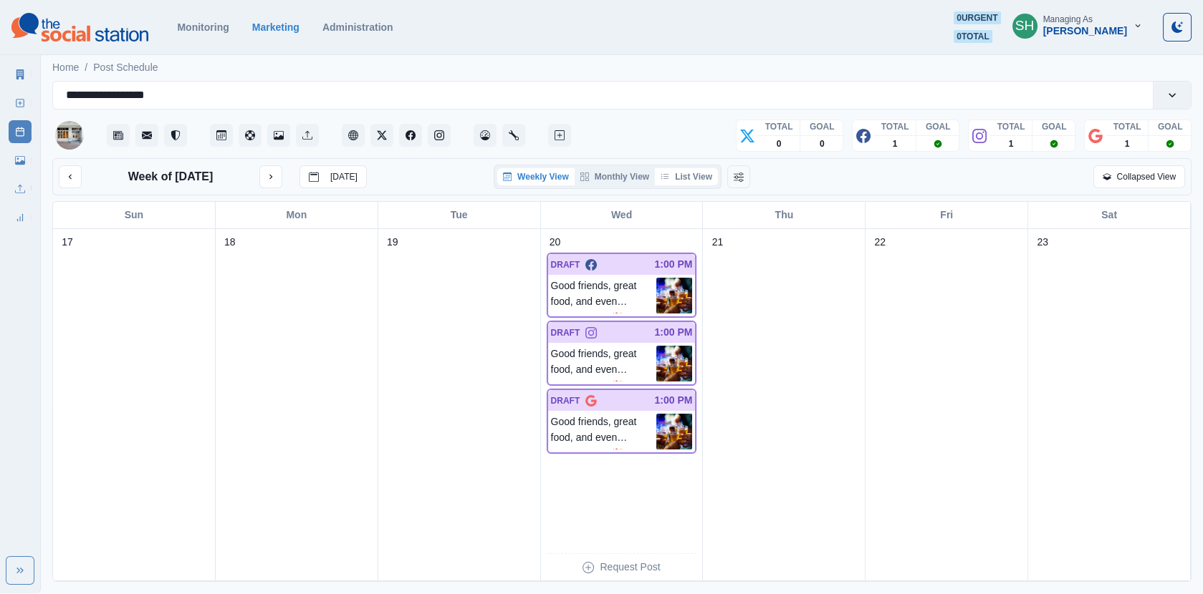
click at [680, 181] on button "List View" at bounding box center [686, 176] width 63 height 17
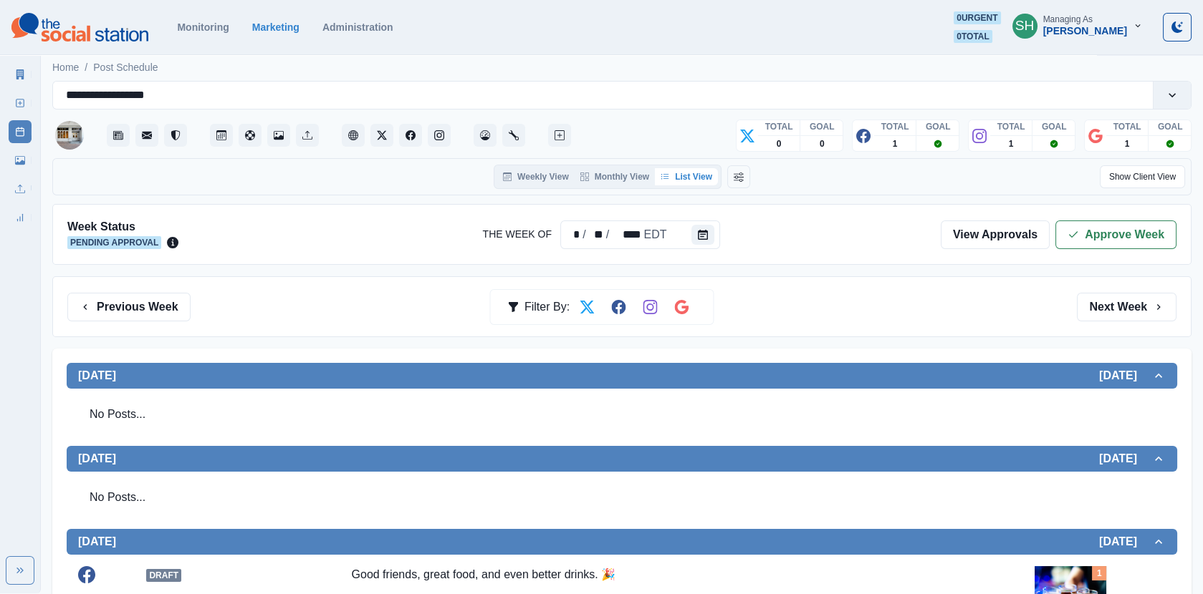
scroll to position [405, 0]
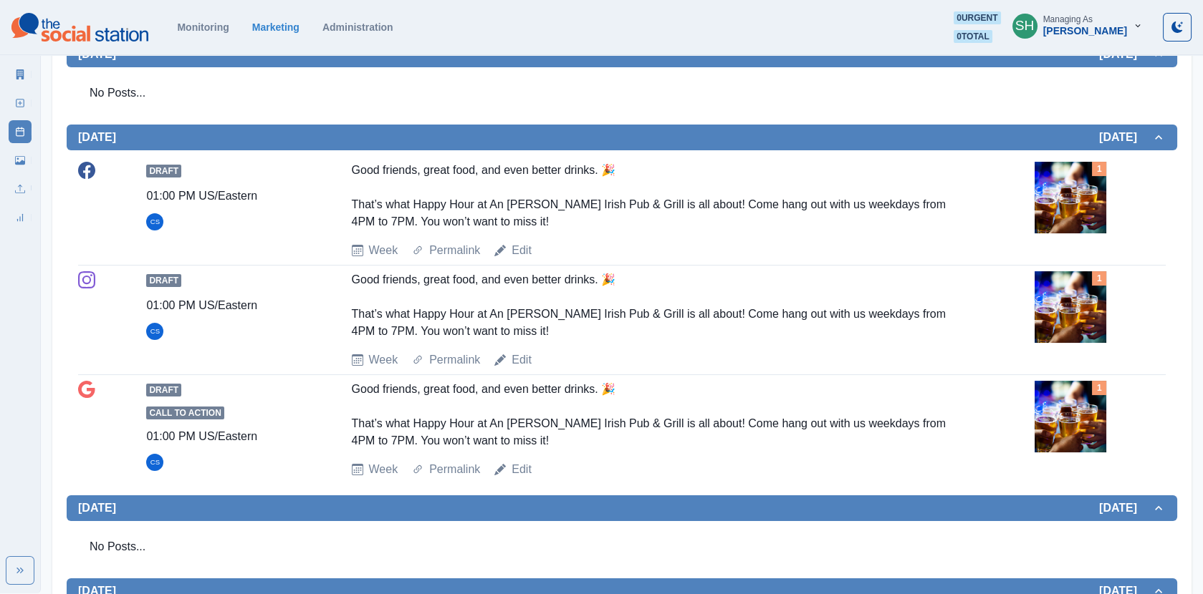
click at [1051, 193] on img at bounding box center [1070, 198] width 72 height 72
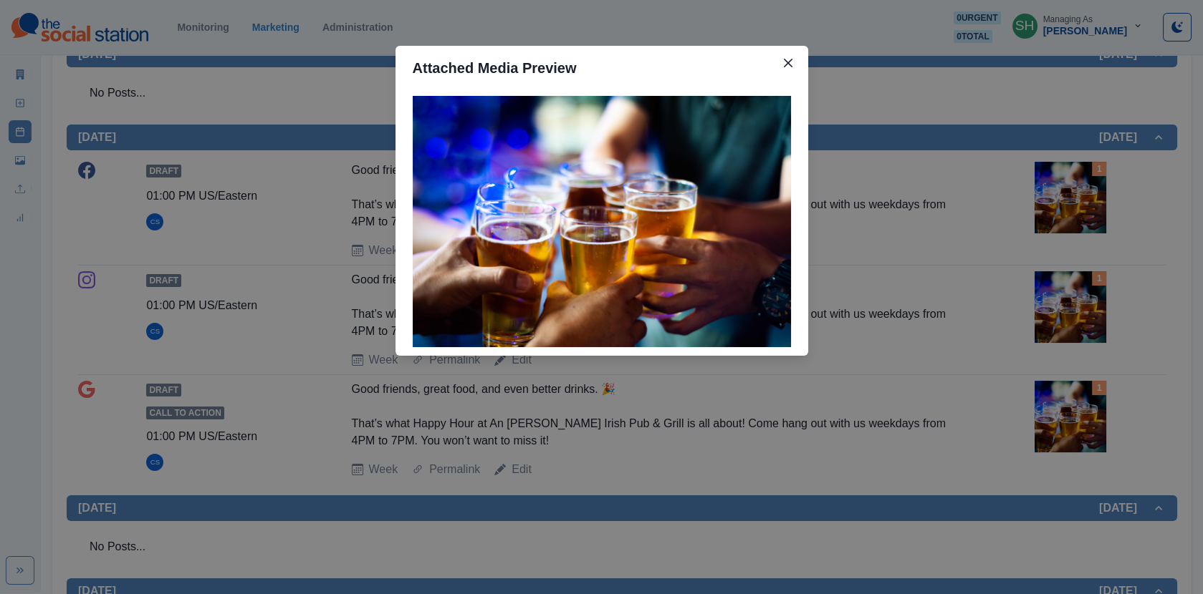
click at [998, 201] on div "Attached Media Preview" at bounding box center [601, 297] width 1203 height 594
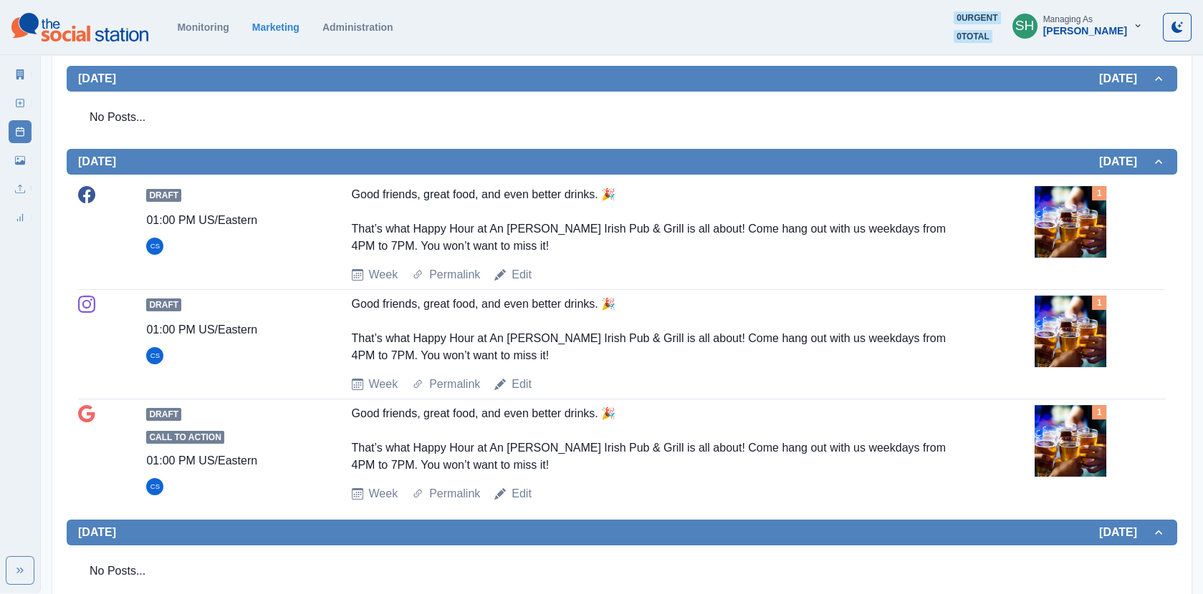
scroll to position [0, 0]
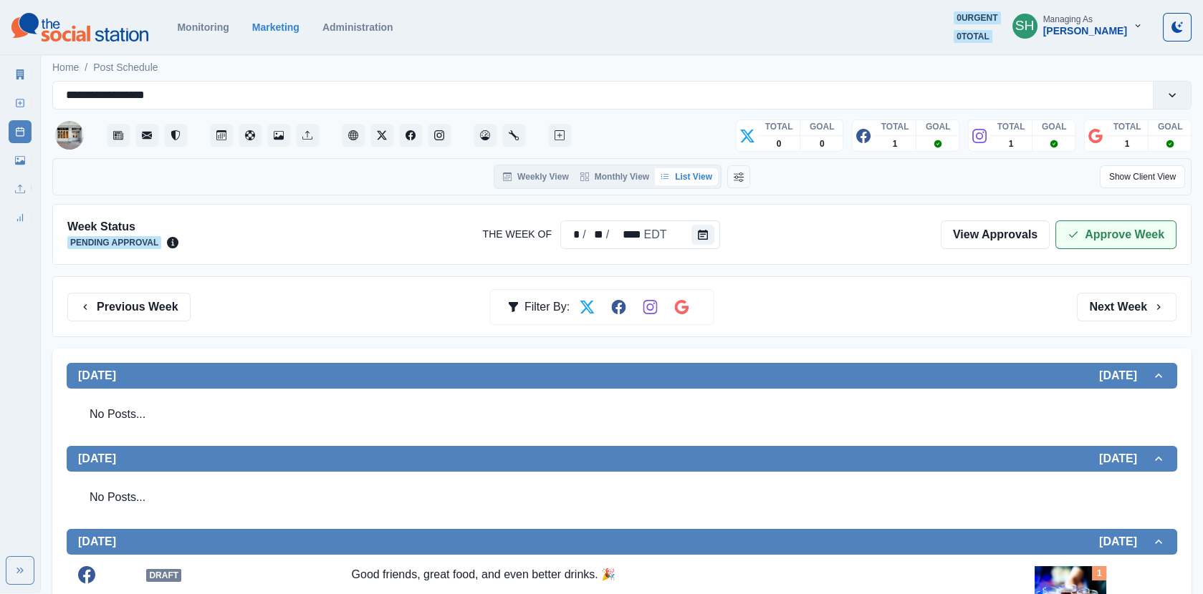
click at [1116, 244] on button "Approve Week" at bounding box center [1115, 235] width 121 height 29
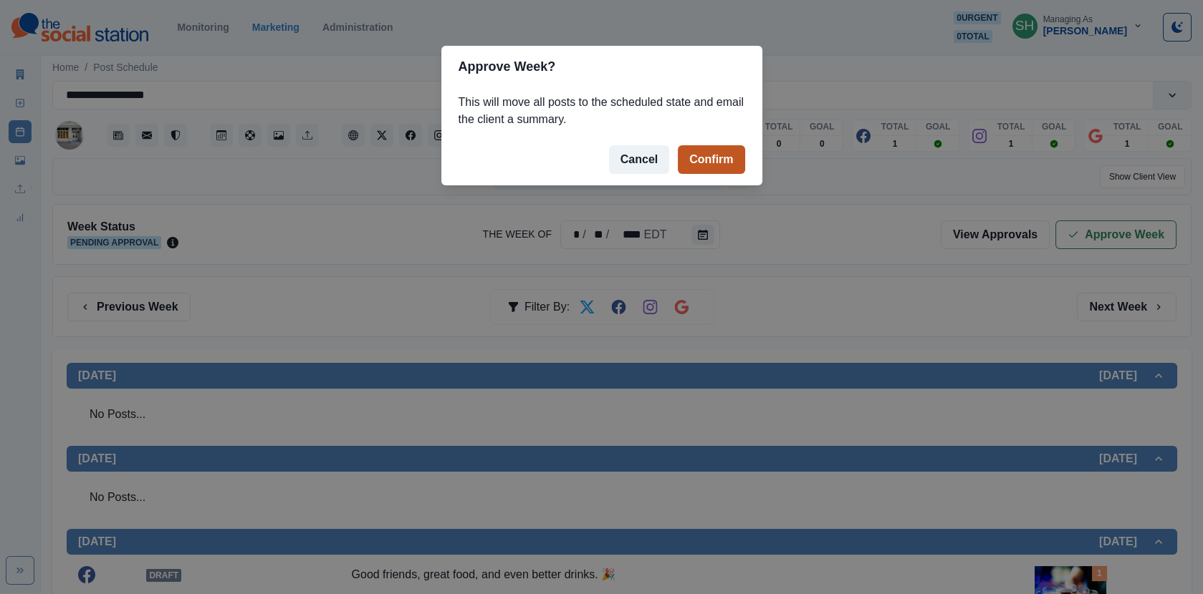
click at [706, 161] on button "Confirm" at bounding box center [711, 159] width 67 height 29
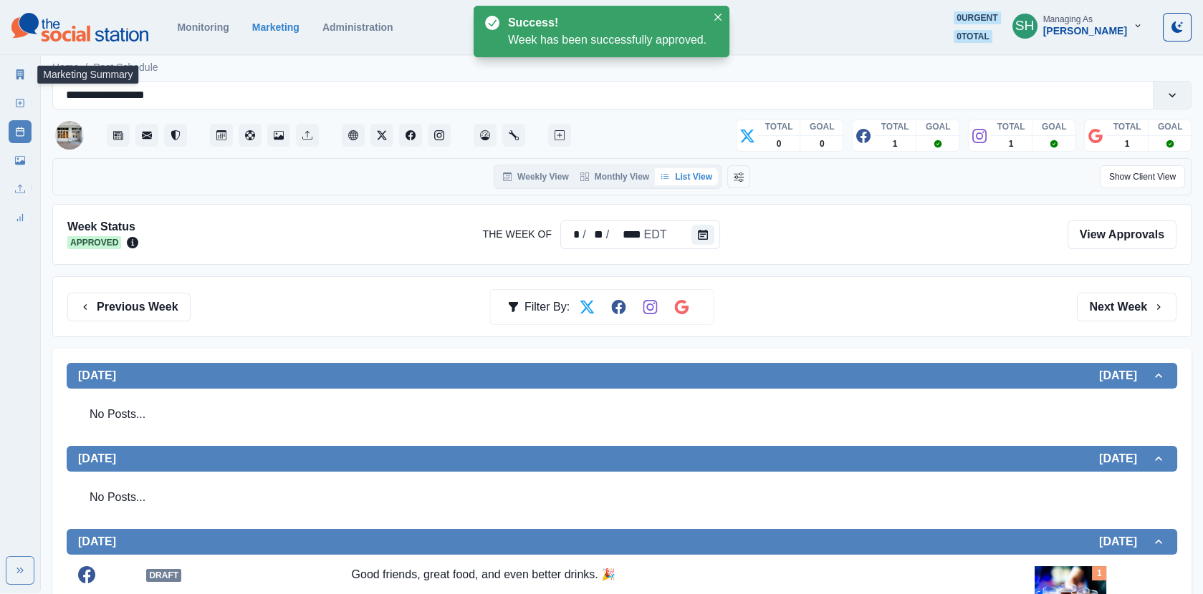
click at [21, 68] on link "Marketing Summary" at bounding box center [20, 74] width 23 height 23
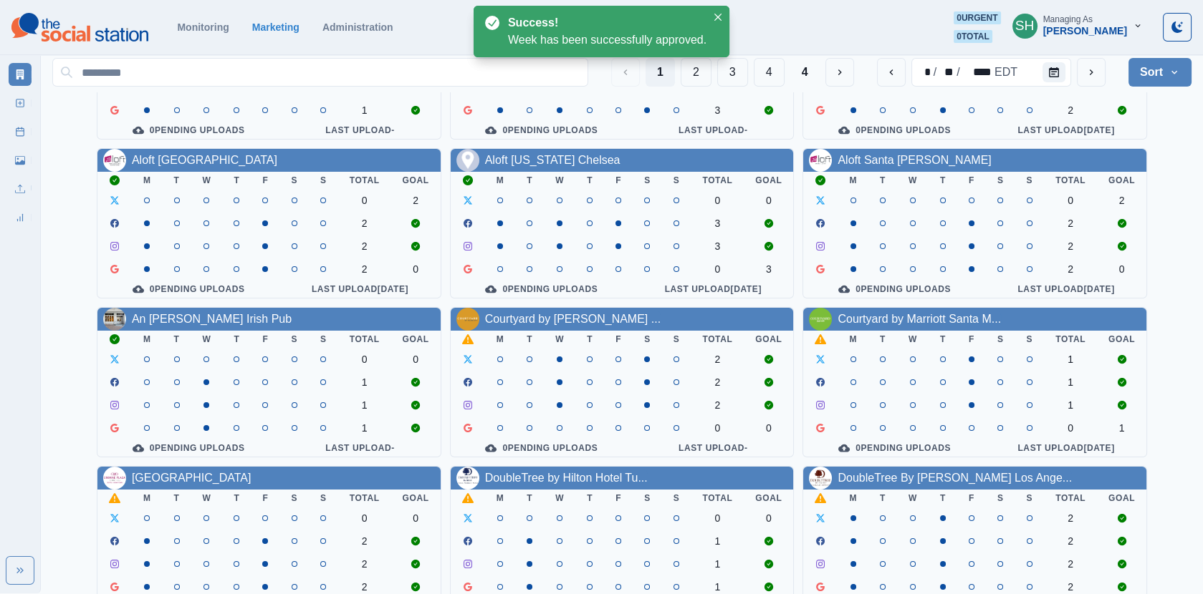
scroll to position [173, 0]
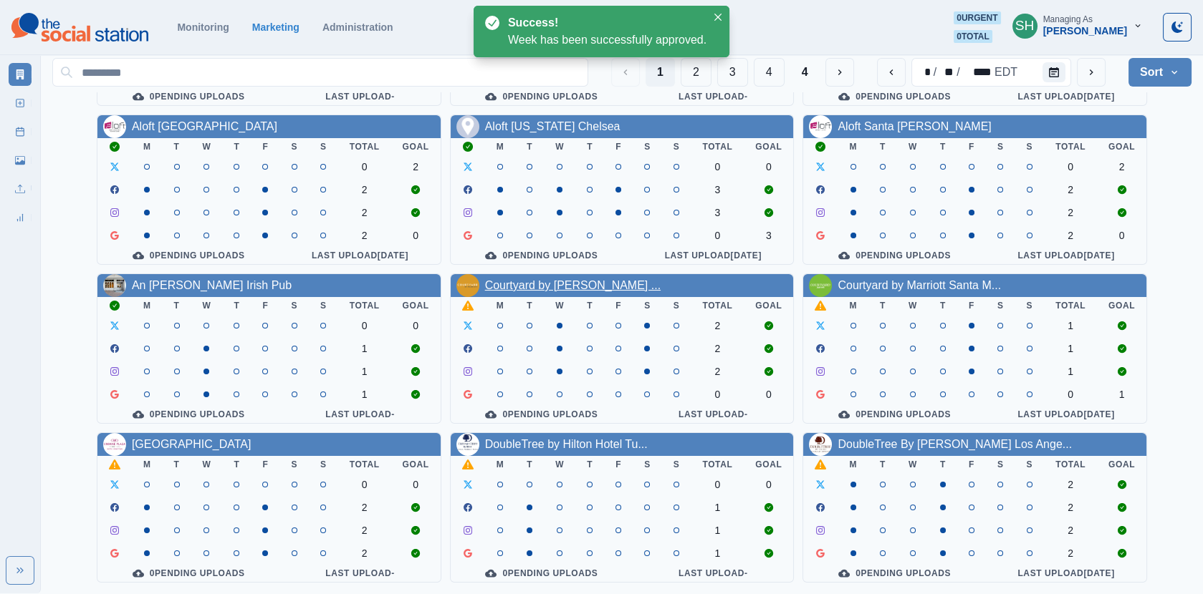
click at [576, 282] on link "Courtyard by [PERSON_NAME] ..." at bounding box center [572, 285] width 175 height 12
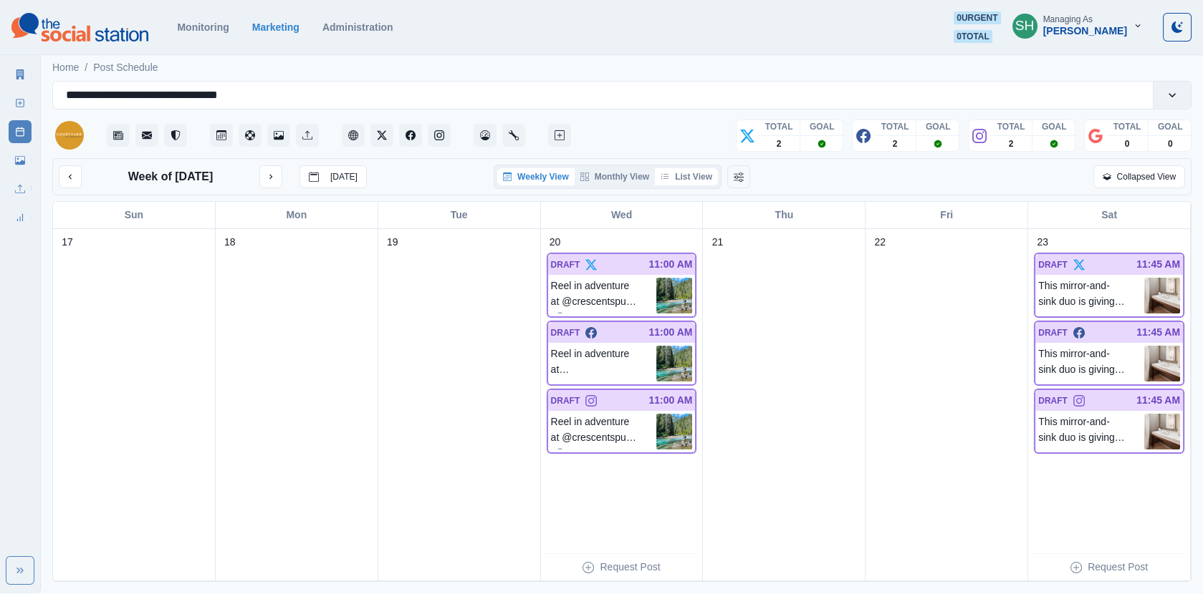
click at [656, 173] on button "List View" at bounding box center [686, 176] width 63 height 17
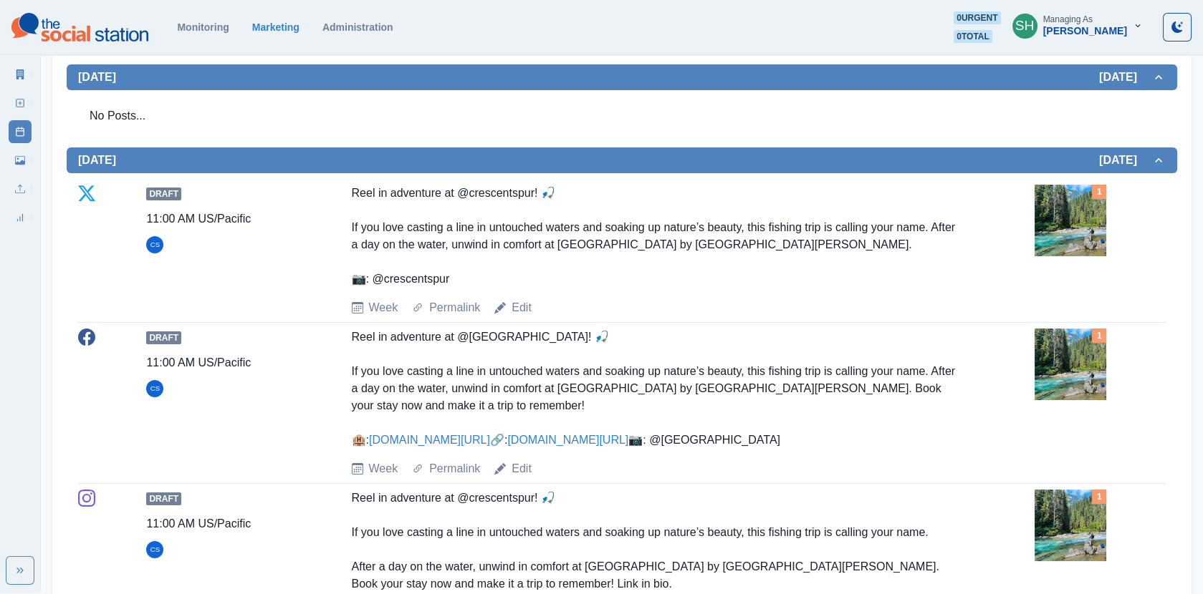
scroll to position [514, 0]
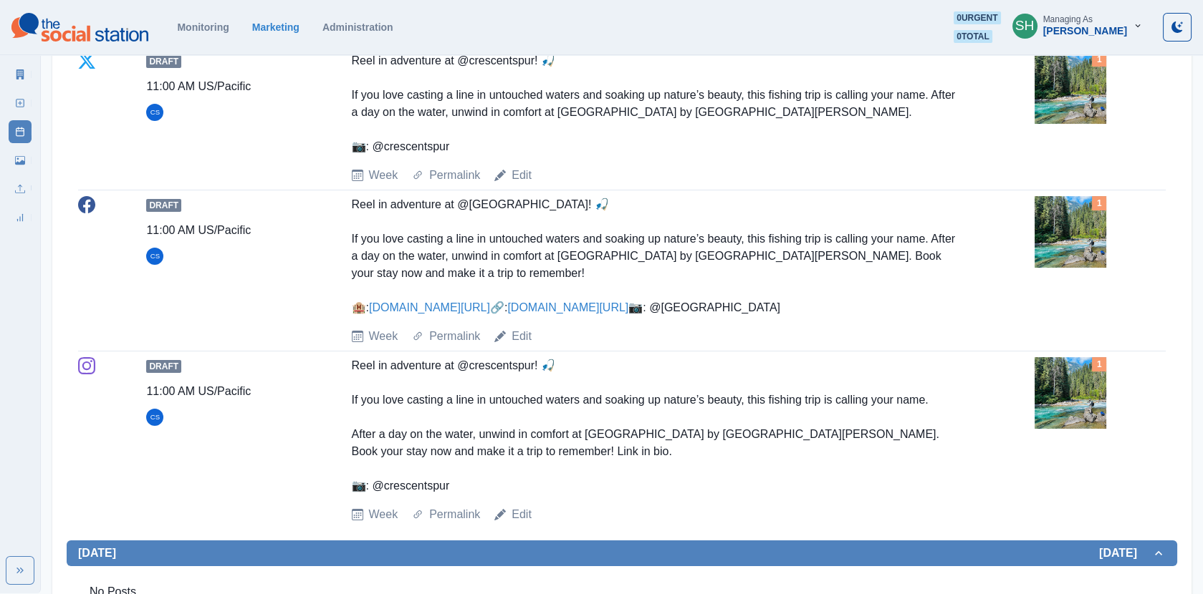
click at [1078, 229] on img at bounding box center [1070, 232] width 72 height 72
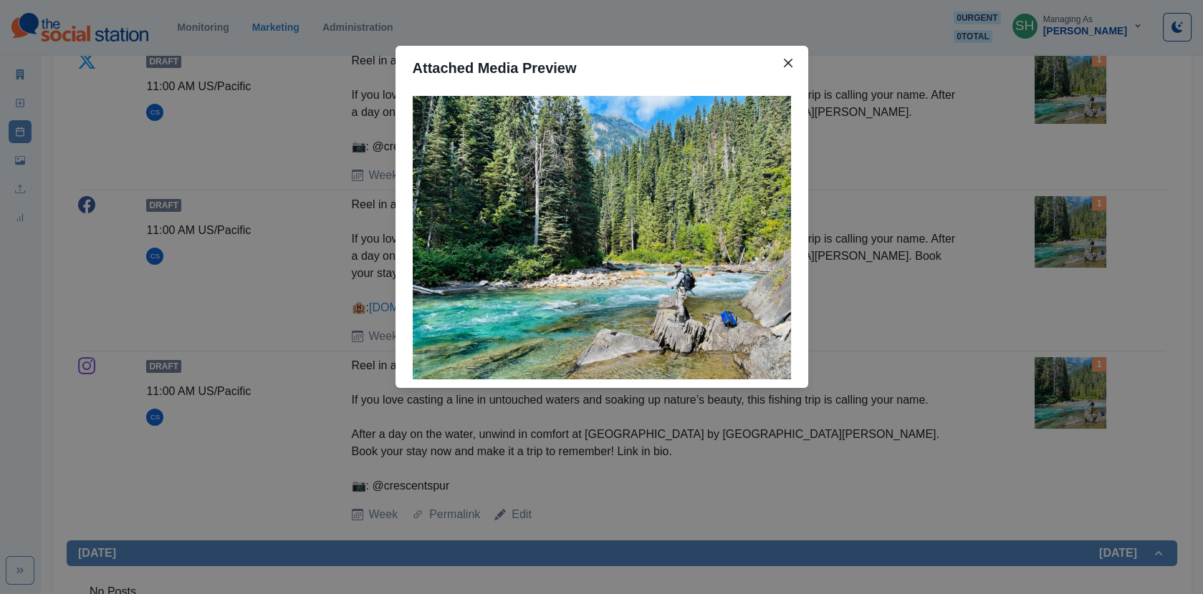
click at [1001, 195] on div "Attached Media Preview" at bounding box center [601, 297] width 1203 height 594
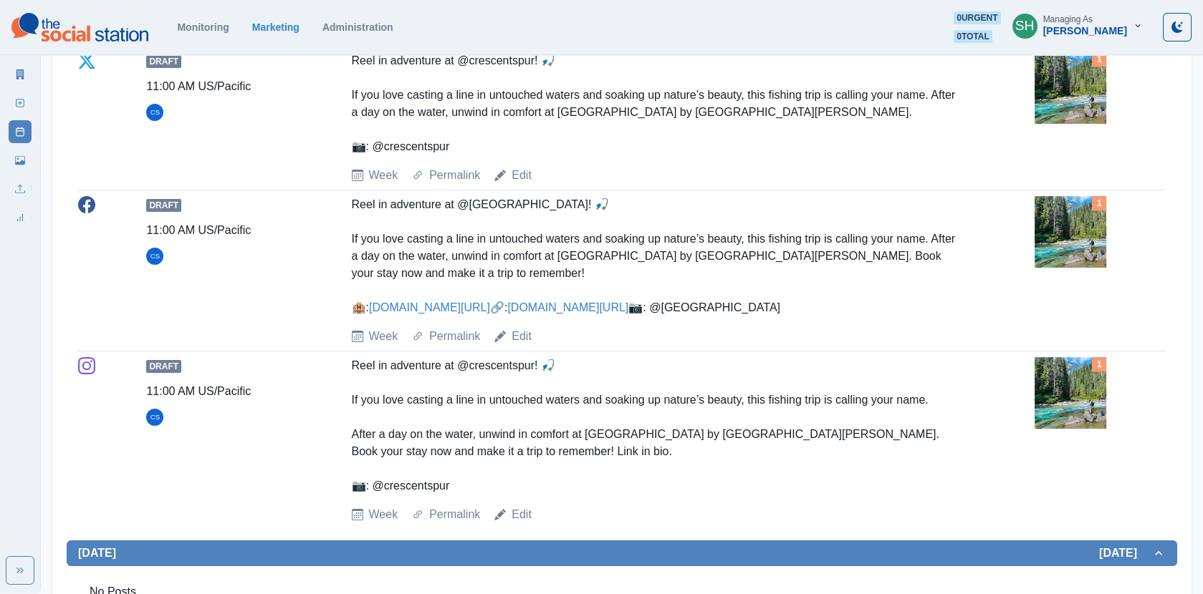
click at [507, 314] on link "[DOMAIN_NAME][URL]" at bounding box center [567, 308] width 121 height 12
click at [1092, 223] on img at bounding box center [1070, 232] width 72 height 72
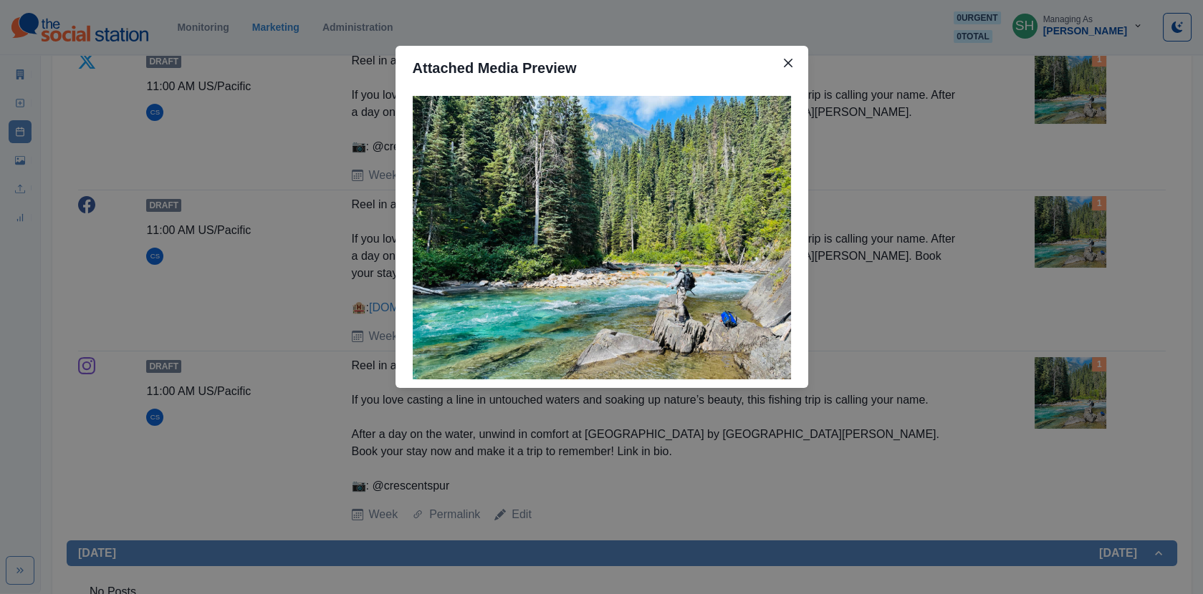
click at [309, 105] on div "Attached Media Preview" at bounding box center [601, 297] width 1203 height 594
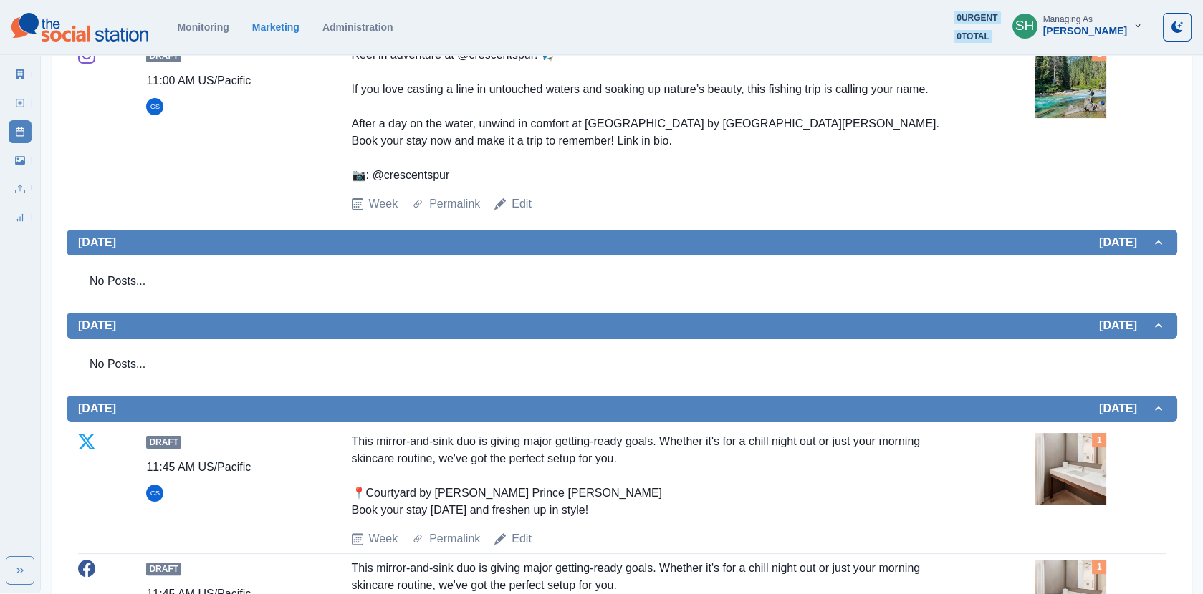
scroll to position [0, 0]
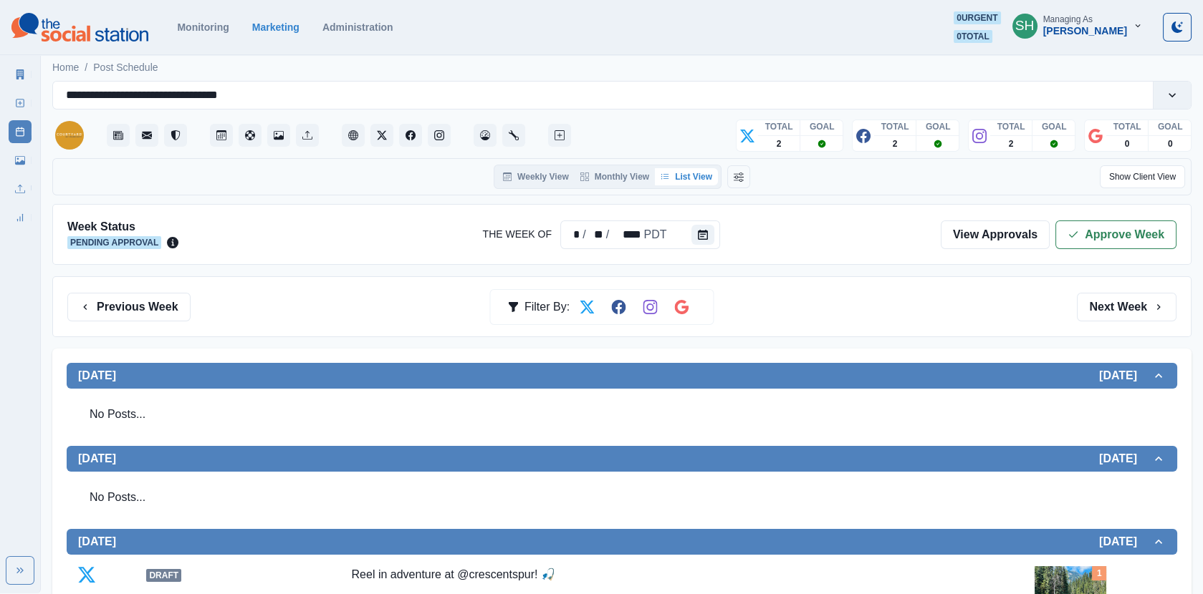
click at [1056, 223] on div "View Approvals Approve Week" at bounding box center [1058, 235] width 236 height 29
click at [1092, 239] on button "Approve Week" at bounding box center [1115, 235] width 121 height 29
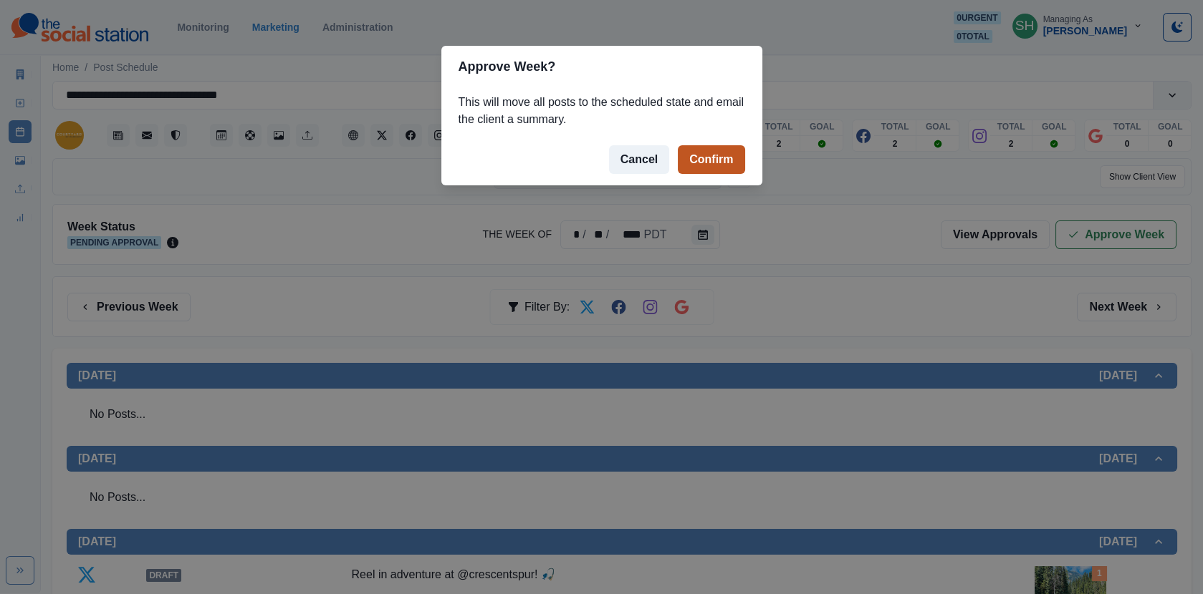
click at [736, 160] on button "Confirm" at bounding box center [711, 159] width 67 height 29
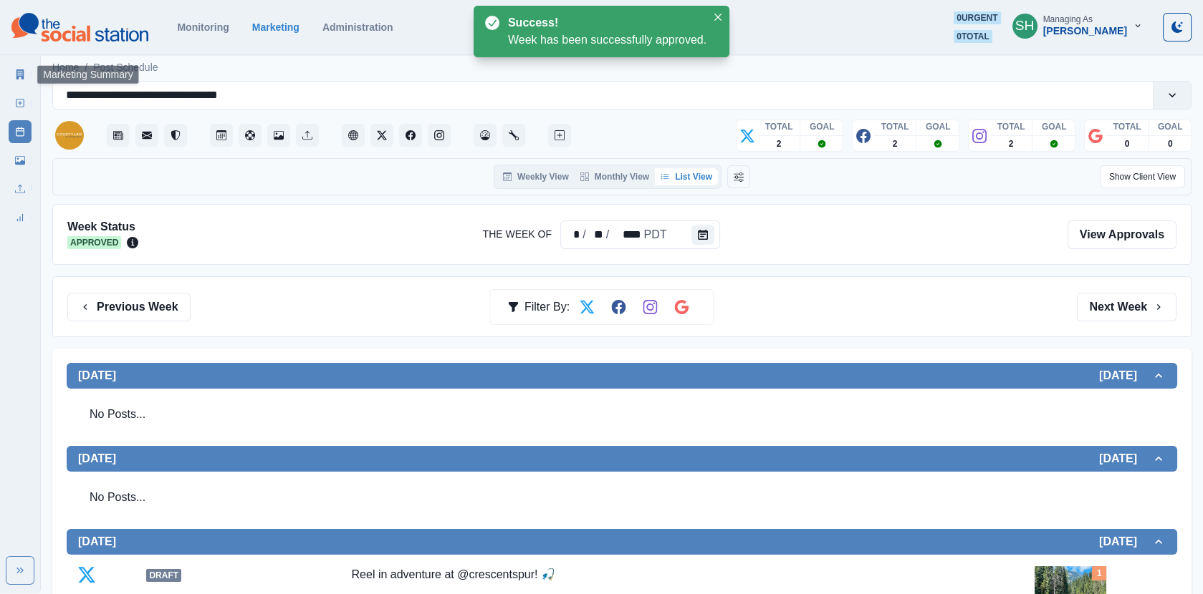
click at [16, 64] on link "Marketing Summary" at bounding box center [20, 74] width 23 height 23
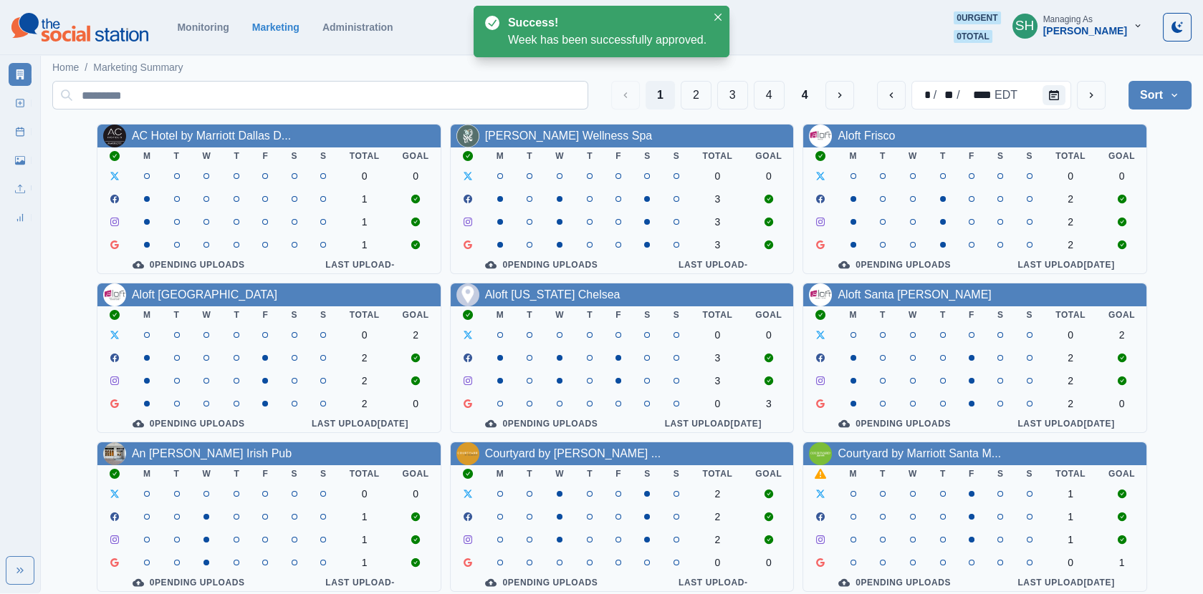
scroll to position [173, 0]
